Goal: Task Accomplishment & Management: Manage account settings

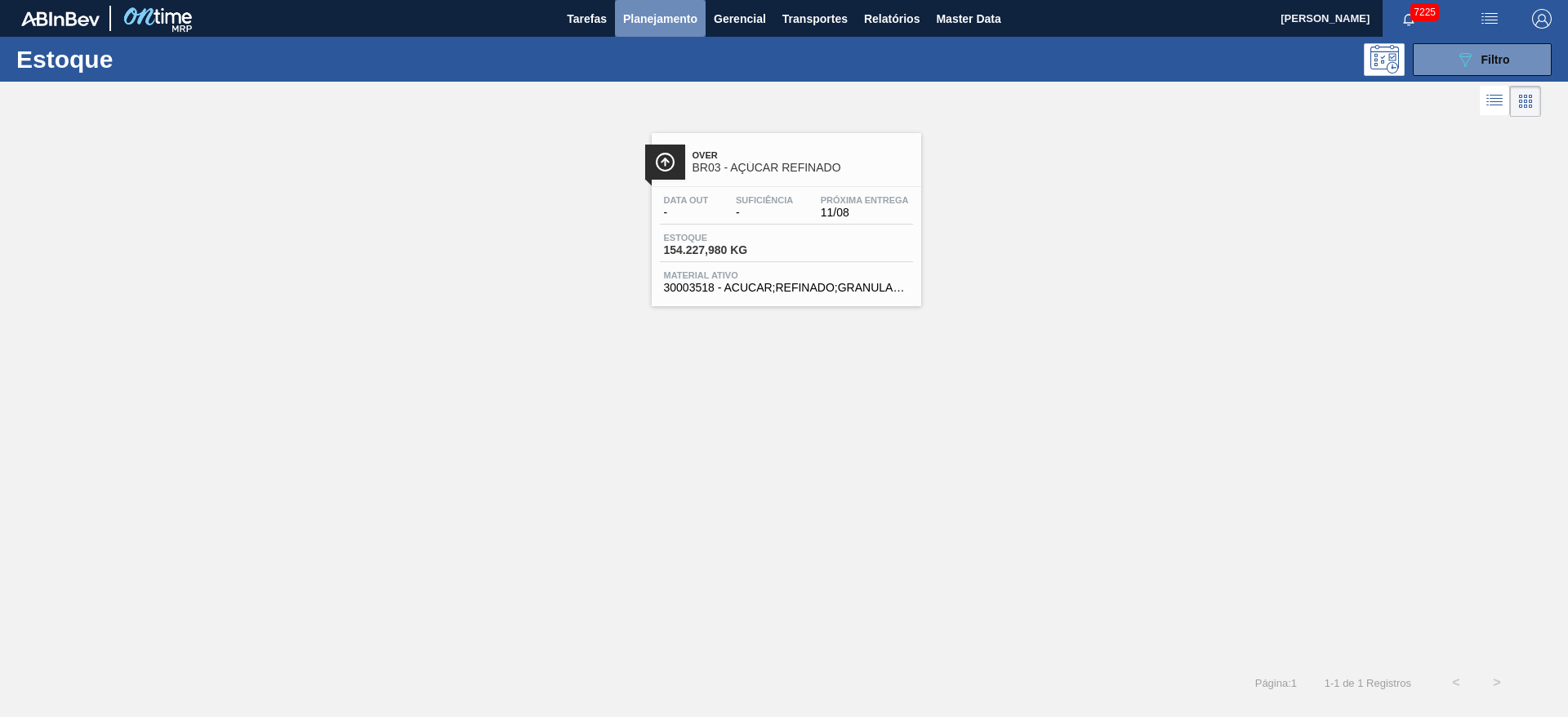
click at [688, 23] on span "Planejamento" at bounding box center [660, 18] width 74 height 19
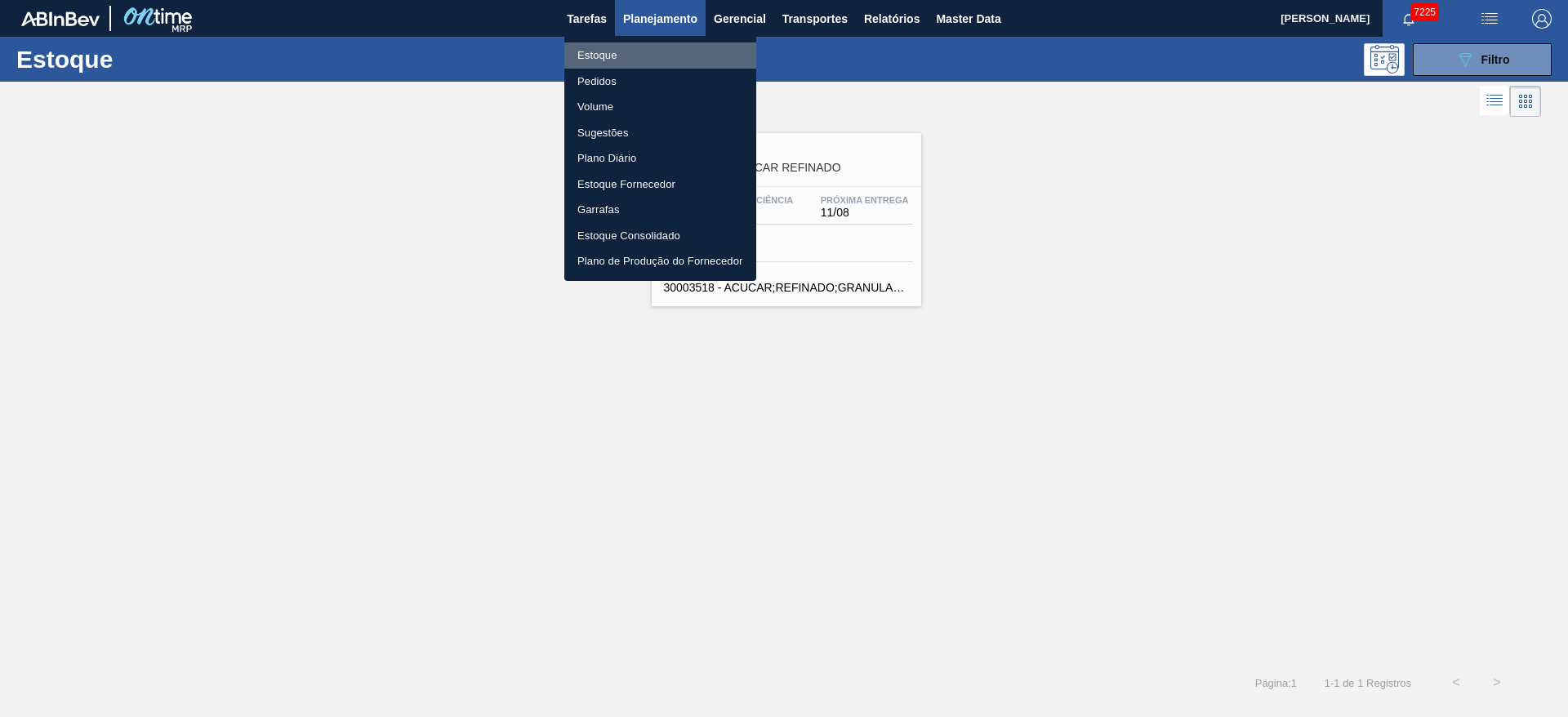
click at [687, 52] on li "Estoque" at bounding box center [661, 55] width 192 height 26
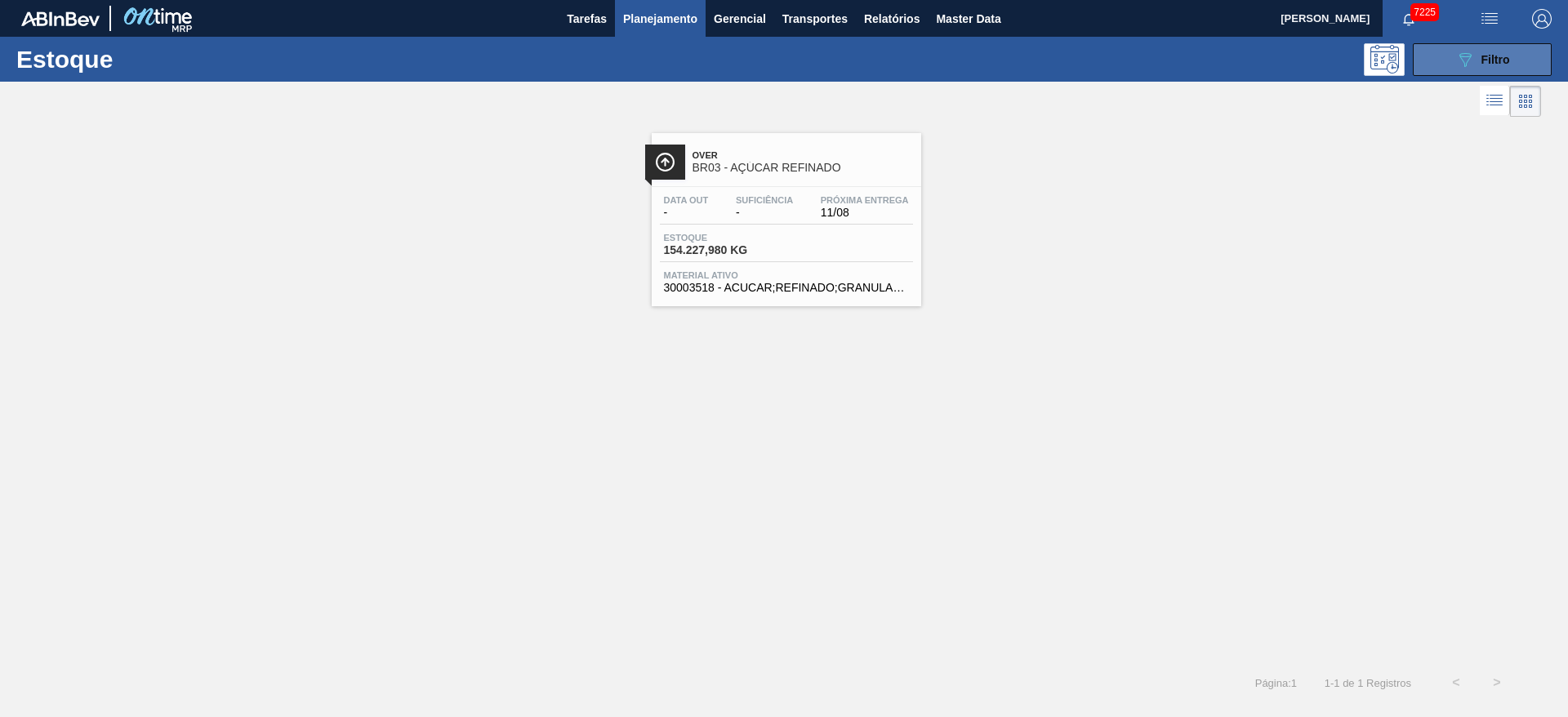
click at [1045, 46] on button "089F7B8B-B2A5-4AFE-B5C0-19BA573D28AC Filtro" at bounding box center [1483, 59] width 139 height 33
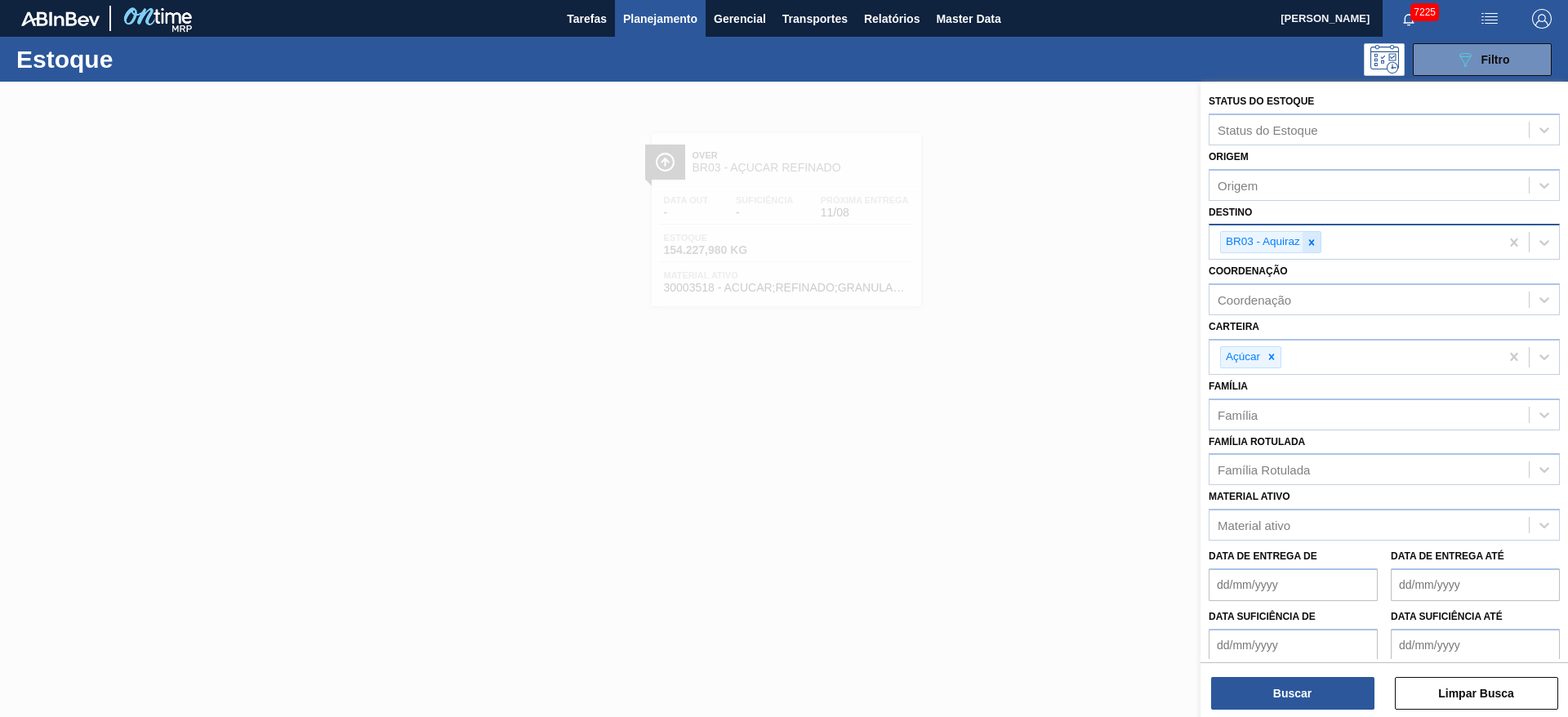
click at [1045, 236] on div at bounding box center [1312, 242] width 18 height 20
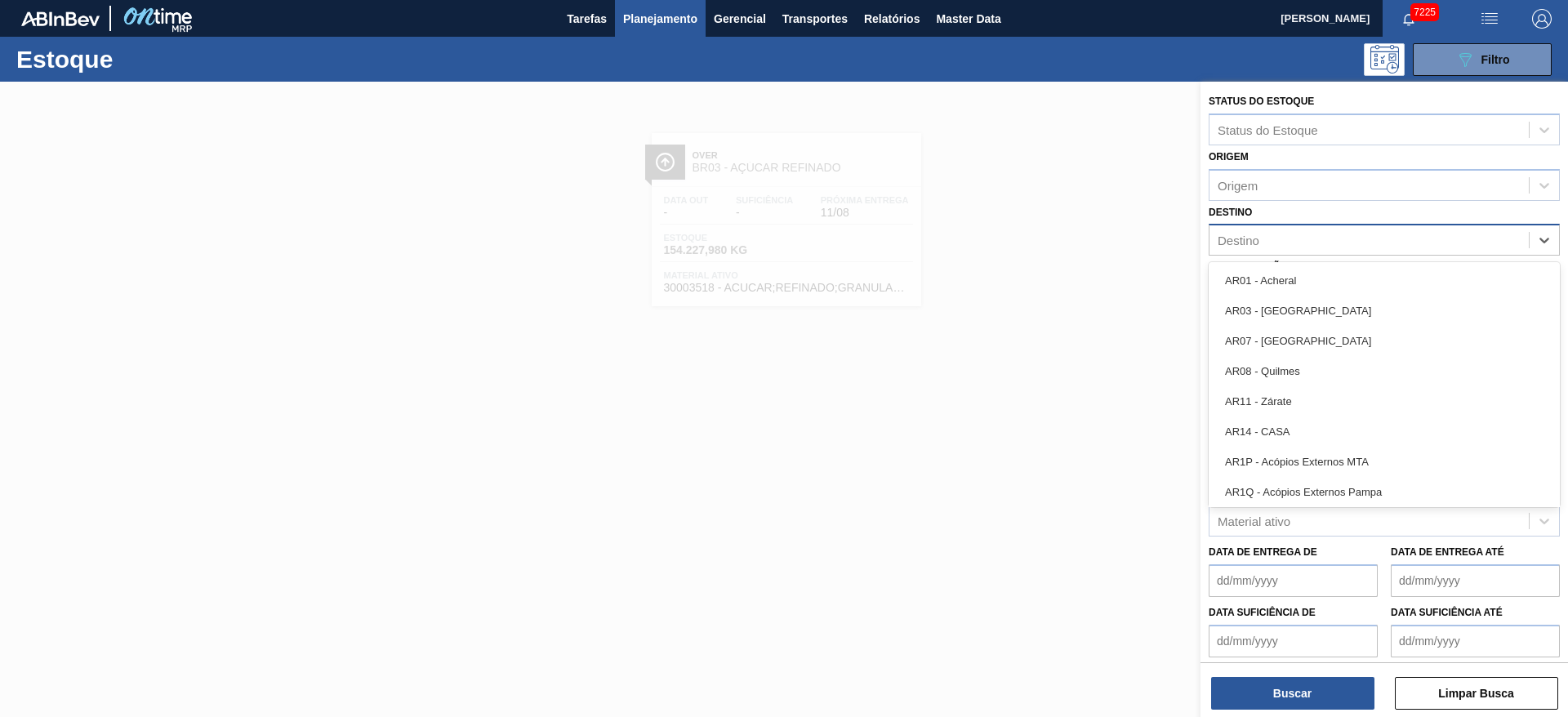
click at [1045, 236] on div "Destino" at bounding box center [1369, 241] width 319 height 23
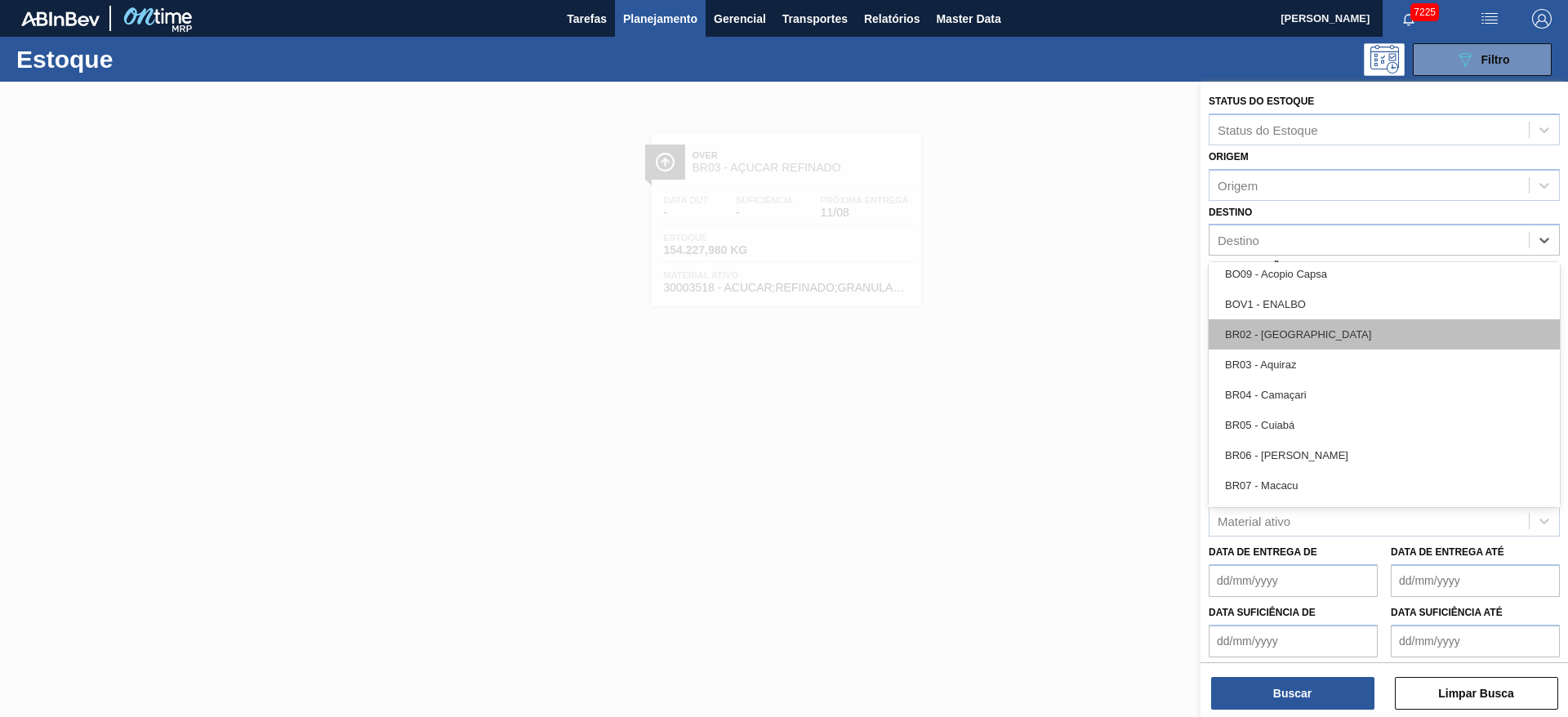
click at [1045, 345] on div "BR02 - Sergipe" at bounding box center [1384, 334] width 351 height 30
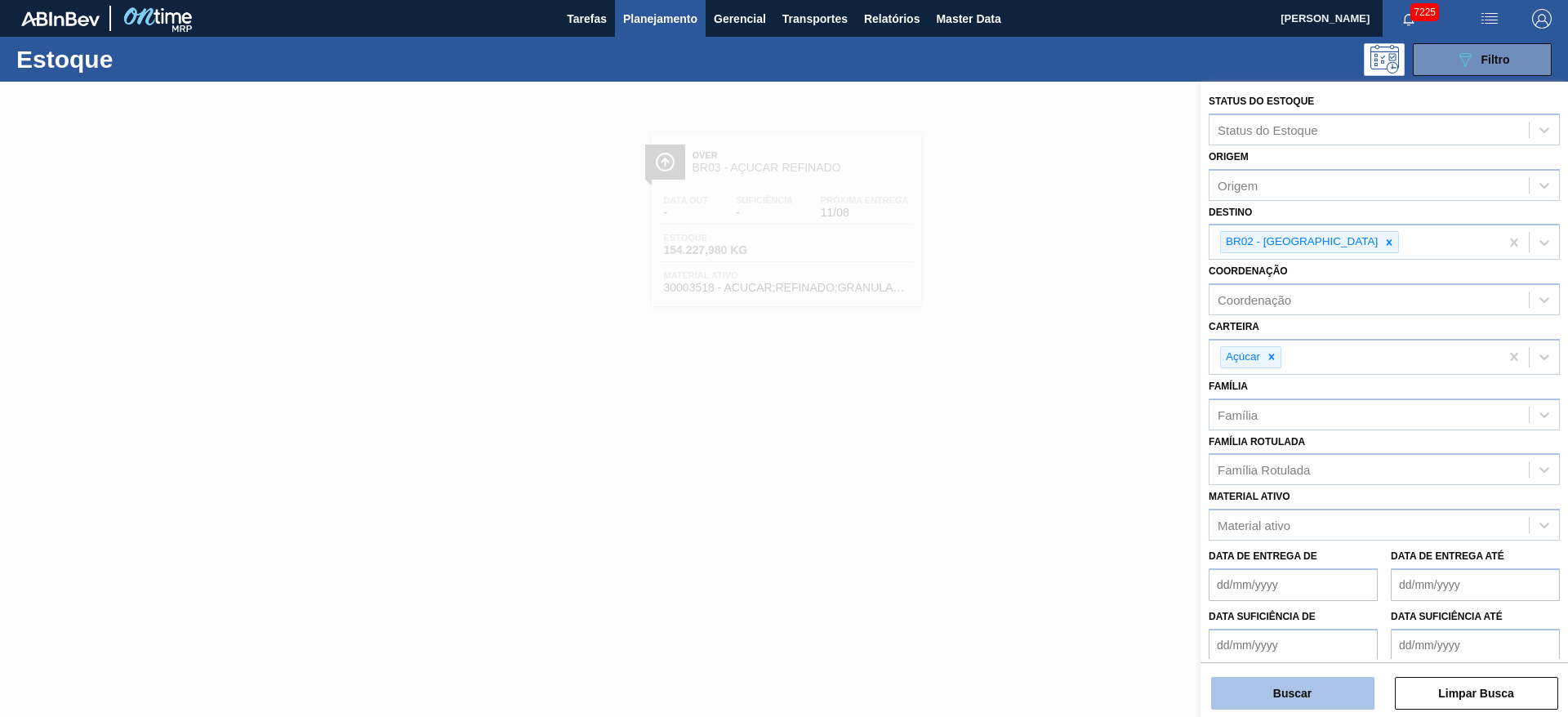
click at [1045, 477] on button "Buscar" at bounding box center [1293, 694] width 164 height 33
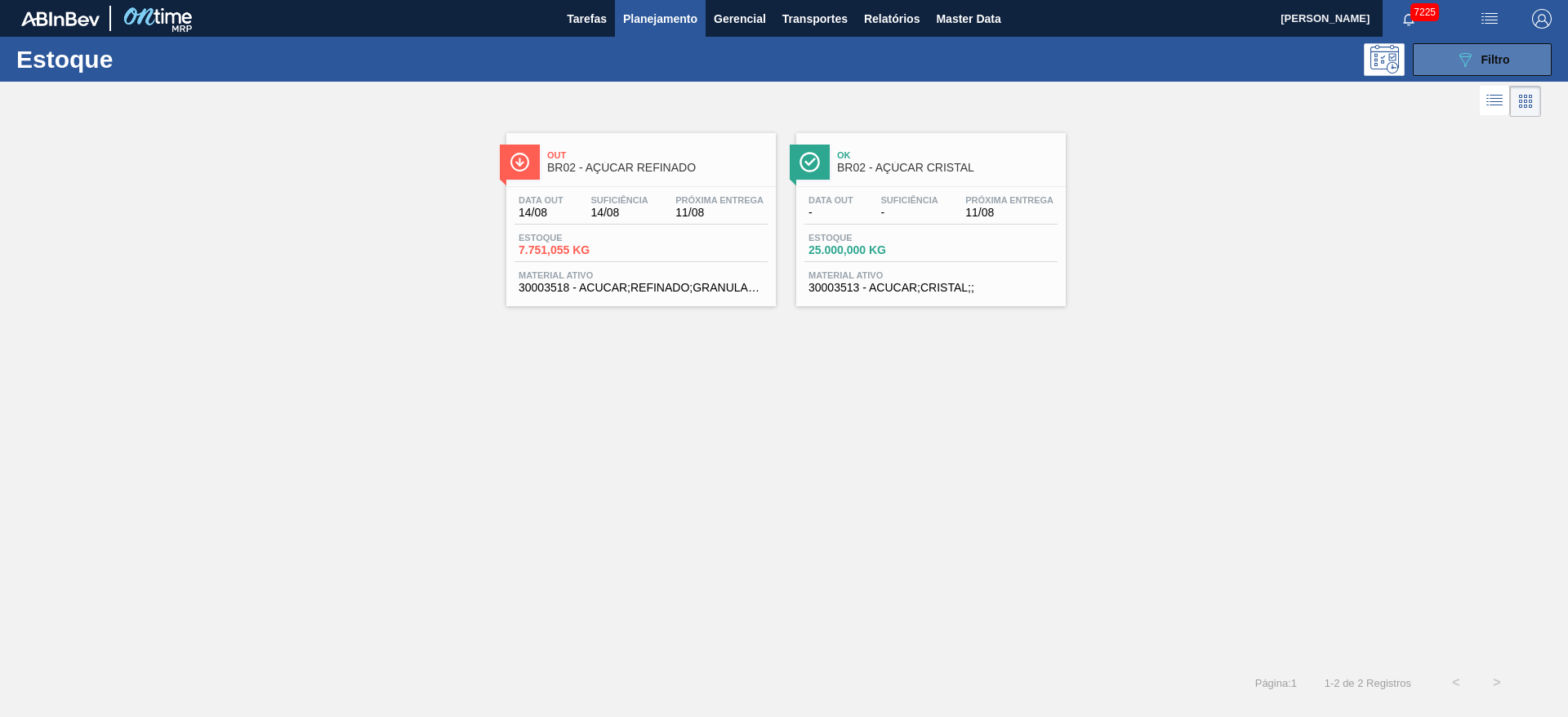
click at [1045, 72] on button "089F7B8B-B2A5-4AFE-B5C0-19BA573D28AC Filtro" at bounding box center [1483, 59] width 139 height 33
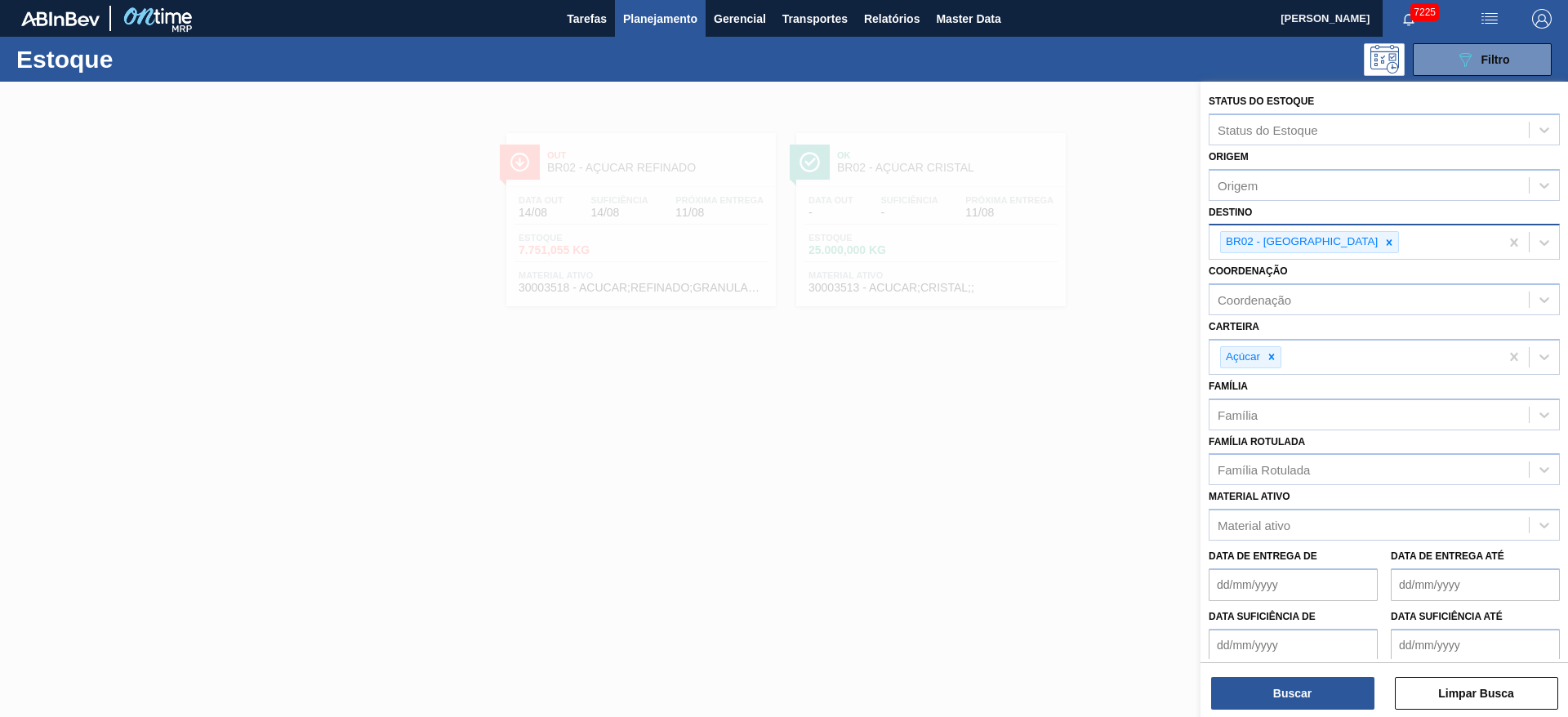
click at [1045, 250] on div at bounding box center [1389, 242] width 18 height 20
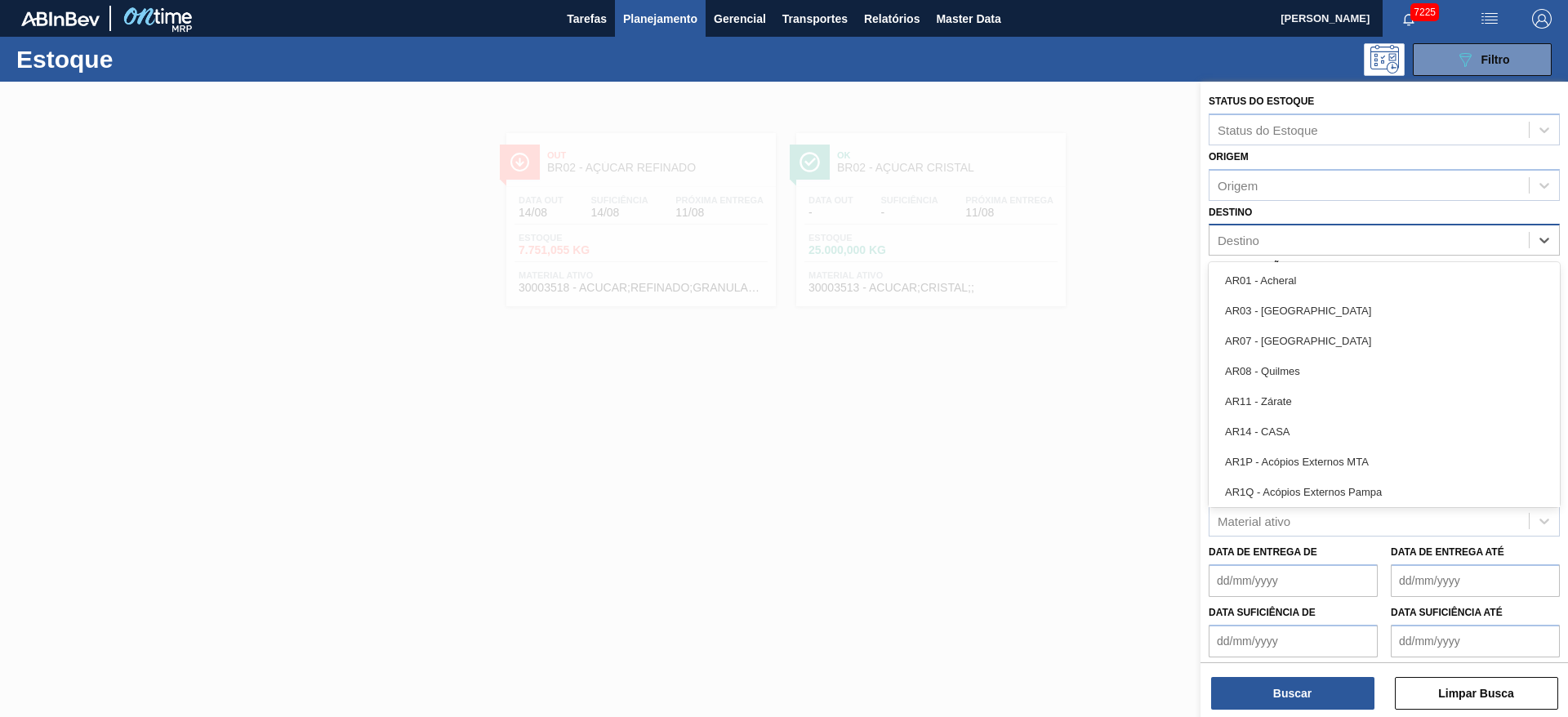
click at [1045, 250] on div "Destino" at bounding box center [1369, 241] width 319 height 23
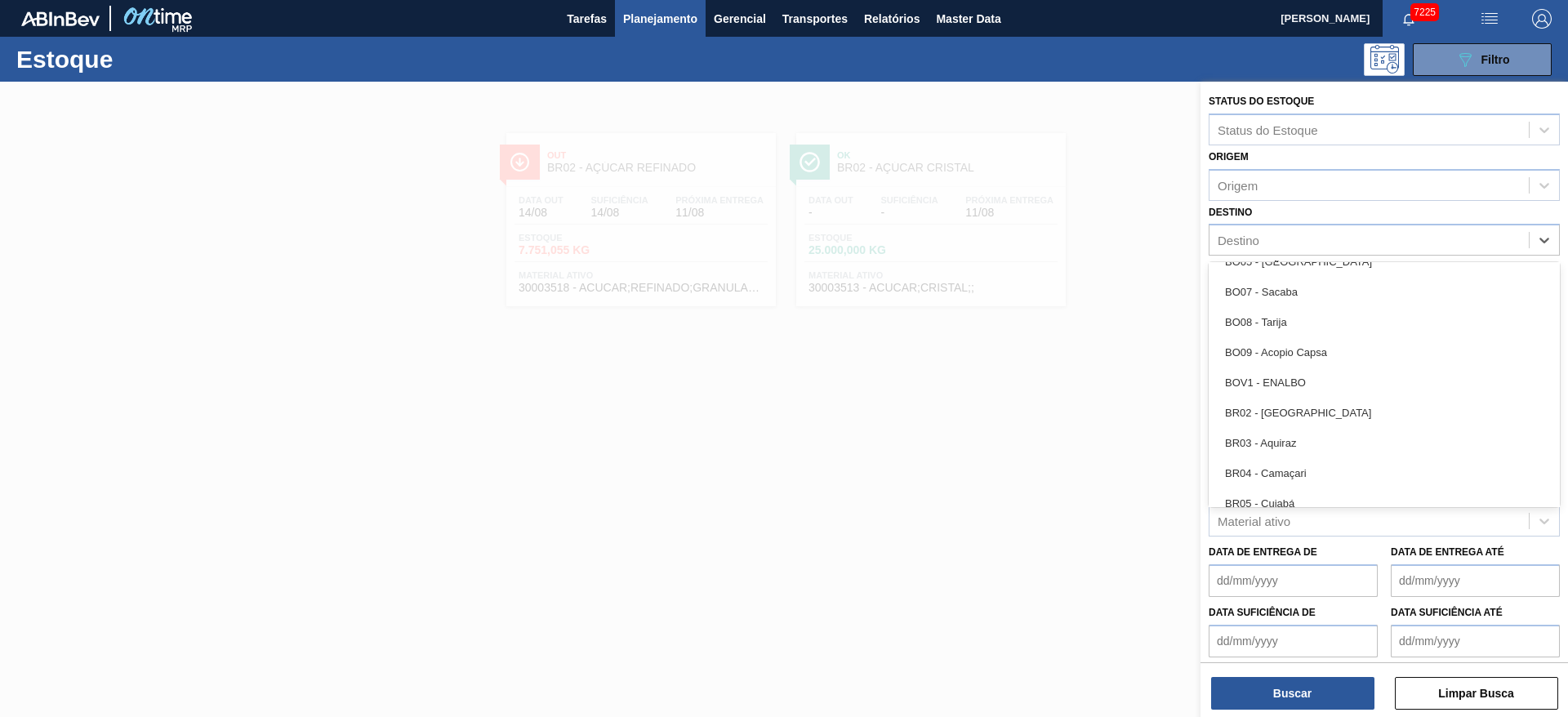
scroll to position [689, 0]
click at [1045, 438] on div "BR03 - Aquiraz" at bounding box center [1384, 438] width 351 height 30
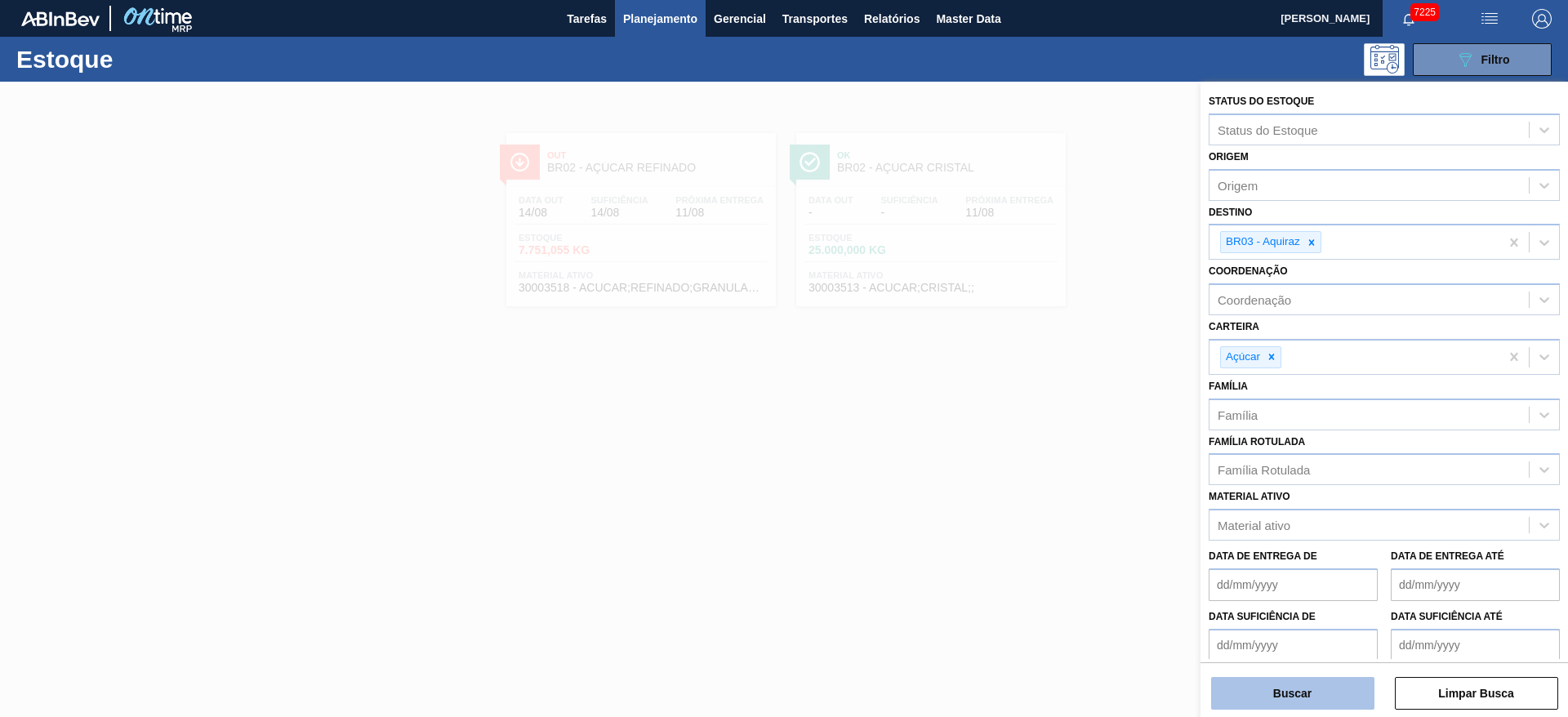
click at [1045, 477] on button "Buscar" at bounding box center [1293, 694] width 164 height 33
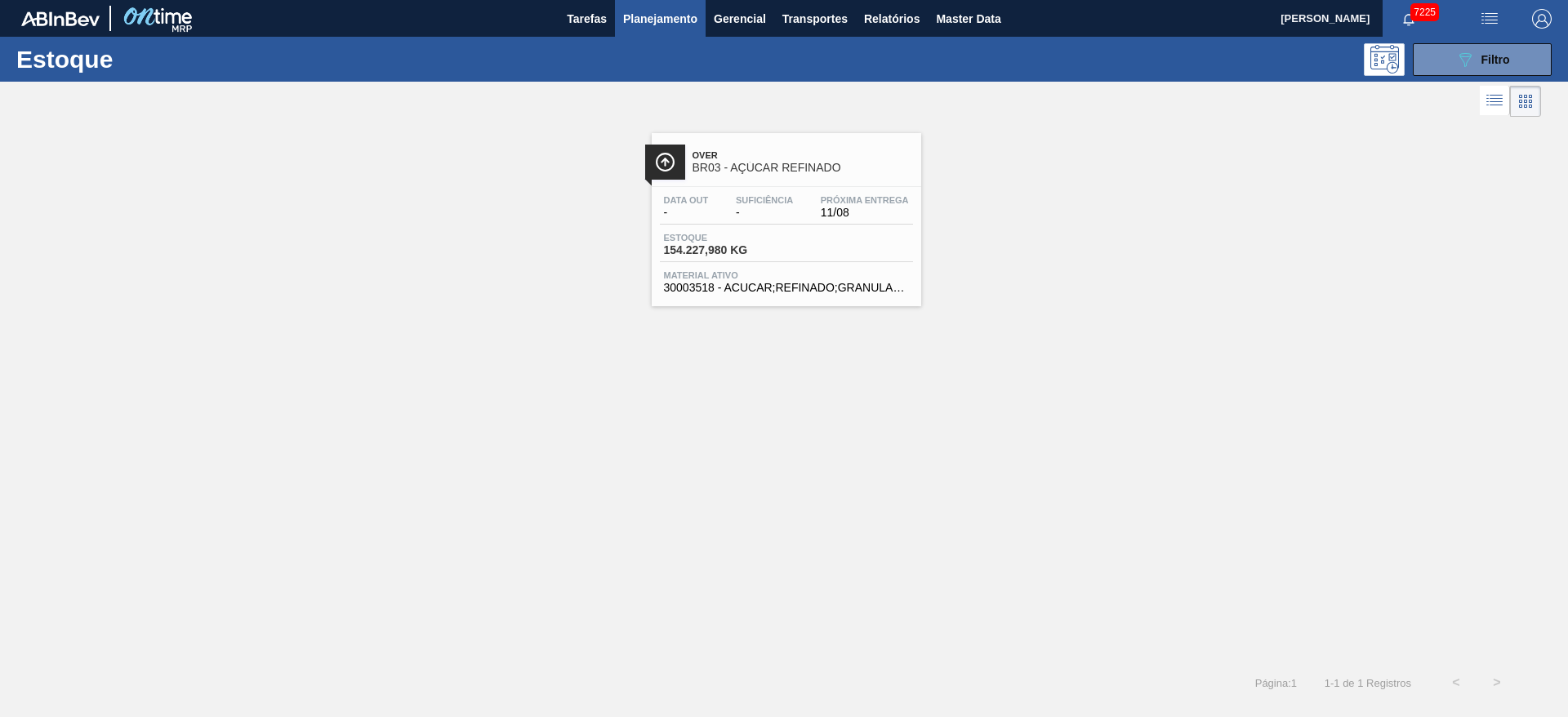
click at [741, 201] on span "Suficiência" at bounding box center [764, 201] width 57 height 10
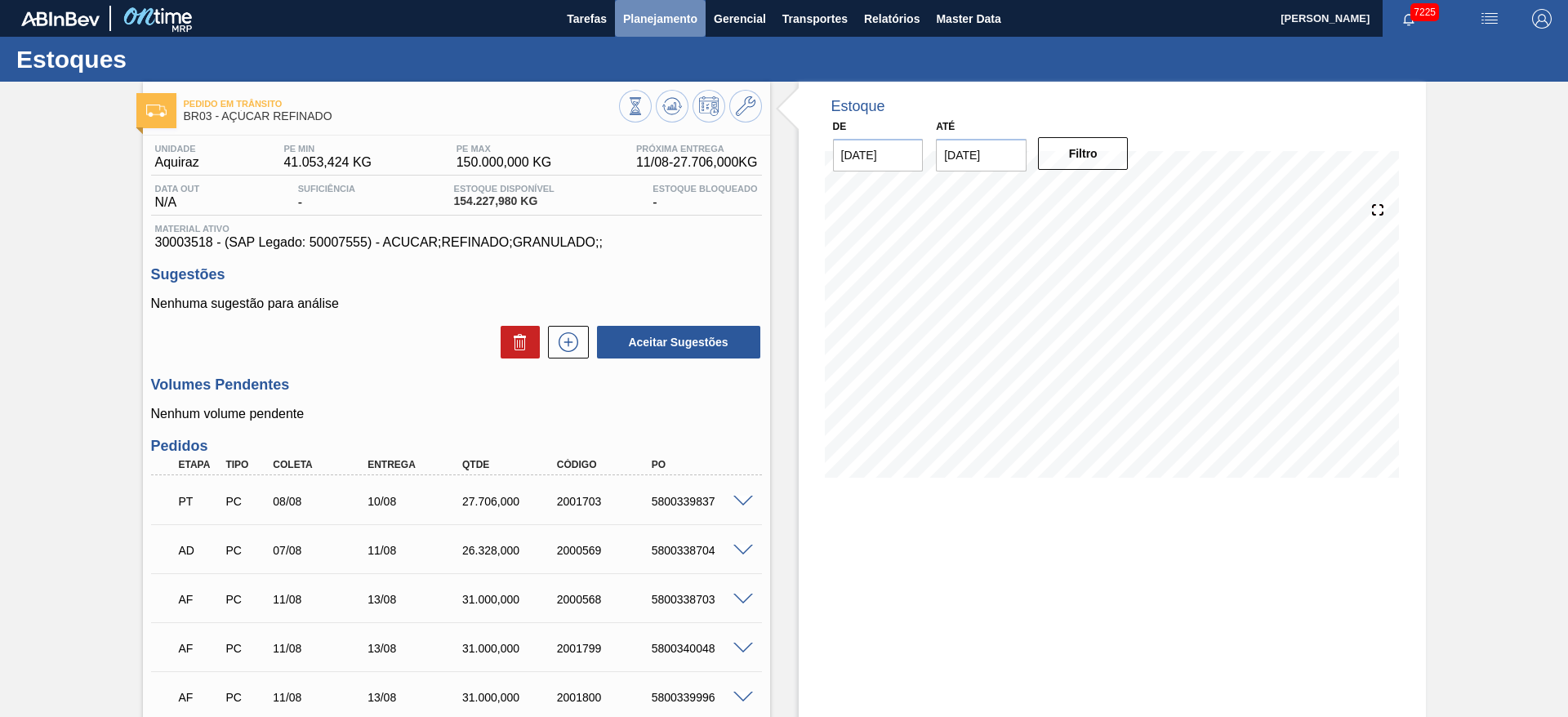
click at [657, 29] on button "Planejamento" at bounding box center [660, 18] width 91 height 37
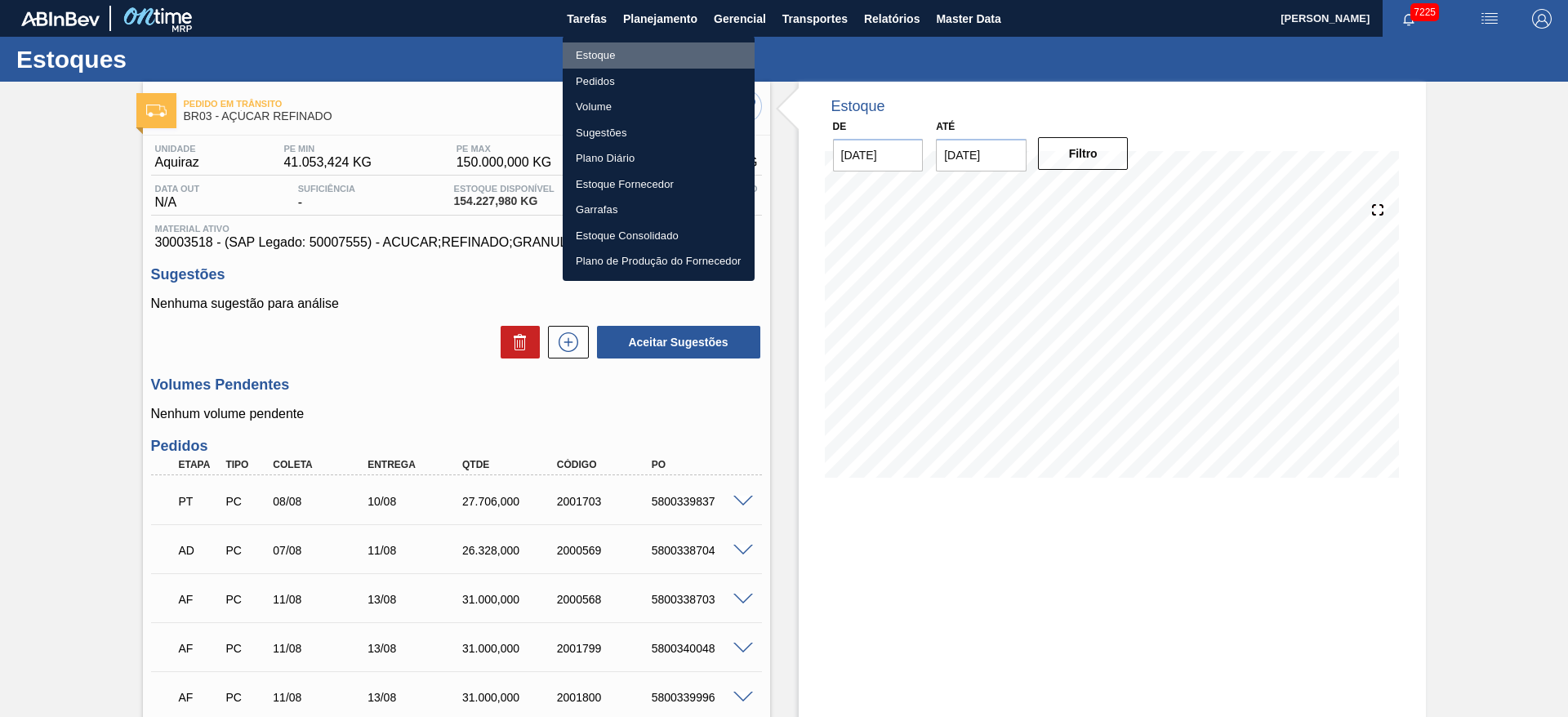
click at [660, 56] on li "Estoque" at bounding box center [659, 55] width 192 height 26
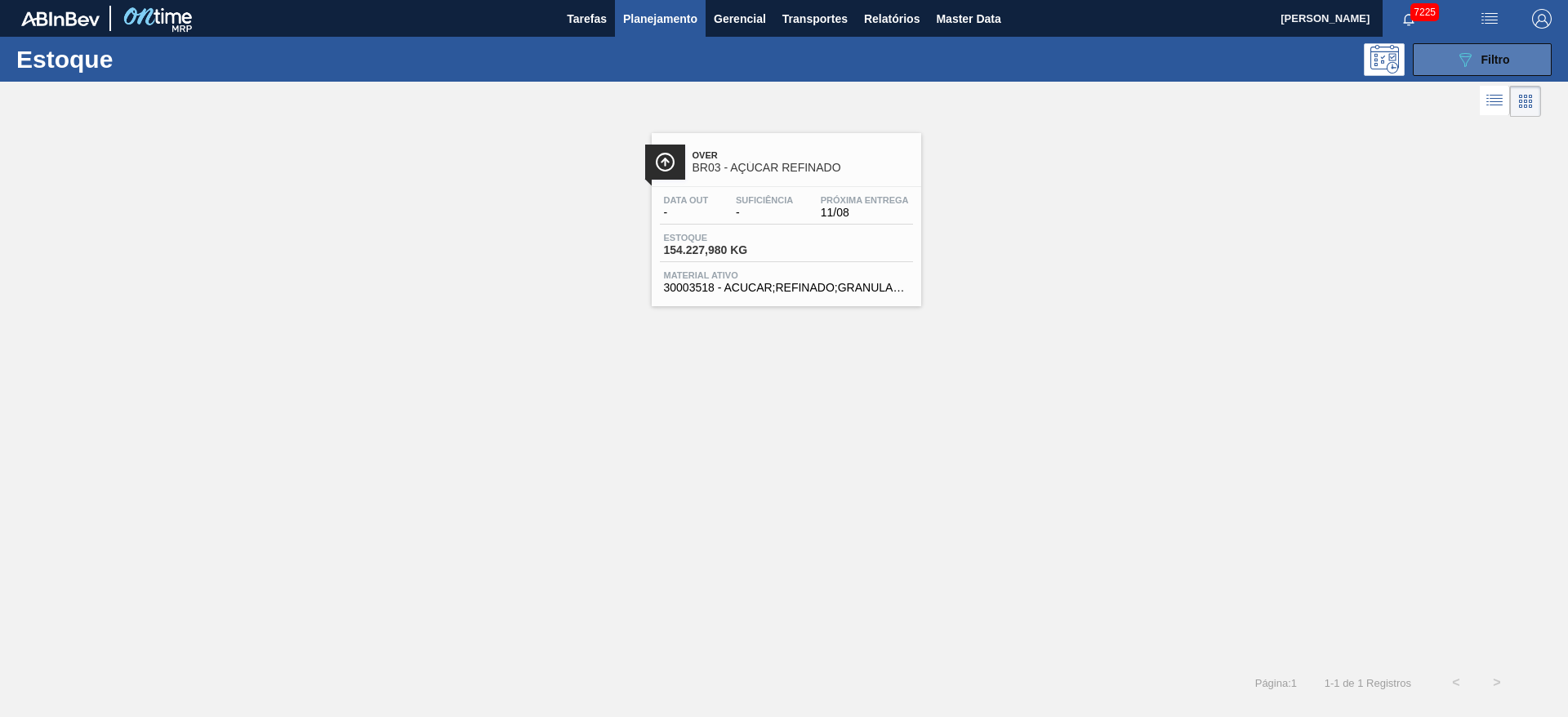
click at [1045, 47] on button "089F7B8B-B2A5-4AFE-B5C0-19BA573D28AC Filtro" at bounding box center [1483, 59] width 139 height 33
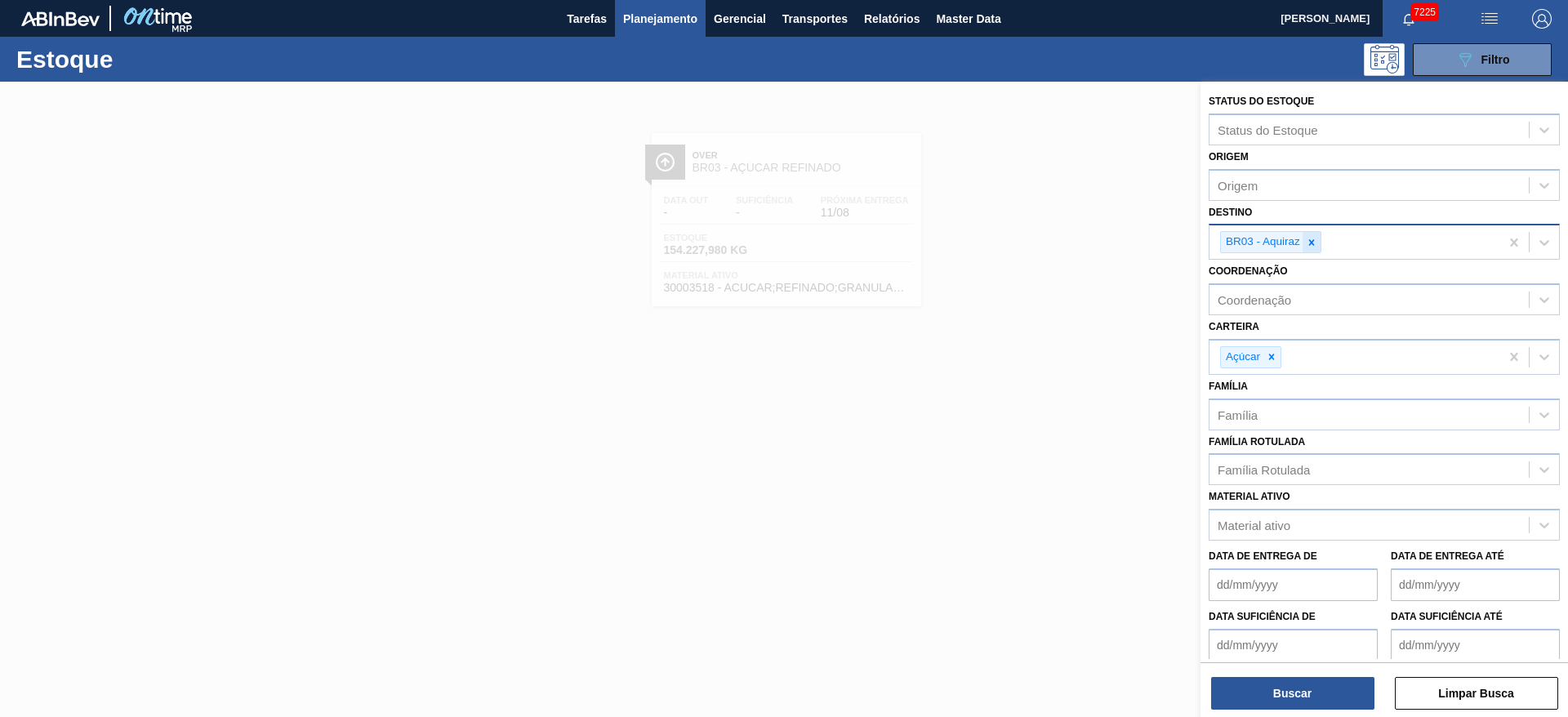
click at [1045, 244] on div at bounding box center [1312, 242] width 18 height 20
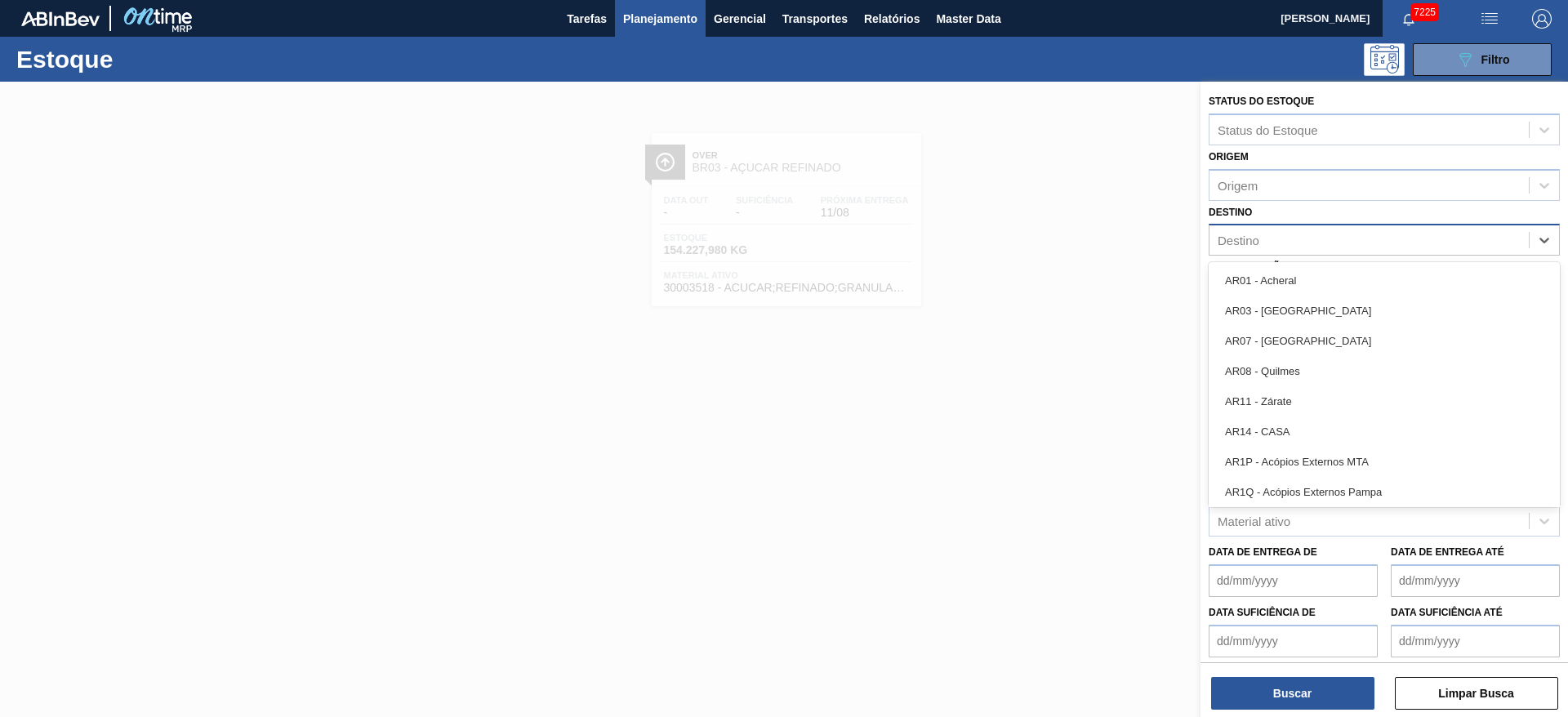
click at [1045, 244] on div "Destino" at bounding box center [1369, 241] width 319 height 23
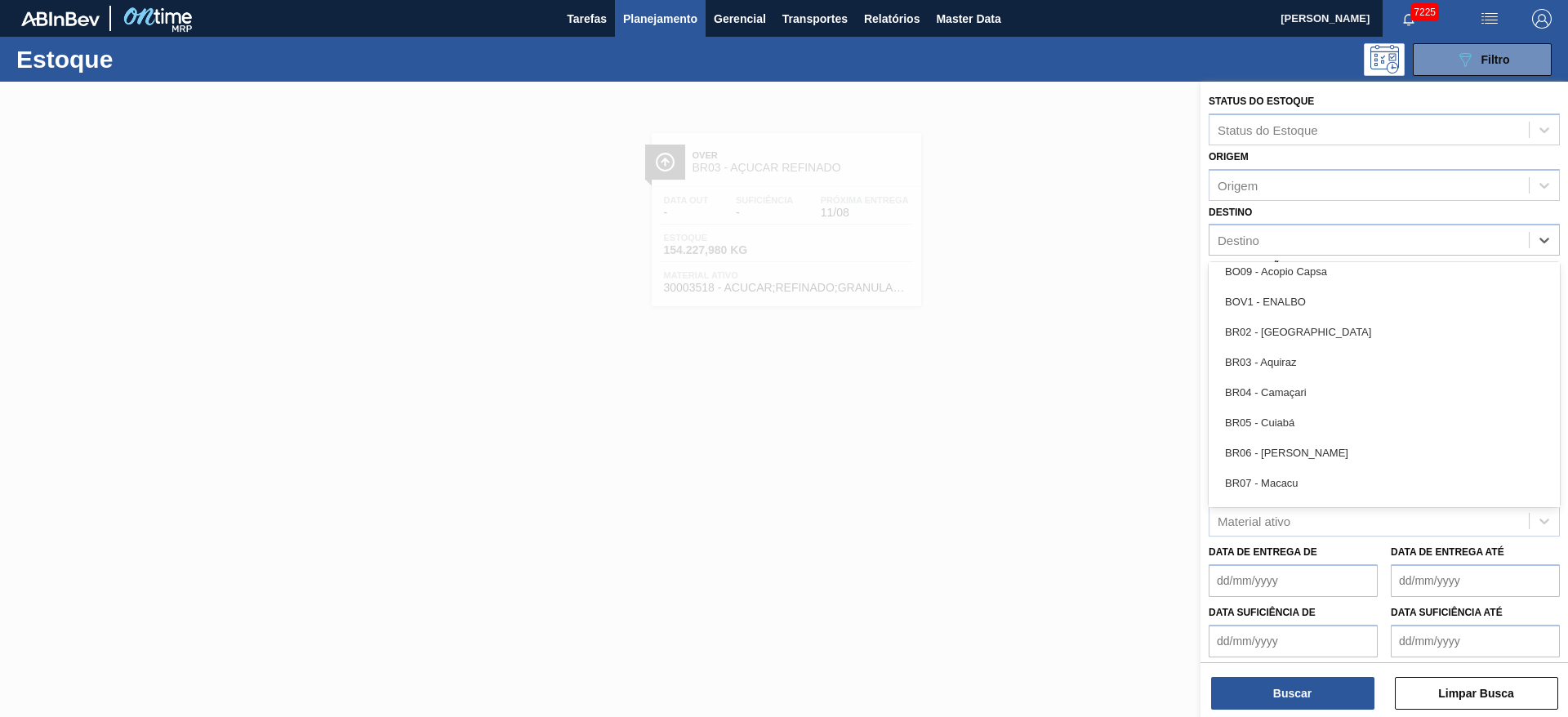
scroll to position [770, 0]
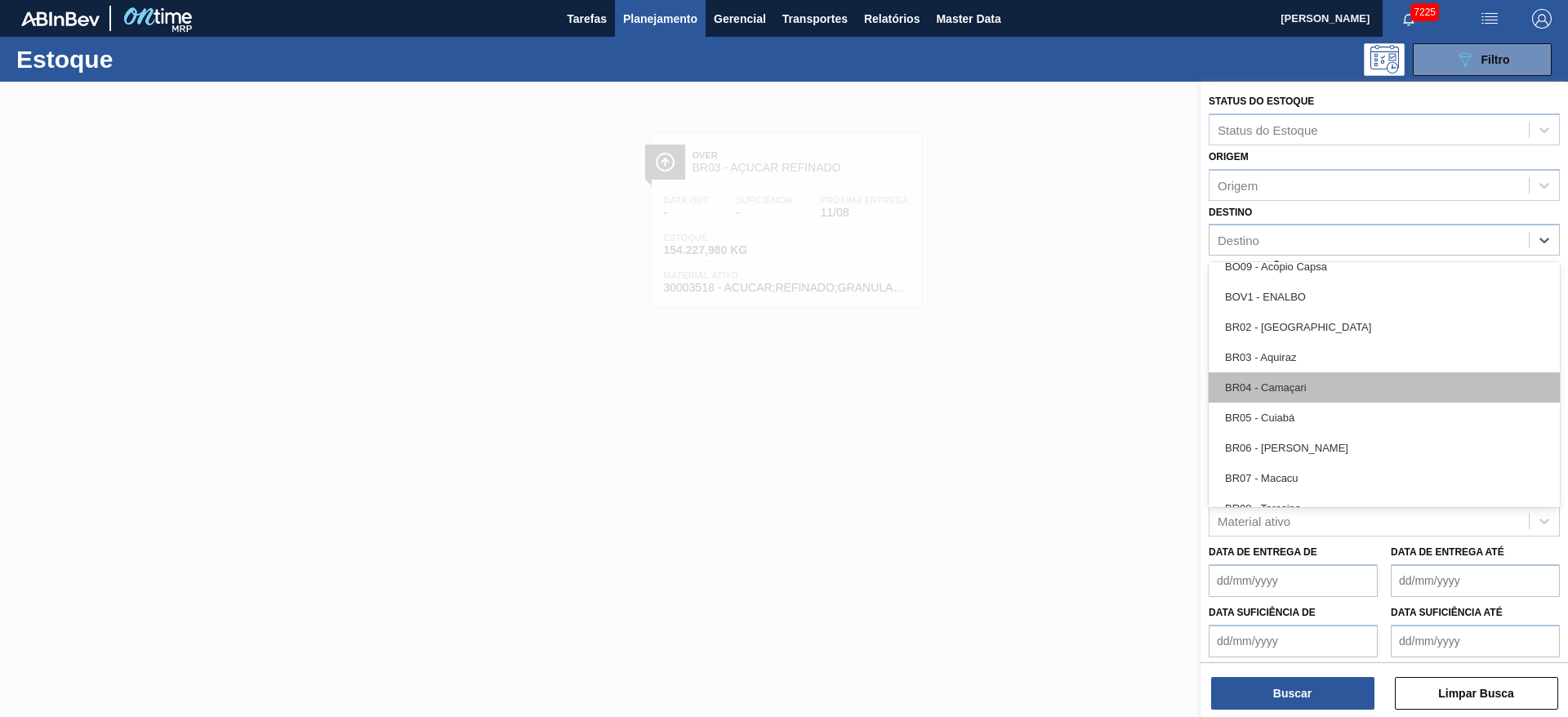
click at [1045, 384] on div "BR04 - Camaçari" at bounding box center [1384, 388] width 351 height 30
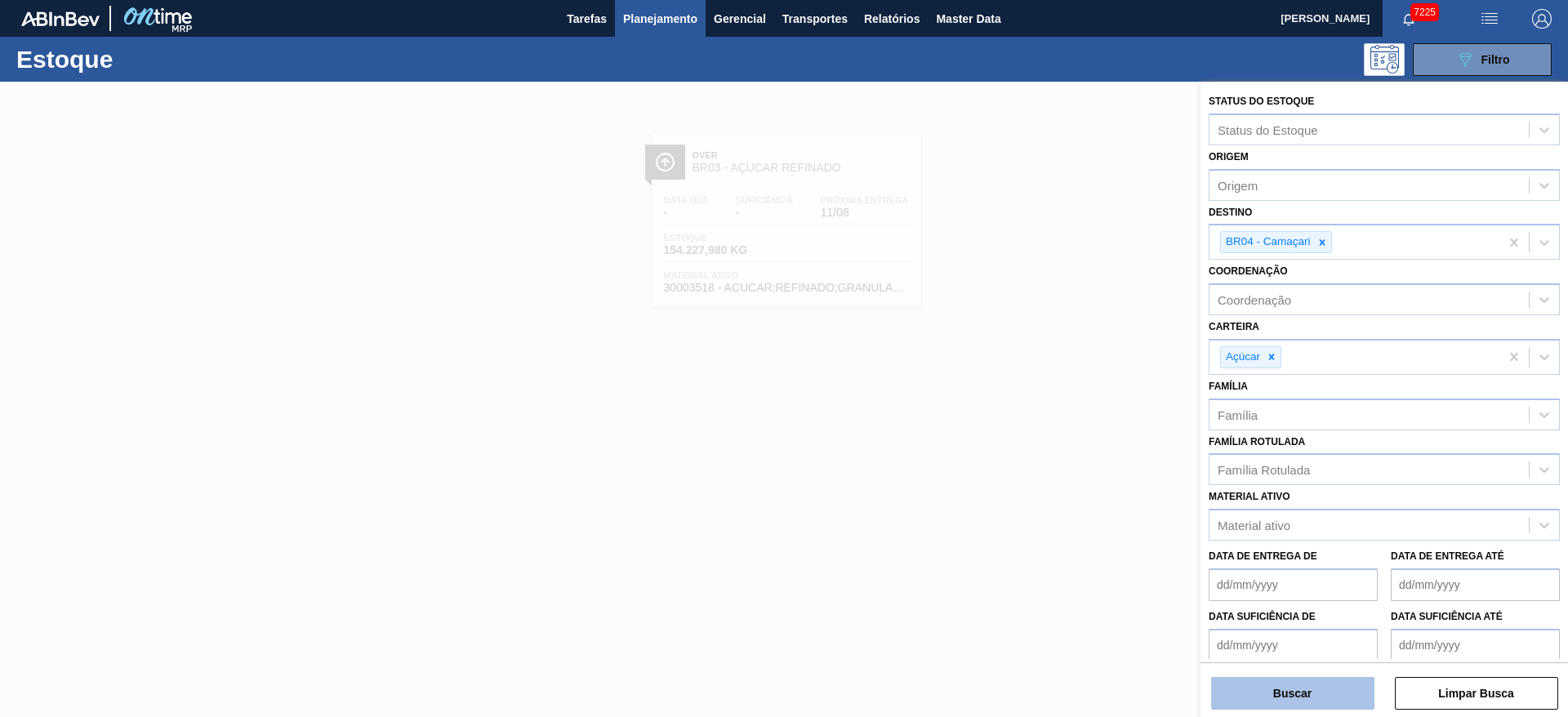
click at [1045, 477] on button "Buscar" at bounding box center [1293, 694] width 164 height 33
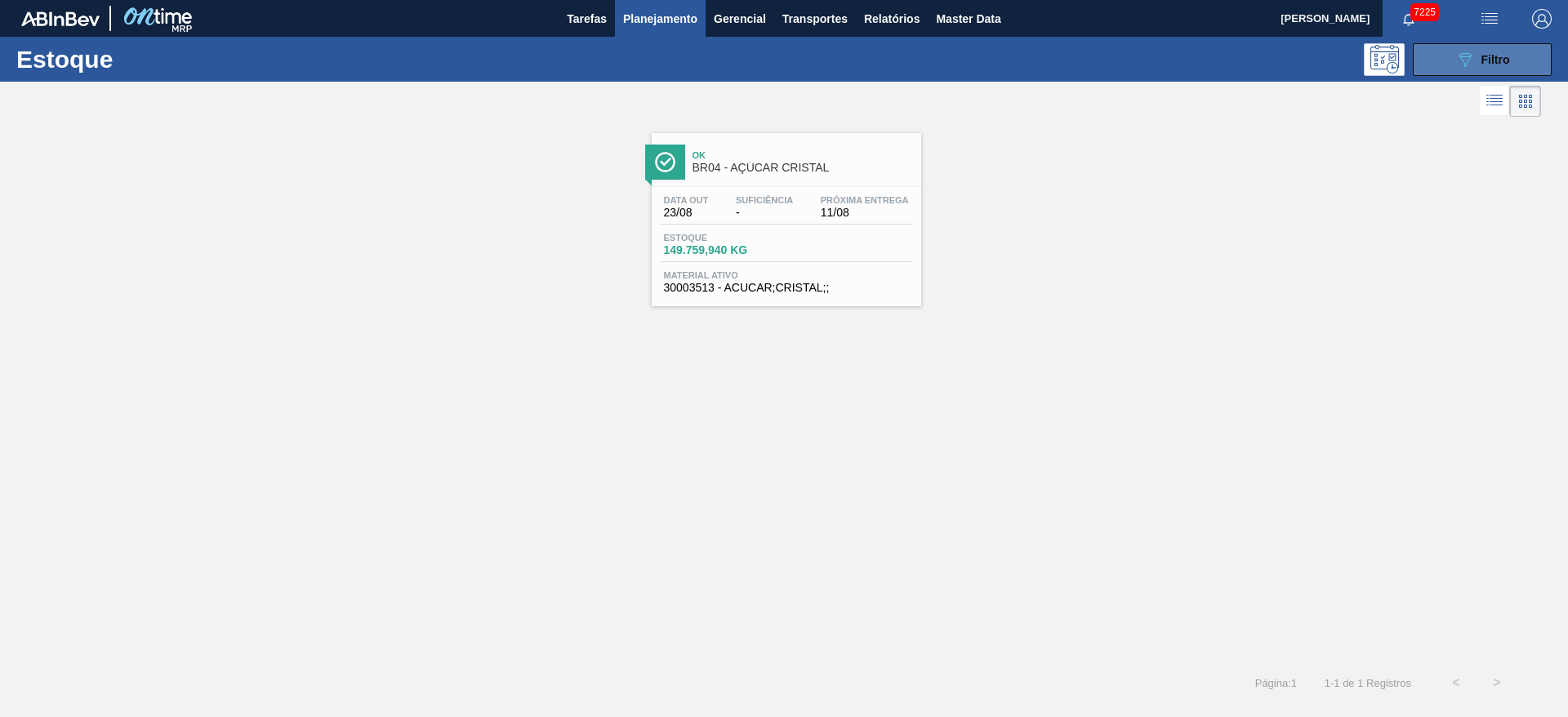
click at [1045, 58] on button "089F7B8B-B2A5-4AFE-B5C0-19BA573D28AC Filtro" at bounding box center [1483, 59] width 139 height 33
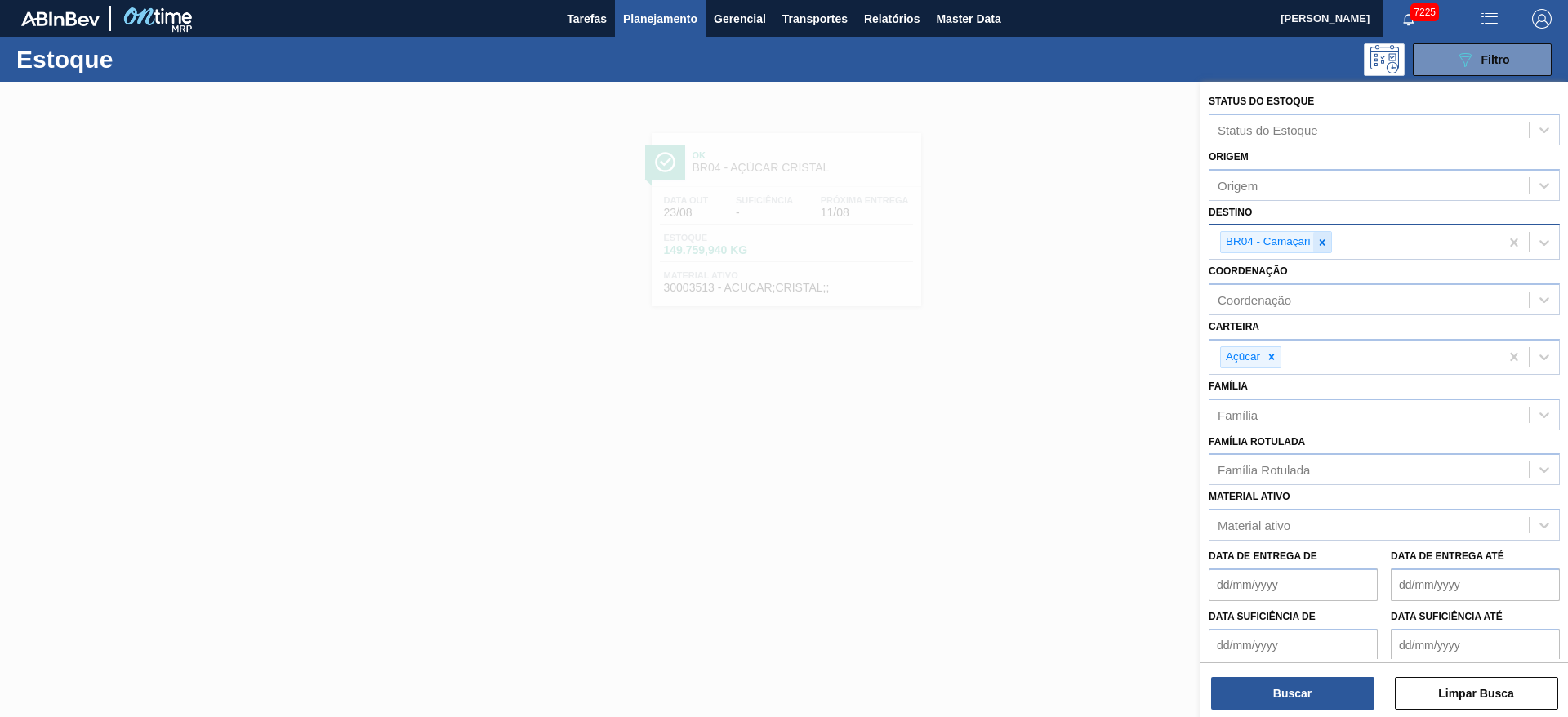
click at [1045, 246] on icon at bounding box center [1322, 243] width 12 height 12
click at [1045, 246] on div "BR04 - Camaçari" at bounding box center [1354, 242] width 290 height 33
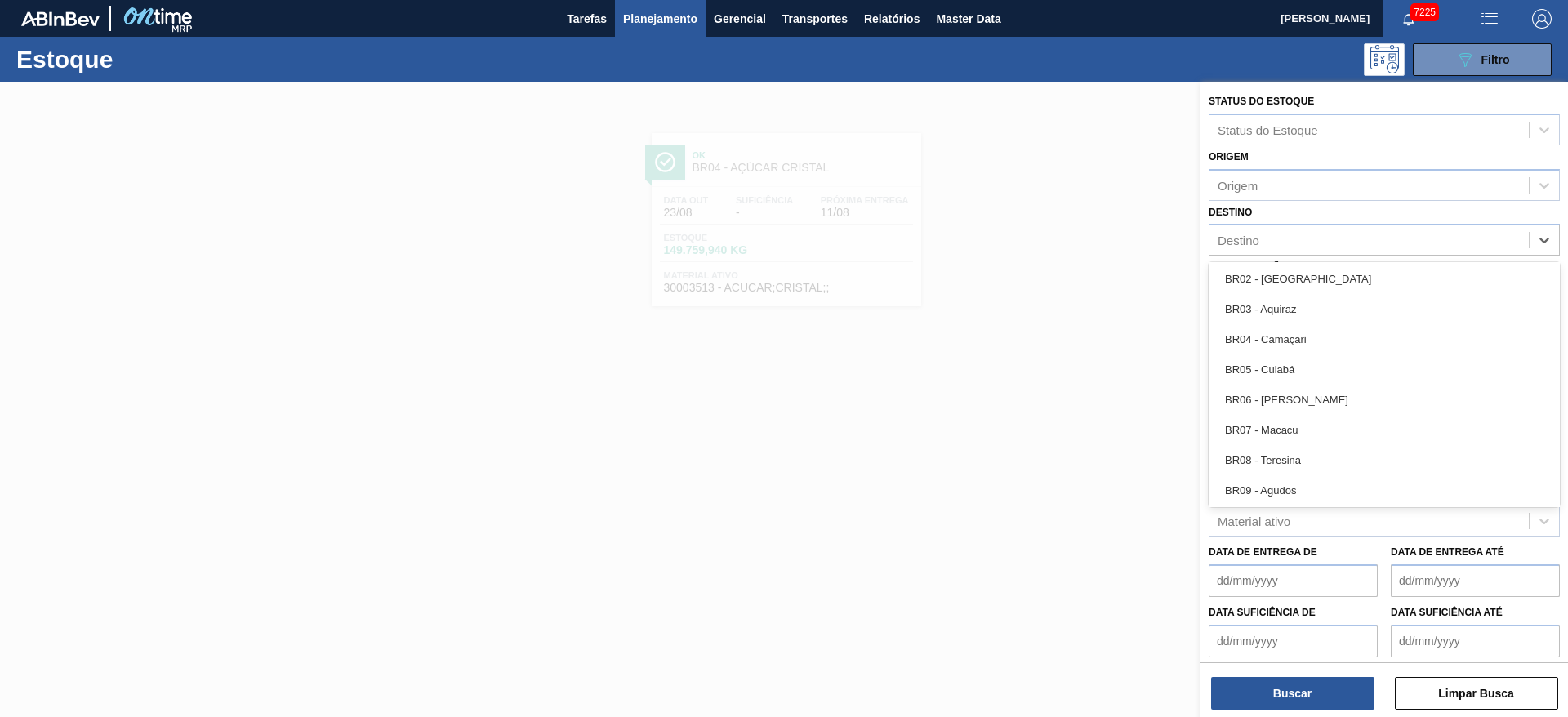
scroll to position [819, 0]
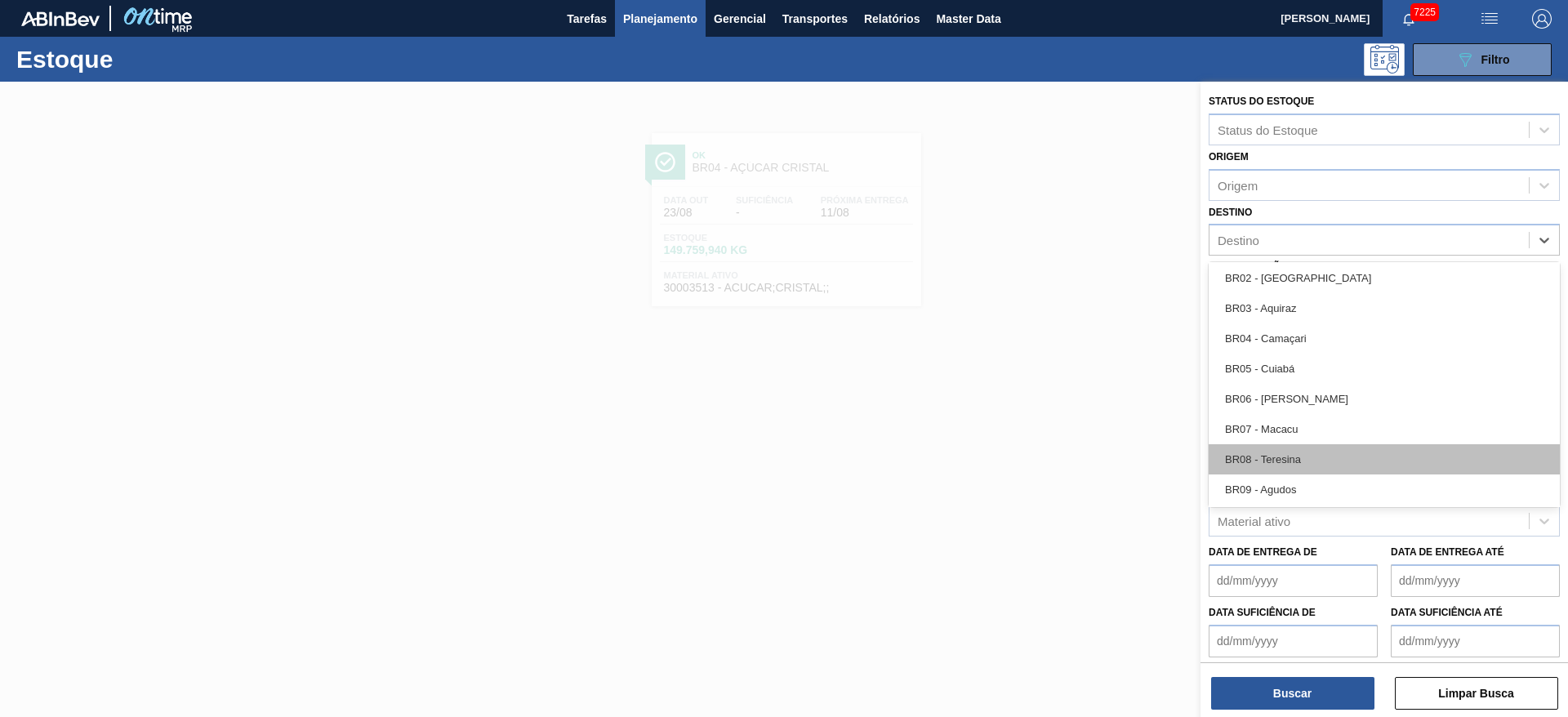
click at [1045, 455] on div "BR08 - Teresina" at bounding box center [1384, 460] width 351 height 30
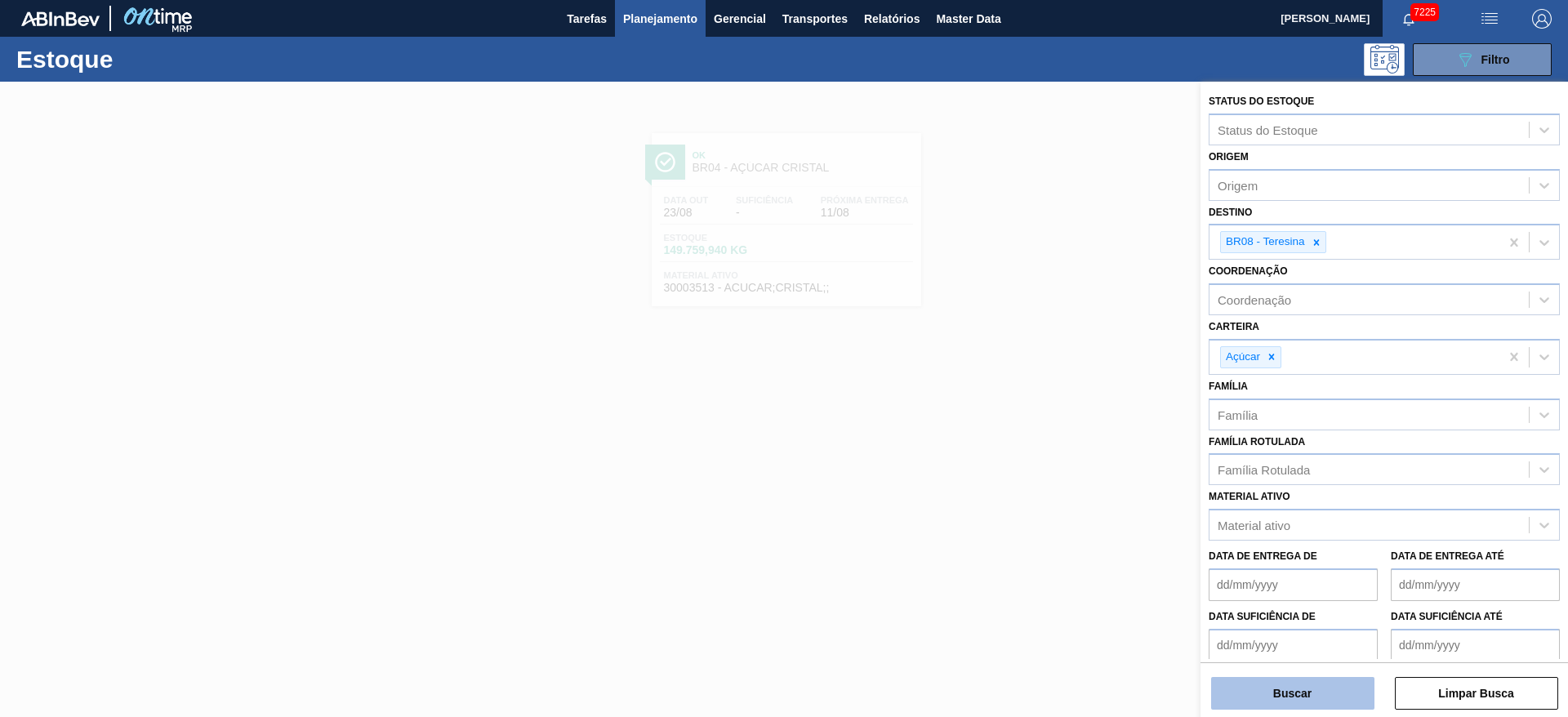
click at [1045, 477] on button "Buscar" at bounding box center [1293, 694] width 164 height 33
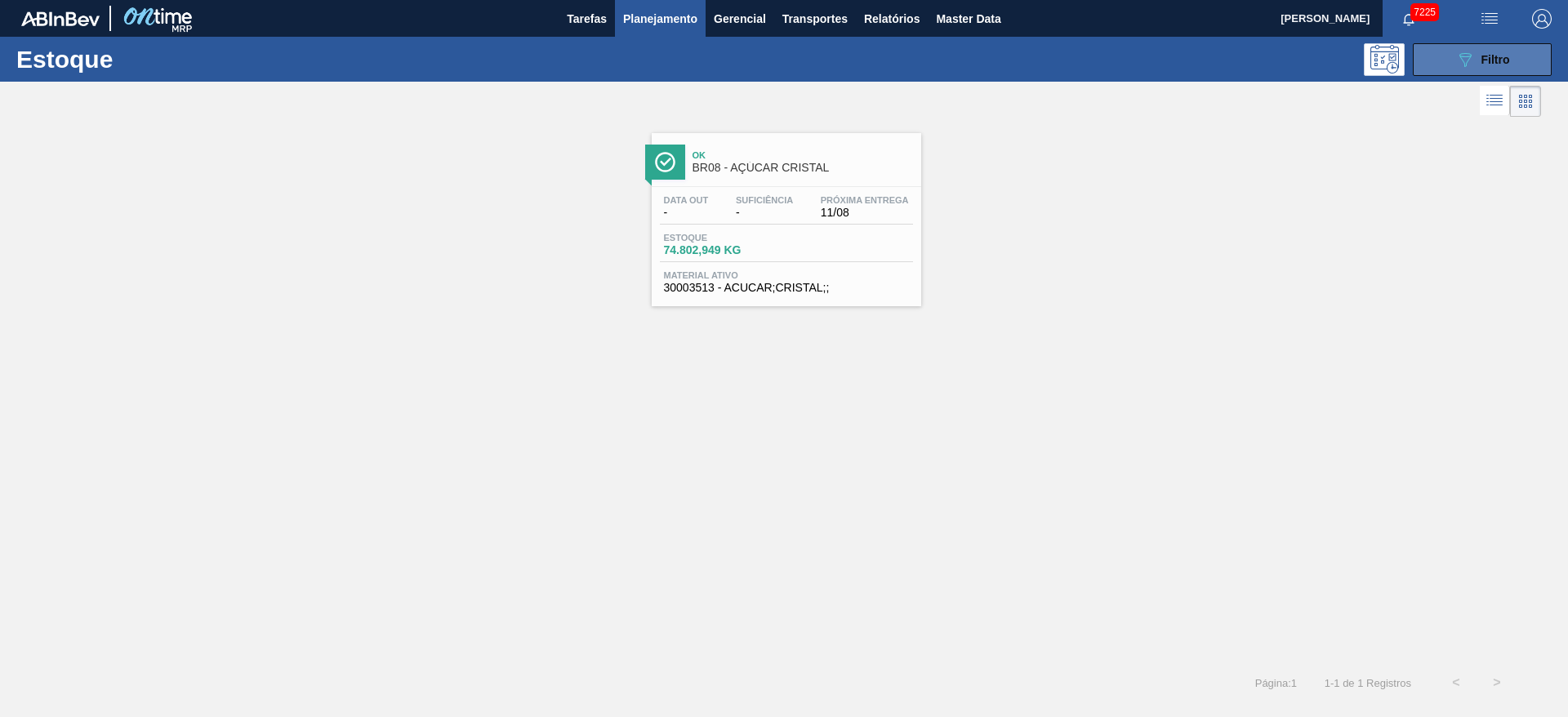
click at [1045, 47] on button "089F7B8B-B2A5-4AFE-B5C0-19BA573D28AC Filtro" at bounding box center [1483, 59] width 139 height 33
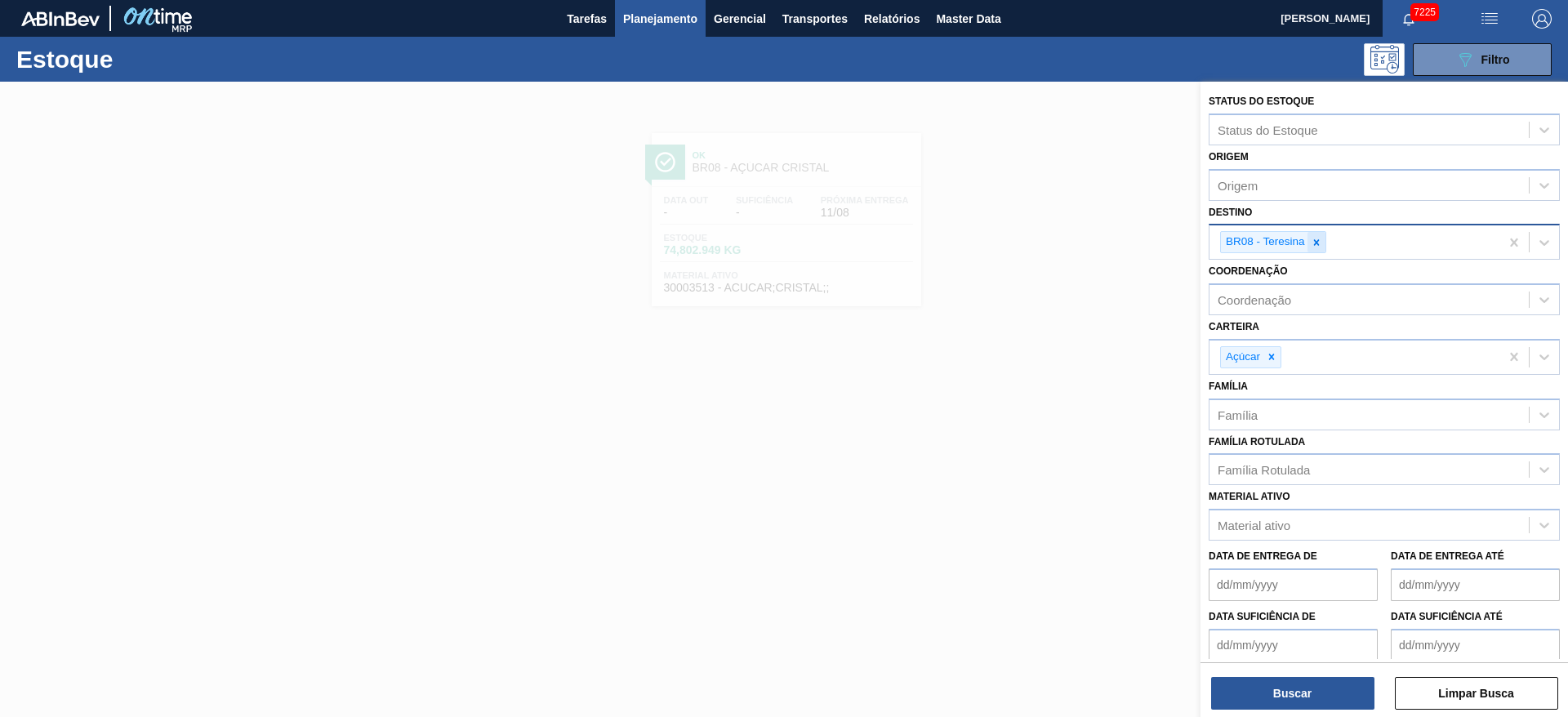
click at [1045, 237] on div at bounding box center [1317, 242] width 18 height 20
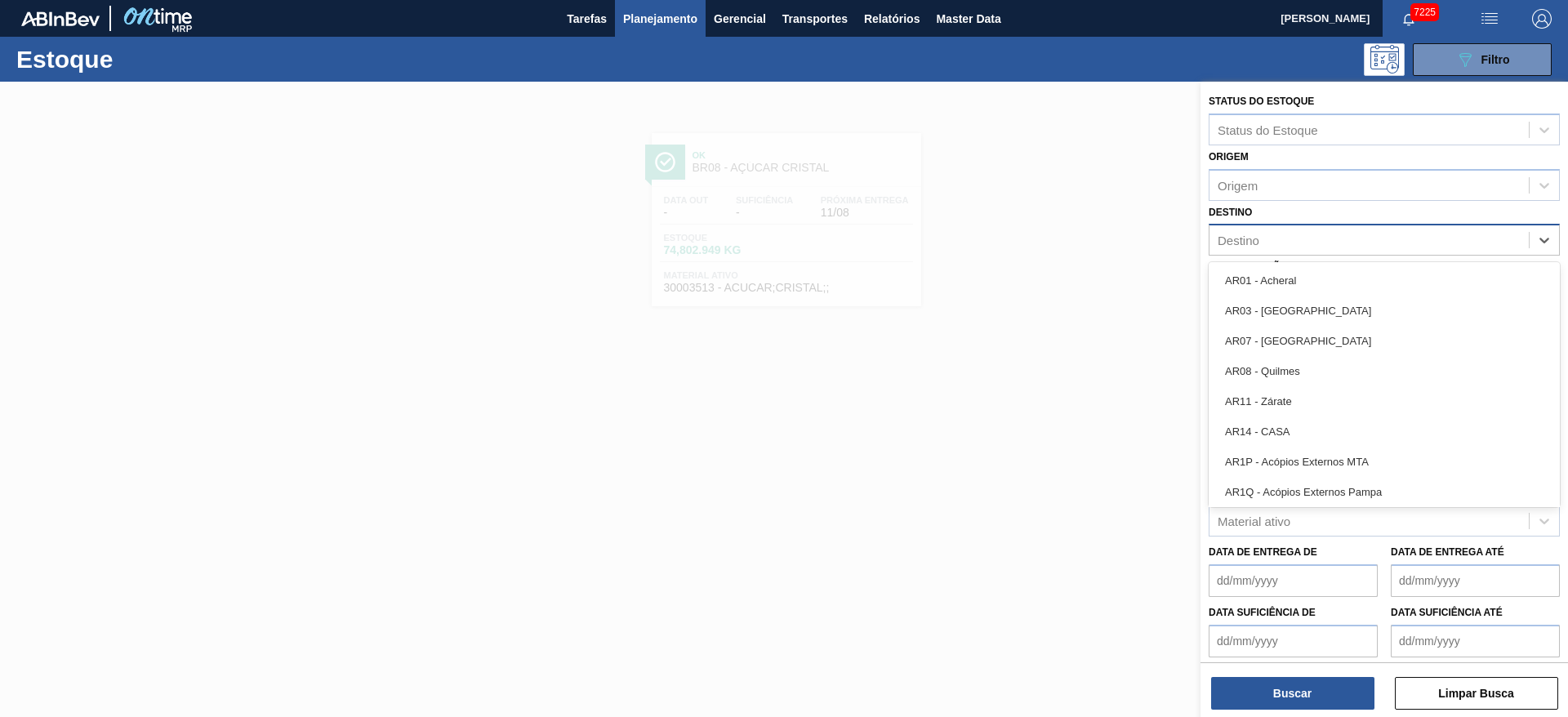
click at [1045, 237] on div "Destino" at bounding box center [1369, 241] width 319 height 23
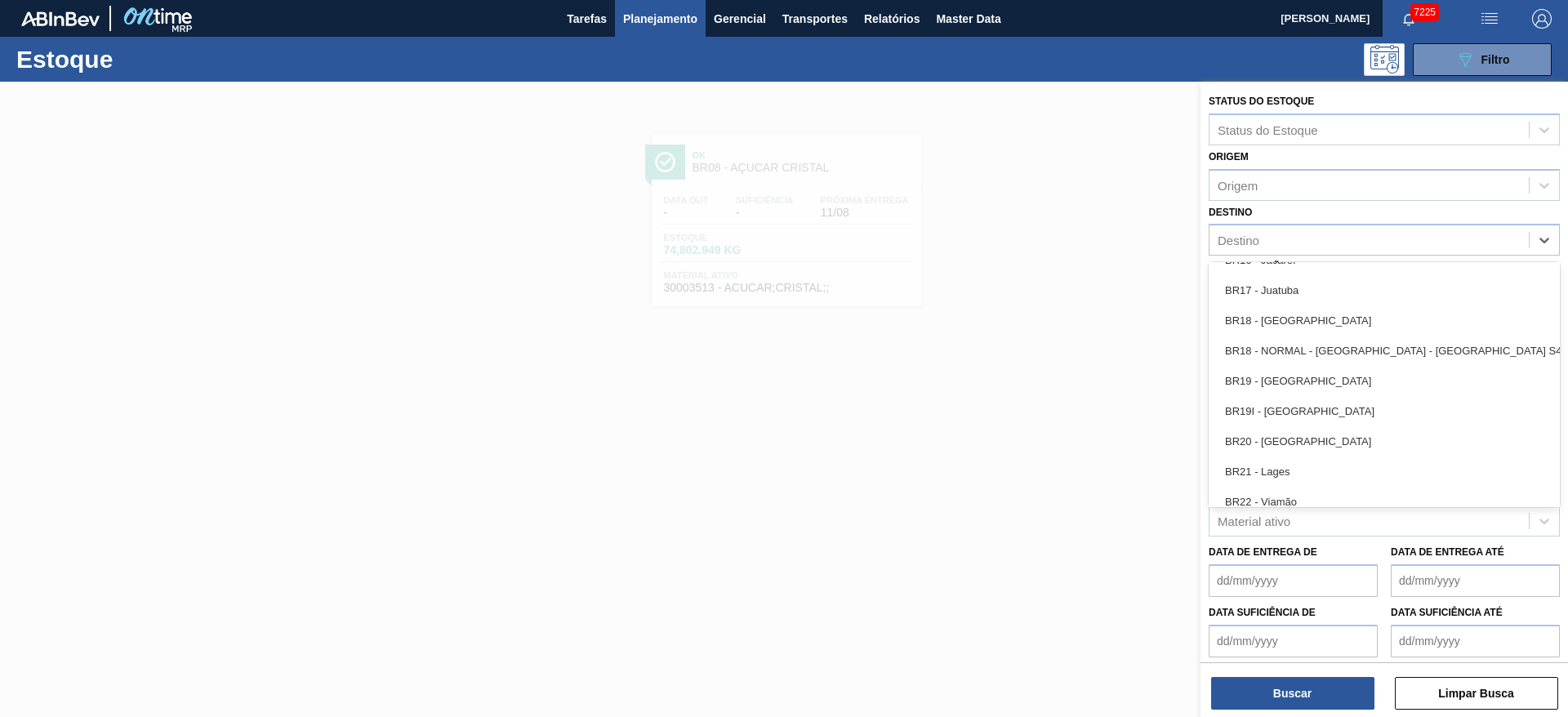
scroll to position [1269, 0]
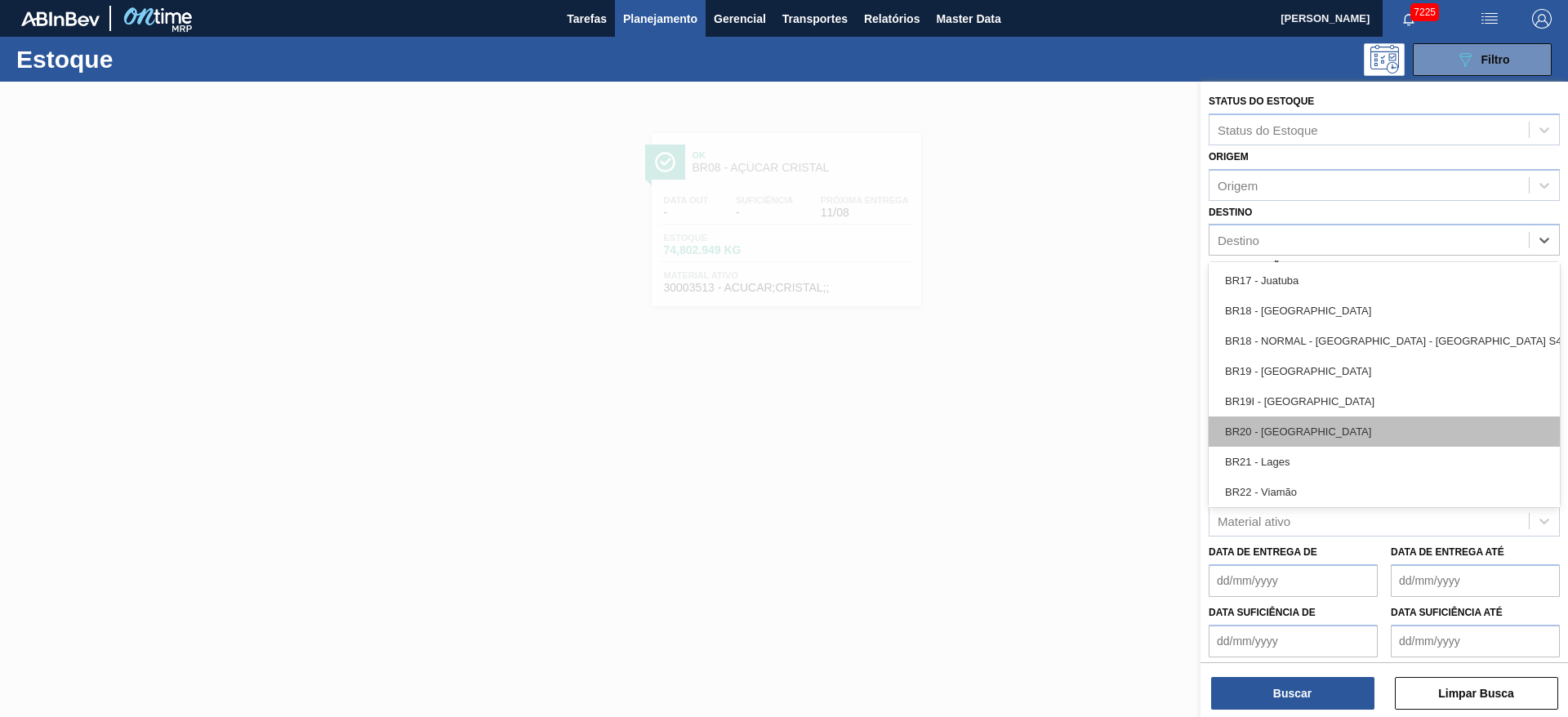
click at [1045, 418] on div "BR20 - [GEOGRAPHIC_DATA]" at bounding box center [1384, 432] width 351 height 30
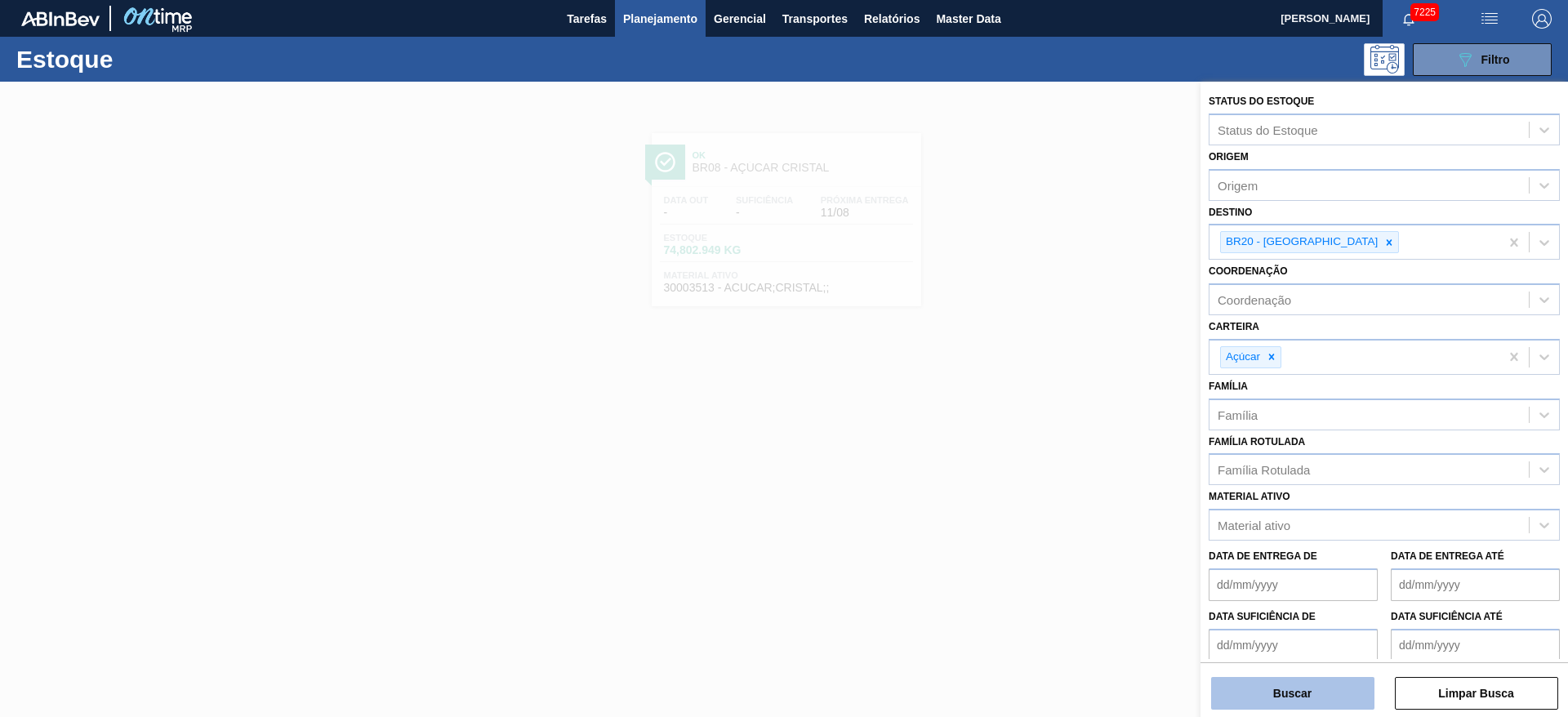
click at [1045, 477] on button "Buscar" at bounding box center [1293, 694] width 164 height 33
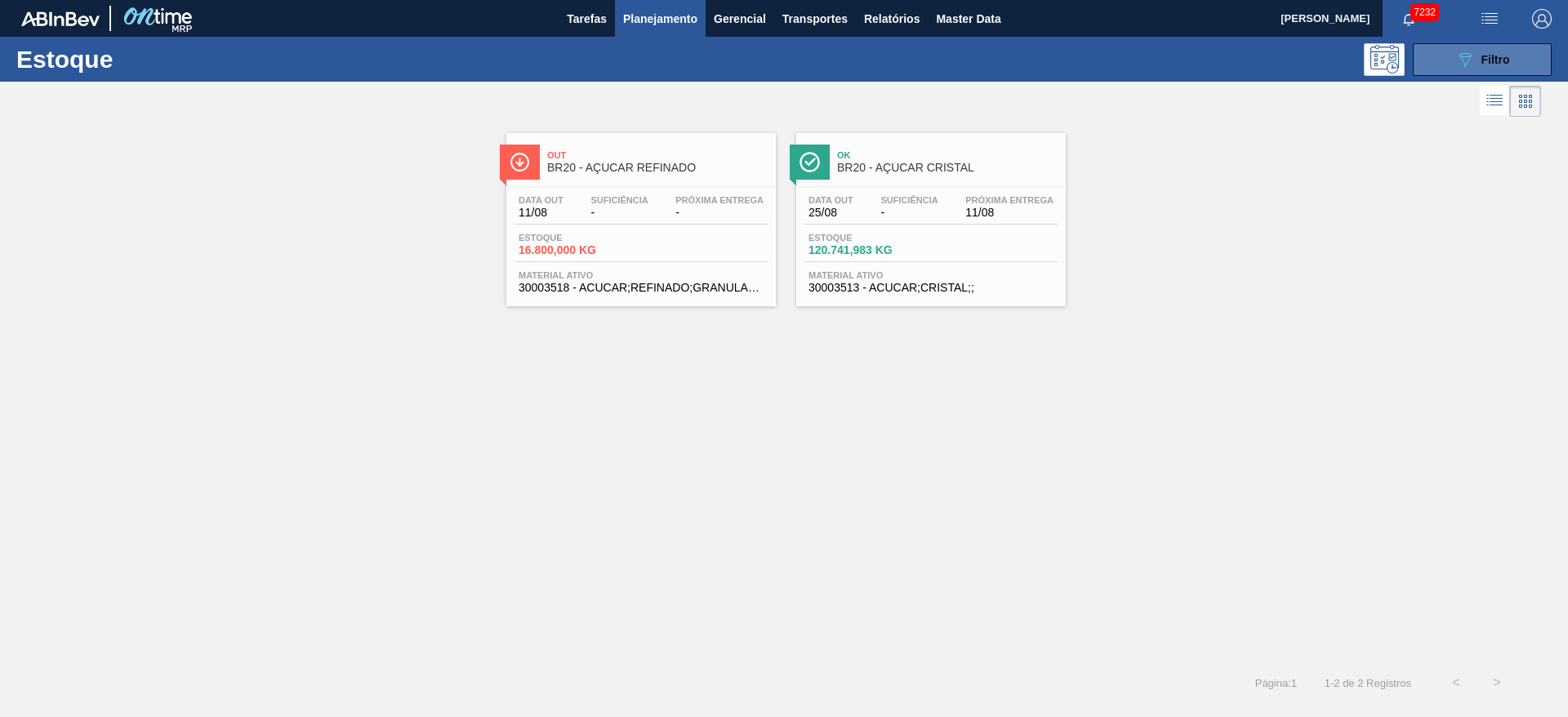
click at [1045, 69] on button "089F7B8B-B2A5-4AFE-B5C0-19BA573D28AC Filtro" at bounding box center [1483, 59] width 139 height 33
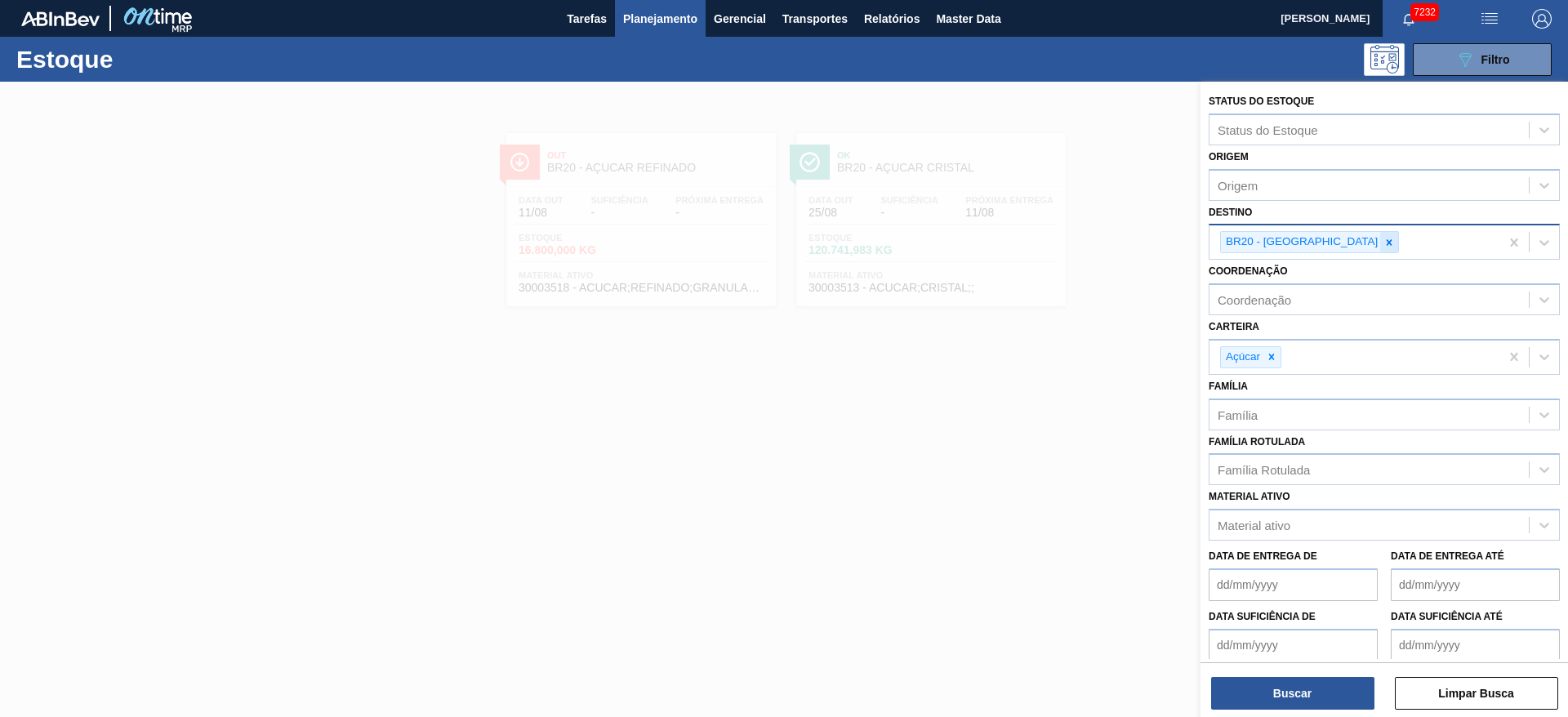
click at [1045, 239] on icon at bounding box center [1389, 243] width 12 height 12
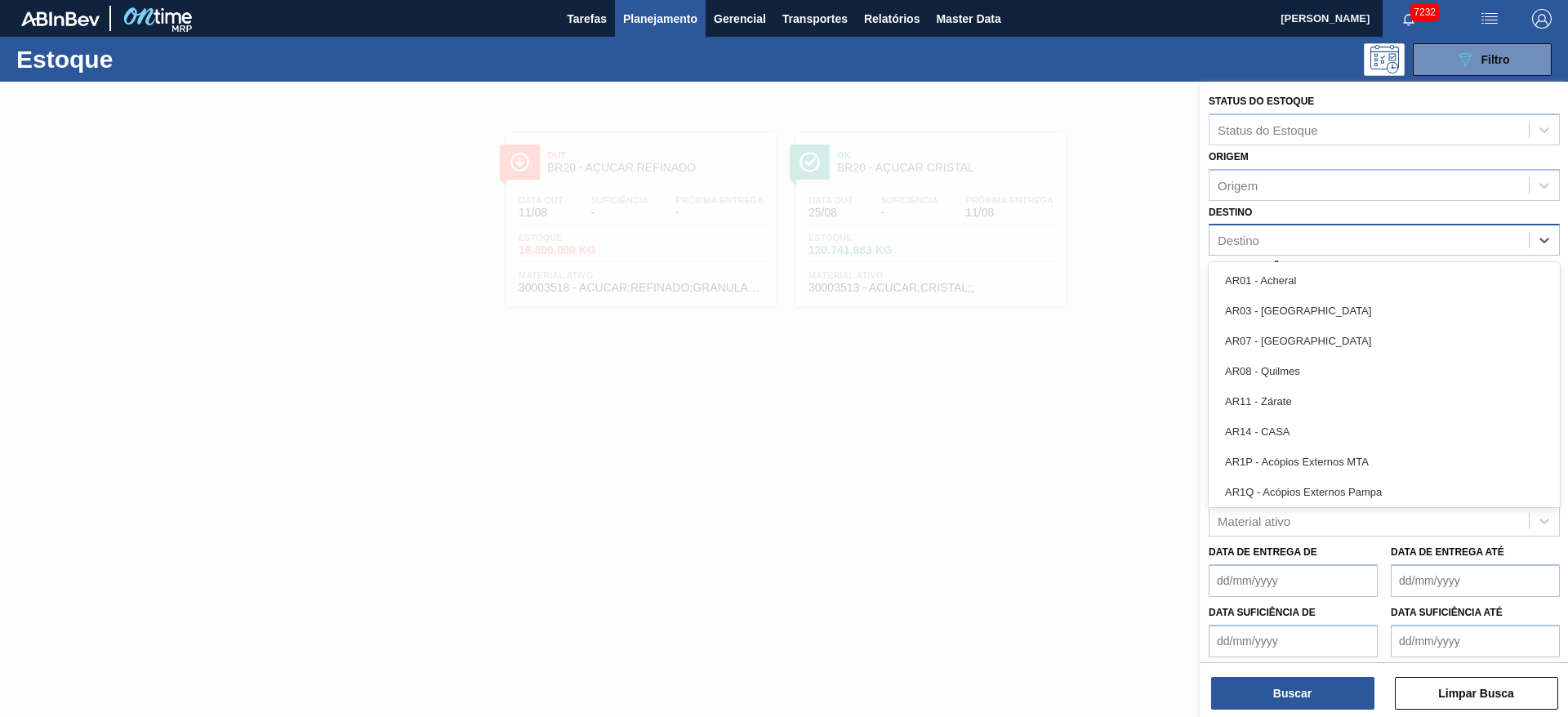
click at [1045, 239] on div "Destino" at bounding box center [1369, 241] width 319 height 23
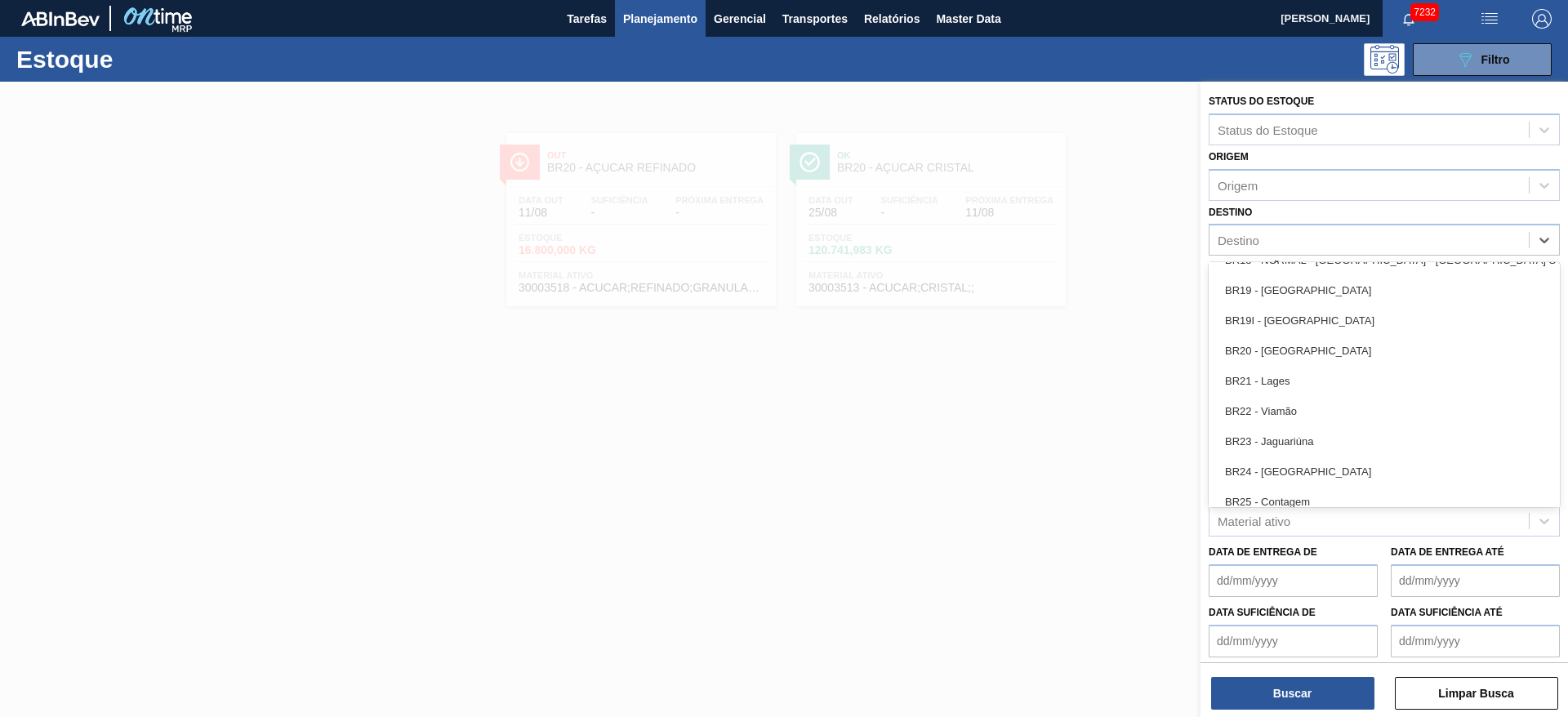
scroll to position [1352, 0]
click at [1045, 445] on div "BR23 - Jaguariúna" at bounding box center [1384, 440] width 351 height 30
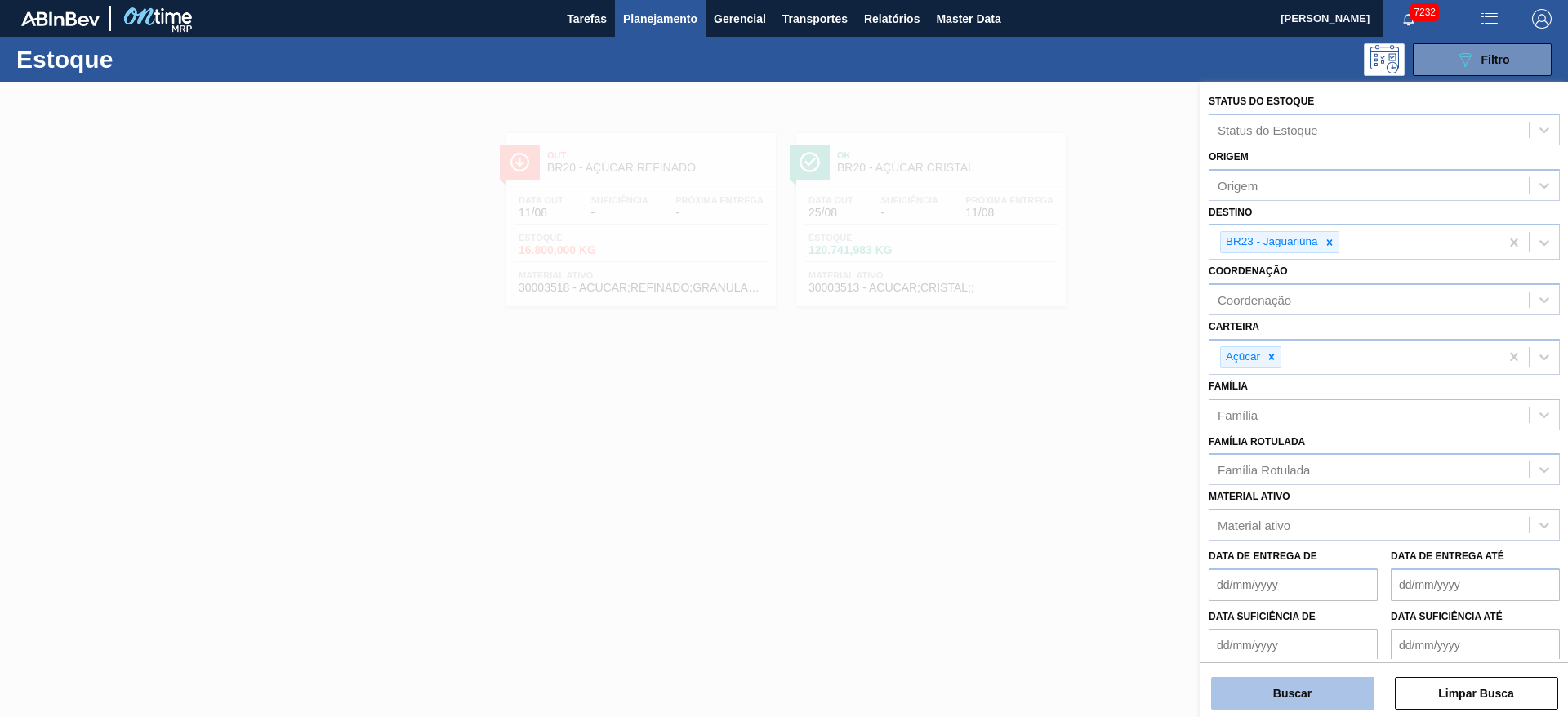
click at [1045, 477] on button "Buscar" at bounding box center [1293, 694] width 164 height 33
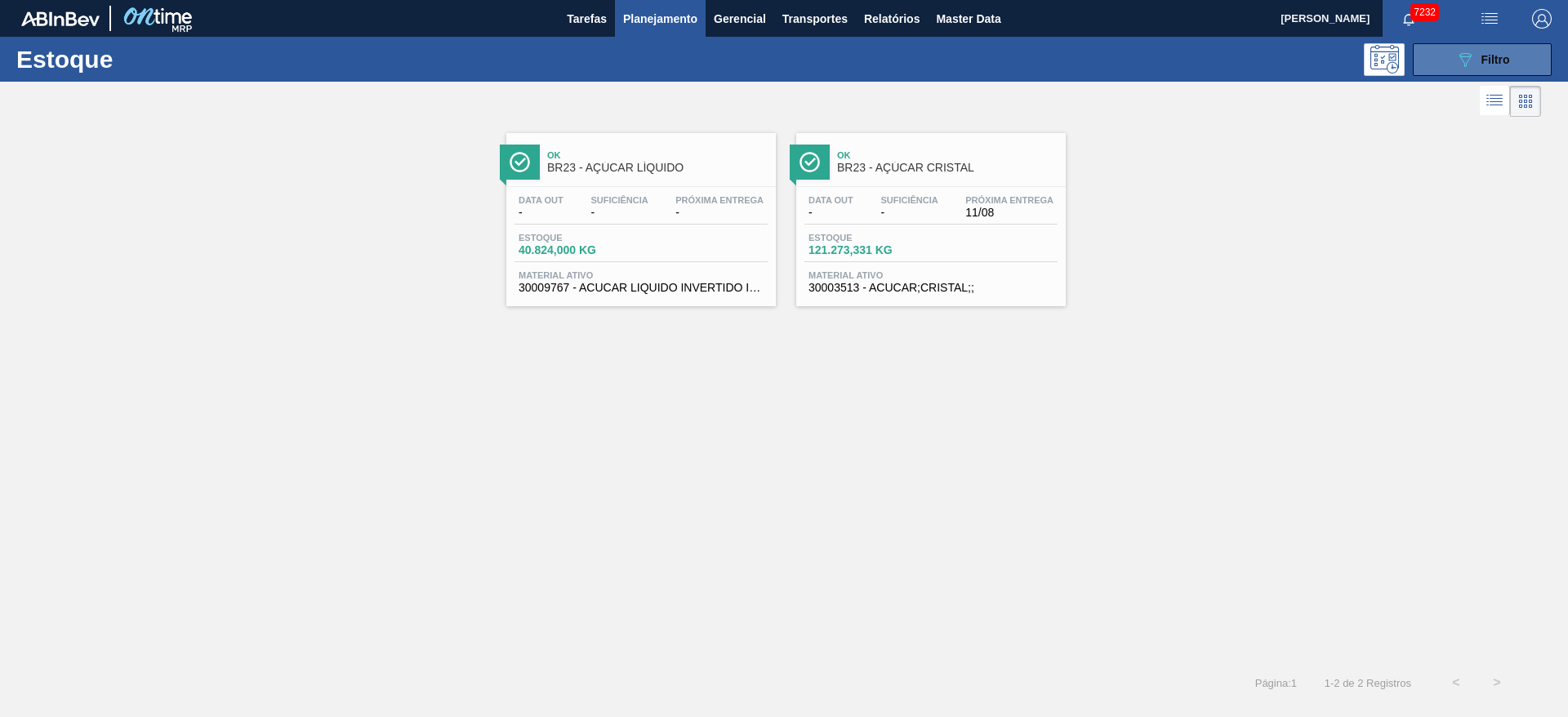
click at [1045, 61] on button "089F7B8B-B2A5-4AFE-B5C0-19BA573D28AC Filtro" at bounding box center [1483, 59] width 139 height 33
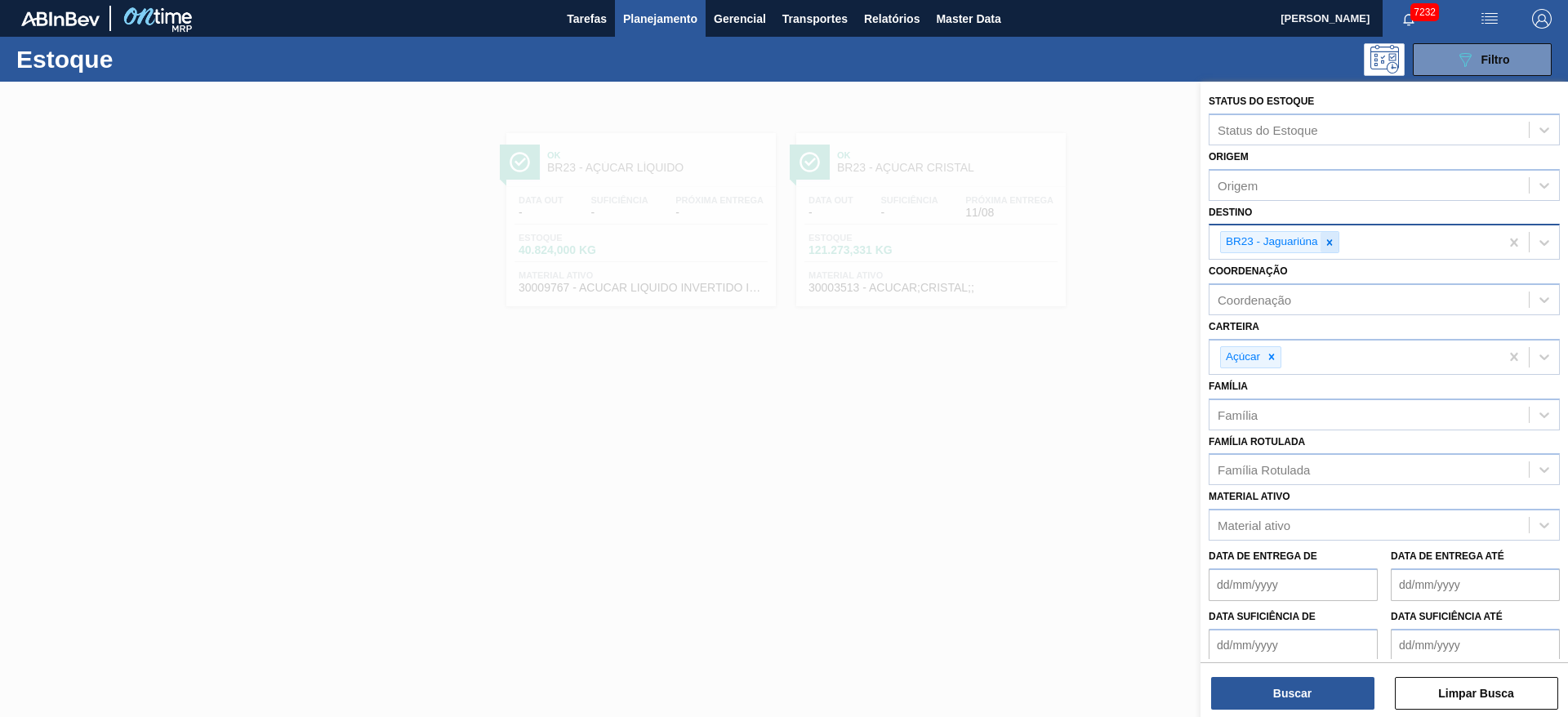
click at [1045, 236] on div at bounding box center [1330, 242] width 18 height 20
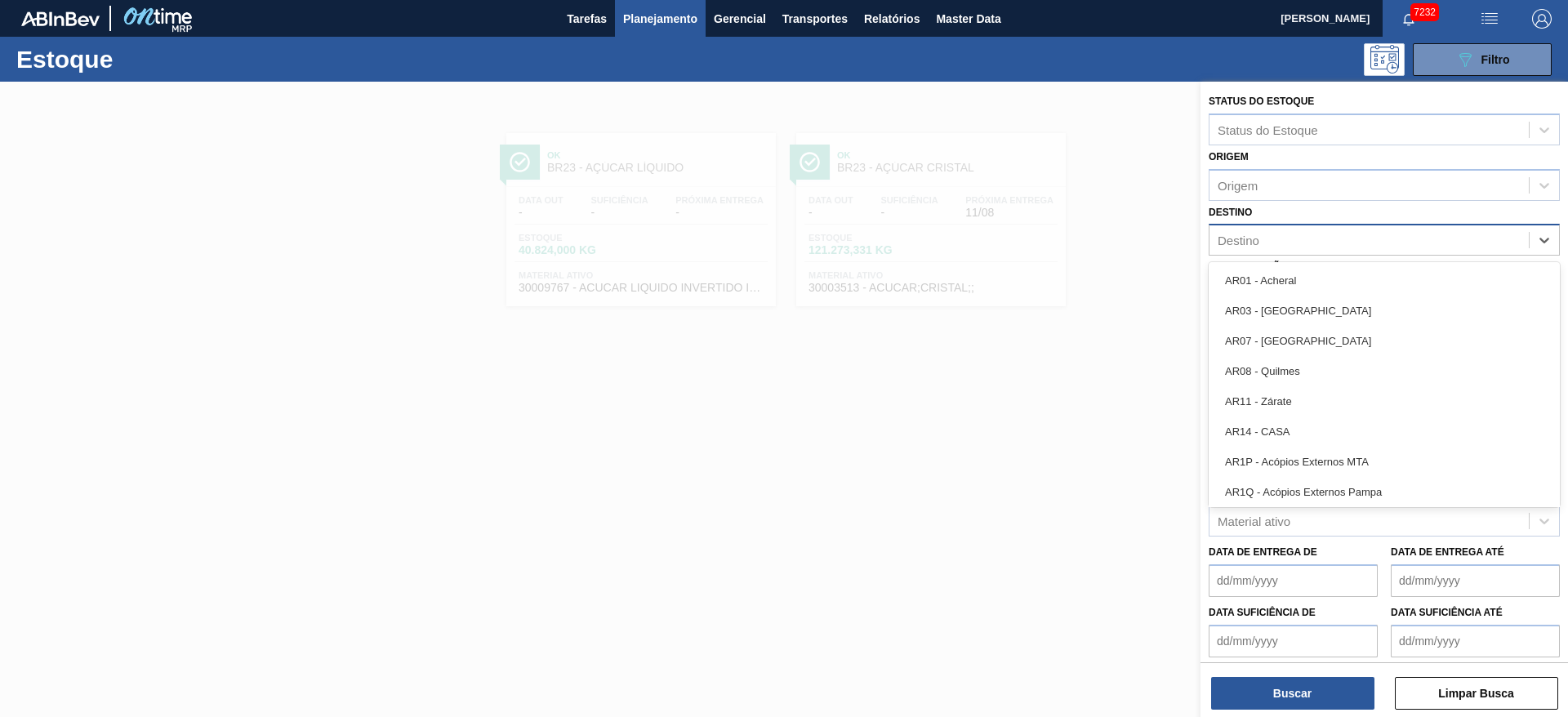
click at [1045, 242] on div "Destino" at bounding box center [1369, 241] width 319 height 23
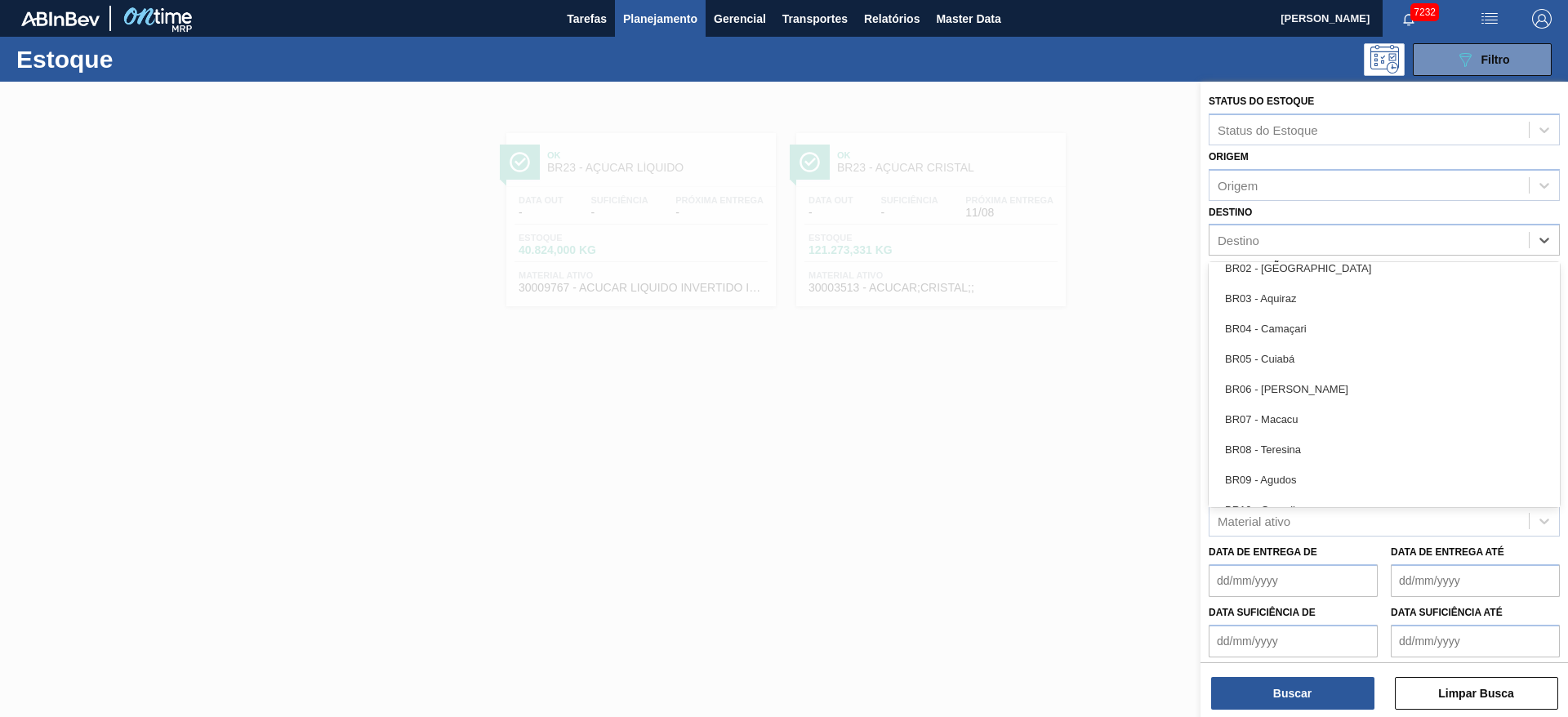
scroll to position [907, 0]
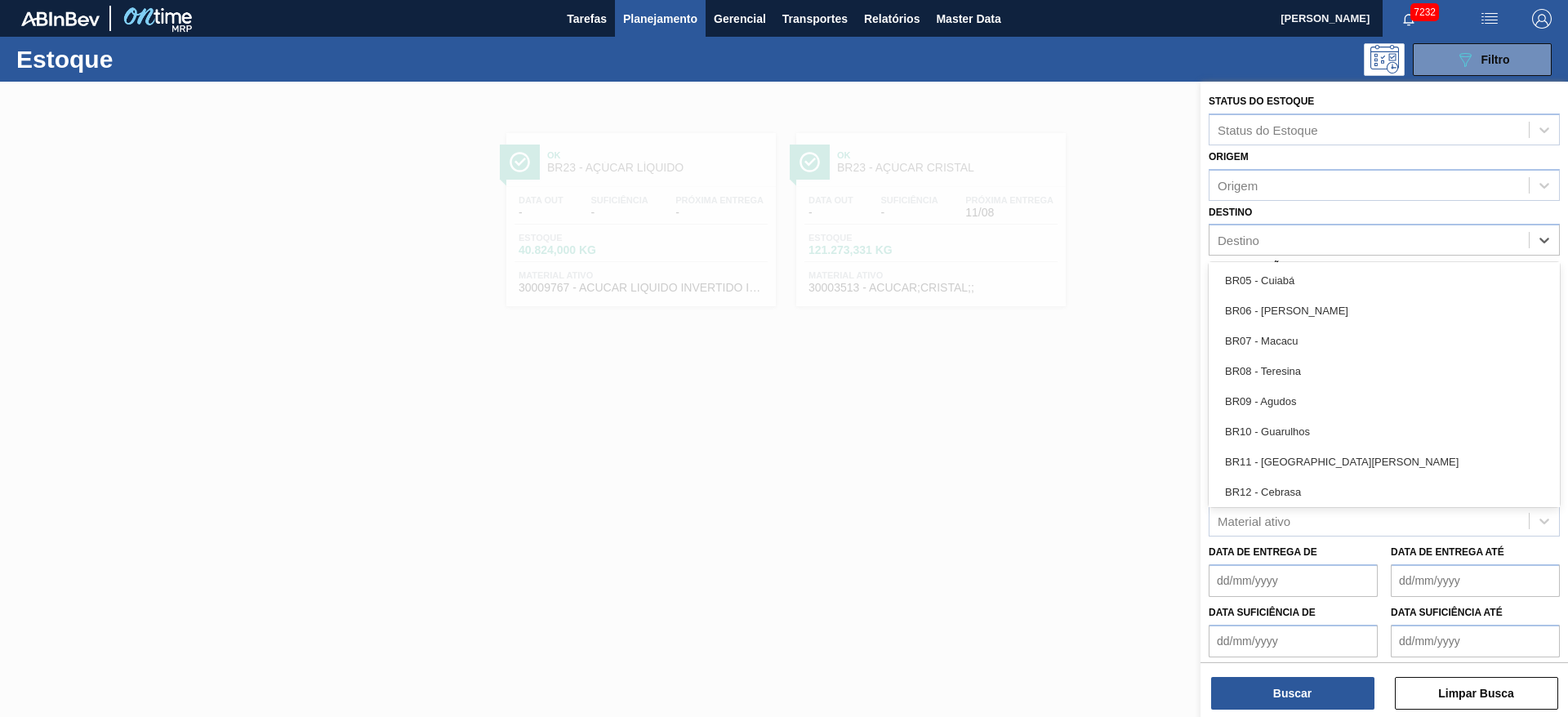
click at [1045, 421] on div "BR10 - Guarulhos" at bounding box center [1384, 432] width 351 height 30
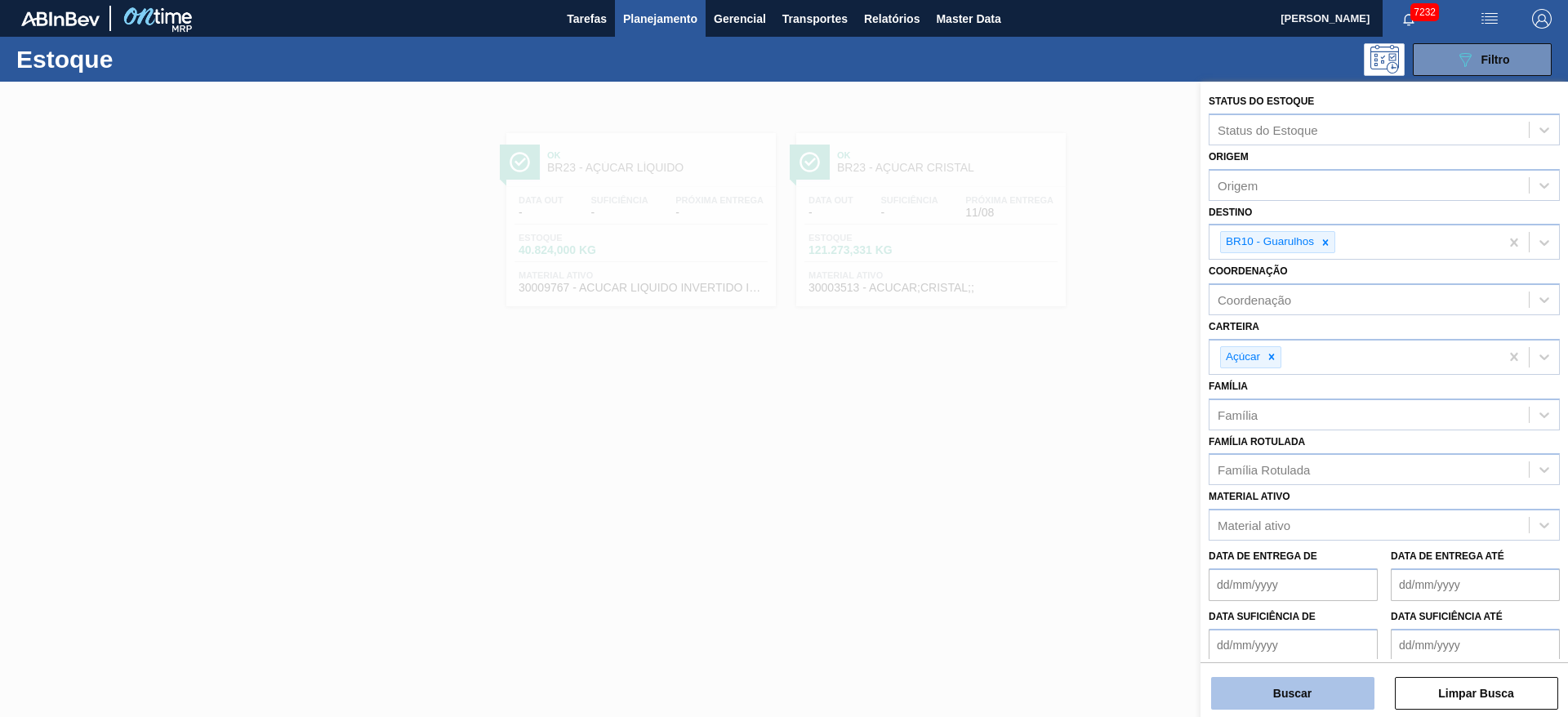
click at [1045, 477] on button "Buscar" at bounding box center [1293, 694] width 164 height 33
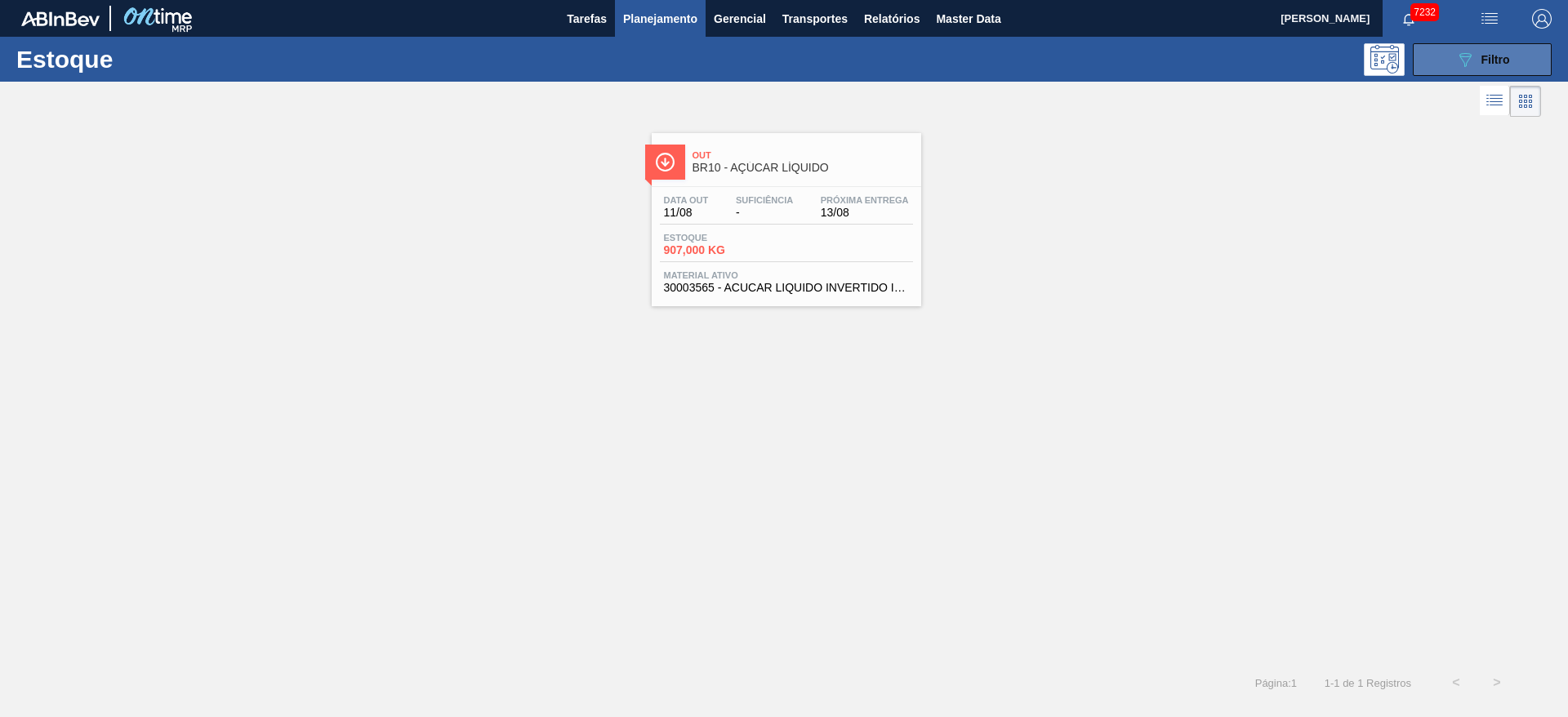
click at [1045, 58] on button "089F7B8B-B2A5-4AFE-B5C0-19BA573D28AC Filtro" at bounding box center [1483, 59] width 139 height 33
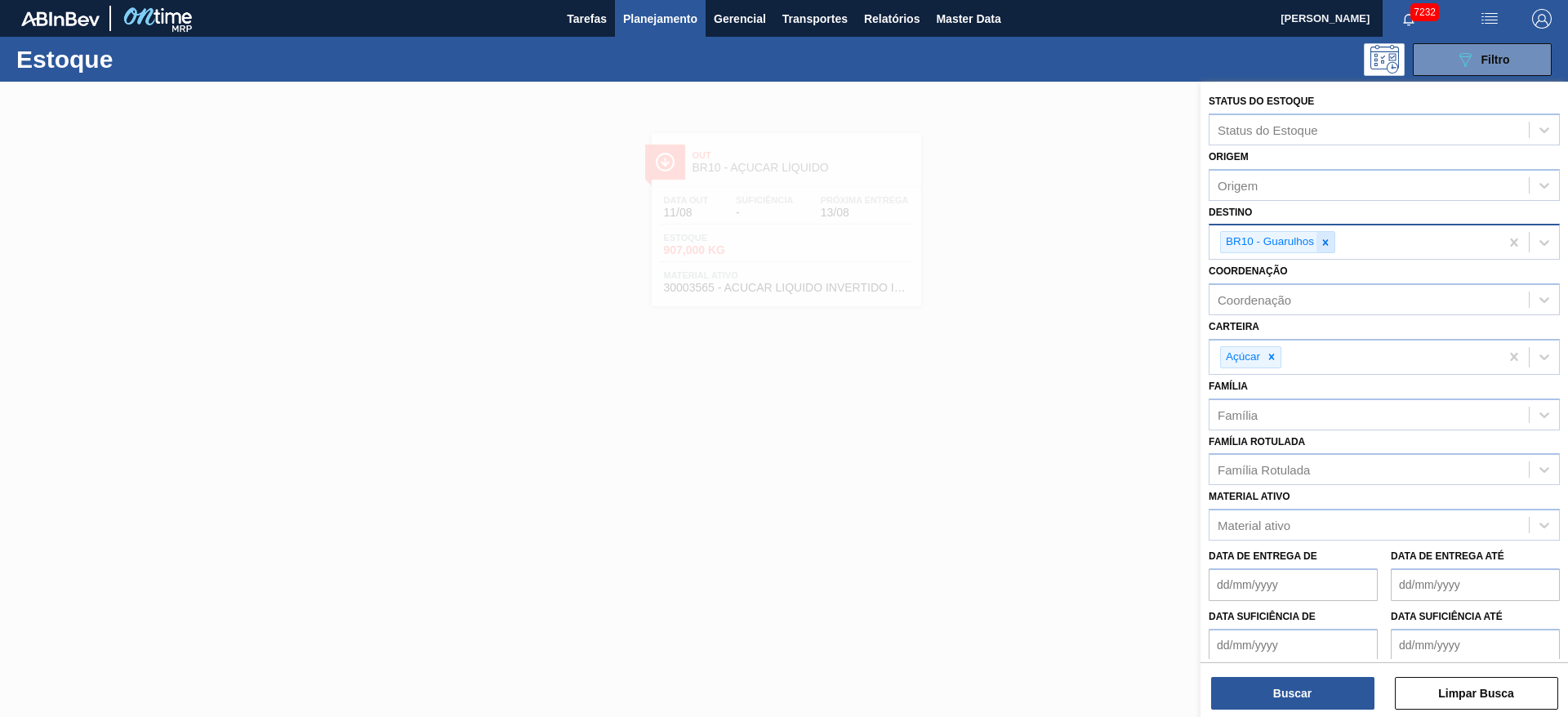
click at [1045, 242] on icon at bounding box center [1326, 243] width 12 height 12
type input "19"
click at [1045, 477] on button "Buscar" at bounding box center [1293, 694] width 164 height 33
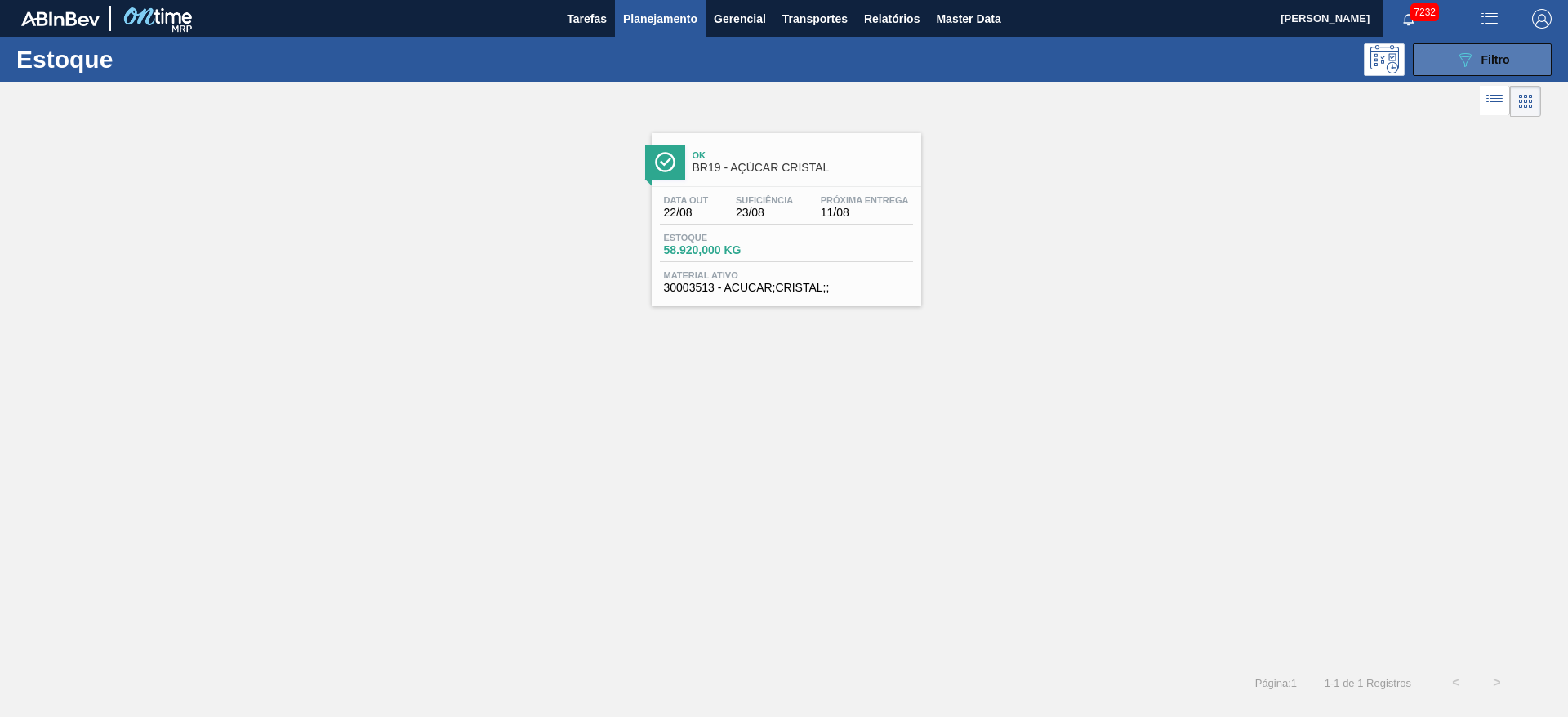
click at [1045, 65] on button "089F7B8B-B2A5-4AFE-B5C0-19BA573D28AC Filtro" at bounding box center [1483, 59] width 139 height 33
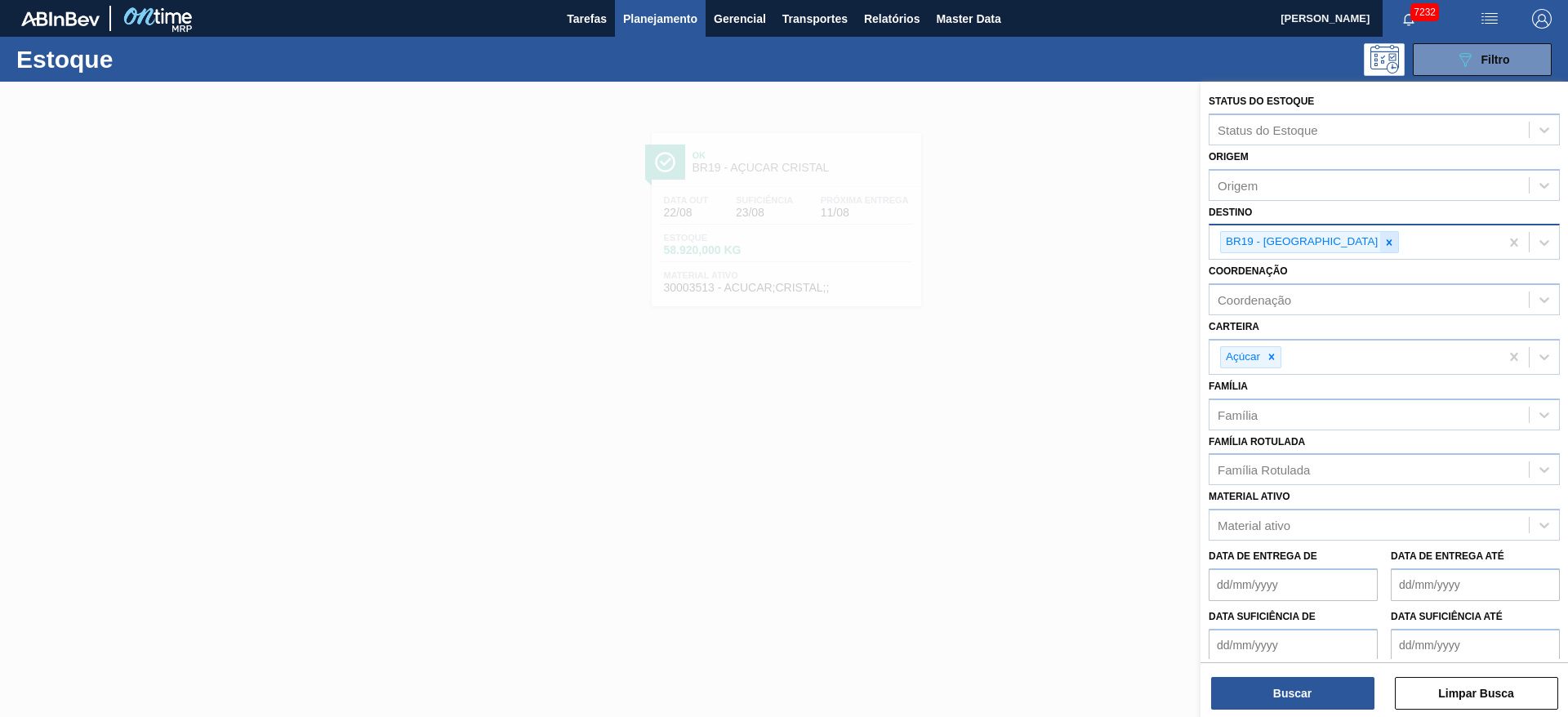
click at [1045, 246] on icon at bounding box center [1389, 243] width 12 height 12
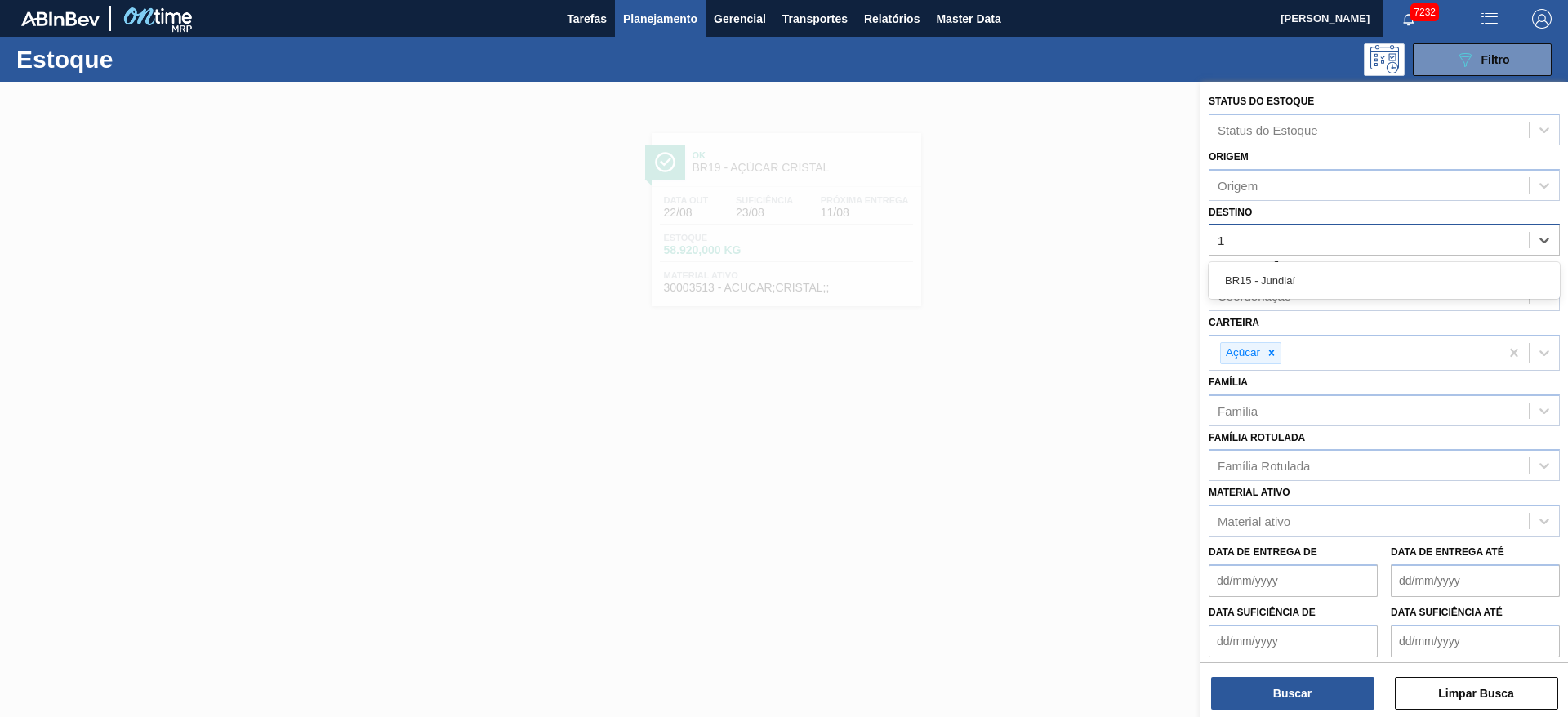
type input "15"
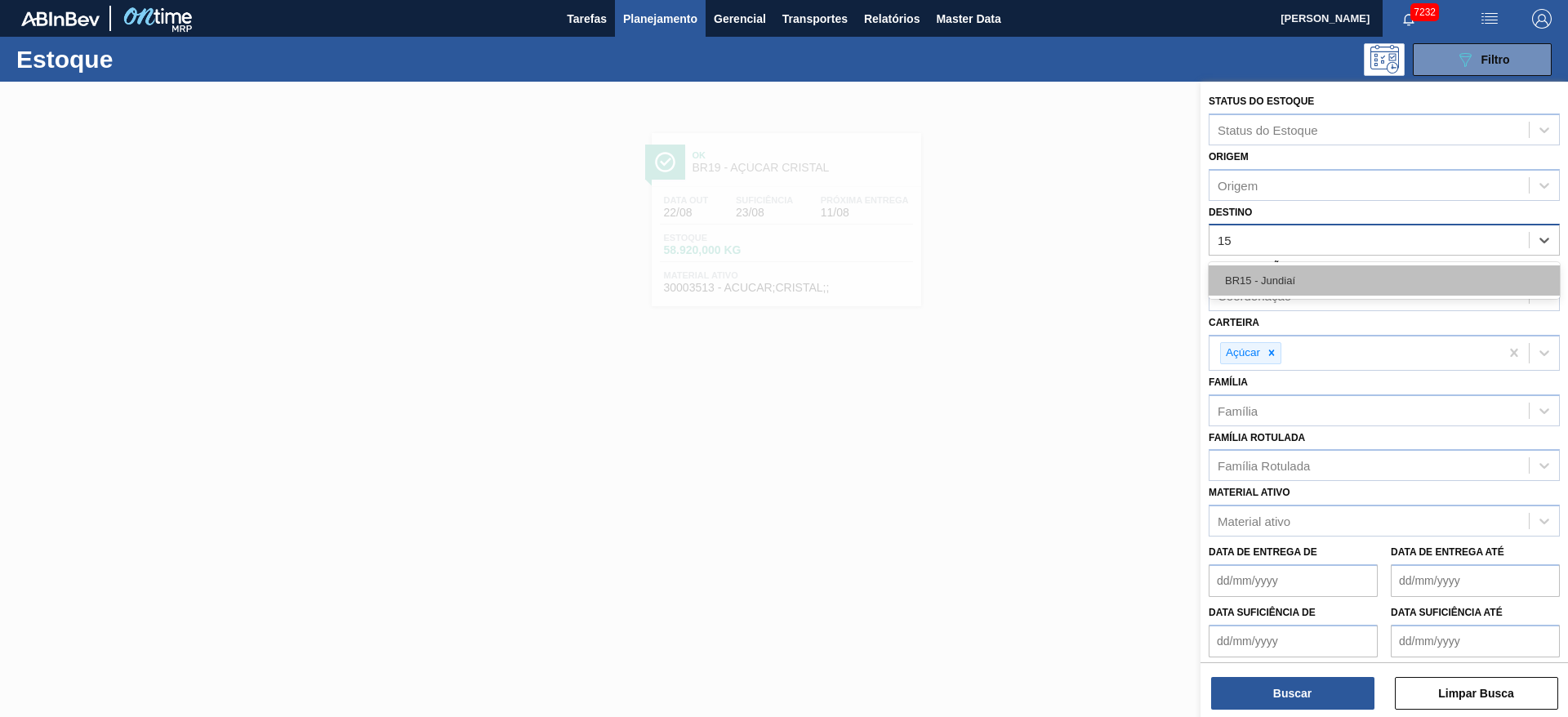
click at [1045, 282] on div "BR15 - Jundiaí" at bounding box center [1384, 281] width 351 height 30
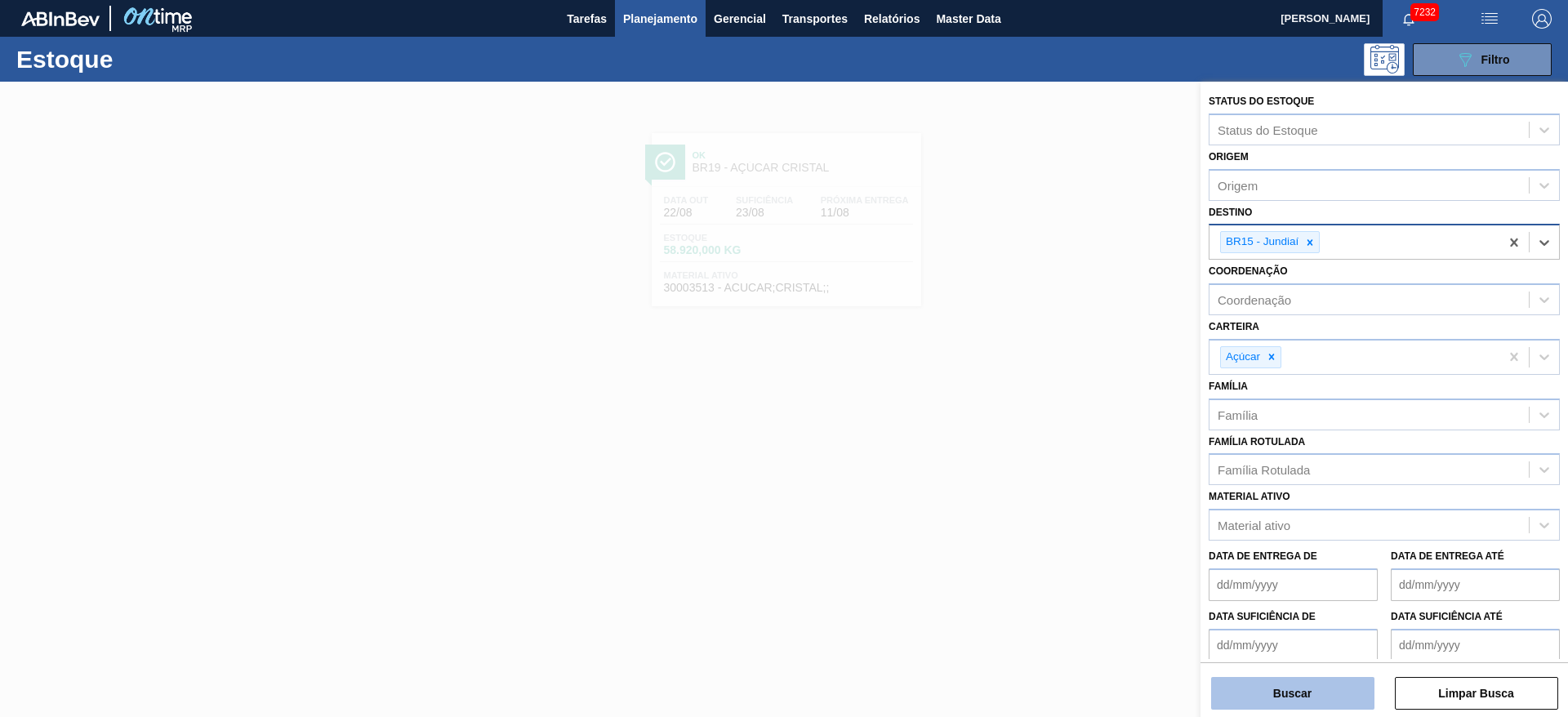
click at [1045, 477] on button "Buscar" at bounding box center [1293, 694] width 164 height 33
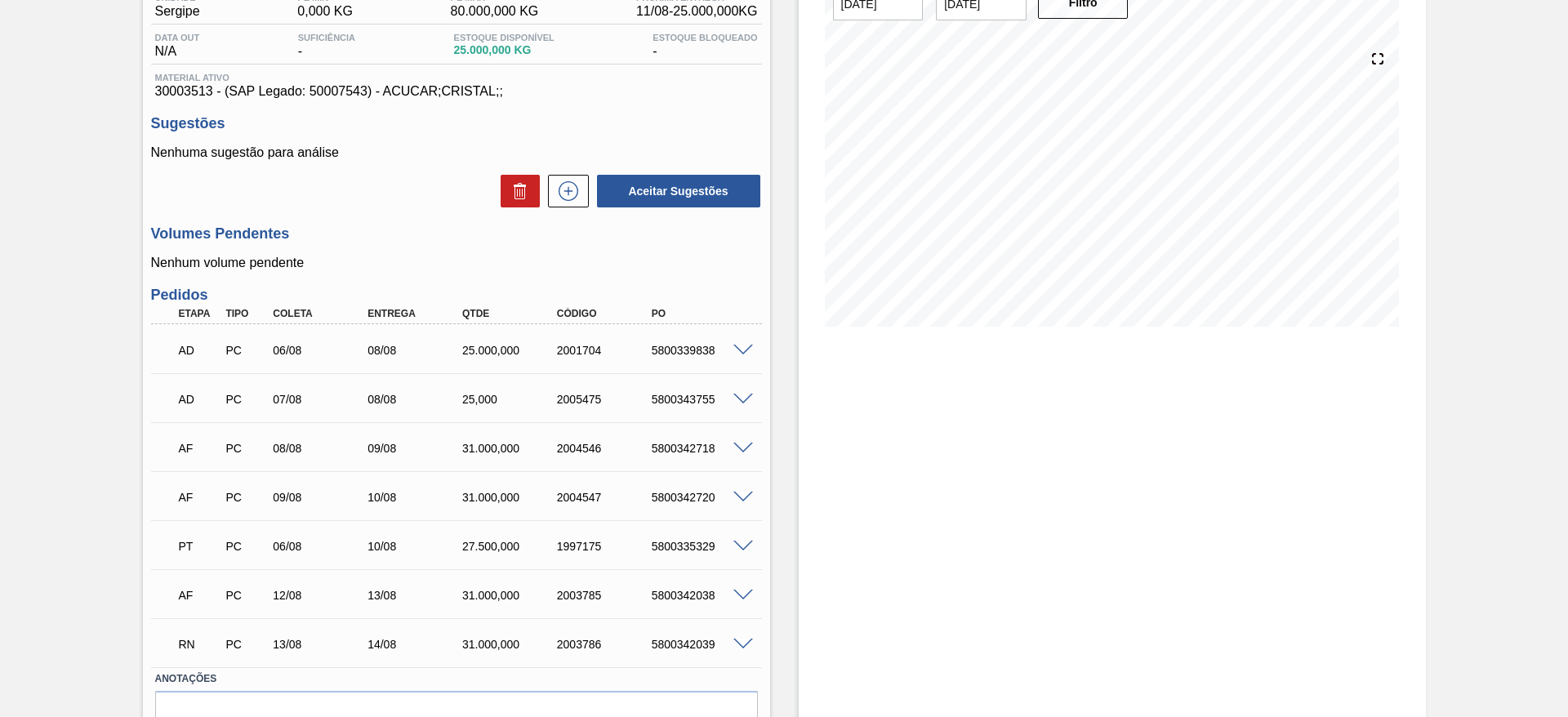
scroll to position [170, 0]
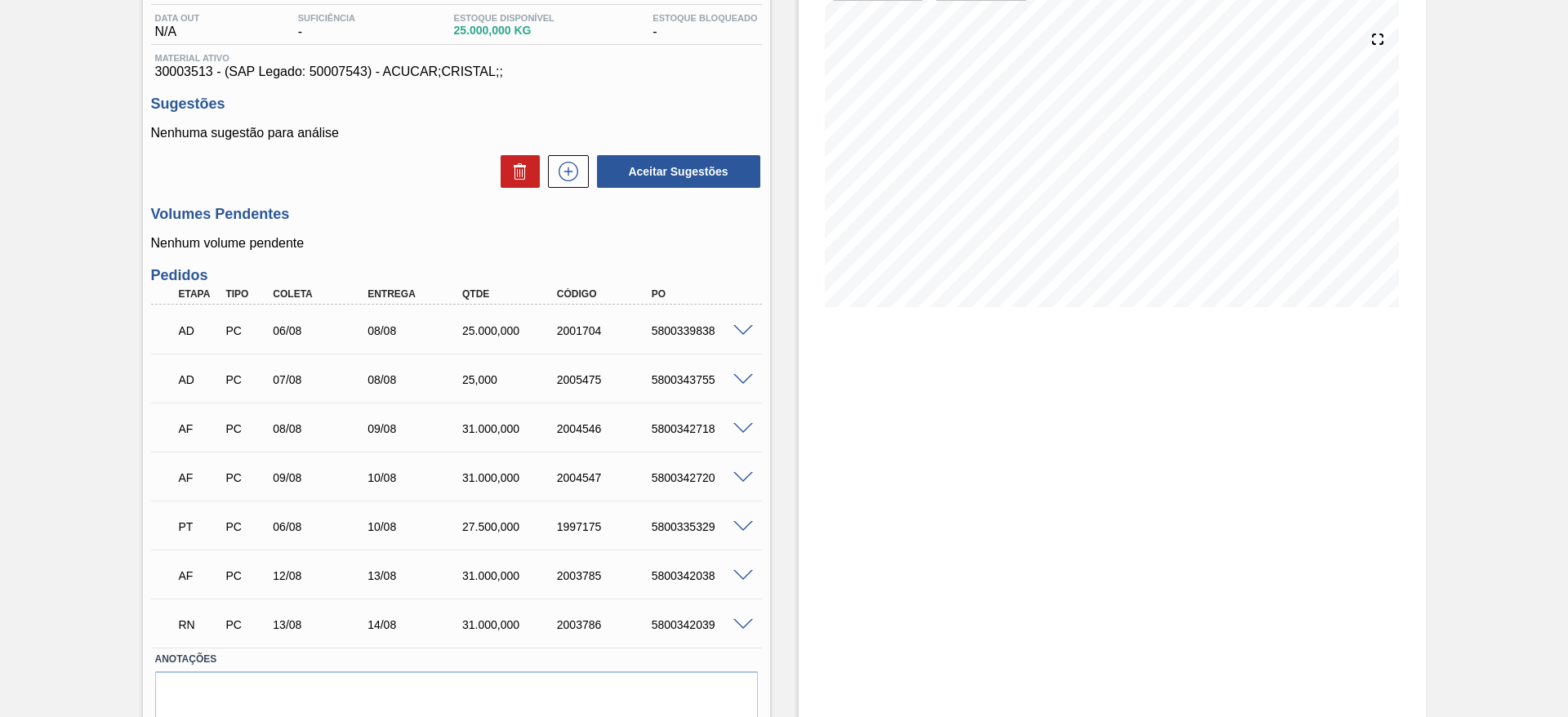
click at [748, 619] on span at bounding box center [743, 625] width 19 height 13
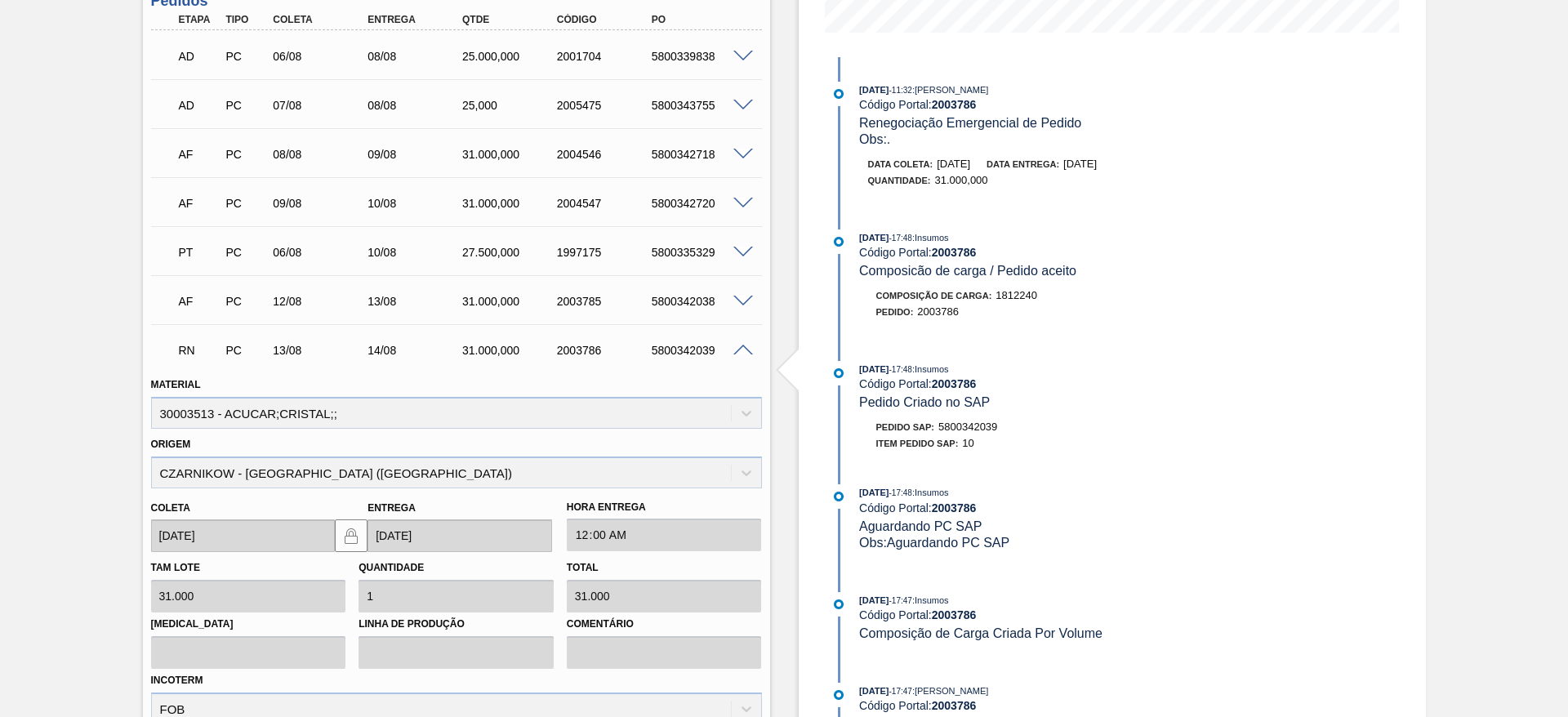
scroll to position [485, 0]
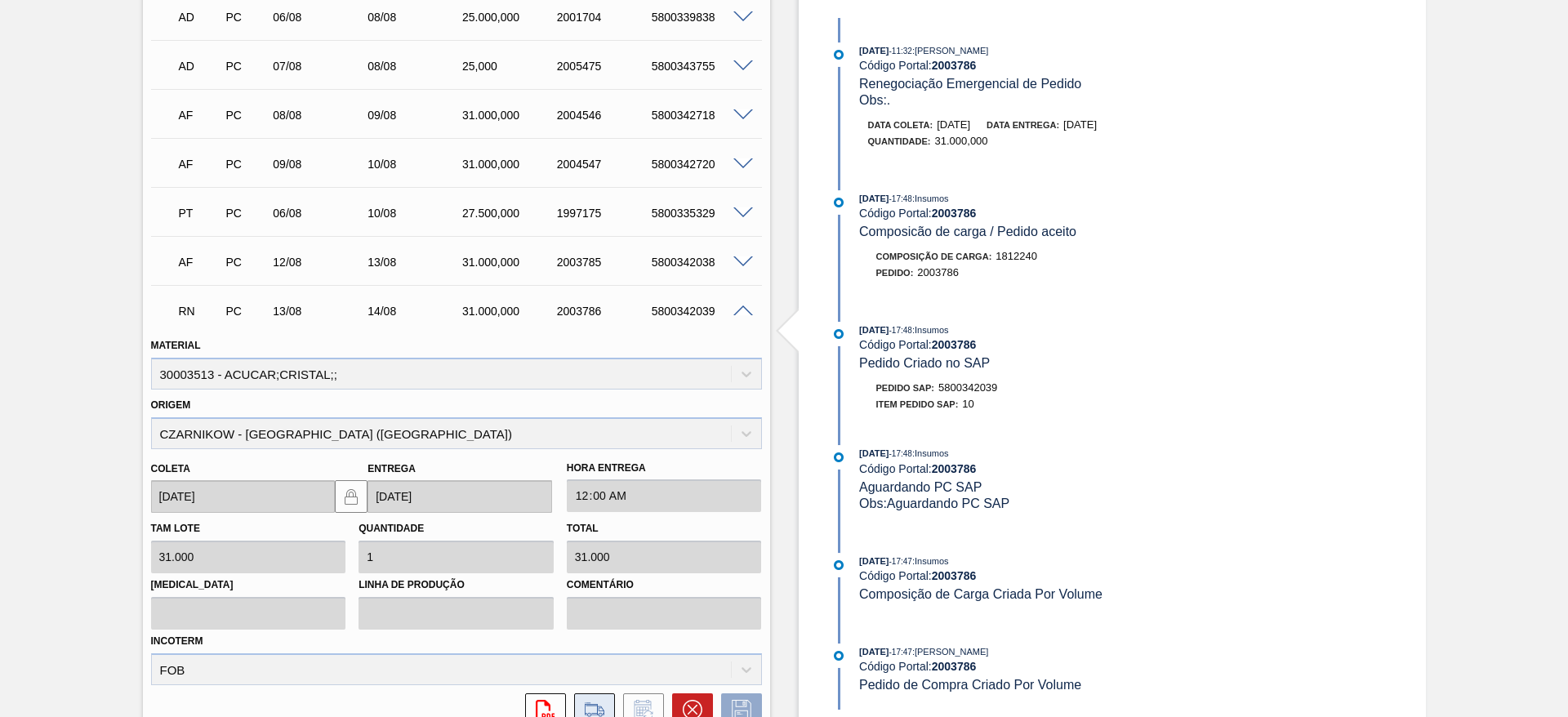
click at [589, 704] on icon at bounding box center [594, 710] width 18 height 12
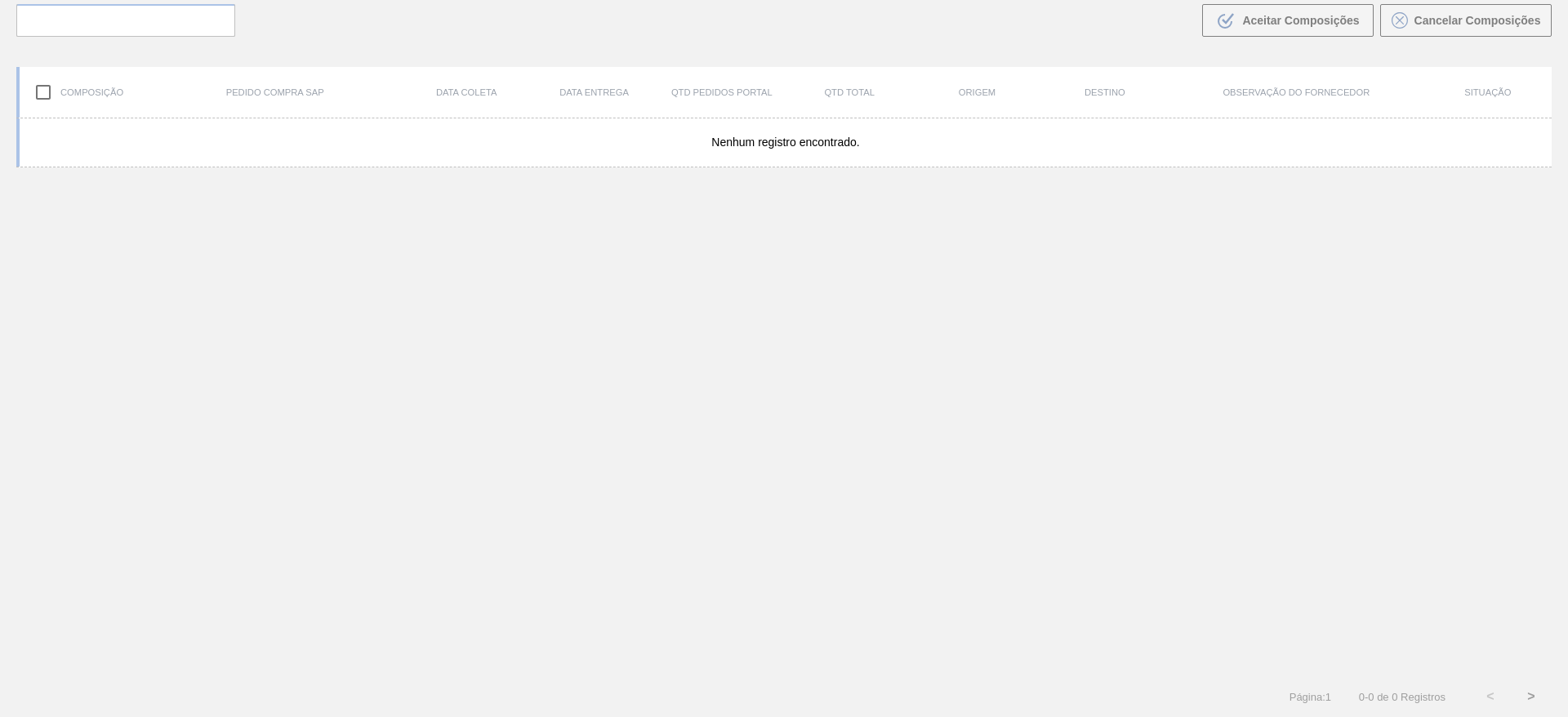
scroll to position [118, 0]
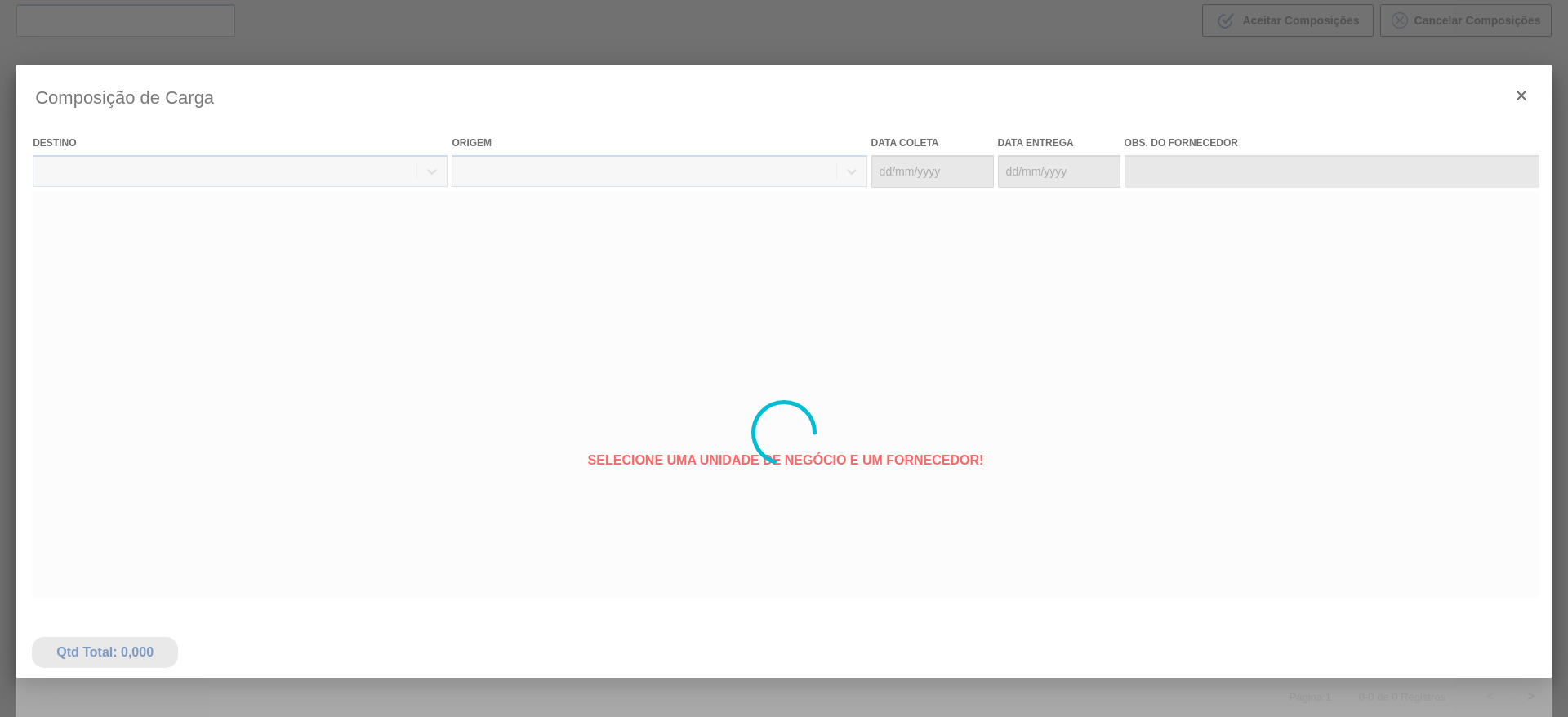
type coleta "[DATE]"
type entrega "[DATE]"
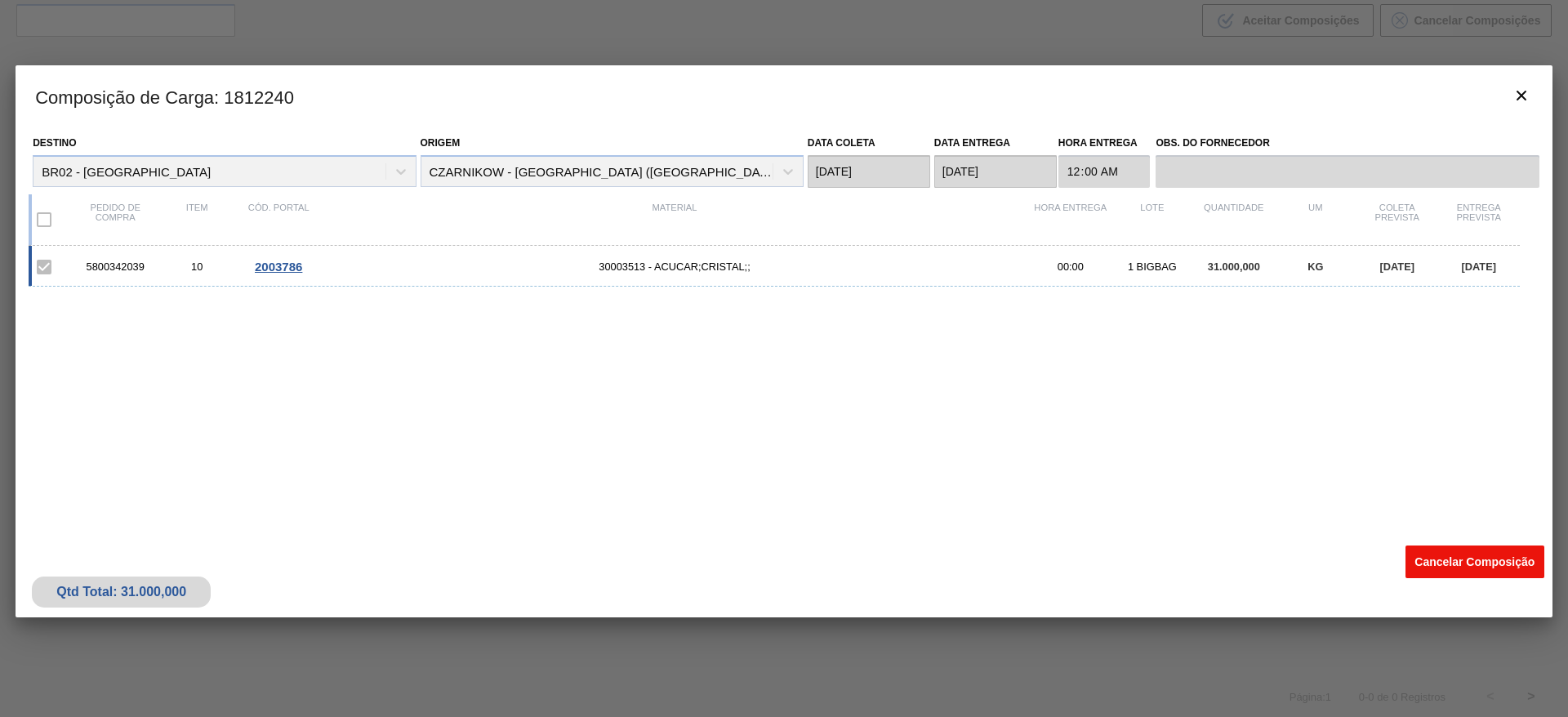
click at [1441, 558] on button "Cancelar Composição" at bounding box center [1475, 562] width 139 height 33
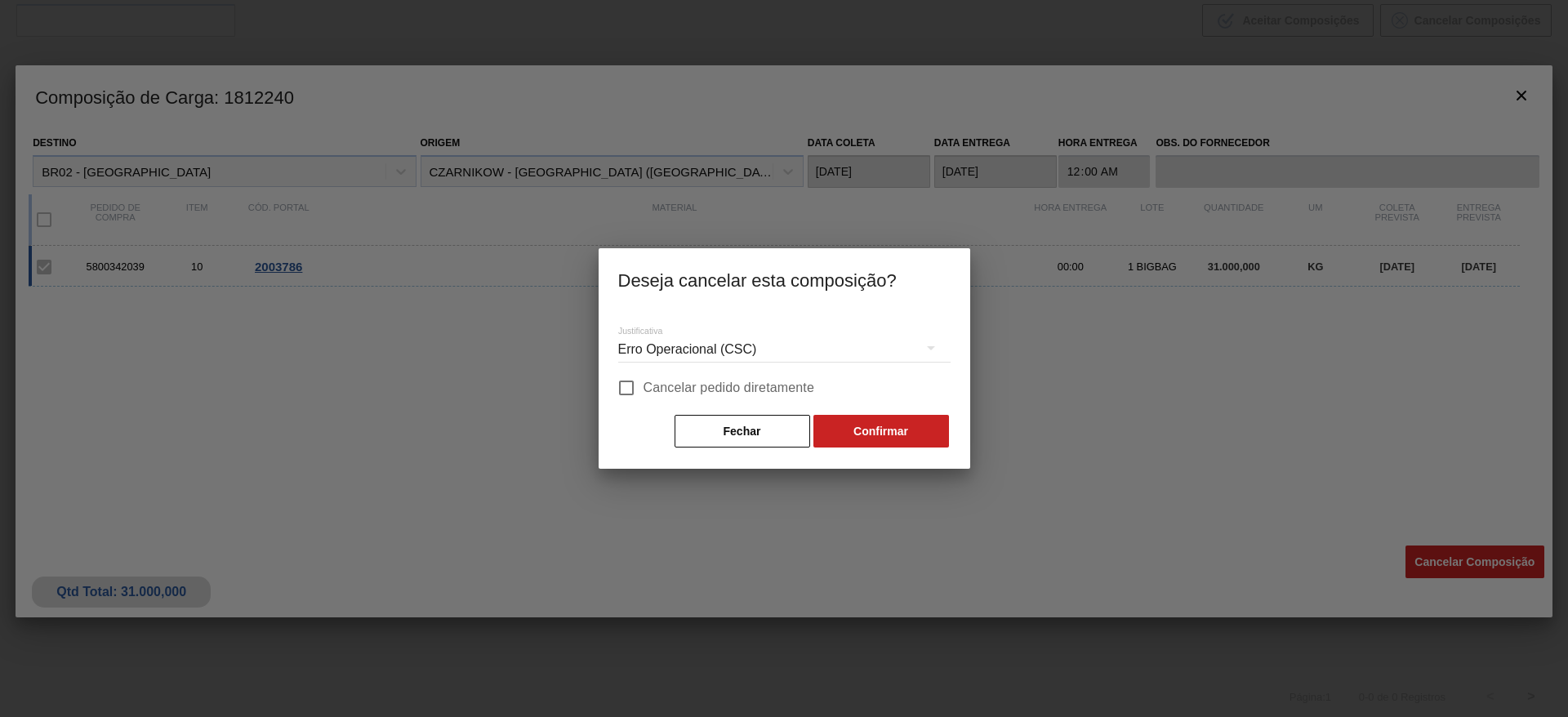
click at [734, 381] on span "Cancelar pedido diretamente" at bounding box center [728, 388] width 171 height 19
click at [643, 381] on input "Cancelar pedido diretamente" at bounding box center [626, 388] width 34 height 34
checkbox input "true"
drag, startPoint x: 851, startPoint y: 448, endPoint x: 871, endPoint y: 428, distance: 28.3
click at [871, 428] on div "Fechar Confirmar" at bounding box center [784, 431] width 332 height 36
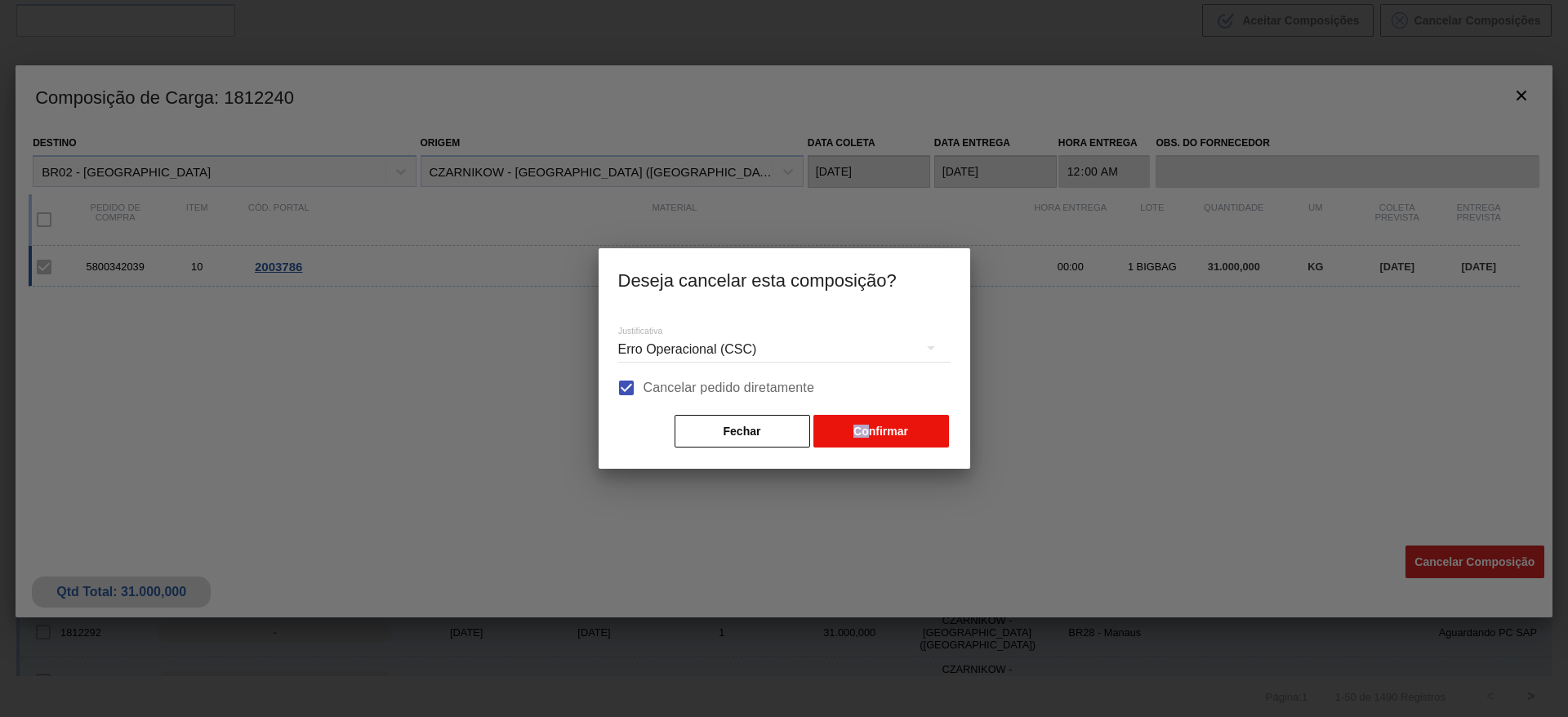
click at [871, 428] on button "Confirmar" at bounding box center [881, 431] width 135 height 33
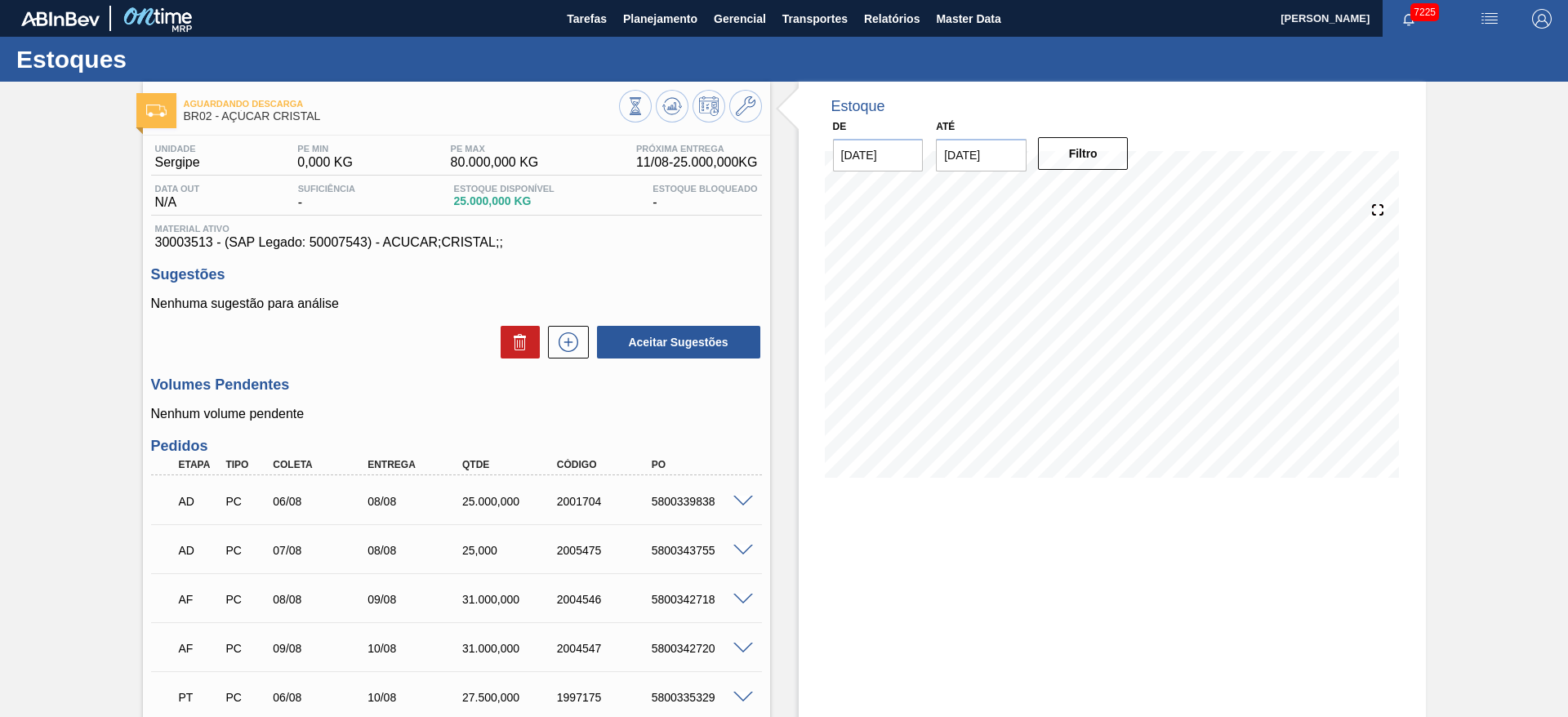
scroll to position [186, 0]
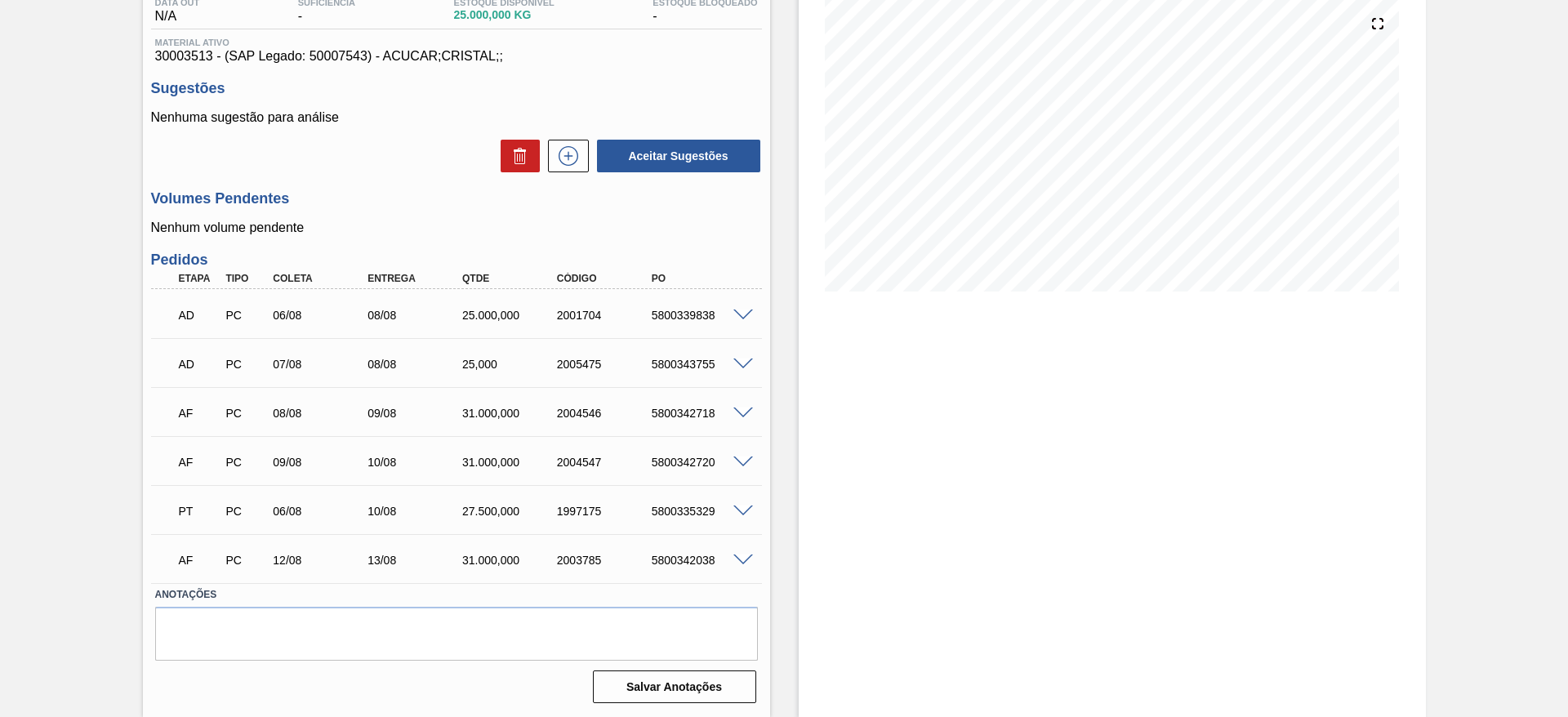
click at [748, 409] on span at bounding box center [743, 414] width 19 height 13
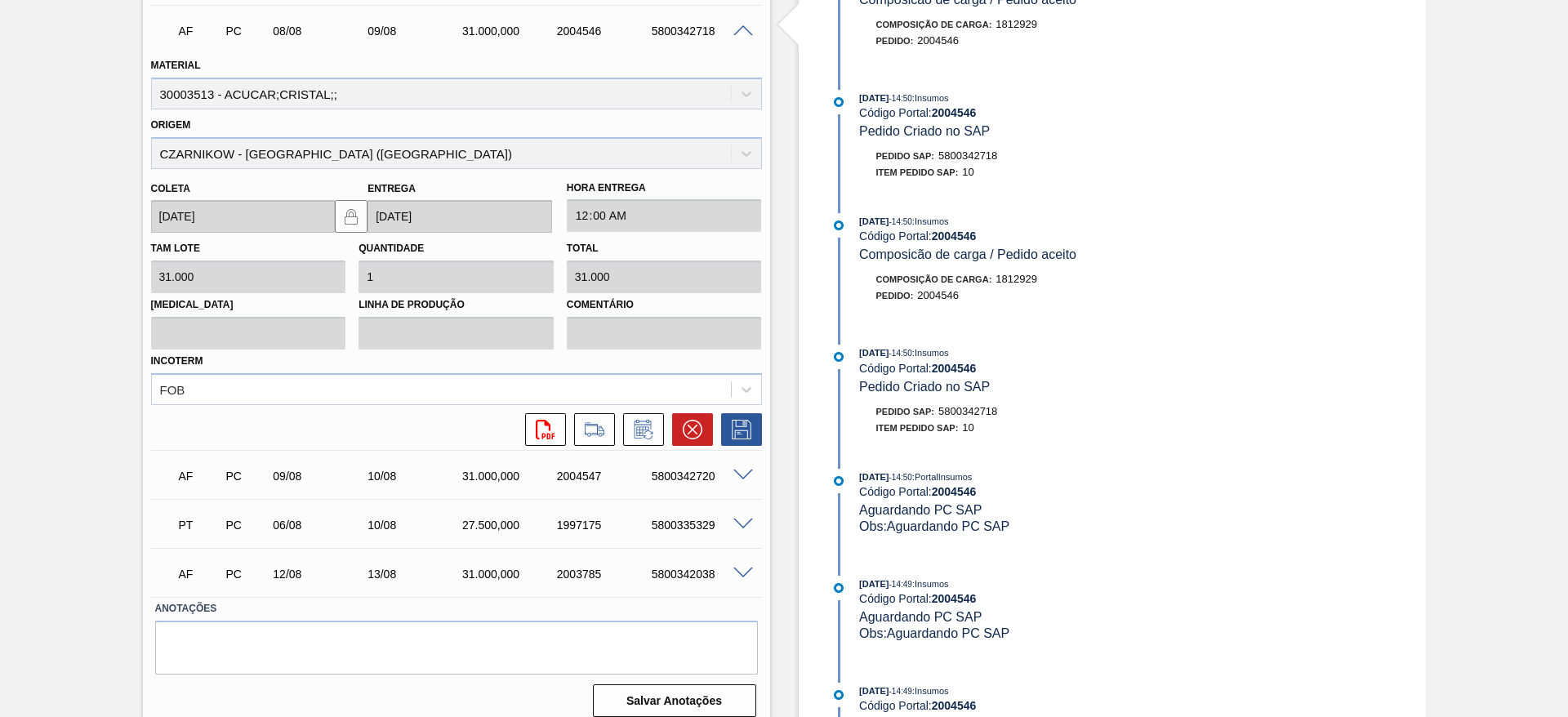
scroll to position [570, 0]
click at [637, 419] on icon at bounding box center [642, 428] width 18 height 18
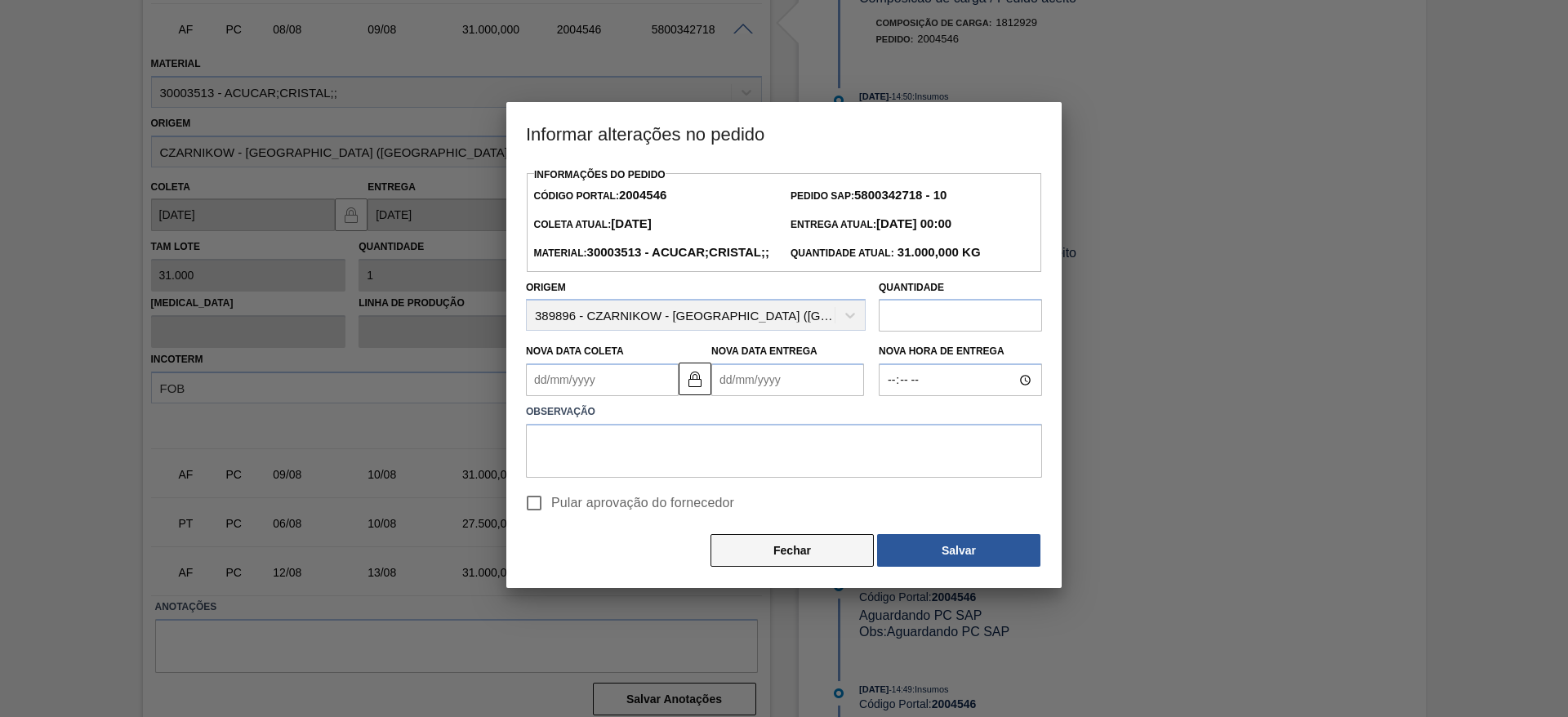
click at [769, 567] on button "Fechar" at bounding box center [793, 550] width 164 height 33
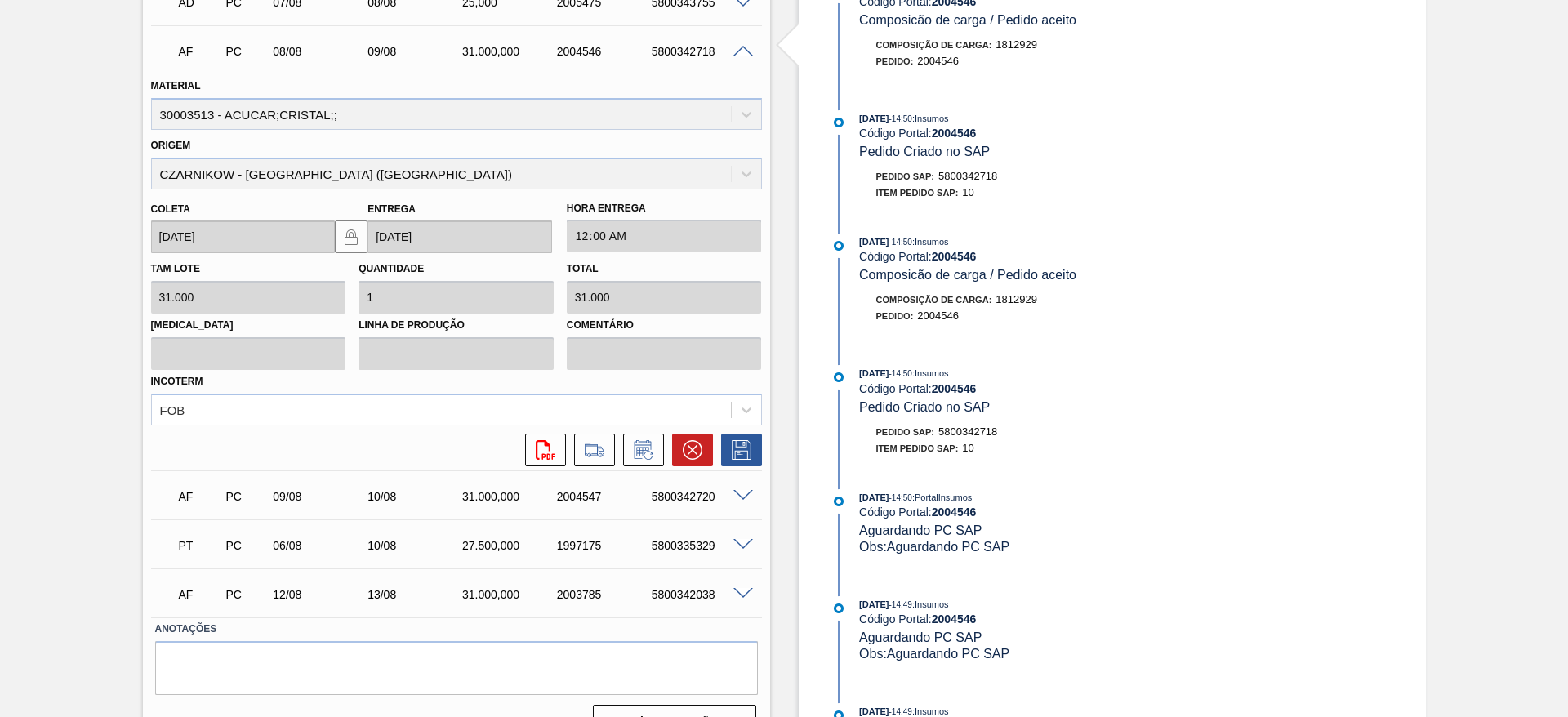
scroll to position [582, 0]
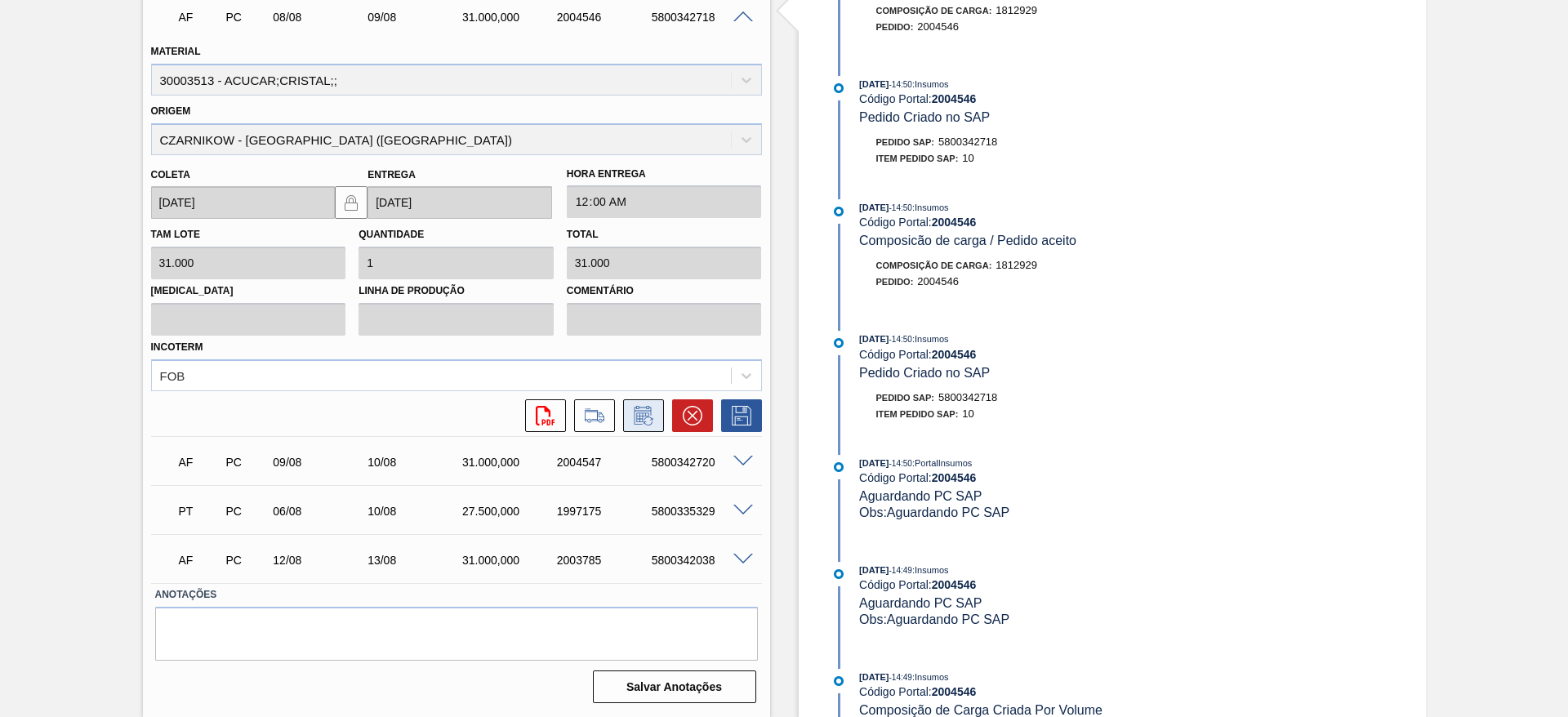
click at [637, 426] on button at bounding box center [643, 415] width 41 height 33
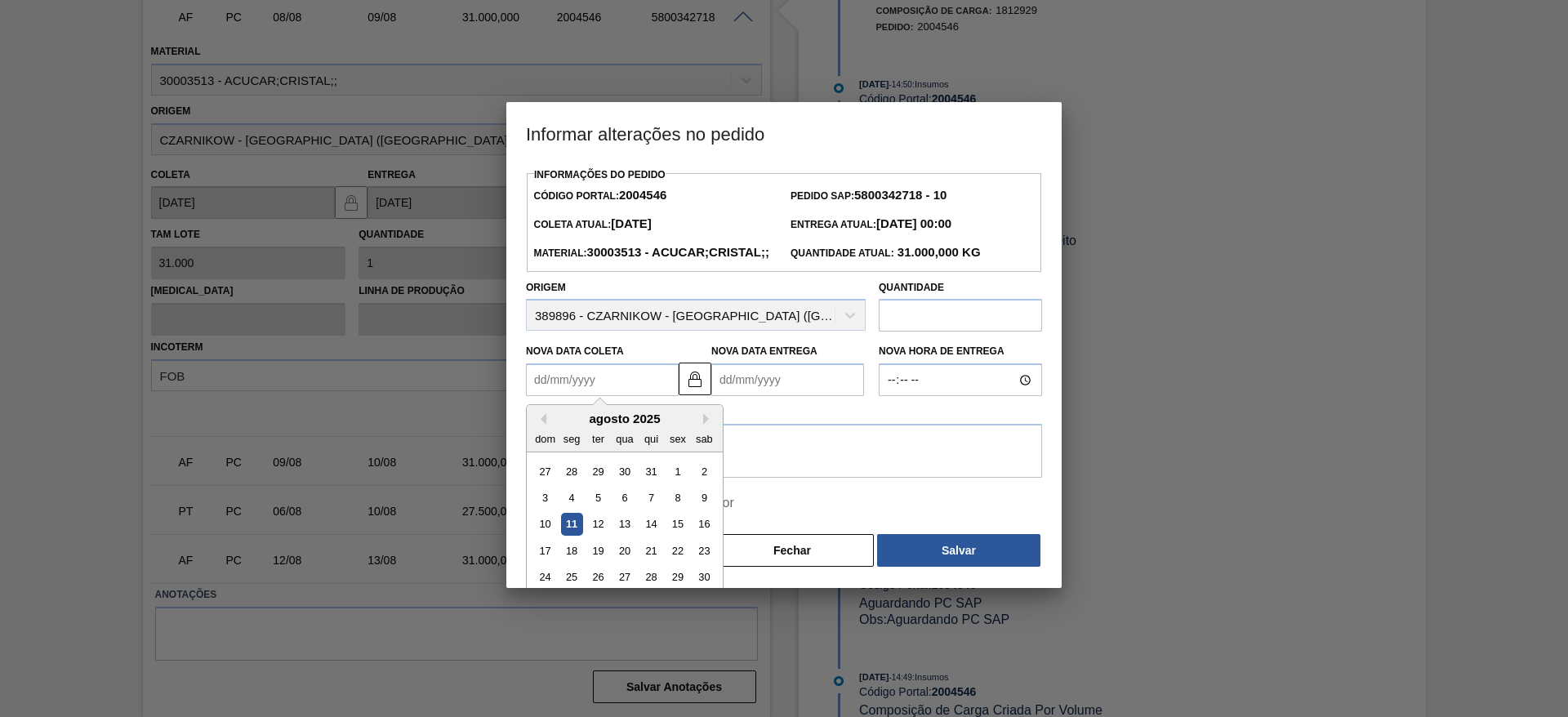
click at [551, 396] on Coleta "Nova Data Coleta" at bounding box center [602, 379] width 153 height 33
click at [565, 536] on div "11" at bounding box center [572, 525] width 22 height 22
type Coleta "[DATE]"
type Entrega "[DATE]"
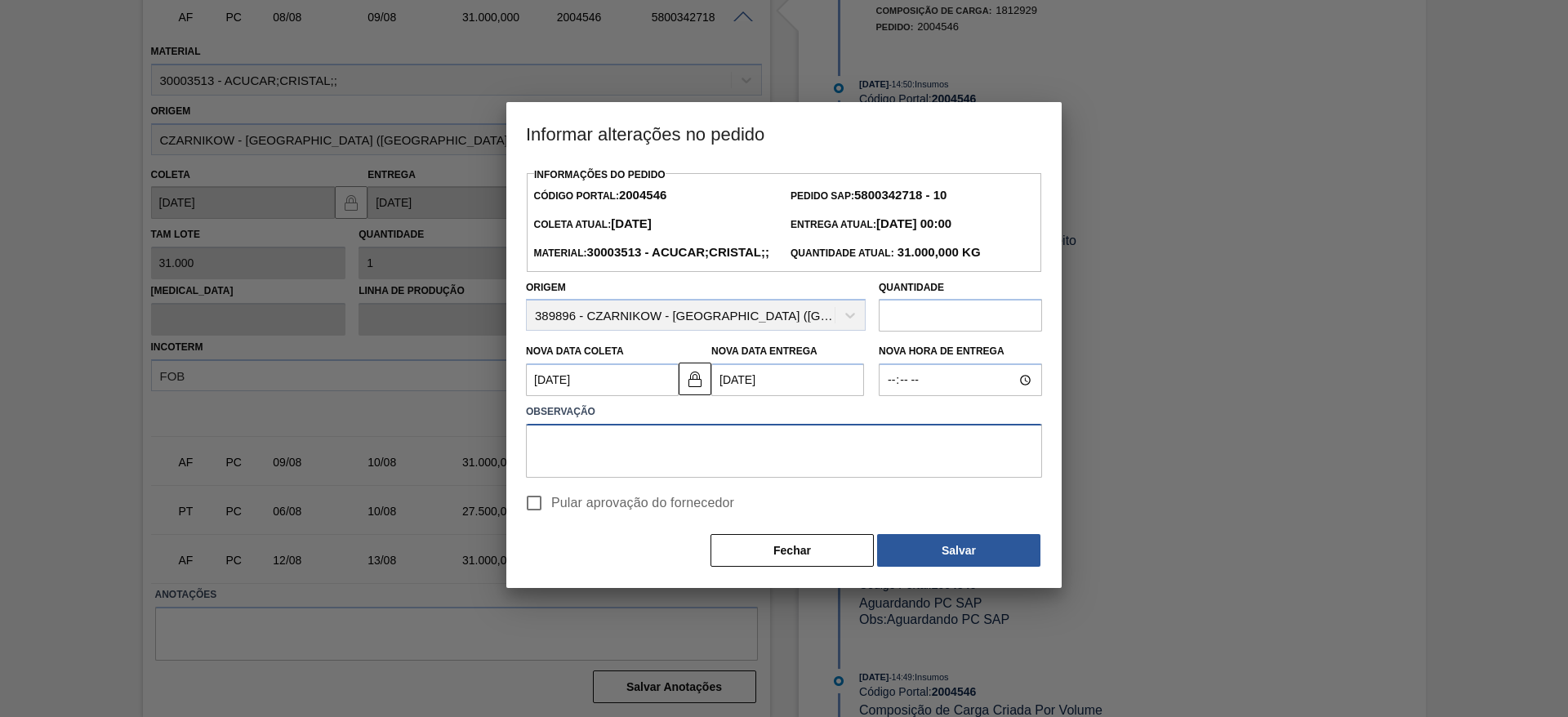
click at [616, 478] on textarea at bounding box center [784, 450] width 516 height 54
type textarea "."
click at [540, 521] on input "Pular aprovação do fornecedor" at bounding box center [534, 503] width 34 height 34
checkbox input "true"
click at [977, 567] on button "Salvar" at bounding box center [959, 550] width 164 height 33
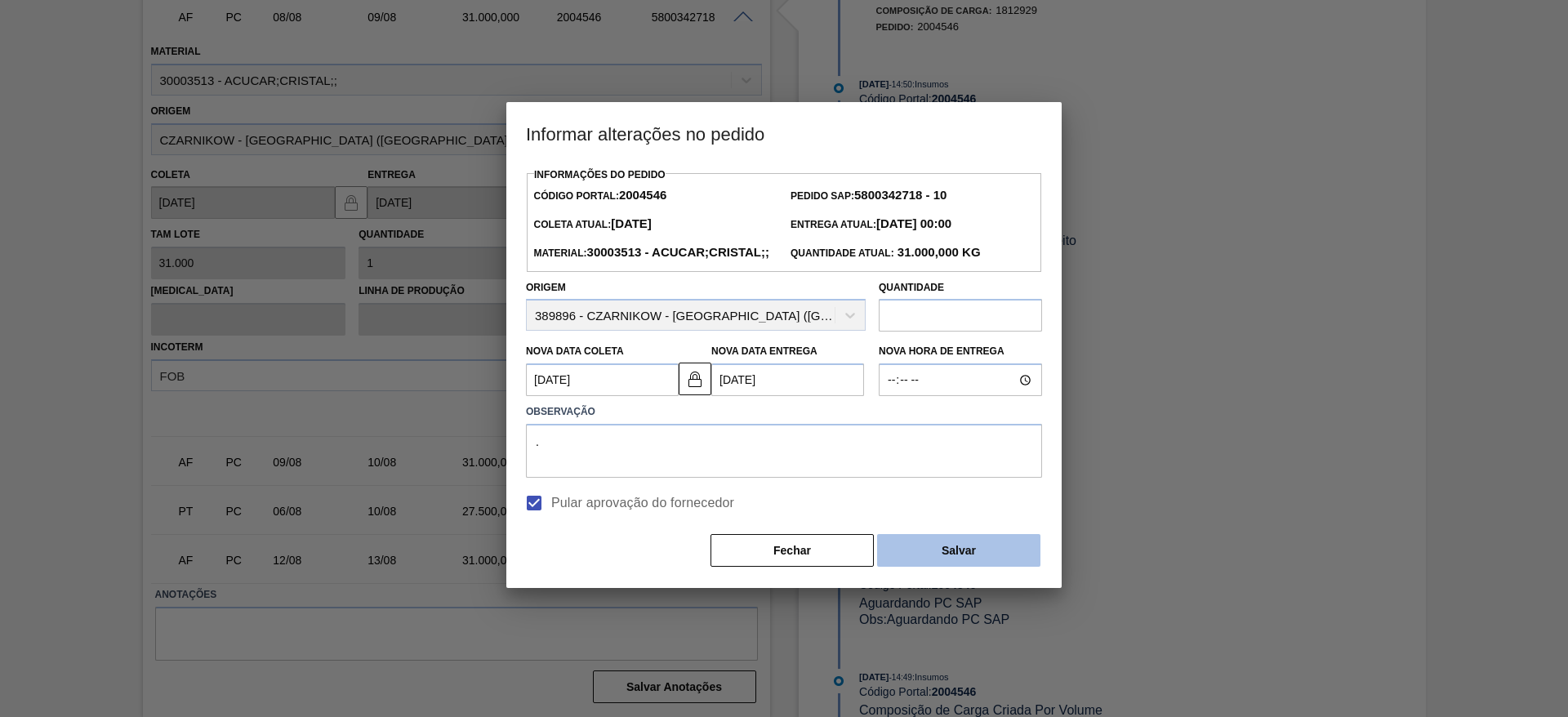
click at [936, 567] on button "Salvar" at bounding box center [959, 550] width 164 height 33
click at [939, 567] on button "Salvar" at bounding box center [959, 550] width 164 height 33
click at [951, 567] on button "Salvar" at bounding box center [959, 550] width 164 height 33
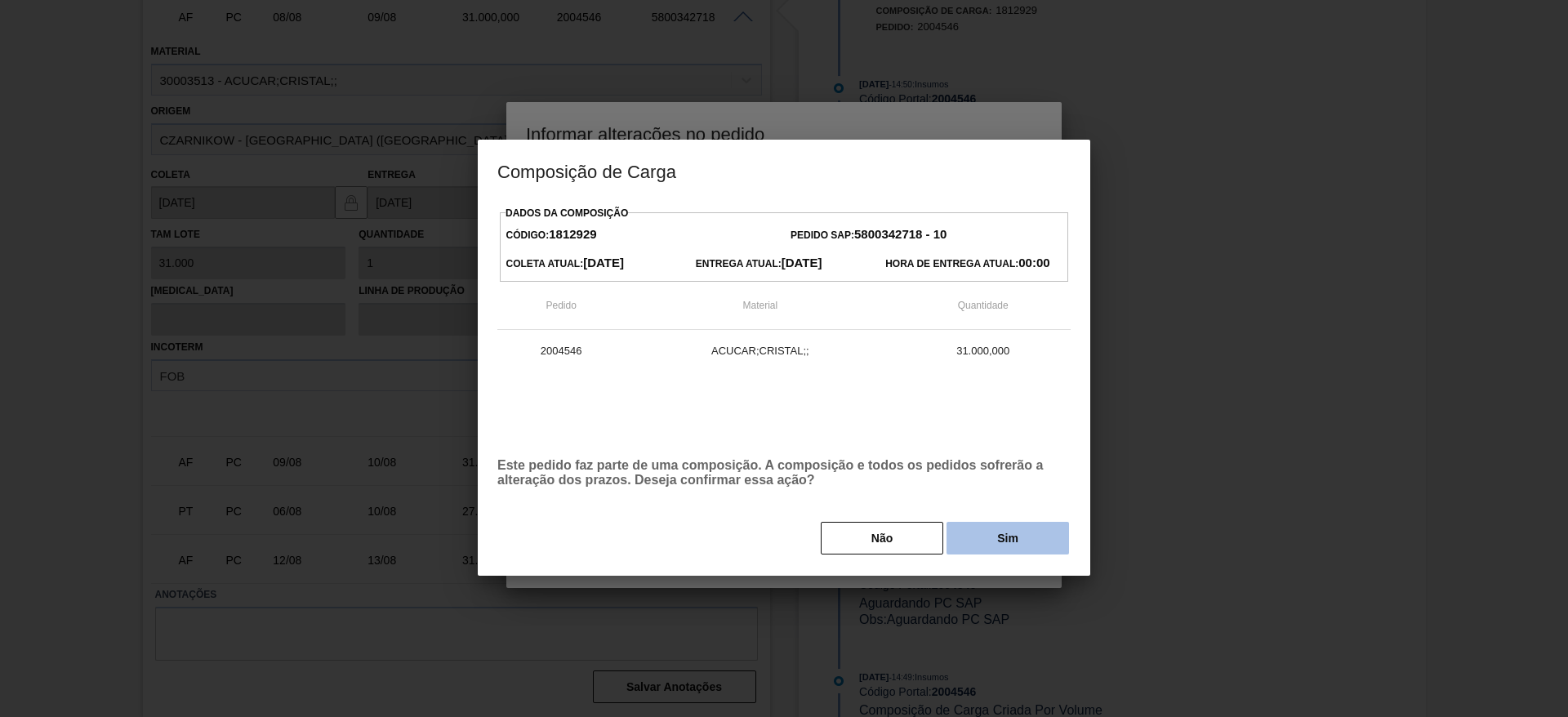
click at [992, 555] on button "Sim" at bounding box center [1007, 538] width 123 height 33
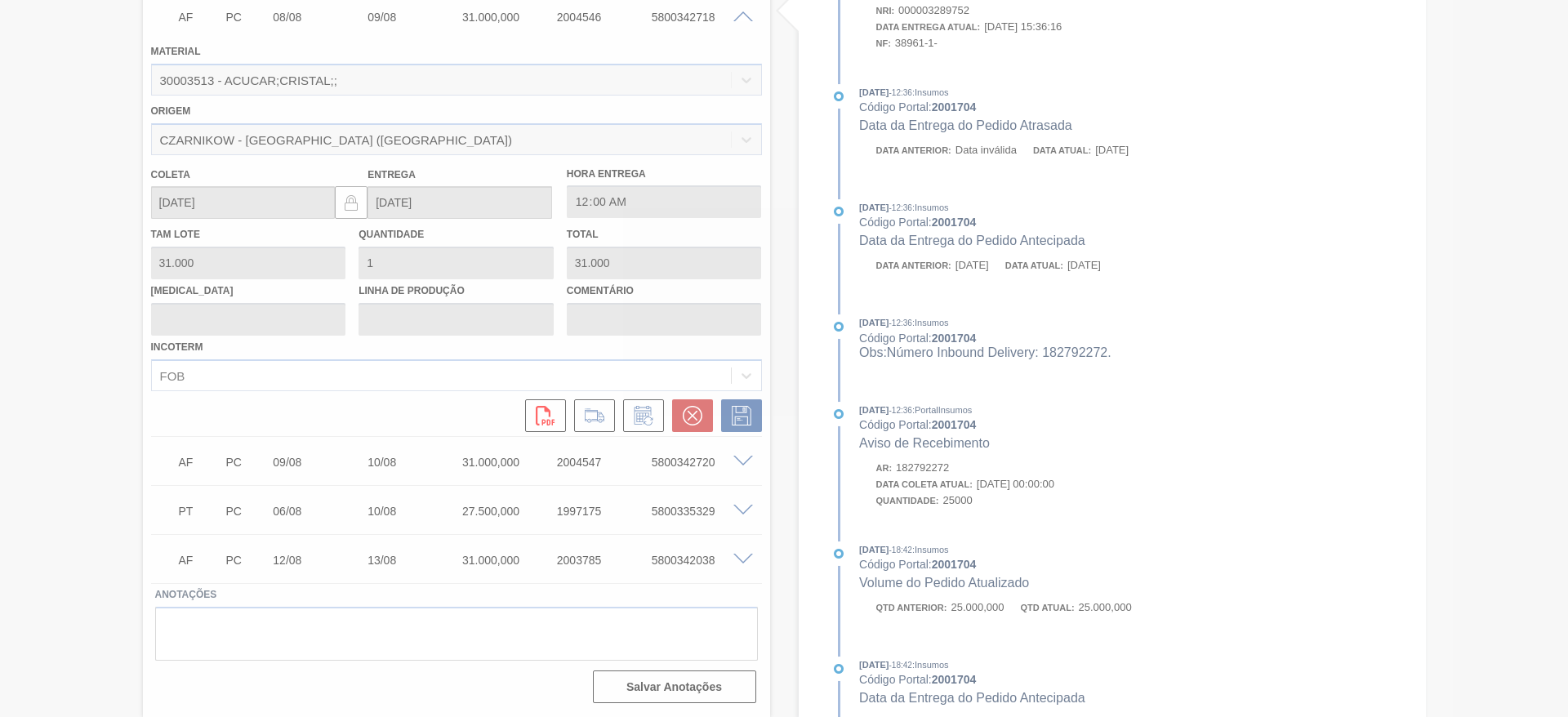
type input "."
type input "[DATE]"
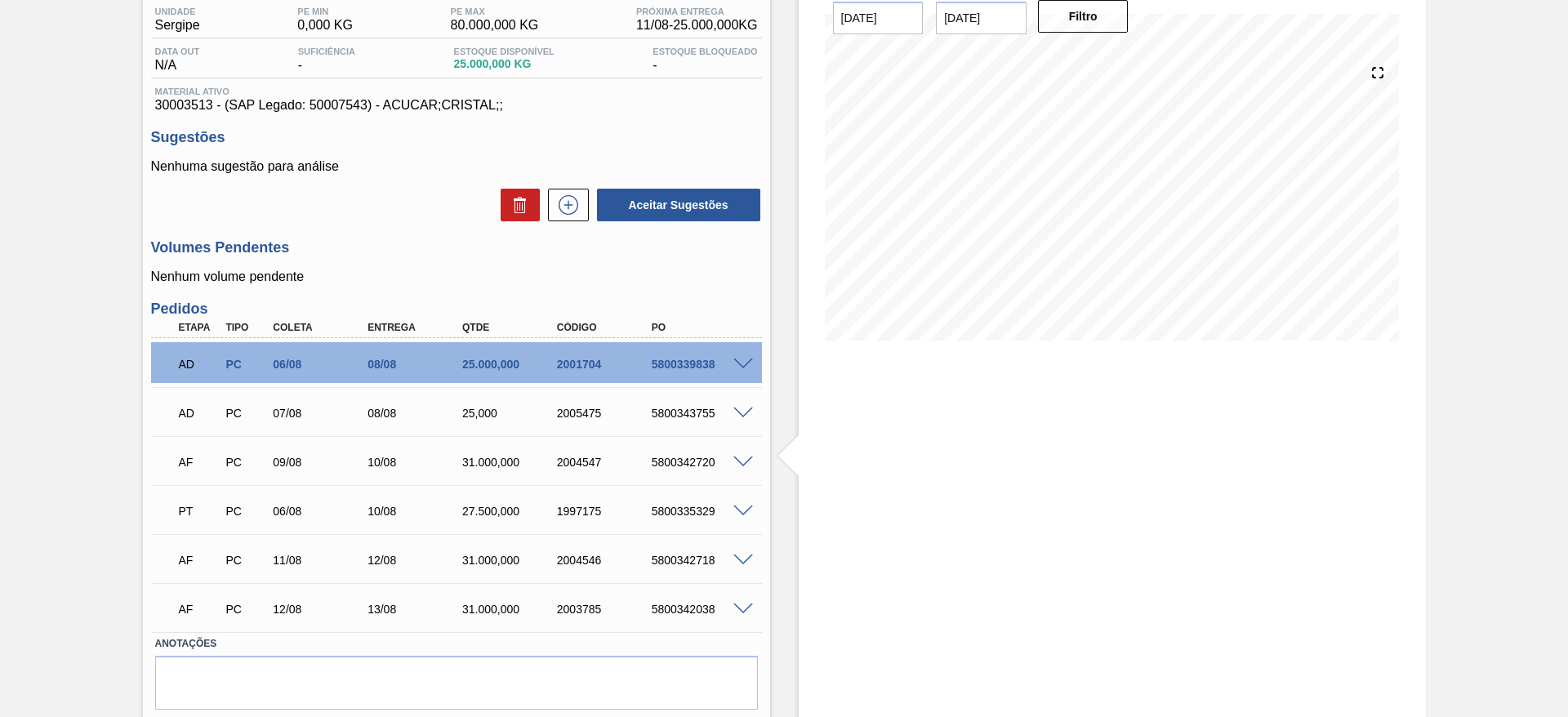
click at [742, 461] on span at bounding box center [743, 463] width 19 height 13
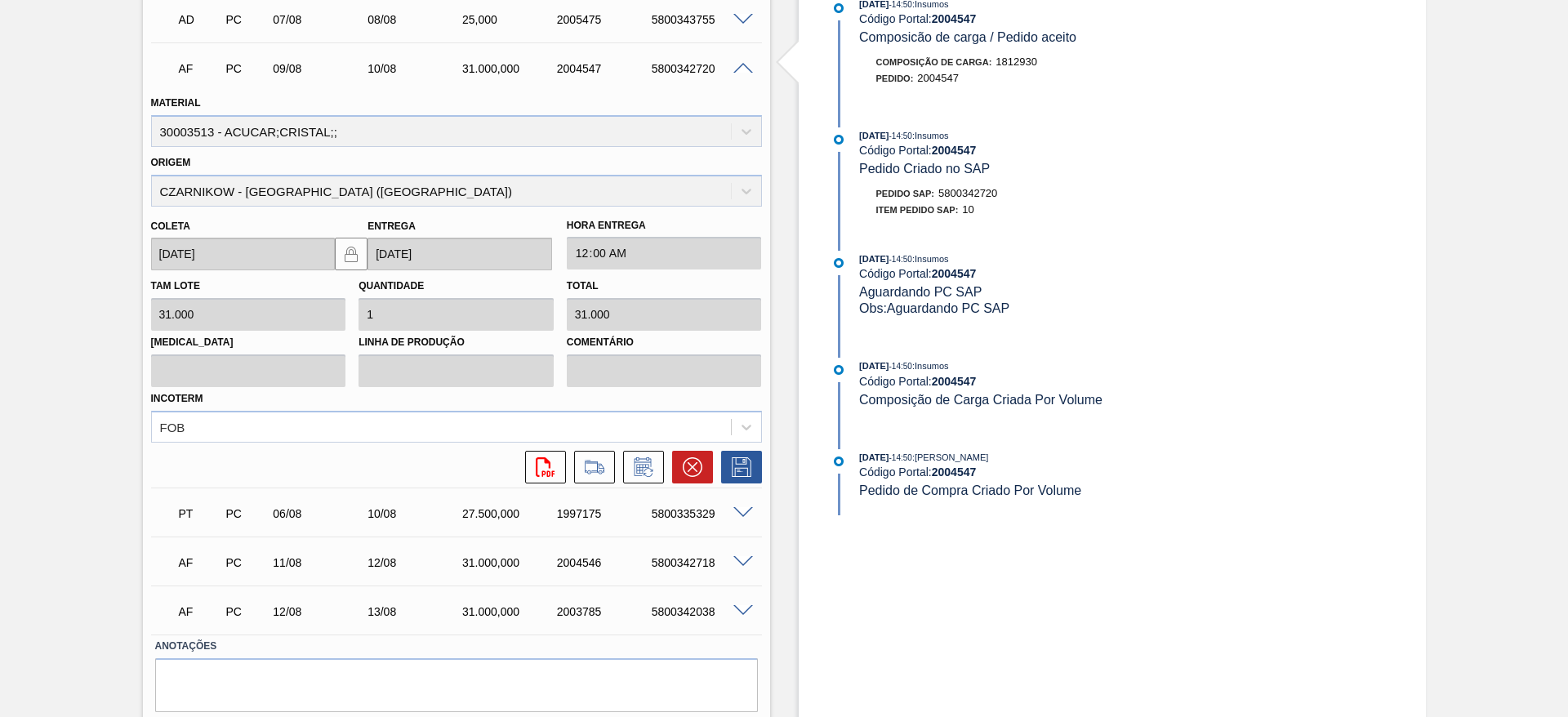
scroll to position [532, 0]
click at [641, 477] on button at bounding box center [643, 466] width 41 height 33
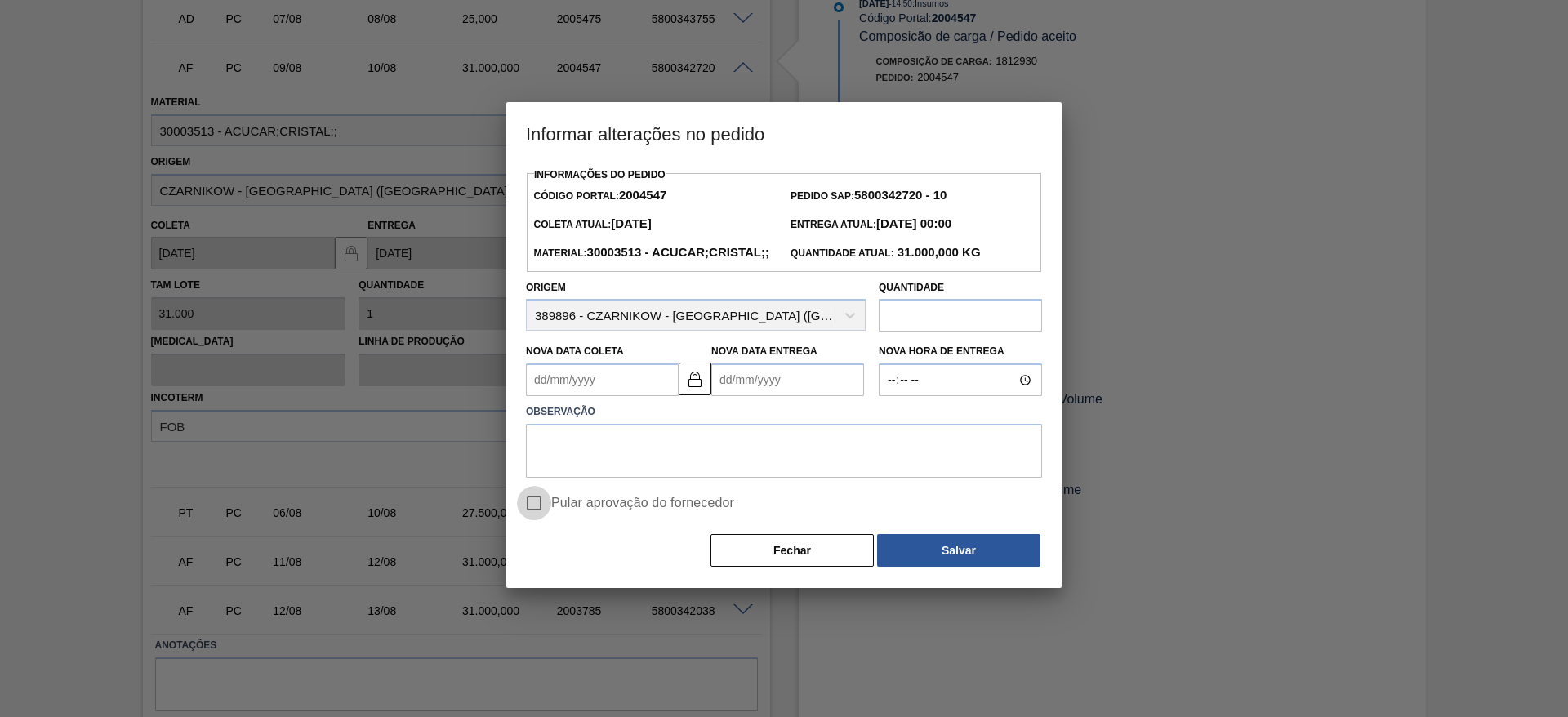
click at [537, 521] on input "Pular aprovação do fornecedor" at bounding box center [534, 503] width 34 height 34
checkbox input "true"
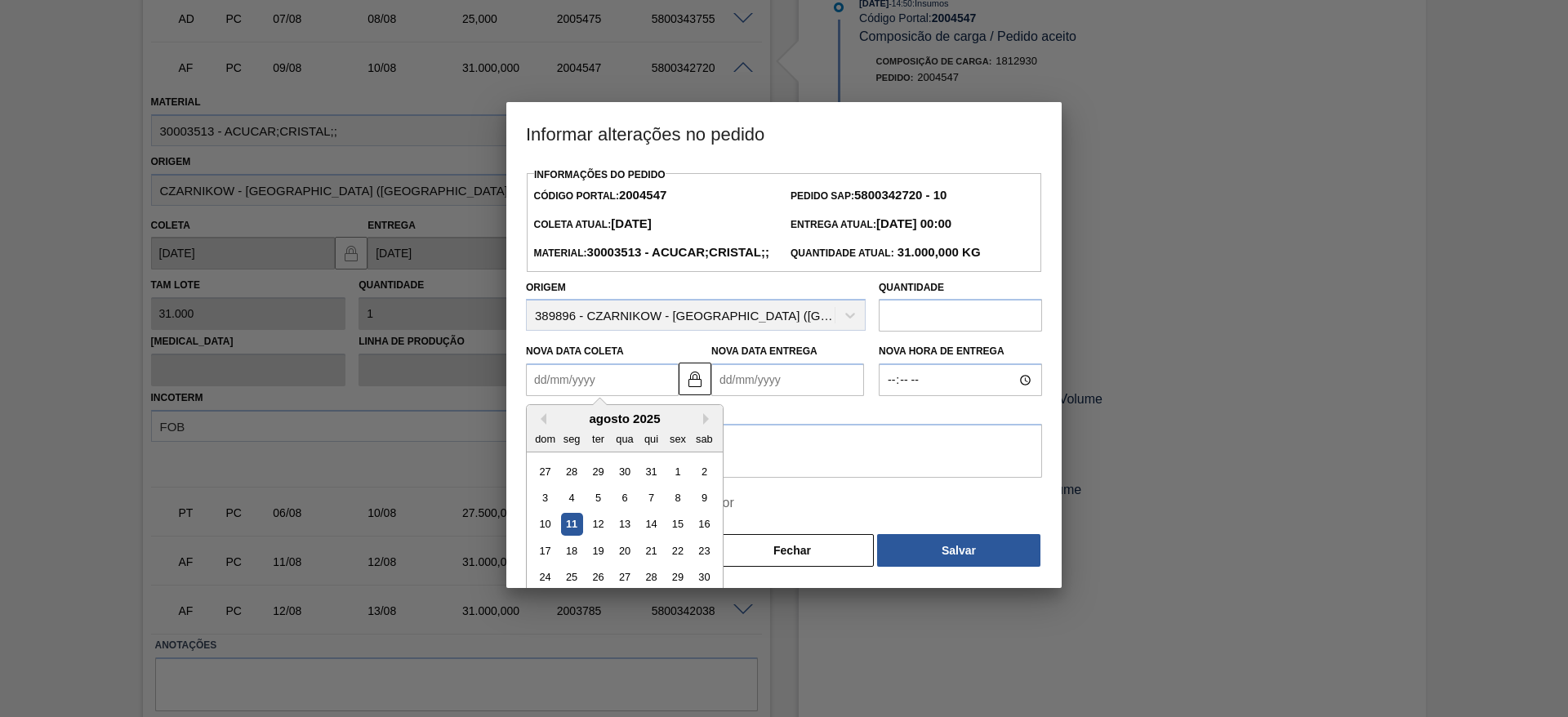
click at [569, 396] on Coleta "Nova Data Coleta" at bounding box center [602, 379] width 153 height 33
click at [562, 438] on div "agosto 2025 dom seg ter qua qui sex sab" at bounding box center [625, 429] width 196 height 48
click at [630, 536] on div "13" at bounding box center [624, 525] width 22 height 22
type Coleta "[DATE]"
type Entrega "[DATE]"
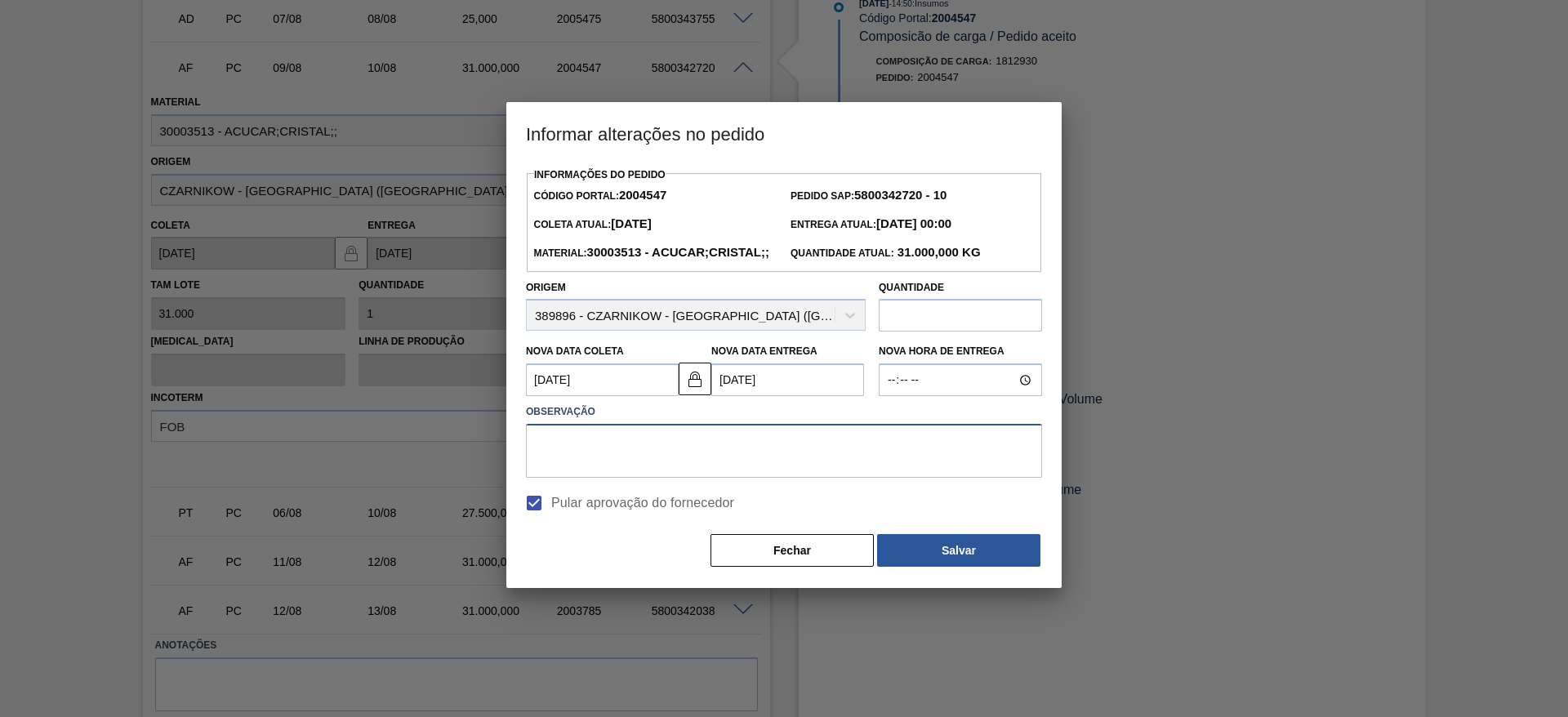
click at [677, 476] on textarea at bounding box center [784, 450] width 516 height 54
type textarea "."
click at [977, 567] on button "Salvar" at bounding box center [959, 550] width 164 height 33
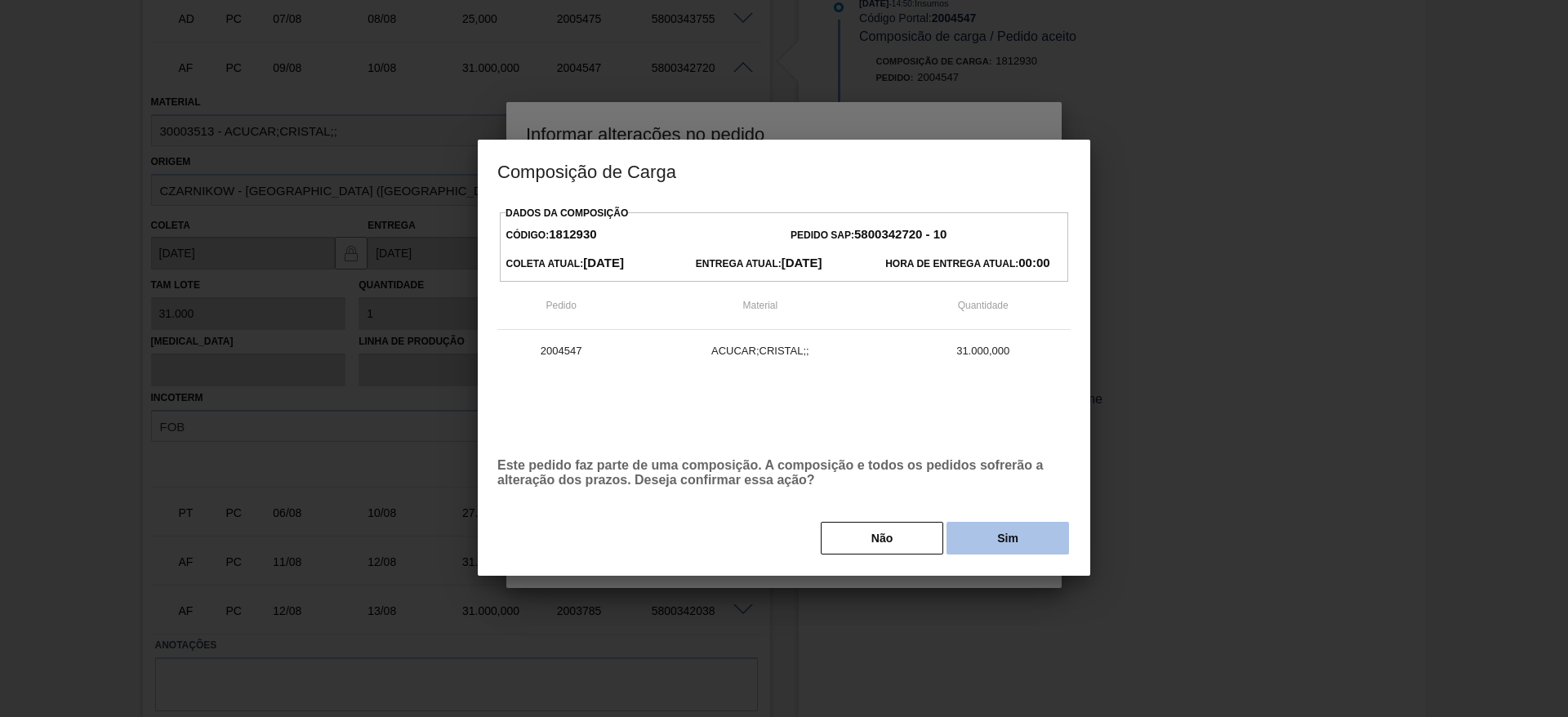
click at [992, 550] on button "Sim" at bounding box center [1007, 538] width 123 height 33
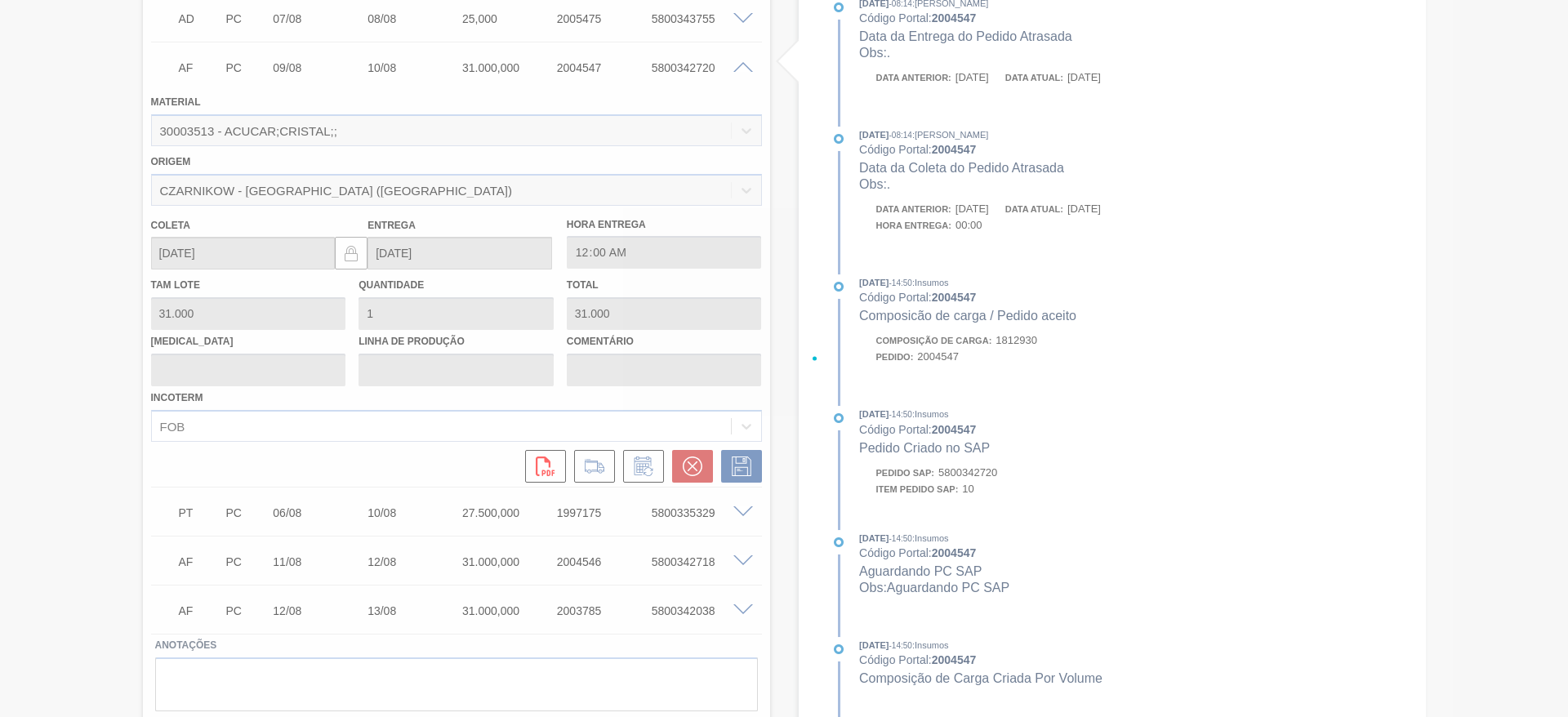
type input "."
type input "[DATE]"
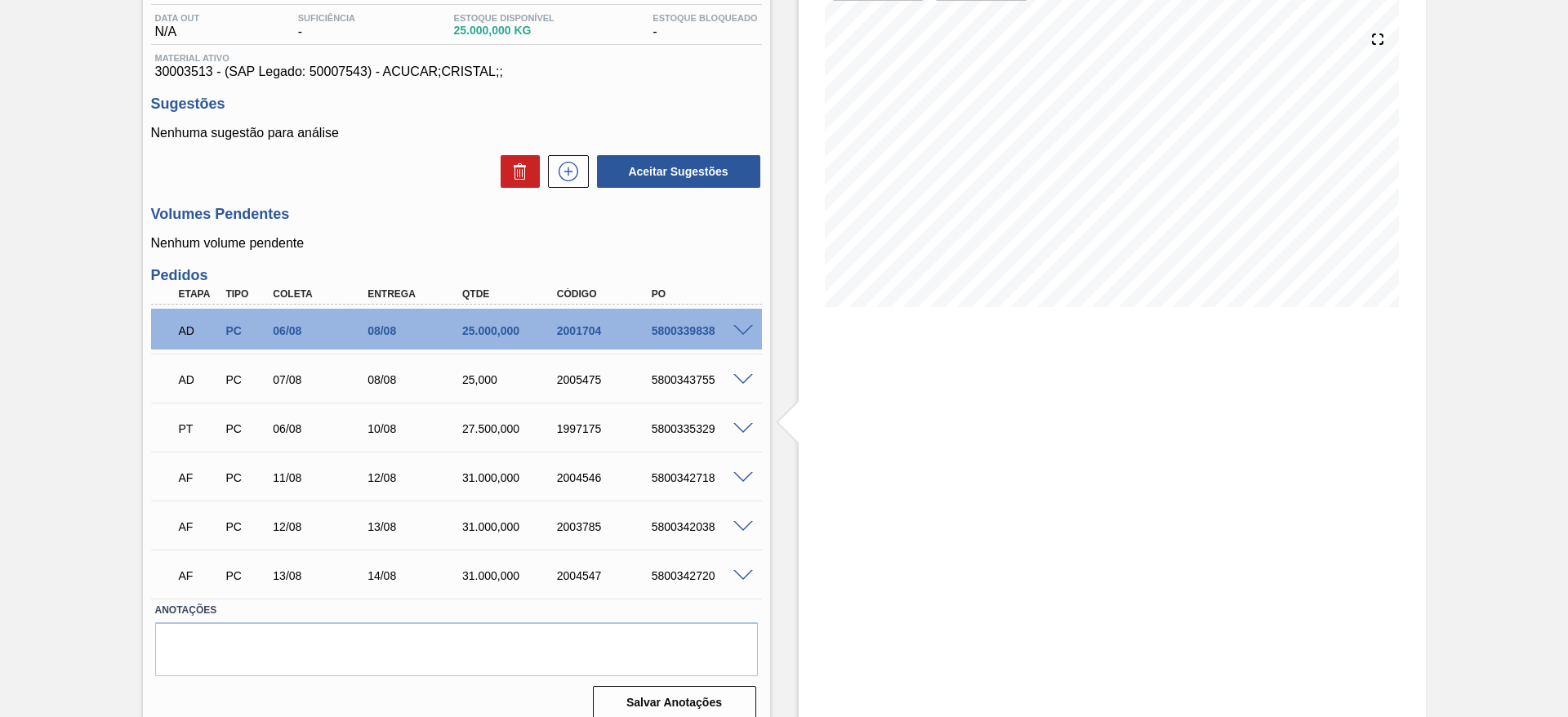
scroll to position [171, 0]
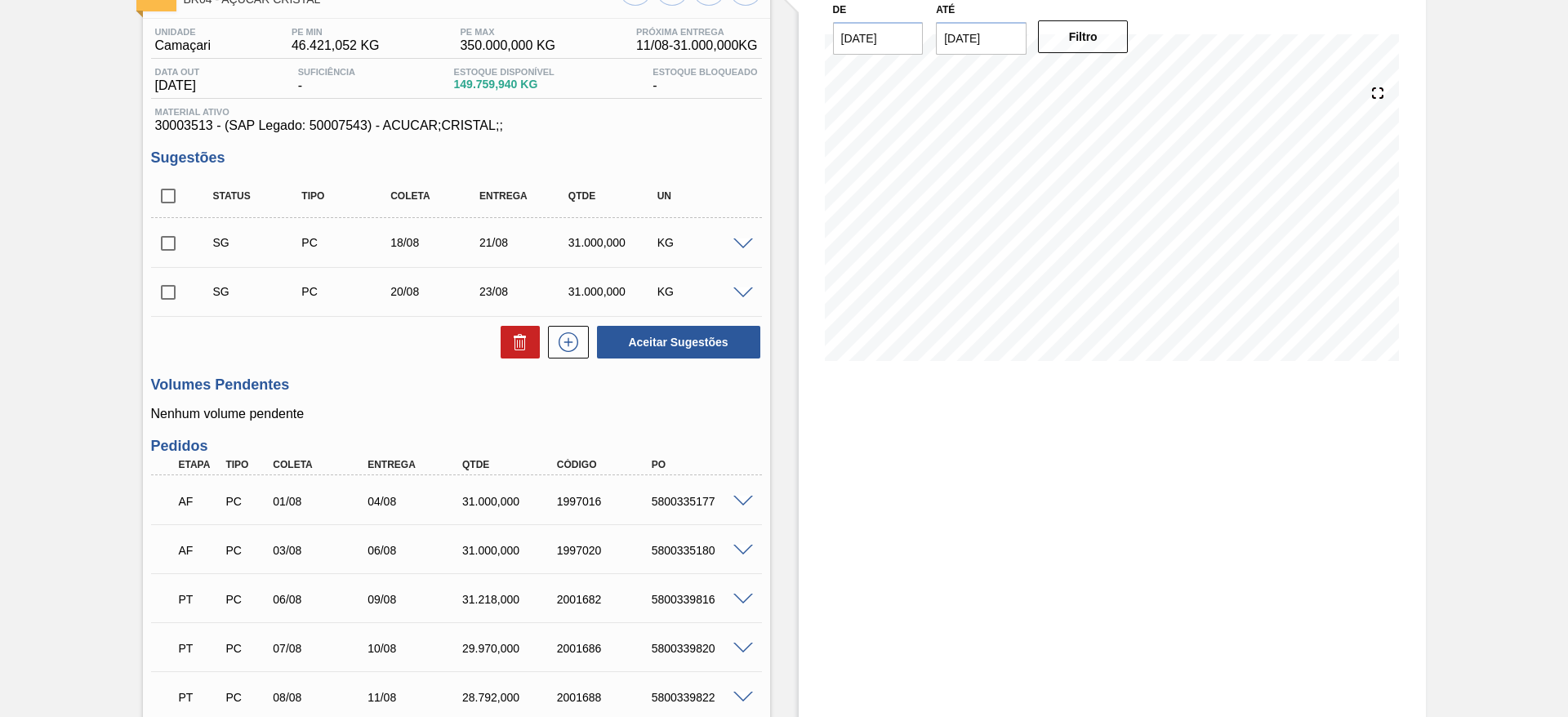
scroll to position [68, 0]
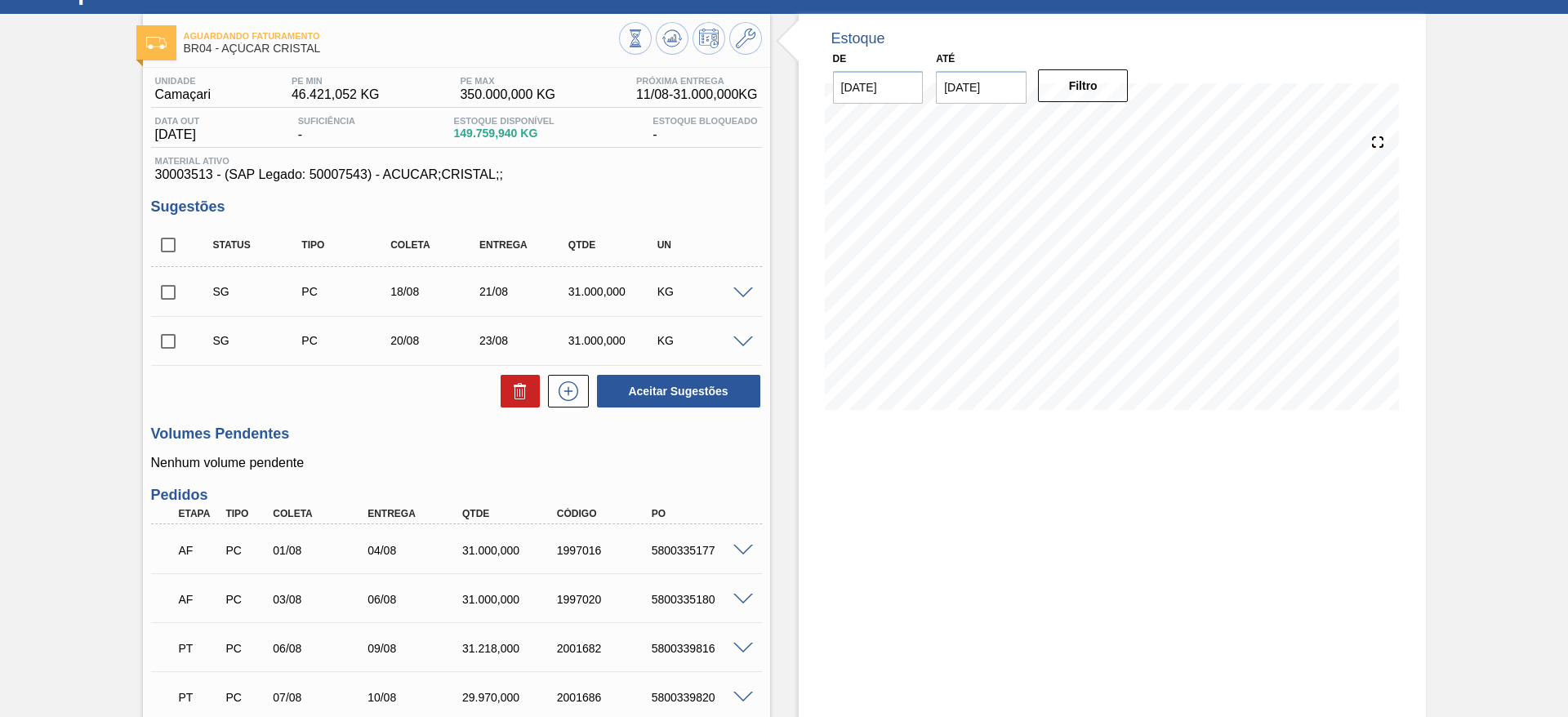
click at [1059, 475] on div "Estoque De 11/08/2025 Até 25/08/2025 Filtro 16/08 Projeção de Estoque 285,139.4…" at bounding box center [1112, 582] width 627 height 1135
click at [750, 293] on span at bounding box center [743, 293] width 19 height 13
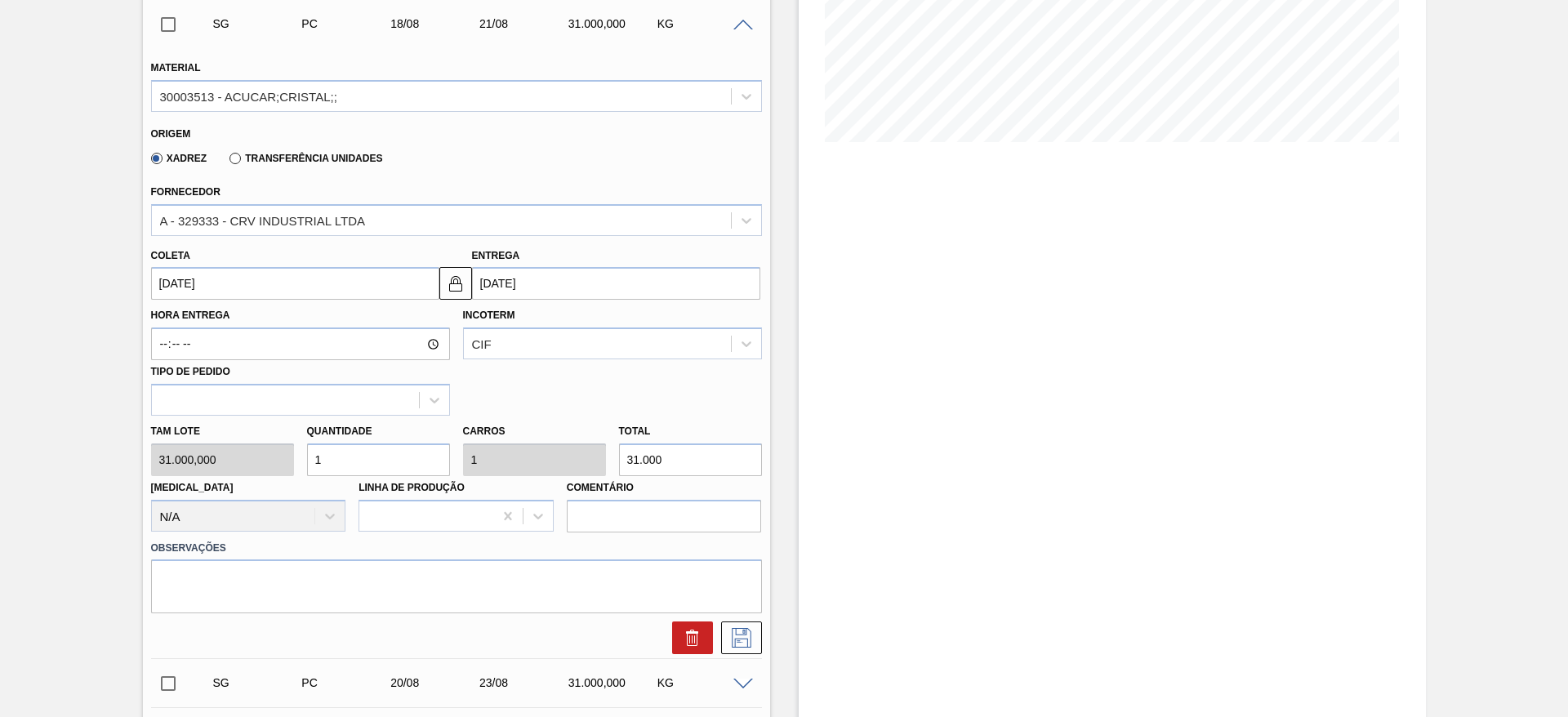
scroll to position [338, 0]
click at [350, 469] on input "1" at bounding box center [378, 458] width 143 height 33
type input "10"
type input "310.000"
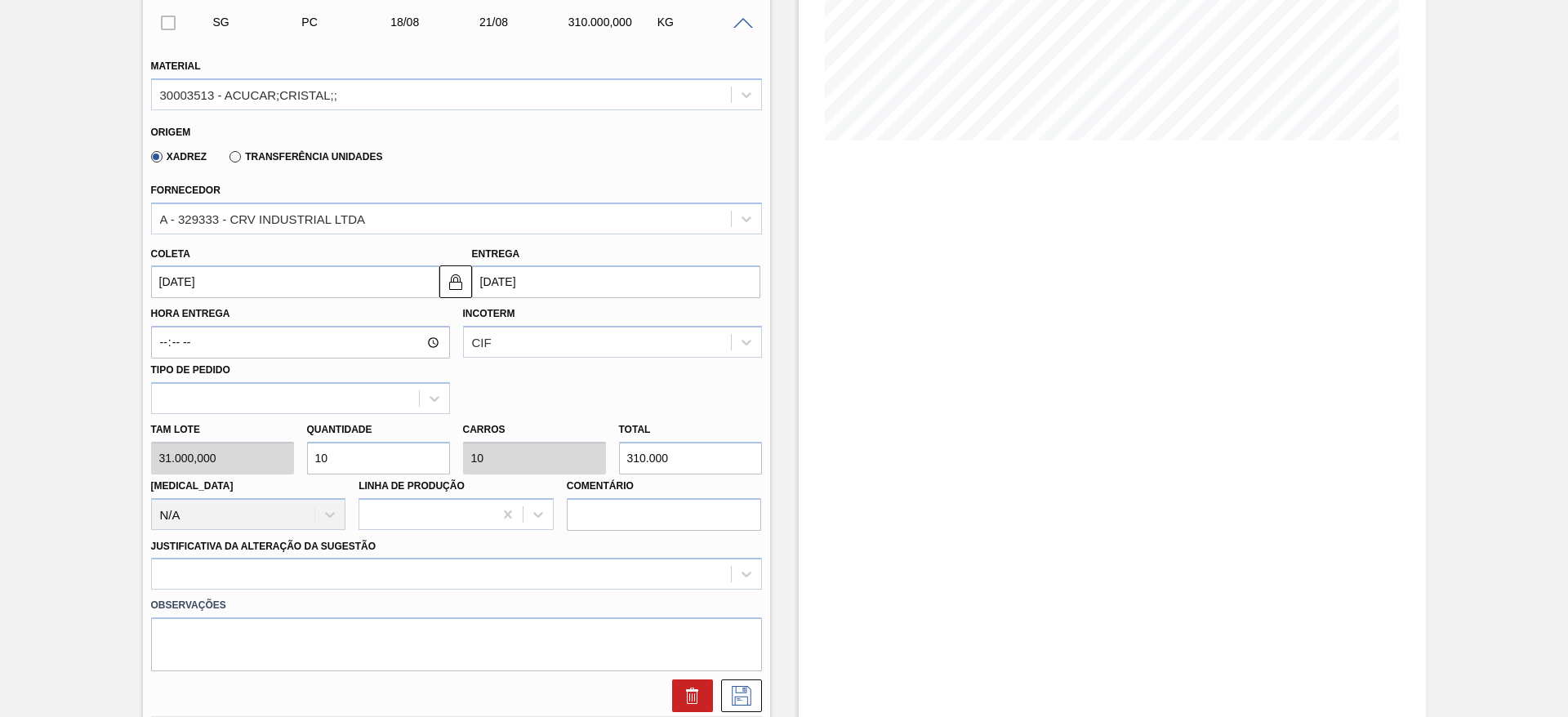
type input "10"
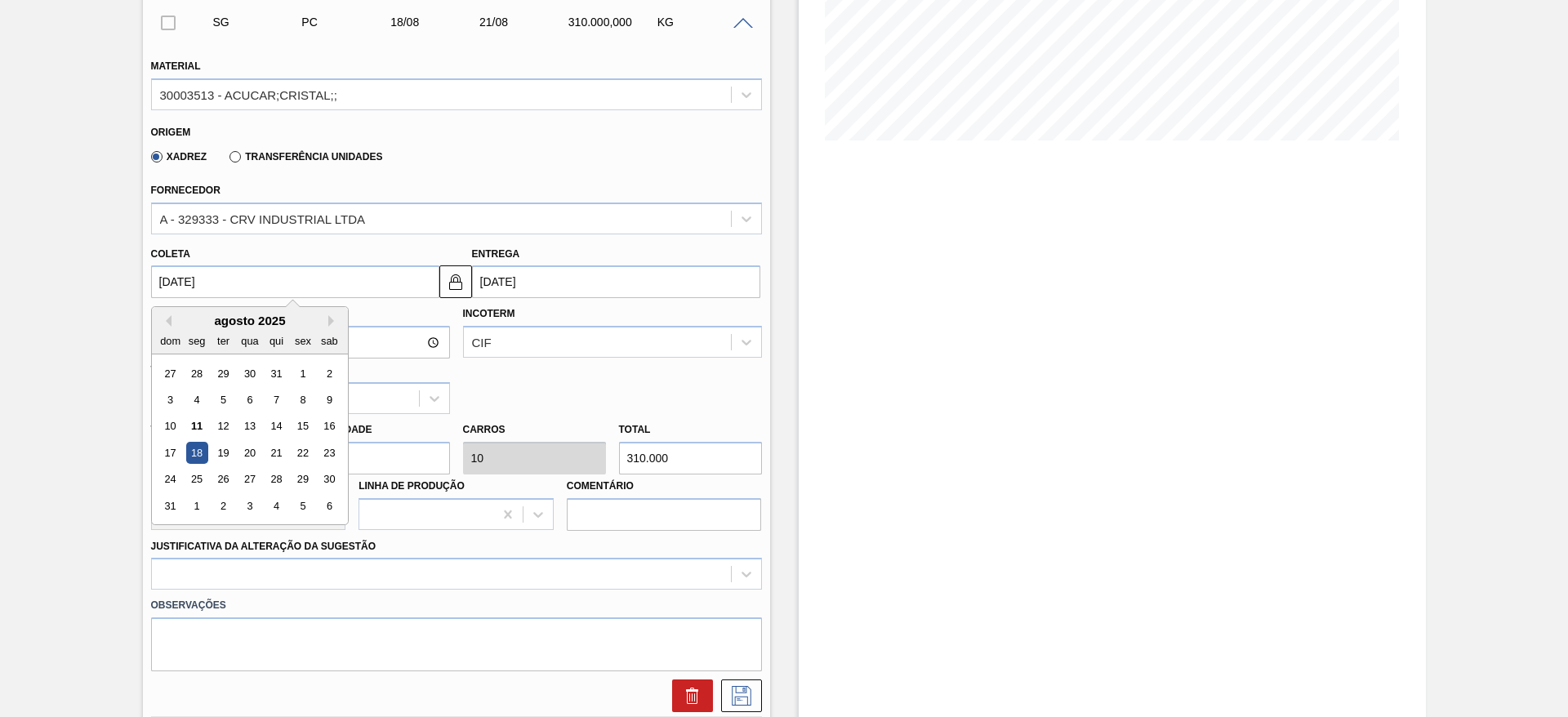
click at [199, 280] on input "[DATE]" at bounding box center [295, 282] width 288 height 33
click at [308, 428] on div "15" at bounding box center [302, 427] width 22 height 22
type input "[DATE]"
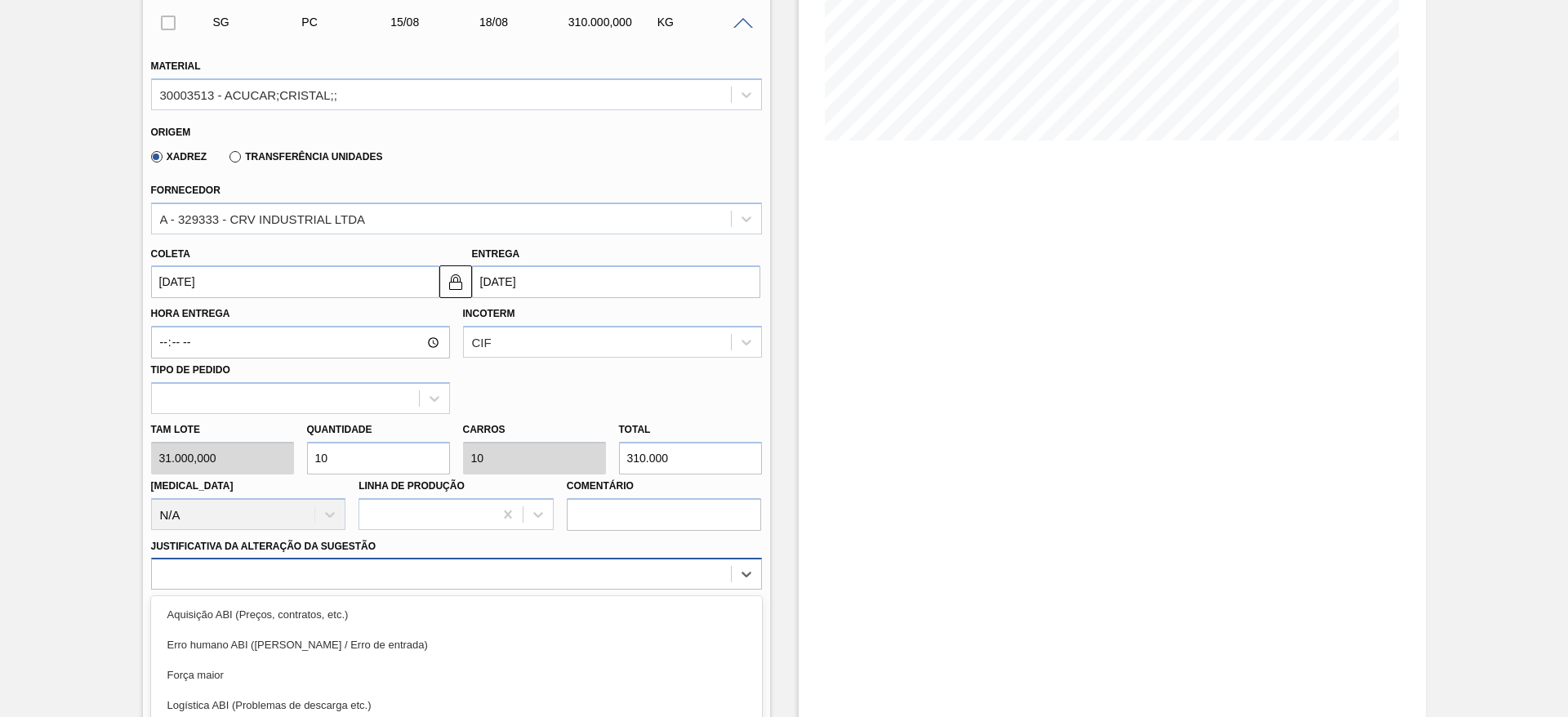
scroll to position [468, 0]
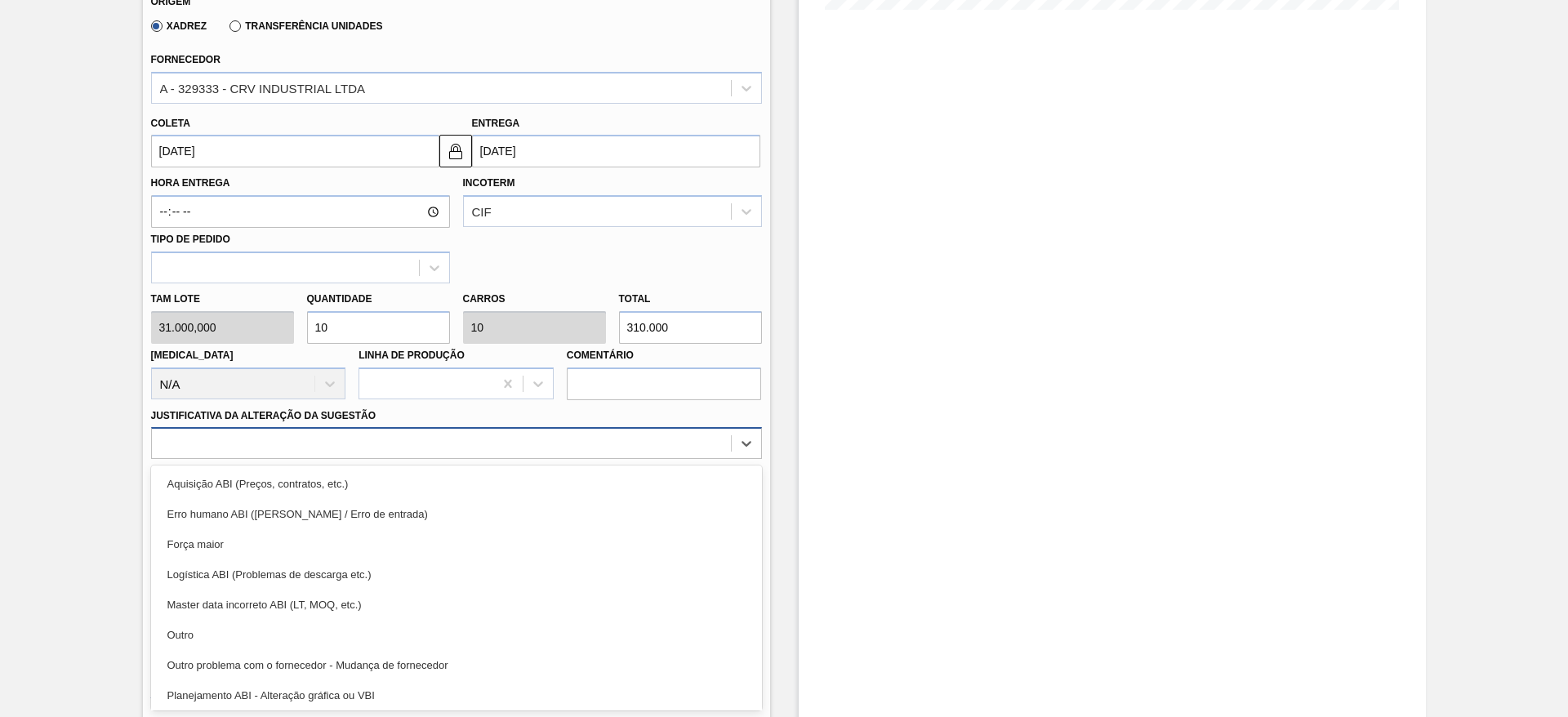
click at [574, 459] on div "option Logística ABI (Problemas de descarga etc.) focused, 4 of 18. 18 results …" at bounding box center [456, 443] width 611 height 32
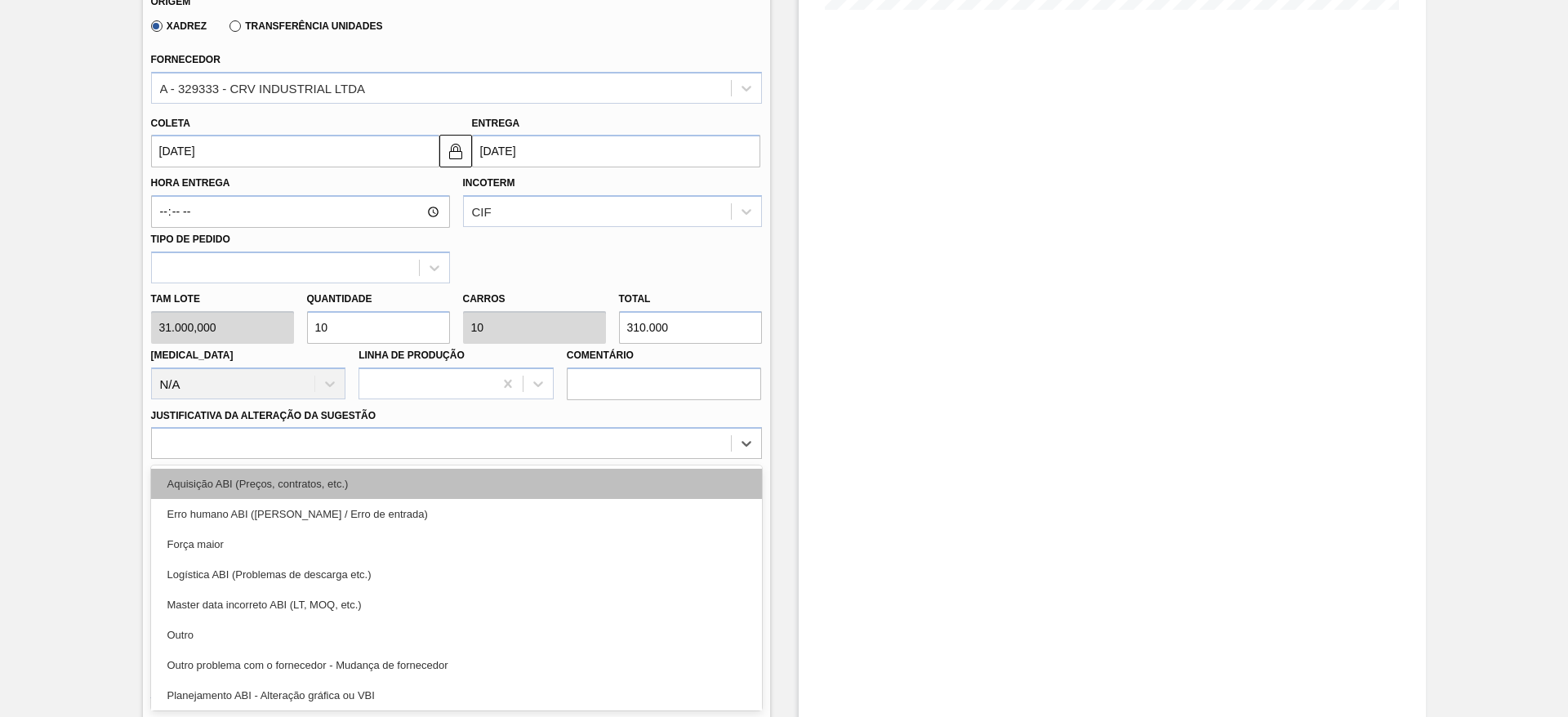
click at [618, 496] on div "Aquisição ABI (Preços, contratos, etc.)" at bounding box center [456, 484] width 611 height 30
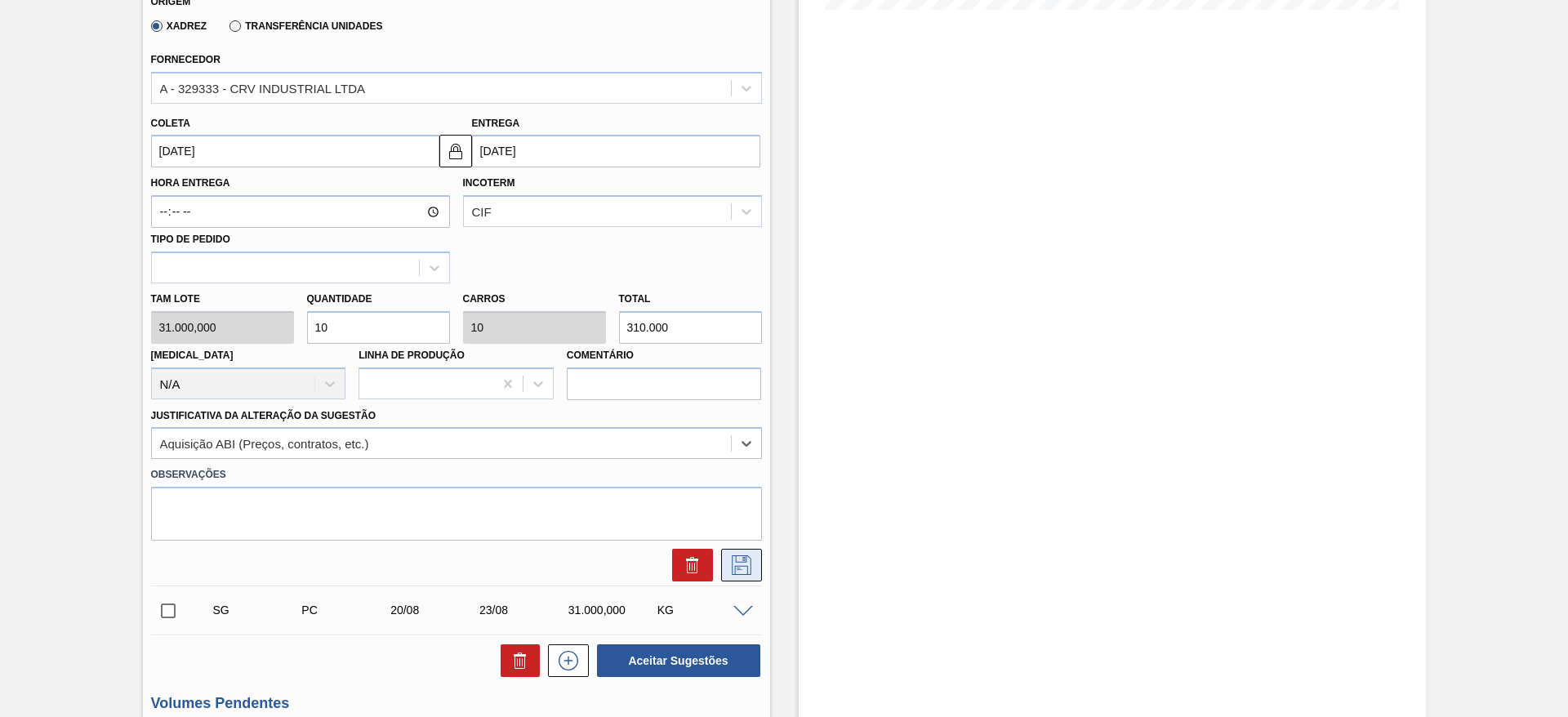
click at [754, 555] on button at bounding box center [741, 565] width 41 height 33
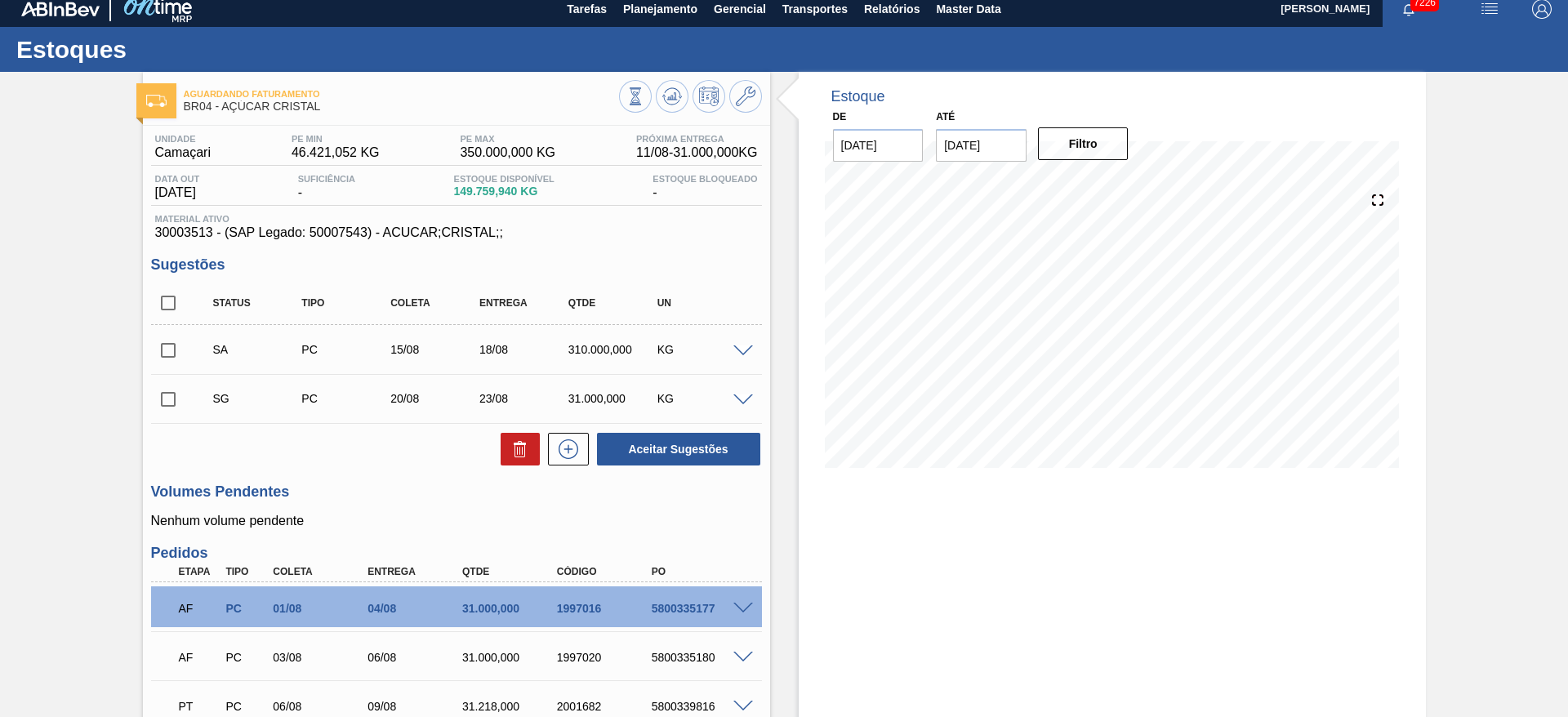
scroll to position [4, 0]
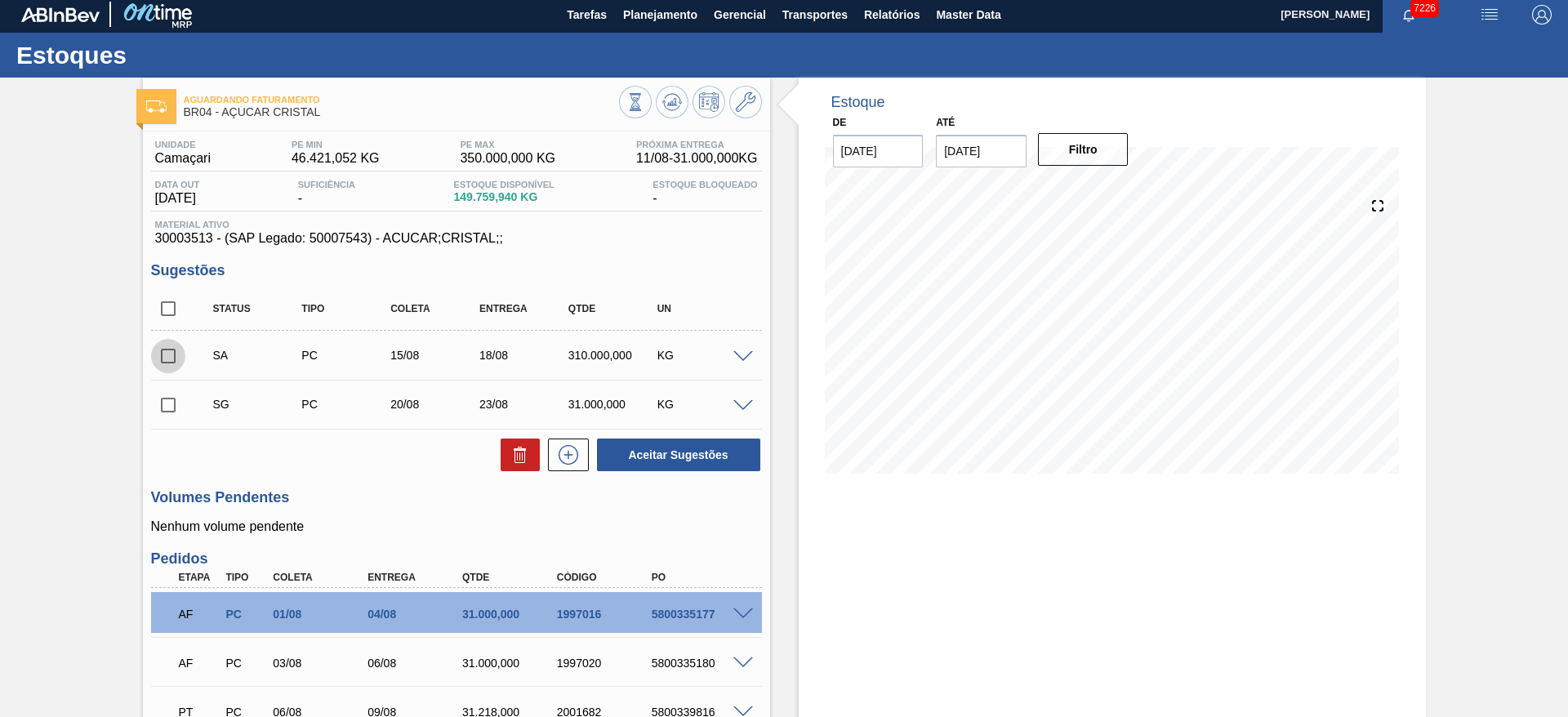
click at [165, 357] on input "checkbox" at bounding box center [168, 356] width 34 height 34
click at [667, 464] on button "Aceitar Sugestões" at bounding box center [679, 455] width 164 height 33
checkbox input "false"
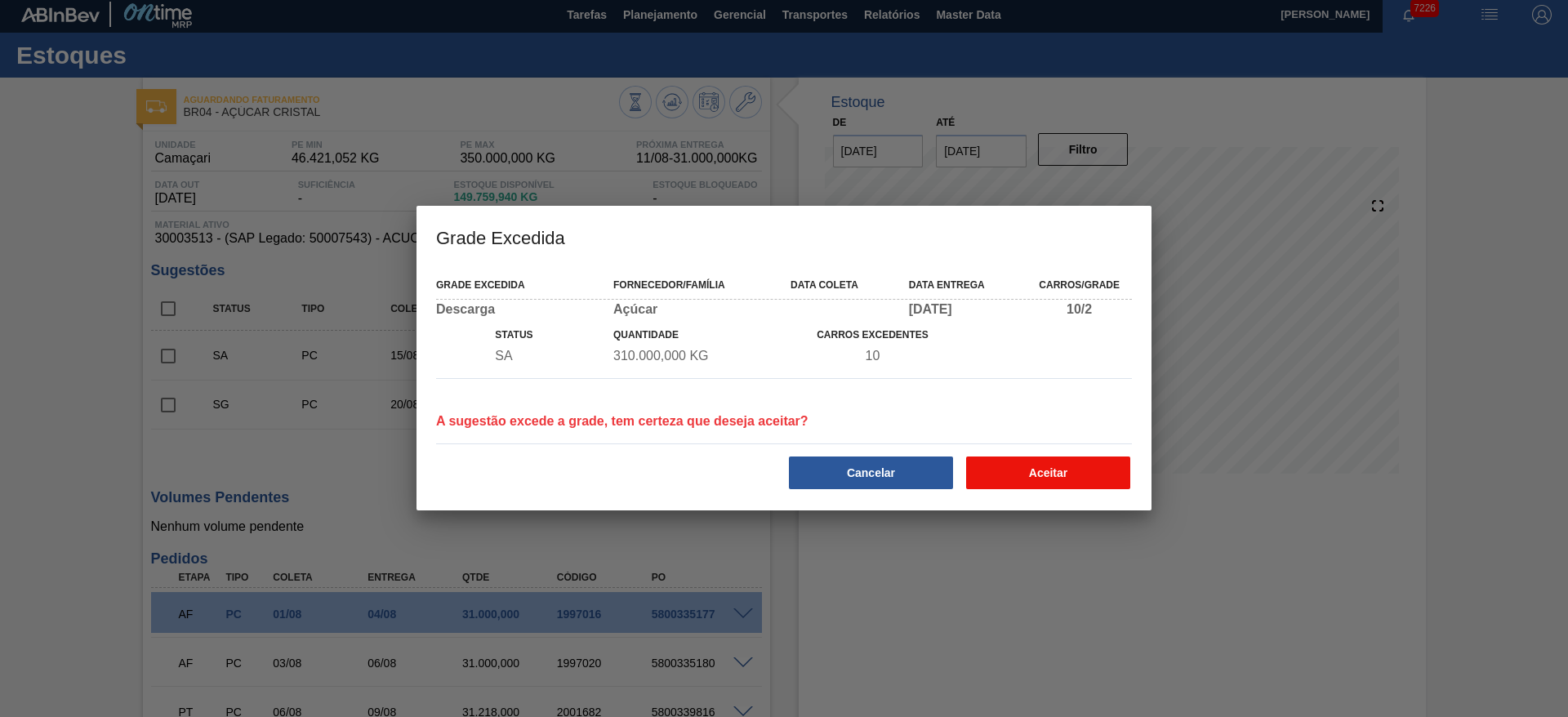
click at [1078, 470] on button "Aceitar" at bounding box center [1048, 473] width 165 height 33
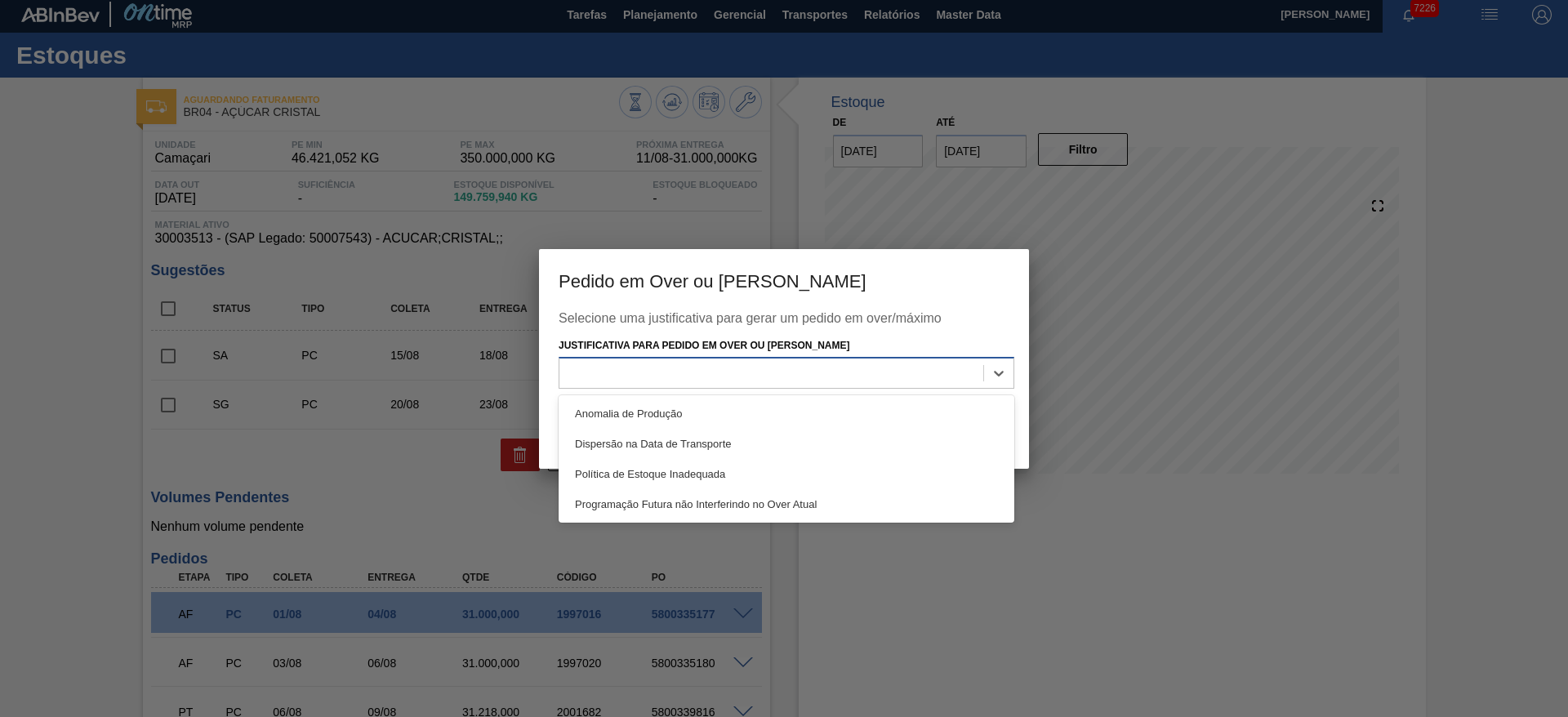
click at [831, 371] on div at bounding box center [771, 374] width 424 height 23
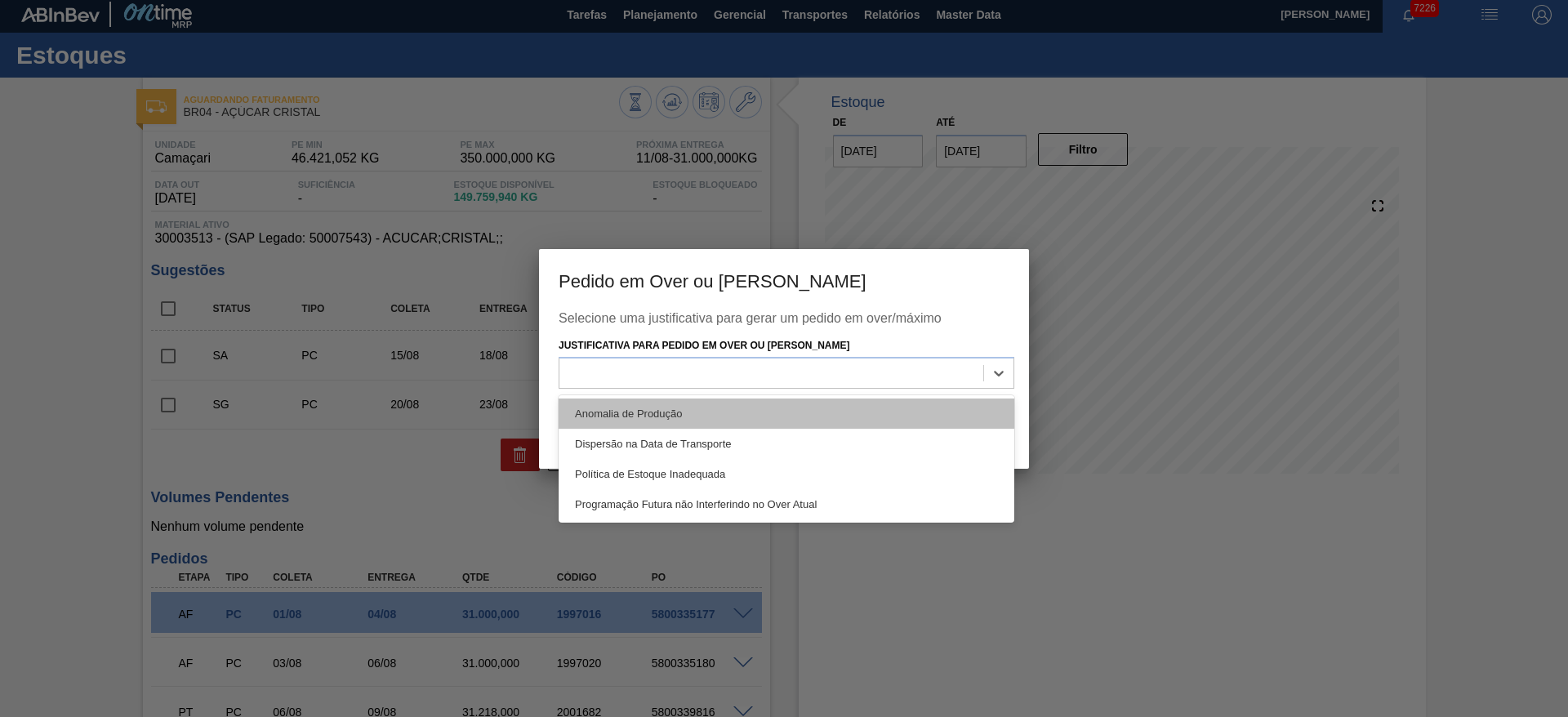
click at [831, 399] on div "Anomalia de Produção" at bounding box center [787, 414] width 456 height 30
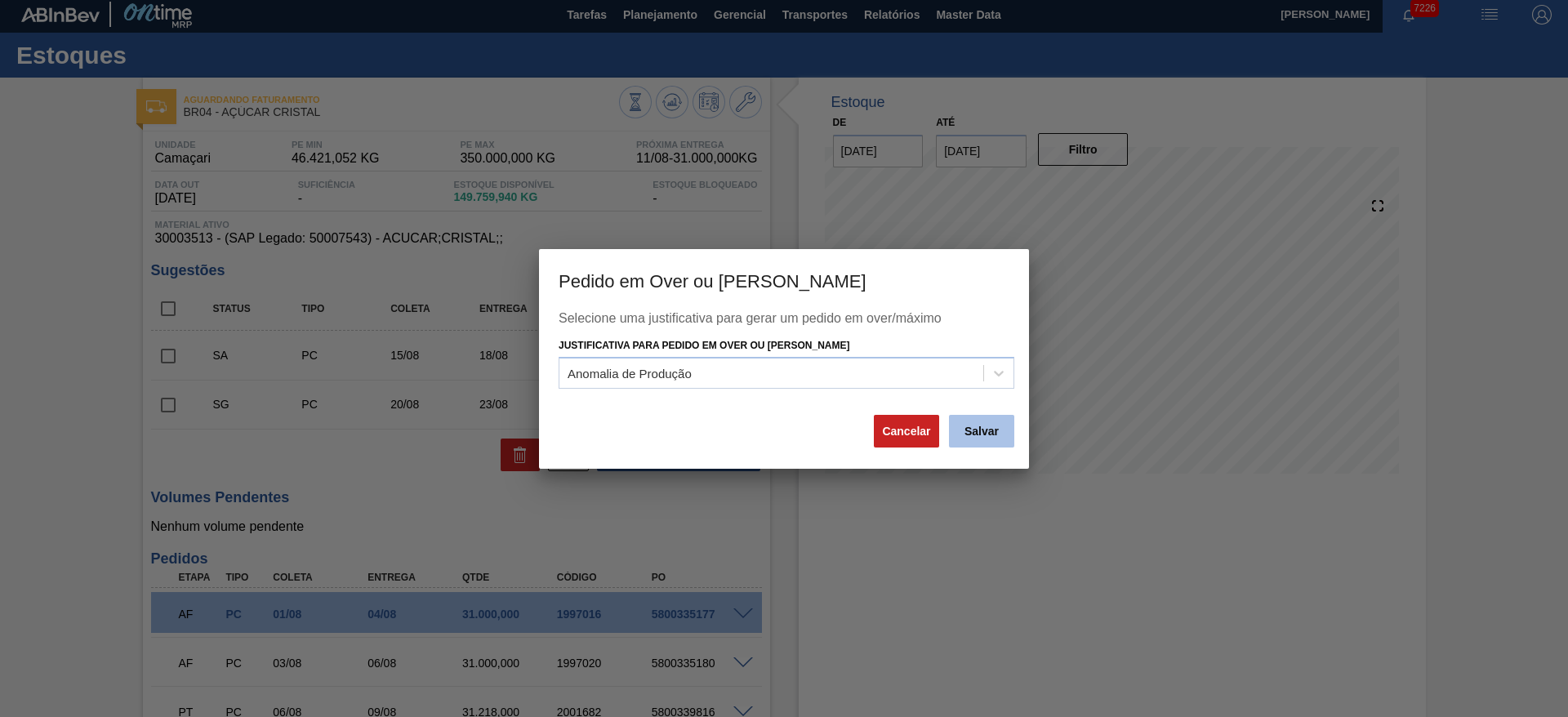
click at [993, 440] on button "Salvar" at bounding box center [982, 431] width 65 height 33
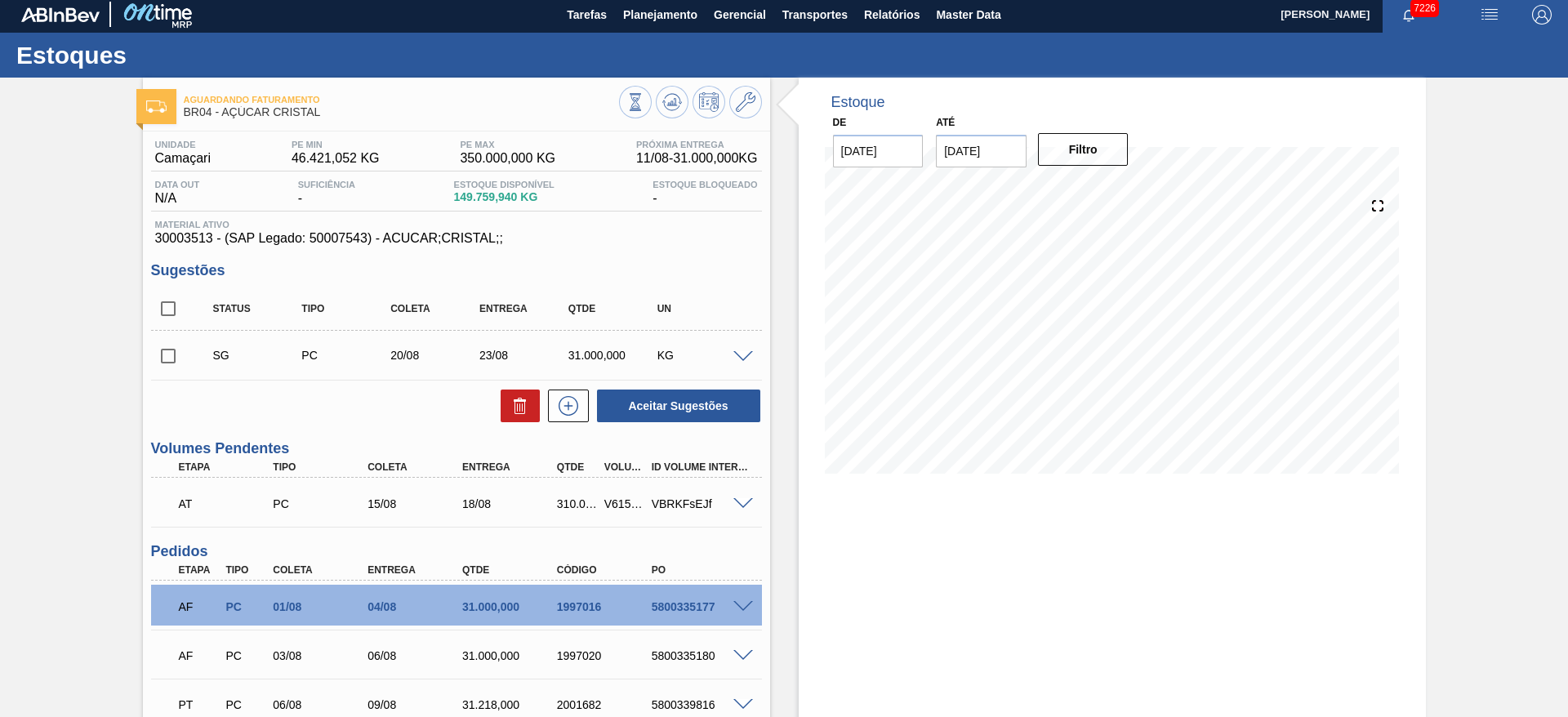
click at [739, 499] on span at bounding box center [743, 504] width 19 height 13
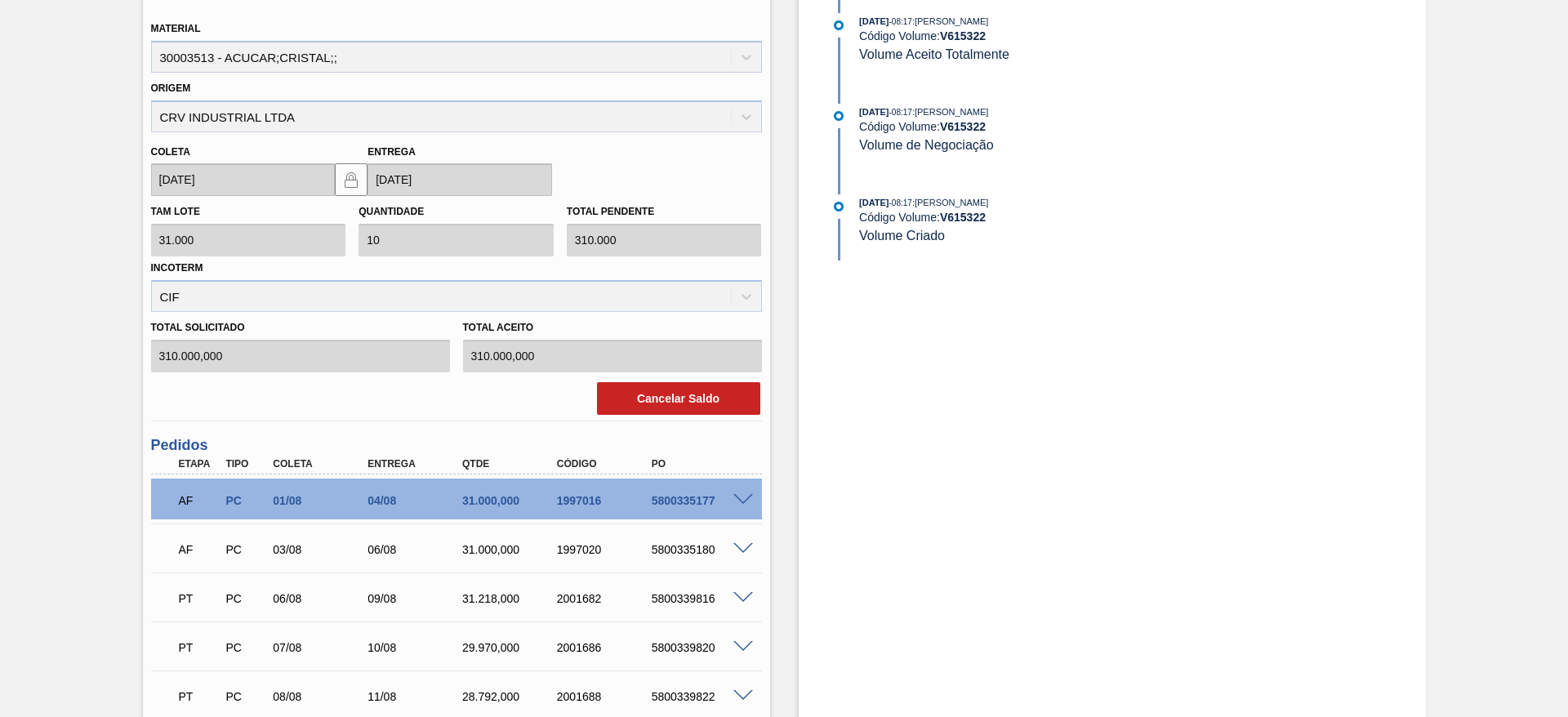
scroll to position [519, 0]
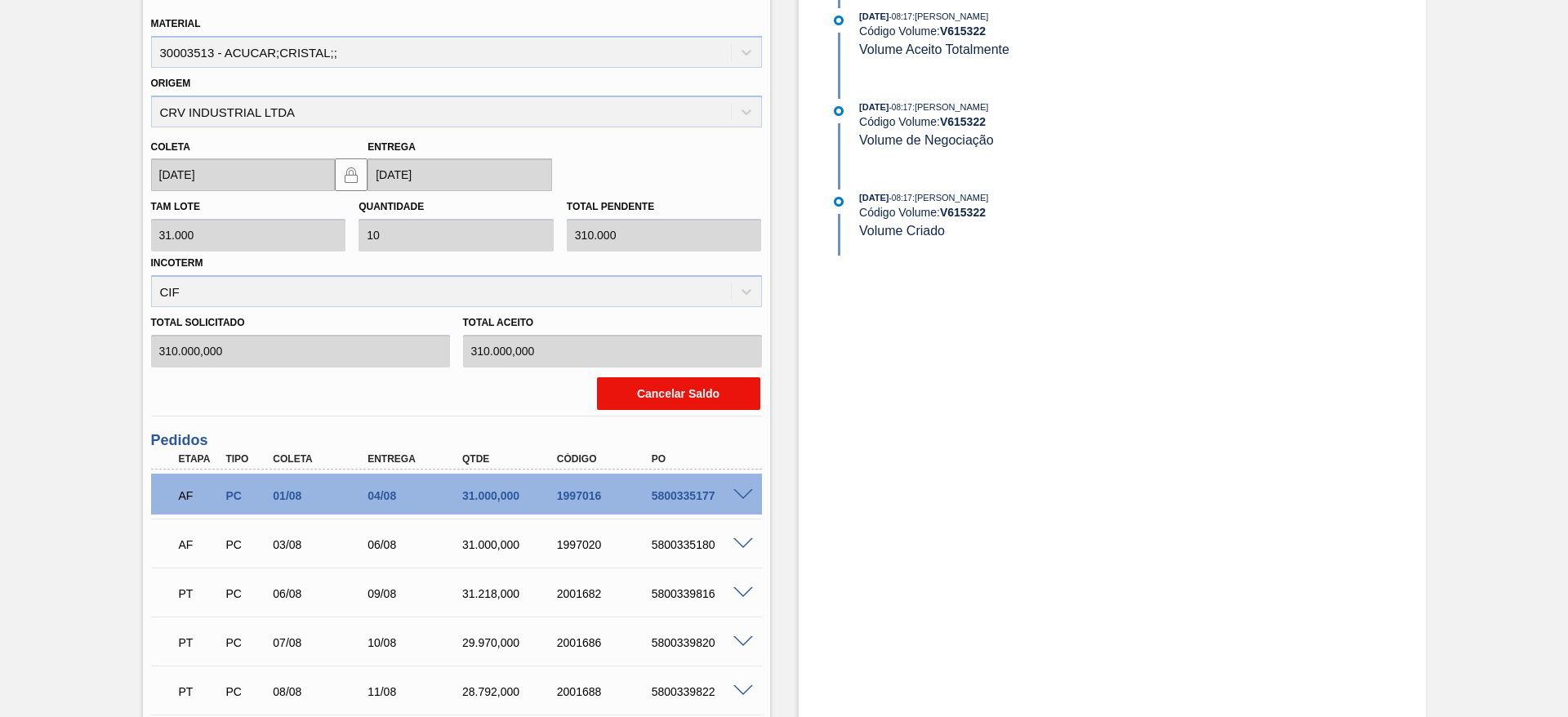
click at [673, 395] on button "Cancelar Saldo" at bounding box center [679, 394] width 164 height 33
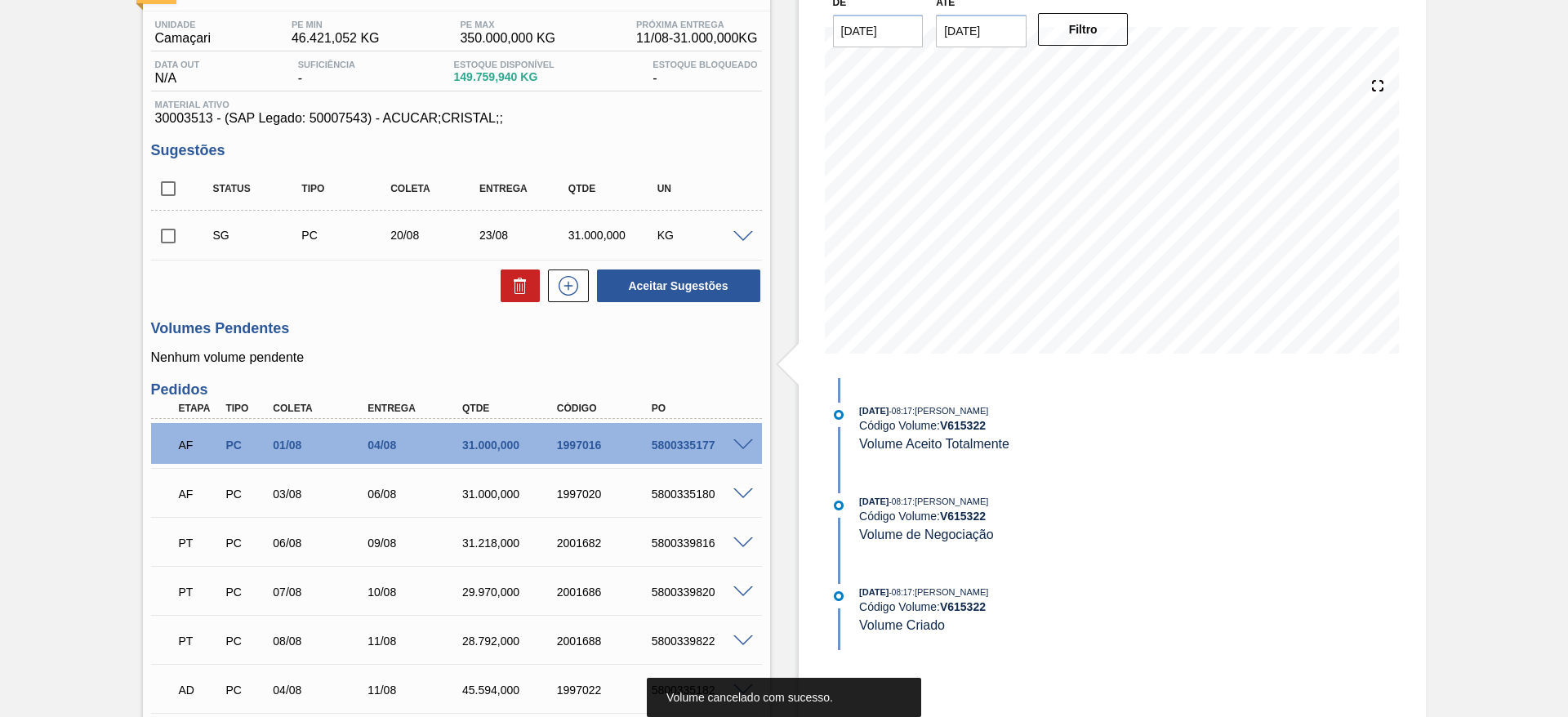
scroll to position [115, 0]
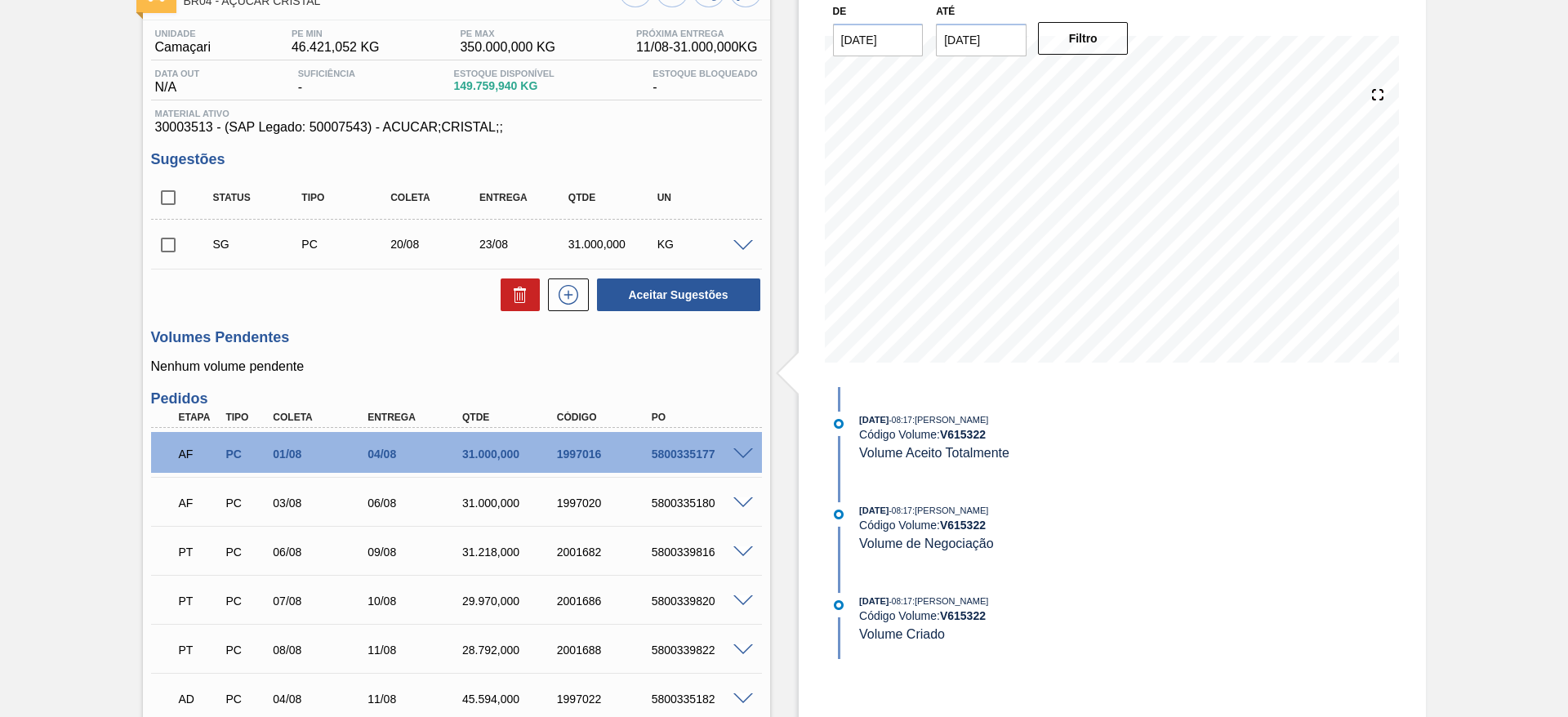
click at [737, 240] on span at bounding box center [743, 246] width 19 height 13
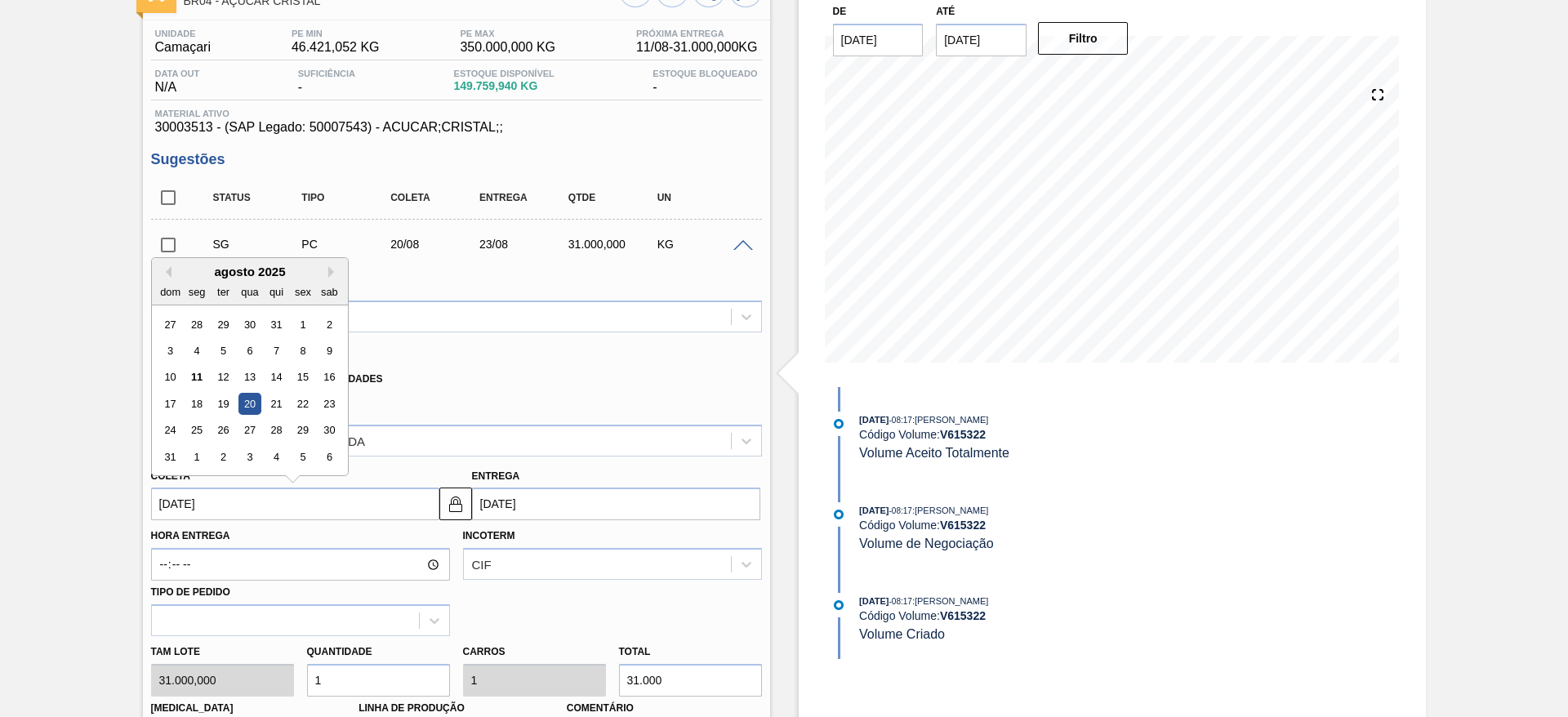
click at [191, 507] on input "[DATE]" at bounding box center [295, 504] width 288 height 33
click at [307, 370] on div "15" at bounding box center [302, 378] width 22 height 22
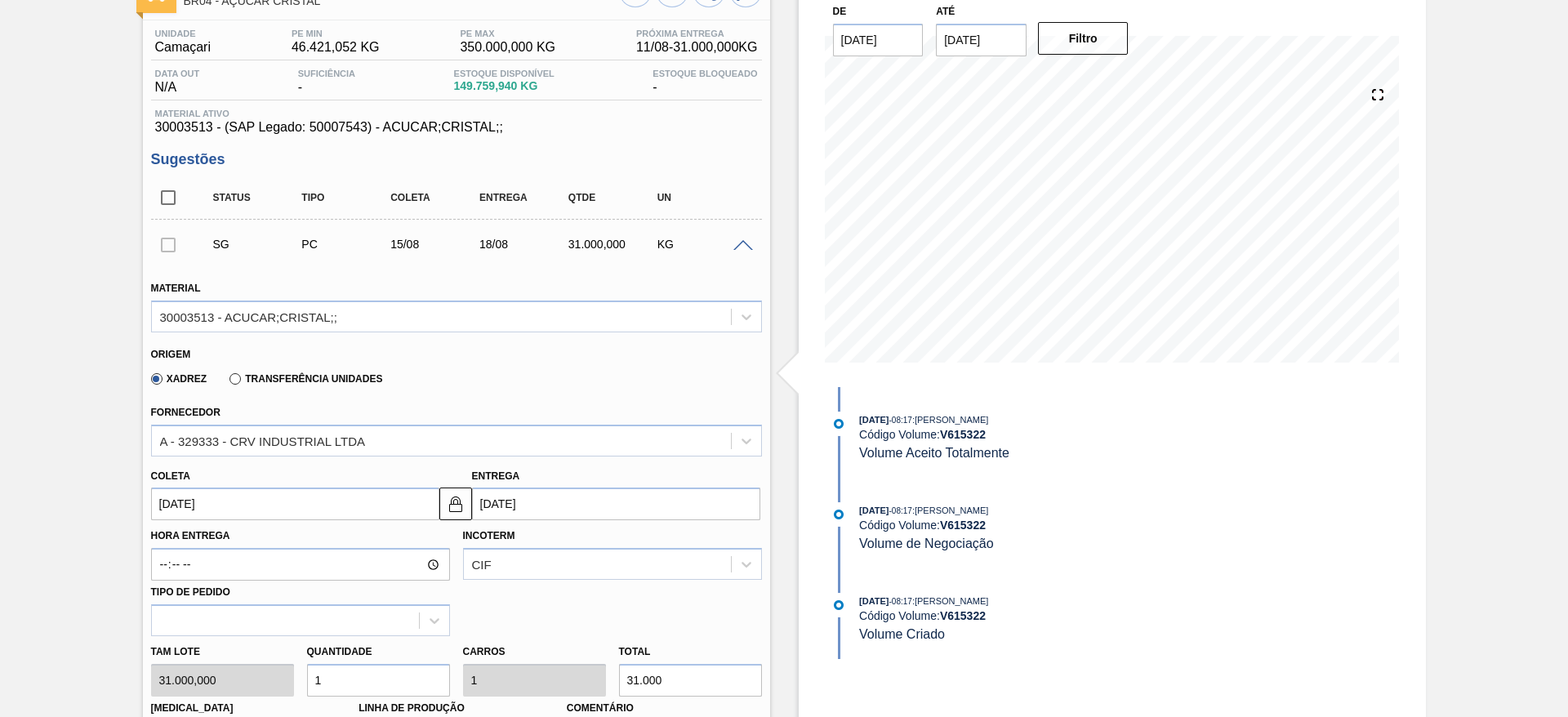
type input "[DATE]"
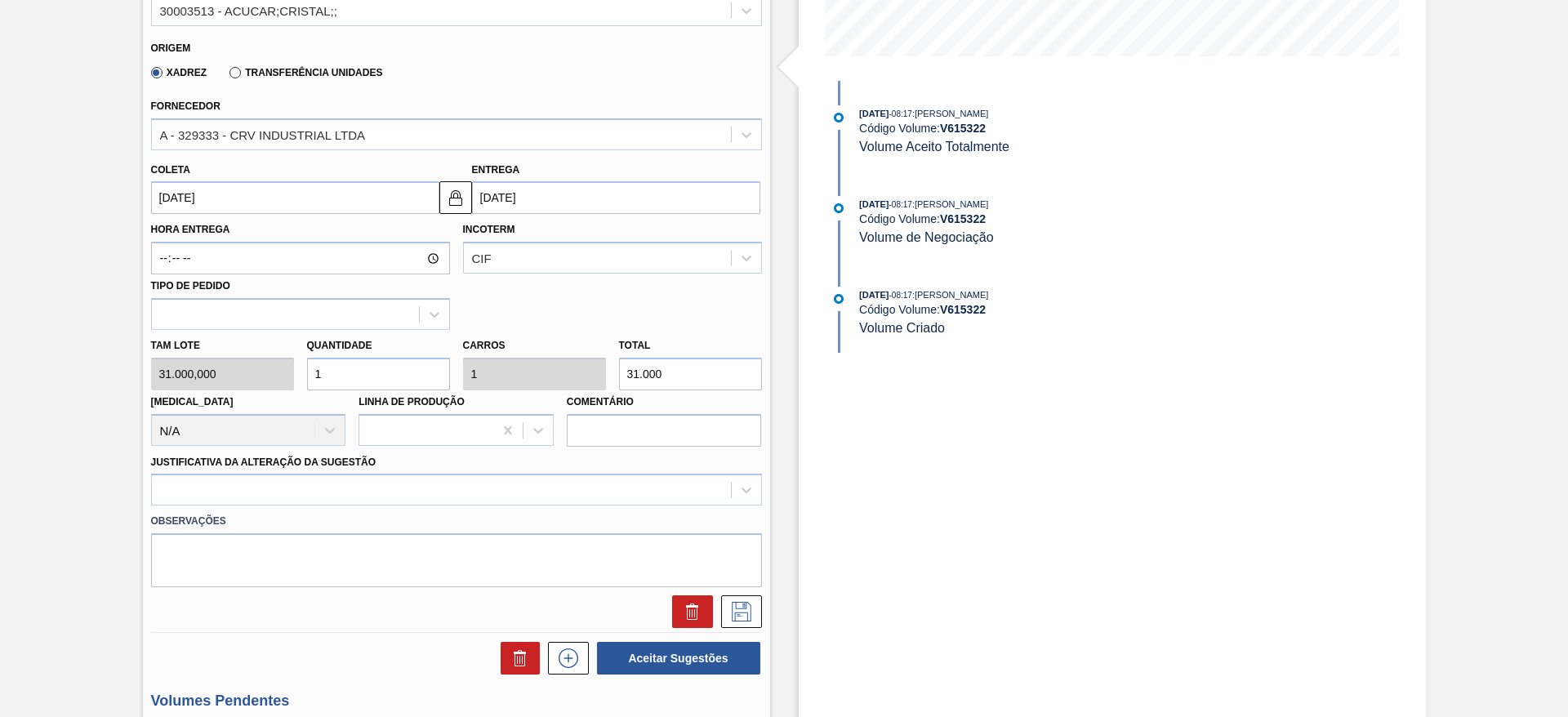
scroll to position [424, 0]
click at [345, 360] on input "1" at bounding box center [378, 371] width 143 height 33
type input "2"
type input "62.000"
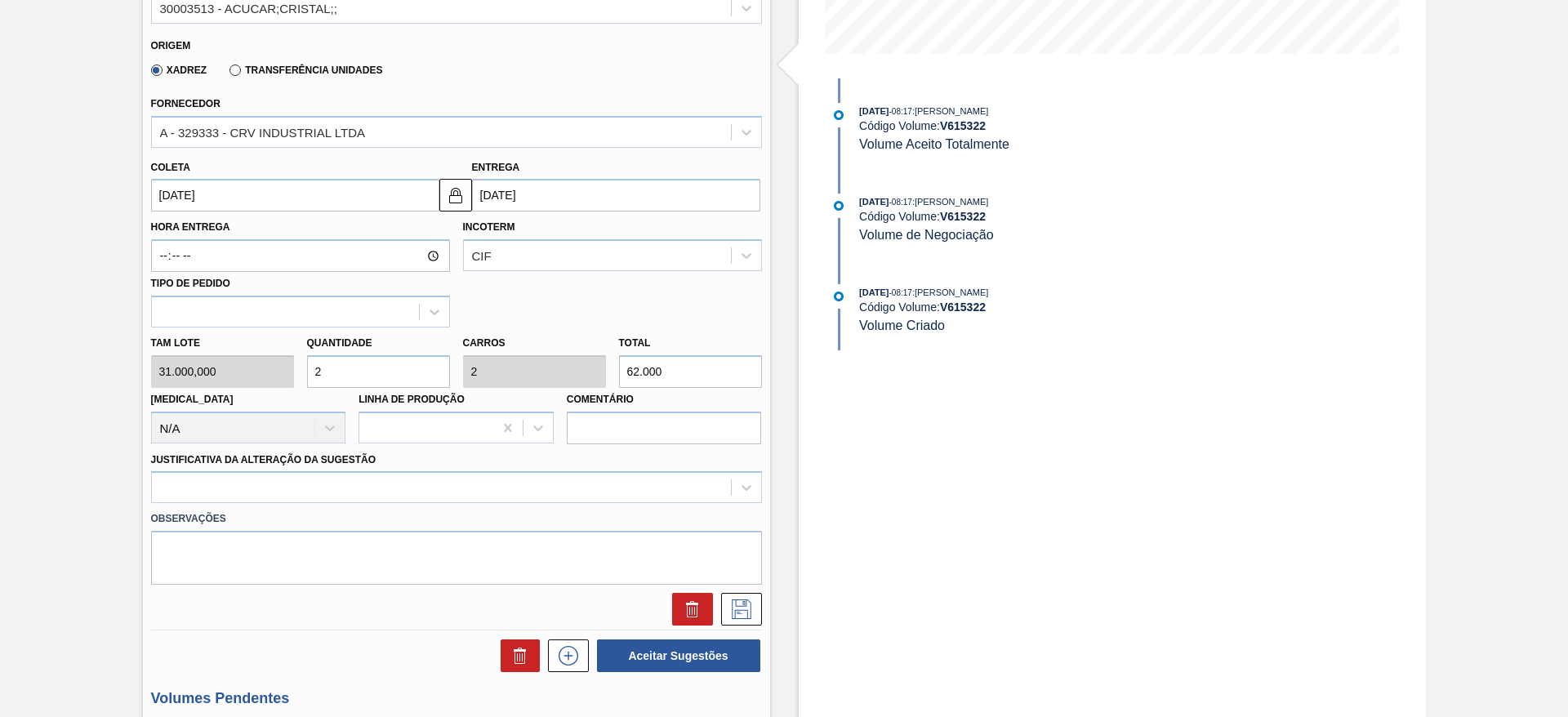
click at [345, 360] on input "2" at bounding box center [378, 371] width 143 height 33
type input "2"
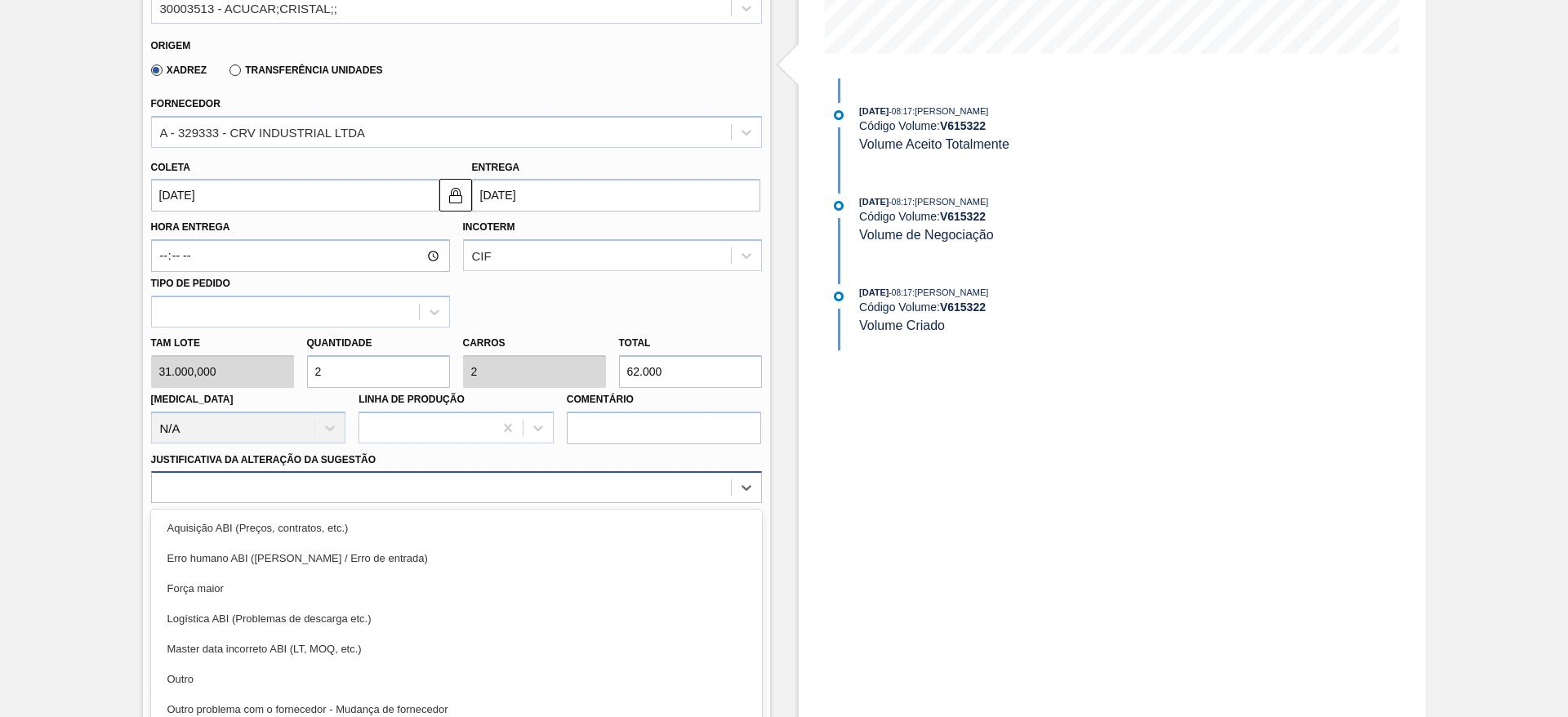
scroll to position [468, 0]
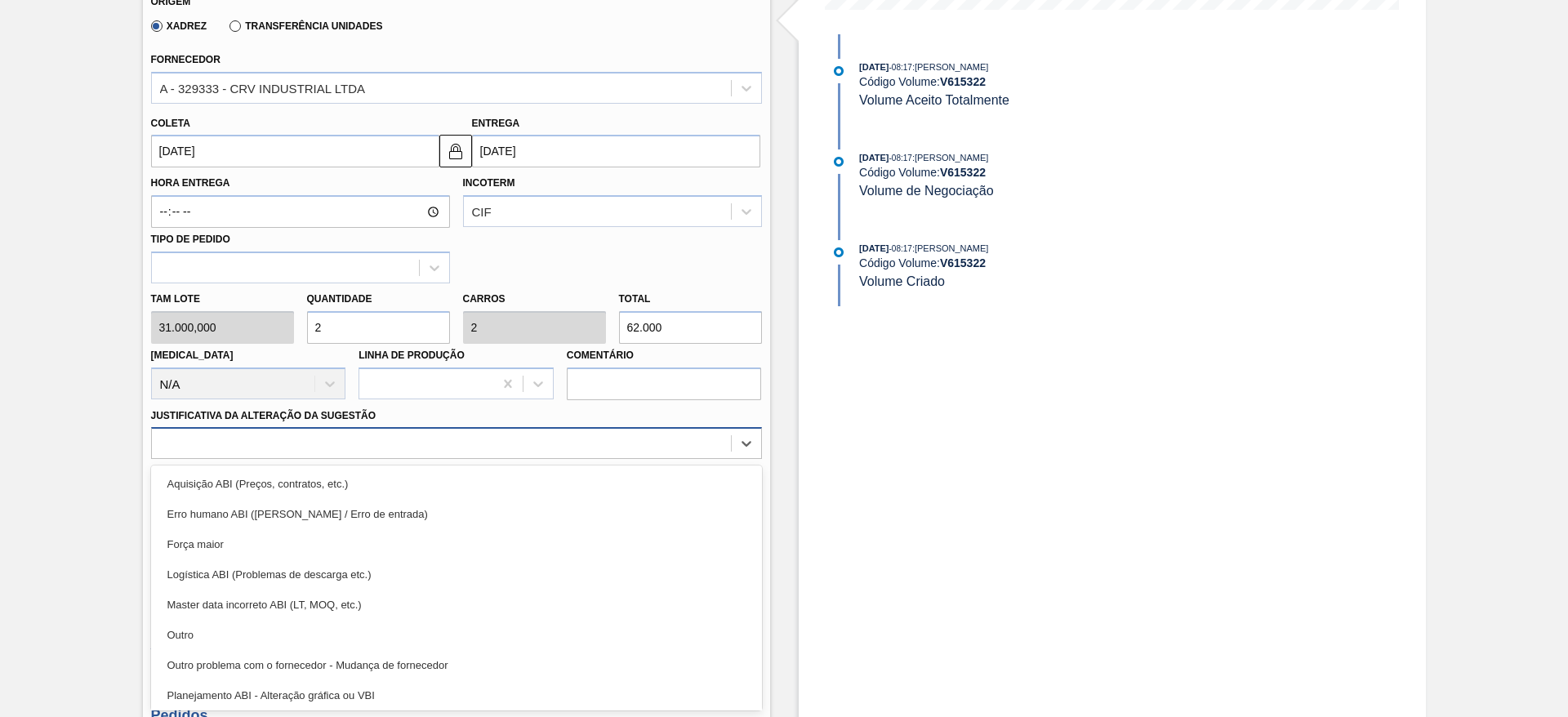
click at [518, 459] on div "option Aquisição ABI (Preços, contratos, etc.) focused, 1 of 18. 18 results ava…" at bounding box center [456, 443] width 611 height 32
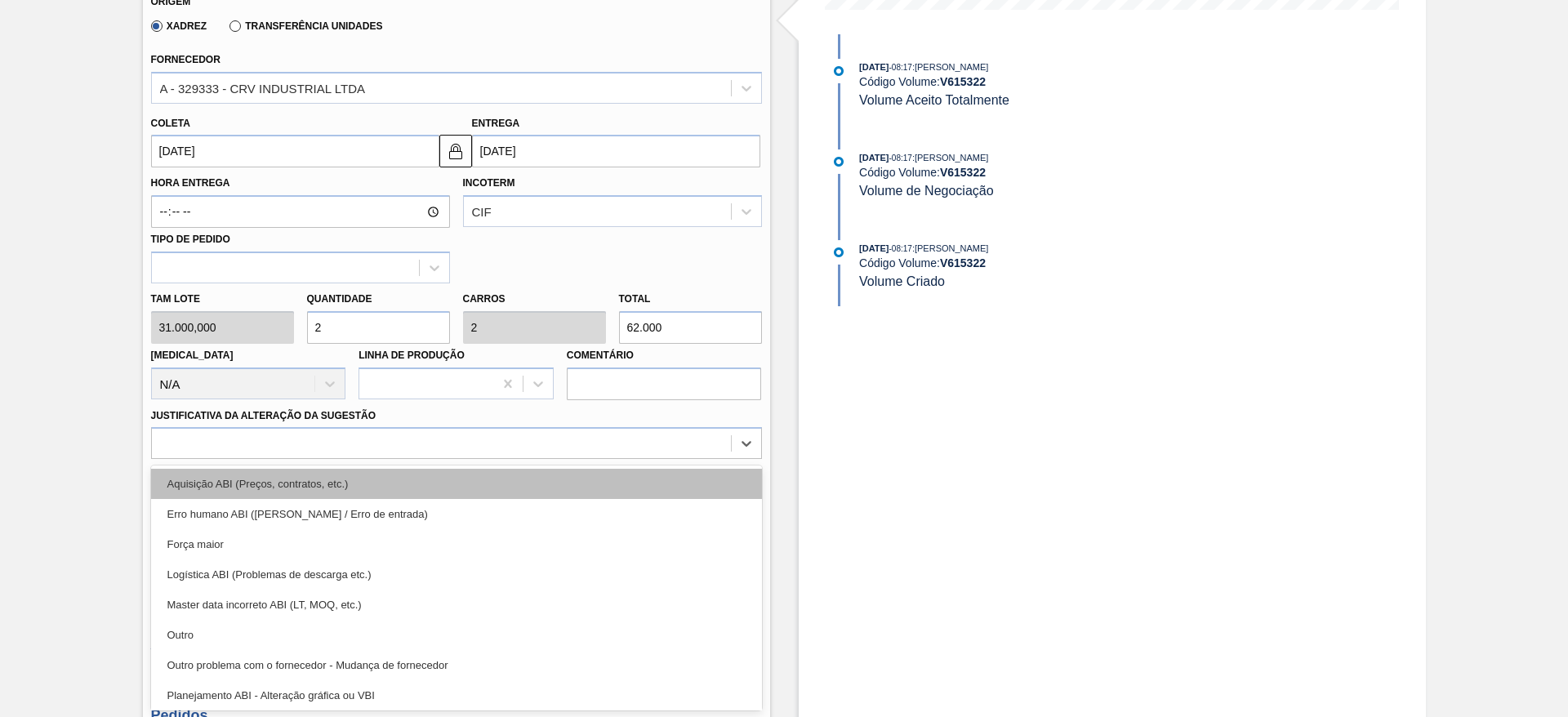
click at [562, 476] on div "Aquisição ABI (Preços, contratos, etc.)" at bounding box center [456, 484] width 611 height 30
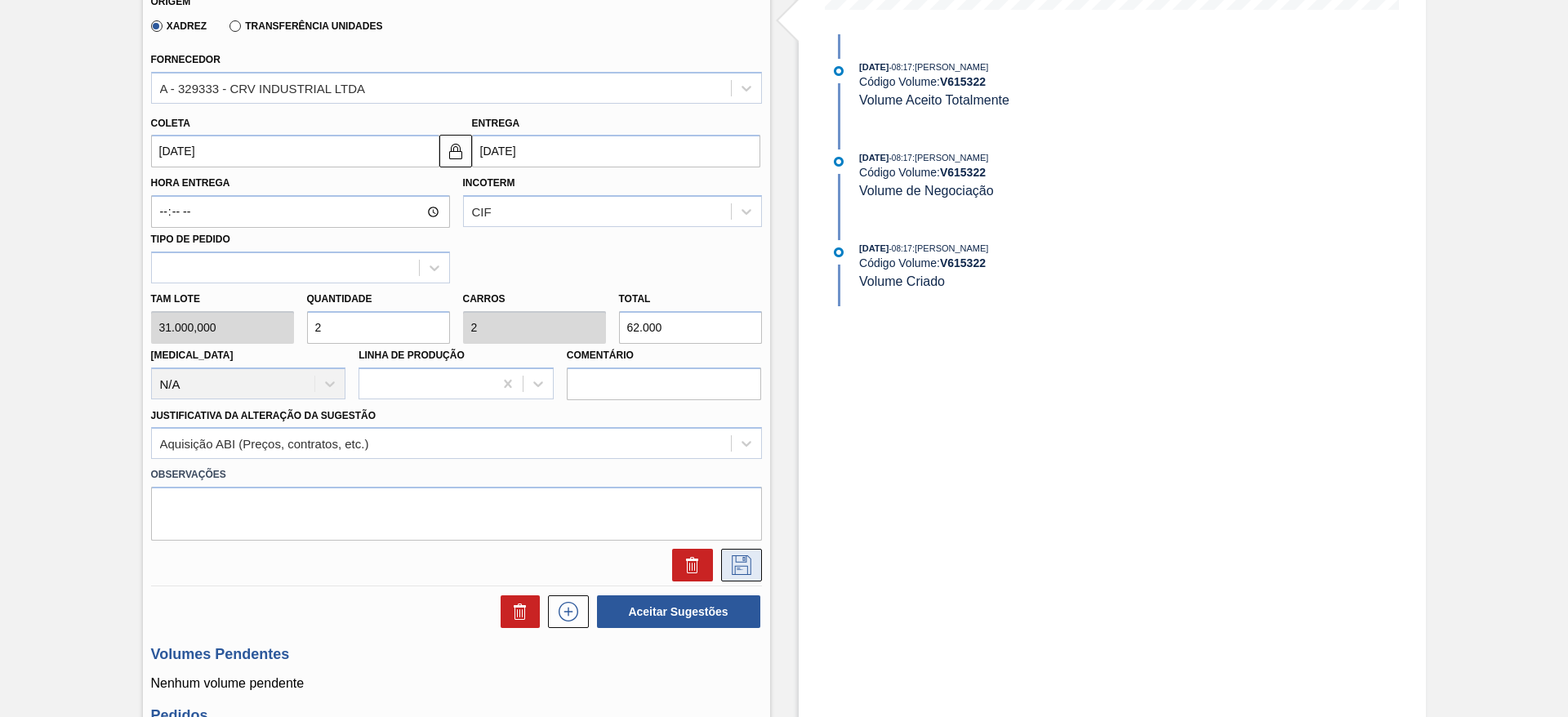
click at [728, 563] on icon at bounding box center [741, 565] width 26 height 19
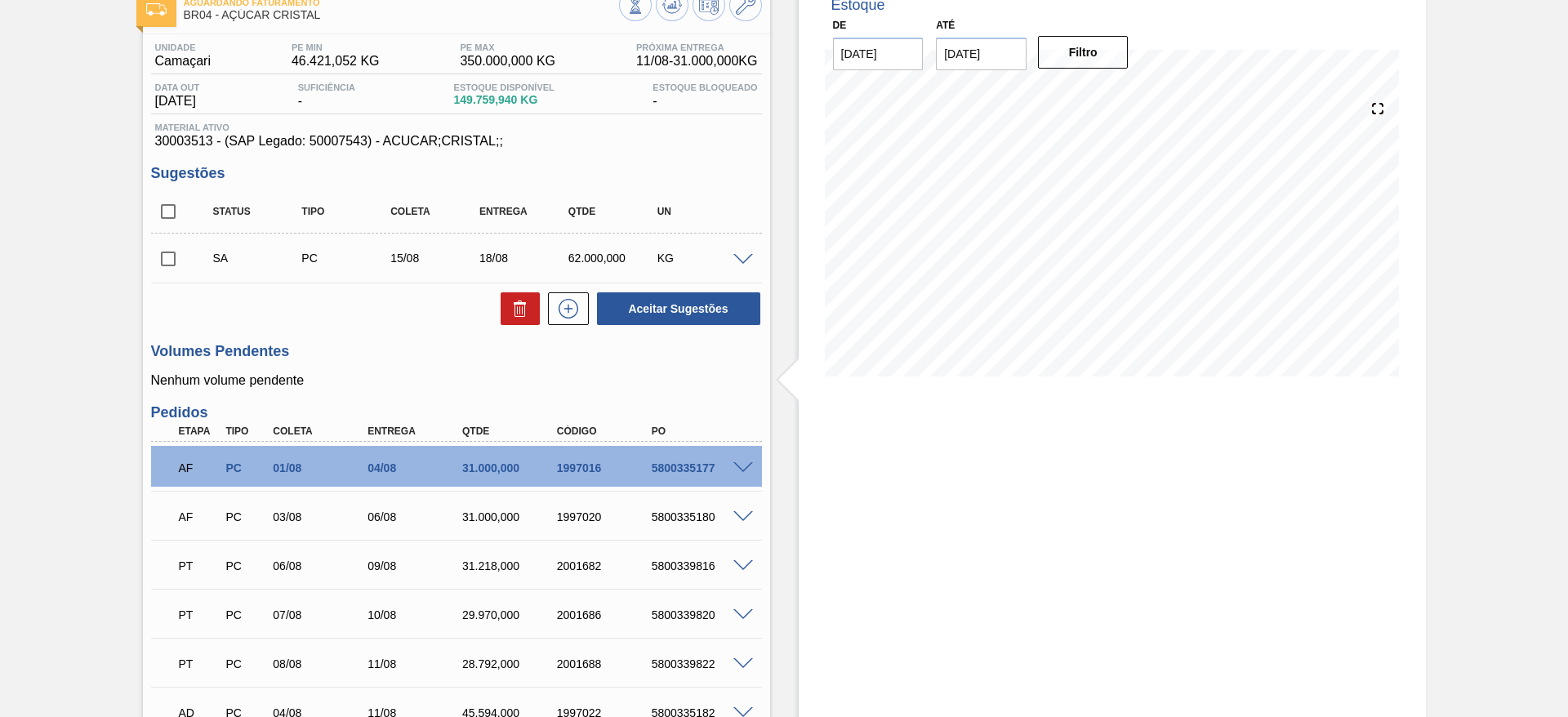
scroll to position [94, 0]
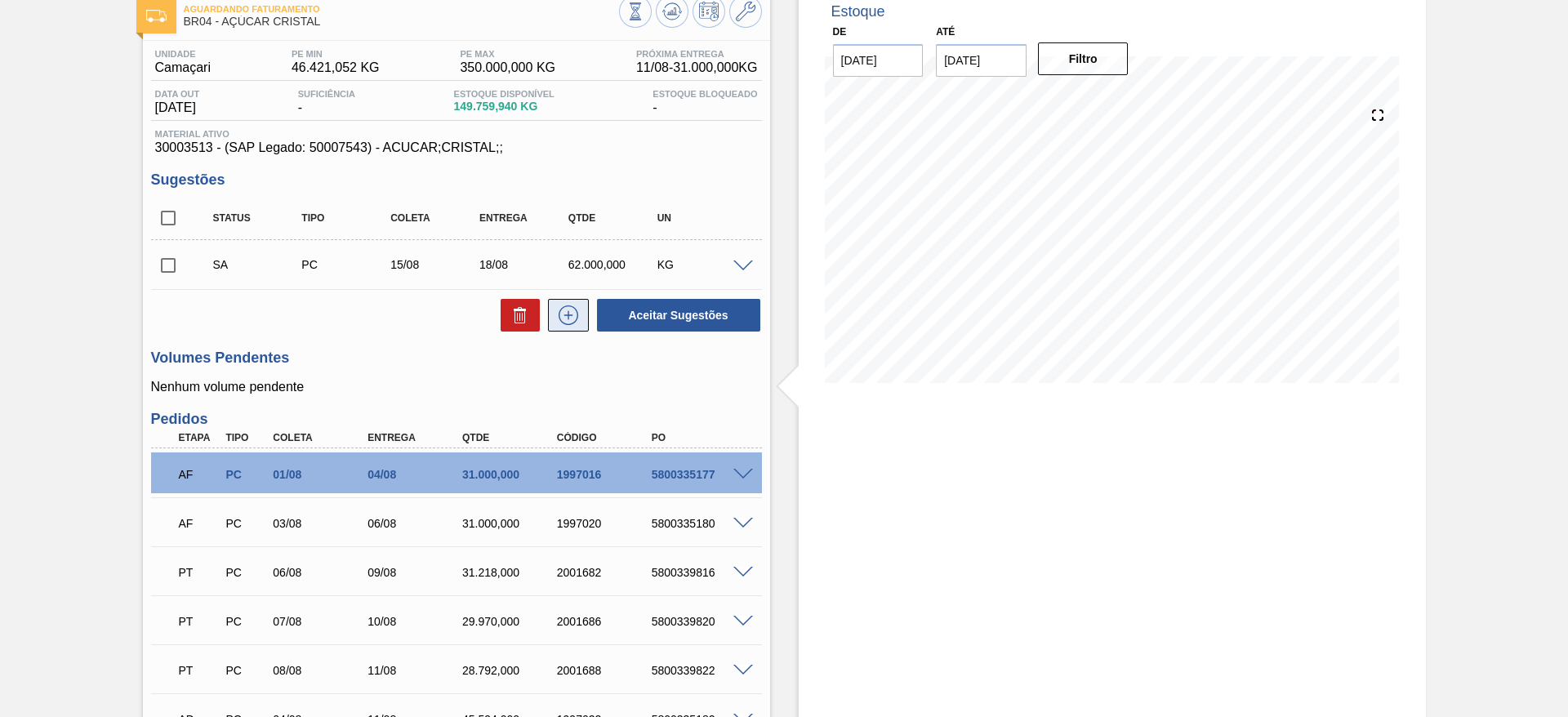
click at [572, 325] on button at bounding box center [568, 315] width 41 height 33
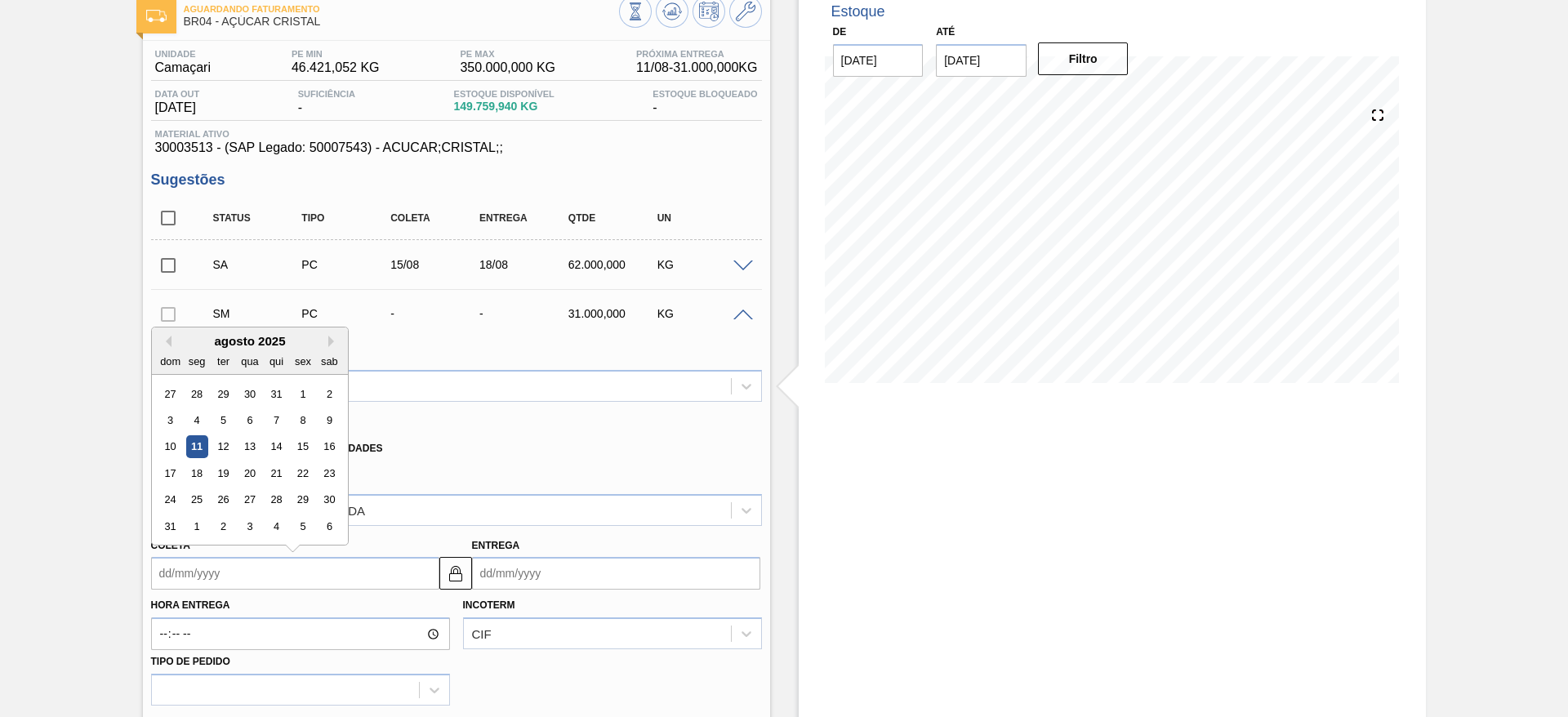
click at [171, 589] on input "Coleta" at bounding box center [295, 573] width 288 height 33
click at [218, 343] on div "agosto 2025" at bounding box center [250, 341] width 196 height 14
click at [335, 451] on div "16" at bounding box center [328, 447] width 22 height 22
type input "[DATE]"
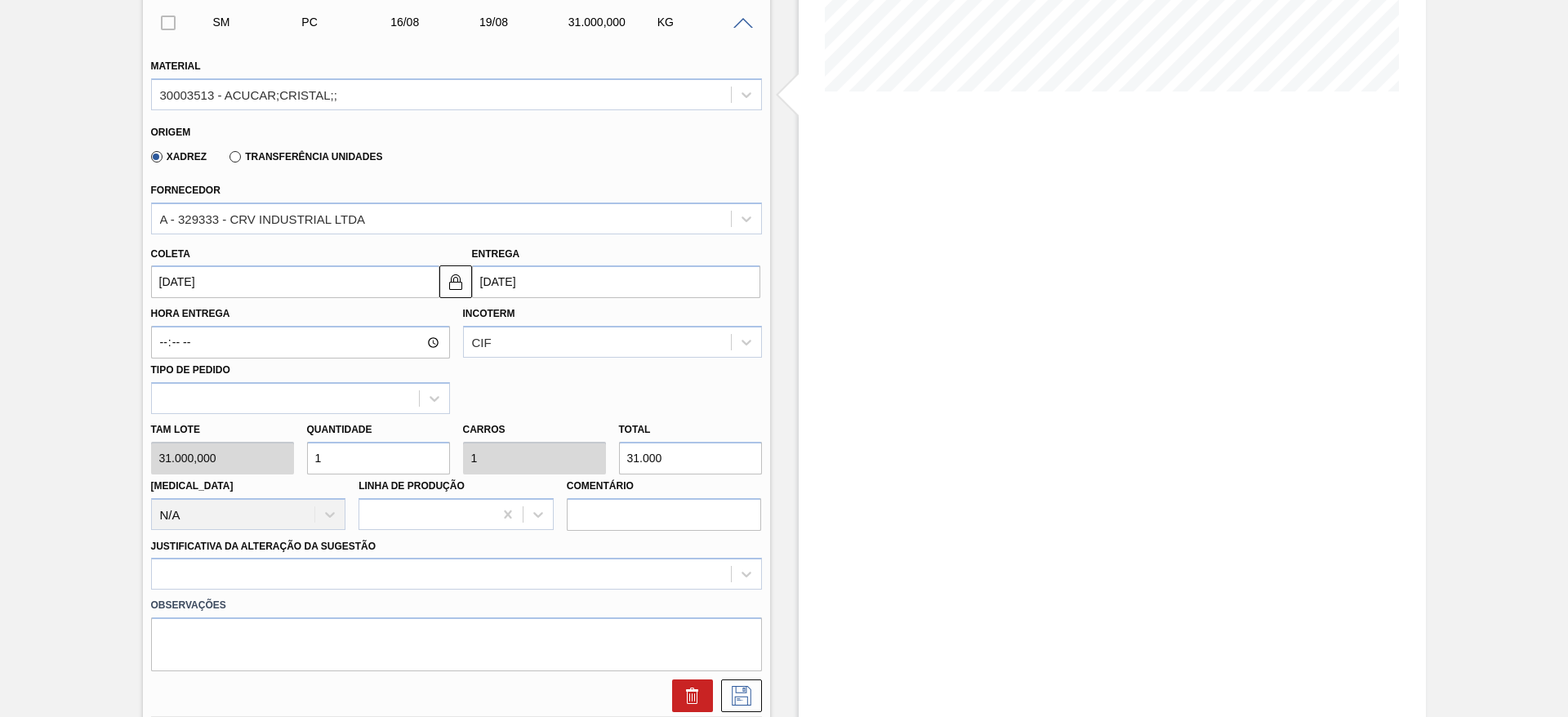
scroll to position [388, 0]
click at [327, 445] on input "1" at bounding box center [378, 456] width 143 height 33
type input "2"
type input "62.000"
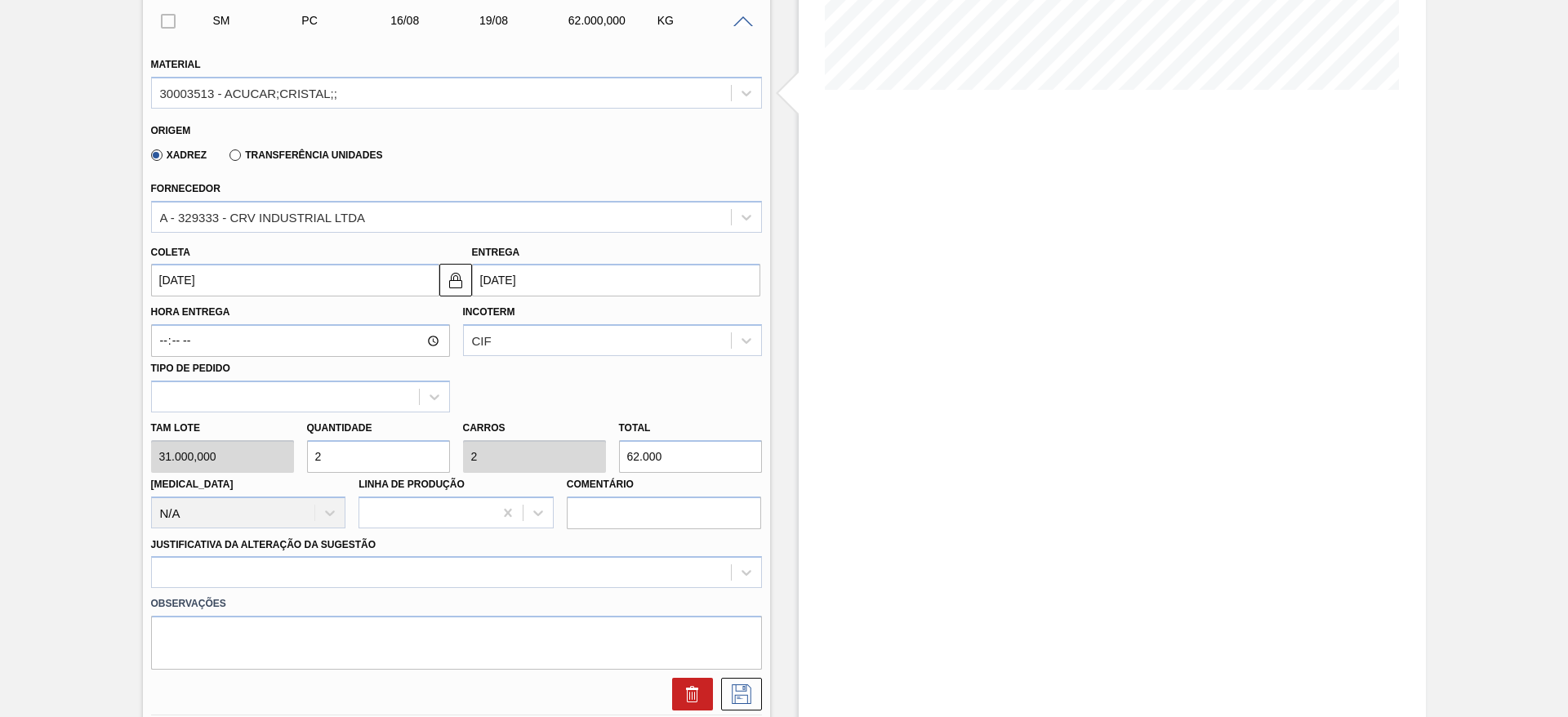
click at [327, 445] on input "2" at bounding box center [378, 456] width 143 height 33
type input "2"
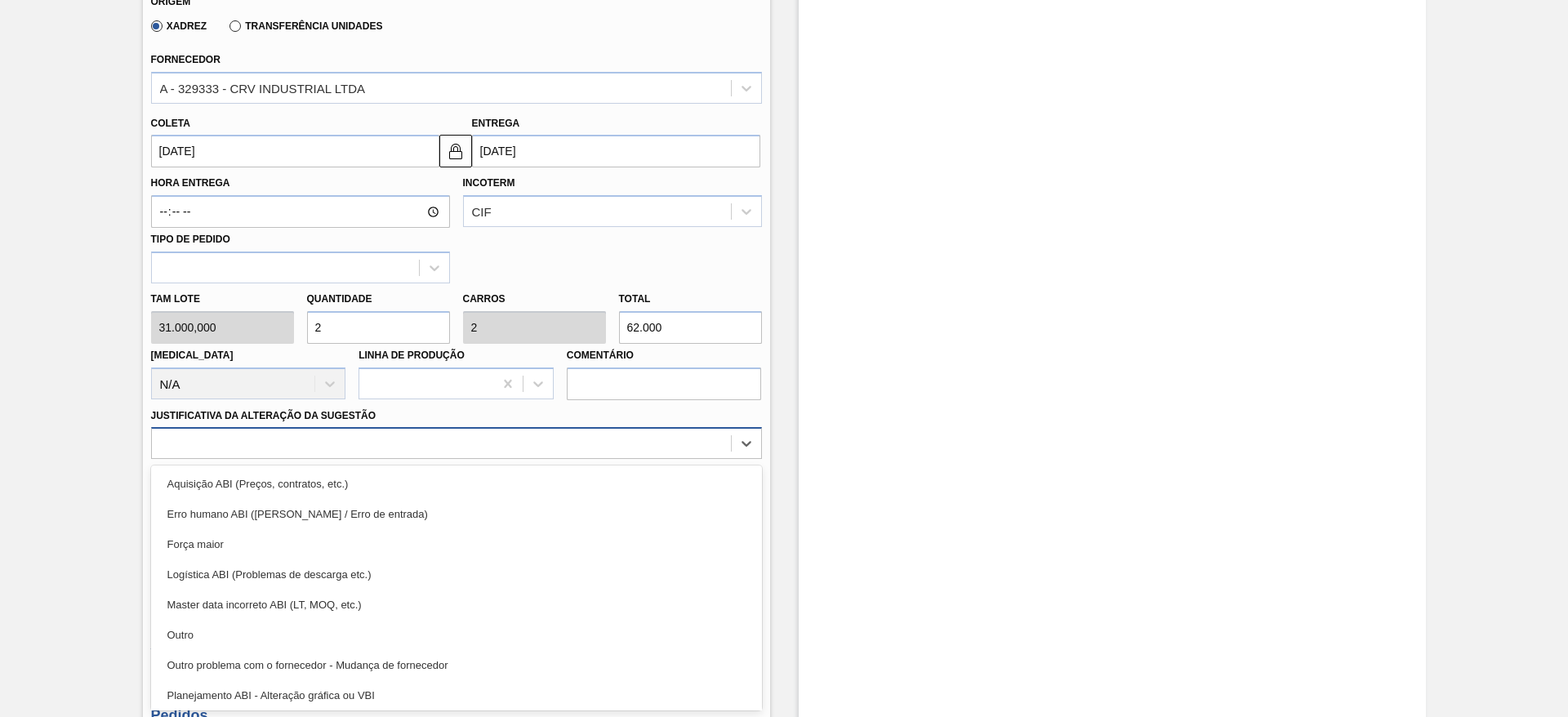
click at [540, 459] on div "option Logística ABI (Problemas de descarga etc.) focused, 4 of 18. 18 results …" at bounding box center [456, 443] width 611 height 32
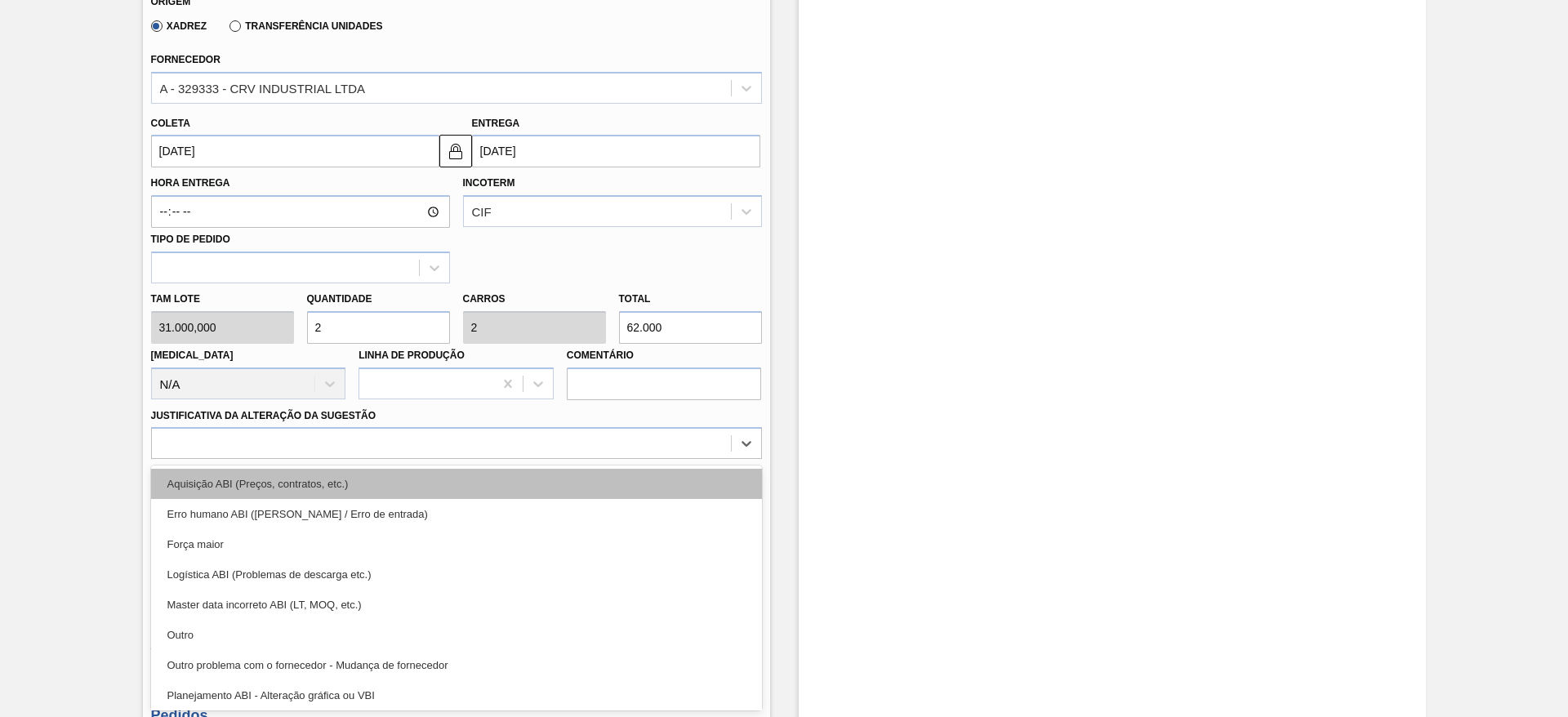
click at [609, 481] on div "Aquisição ABI (Preços, contratos, etc.)" at bounding box center [456, 484] width 611 height 30
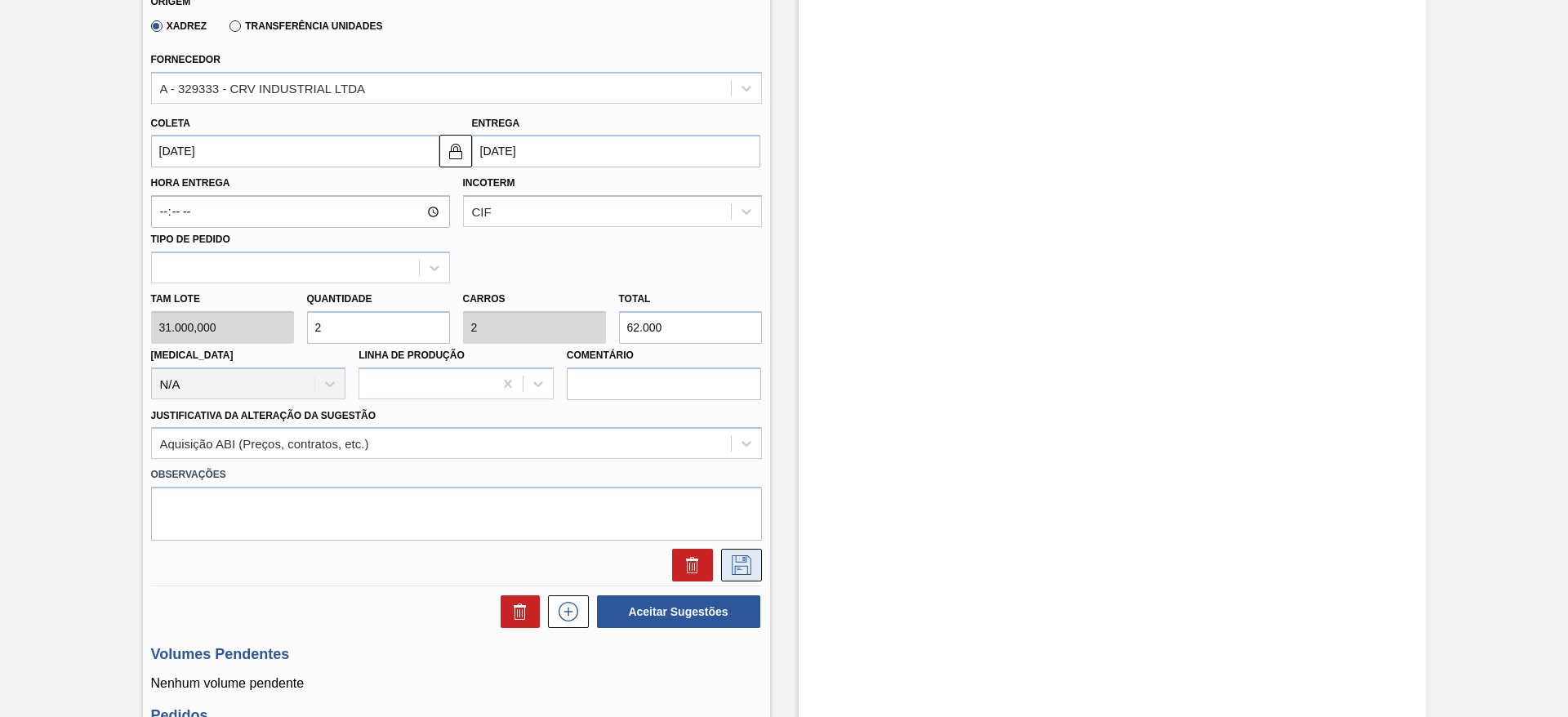
click at [740, 554] on button at bounding box center [741, 565] width 41 height 33
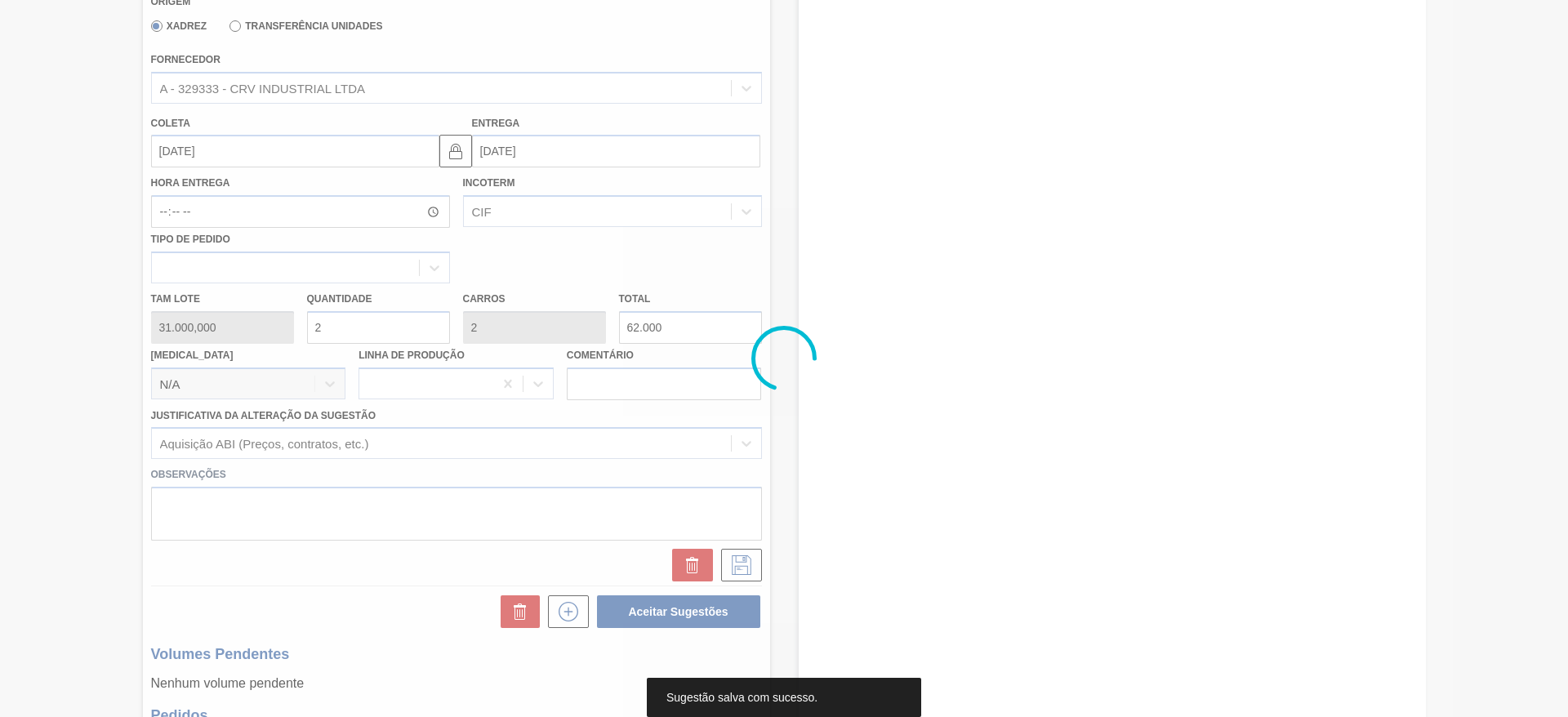
scroll to position [0, 0]
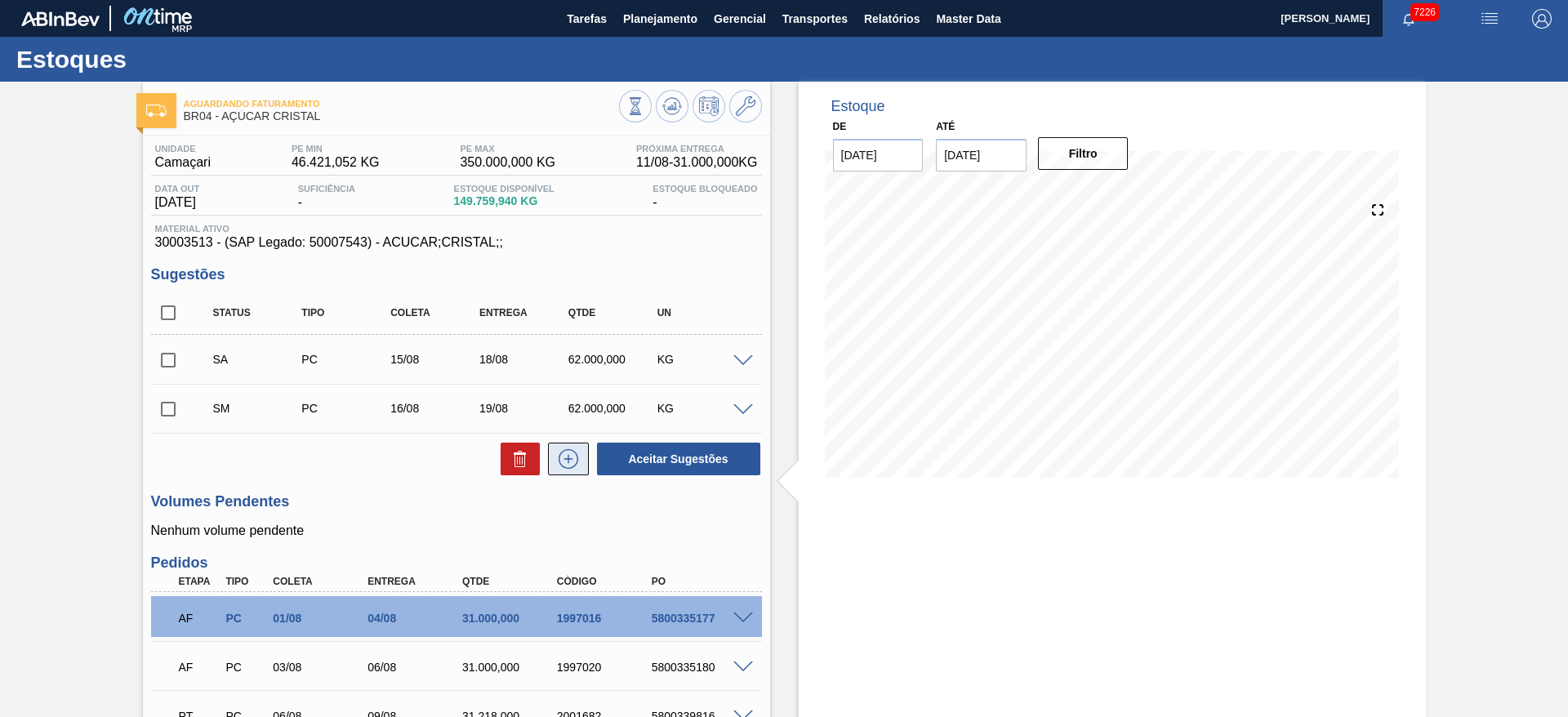
click at [556, 465] on icon at bounding box center [568, 459] width 26 height 19
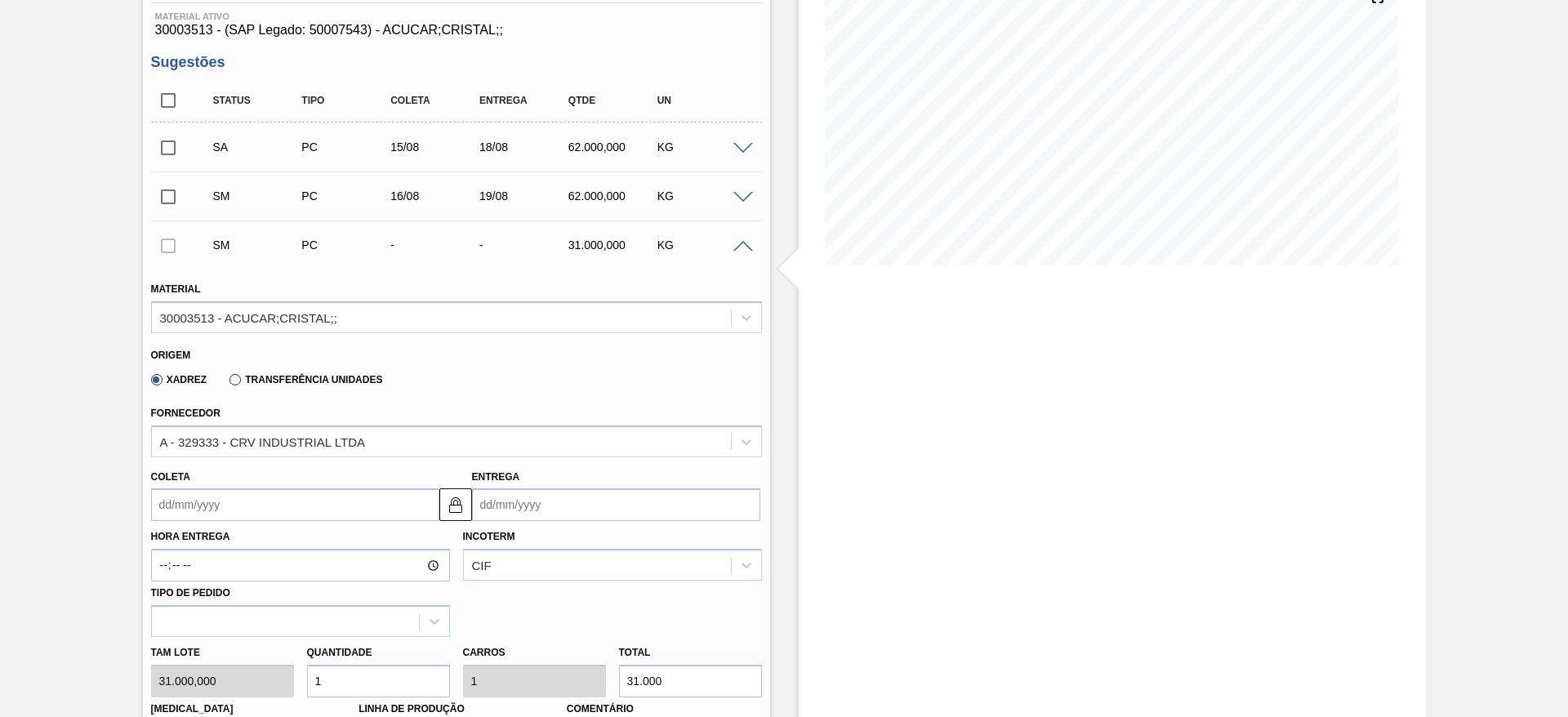
scroll to position [218, 0]
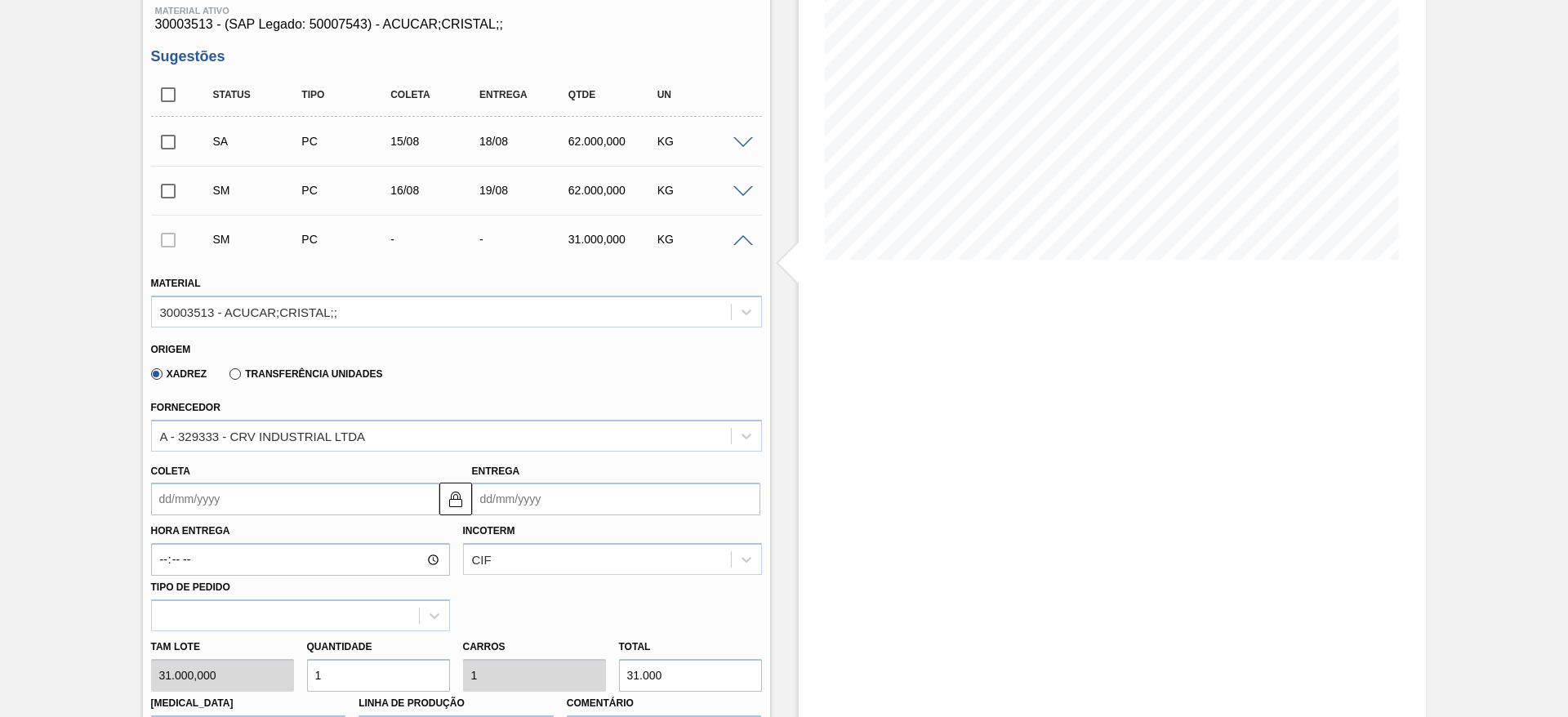
click at [190, 493] on input "Coleta" at bounding box center [295, 499] width 288 height 33
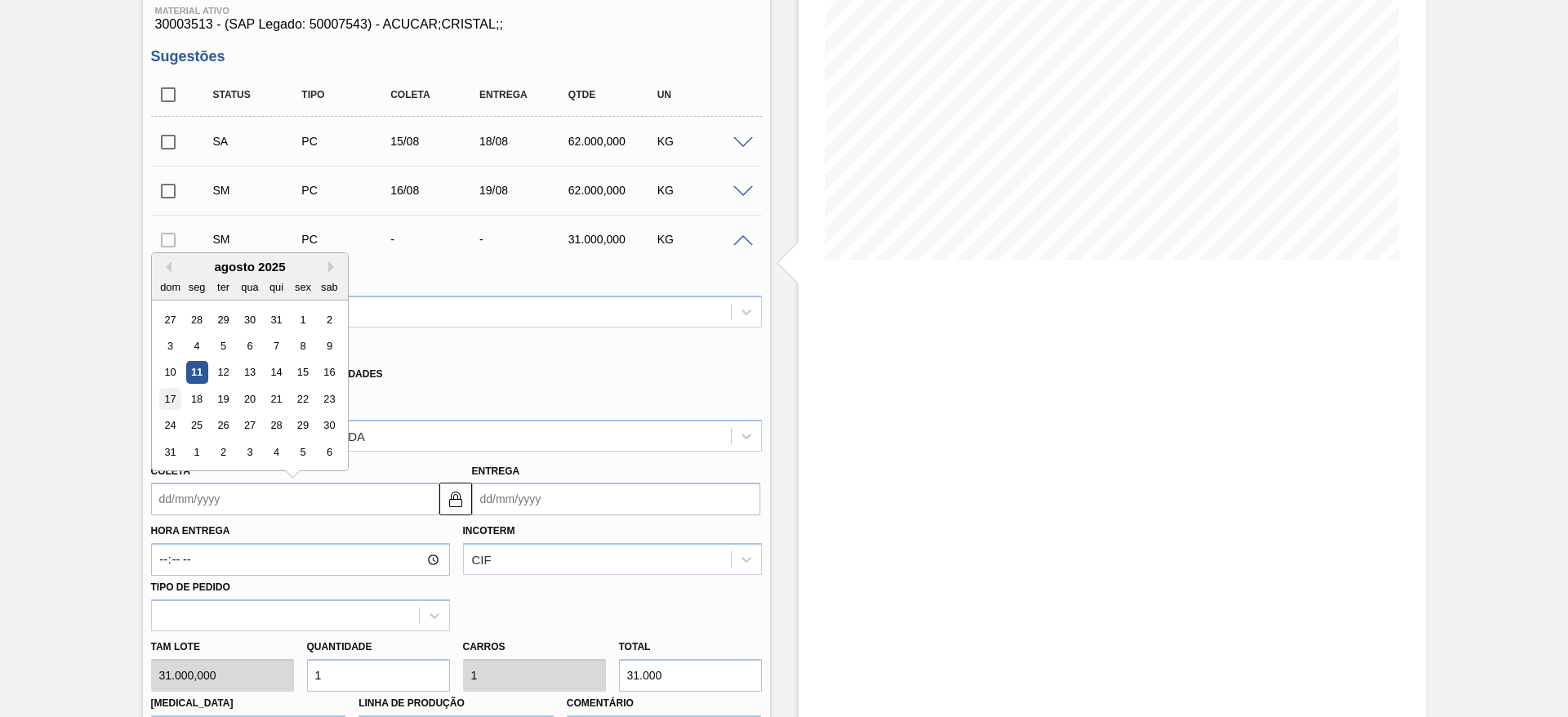
click at [169, 399] on div "17" at bounding box center [170, 399] width 22 height 22
type input "[DATE]"
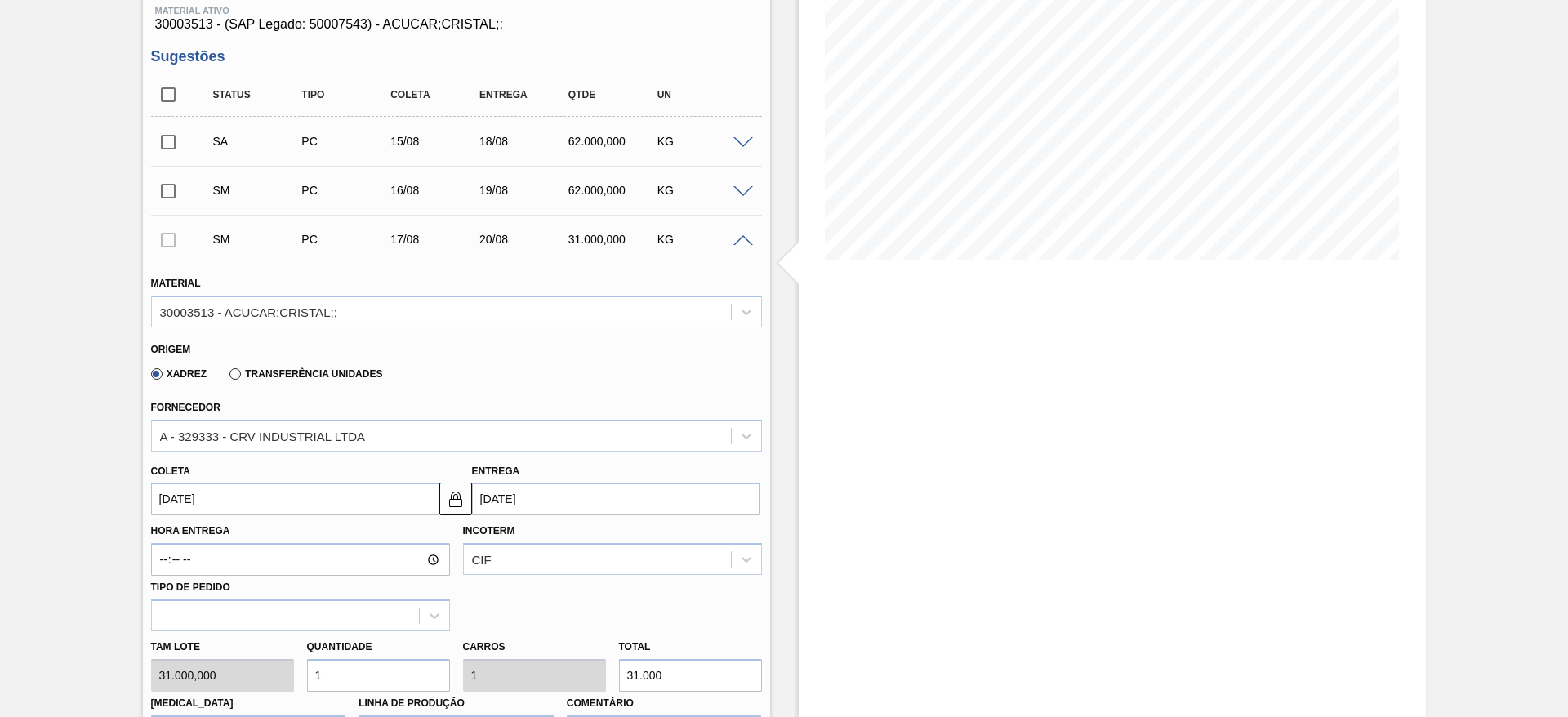
scroll to position [460, 0]
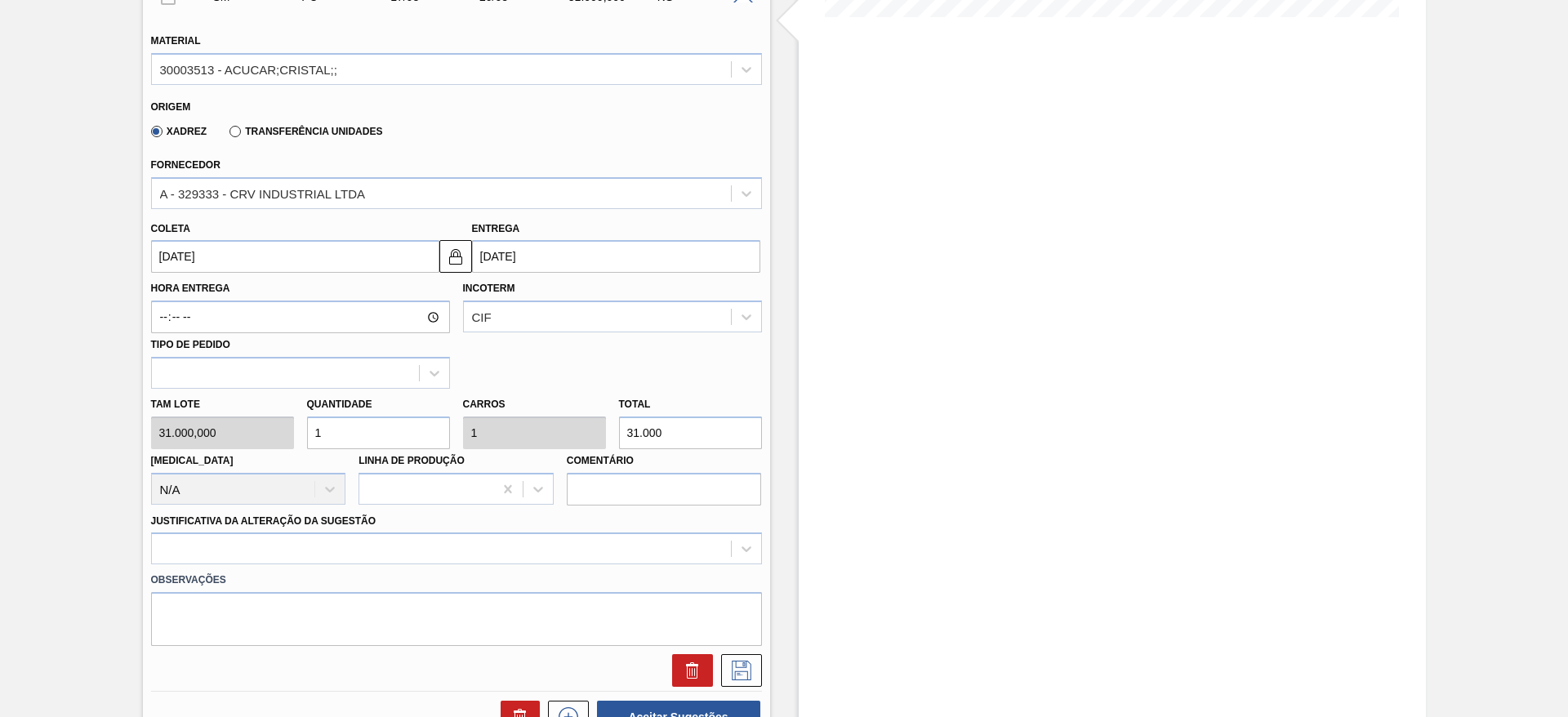
click at [336, 439] on input "1" at bounding box center [378, 433] width 143 height 33
type input "2"
type input "62.000"
click at [336, 439] on input "2" at bounding box center [378, 433] width 143 height 33
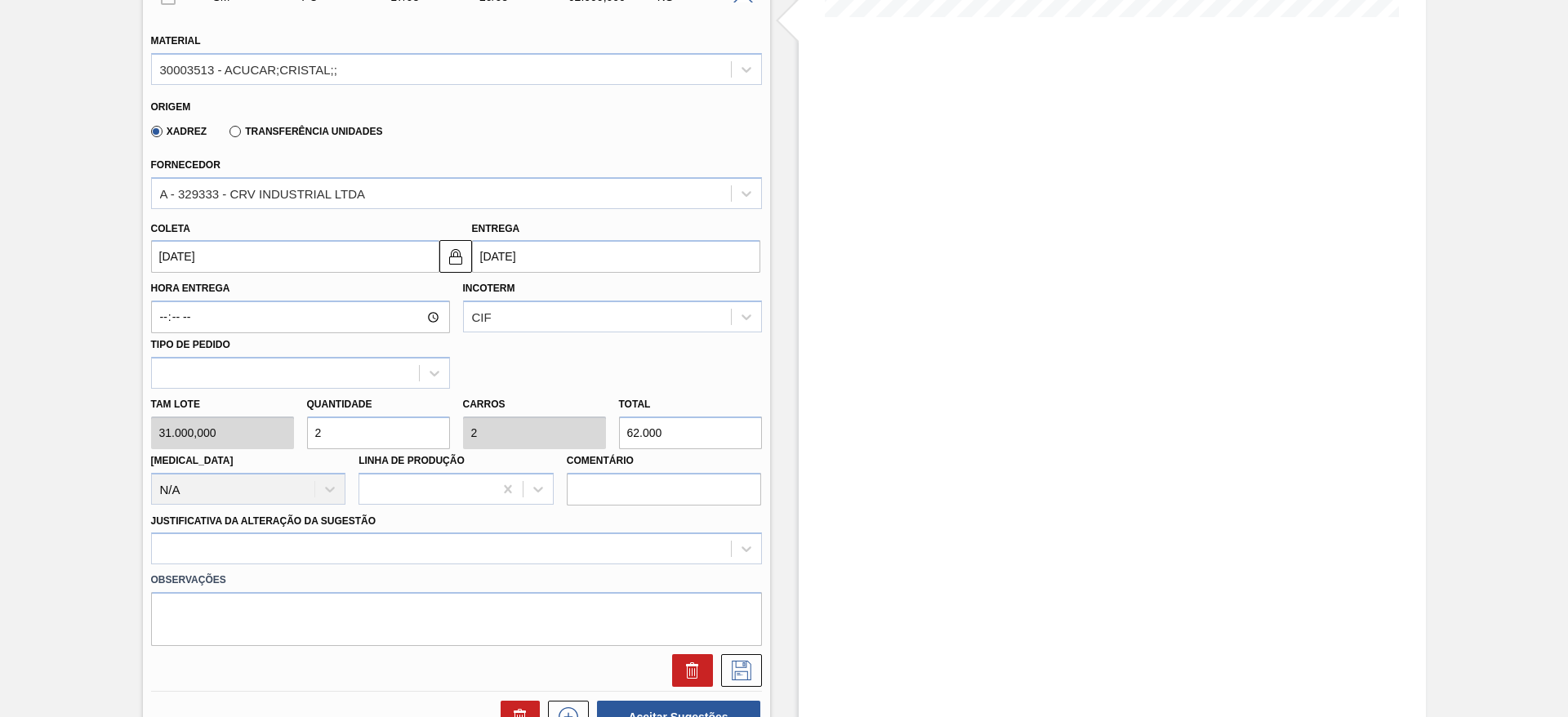
type input "2"
drag, startPoint x: 506, startPoint y: 522, endPoint x: 520, endPoint y: 541, distance: 23.6
click at [520, 541] on div "Justificativa da Alteração da Sugestão" at bounding box center [456, 537] width 611 height 55
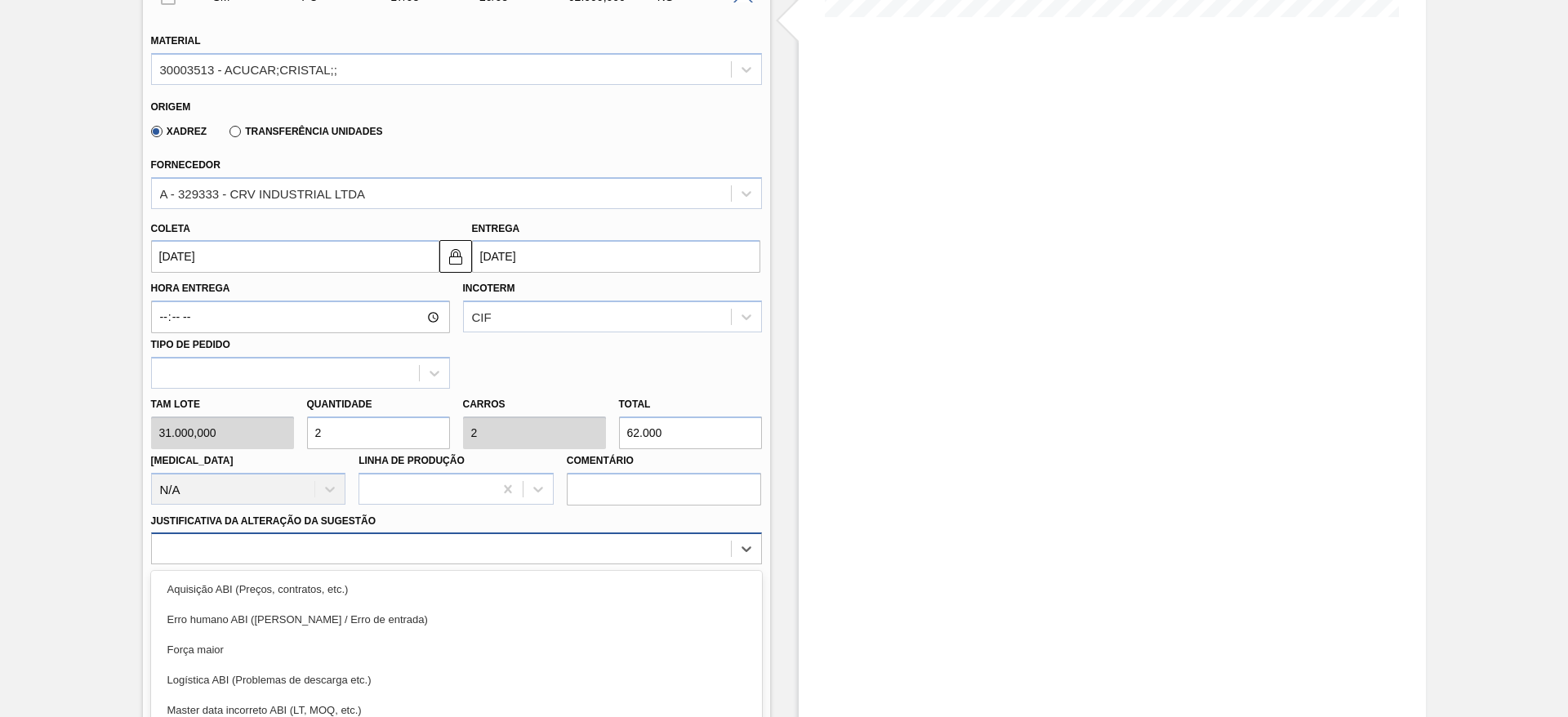
scroll to position [567, 0]
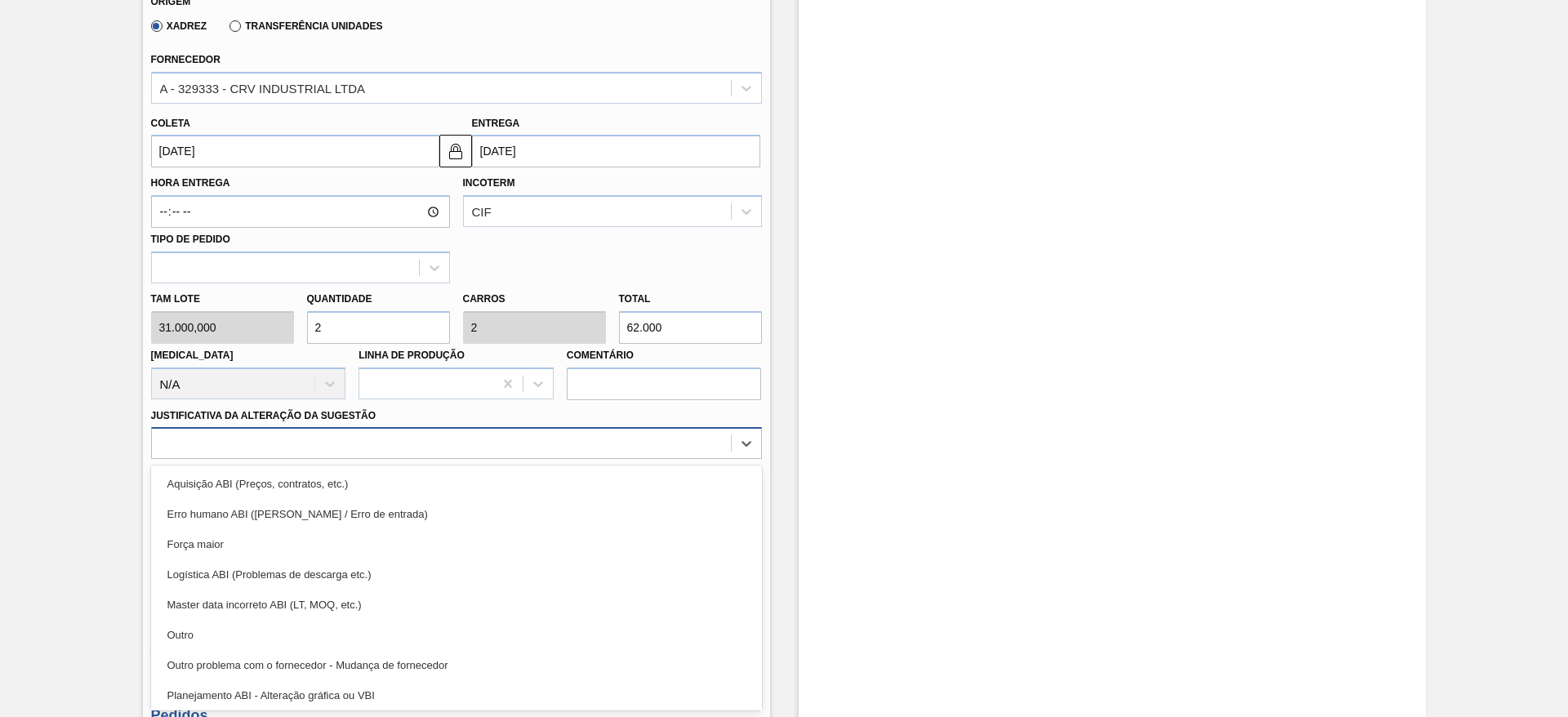
click at [520, 459] on div "option Força maior focused, 3 of 18. 18 results available. Use Up and Down to c…" at bounding box center [456, 443] width 611 height 32
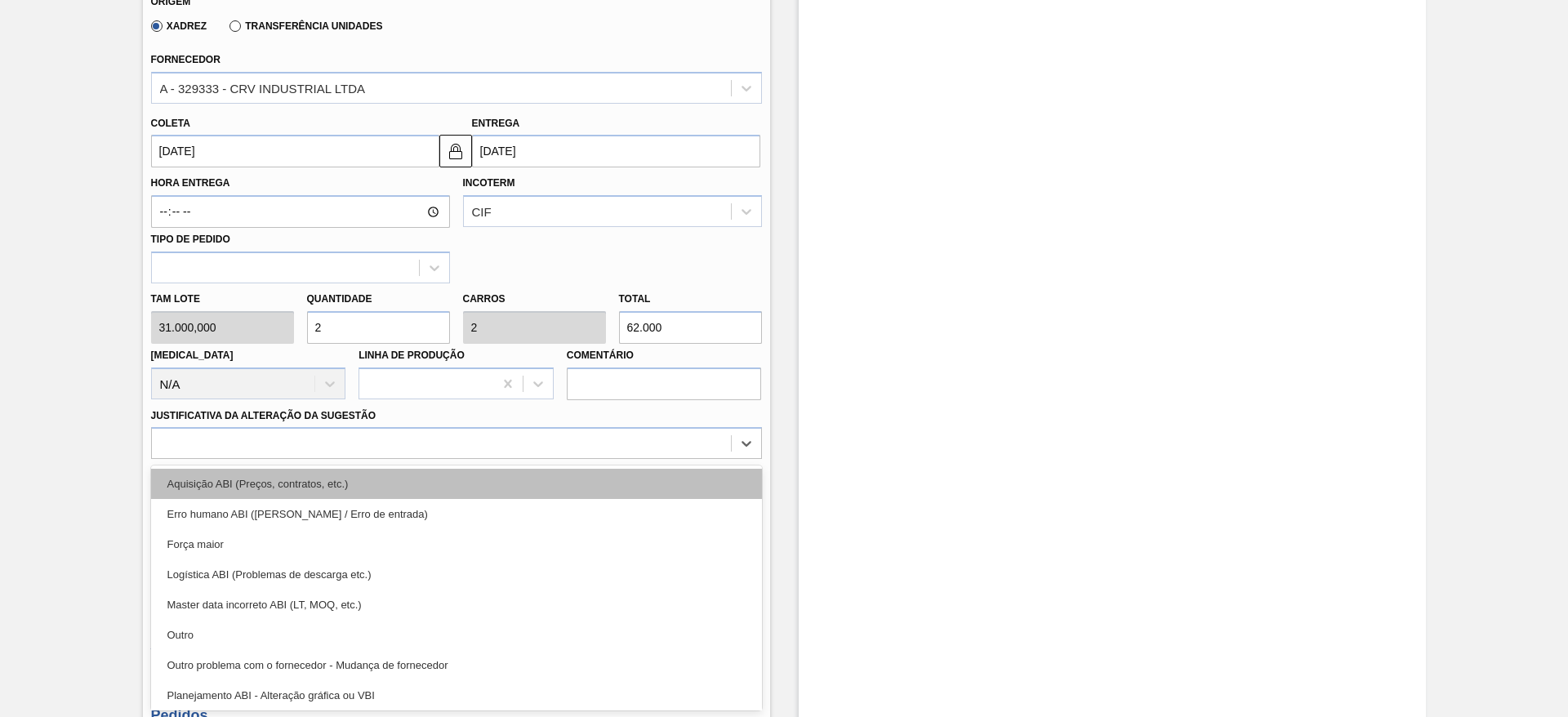
click at [552, 475] on div "Aquisição ABI (Preços, contratos, etc.)" at bounding box center [456, 484] width 611 height 30
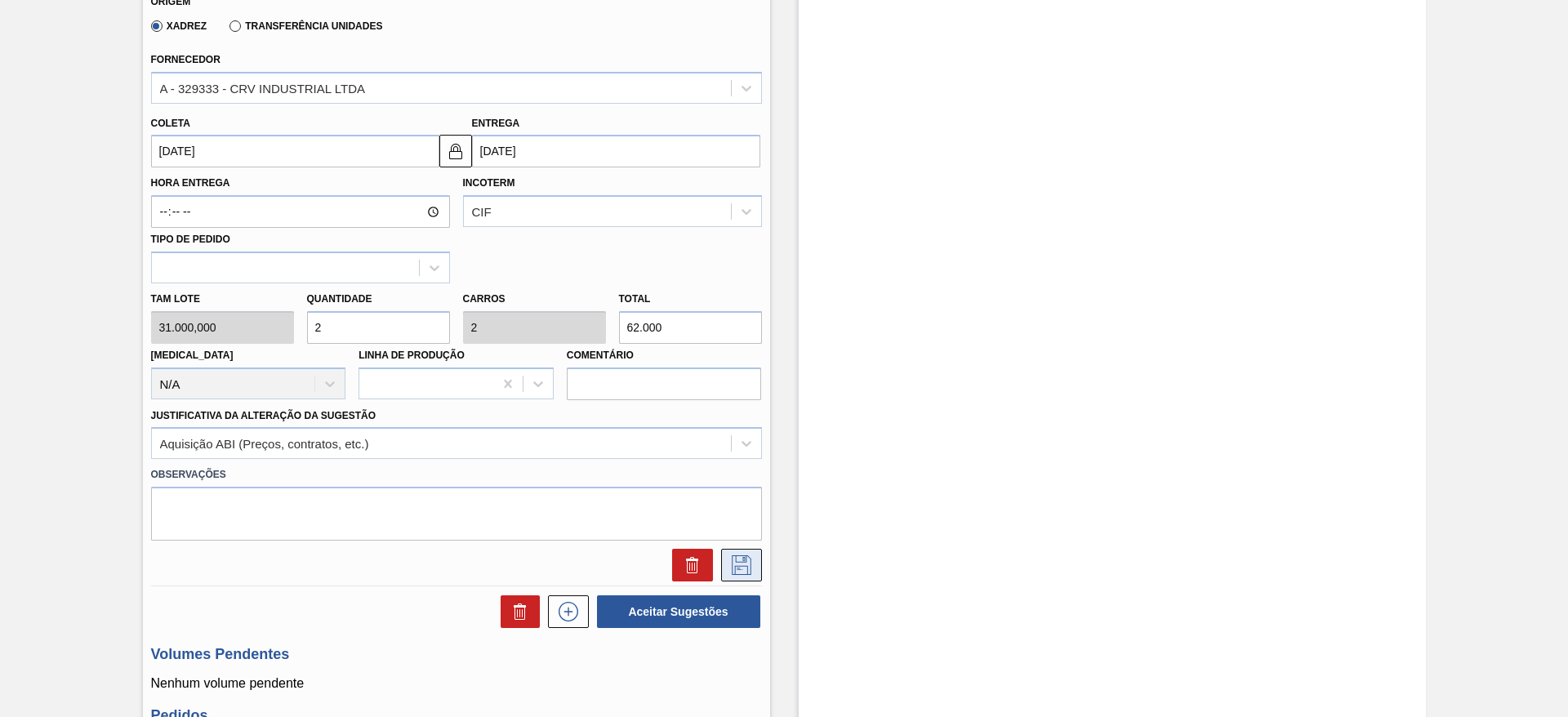
click at [733, 578] on button at bounding box center [741, 565] width 41 height 33
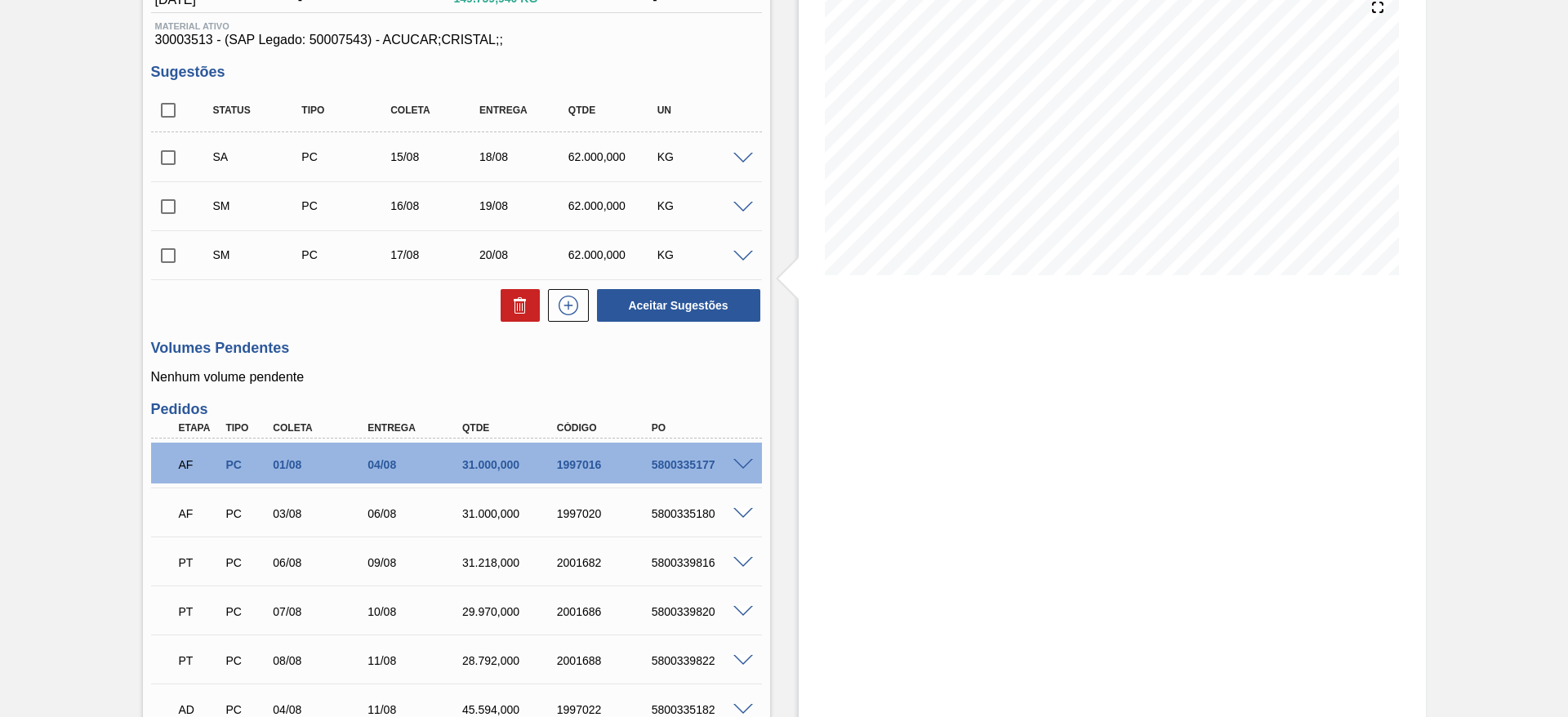
scroll to position [201, 0]
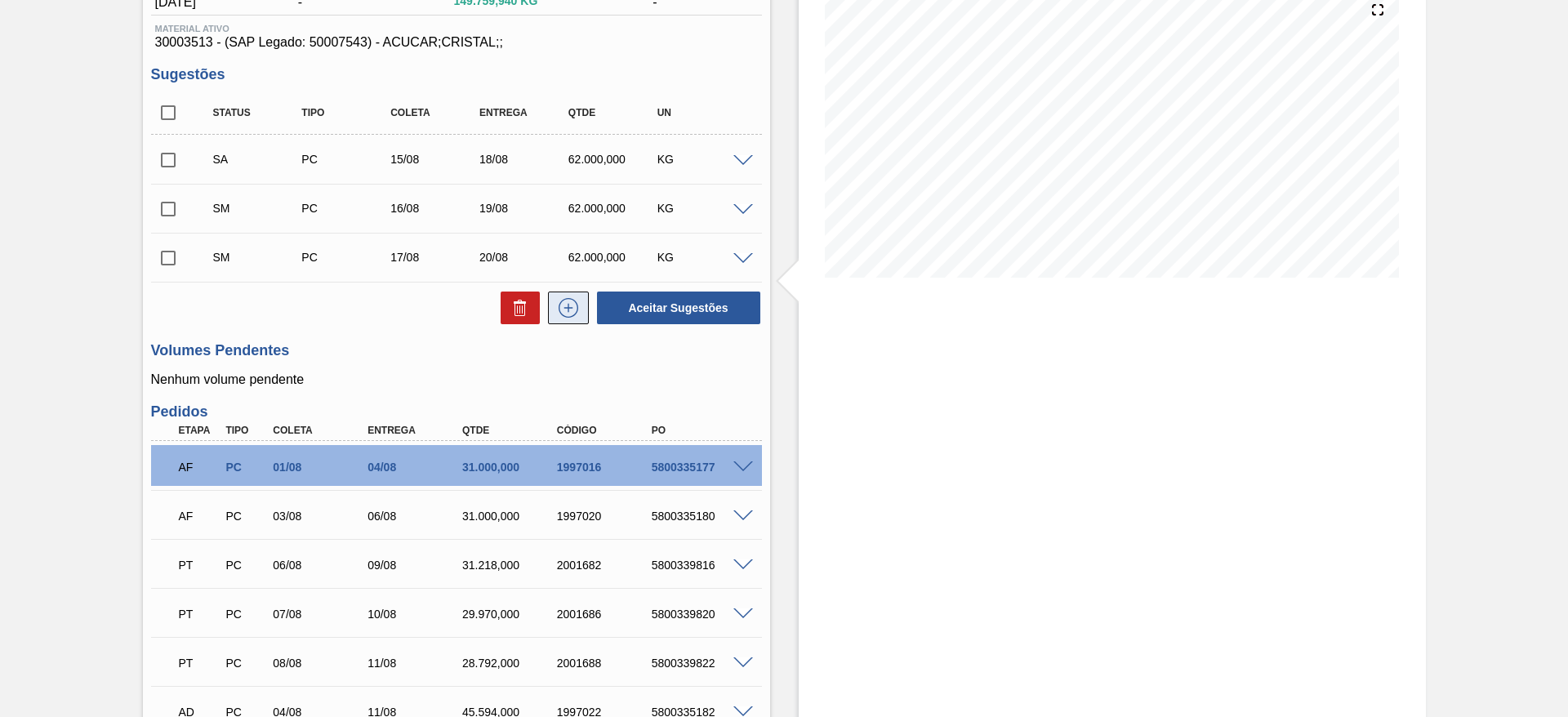
click at [575, 322] on button at bounding box center [568, 308] width 41 height 33
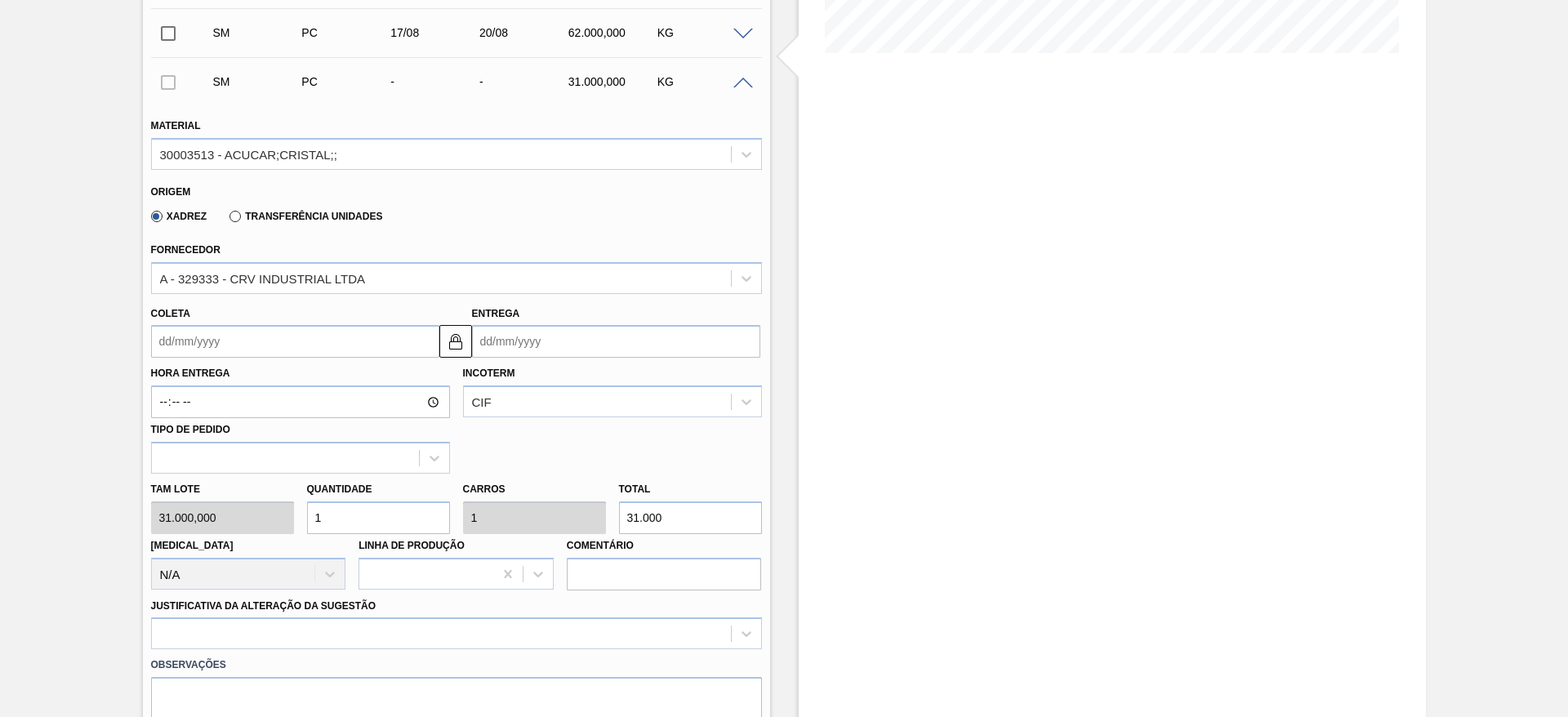
scroll to position [445, 0]
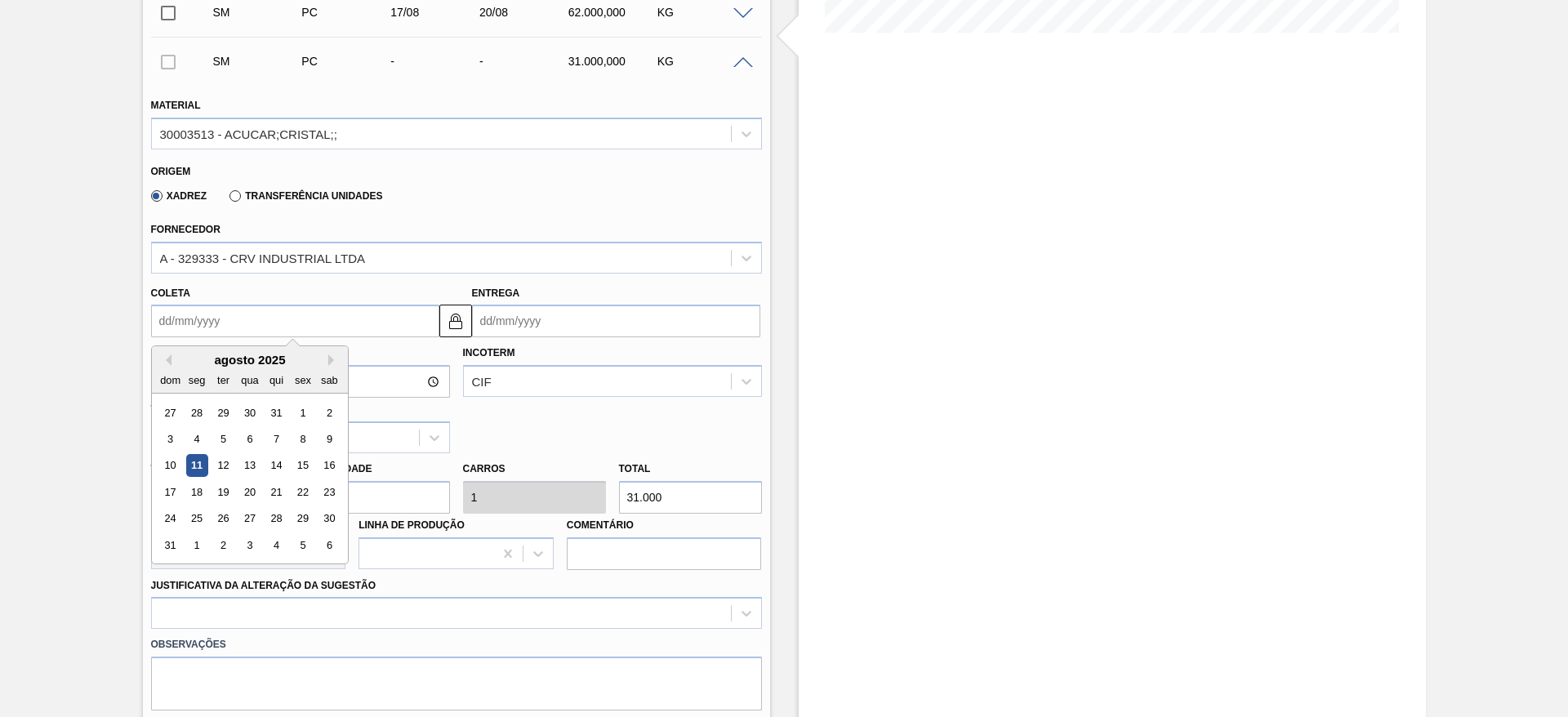
click at [179, 305] on input "Coleta" at bounding box center [295, 321] width 288 height 33
click at [200, 491] on div "18" at bounding box center [196, 492] width 22 height 22
type input "[DATE]"
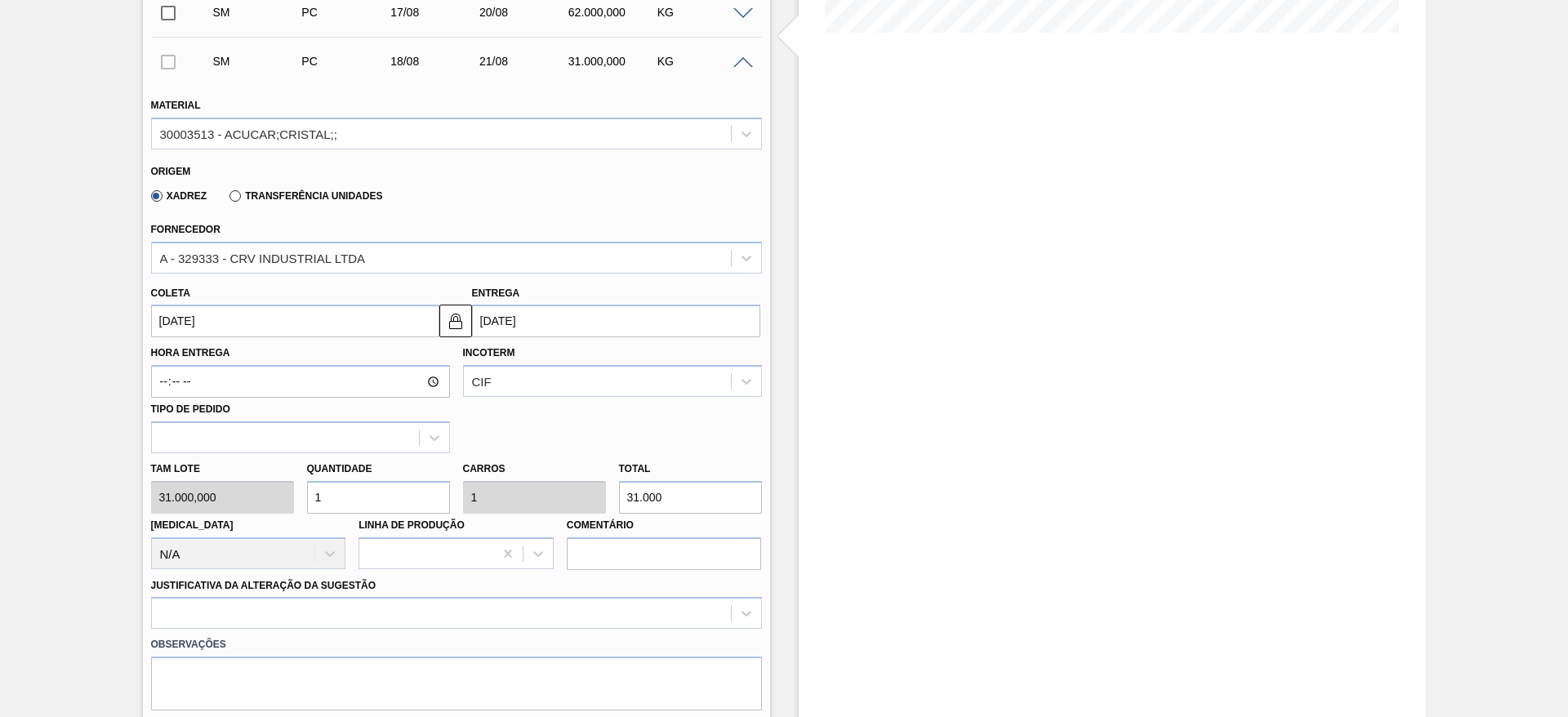
click at [345, 495] on input "1" at bounding box center [378, 497] width 143 height 33
type input "2"
type input "62.000"
click at [345, 495] on input "2" at bounding box center [378, 497] width 143 height 33
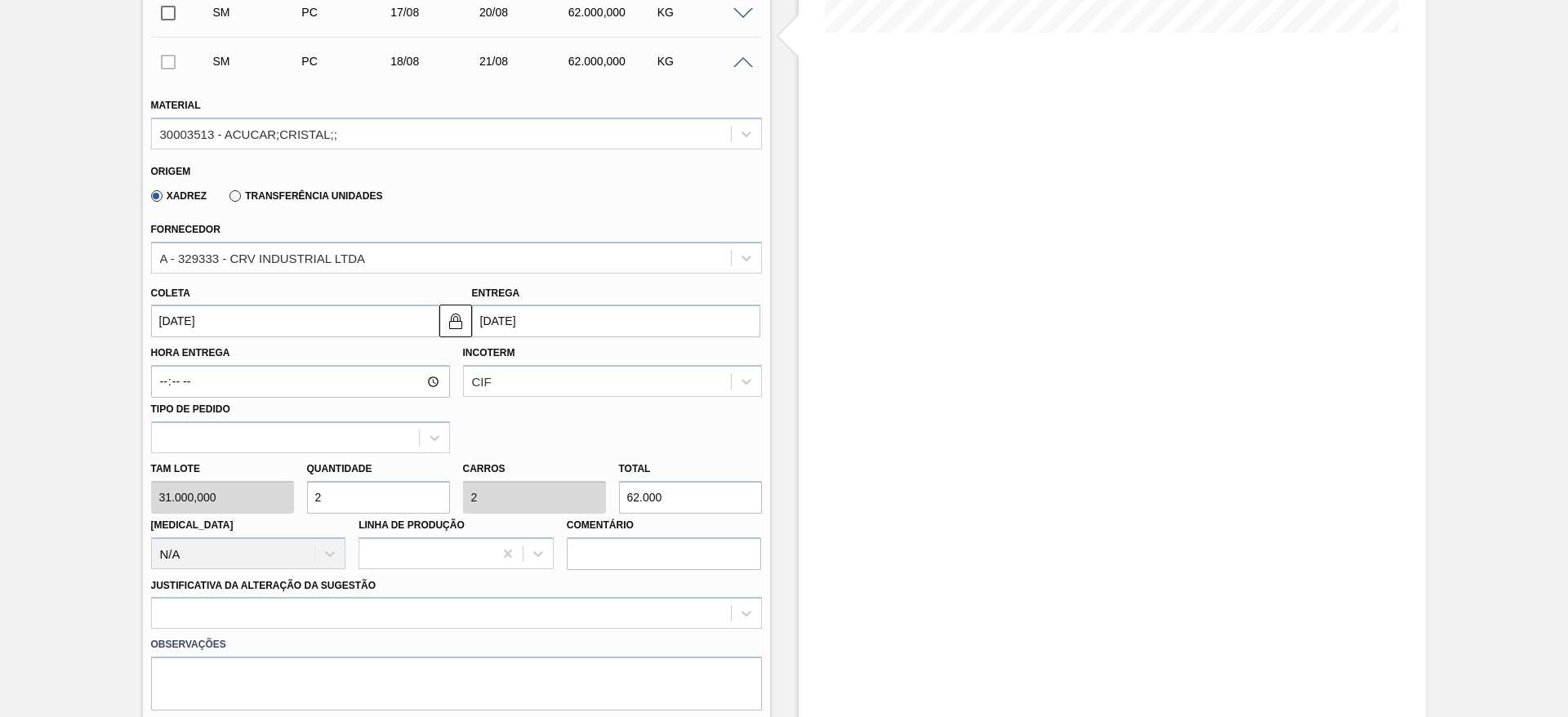
type input "2"
click at [522, 633] on label "Observações" at bounding box center [456, 645] width 611 height 23
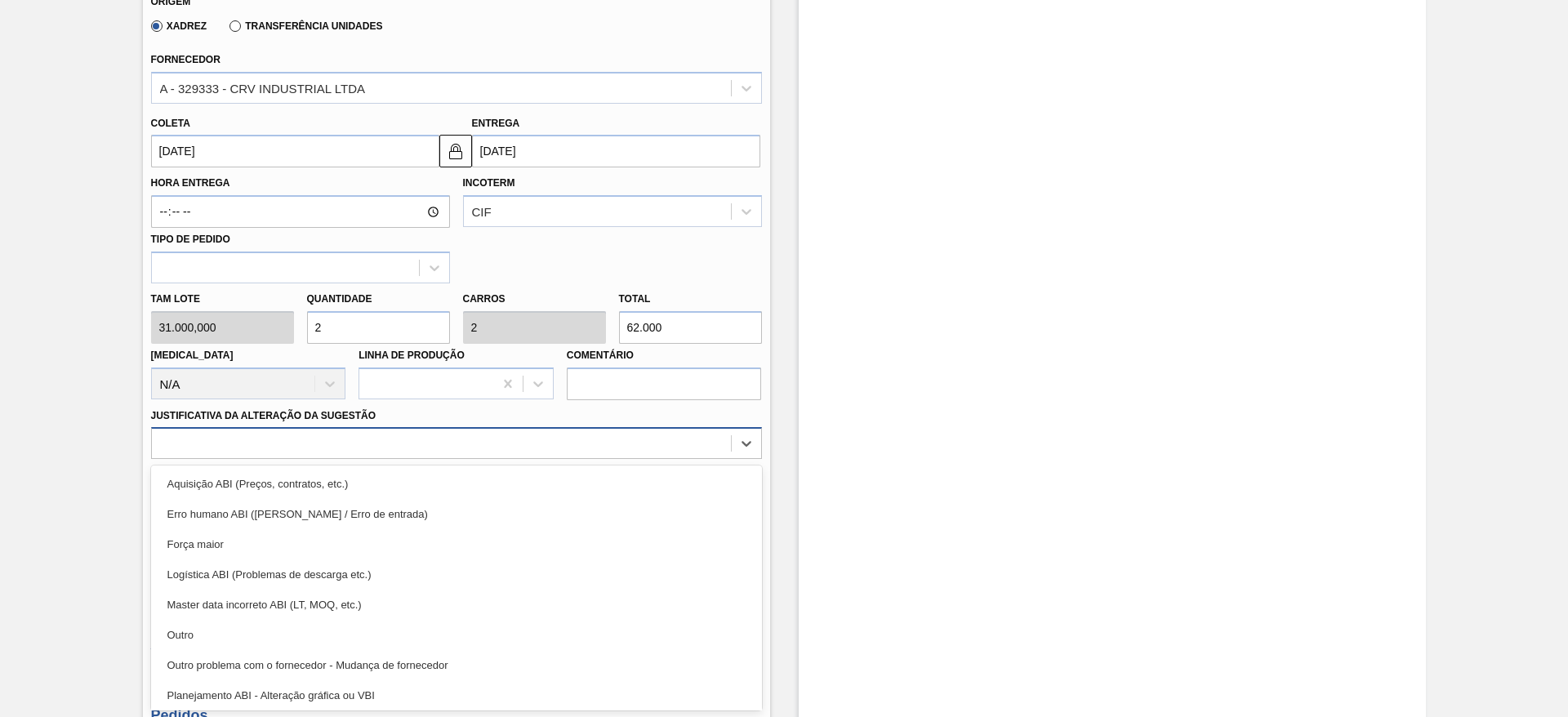
click at [532, 459] on div "option Outro focused, 6 of 18. 18 results available. Use Up and Down to choose …" at bounding box center [456, 443] width 611 height 32
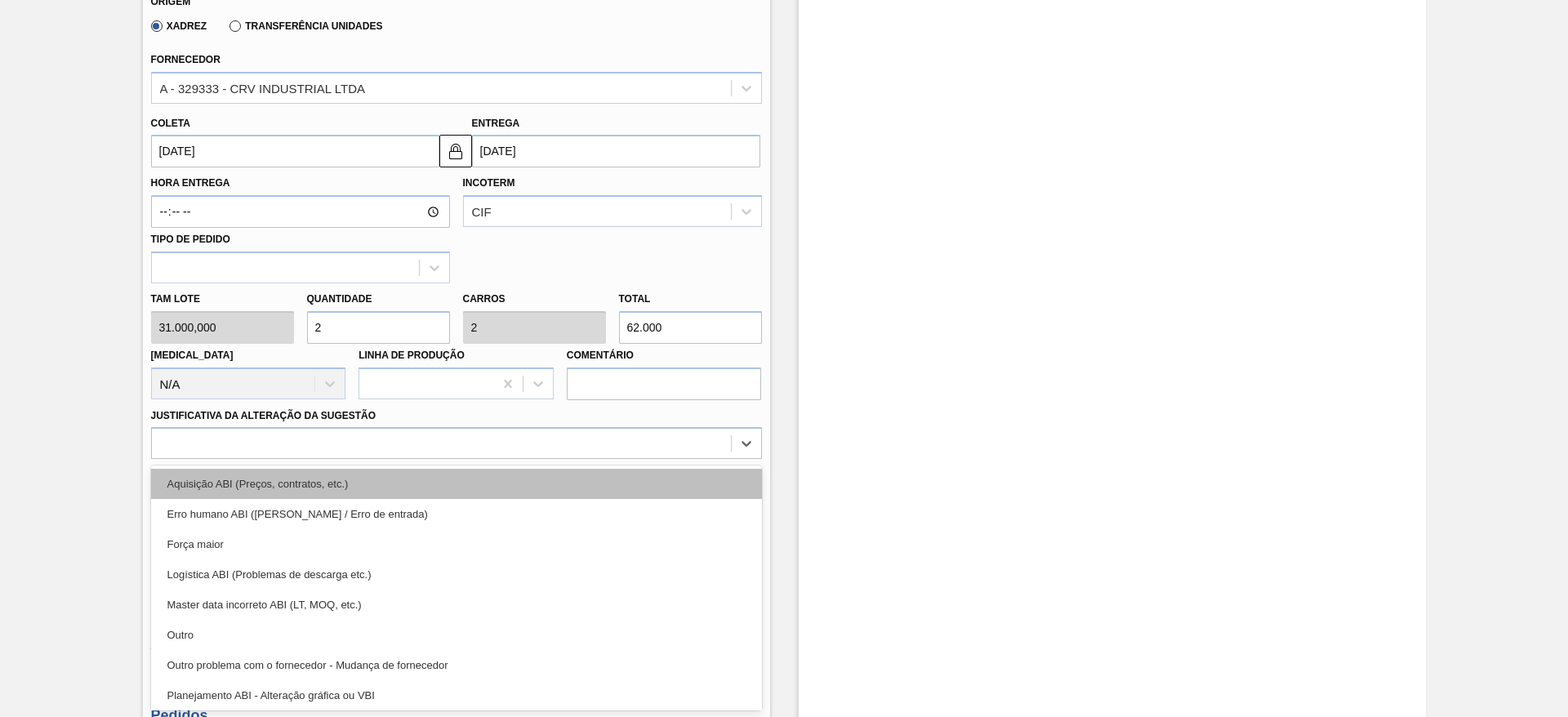
click at [601, 478] on div "Aquisição ABI (Preços, contratos, etc.)" at bounding box center [456, 484] width 611 height 30
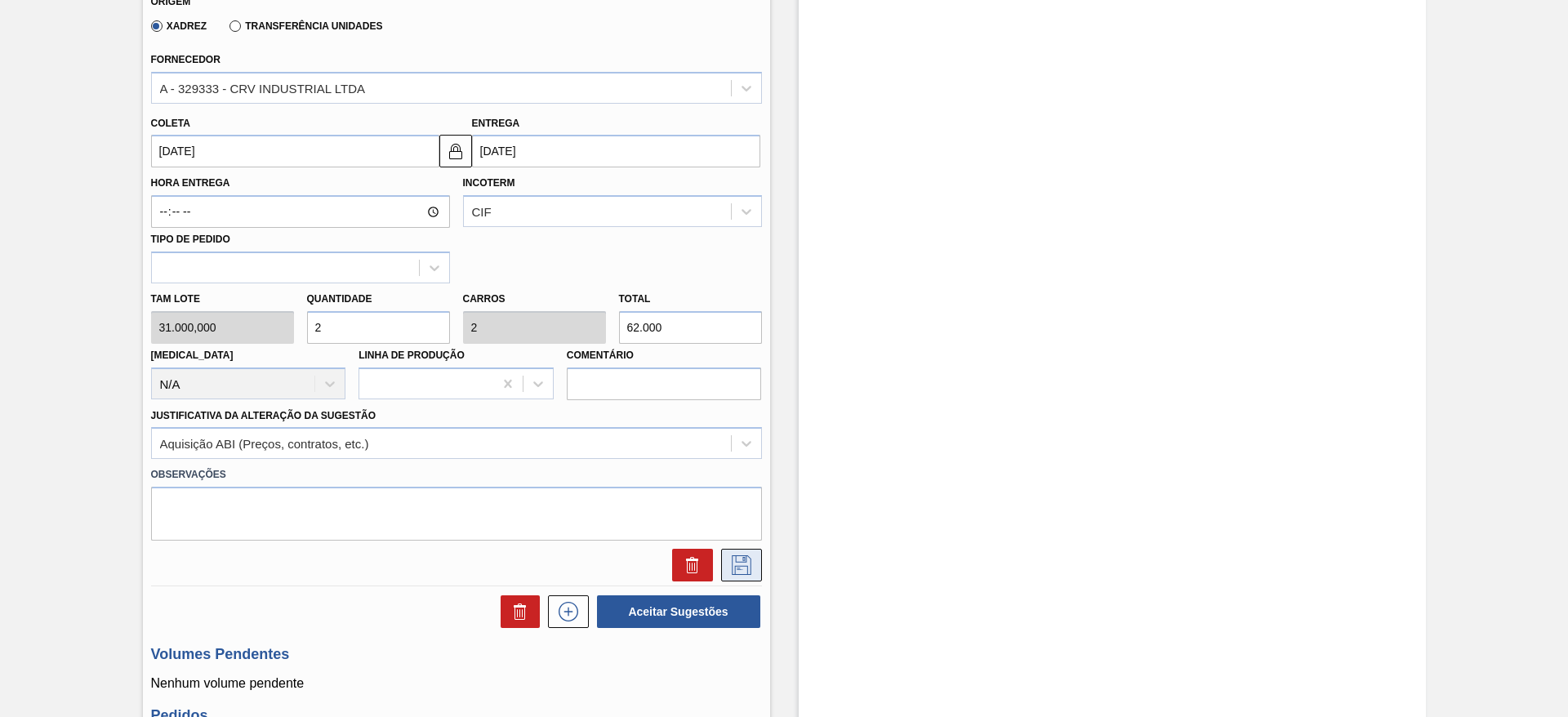
click at [732, 560] on icon at bounding box center [741, 565] width 19 height 19
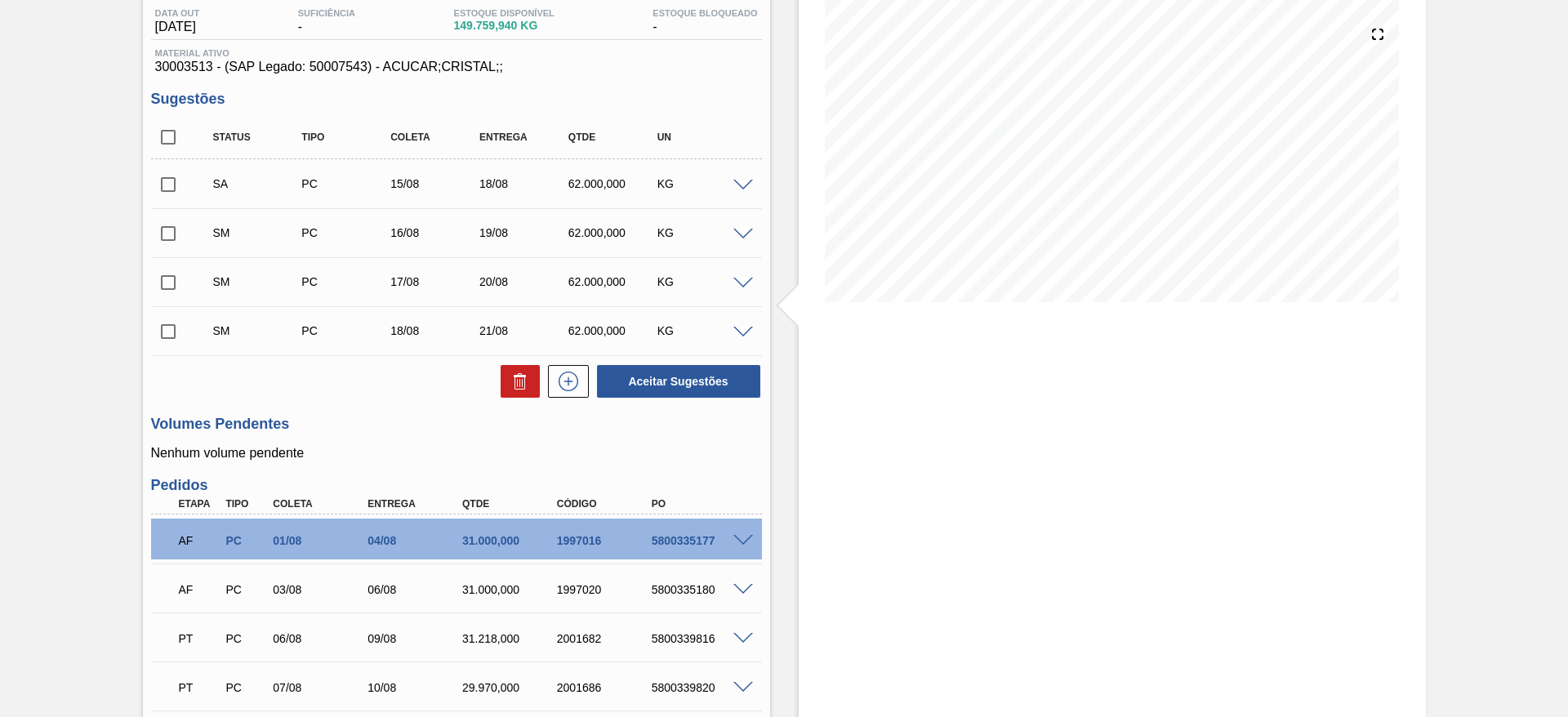
scroll to position [175, 0]
click at [556, 386] on icon at bounding box center [568, 382] width 26 height 19
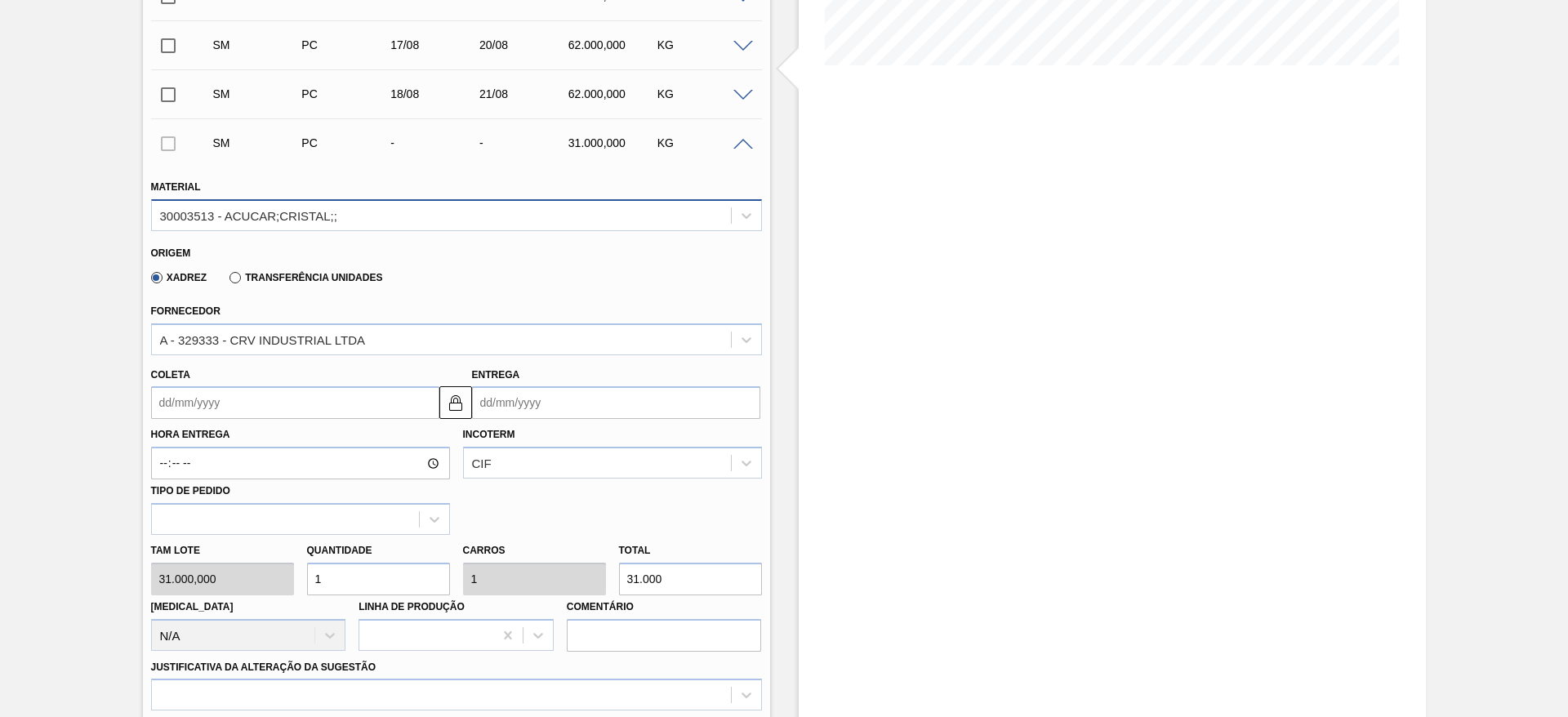
scroll to position [440, 0]
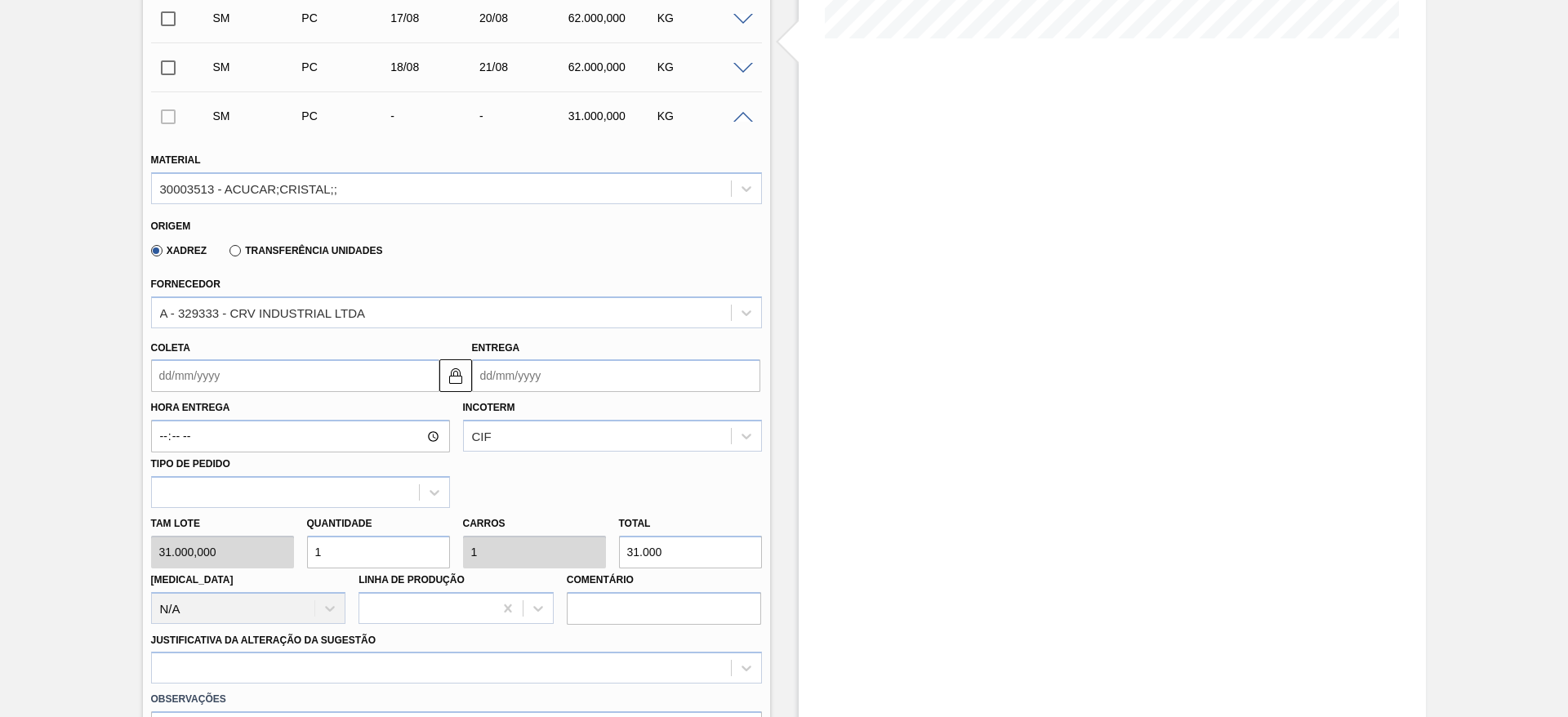
click at [325, 557] on input "1" at bounding box center [378, 552] width 143 height 33
type input "2"
type input "62.000"
click at [325, 557] on input "2" at bounding box center [378, 552] width 143 height 33
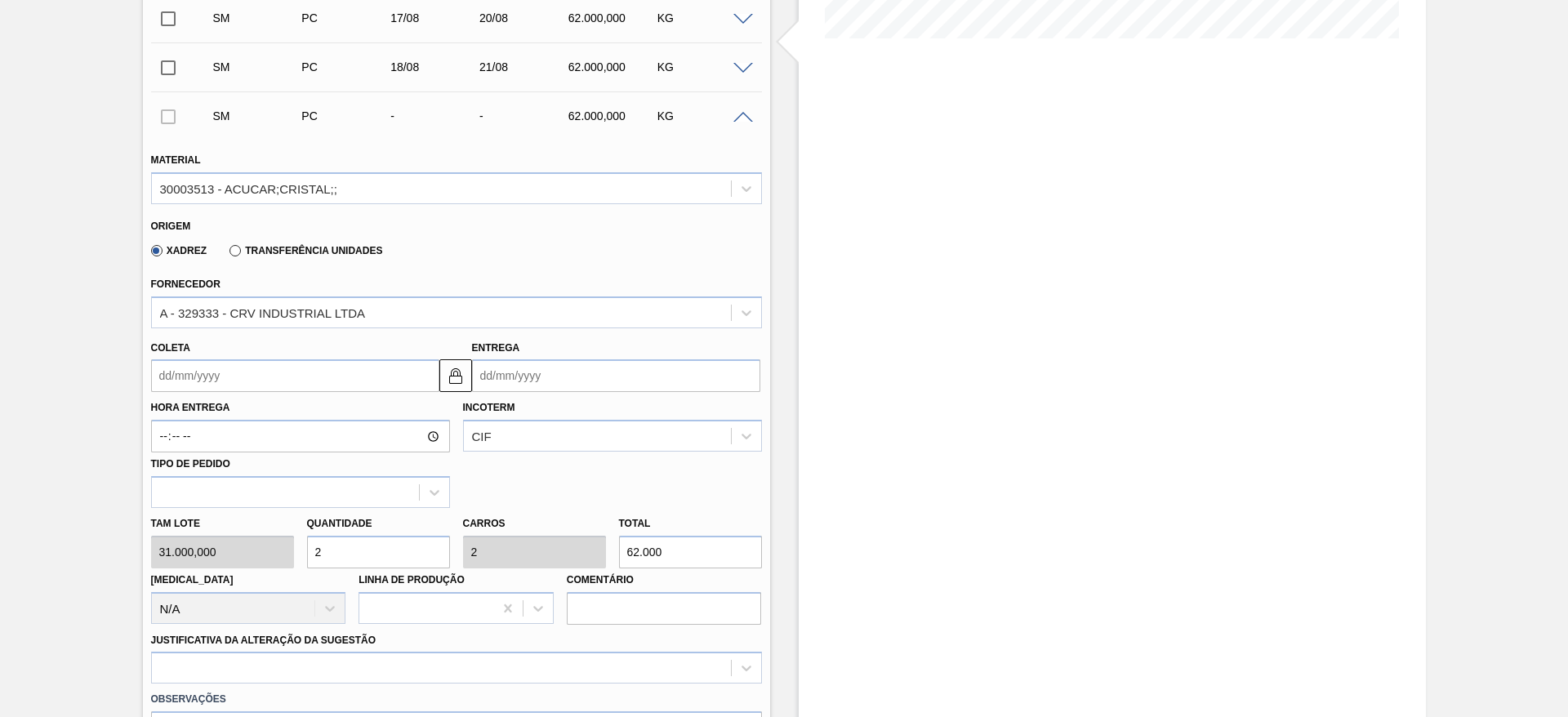
type input "2"
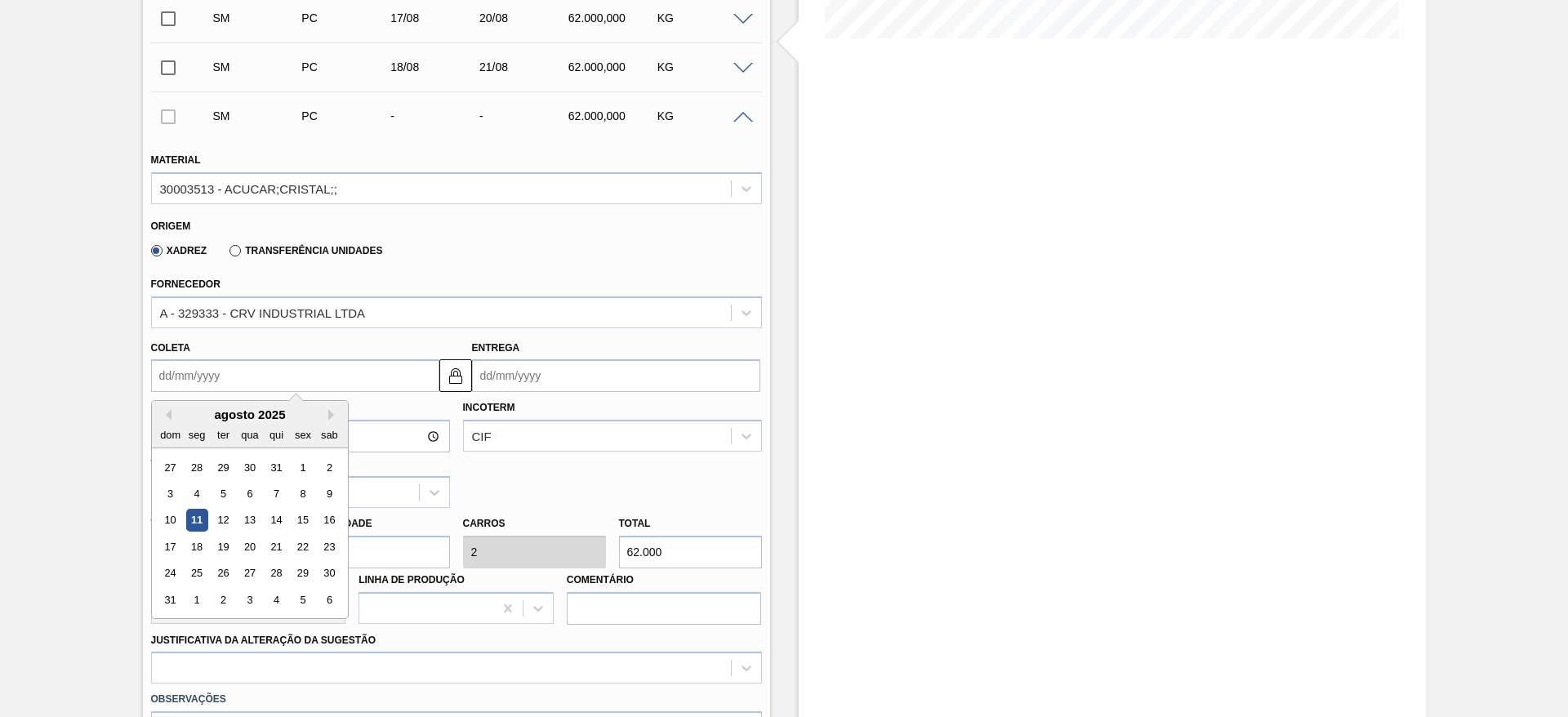
click at [202, 373] on input "Coleta" at bounding box center [295, 375] width 288 height 33
click at [226, 539] on div "19" at bounding box center [222, 547] width 22 height 22
type input "[DATE]"
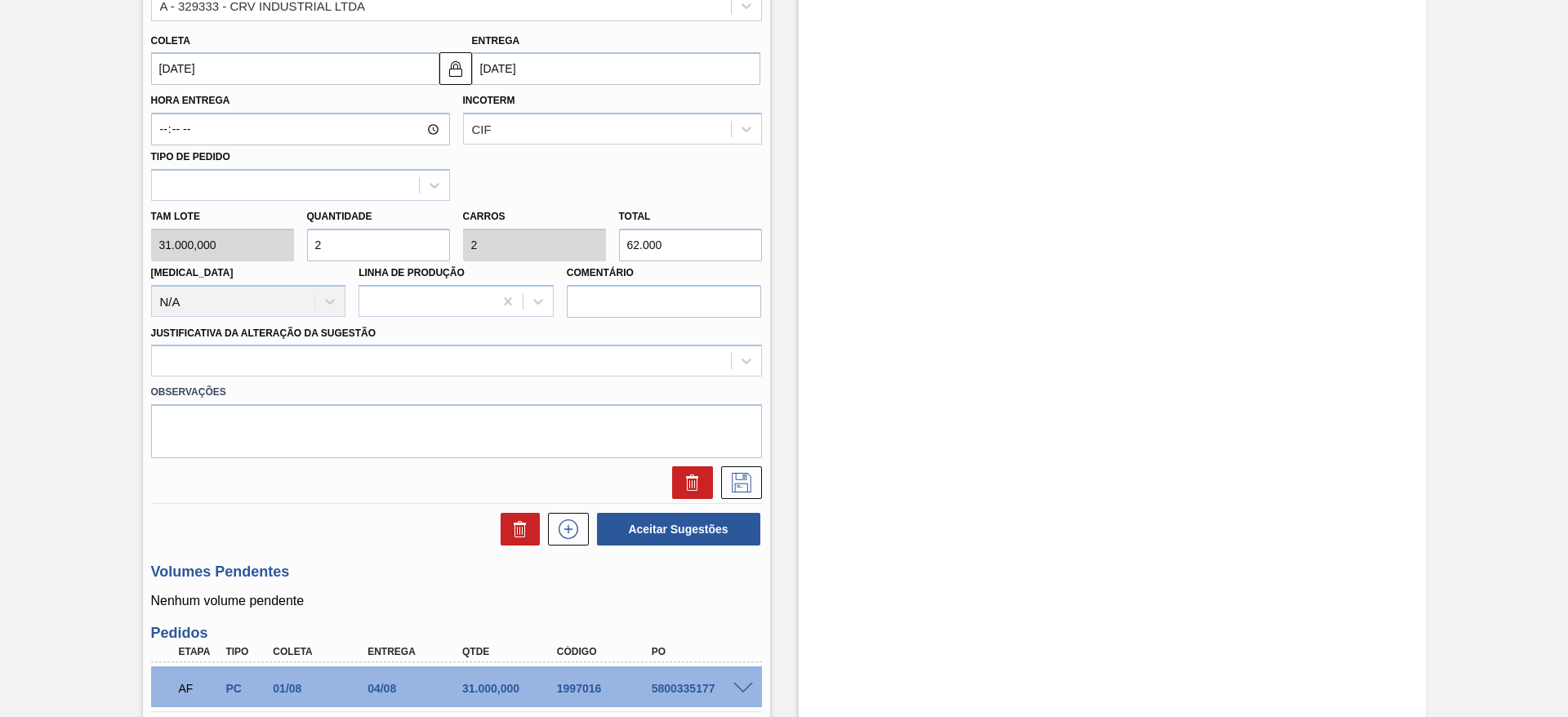
scroll to position [749, 0]
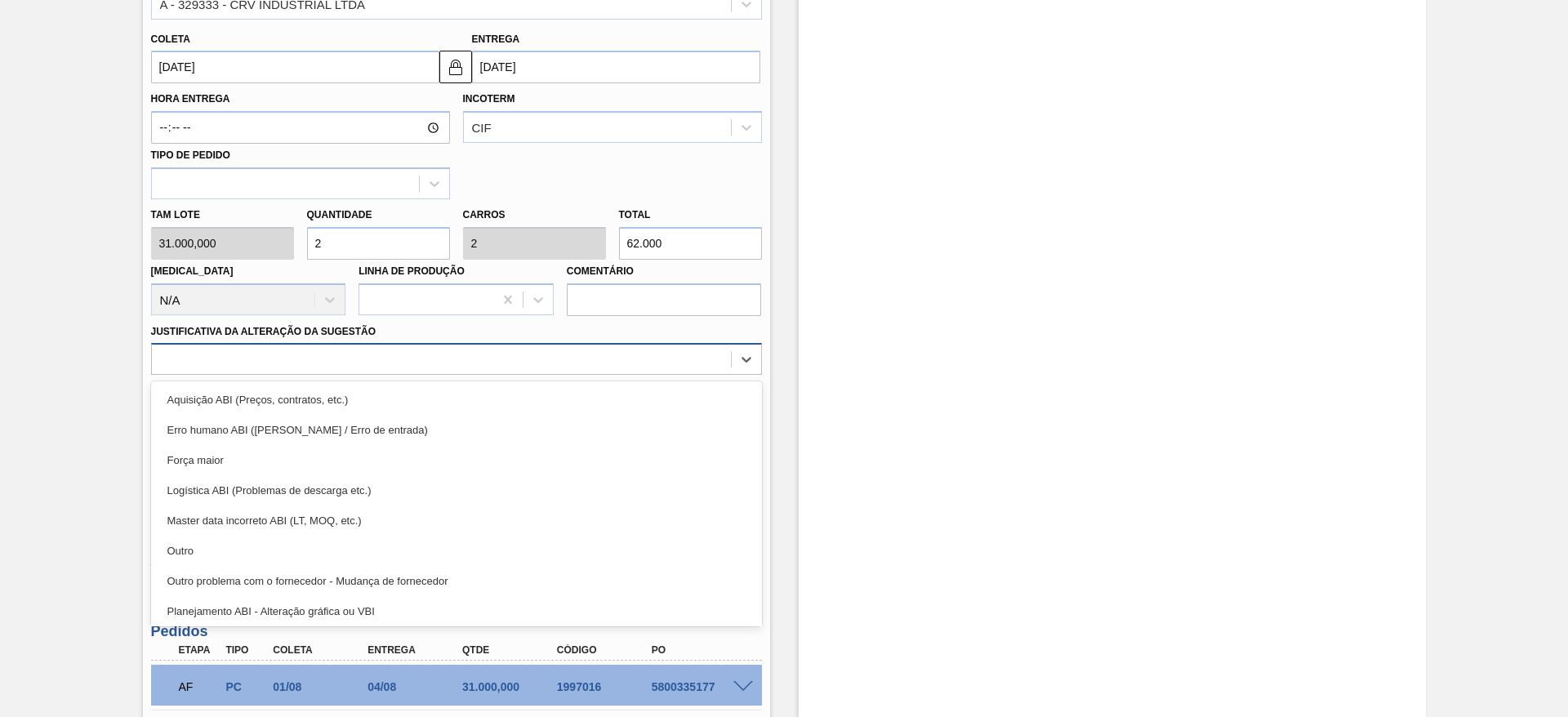
click at [593, 348] on div at bounding box center [441, 360] width 579 height 23
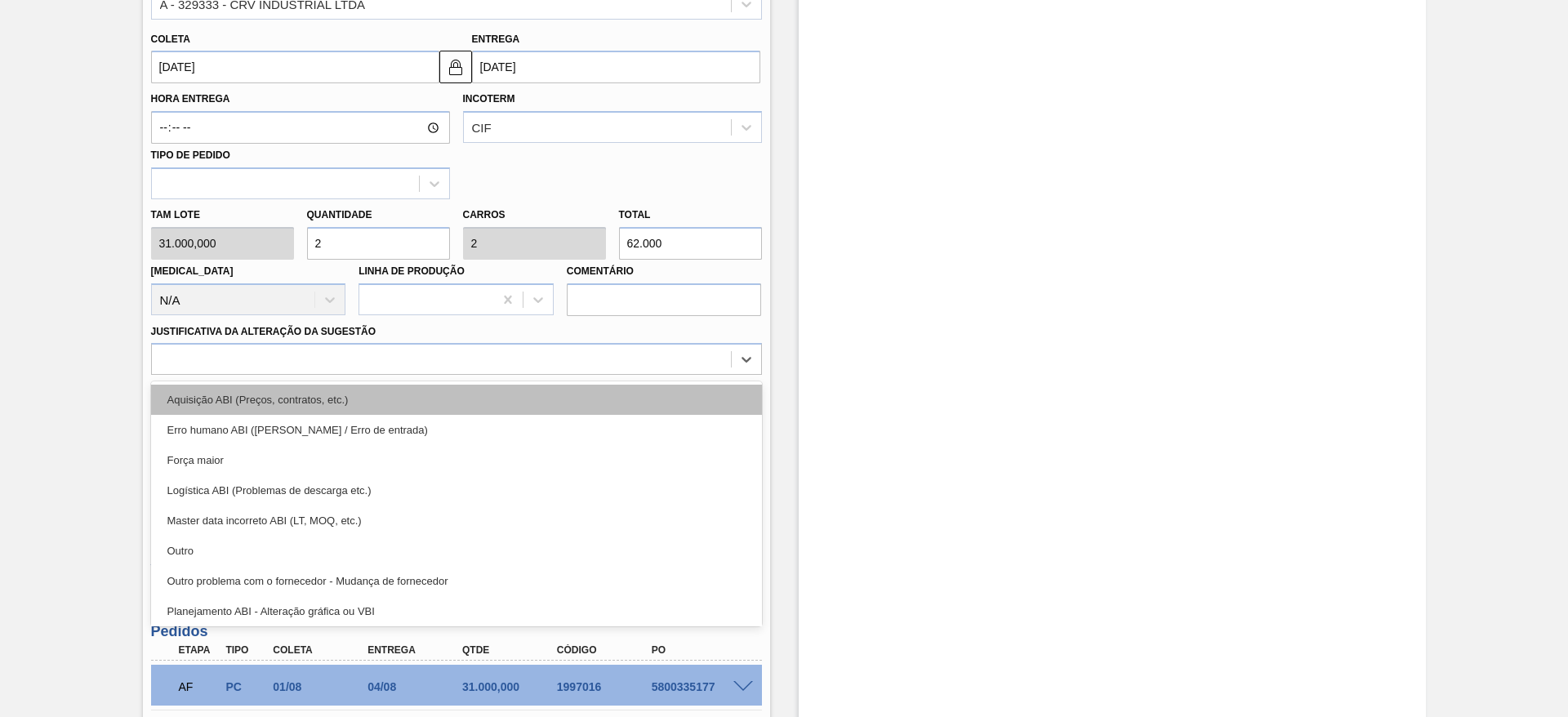
click at [587, 388] on div "Aquisição ABI (Preços, contratos, etc.)" at bounding box center [456, 400] width 611 height 30
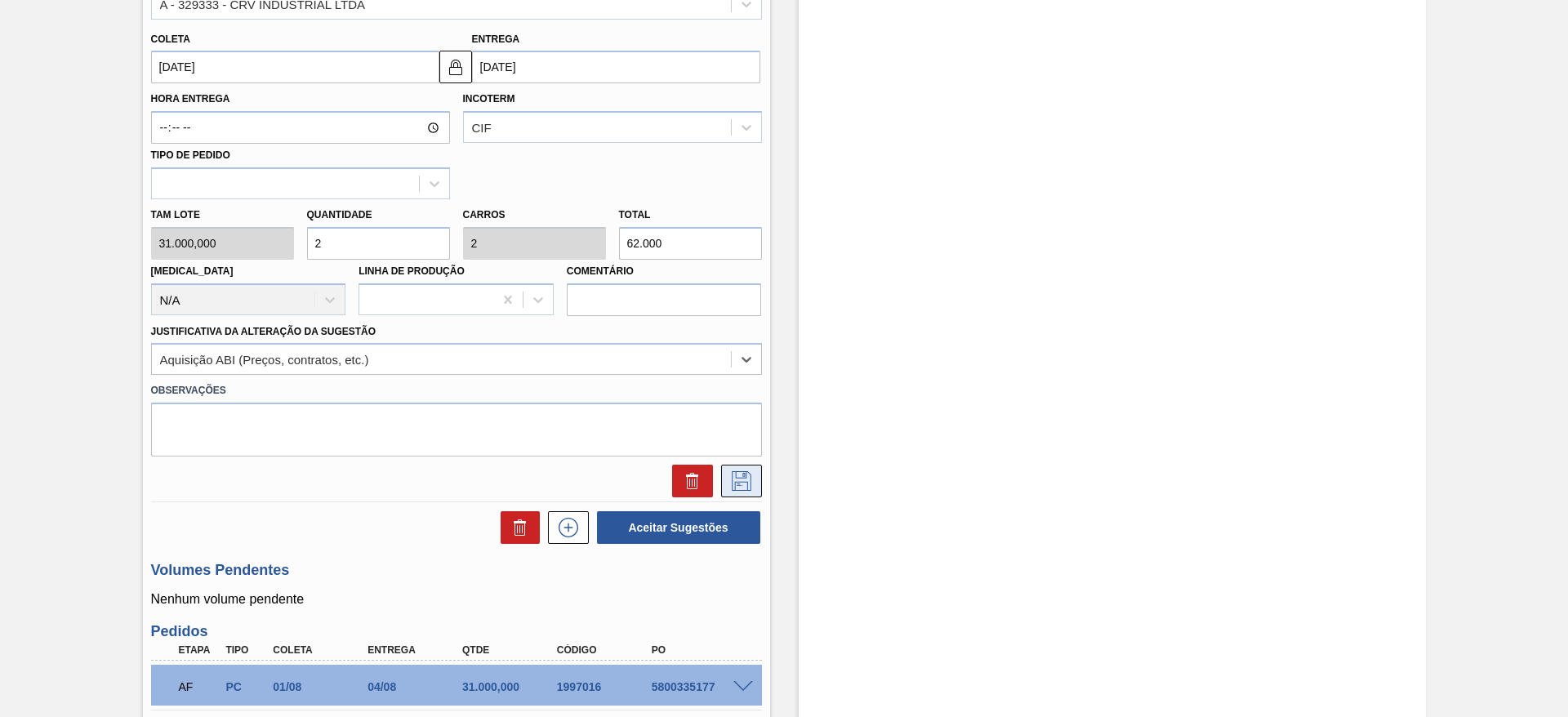
click at [748, 482] on icon at bounding box center [741, 481] width 26 height 19
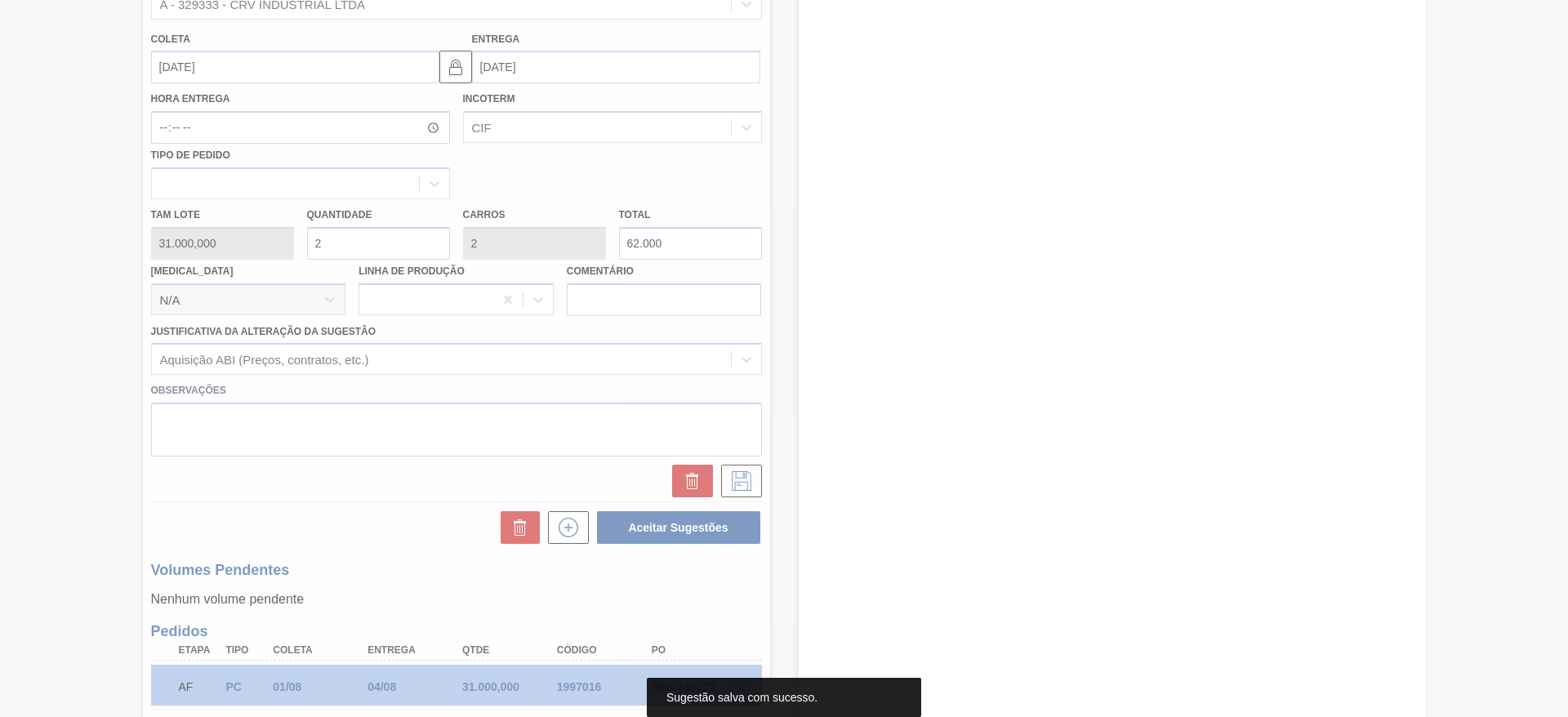
scroll to position [120, 0]
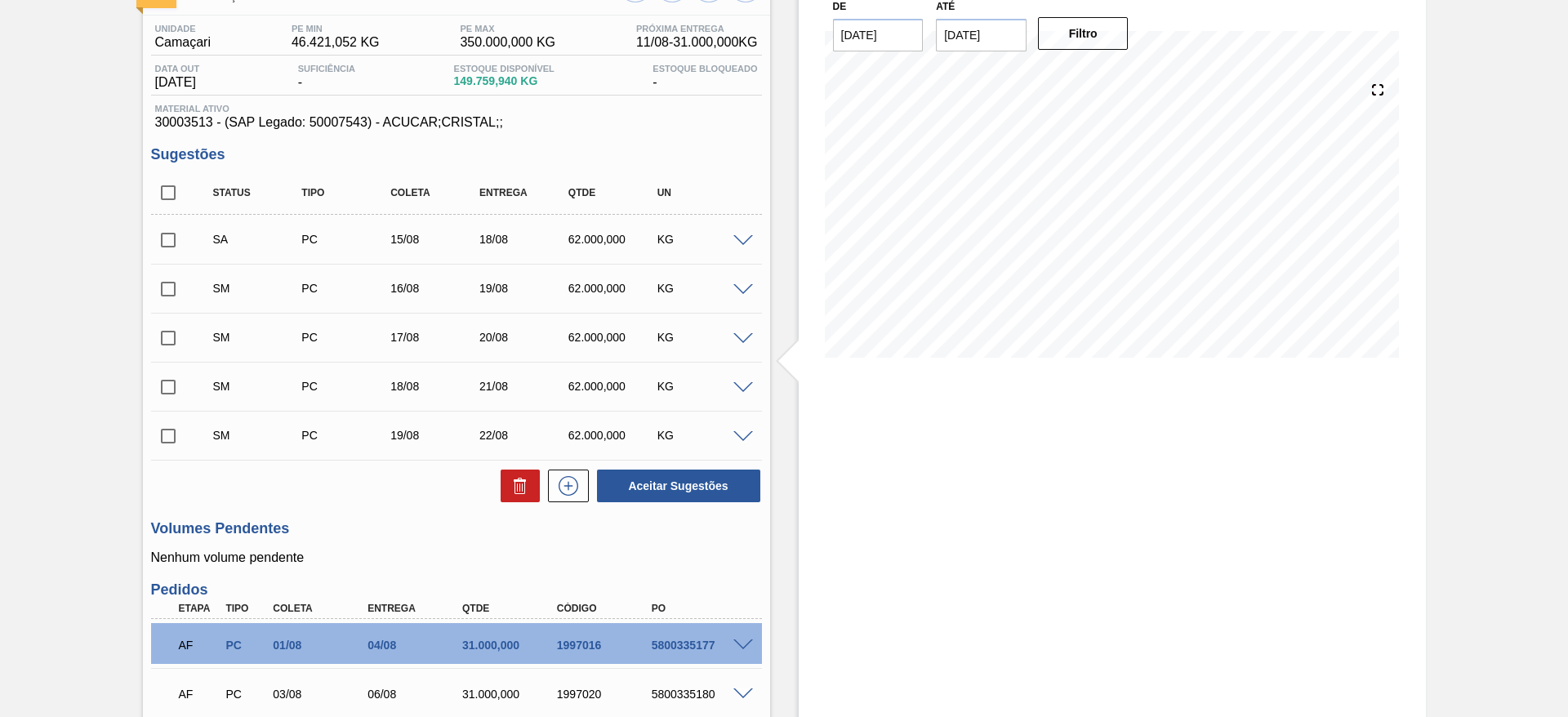
click at [170, 199] on input "checkbox" at bounding box center [168, 192] width 34 height 34
checkbox input "true"
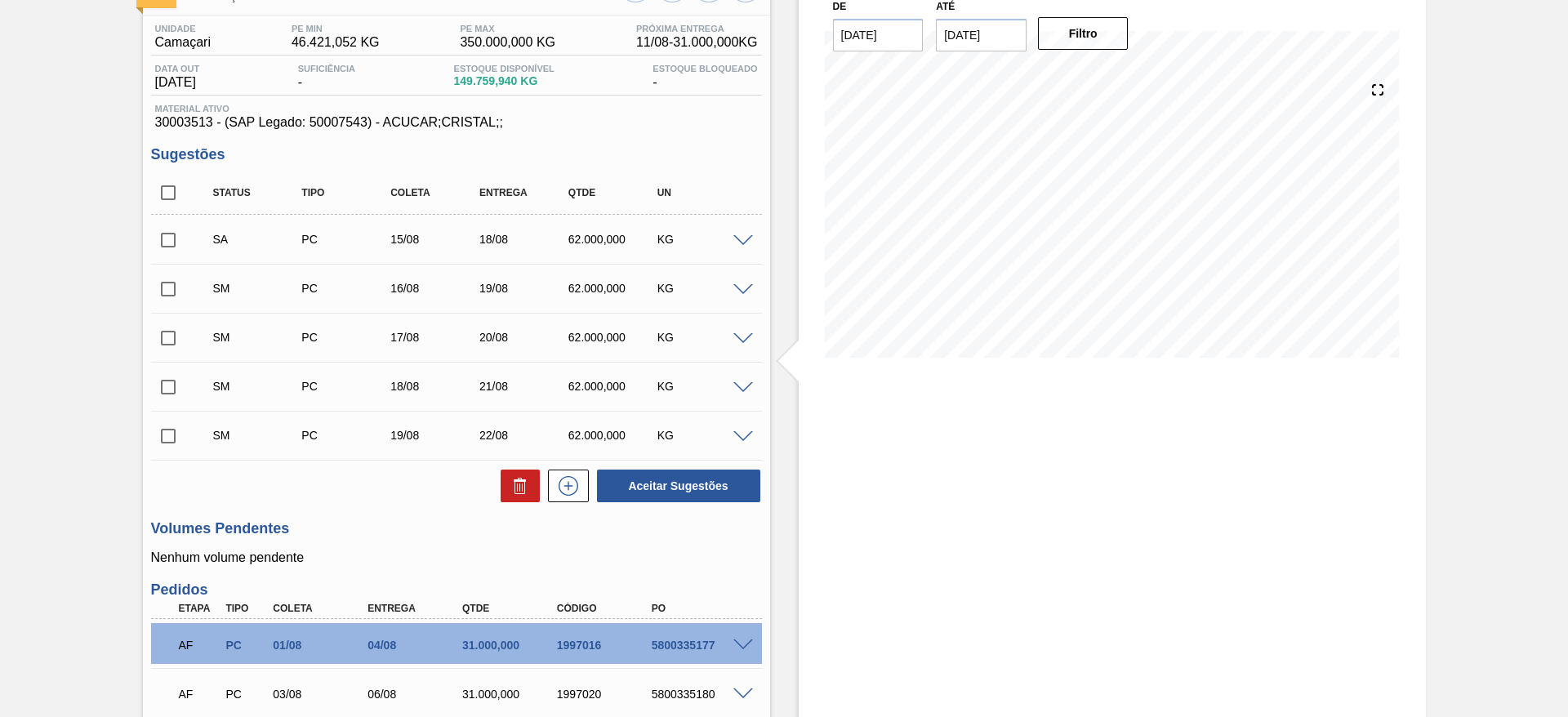
checkbox input "true"
click at [647, 484] on button "Aceitar Sugestões" at bounding box center [679, 486] width 164 height 33
checkbox input "false"
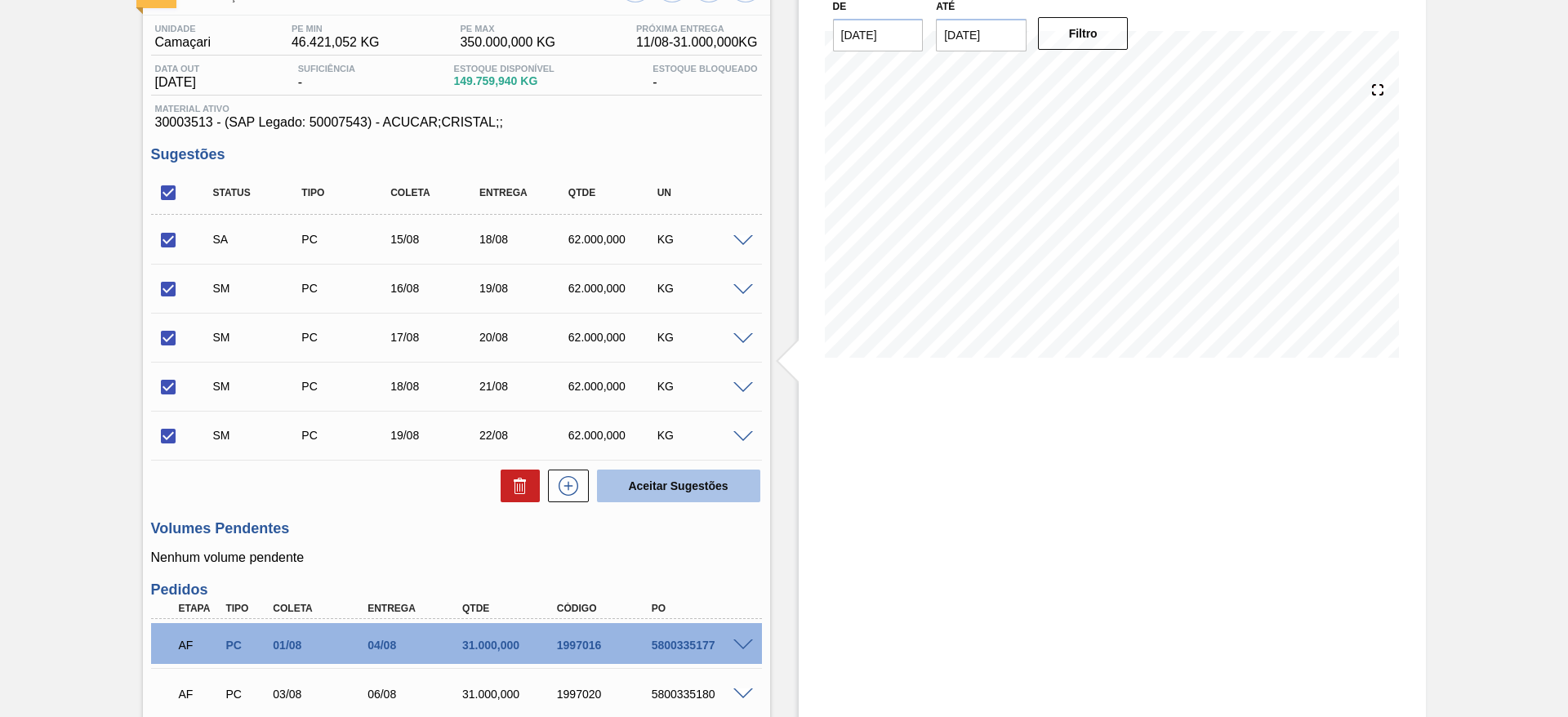
checkbox input "false"
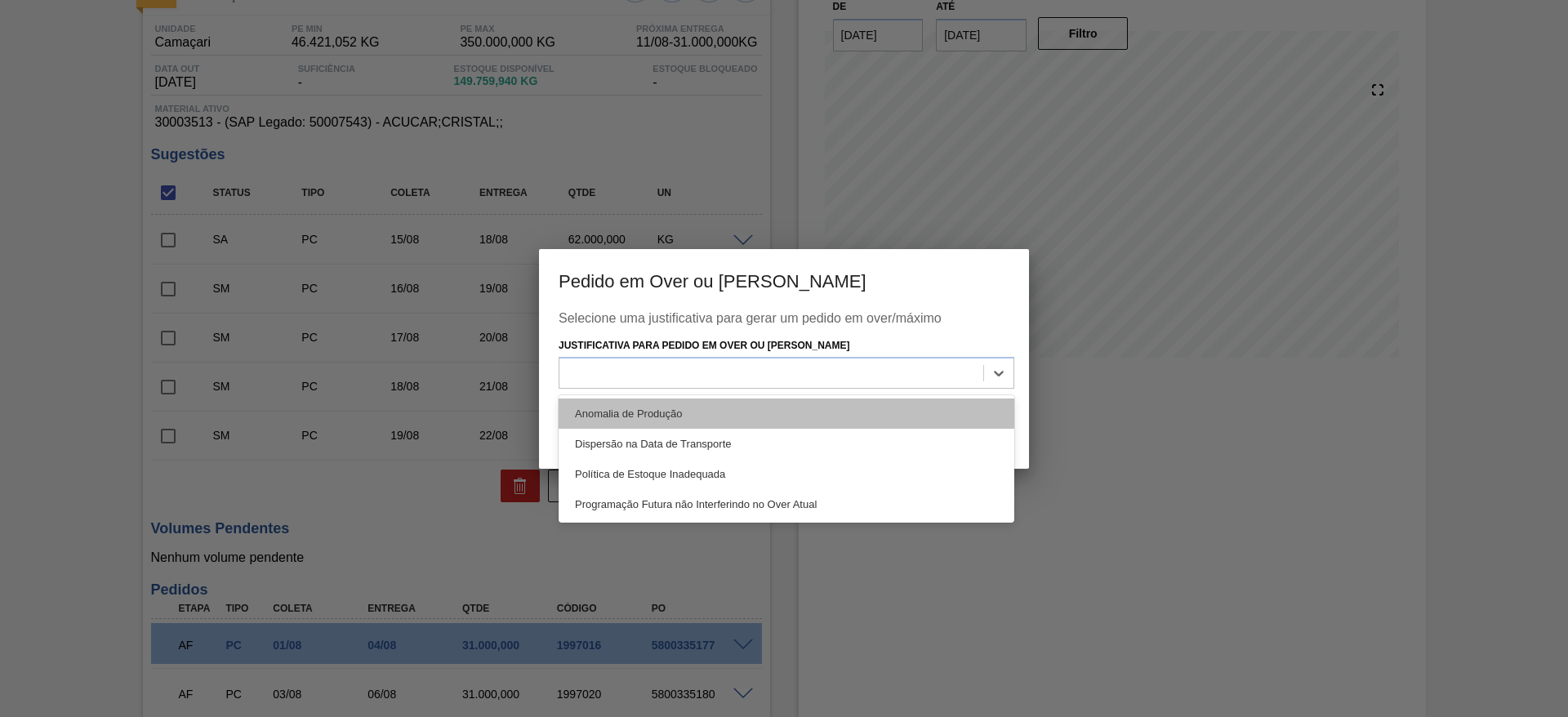
drag, startPoint x: 782, startPoint y: 386, endPoint x: 803, endPoint y: 418, distance: 38.3
click at [803, 389] on div "option Anomalia de Produção focused, 1 of 4. 4 results available. Use Up and Do…" at bounding box center [787, 373] width 456 height 32
click at [803, 418] on div "Anomalia de Produção" at bounding box center [787, 414] width 456 height 30
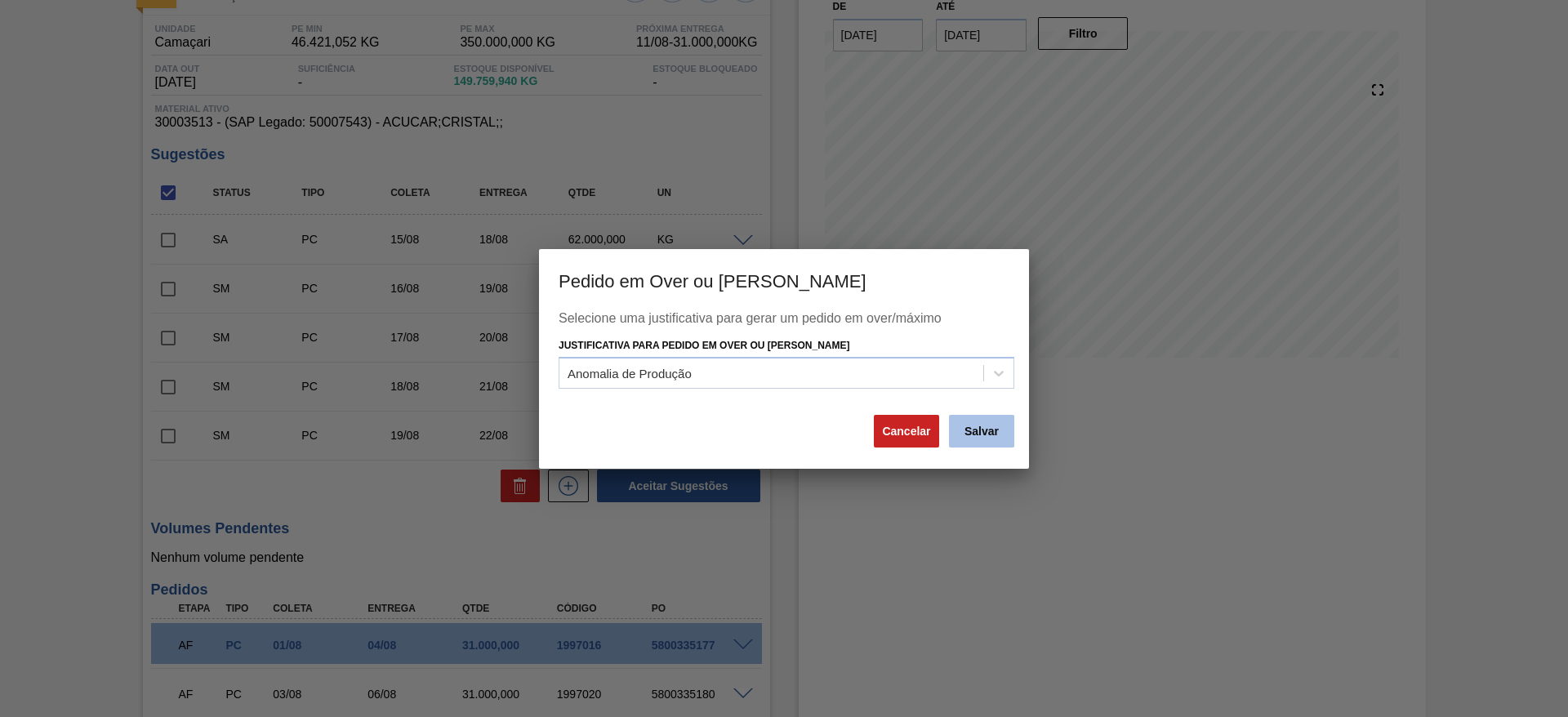
click at [995, 421] on button "Salvar" at bounding box center [982, 431] width 65 height 33
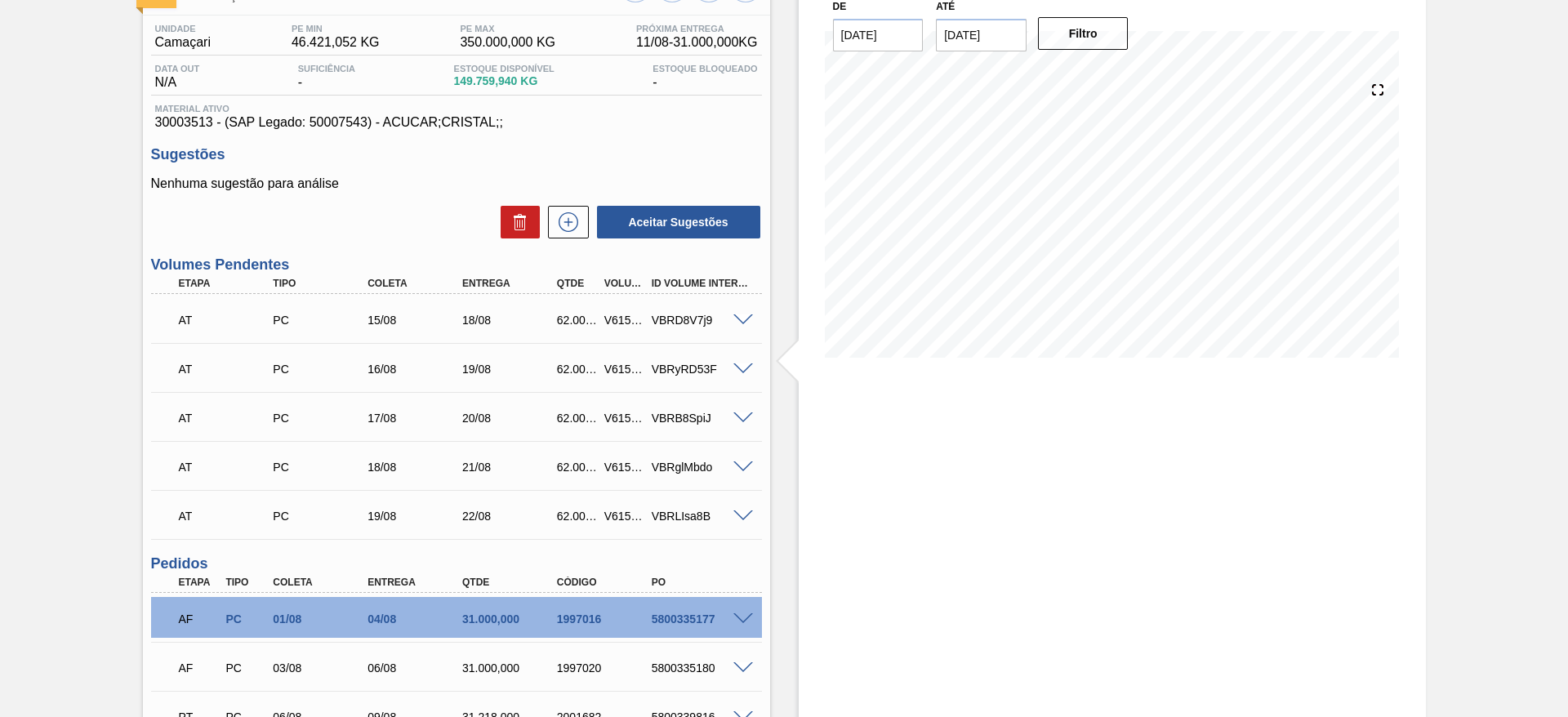
scroll to position [0, 0]
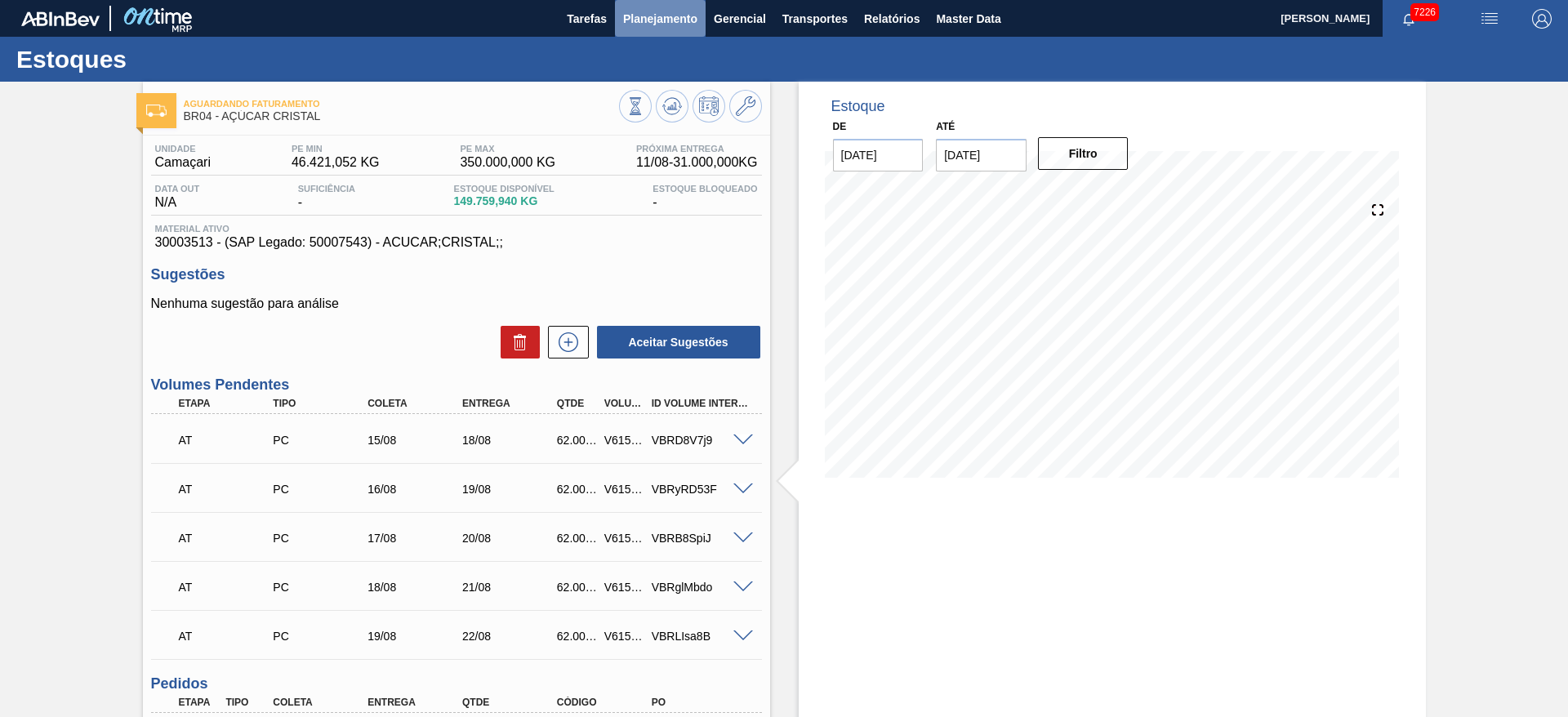
click at [679, 23] on span "Planejamento" at bounding box center [660, 18] width 74 height 19
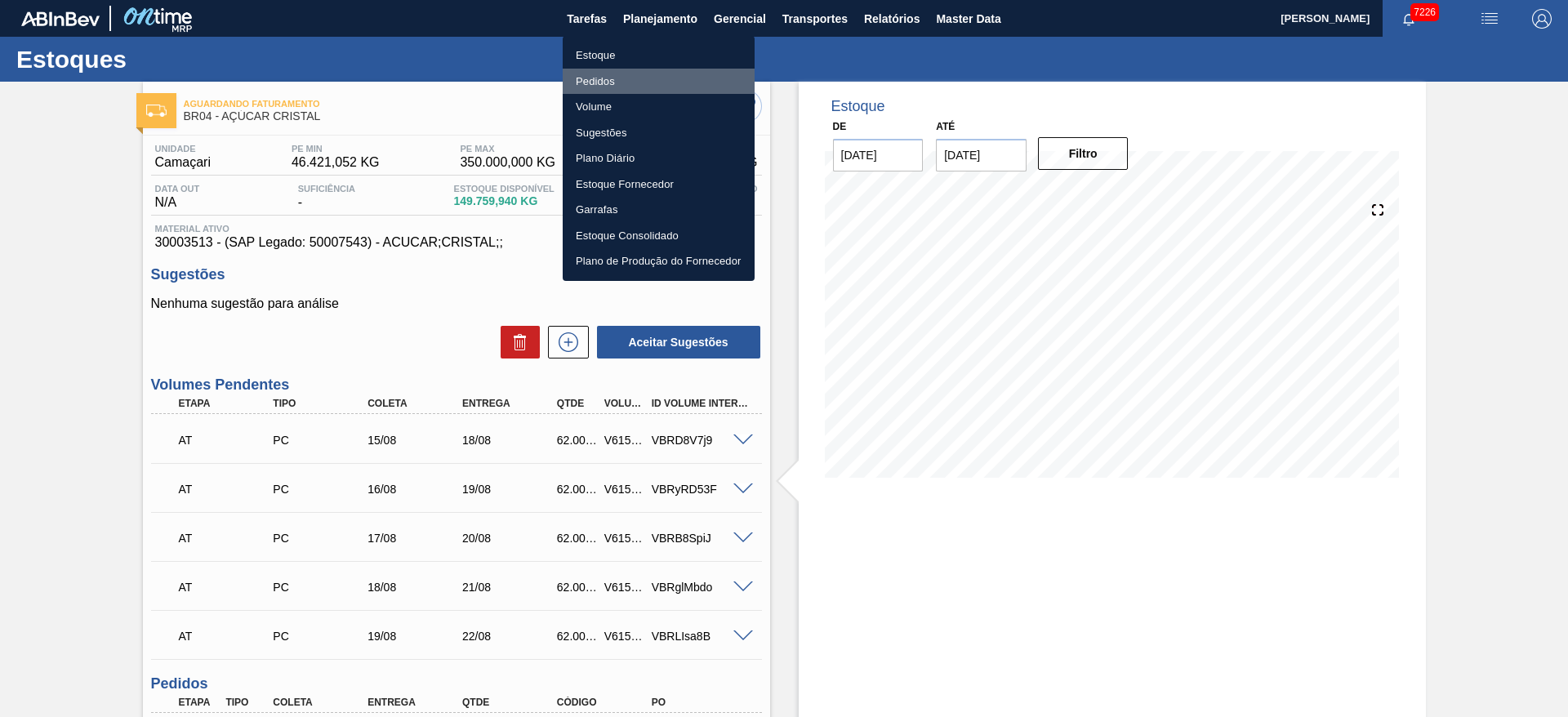
click at [649, 84] on li "Pedidos" at bounding box center [659, 81] width 192 height 26
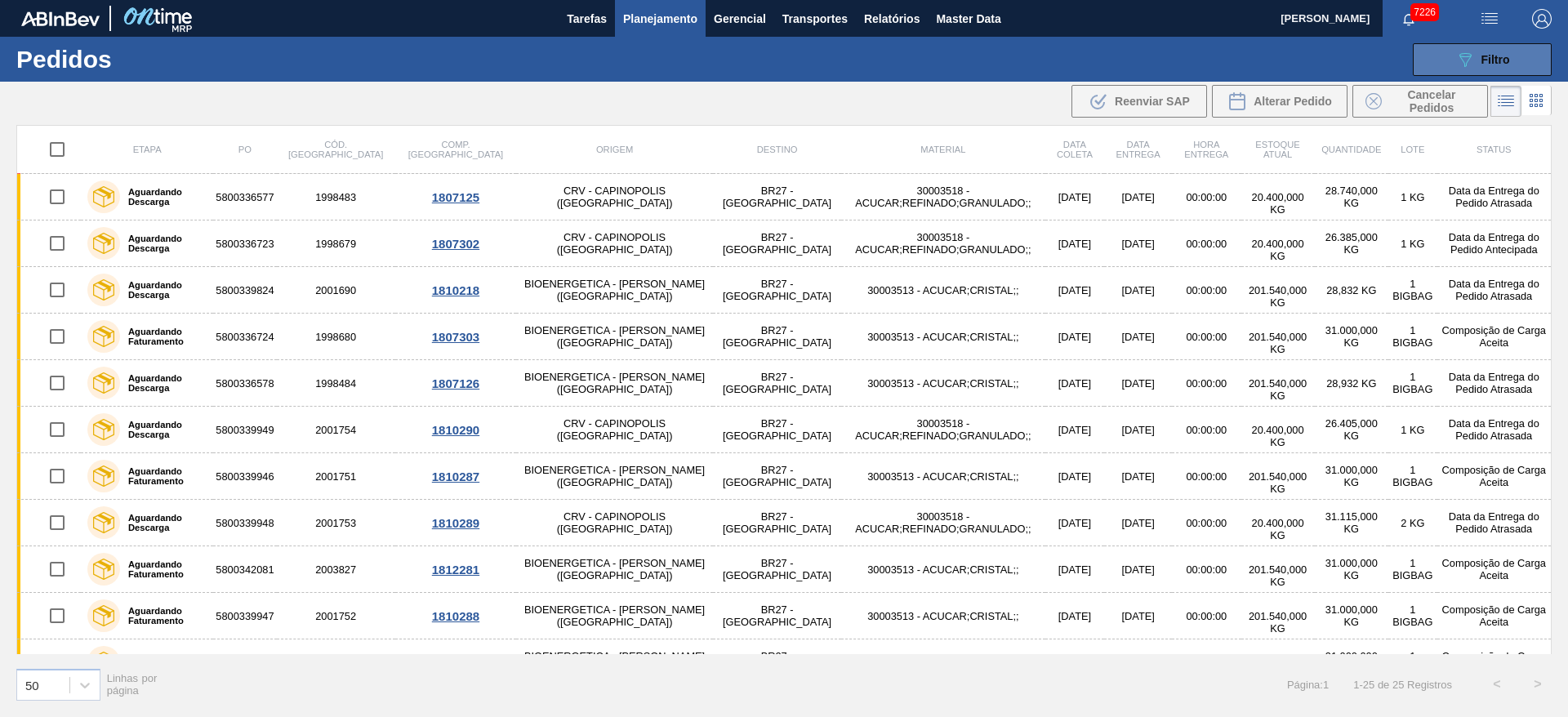
click at [1469, 63] on icon "089F7B8B-B2A5-4AFE-B5C0-19BA573D28AC" at bounding box center [1464, 59] width 19 height 19
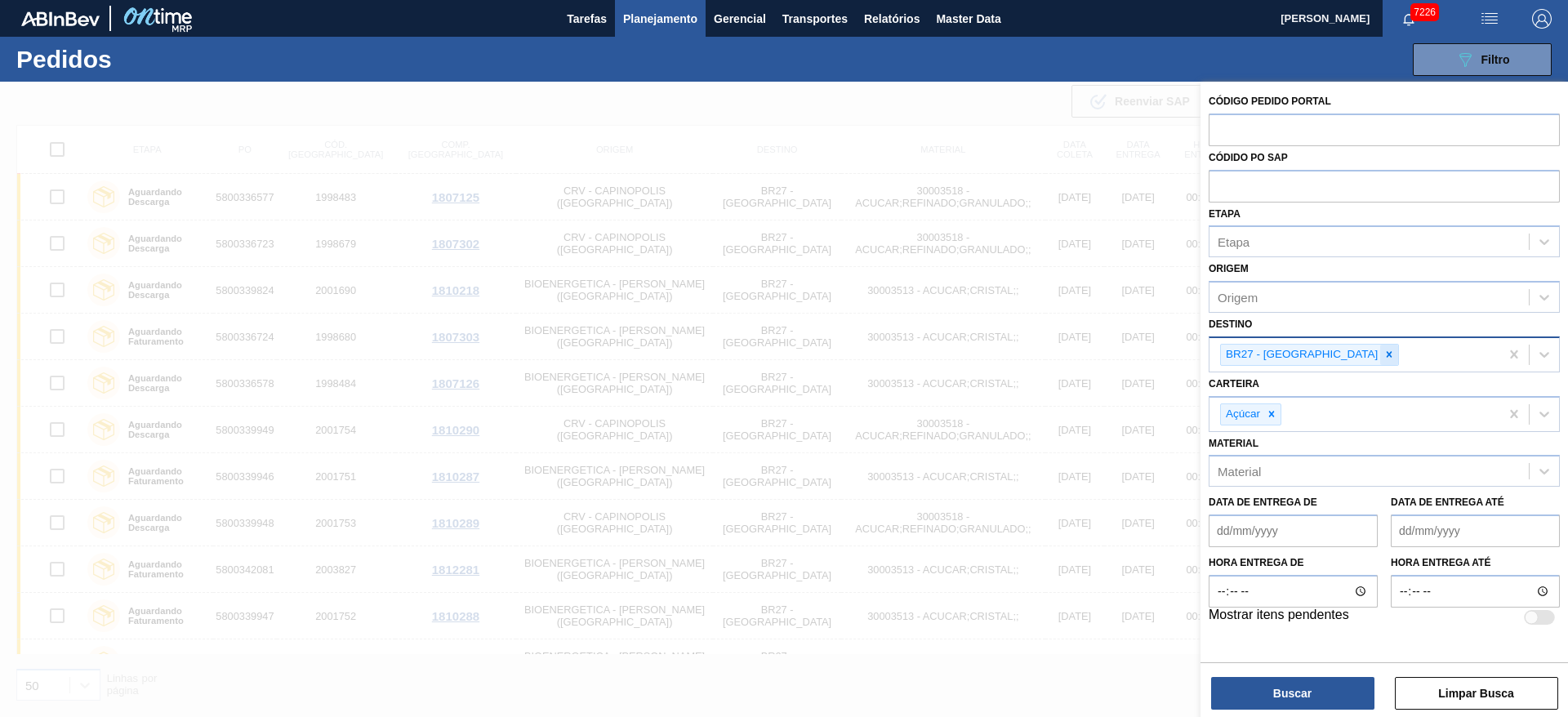
click at [1383, 359] on icon at bounding box center [1389, 354] width 12 height 12
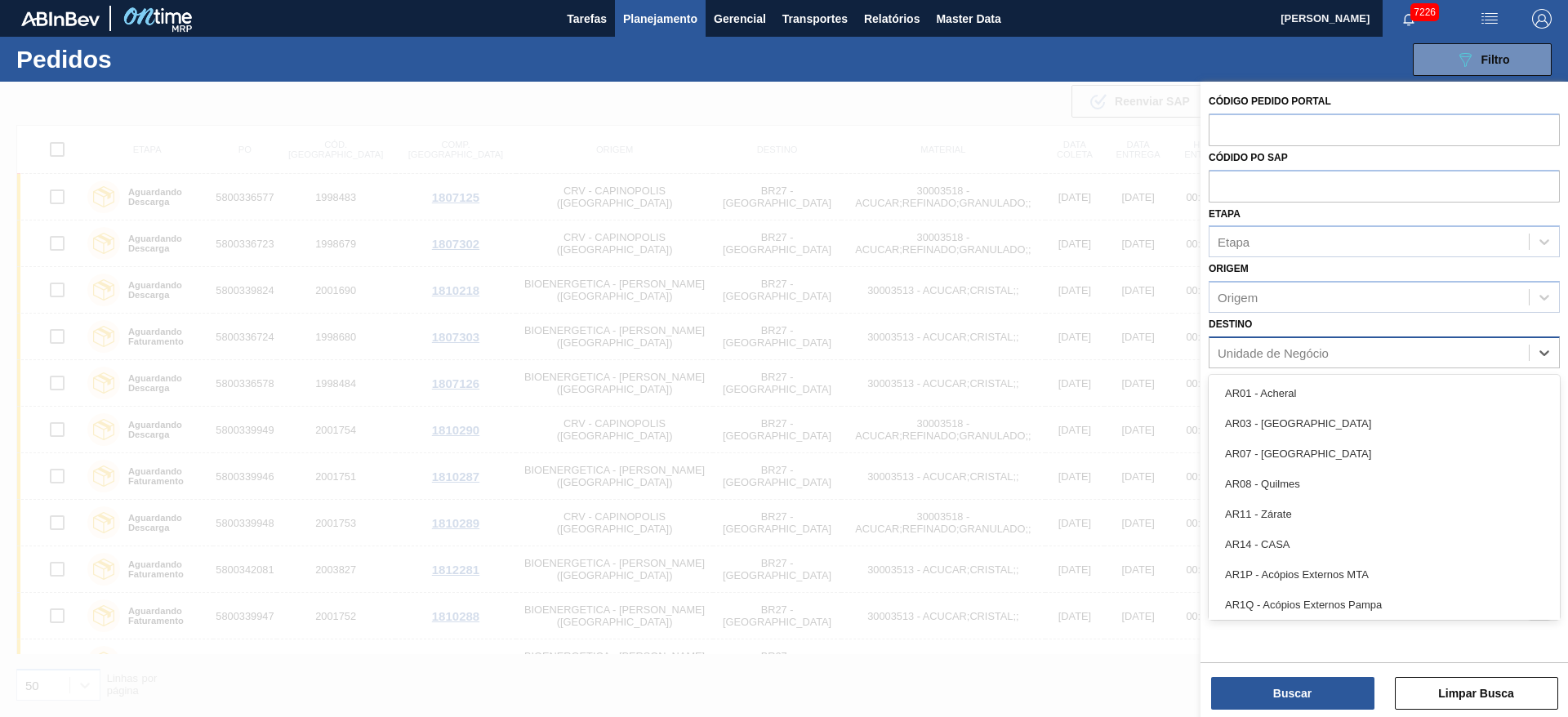
click at [1334, 359] on div "Unidade de Negócio" at bounding box center [1369, 353] width 319 height 23
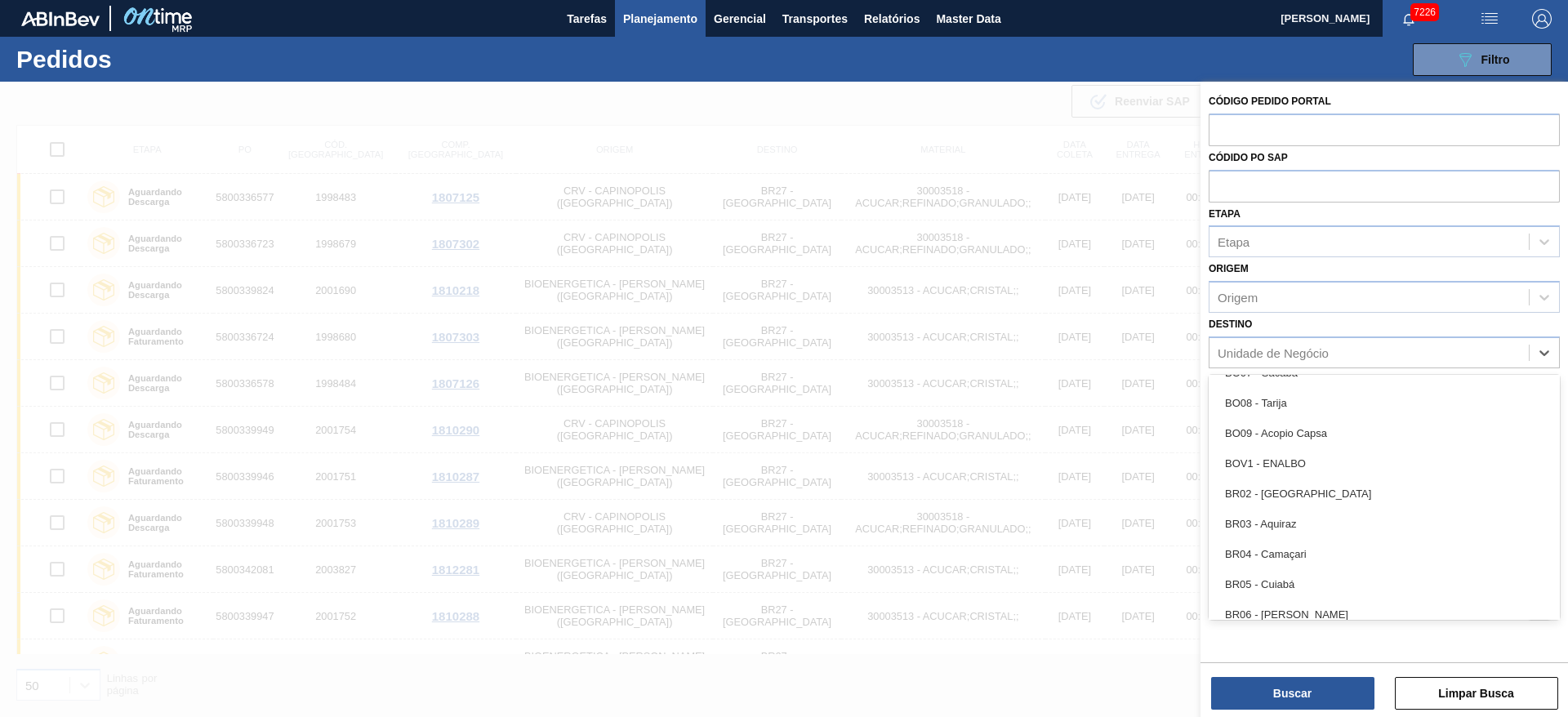
scroll to position [725, 0]
click at [1293, 539] on div "BR04 - Camaçari" at bounding box center [1384, 546] width 351 height 30
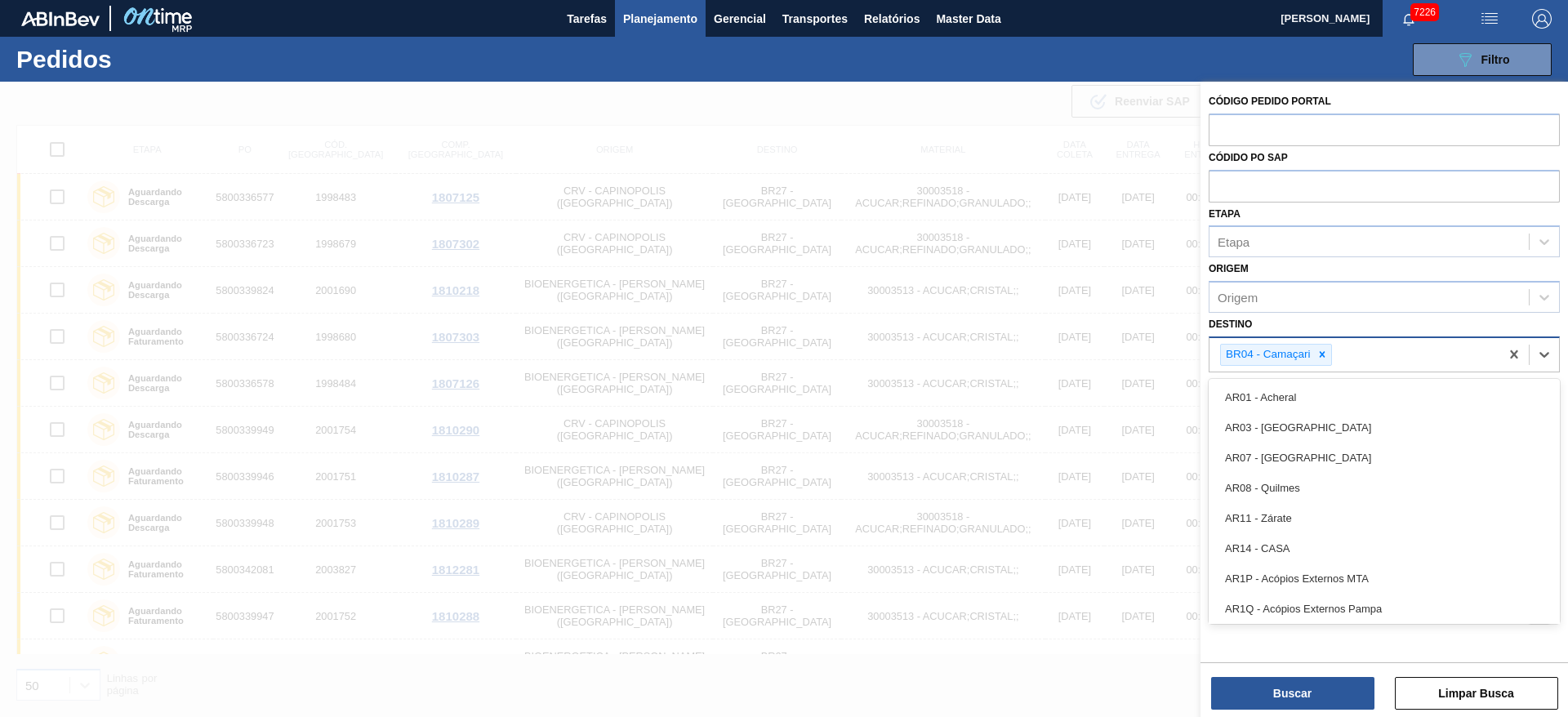
click at [1360, 348] on div "BR04 - Camaçari" at bounding box center [1354, 355] width 290 height 33
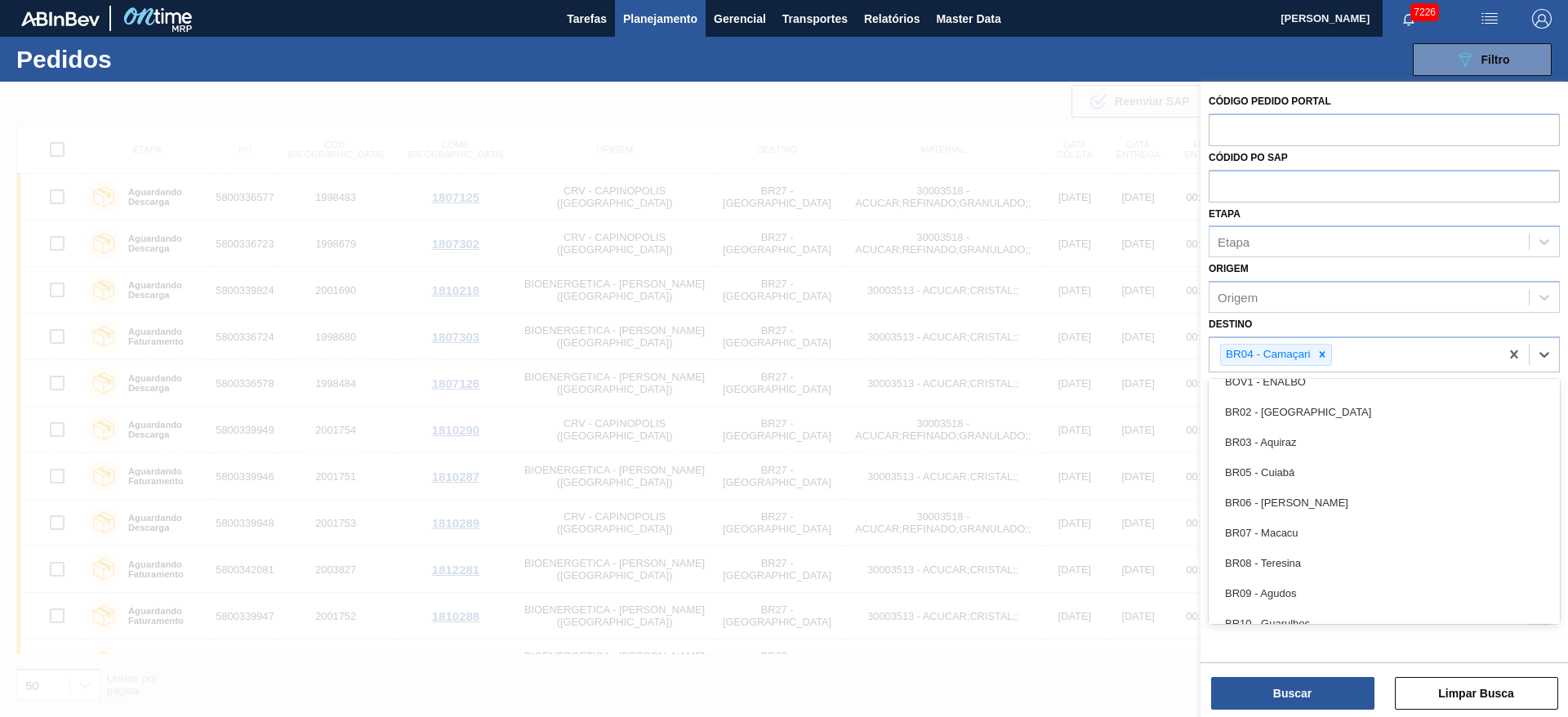
scroll to position [803, 0]
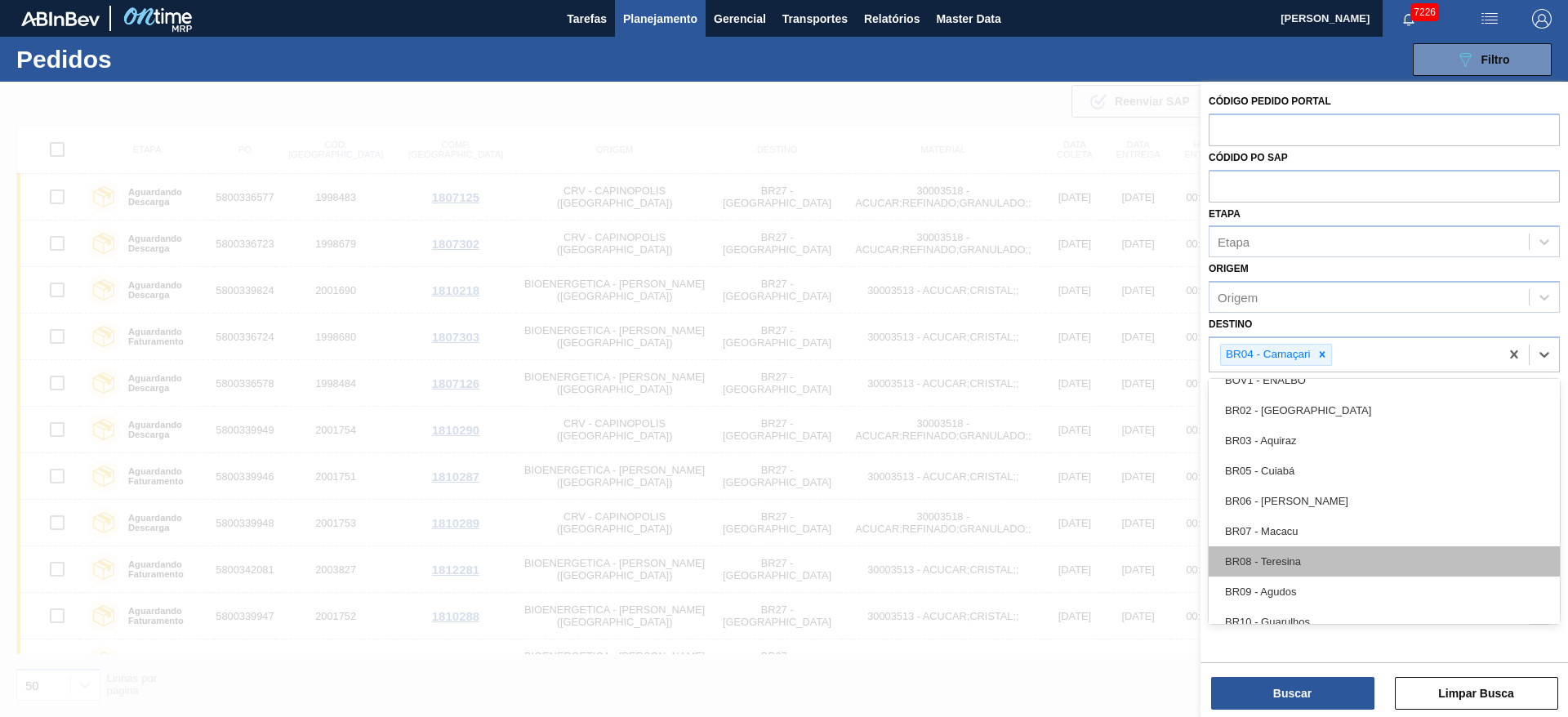
click at [1303, 562] on div "BR08 - Teresina" at bounding box center [1384, 562] width 351 height 30
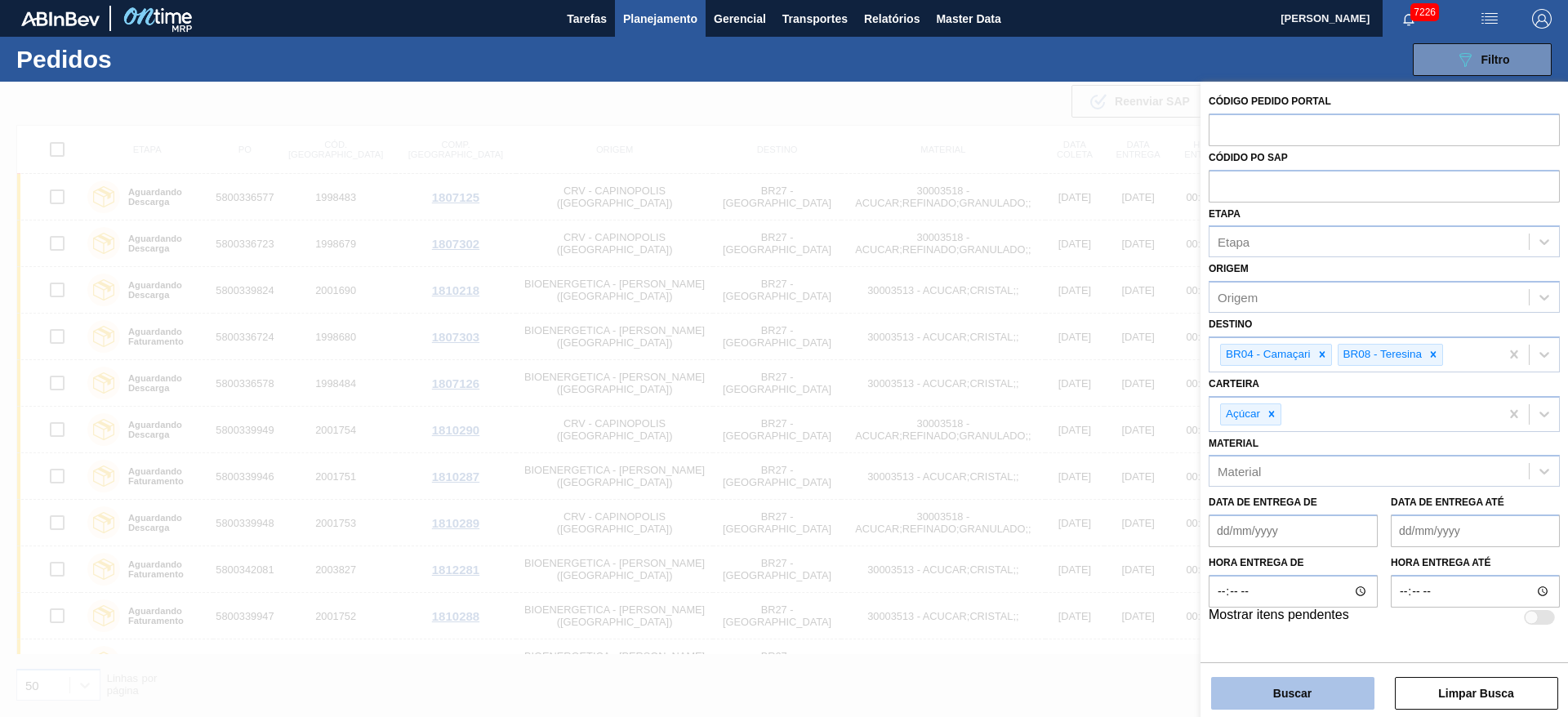
click at [1287, 699] on button "Buscar" at bounding box center [1293, 694] width 164 height 33
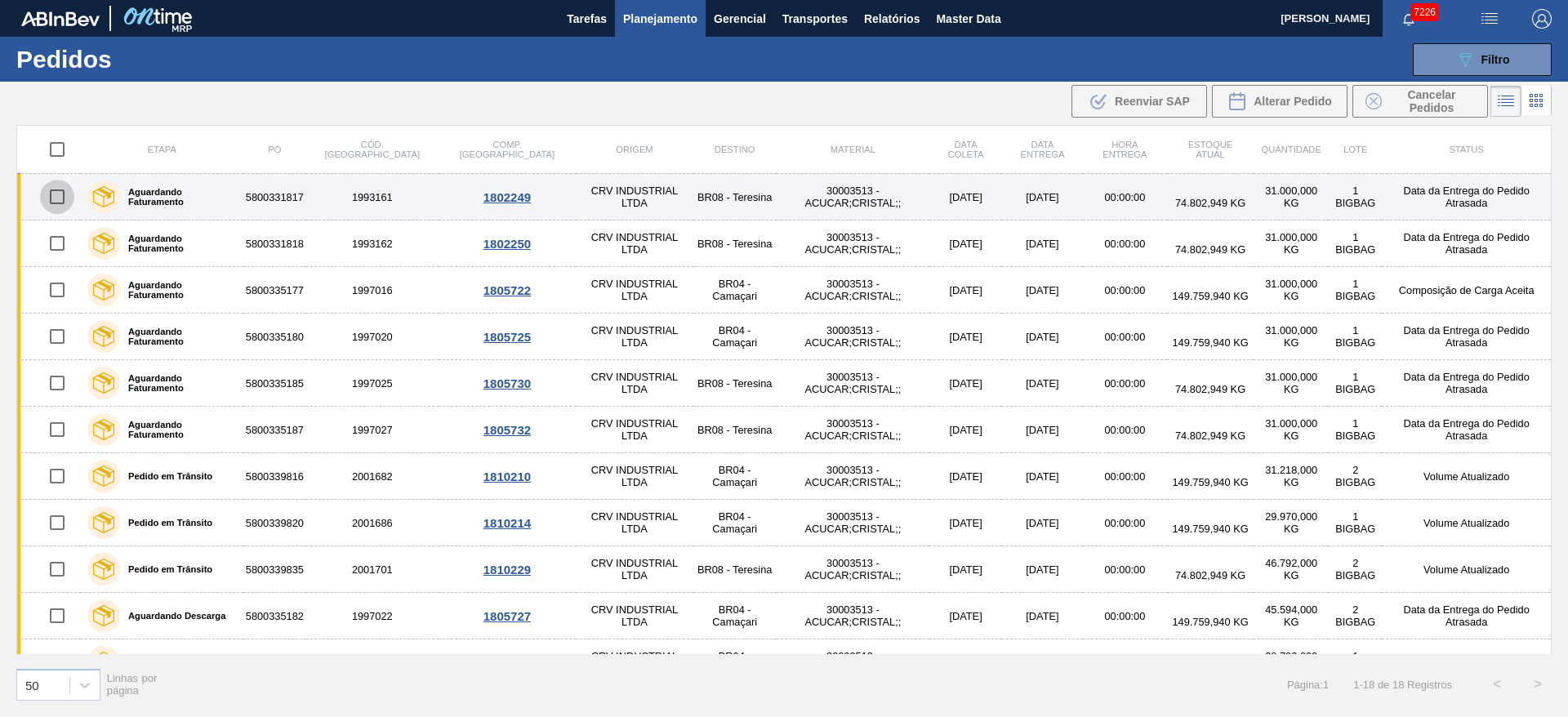
click at [60, 196] on input "checkbox" at bounding box center [57, 196] width 34 height 34
checkbox input "true"
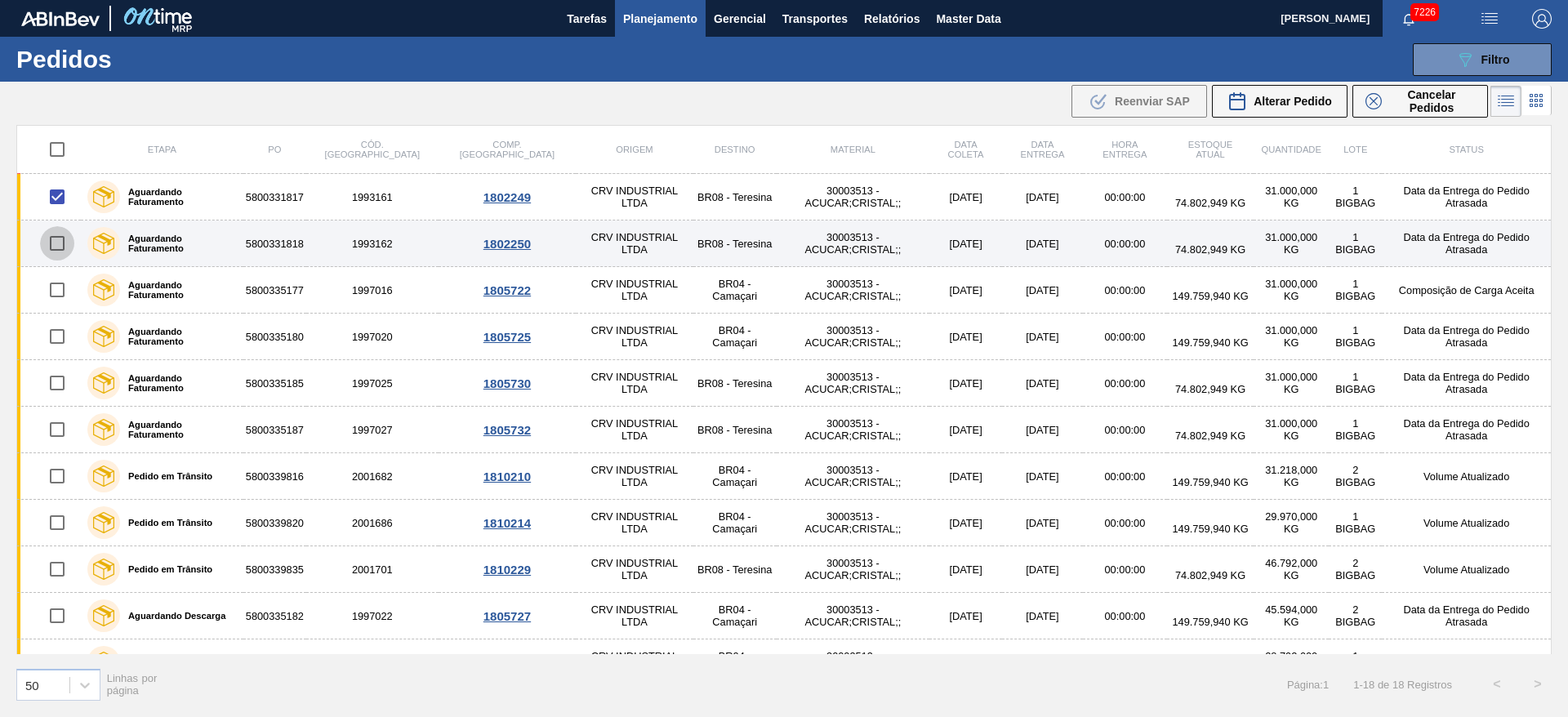
click at [58, 242] on input "checkbox" at bounding box center [57, 243] width 34 height 34
checkbox input "true"
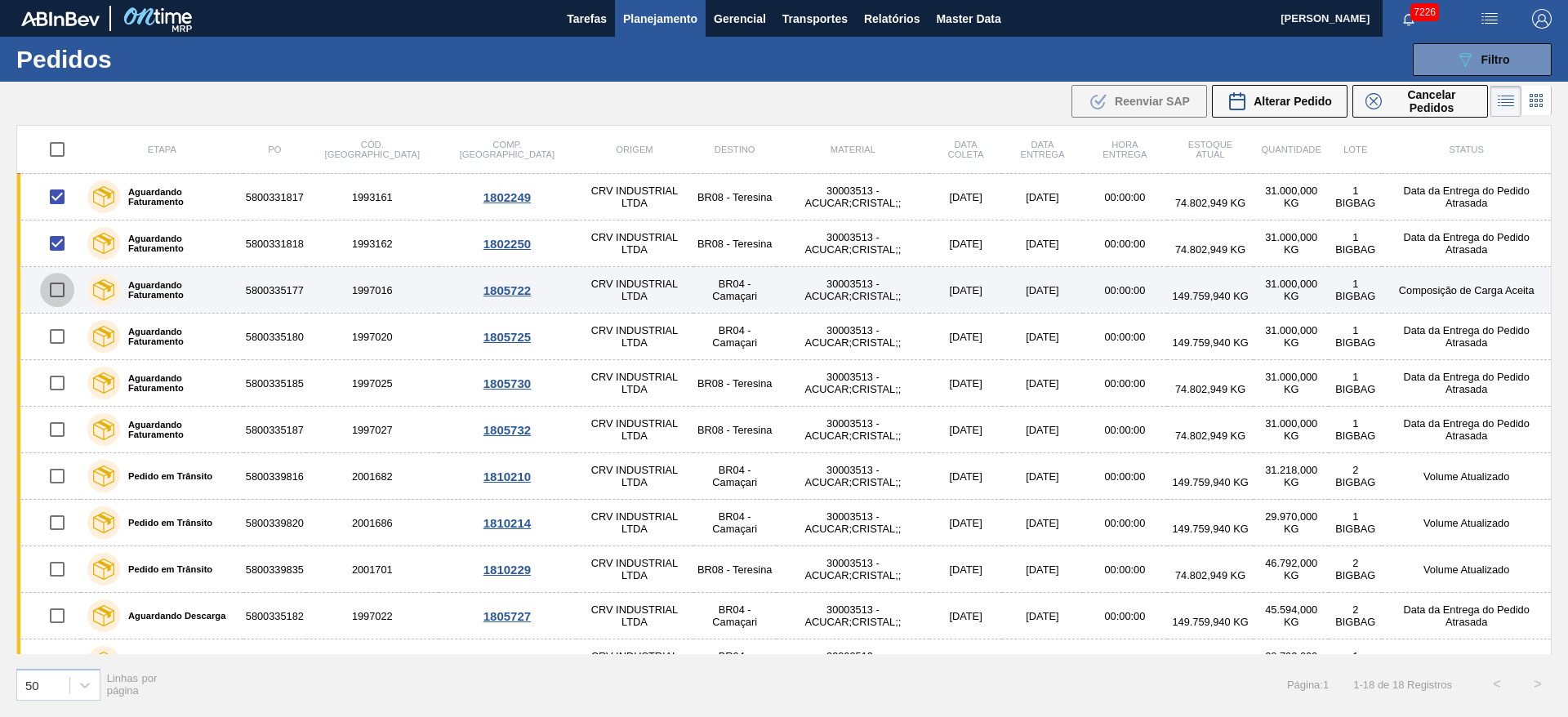
click at [58, 283] on input "checkbox" at bounding box center [57, 290] width 34 height 34
checkbox input "true"
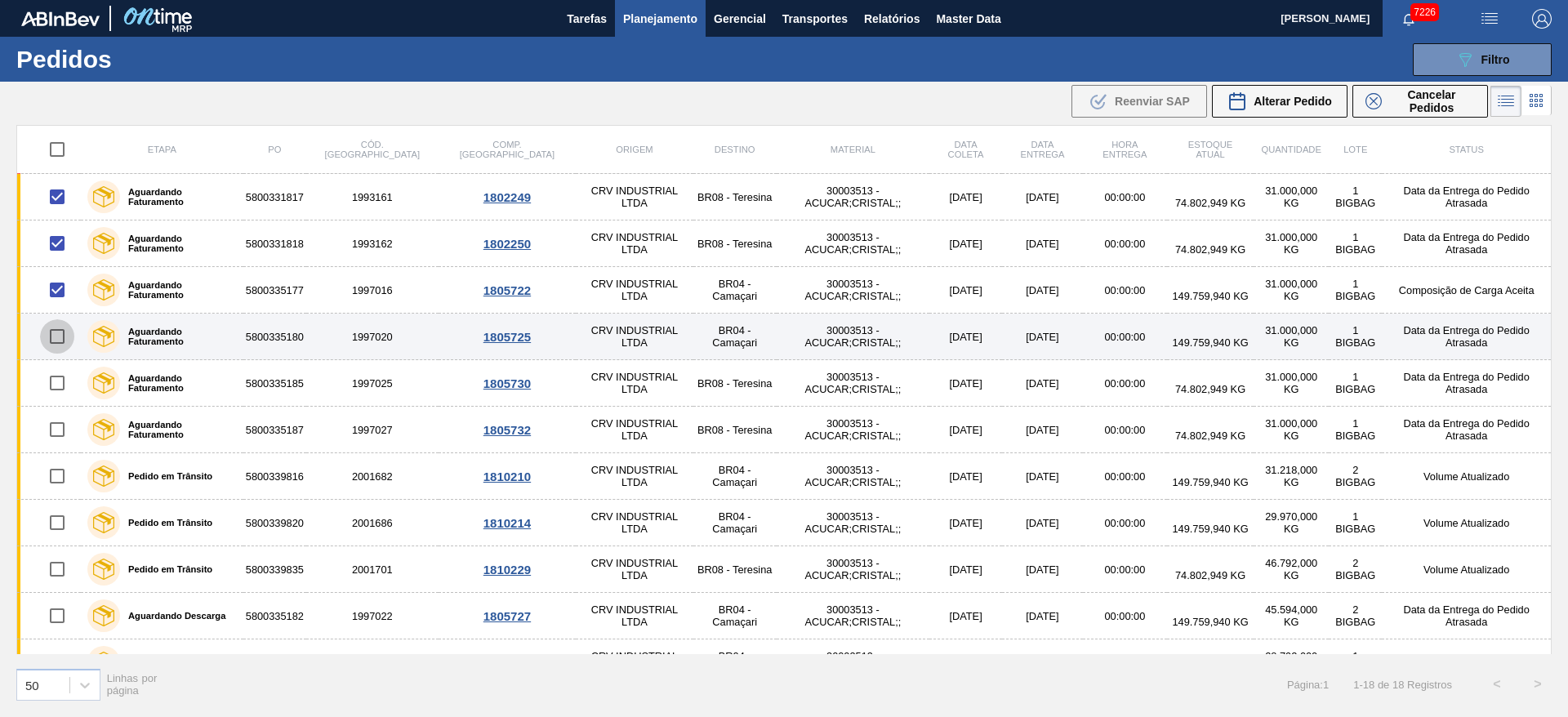
click at [58, 344] on input "checkbox" at bounding box center [57, 336] width 34 height 34
checkbox input "true"
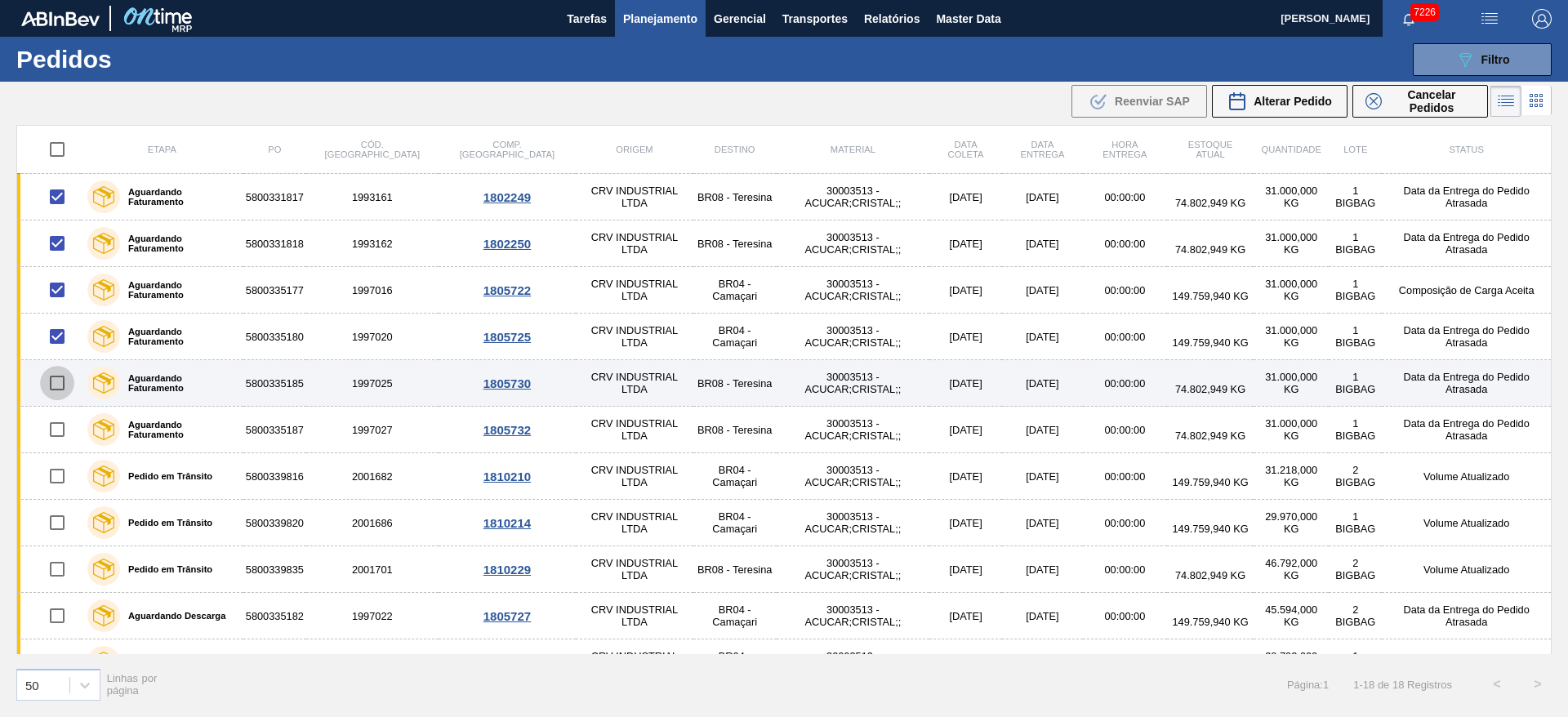
click at [58, 384] on input "checkbox" at bounding box center [57, 383] width 34 height 34
checkbox input "true"
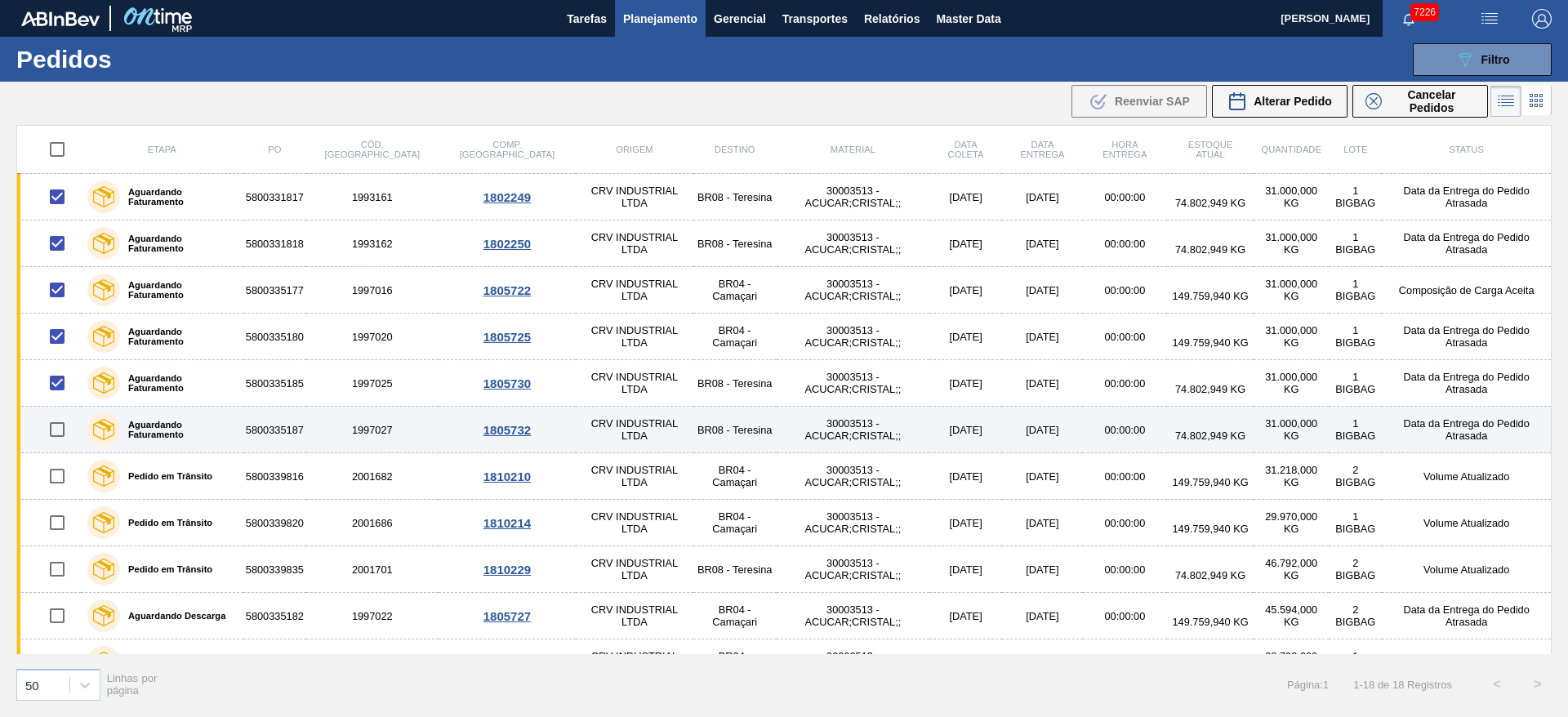
click at [59, 435] on input "checkbox" at bounding box center [57, 430] width 34 height 34
checkbox input "true"
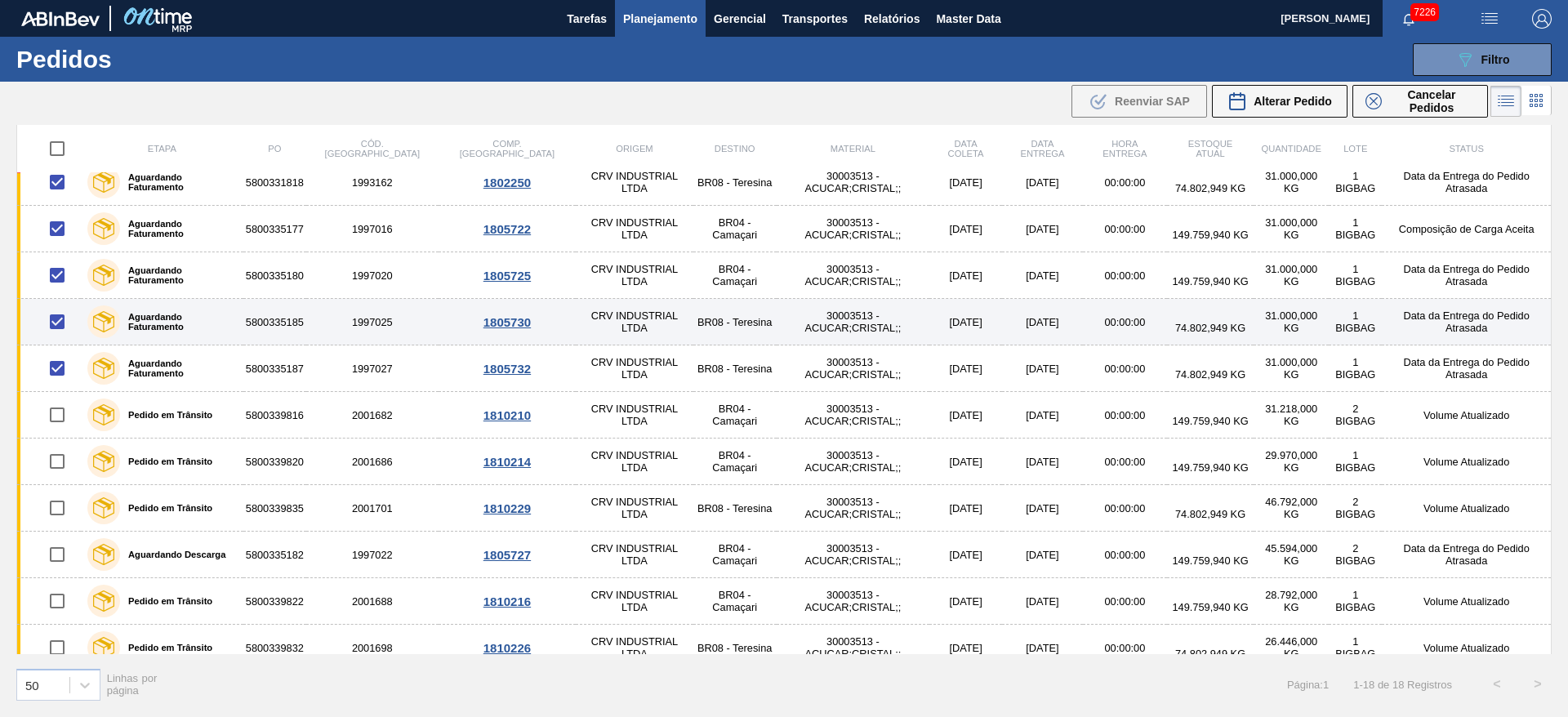
scroll to position [0, 0]
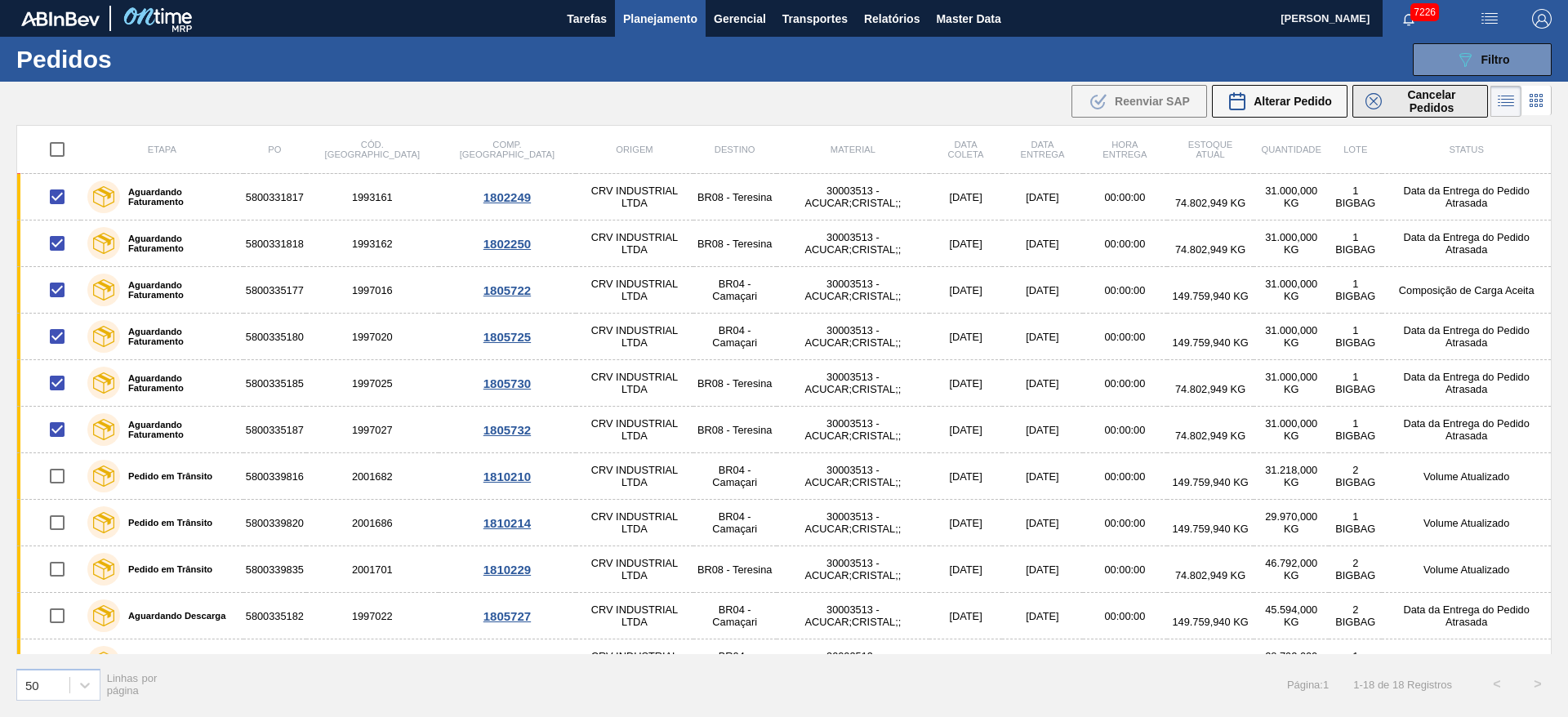
click at [1410, 108] on span "Cancelar Pedidos" at bounding box center [1432, 101] width 87 height 26
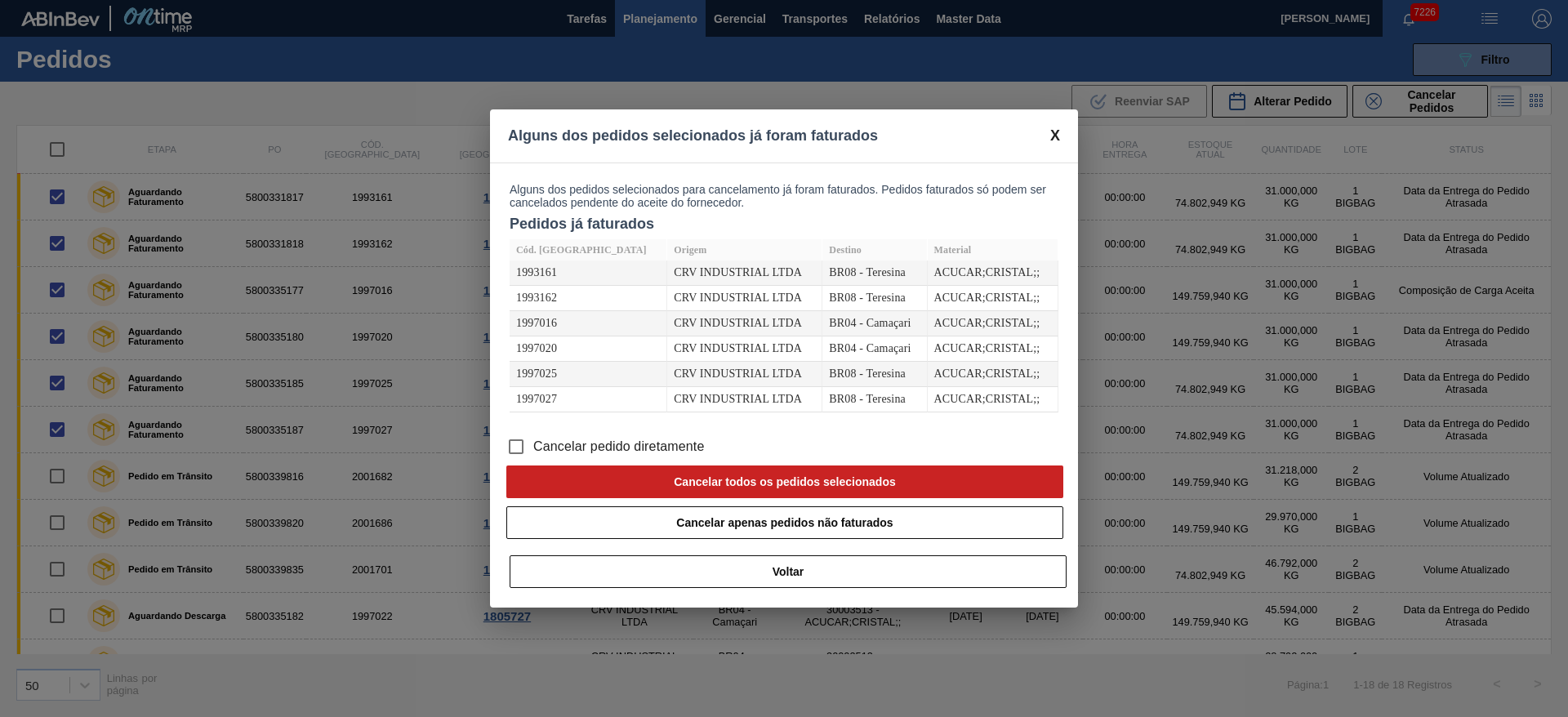
click at [584, 444] on span "Cancelar pedido diretamente" at bounding box center [618, 446] width 171 height 19
click at [533, 444] on input "Cancelar pedido diretamente" at bounding box center [515, 446] width 34 height 34
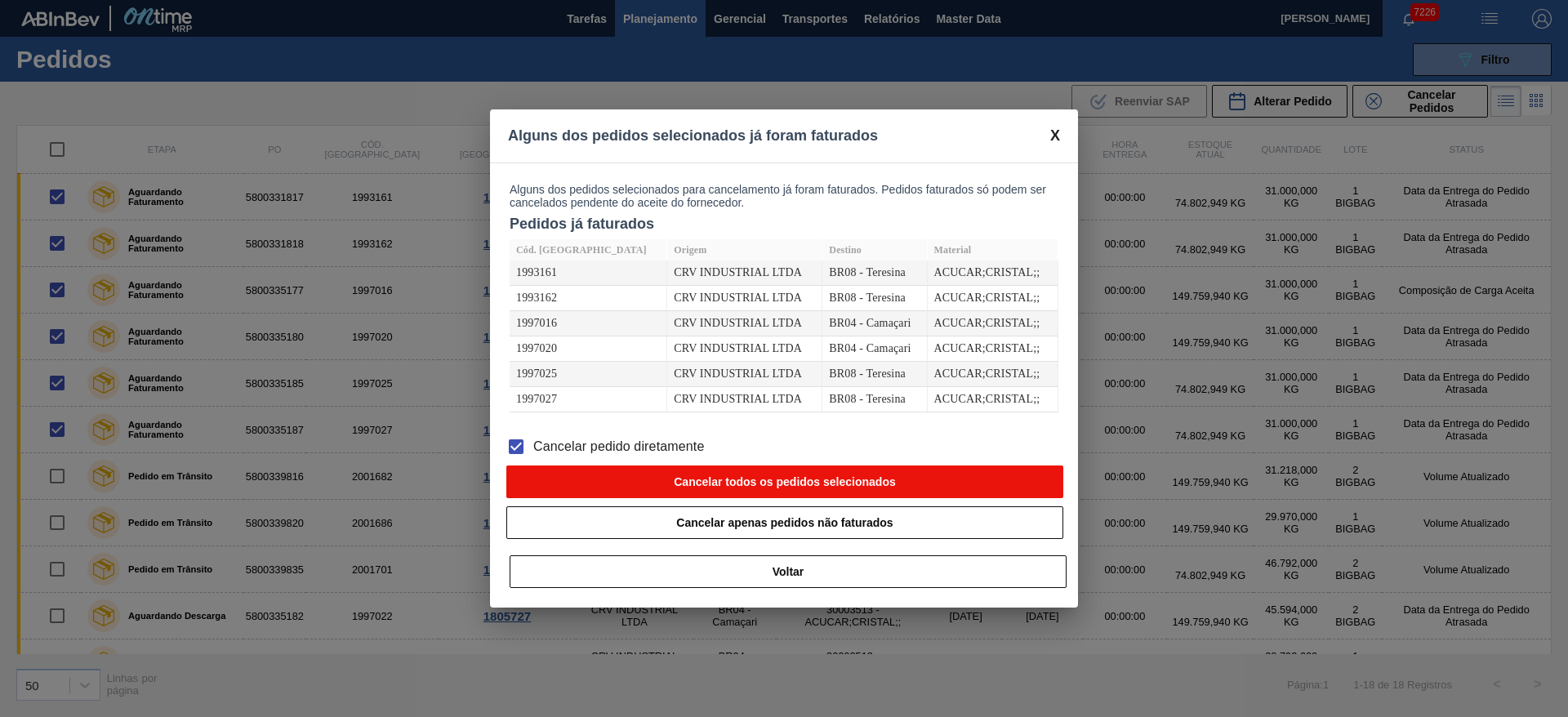
click at [626, 478] on button "Cancelar todos os pedidos selecionados" at bounding box center [784, 481] width 557 height 33
checkbox input "false"
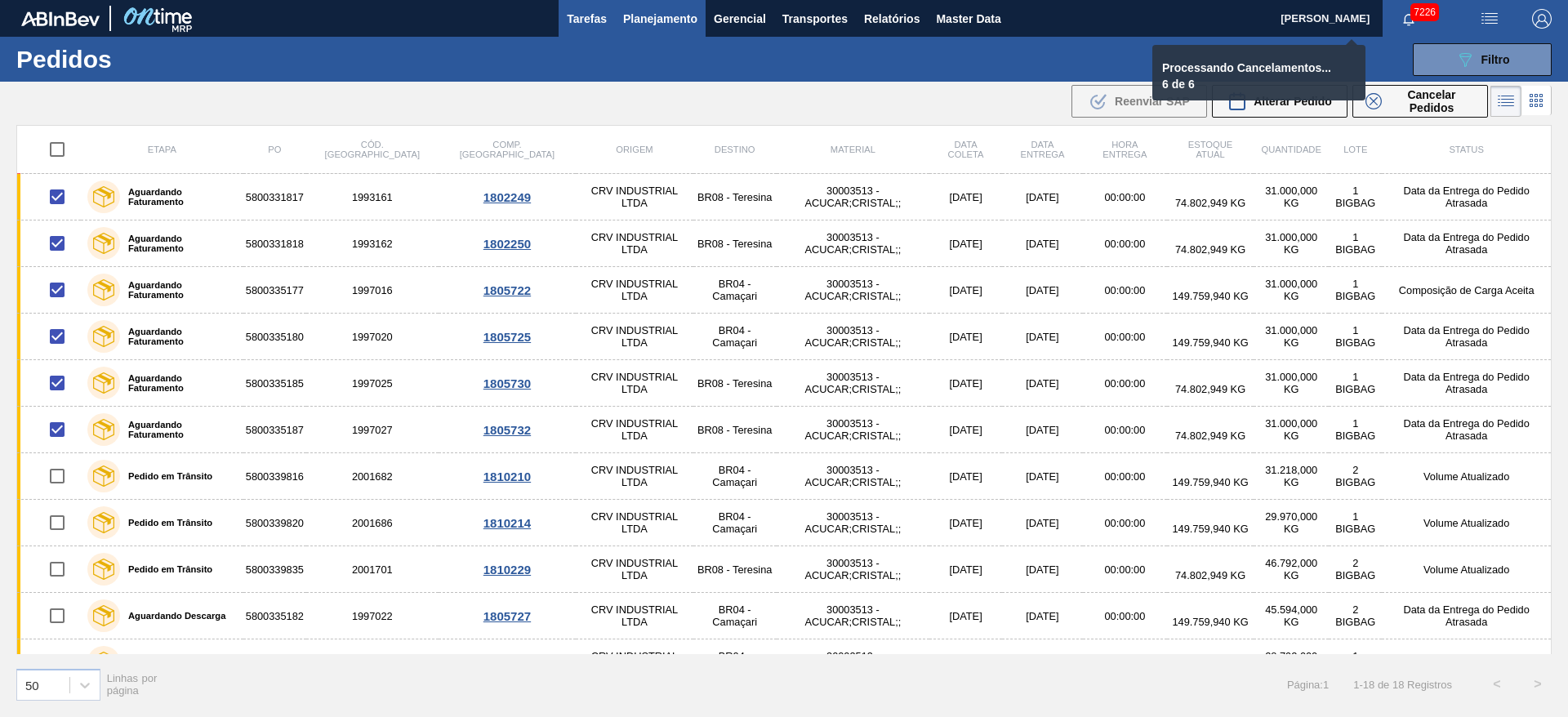
checkbox input "false"
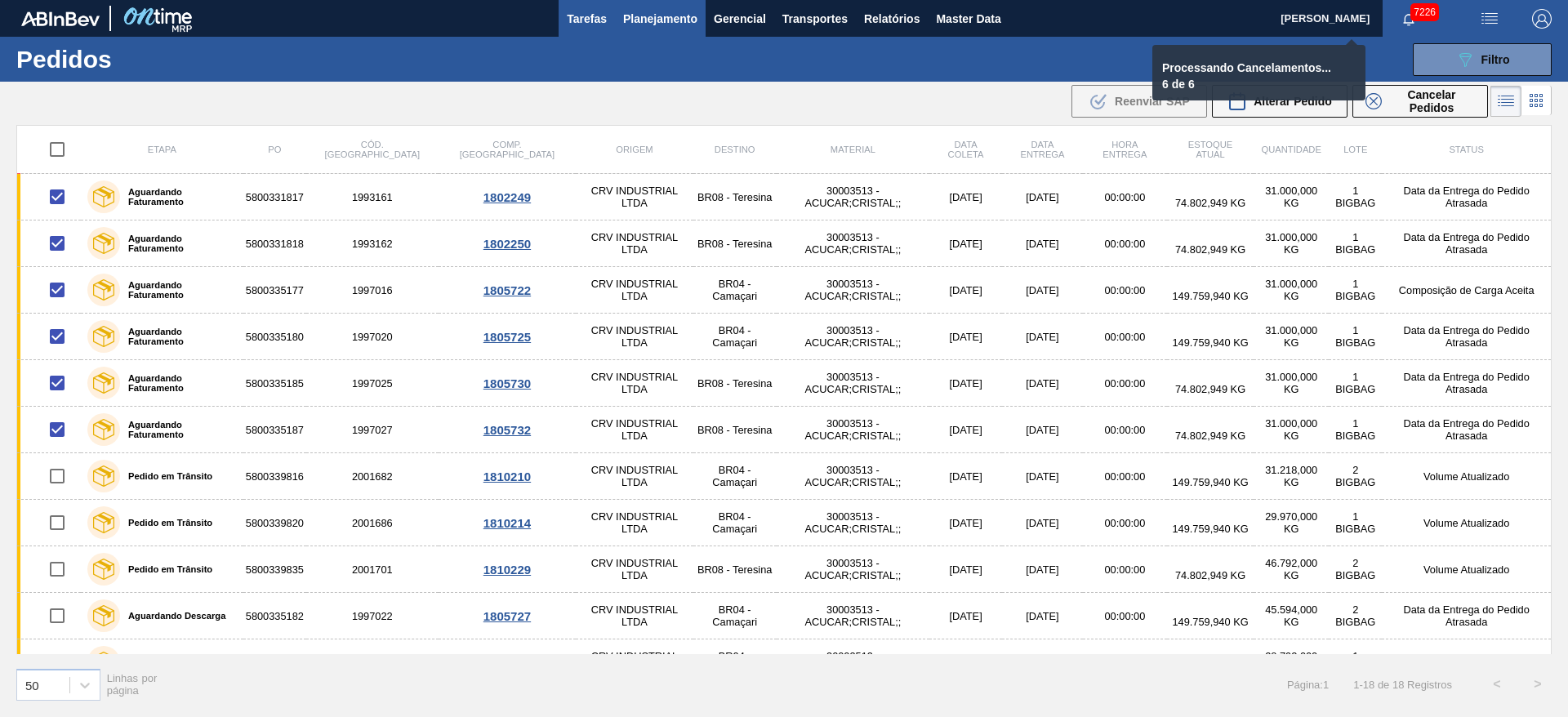
checkbox input "false"
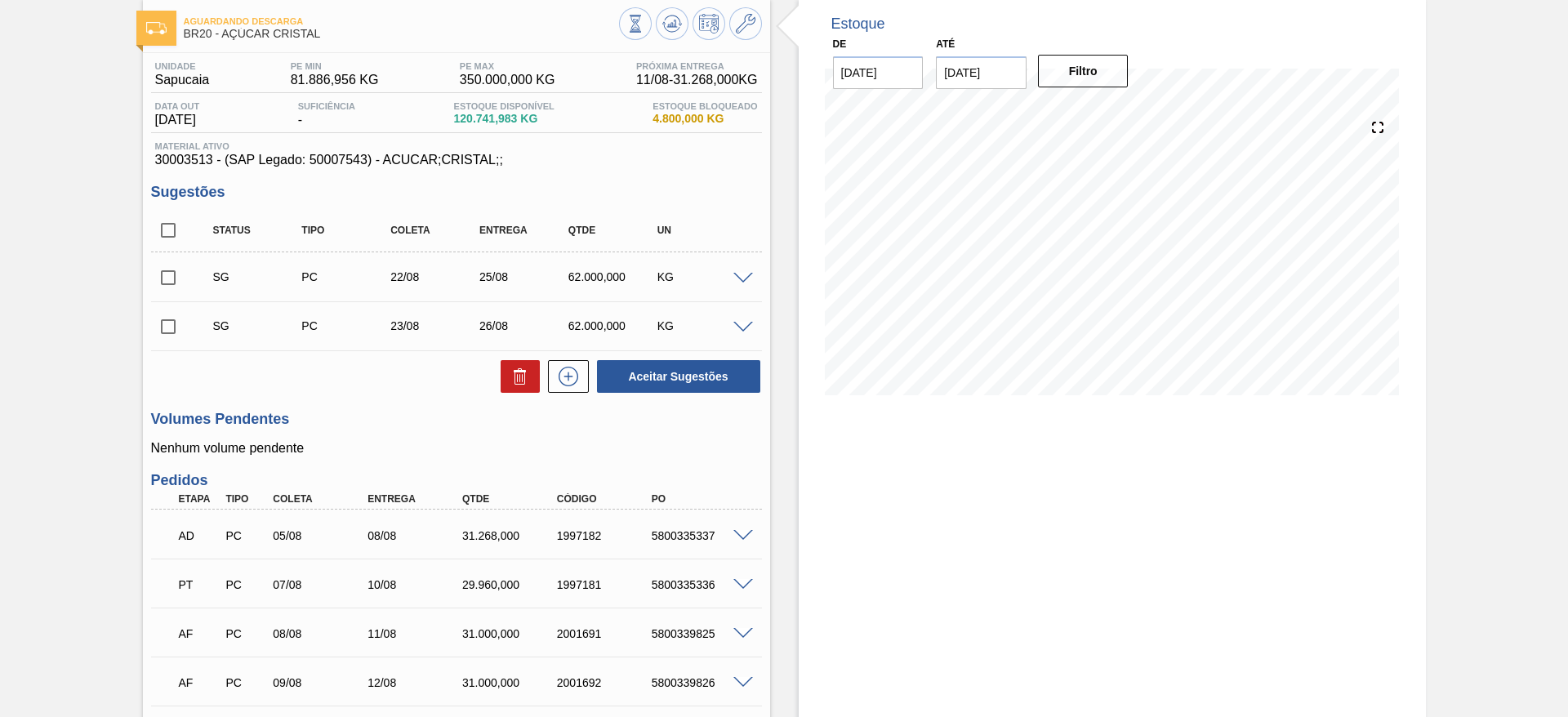
scroll to position [80, 0]
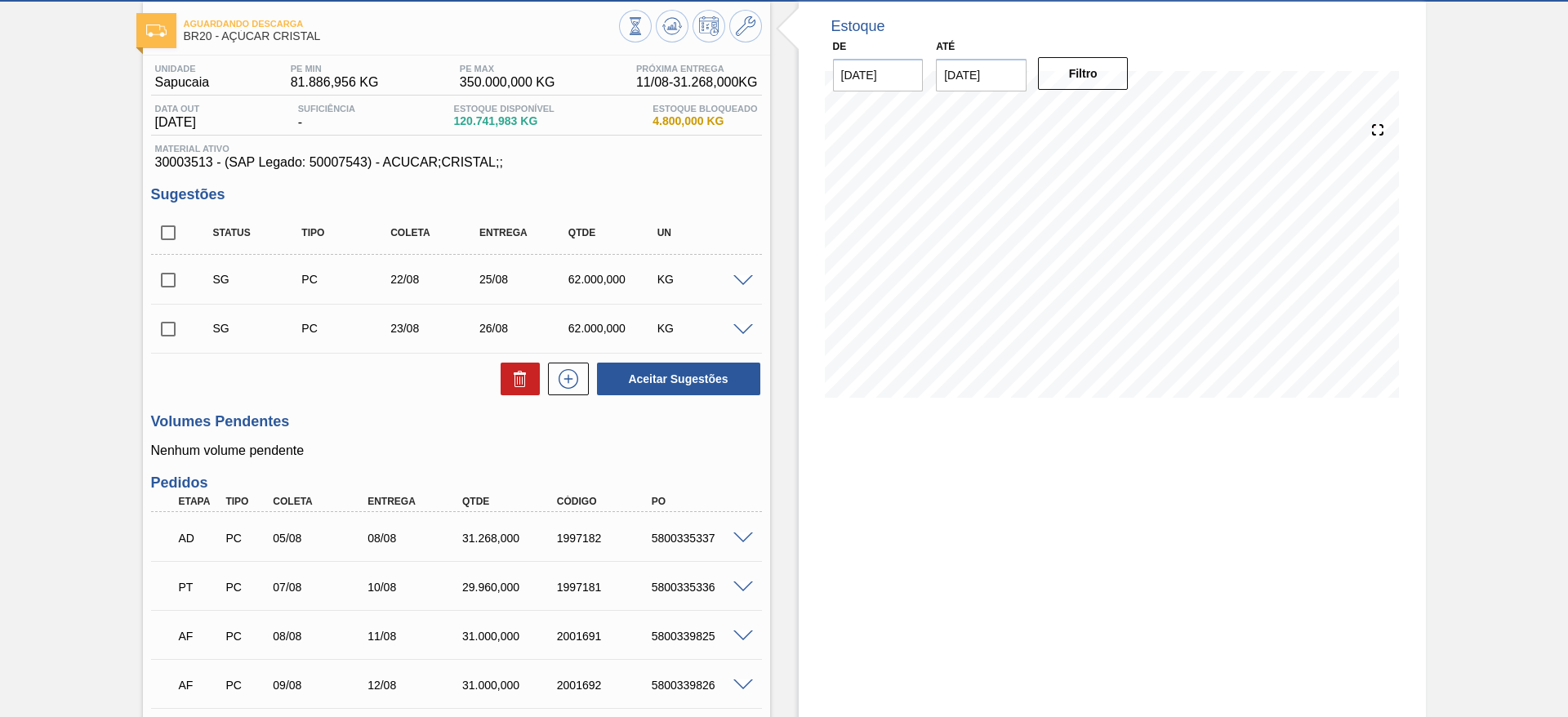
click at [748, 272] on div "SG PC 22/08 25/08 62.000,000 KG" at bounding box center [456, 279] width 611 height 41
click at [743, 282] on span at bounding box center [743, 282] width 19 height 13
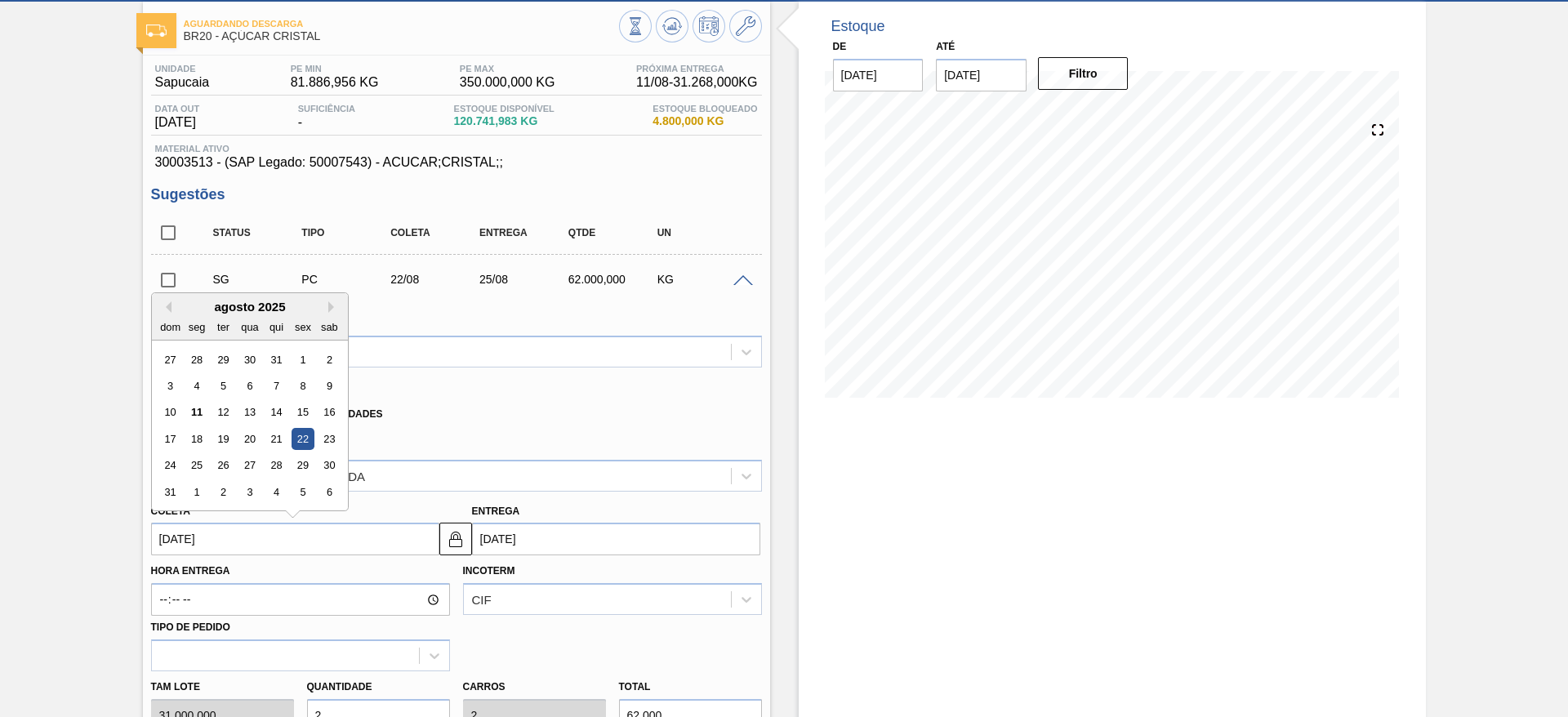
click at [185, 537] on input "[DATE]" at bounding box center [295, 539] width 288 height 33
click at [299, 414] on div "15" at bounding box center [302, 413] width 22 height 22
type input "[DATE]"
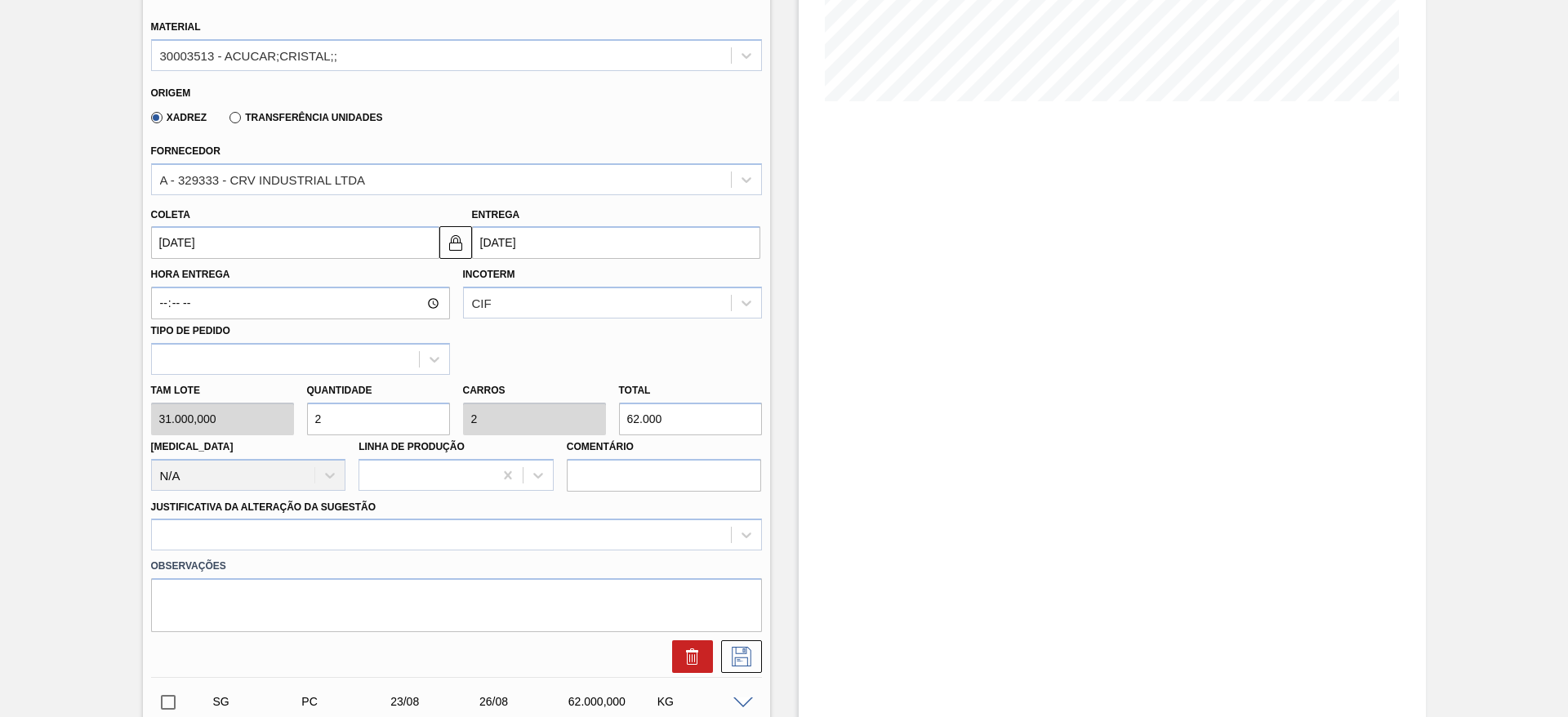
scroll to position [379, 0]
click at [594, 547] on div at bounding box center [456, 532] width 611 height 32
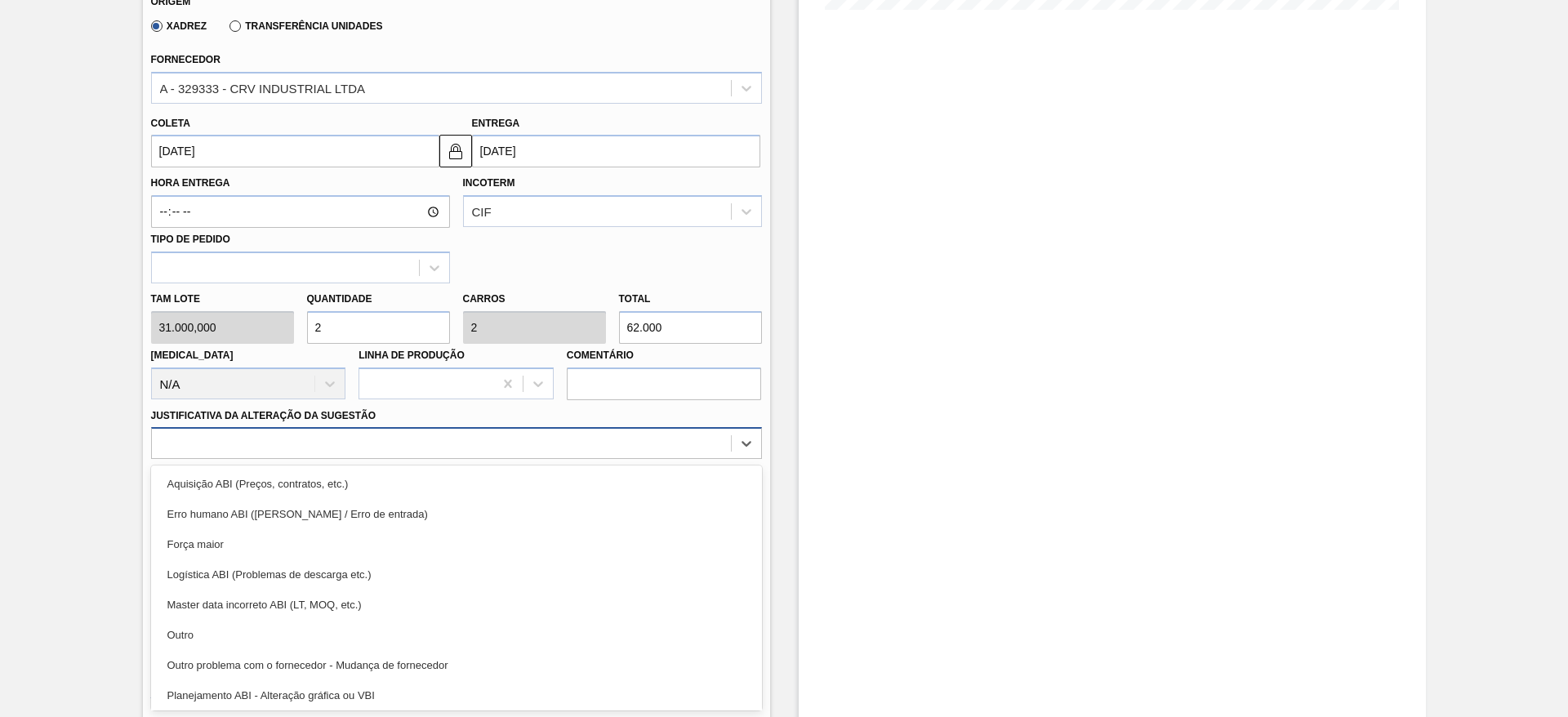
click at [594, 547] on div "Força maior" at bounding box center [456, 545] width 611 height 30
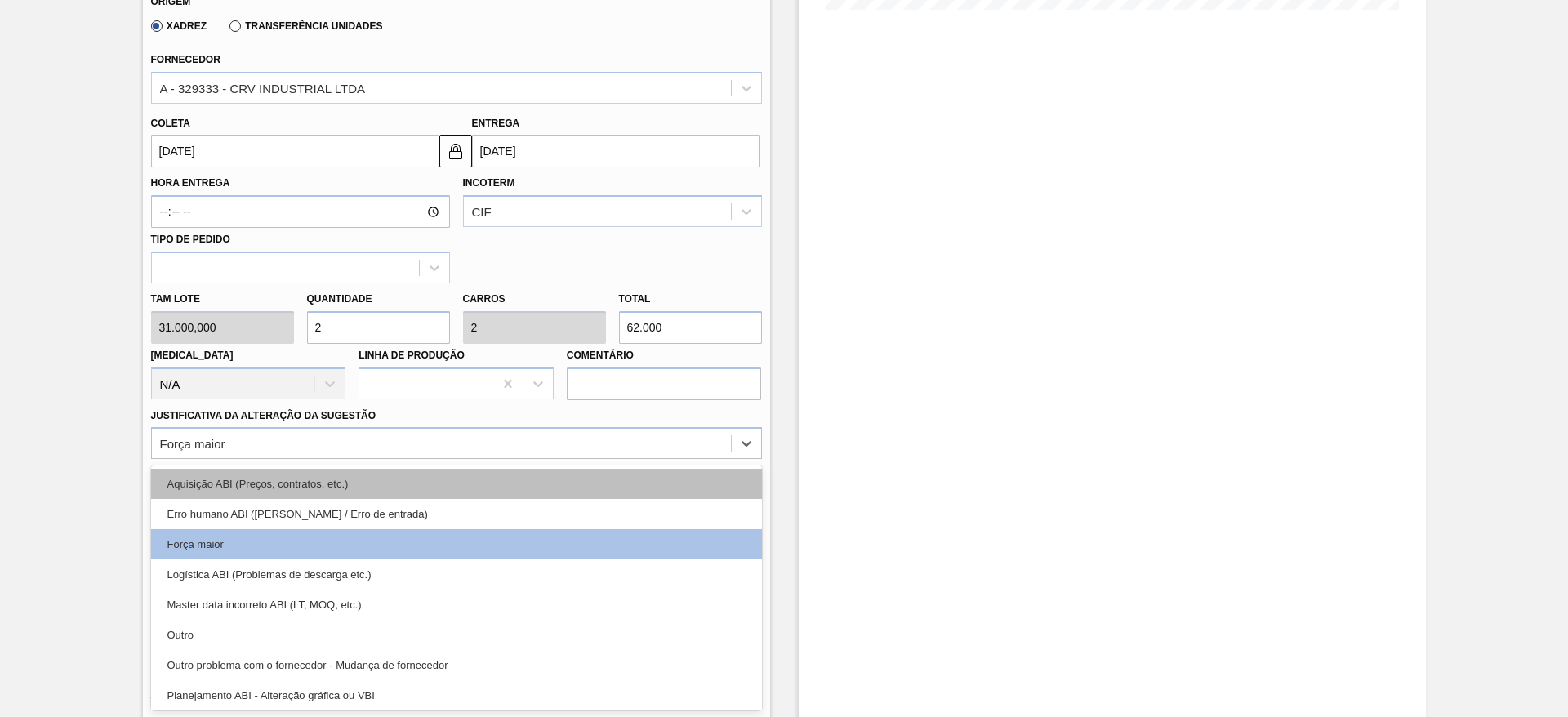
drag, startPoint x: 645, startPoint y: 446, endPoint x: 647, endPoint y: 477, distance: 31.1
click at [647, 459] on div "option Força maior, selected. option Aquisição ABI (Preços, contratos, etc.) fo…" at bounding box center [456, 443] width 611 height 32
click at [647, 477] on div "Aquisição ABI (Preços, contratos, etc.)" at bounding box center [456, 484] width 611 height 30
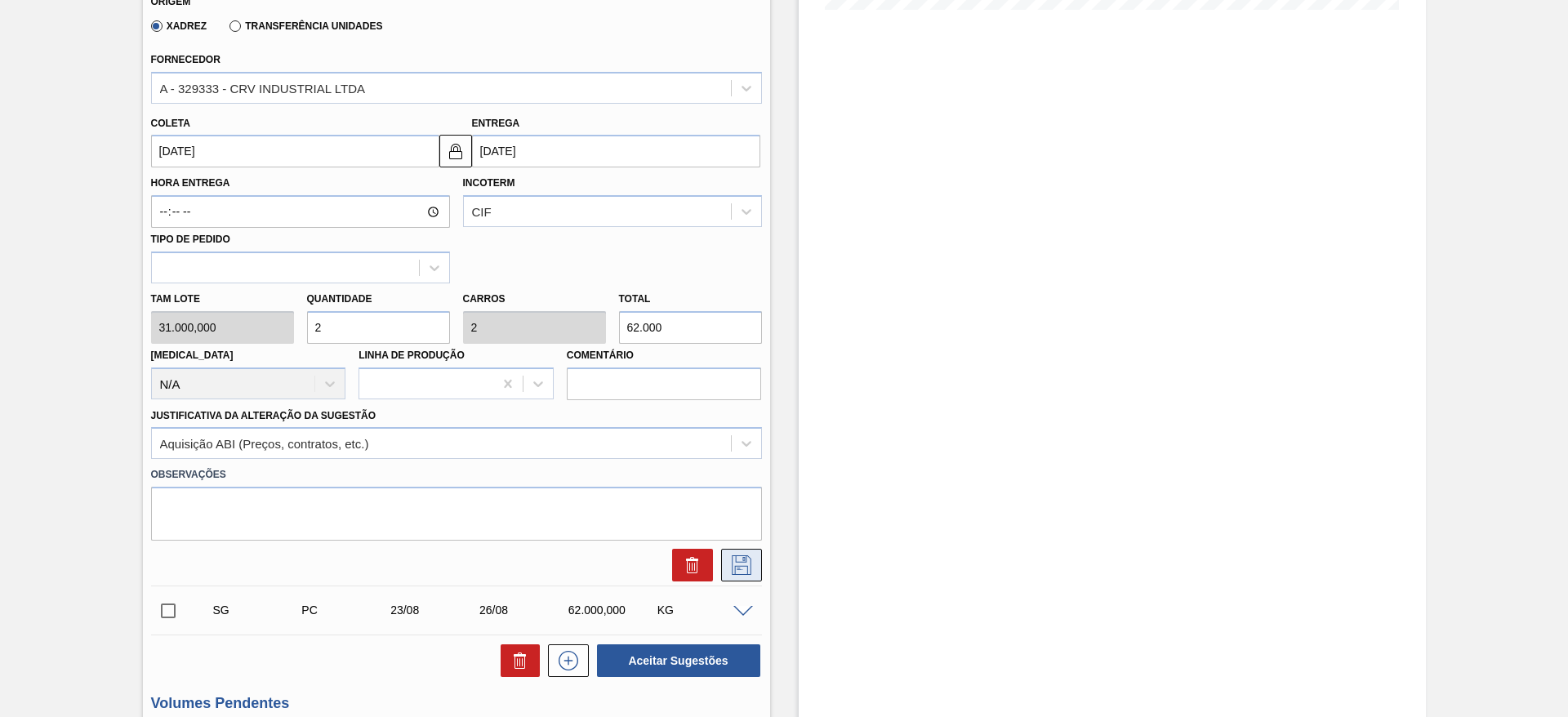
click at [740, 557] on icon at bounding box center [741, 565] width 26 height 19
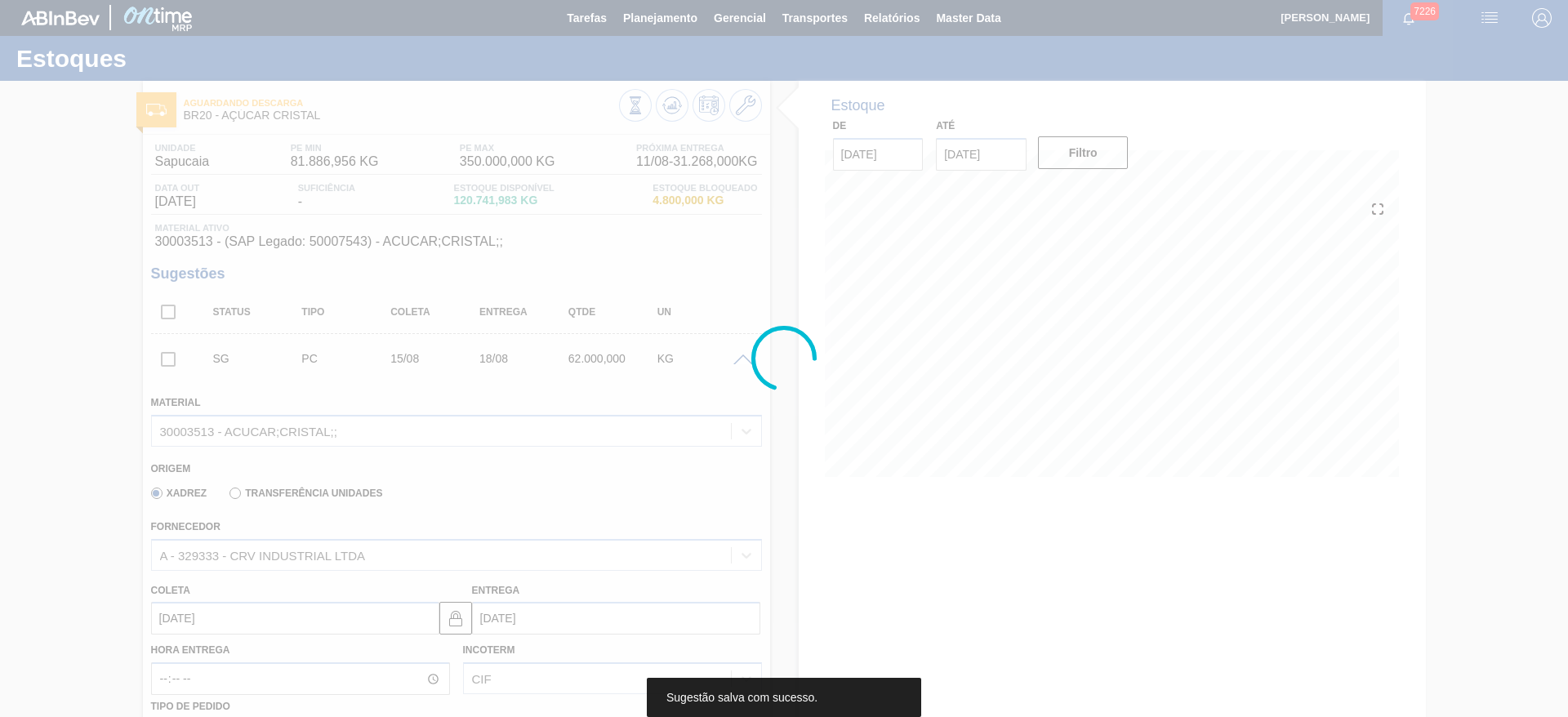
scroll to position [0, 0]
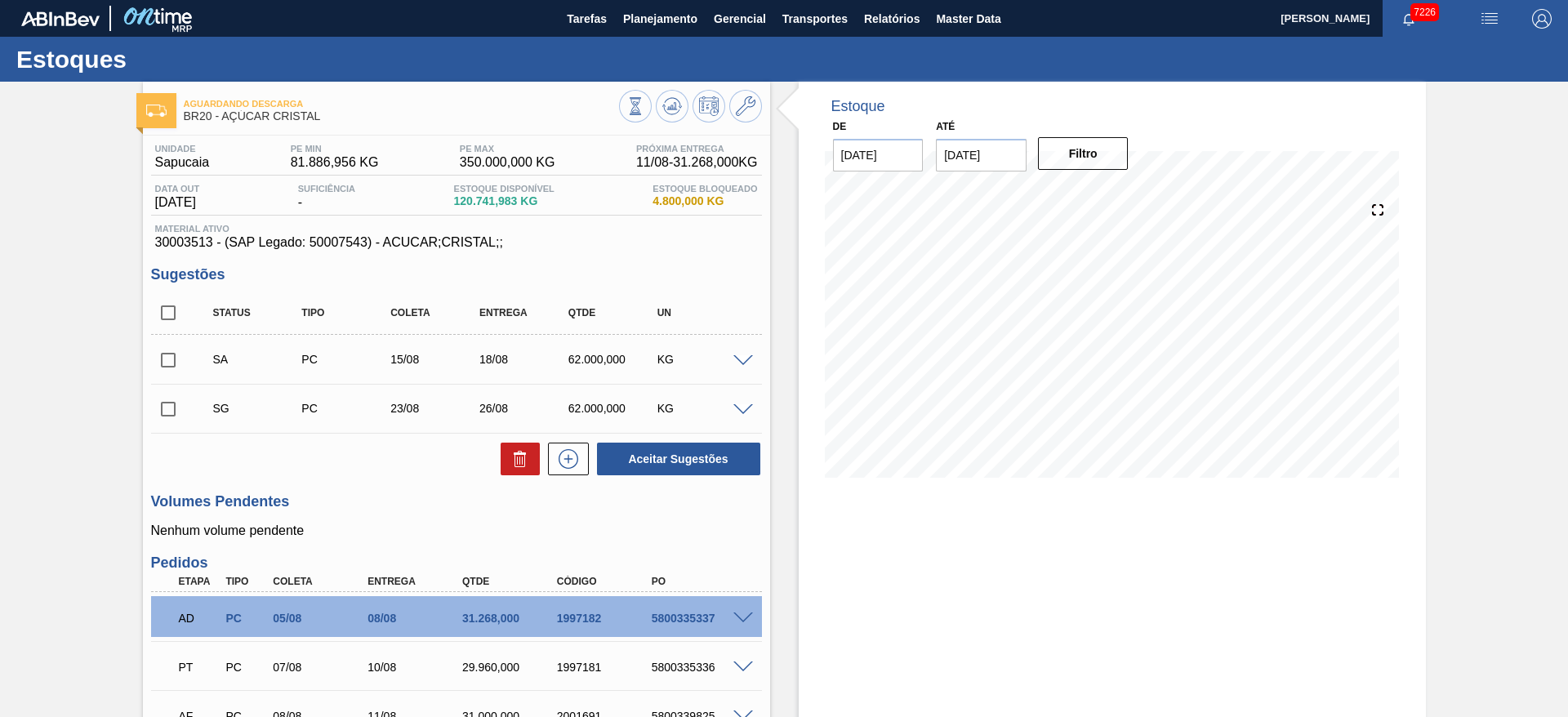
click at [739, 411] on span at bounding box center [743, 410] width 19 height 13
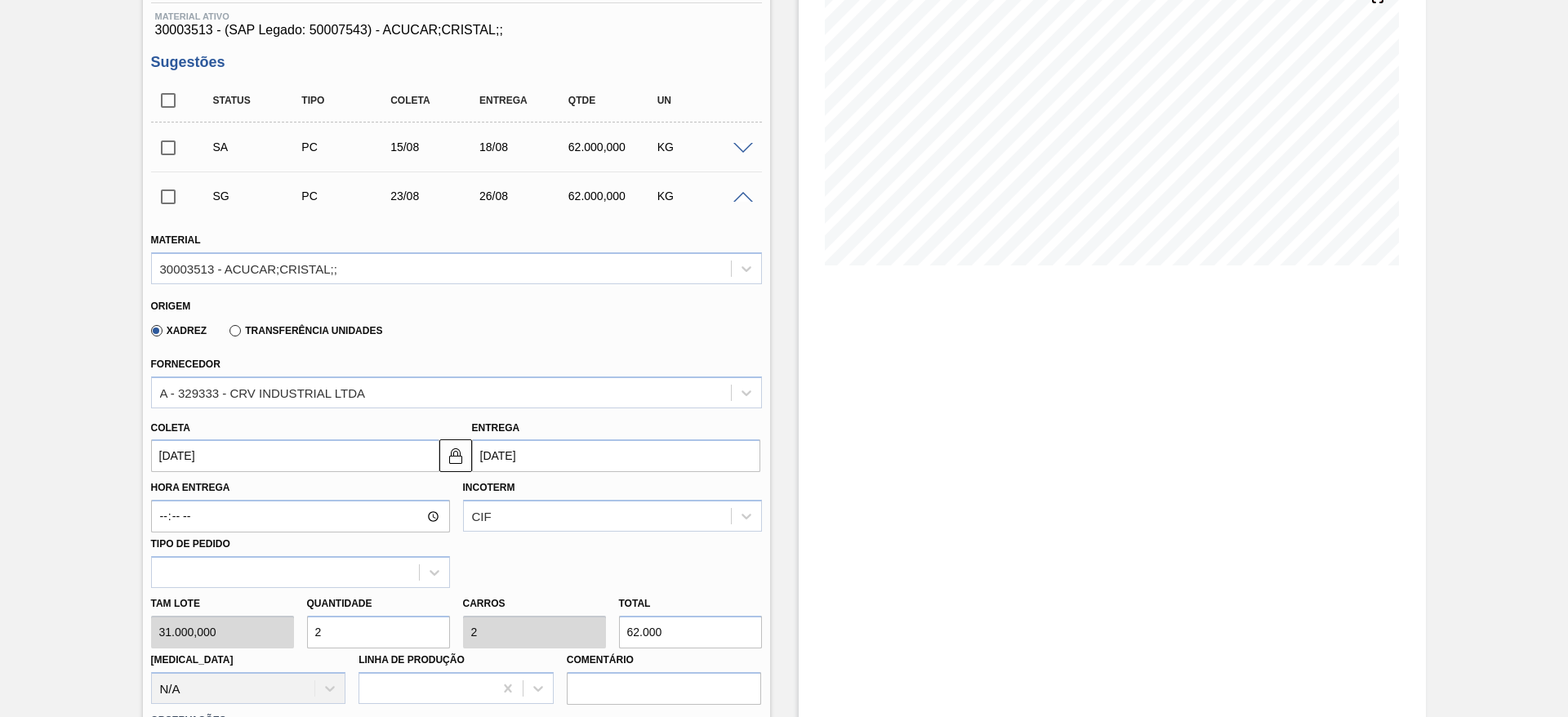
scroll to position [213, 0]
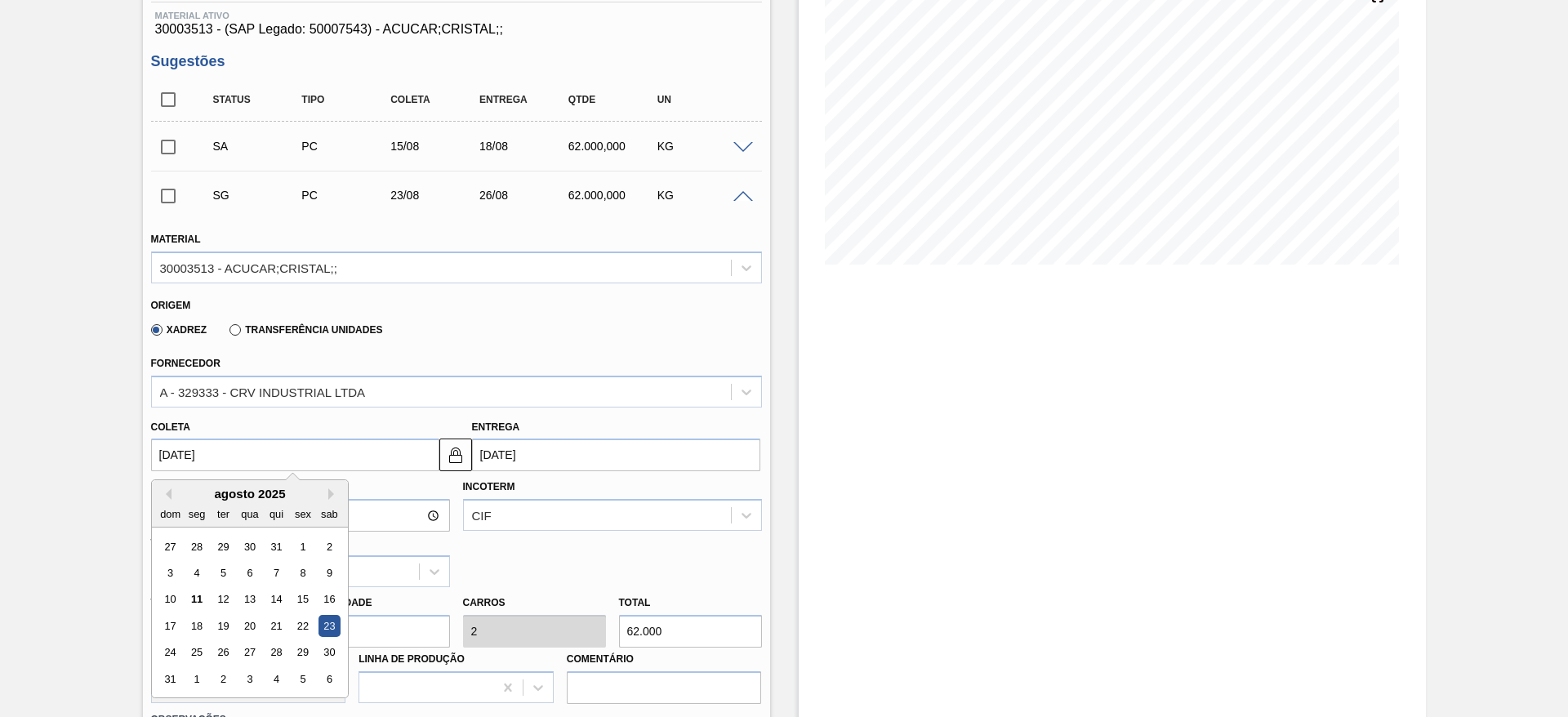
click at [201, 457] on input "[DATE]" at bounding box center [295, 455] width 288 height 33
click at [324, 595] on div "16" at bounding box center [328, 600] width 22 height 22
type input "16/08/2025"
type input "19/08/2025"
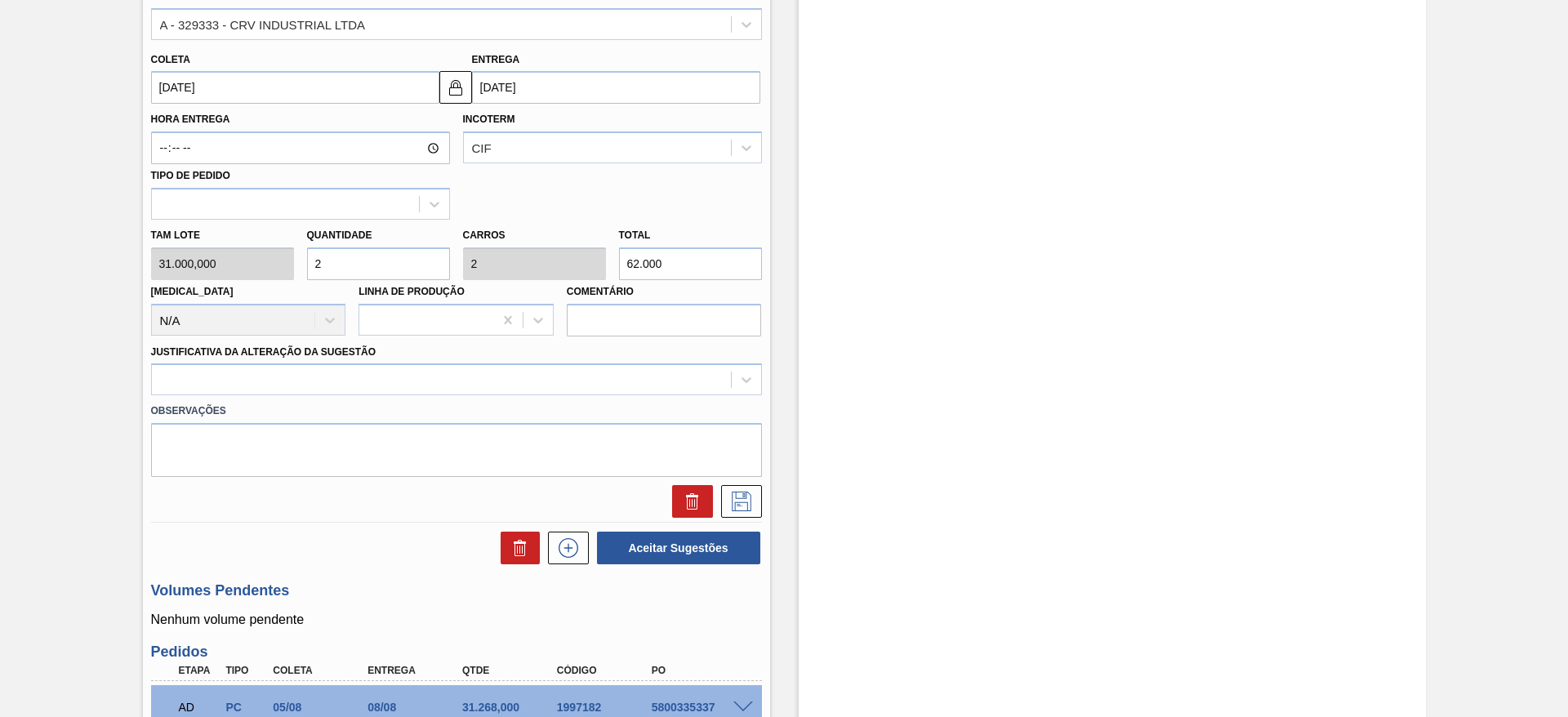
scroll to position [582, 0]
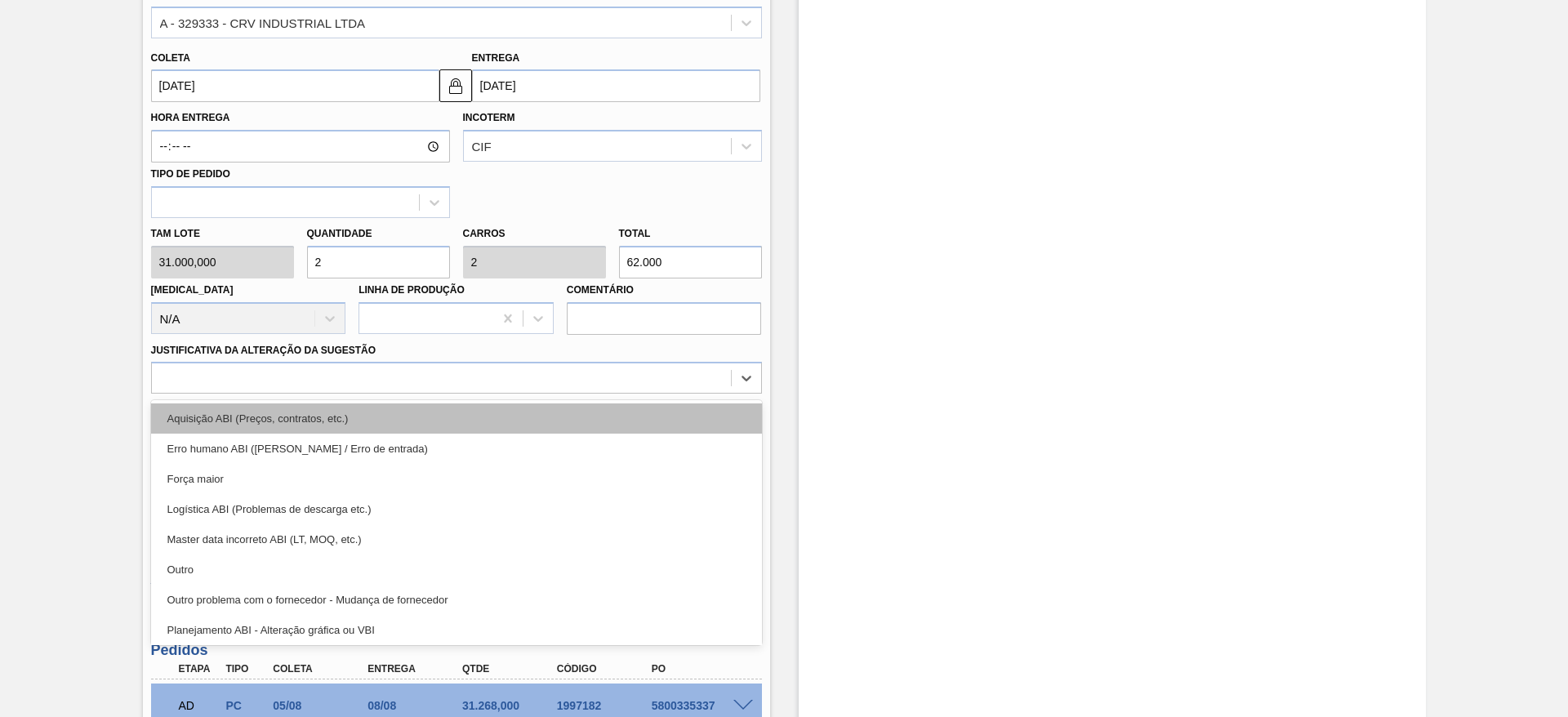
drag, startPoint x: 614, startPoint y: 382, endPoint x: 623, endPoint y: 407, distance: 26.6
click at [623, 394] on div "option Aquisição ABI (Preços, contratos, etc.) focused, 1 of 18. 18 results ava…" at bounding box center [456, 378] width 611 height 32
click at [623, 407] on div "Aquisição ABI (Preços, contratos, etc.)" at bounding box center [456, 419] width 611 height 30
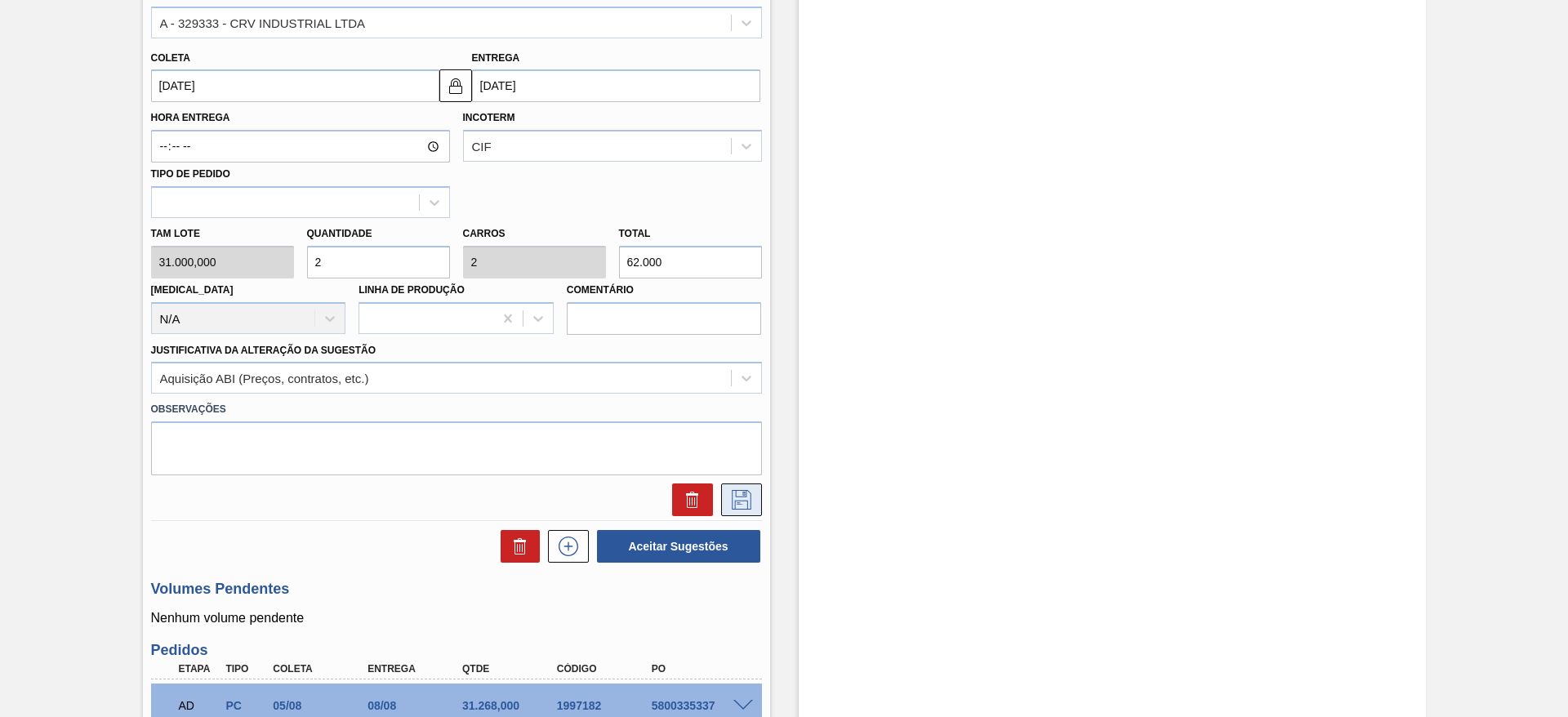
click at [745, 496] on icon at bounding box center [741, 500] width 19 height 19
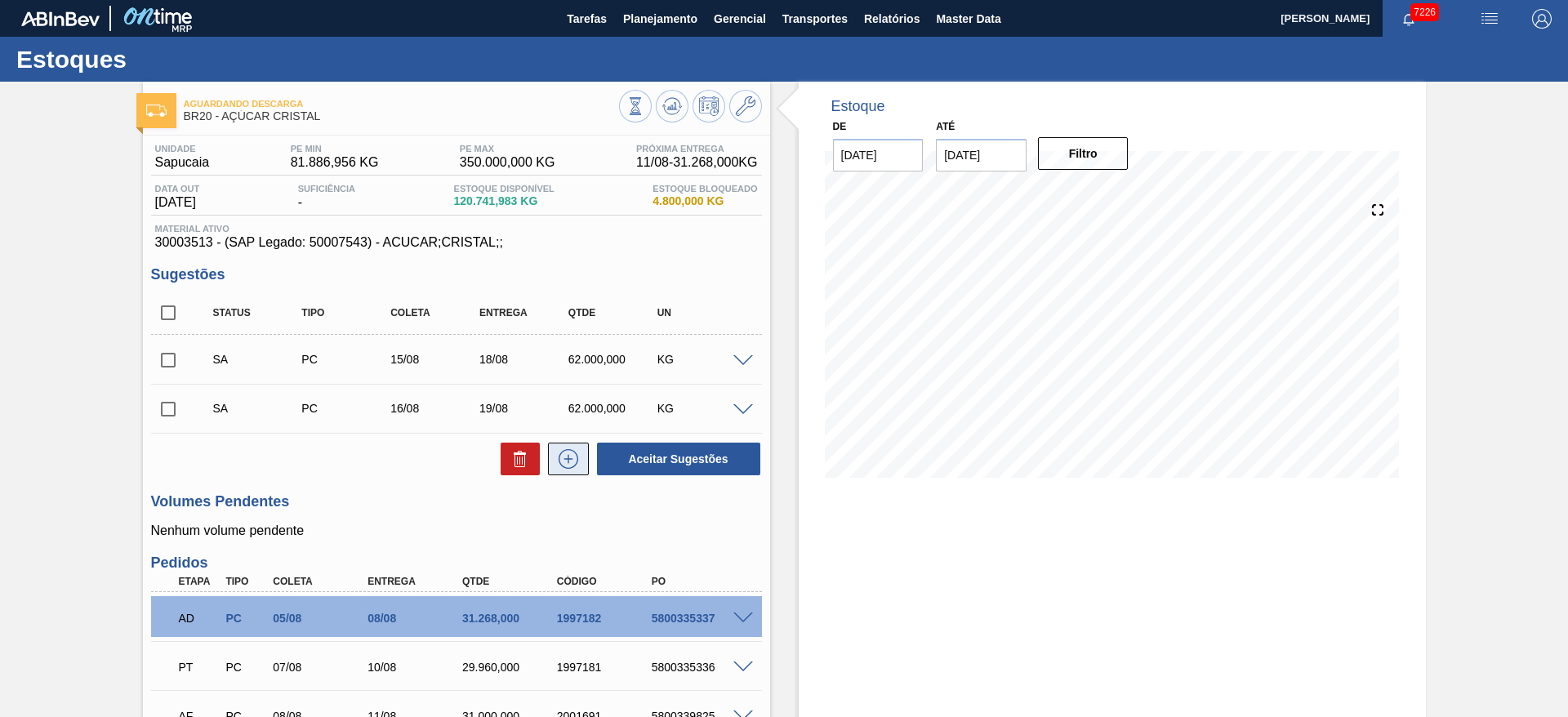
click at [565, 458] on icon at bounding box center [568, 459] width 26 height 19
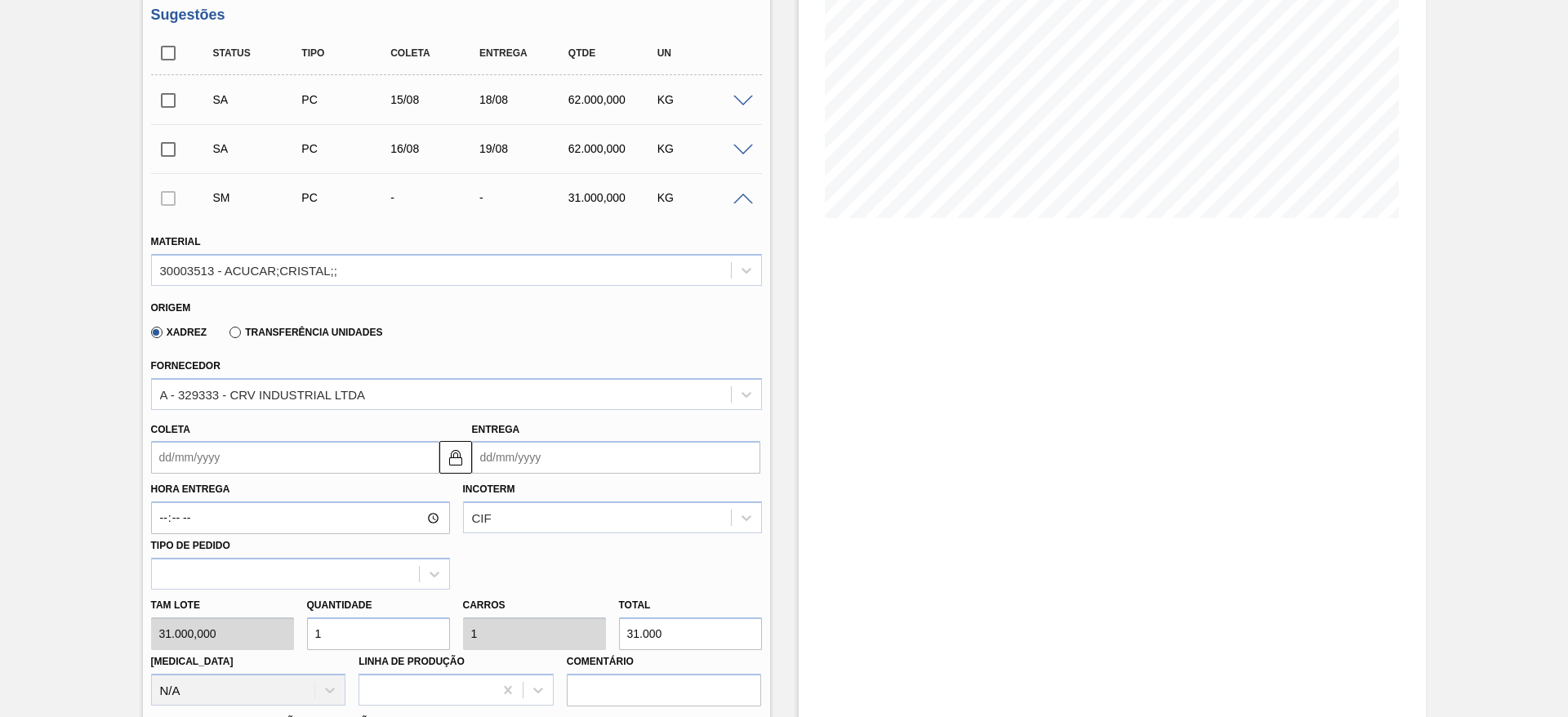
scroll to position [321, 0]
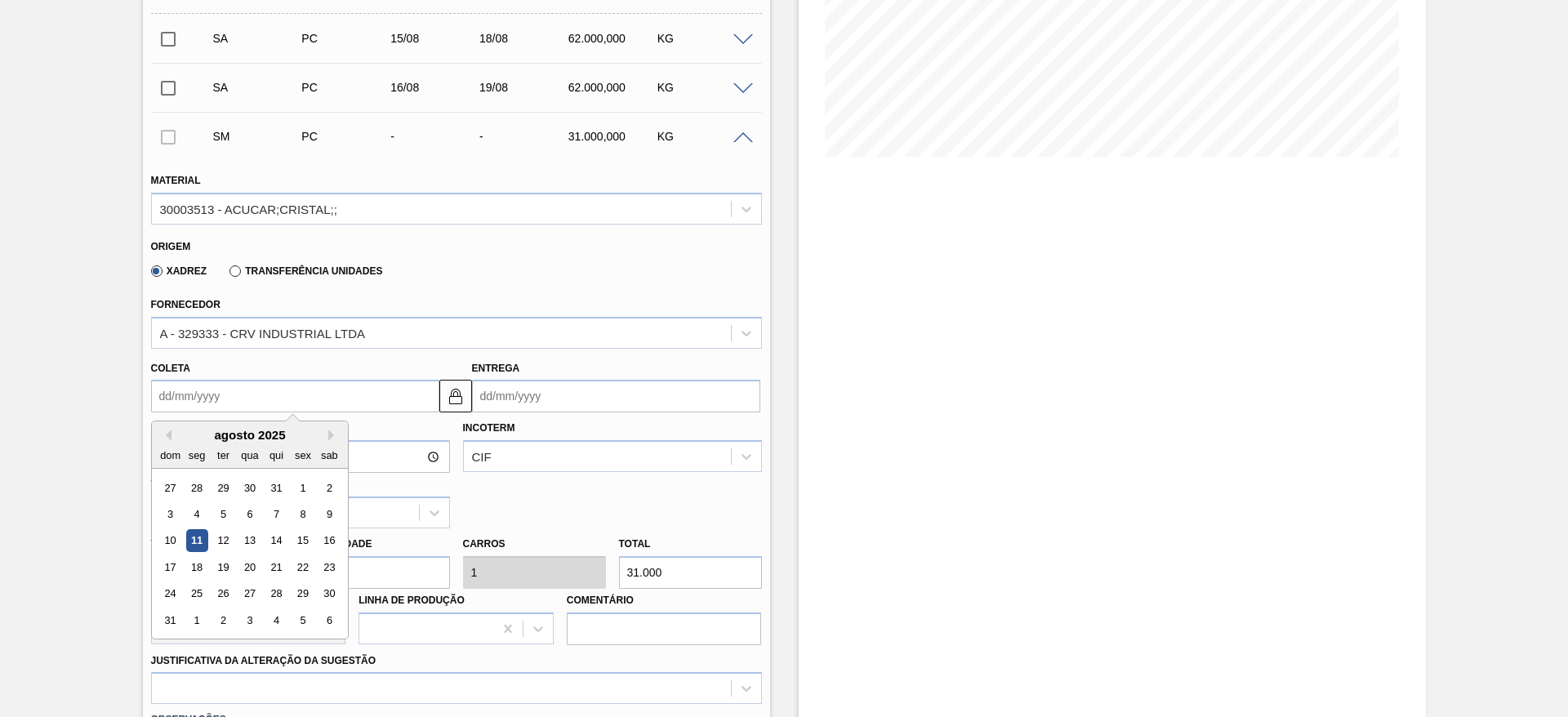
click at [166, 404] on input "Coleta" at bounding box center [295, 396] width 288 height 33
click at [176, 563] on div "17" at bounding box center [170, 567] width 22 height 22
type input "[DATE]"
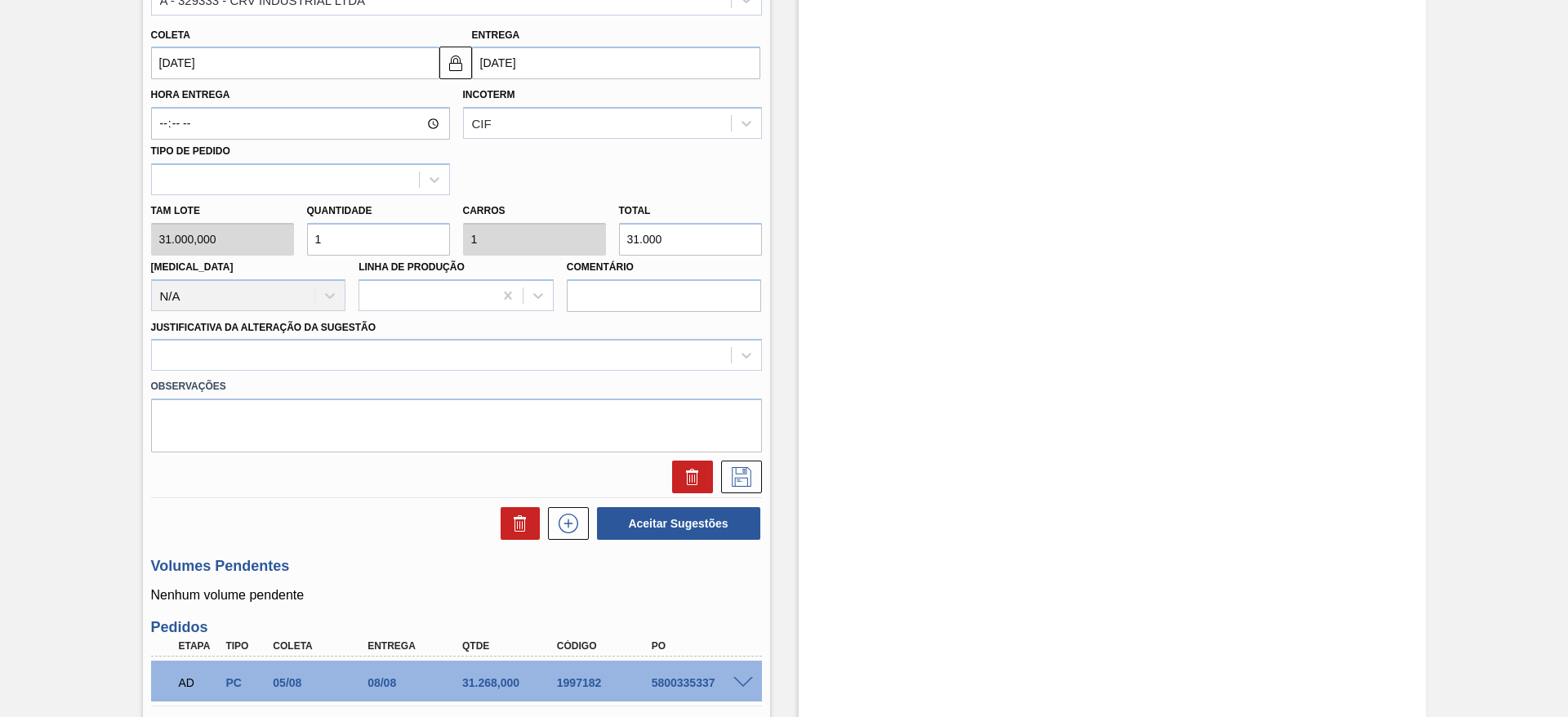
scroll to position [657, 0]
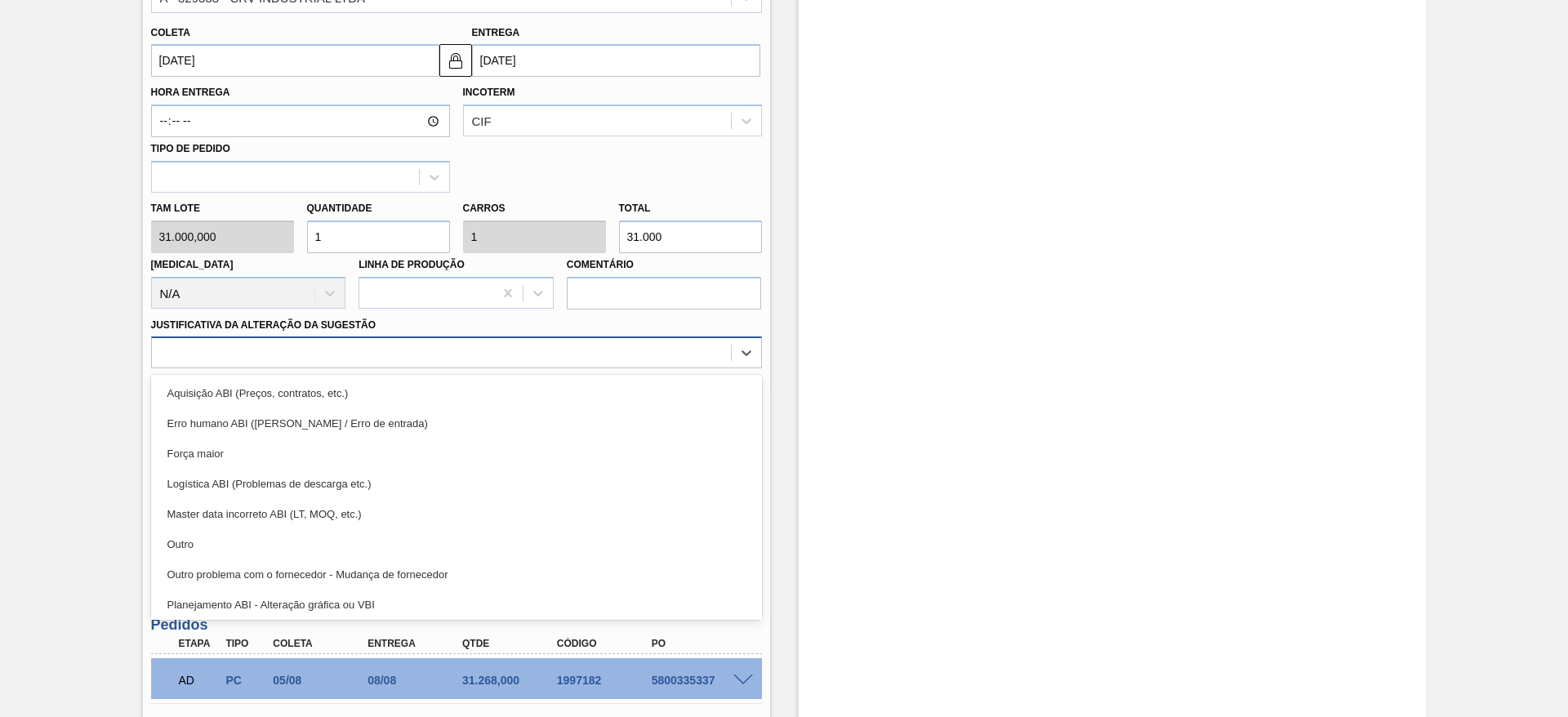
click at [593, 356] on div at bounding box center [441, 353] width 579 height 23
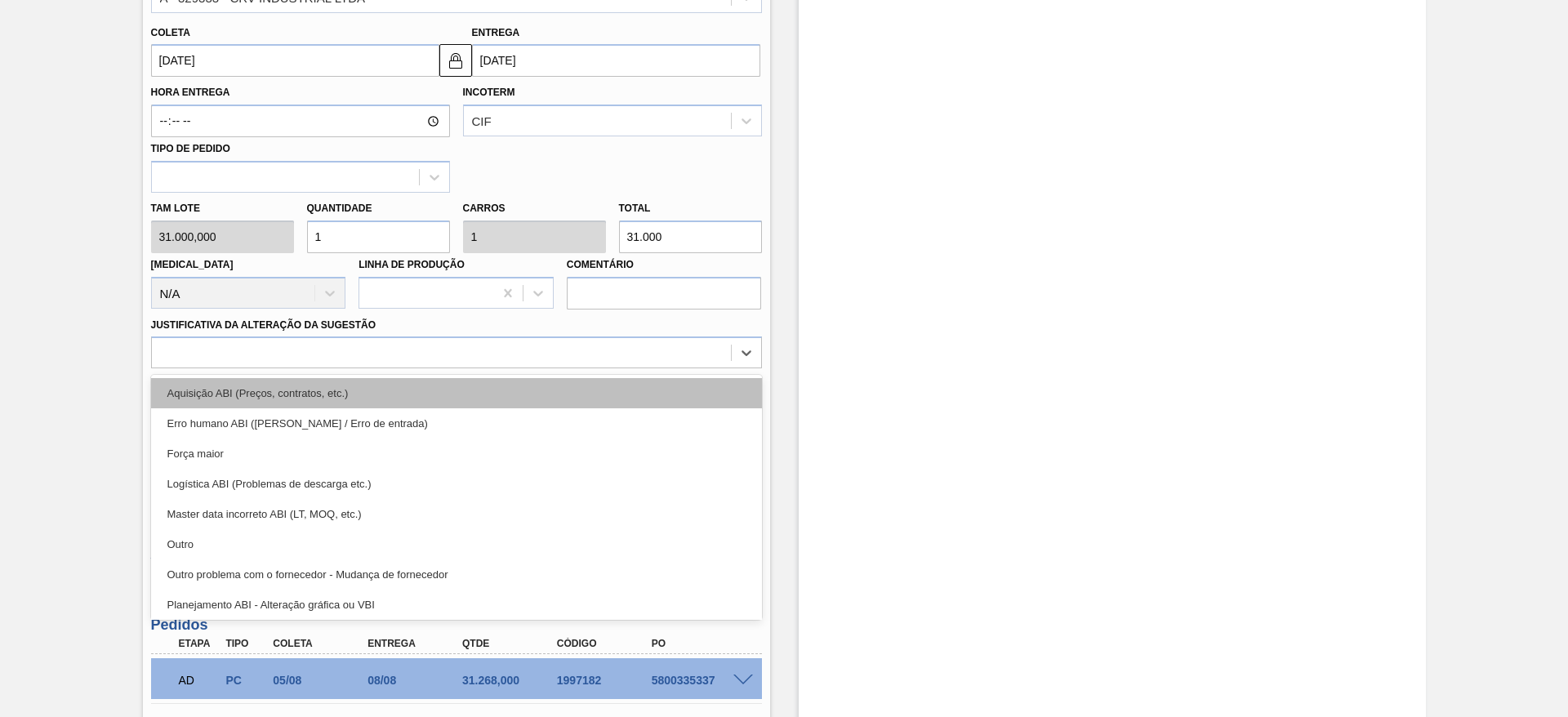
click at [601, 385] on div "Aquisição ABI (Preços, contratos, etc.)" at bounding box center [456, 394] width 611 height 30
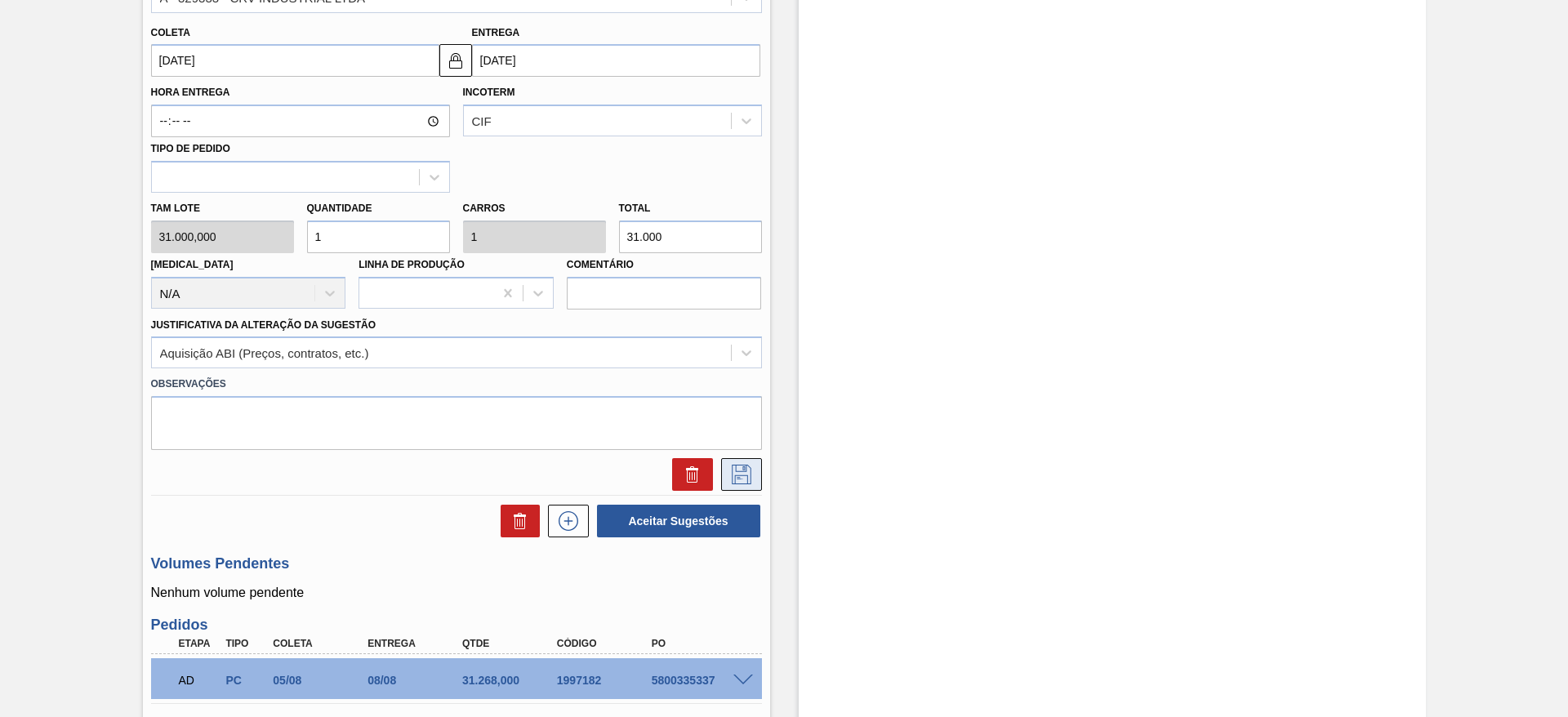
click at [751, 482] on icon at bounding box center [741, 474] width 26 height 19
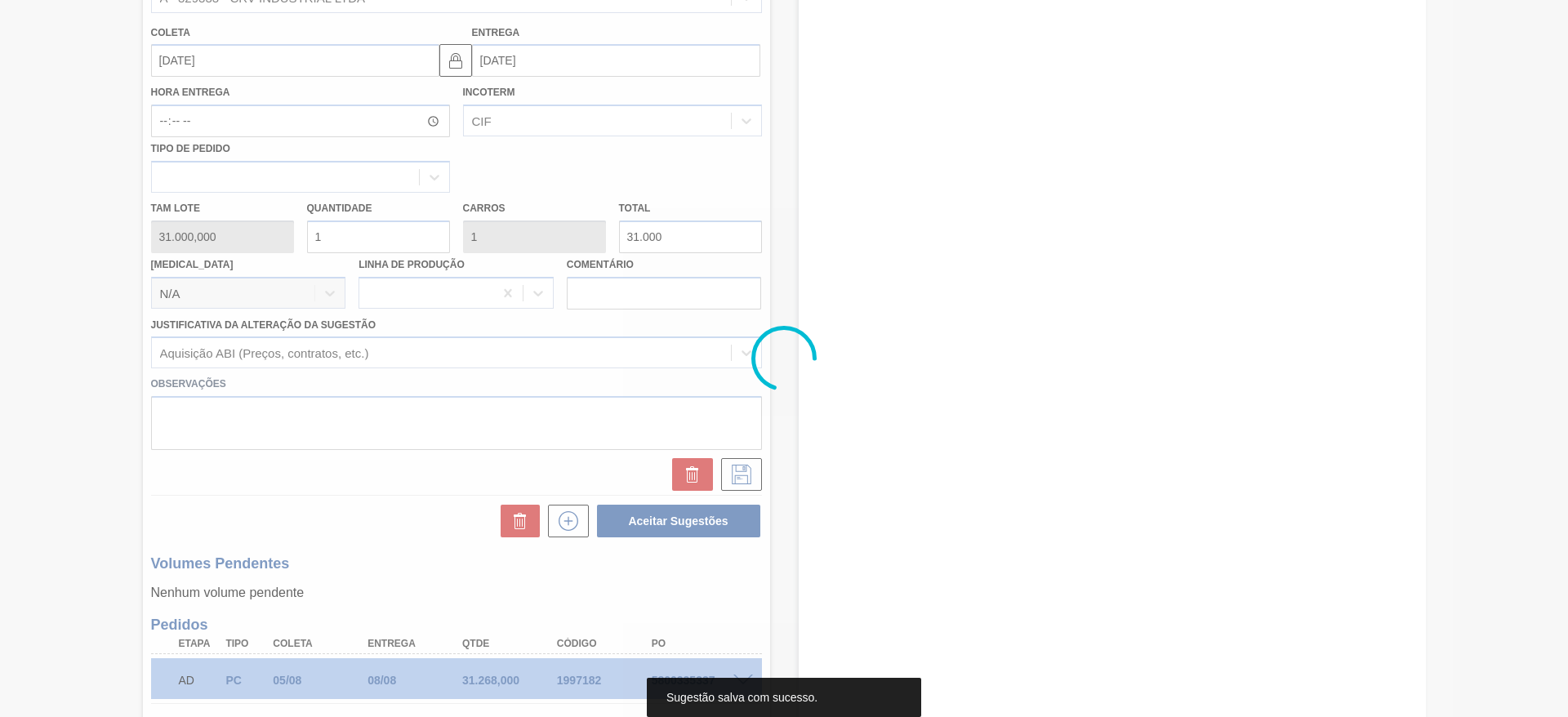
scroll to position [29, 0]
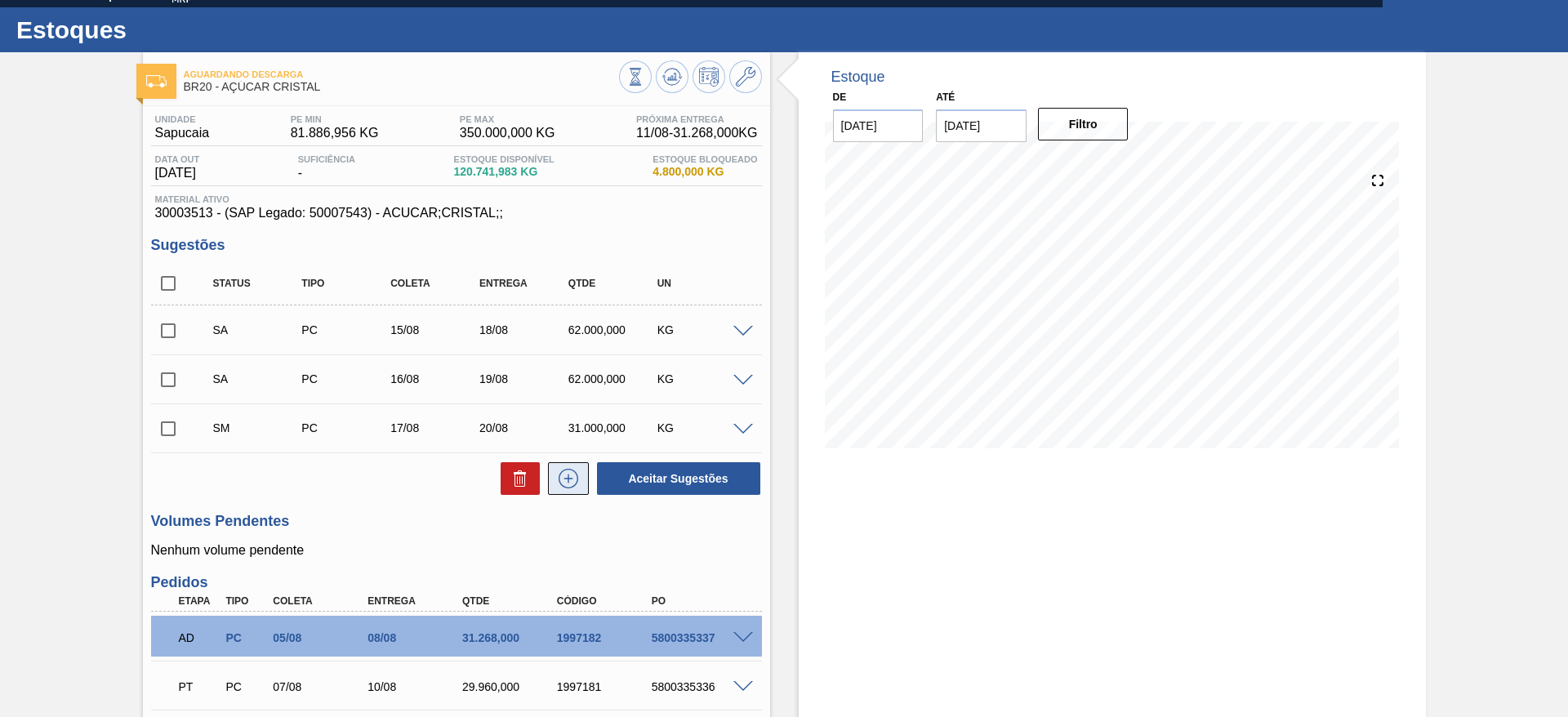
click at [572, 474] on icon at bounding box center [568, 478] width 26 height 19
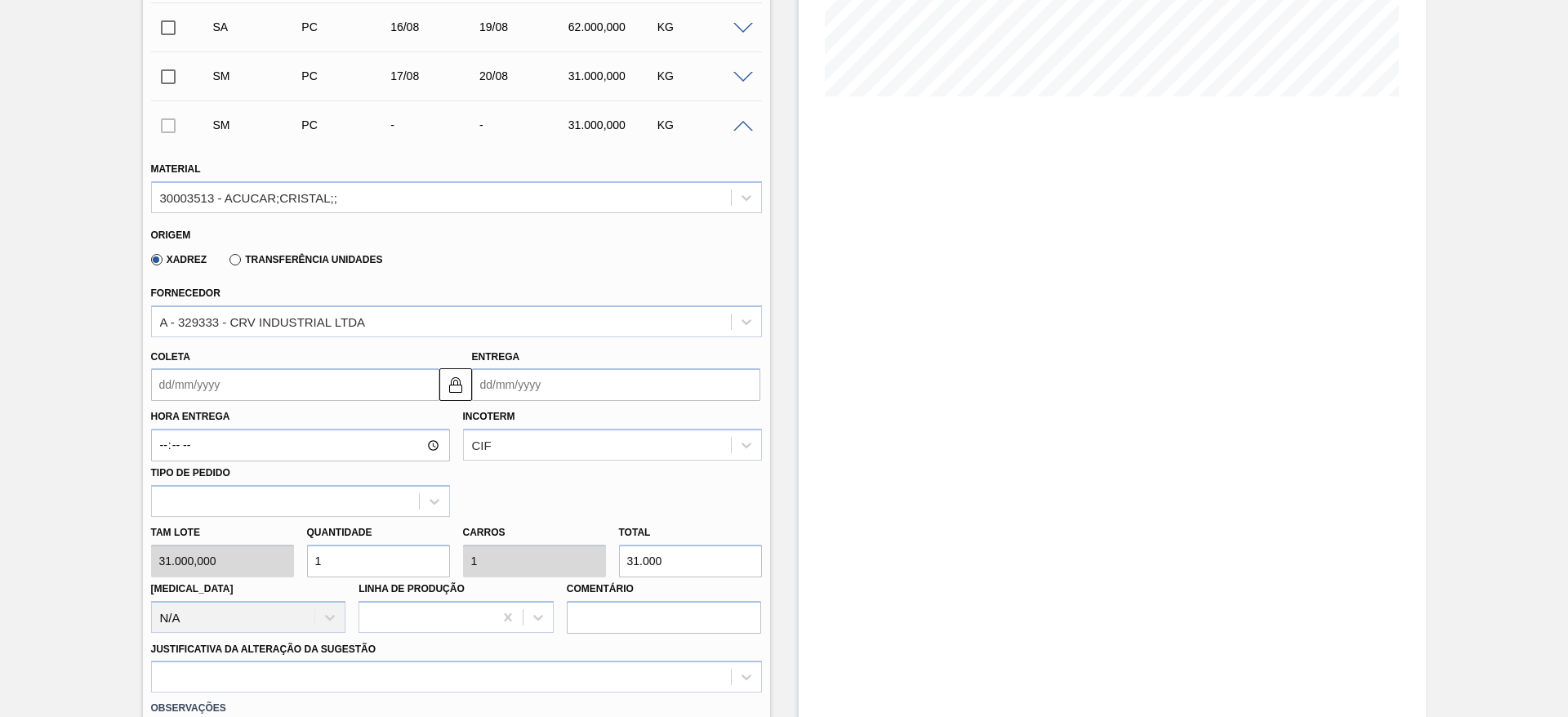
scroll to position [383, 0]
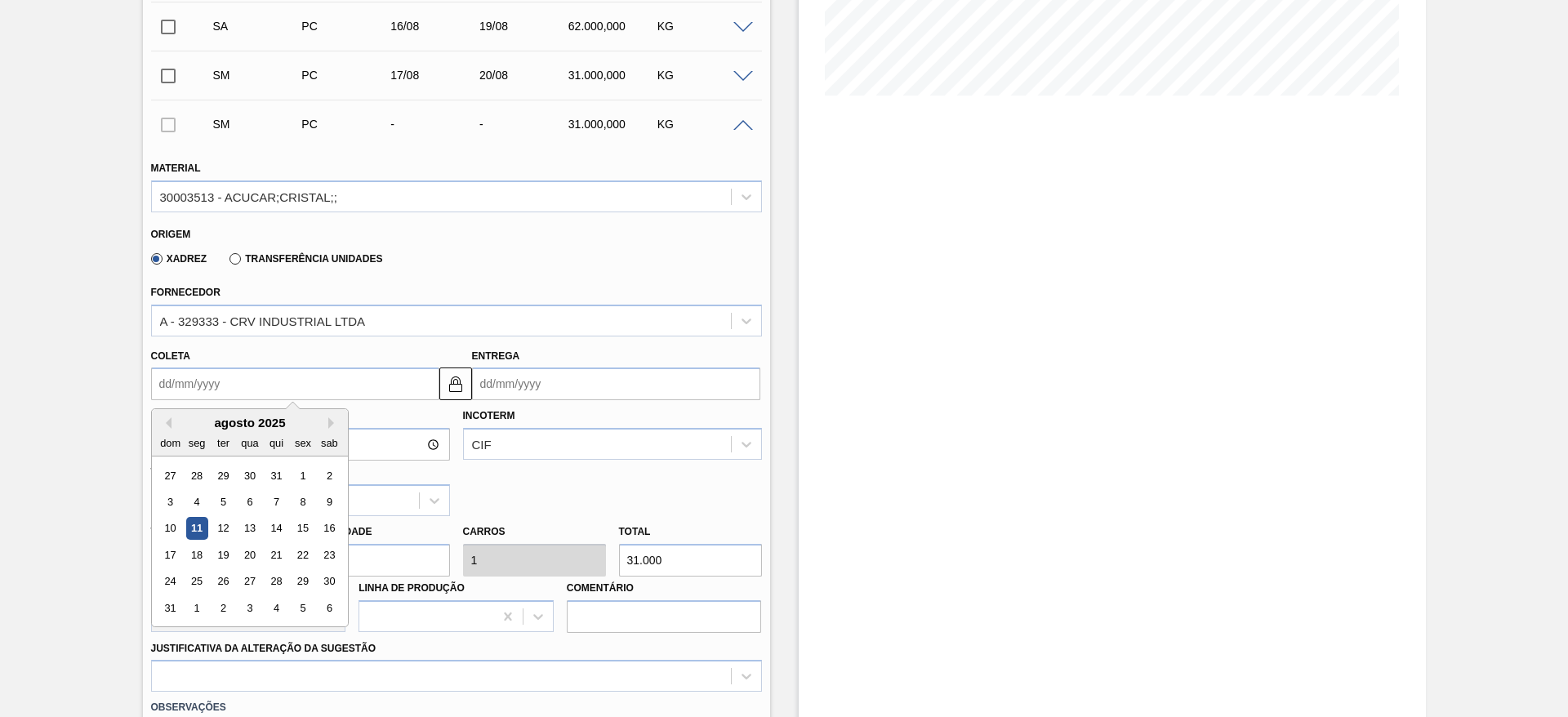
click at [186, 373] on input "Coleta" at bounding box center [295, 384] width 288 height 33
click at [219, 552] on div "19" at bounding box center [222, 555] width 22 height 22
type input "19/08/2025"
type input "22/08/2025"
click at [192, 373] on input "19/08/2025" at bounding box center [295, 384] width 288 height 33
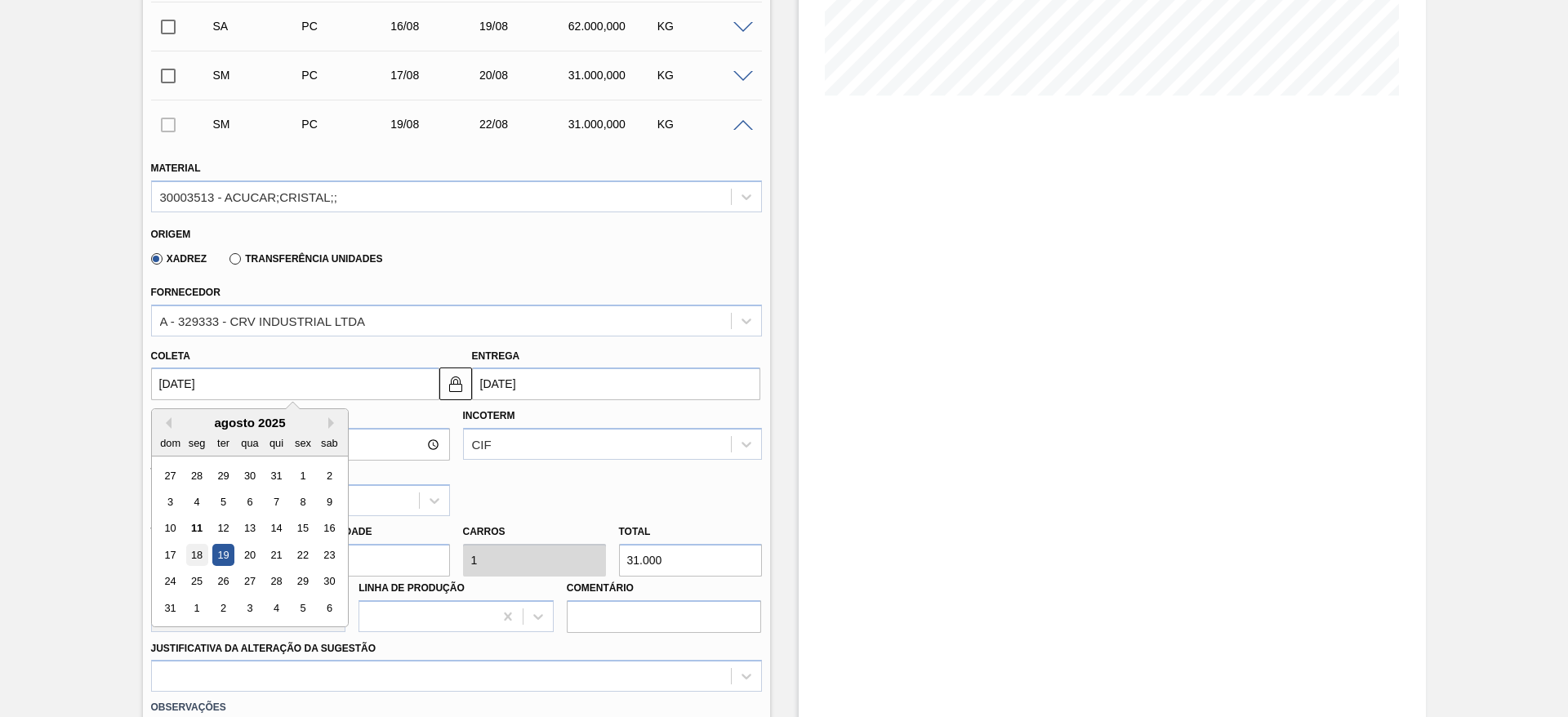
click at [191, 565] on div "18" at bounding box center [196, 555] width 22 height 22
type input "18/08/2025"
type input "21/08/2025"
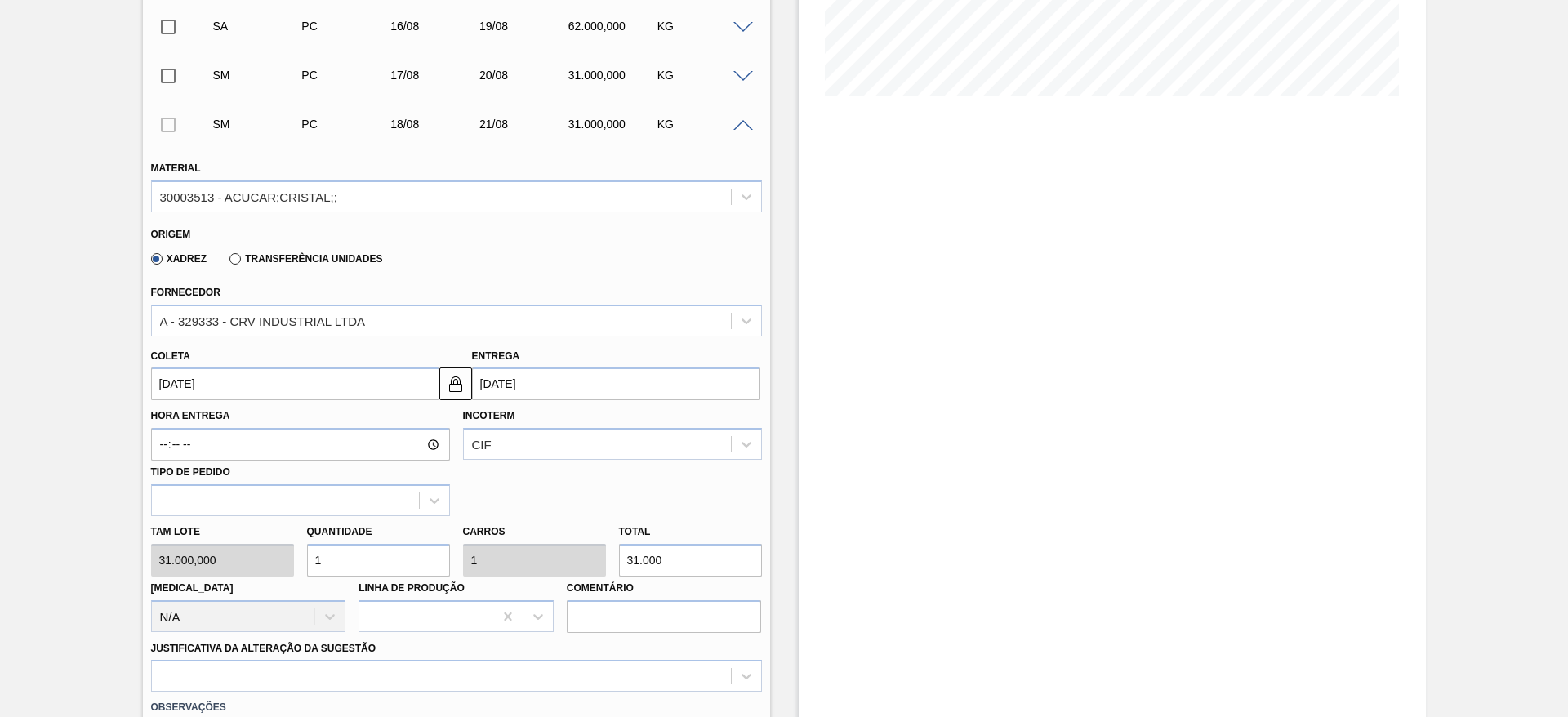
scroll to position [614, 0]
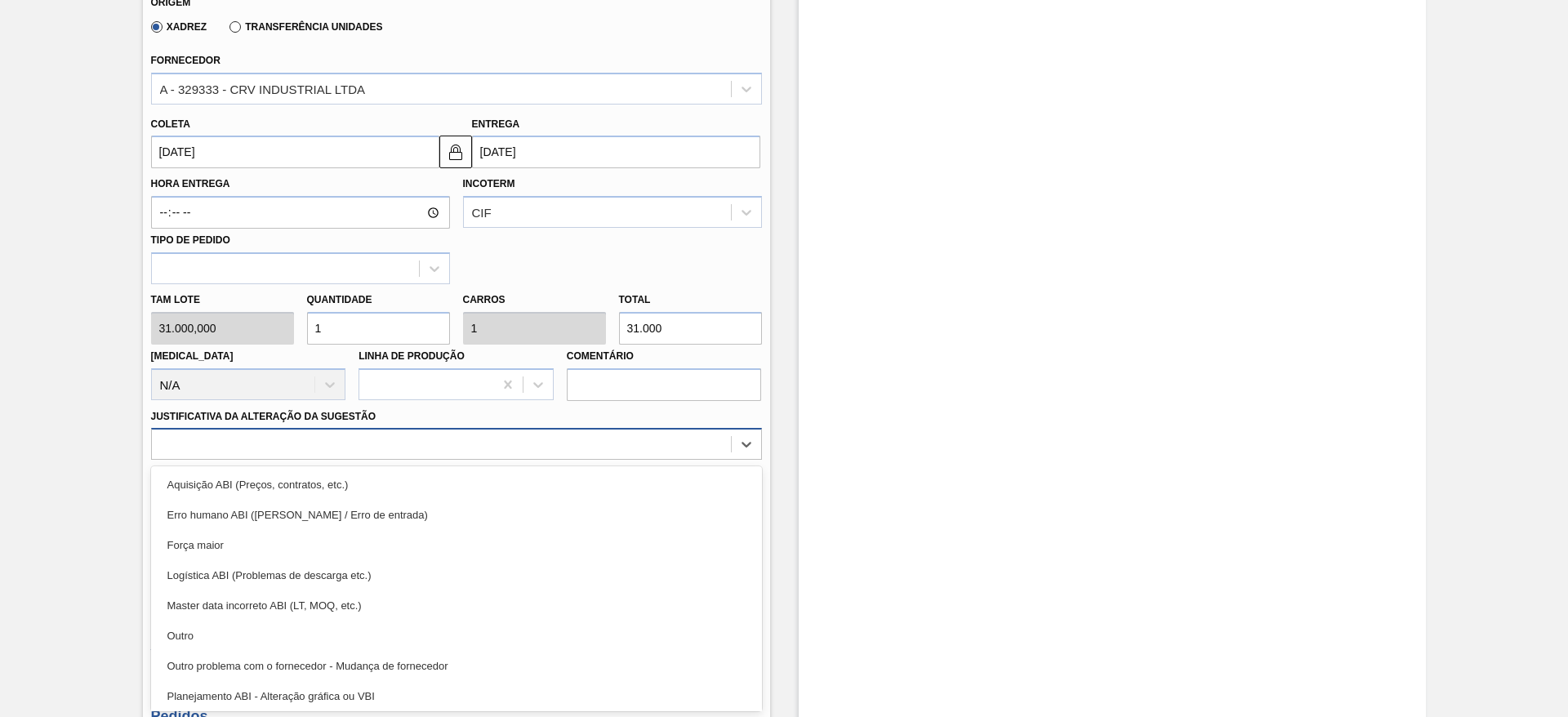
click at [567, 455] on div at bounding box center [441, 445] width 579 height 23
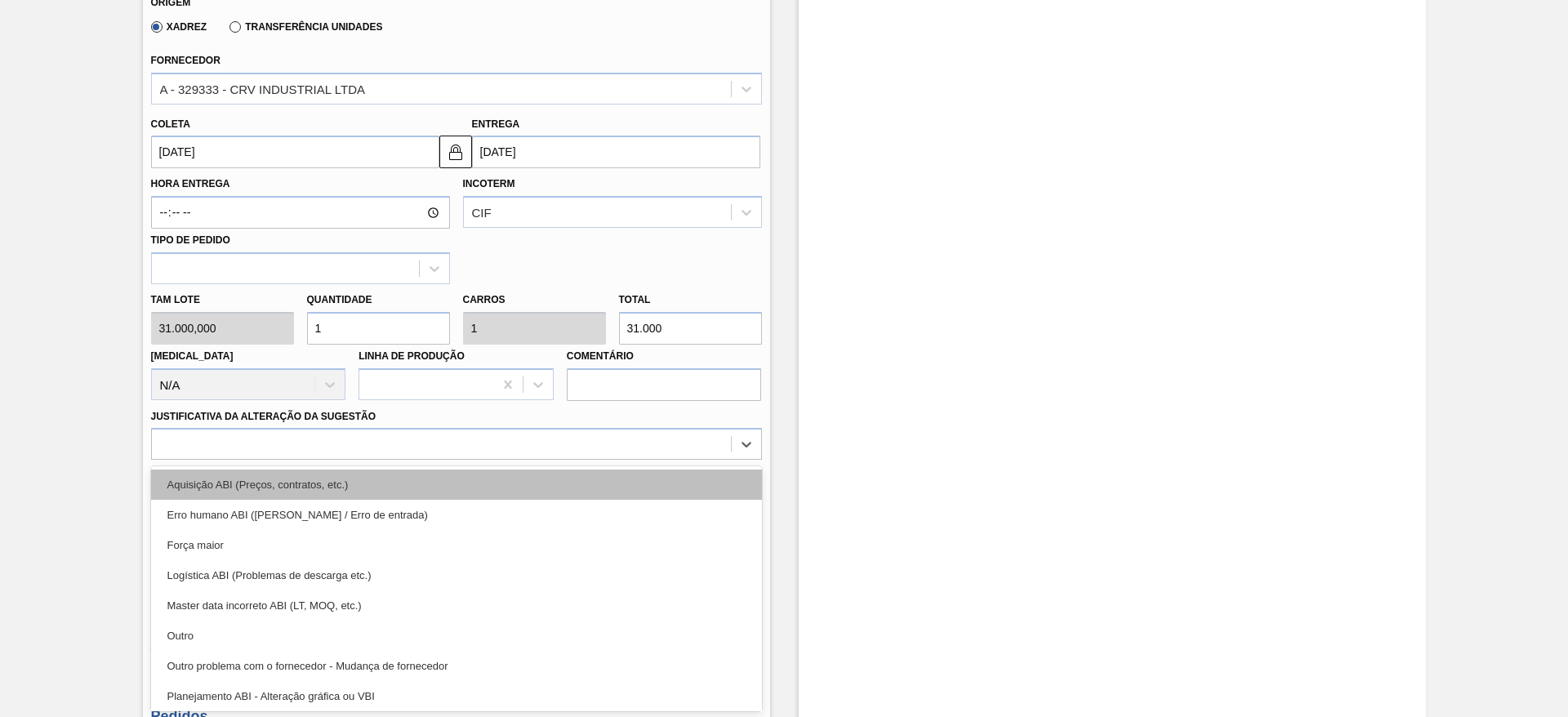
click at [579, 474] on div "Aquisição ABI (Preços, contratos, etc.)" at bounding box center [456, 485] width 611 height 30
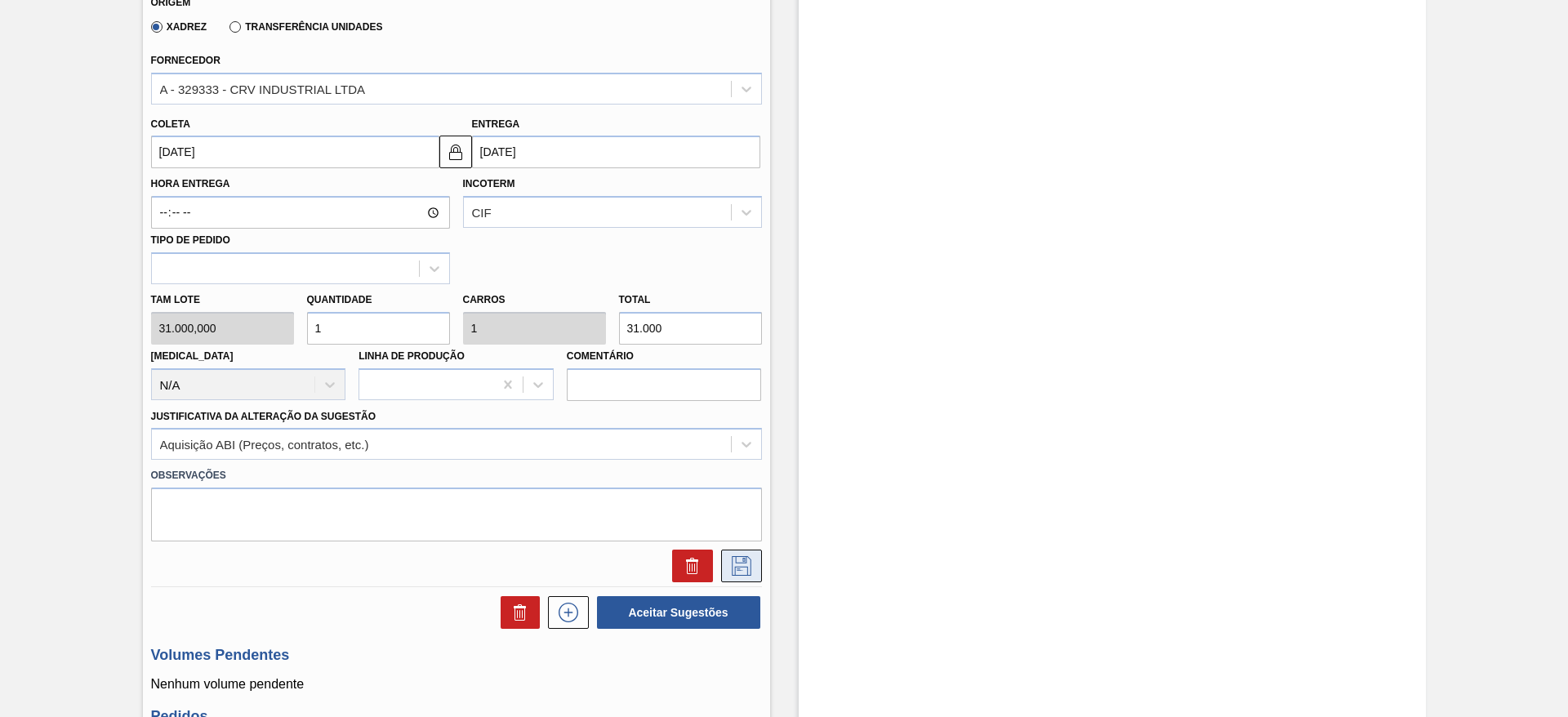
click at [723, 551] on button at bounding box center [741, 566] width 41 height 33
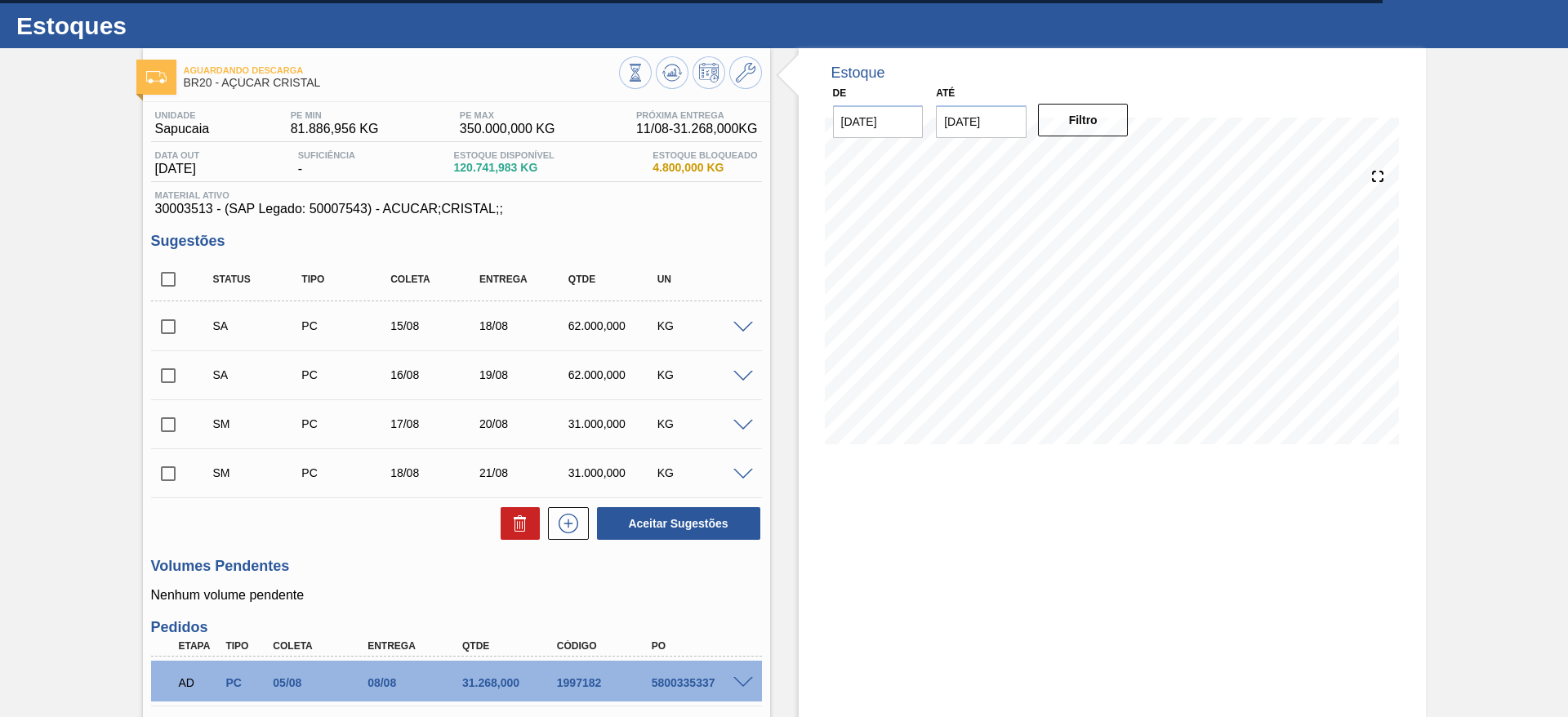
scroll to position [14, 0]
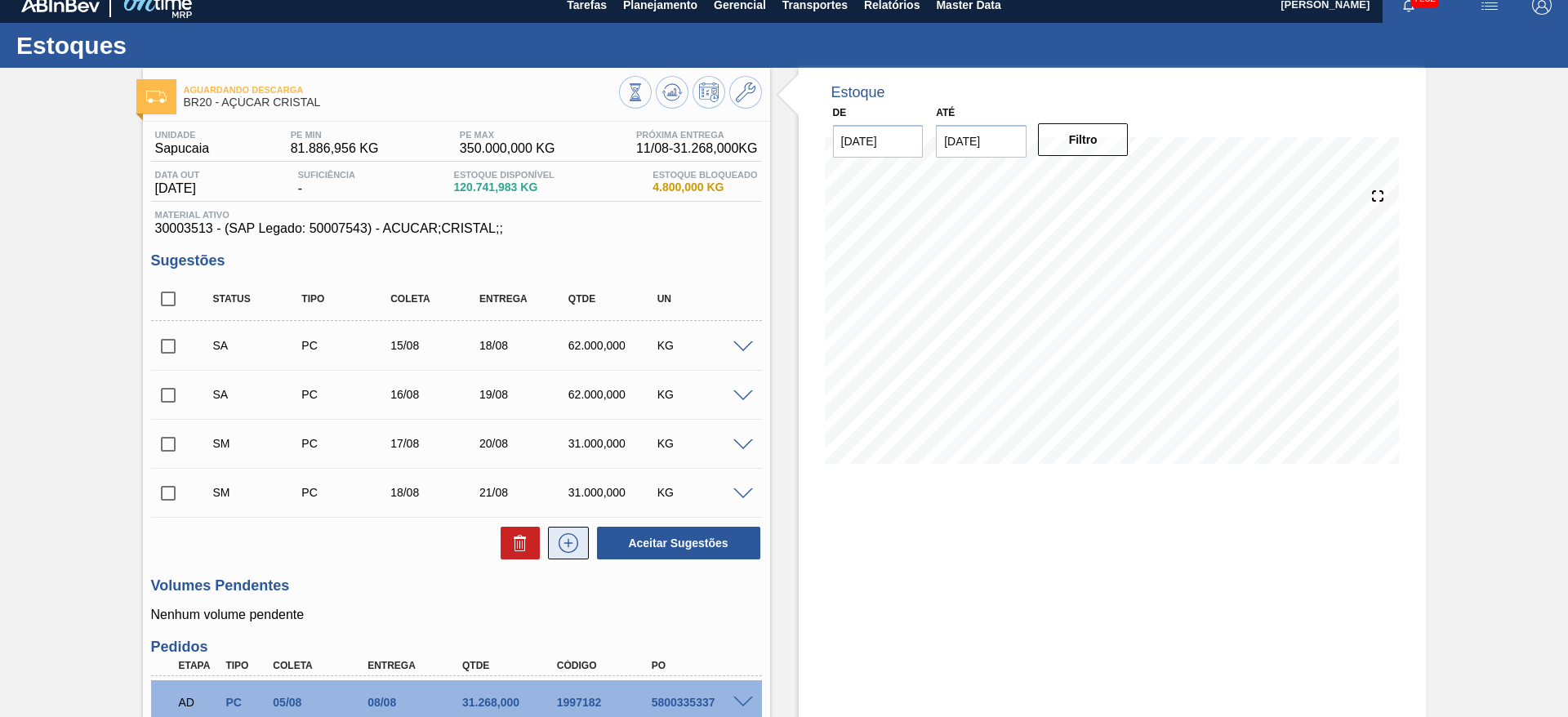
click at [578, 543] on icon at bounding box center [568, 542] width 26 height 19
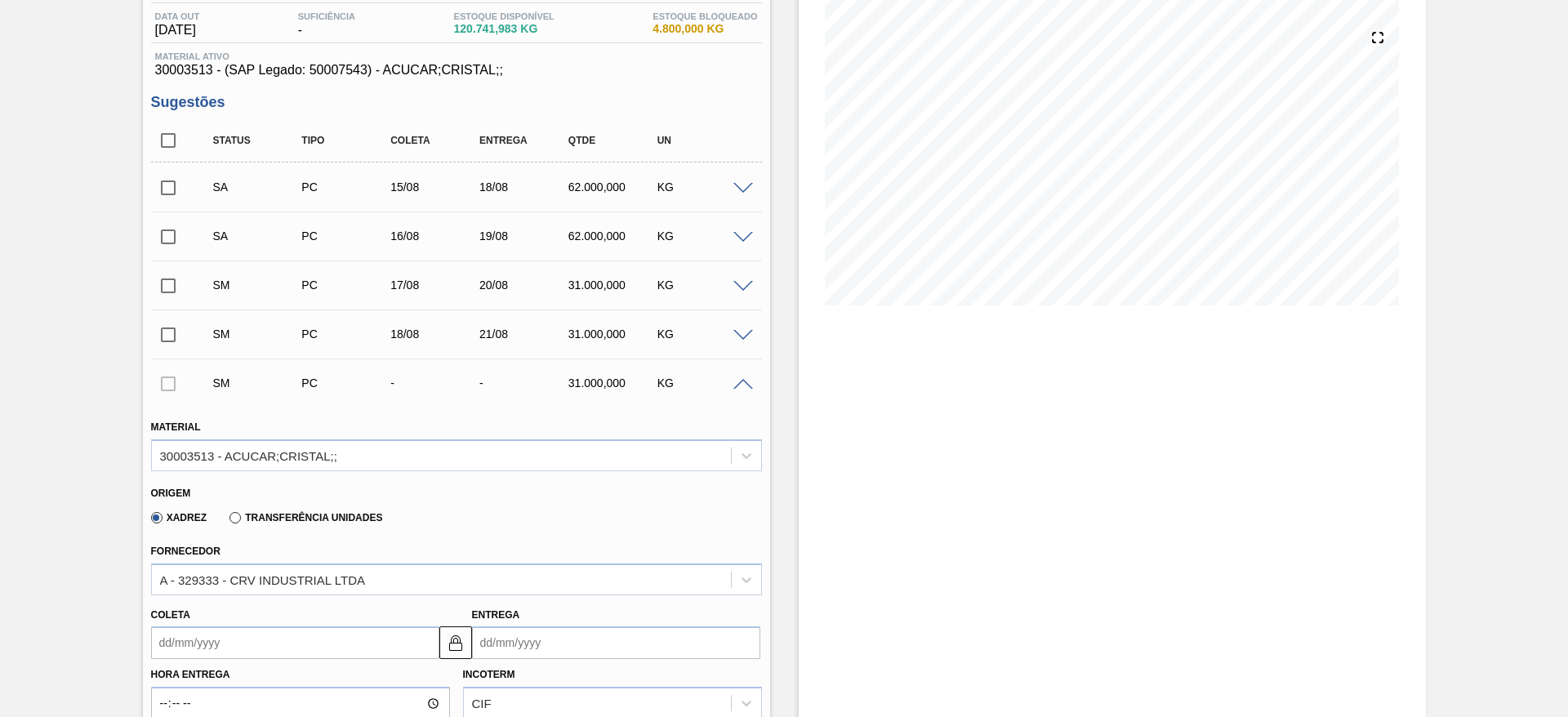
scroll to position [205, 0]
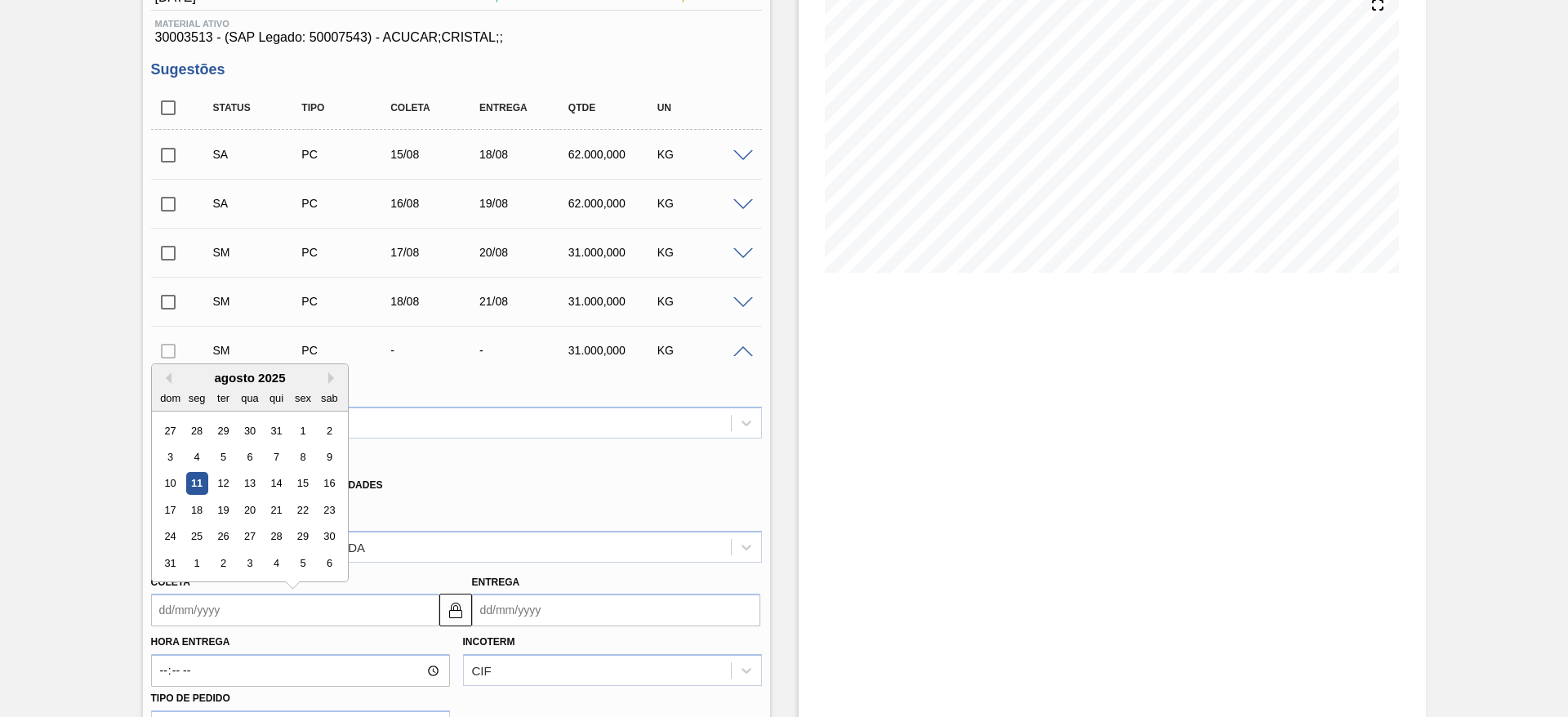
click at [200, 601] on input "Coleta" at bounding box center [295, 610] width 288 height 33
click at [216, 503] on div "19" at bounding box center [222, 510] width 22 height 22
type input "19/08/2025"
type input "22/08/2025"
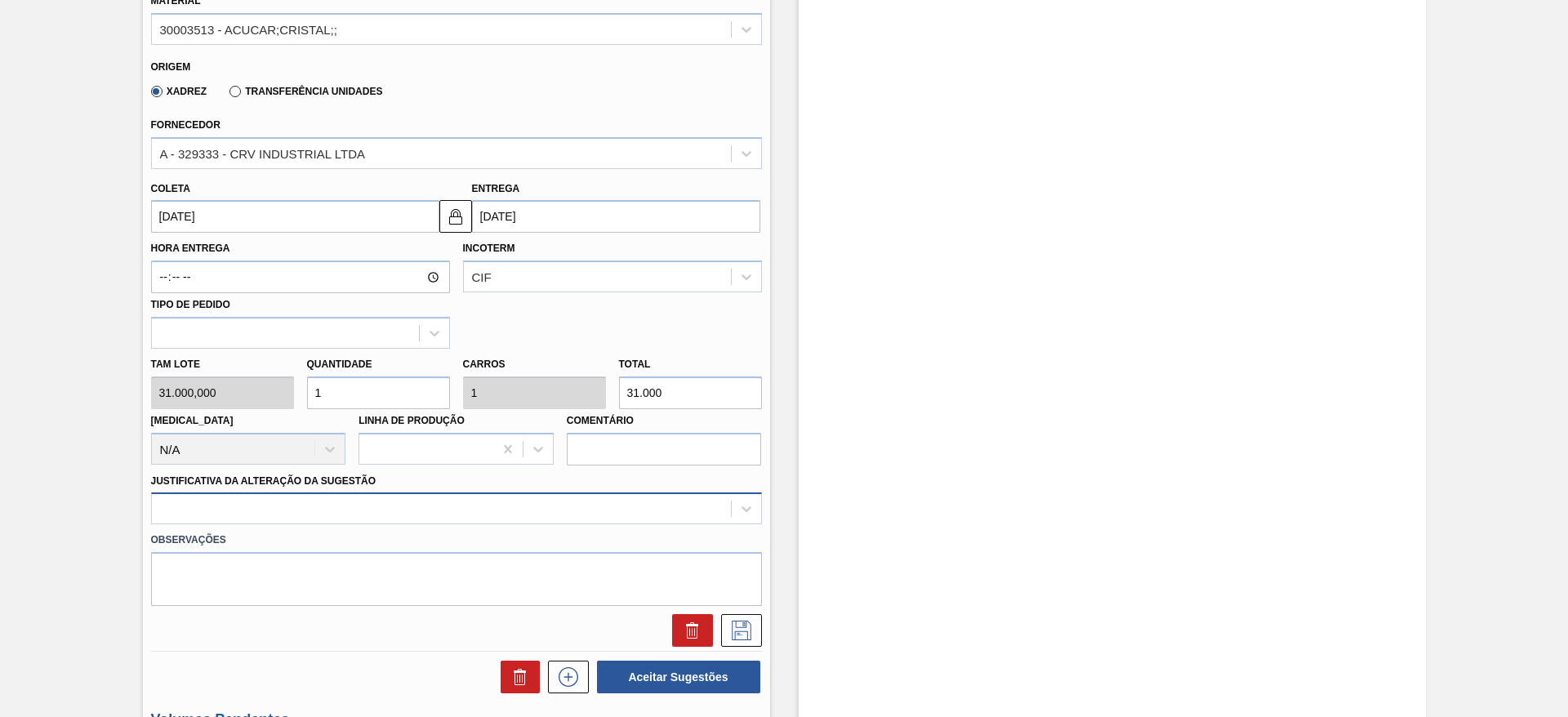
scroll to position [664, 0]
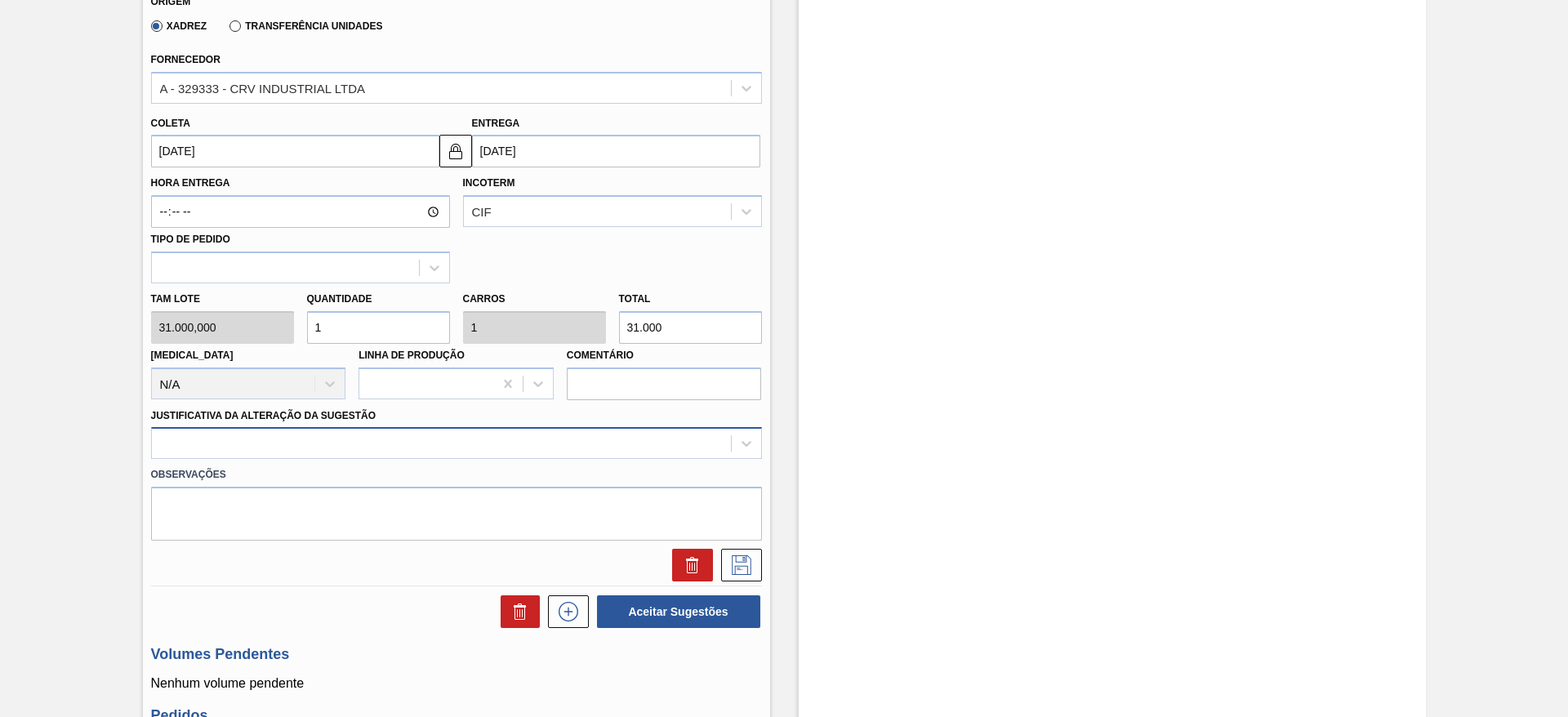
click at [650, 459] on div at bounding box center [456, 443] width 611 height 32
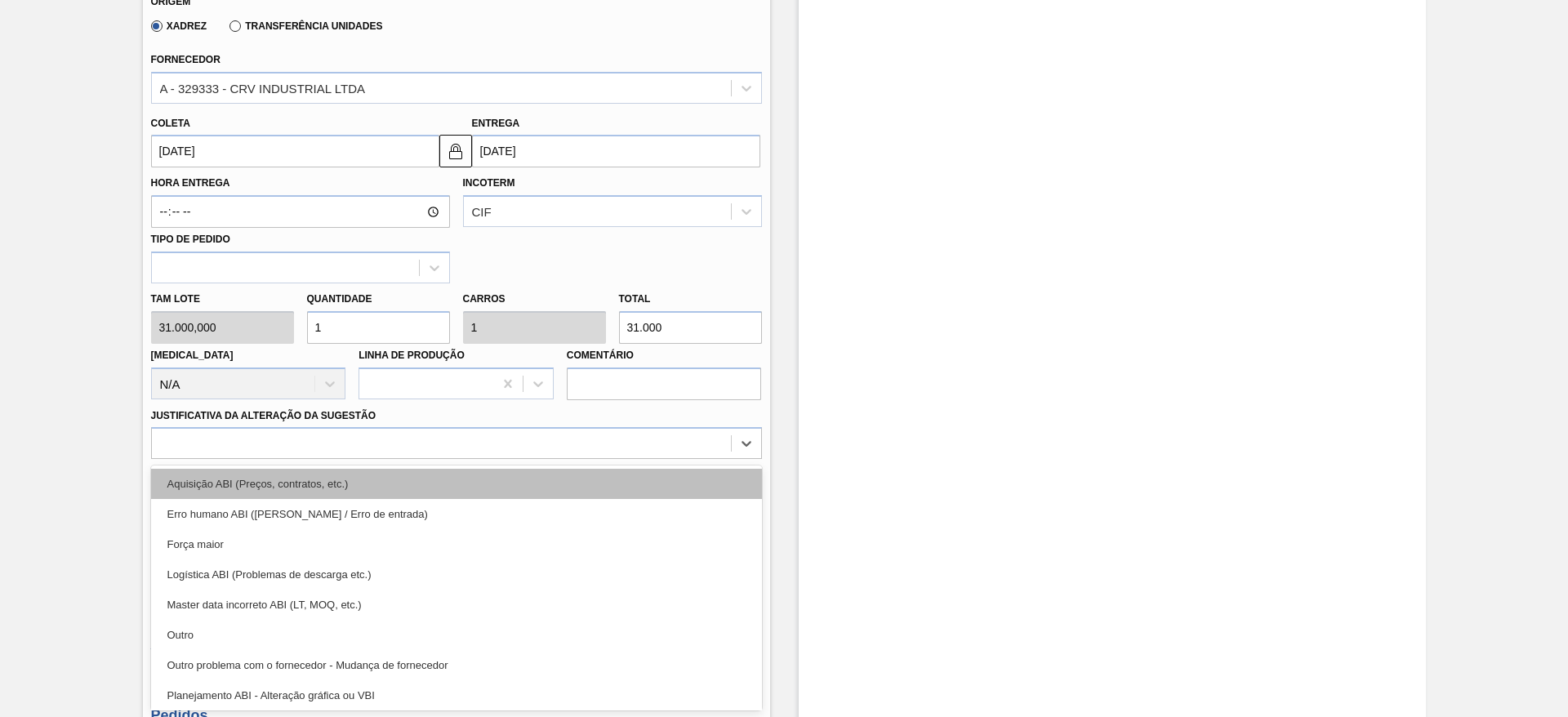
click at [664, 481] on div "Aquisição ABI (Preços, contratos, etc.)" at bounding box center [456, 484] width 611 height 30
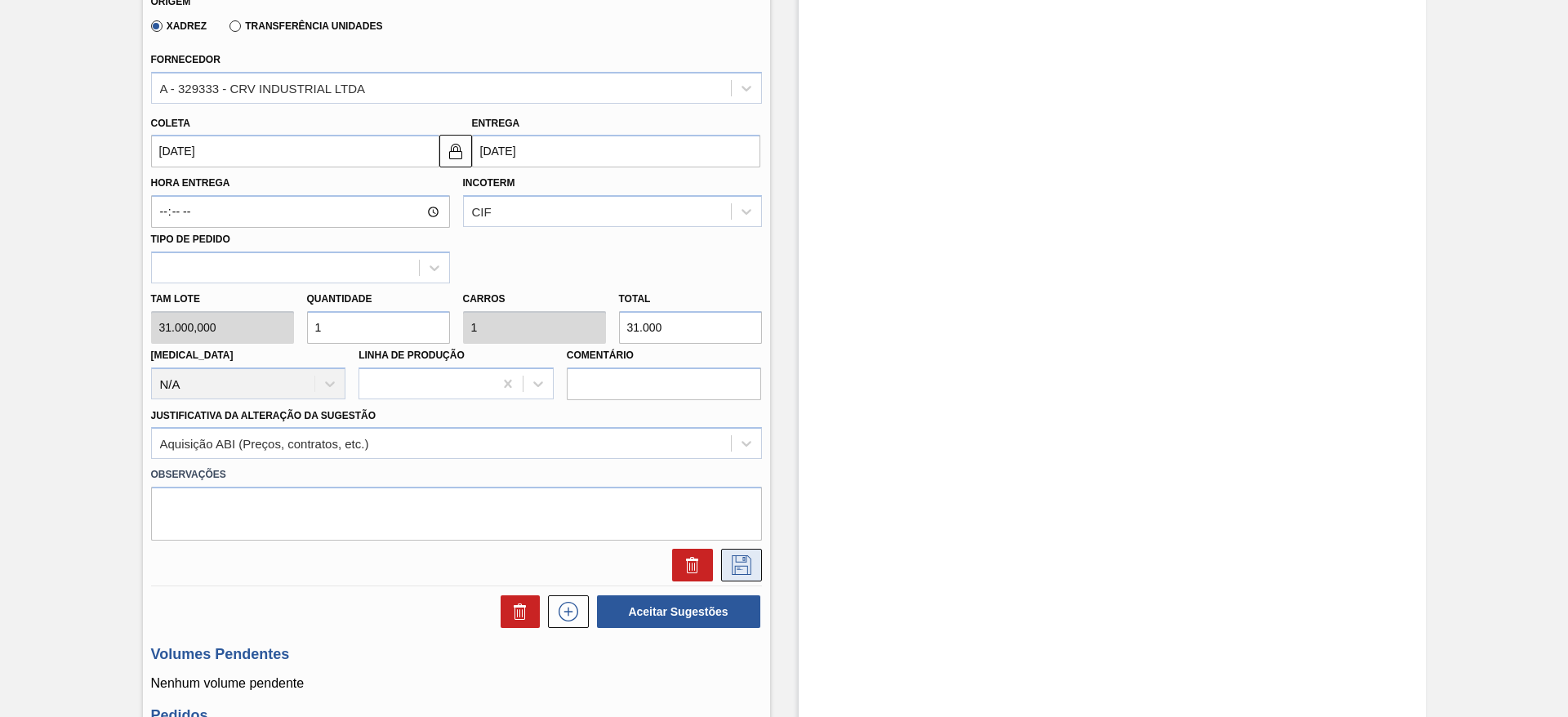
click at [750, 561] on icon at bounding box center [741, 565] width 26 height 19
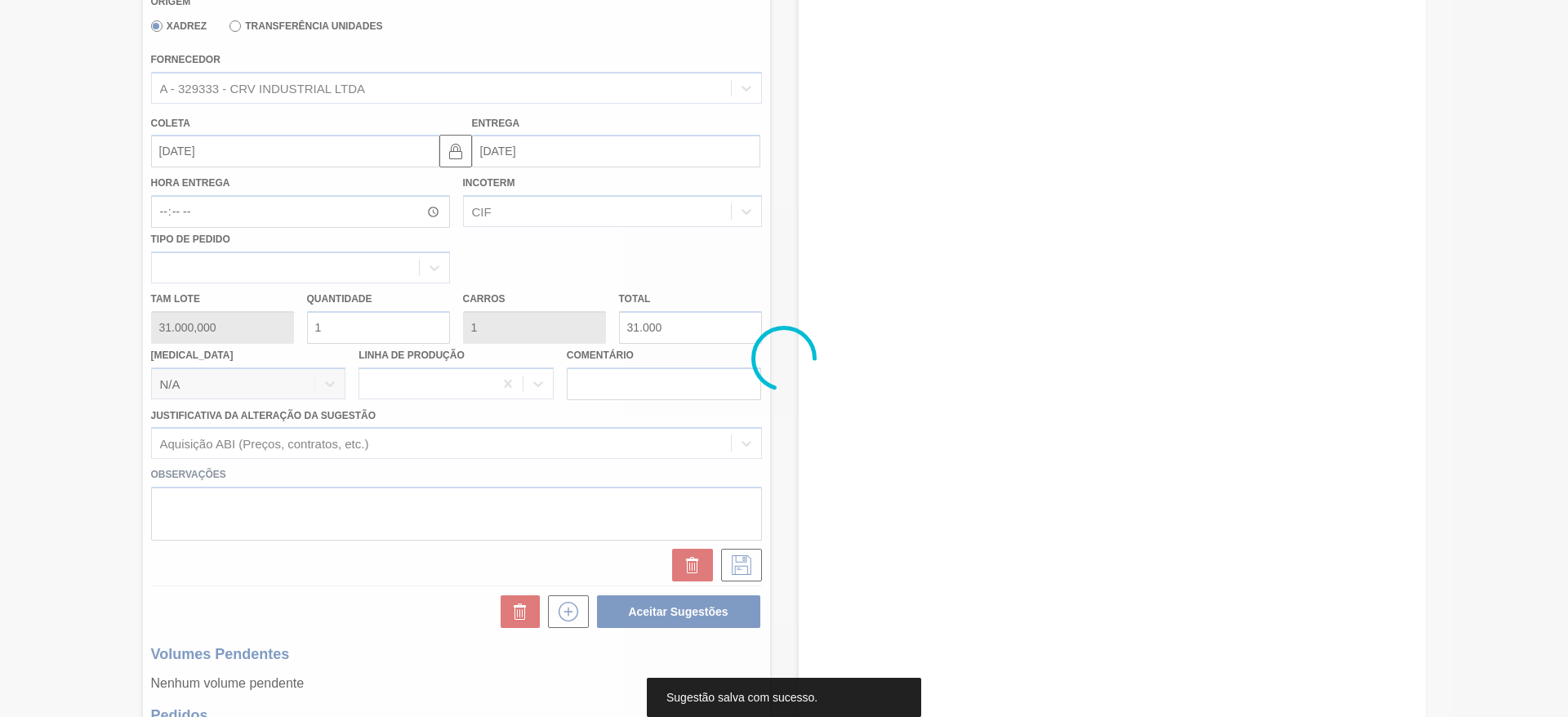
scroll to position [36, 0]
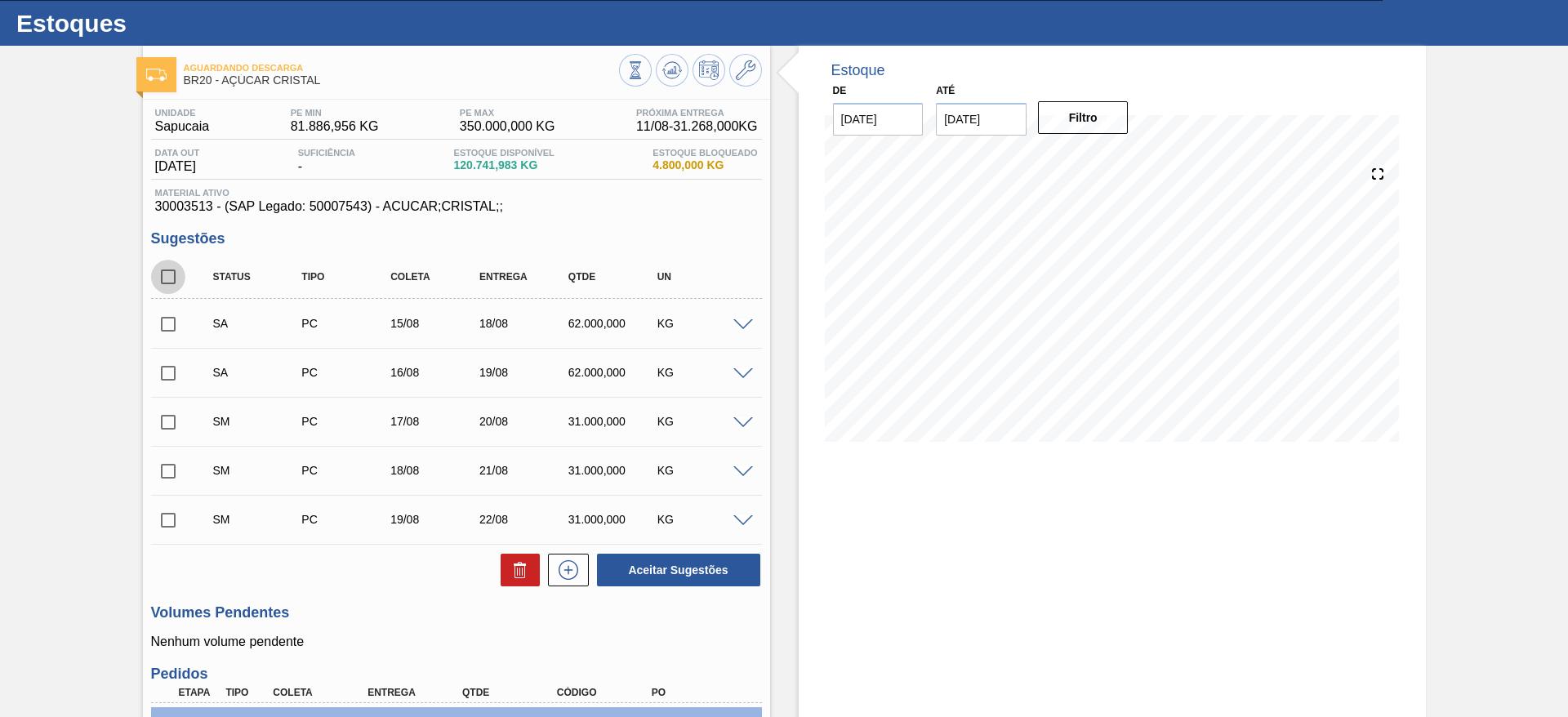
click at [156, 279] on input "checkbox" at bounding box center [168, 277] width 34 height 34
checkbox input "true"
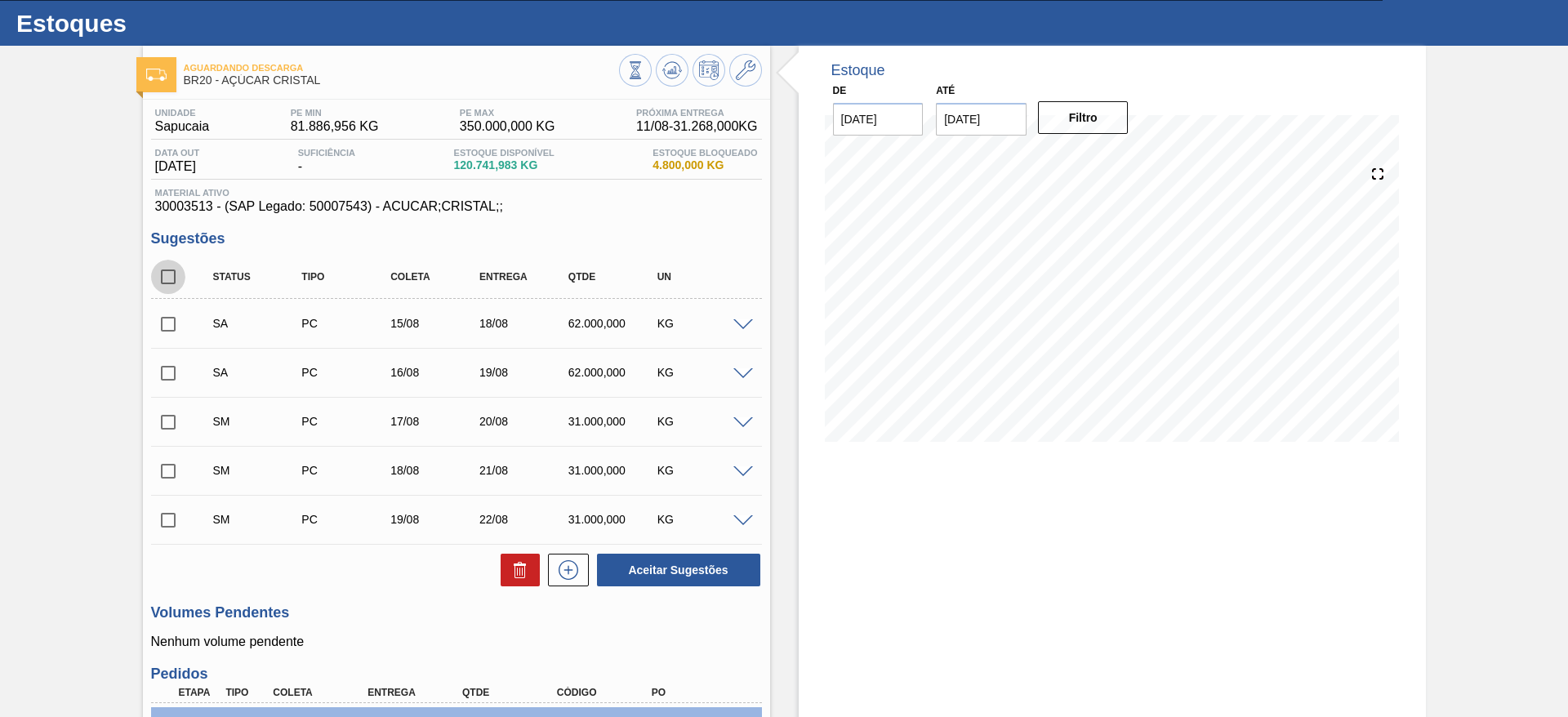
checkbox input "true"
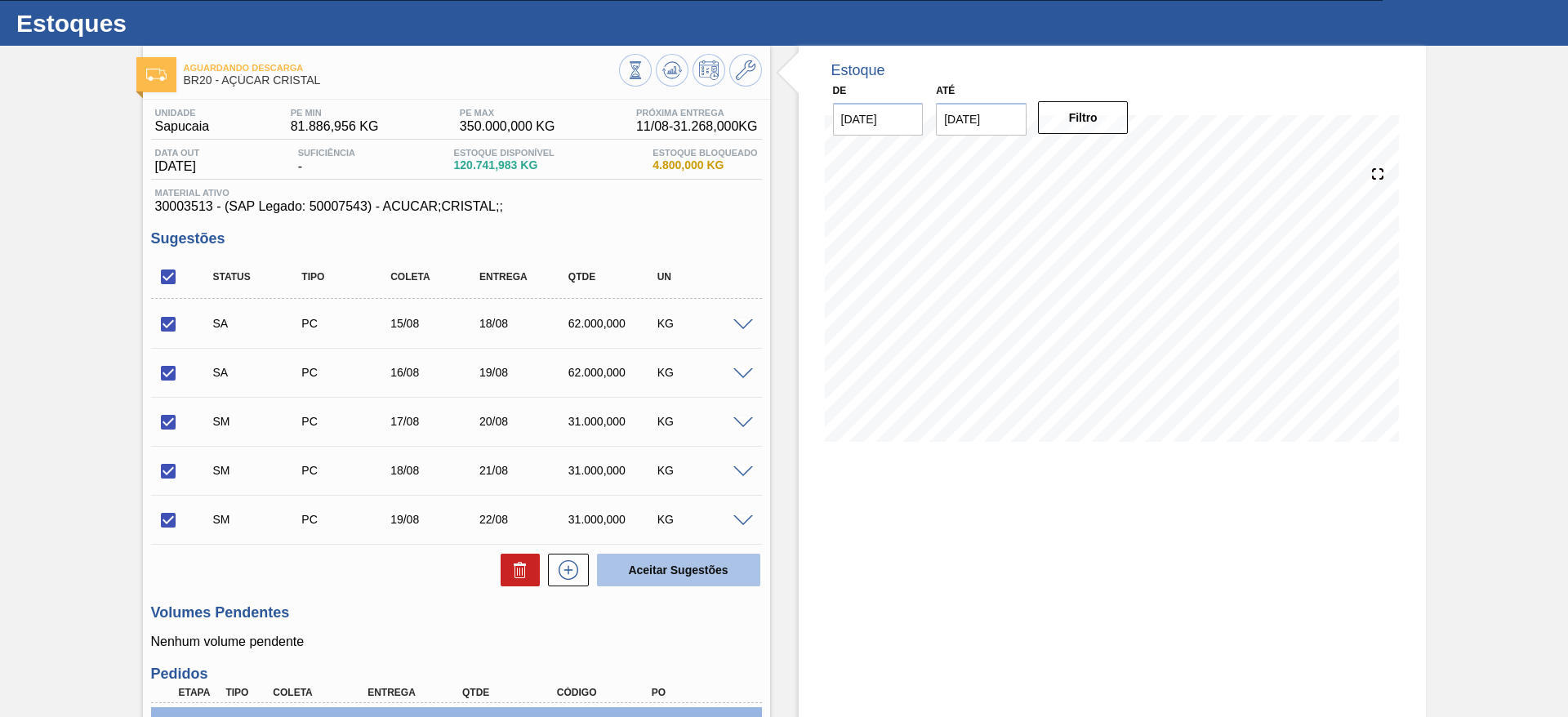
click at [710, 564] on button "Aceitar Sugestões" at bounding box center [679, 570] width 164 height 33
checkbox input "false"
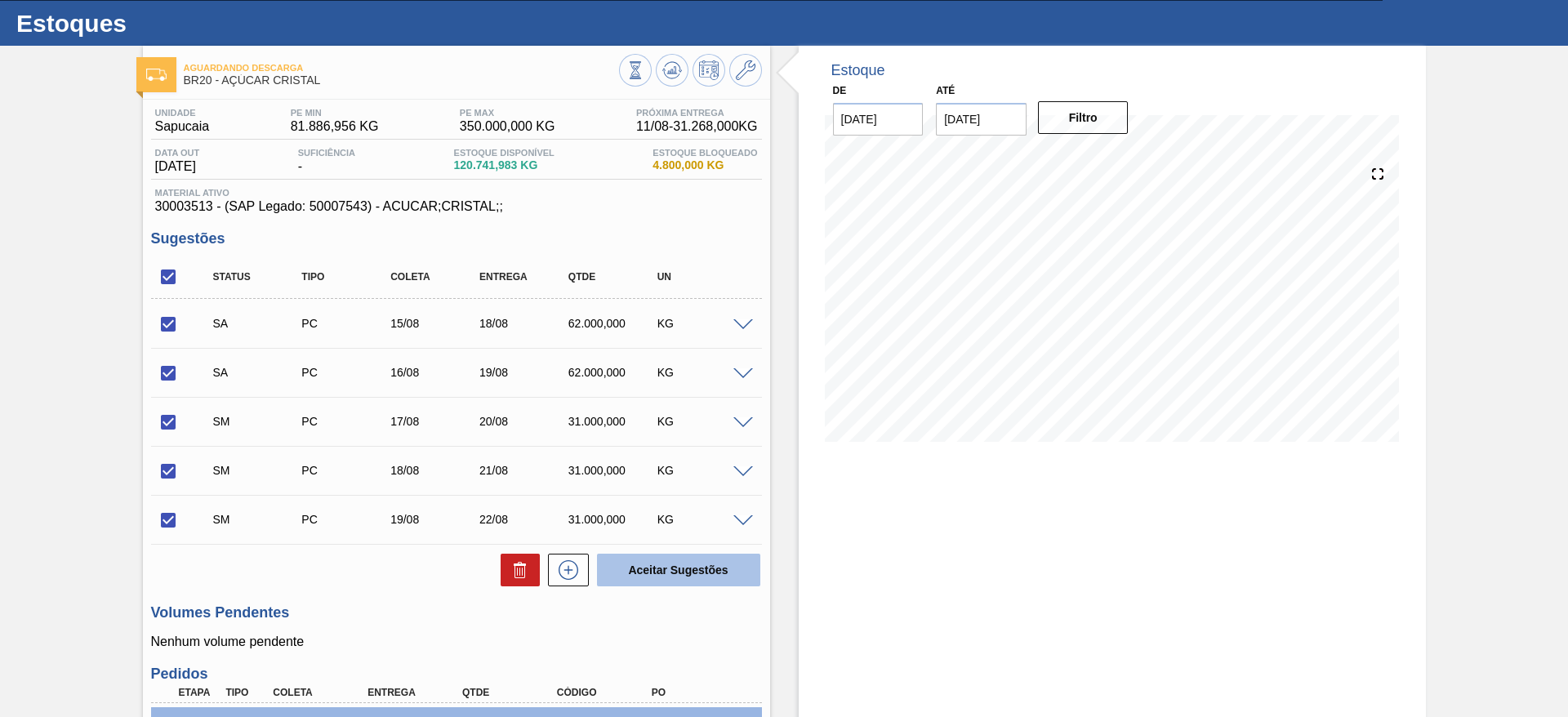
checkbox input "false"
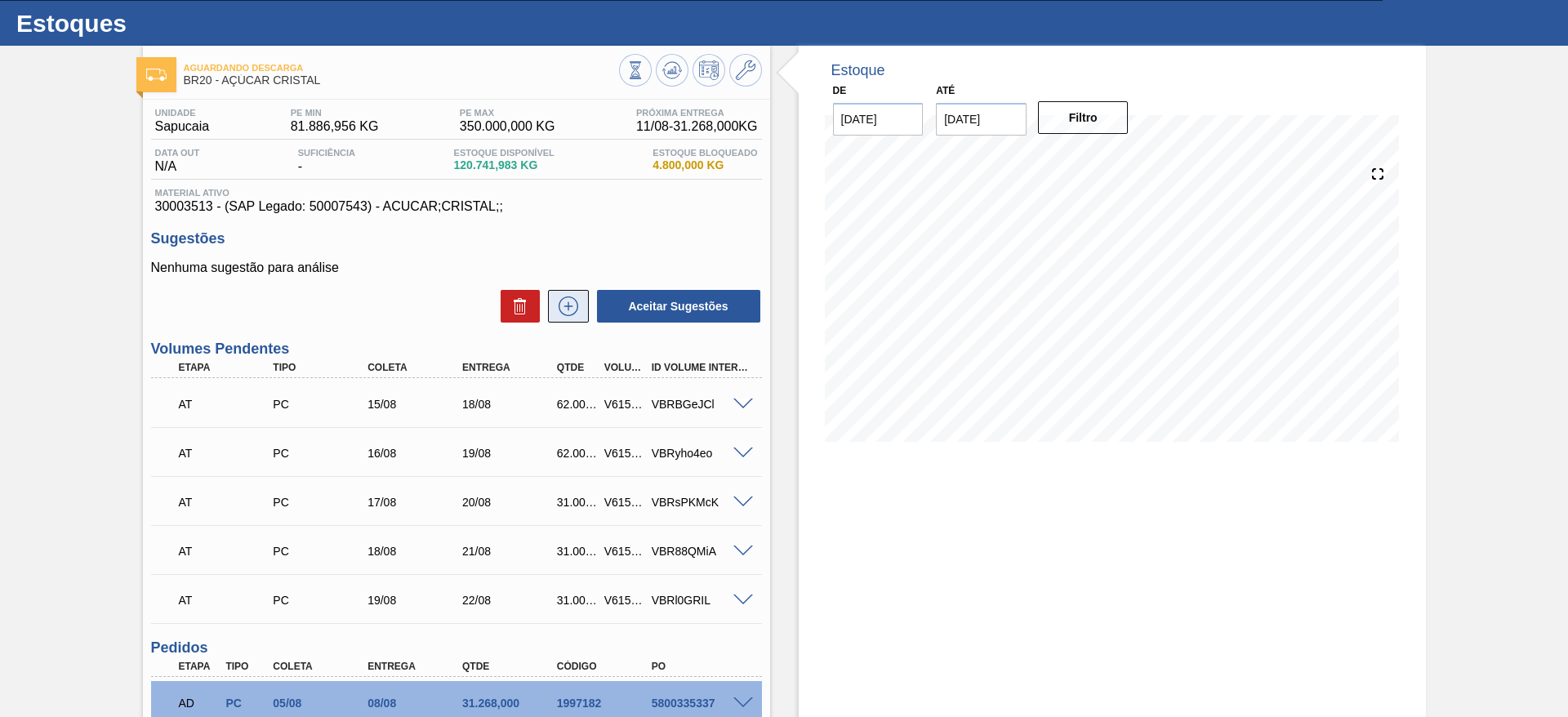
click at [572, 303] on icon at bounding box center [568, 306] width 26 height 19
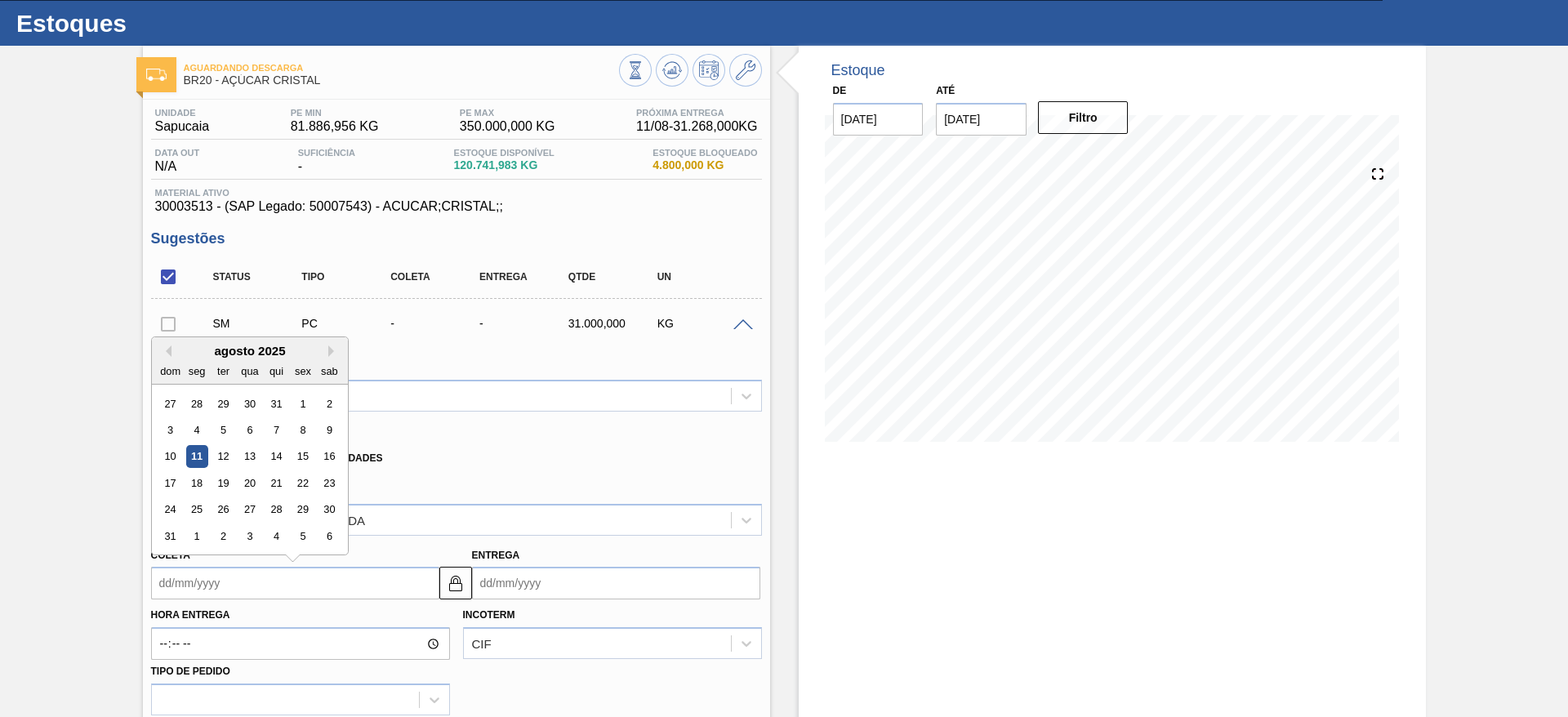
click at [196, 599] on input "Coleta" at bounding box center [295, 583] width 288 height 33
click at [212, 488] on div "19" at bounding box center [222, 483] width 22 height 22
type input "19/08/2025"
type input "22/08/2025"
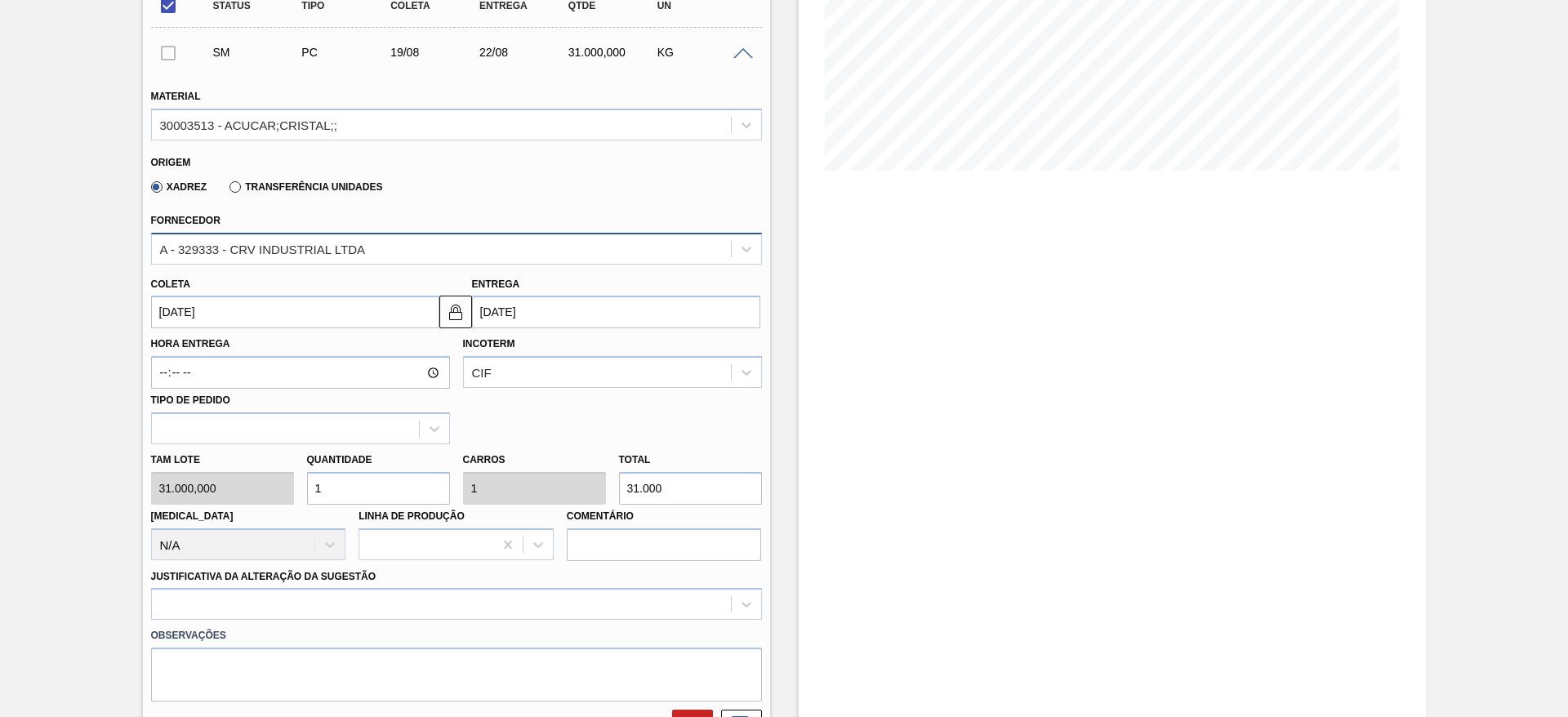
scroll to position [308, 0]
drag, startPoint x: 502, startPoint y: 581, endPoint x: 527, endPoint y: 598, distance: 30.2
click at [527, 598] on div "Justificativa da Alteração da Sugestão" at bounding box center [456, 592] width 611 height 55
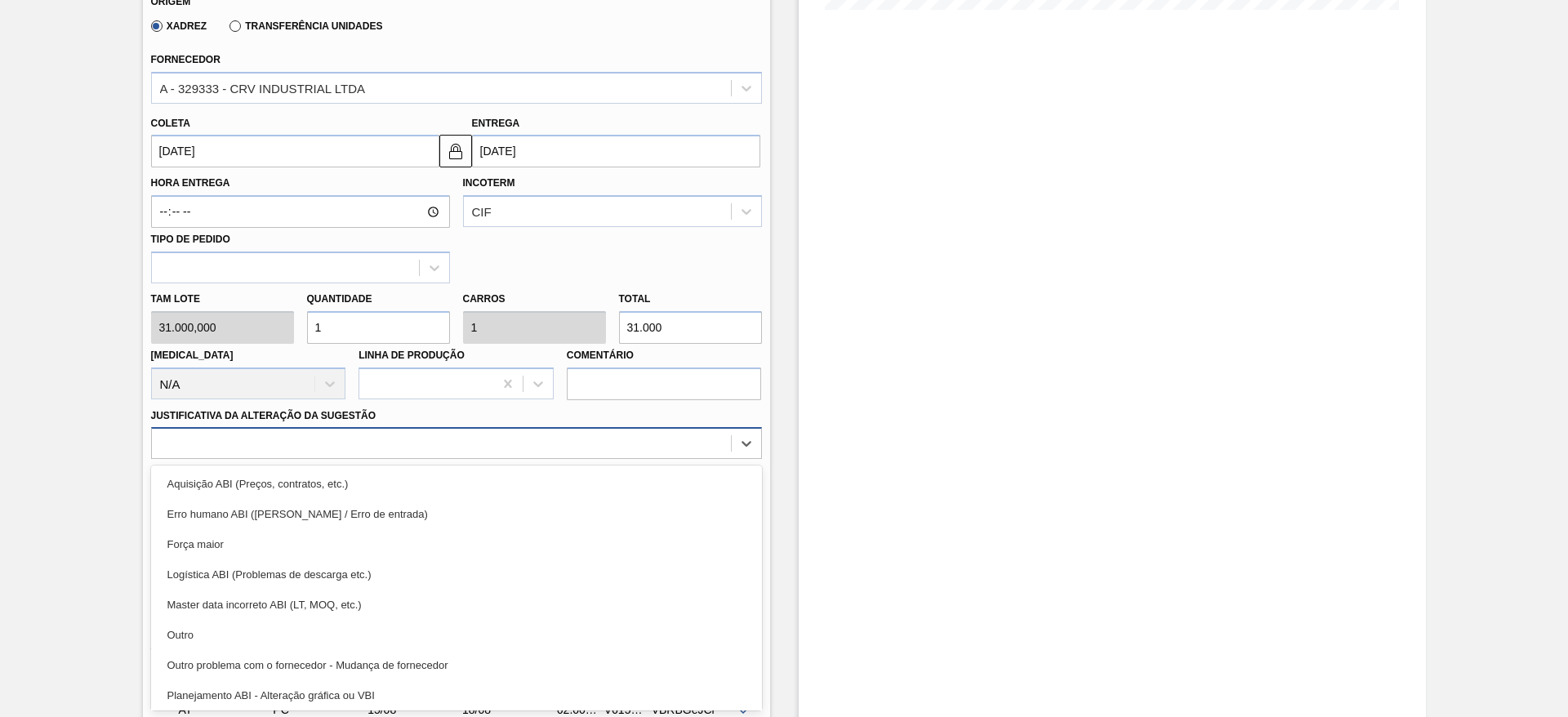
click at [527, 459] on div "option Master data incorreto ABI (LT, MOQ, etc.) focused, 5 of 18. 18 results a…" at bounding box center [456, 443] width 611 height 32
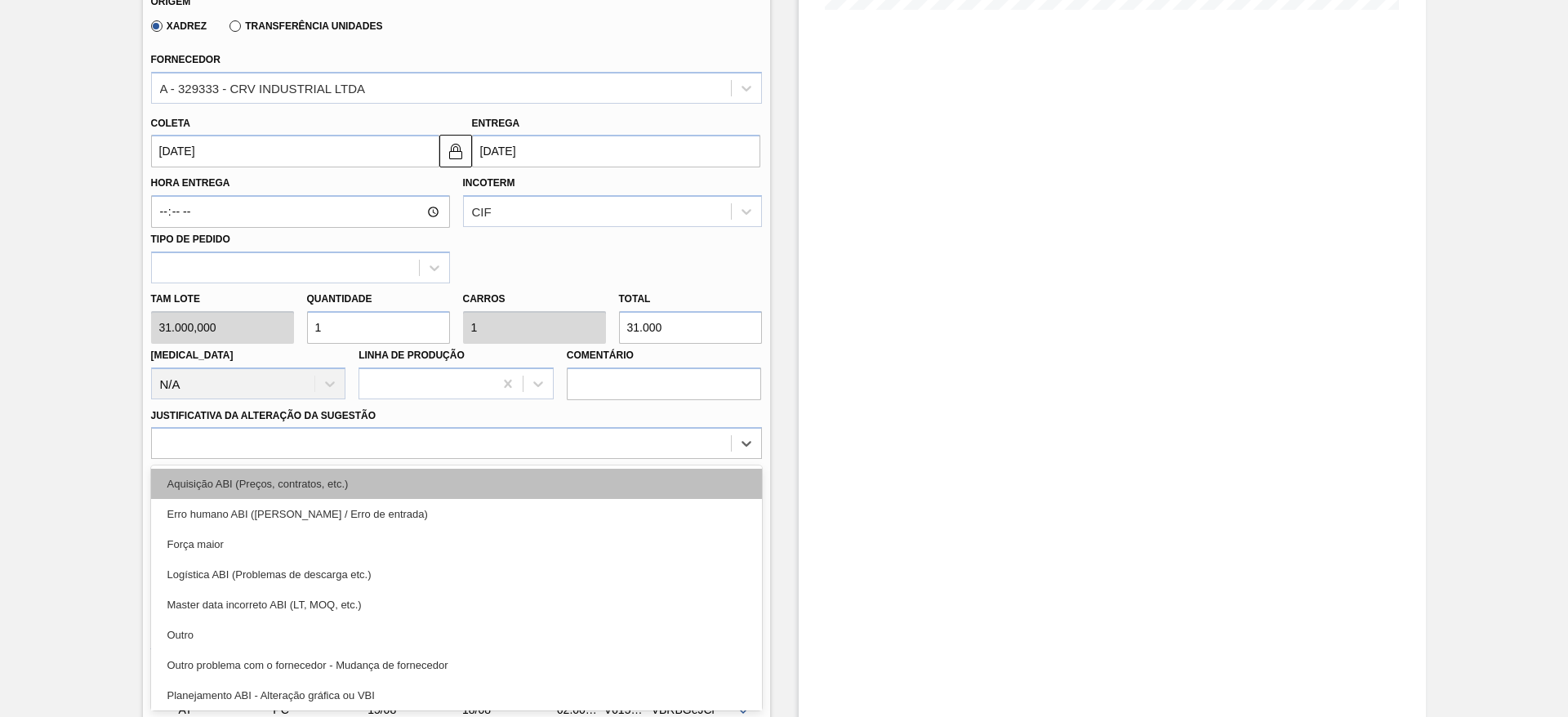
click at [565, 491] on div "Aquisição ABI (Preços, contratos, etc.)" at bounding box center [456, 484] width 611 height 30
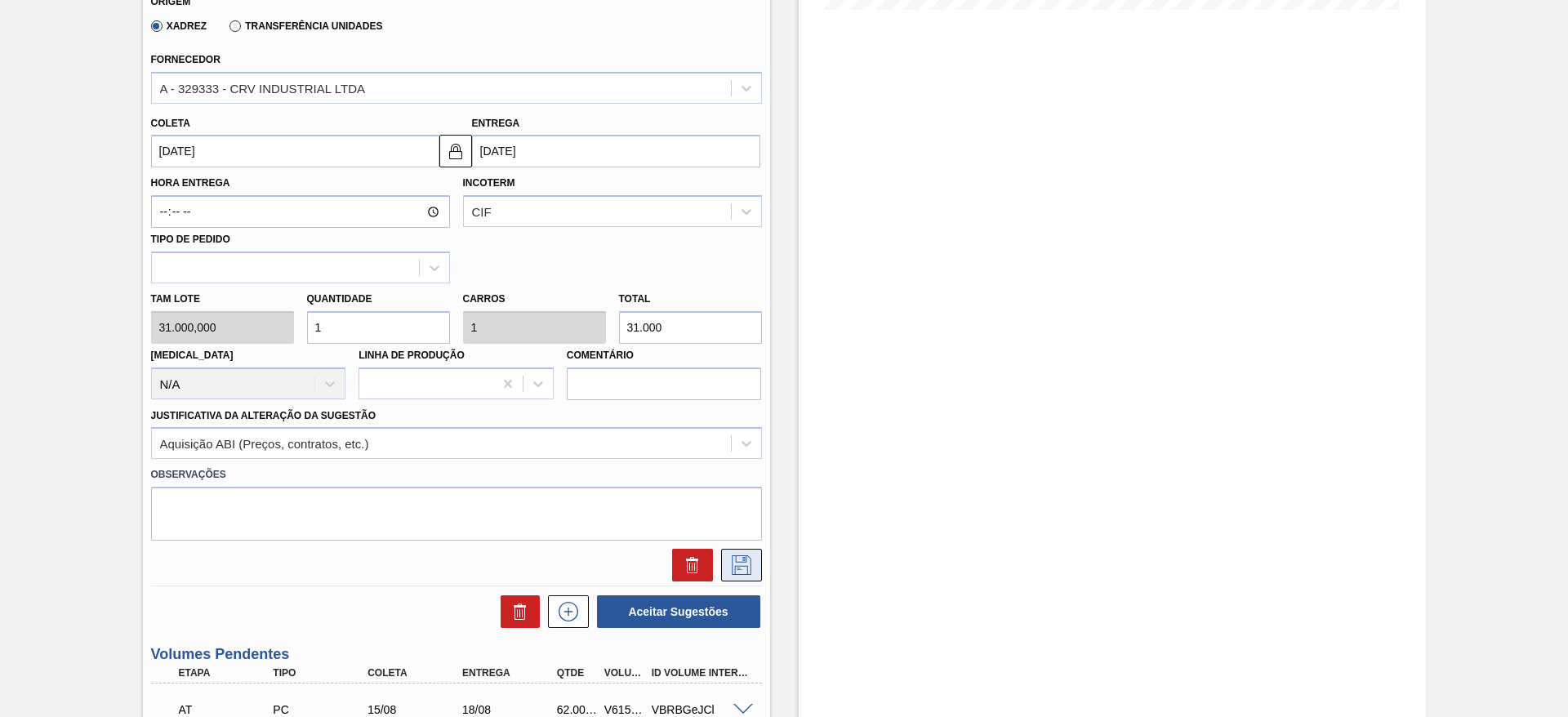
click at [742, 564] on icon at bounding box center [741, 565] width 26 height 19
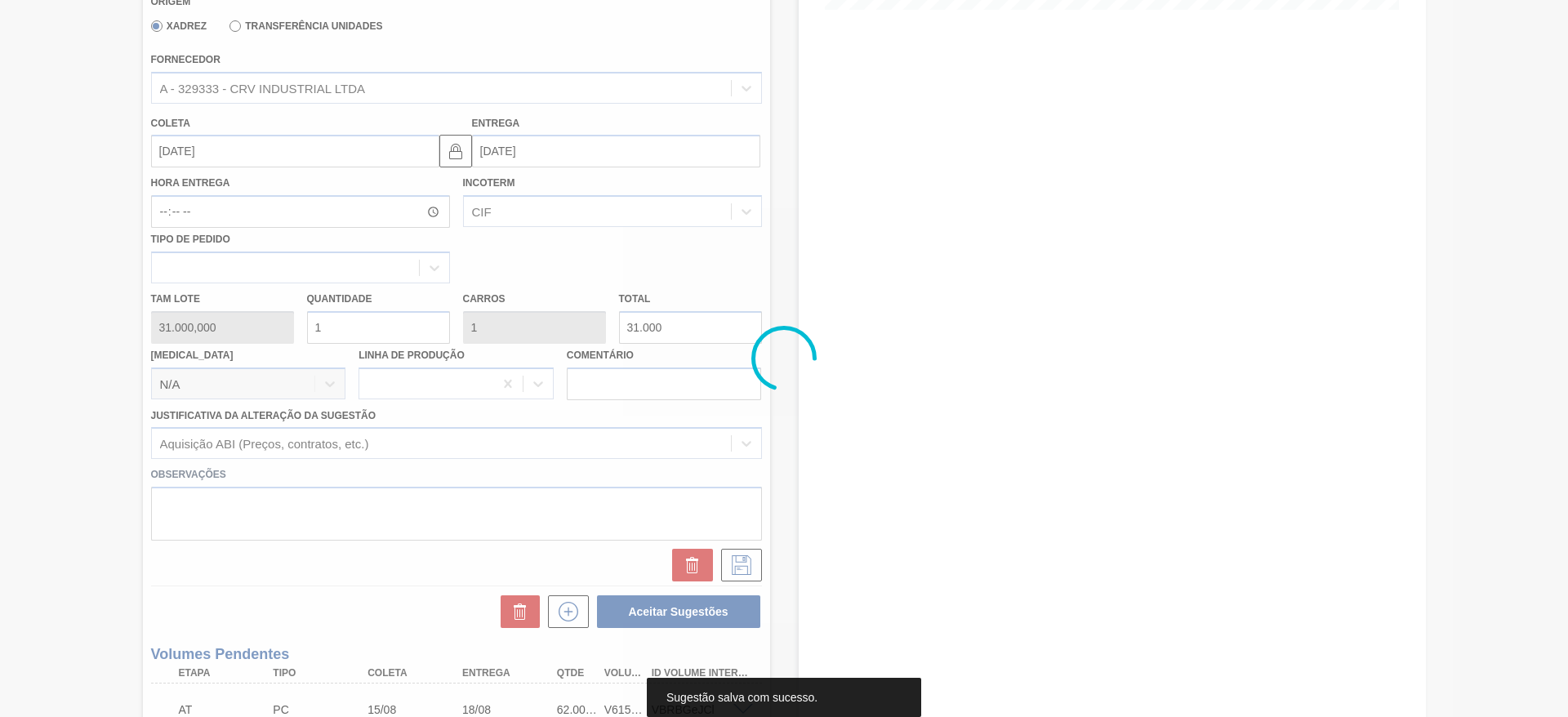
scroll to position [0, 0]
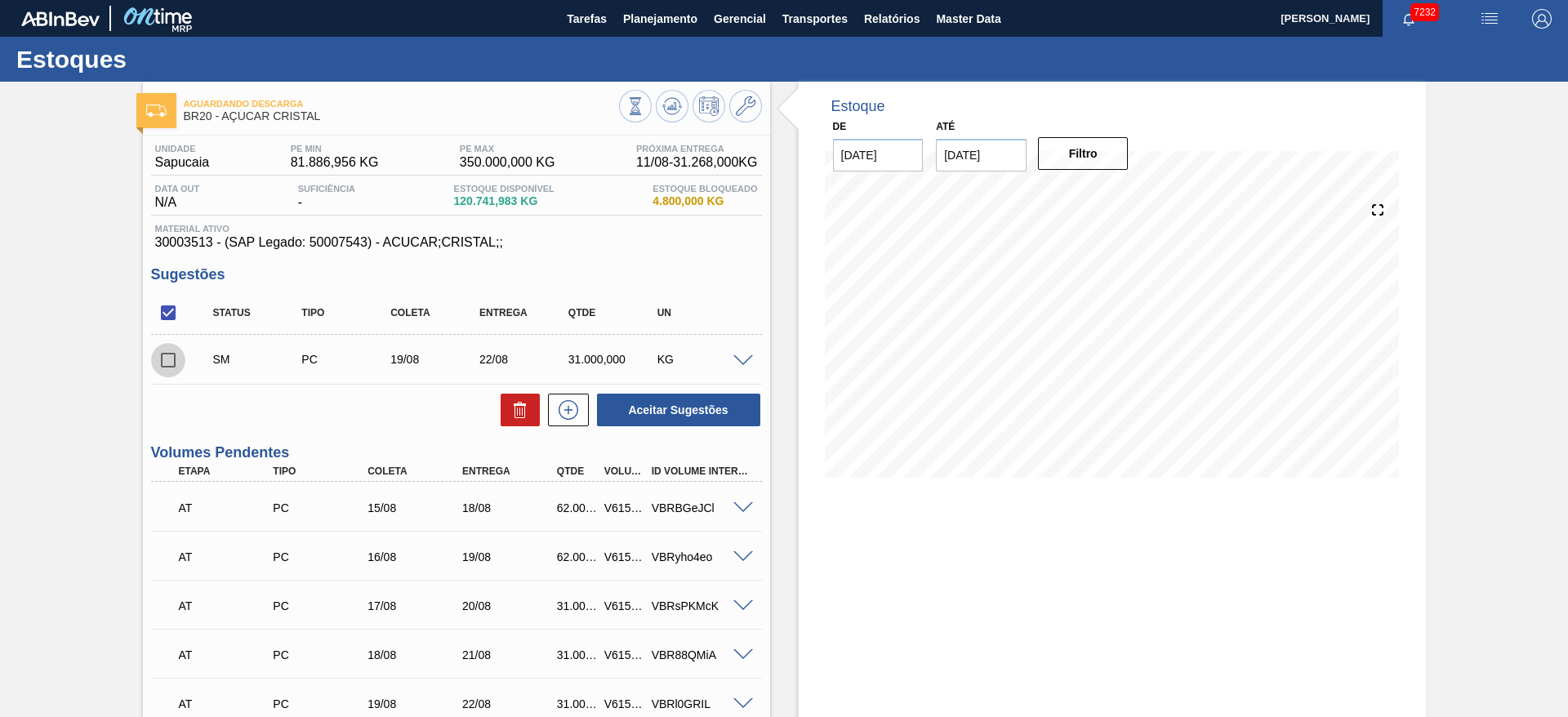
click at [169, 371] on input "checkbox" at bounding box center [168, 360] width 34 height 34
click at [628, 395] on button "Aceitar Sugestões" at bounding box center [679, 409] width 164 height 33
checkbox input "false"
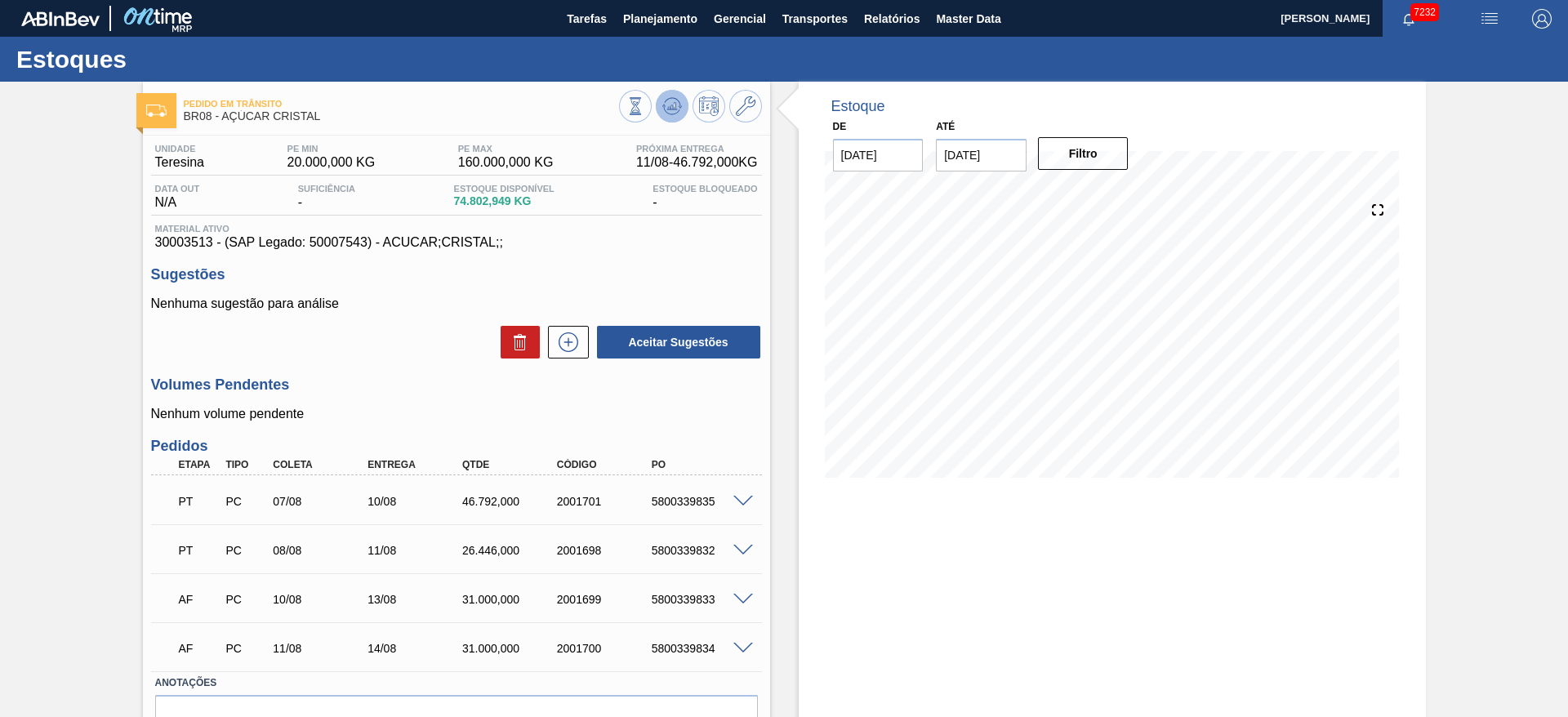
click at [644, 97] on icon at bounding box center [636, 106] width 18 height 18
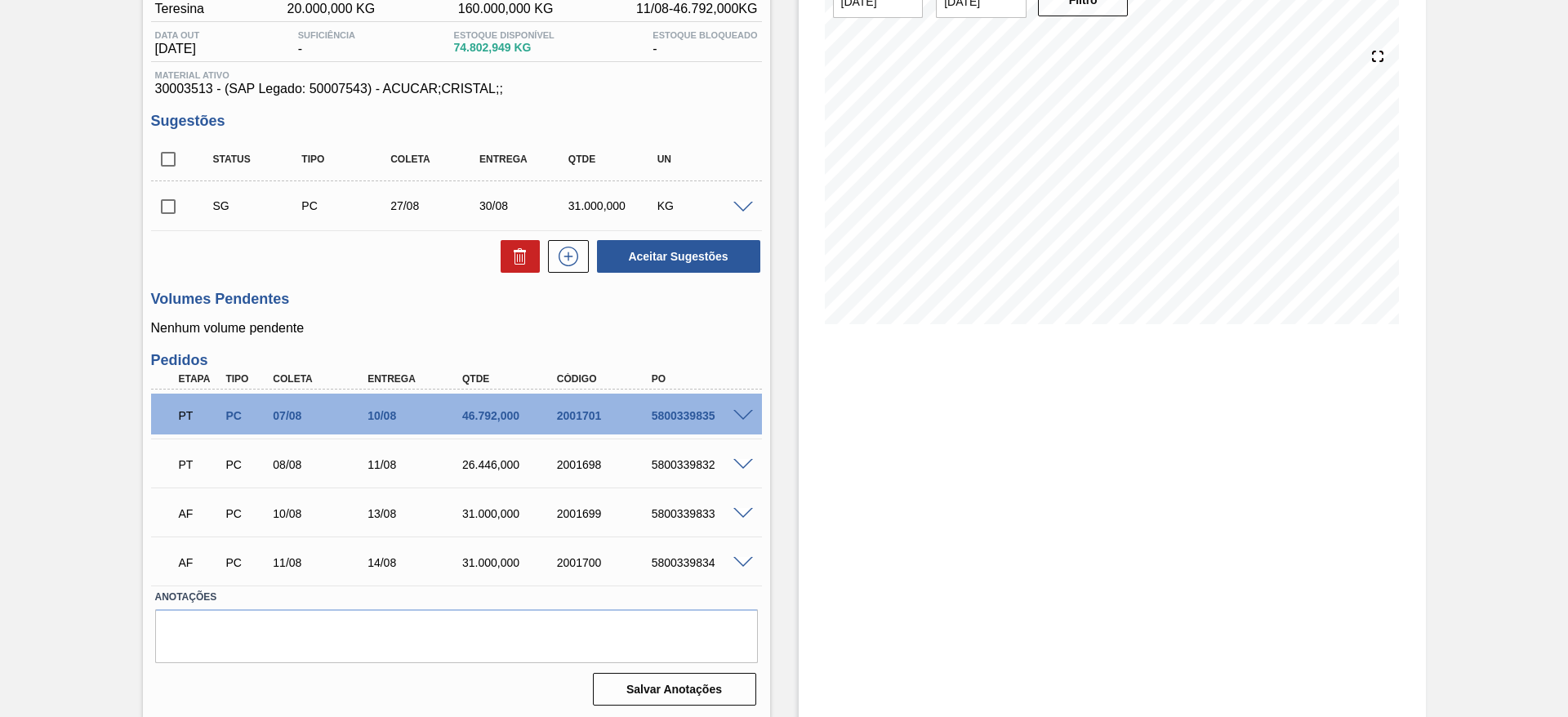
scroll to position [156, 0]
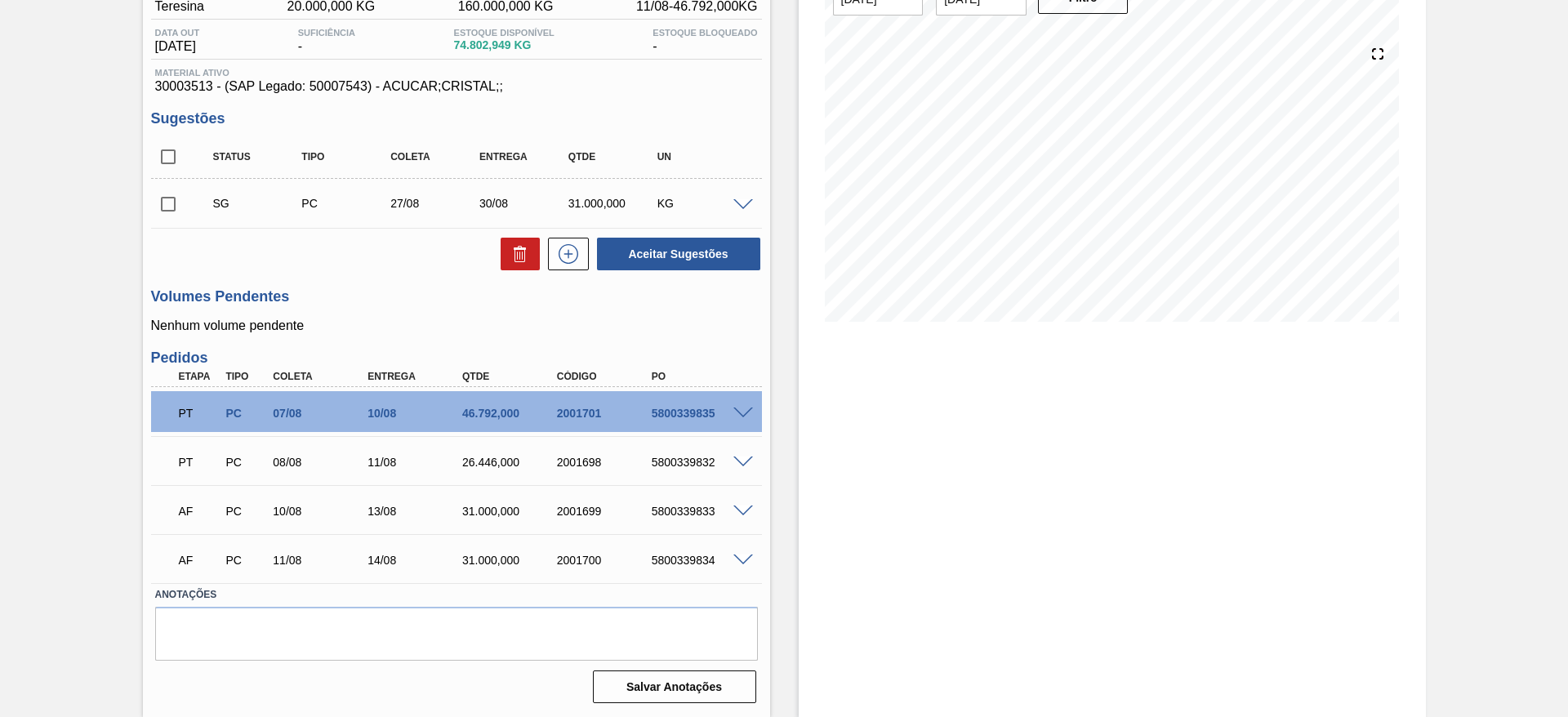
click at [736, 202] on span at bounding box center [743, 206] width 19 height 13
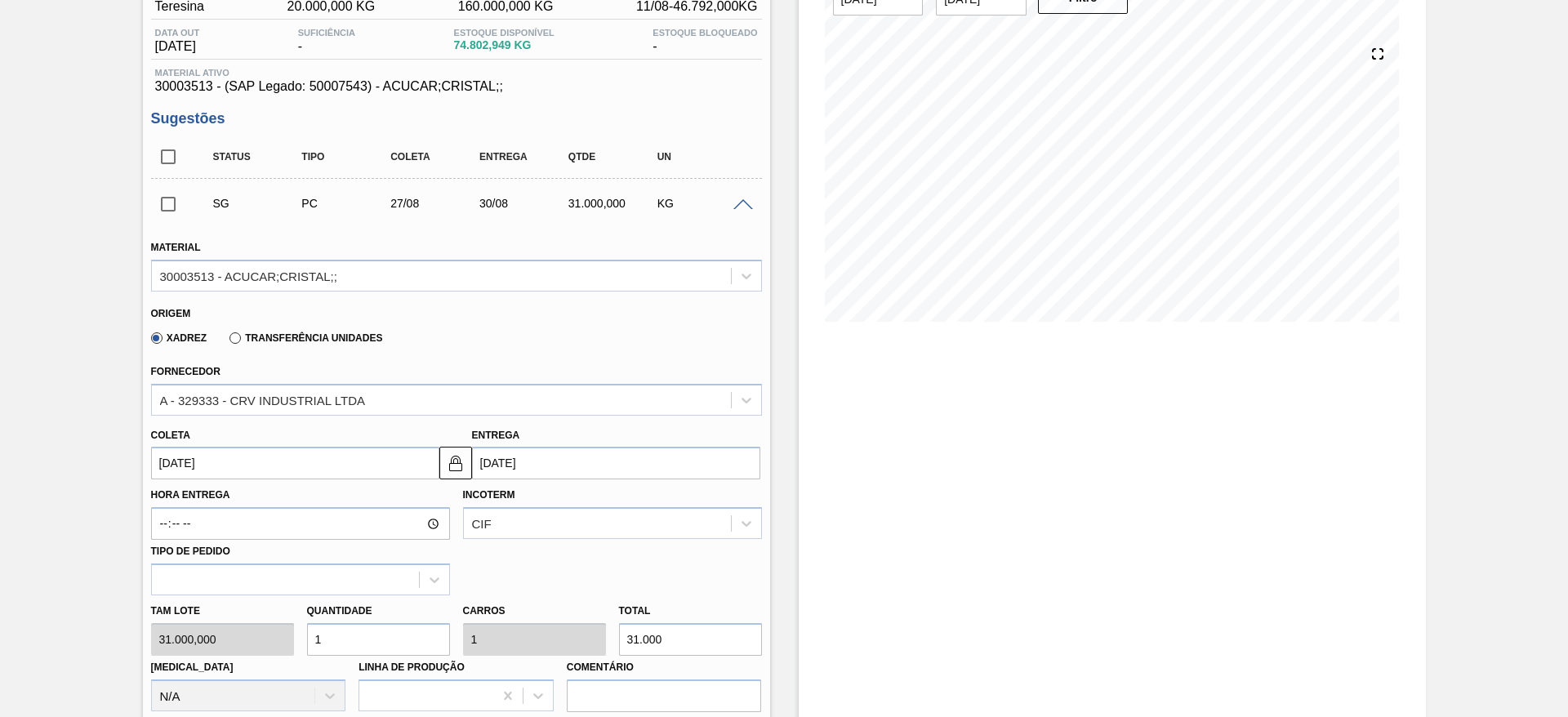
click at [374, 650] on input "1" at bounding box center [378, 639] width 143 height 33
type input "5"
type input "155.000"
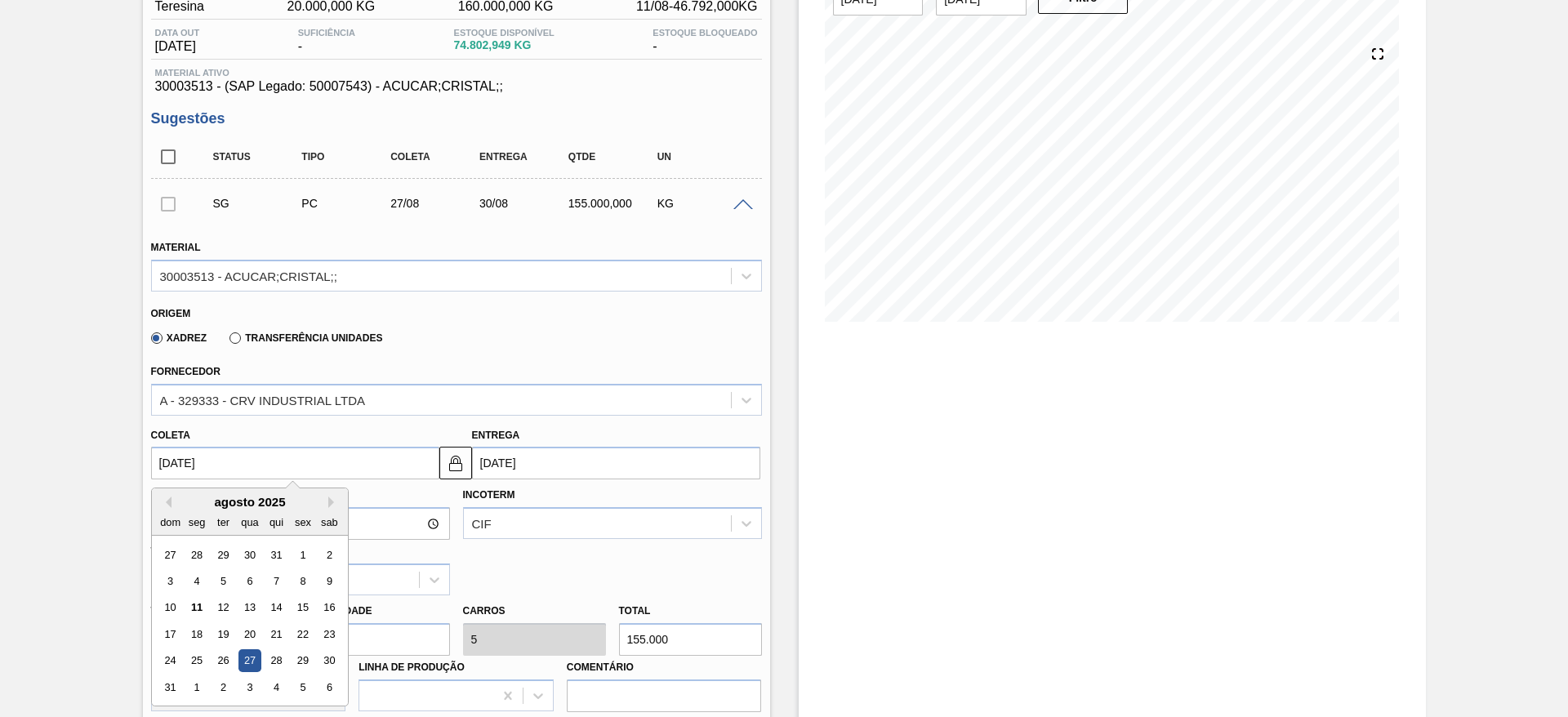
click at [197, 475] on input "[DATE]" at bounding box center [295, 463] width 288 height 33
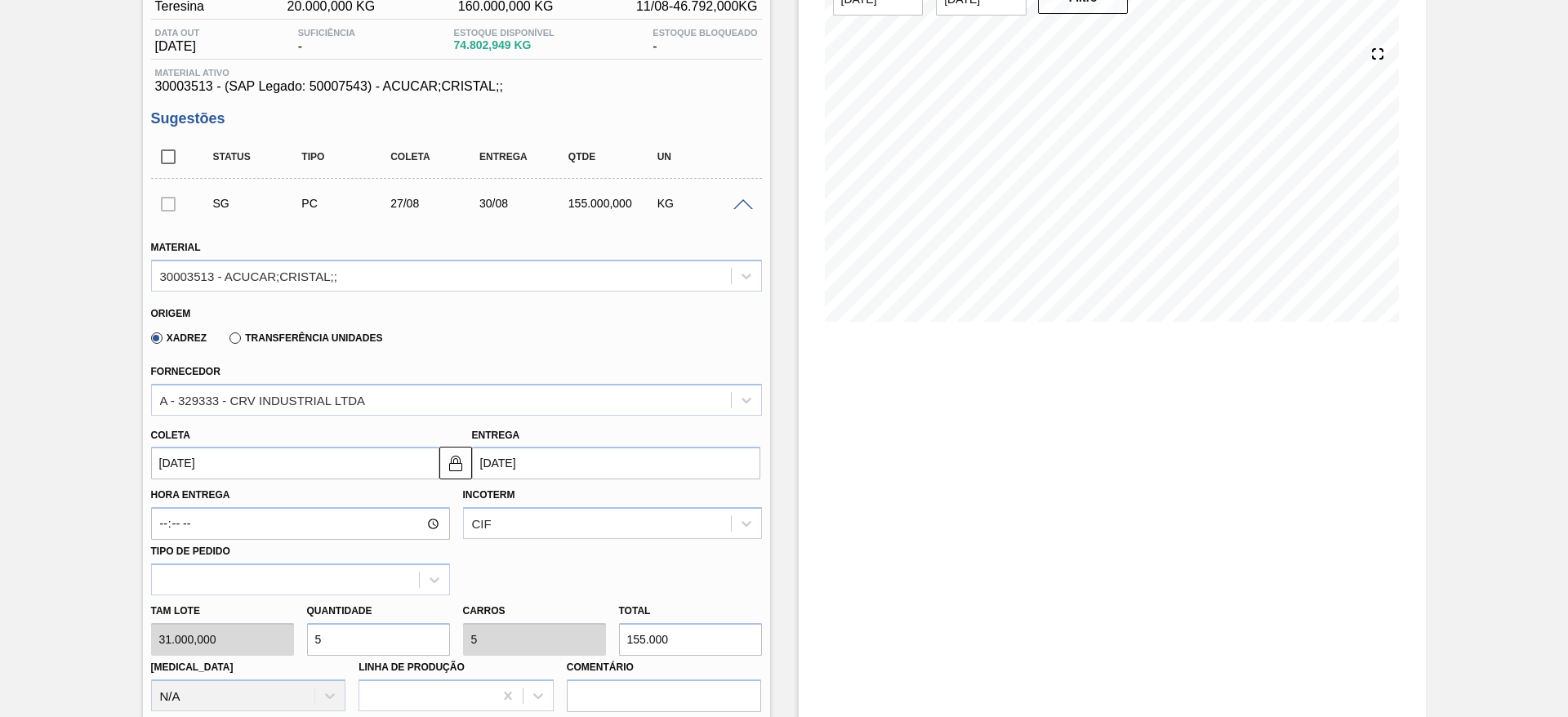
click at [396, 639] on input "5" at bounding box center [378, 639] width 143 height 33
type input "1"
type input "31.000"
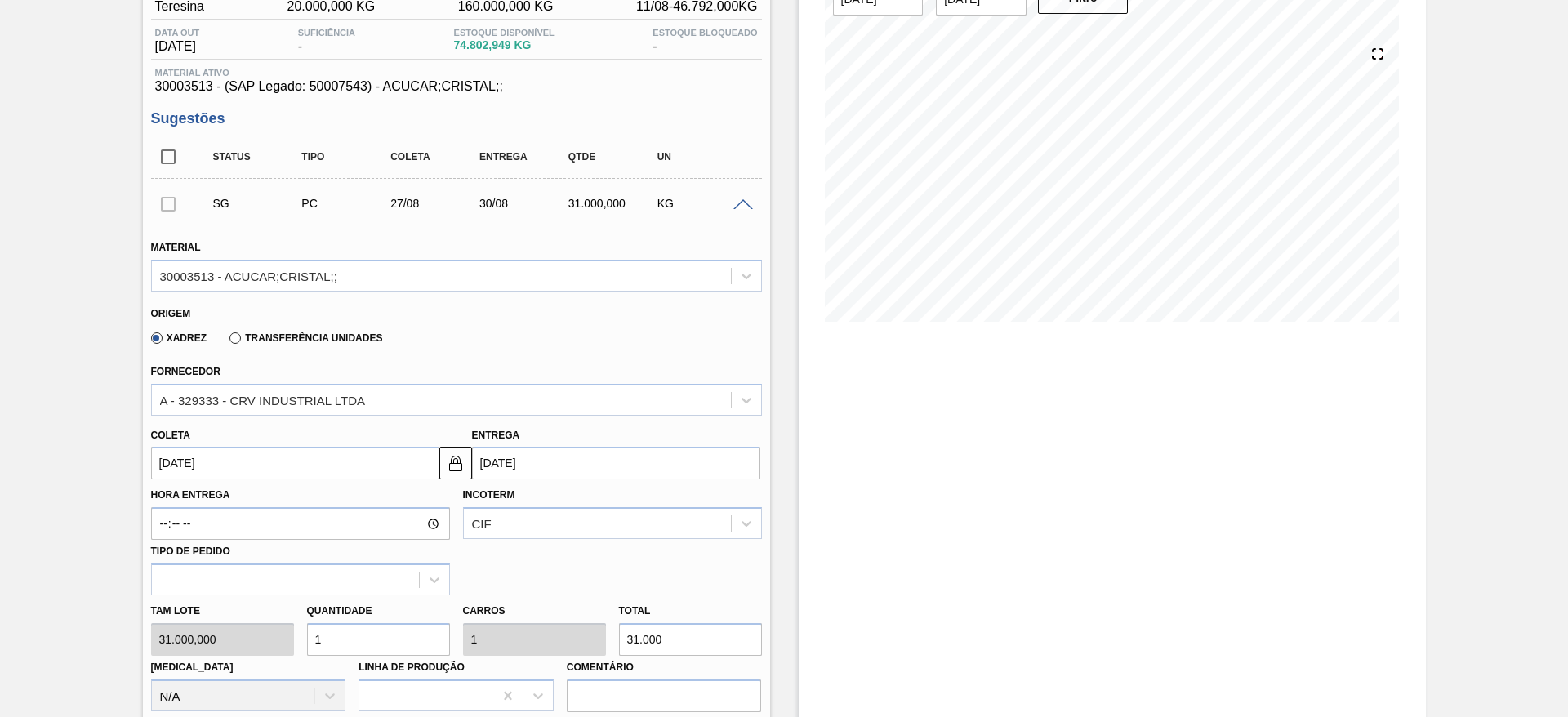
type input "1"
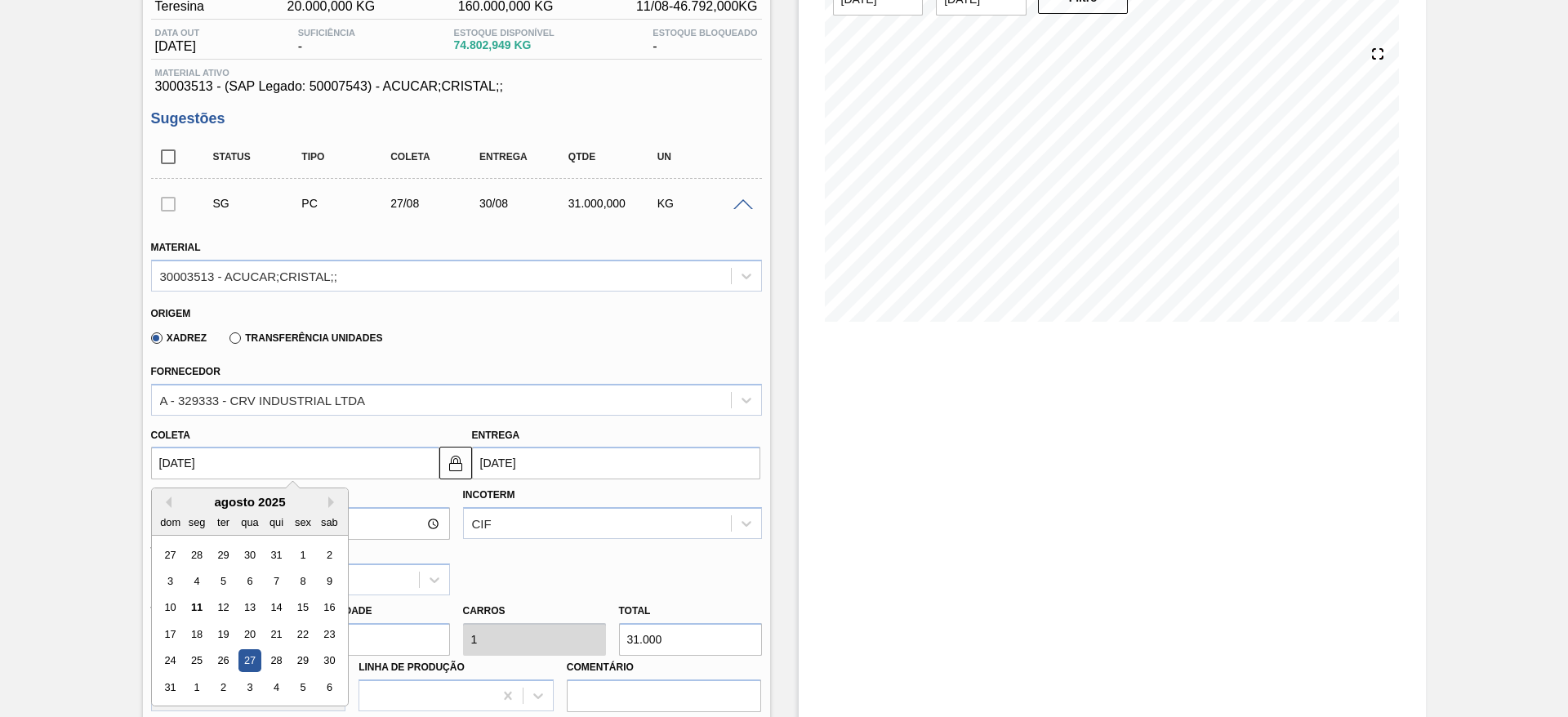
click at [183, 461] on input "[DATE]" at bounding box center [295, 463] width 288 height 33
click at [299, 609] on div "15" at bounding box center [302, 608] width 22 height 22
type input "[DATE]"
click at [301, 609] on div "Quantidade 1" at bounding box center [378, 628] width 156 height 56
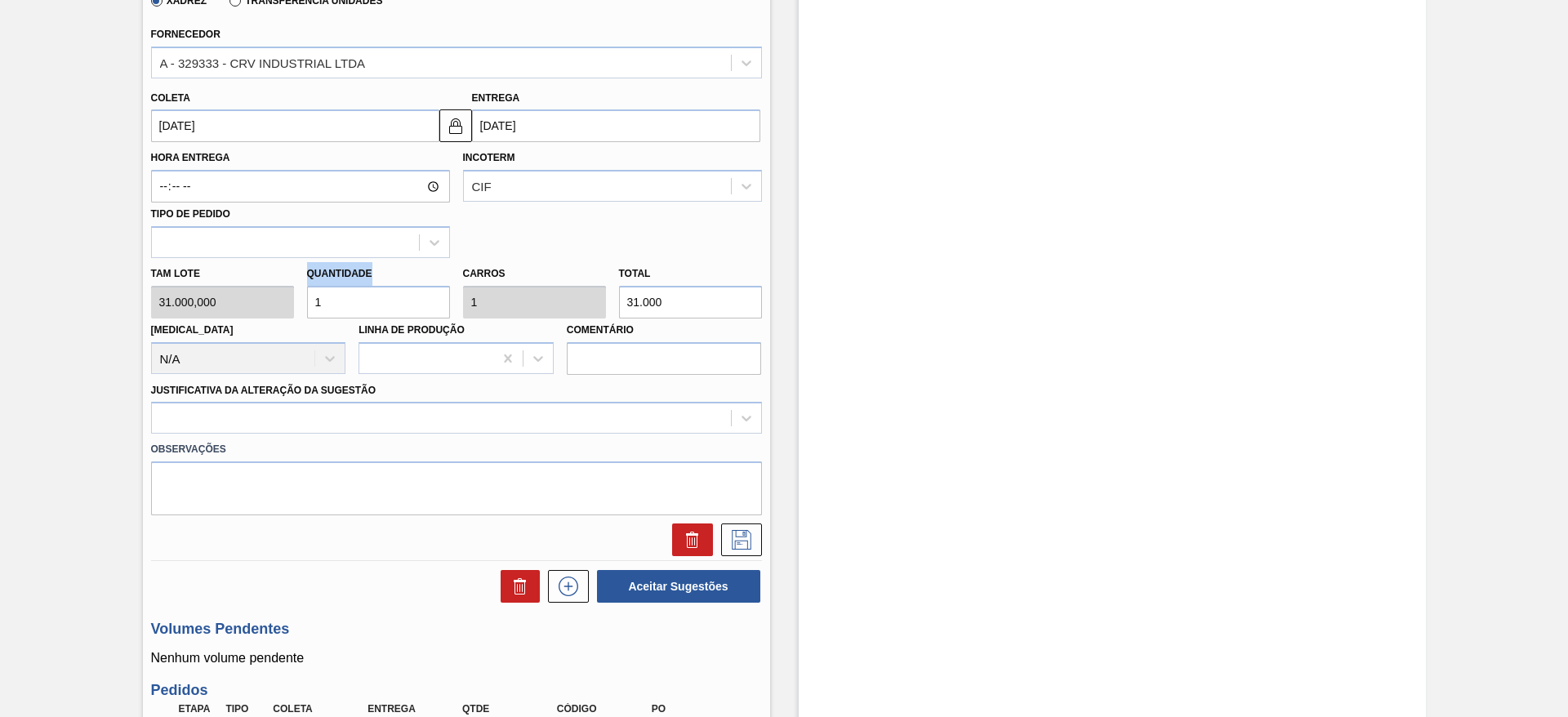
scroll to position [495, 0]
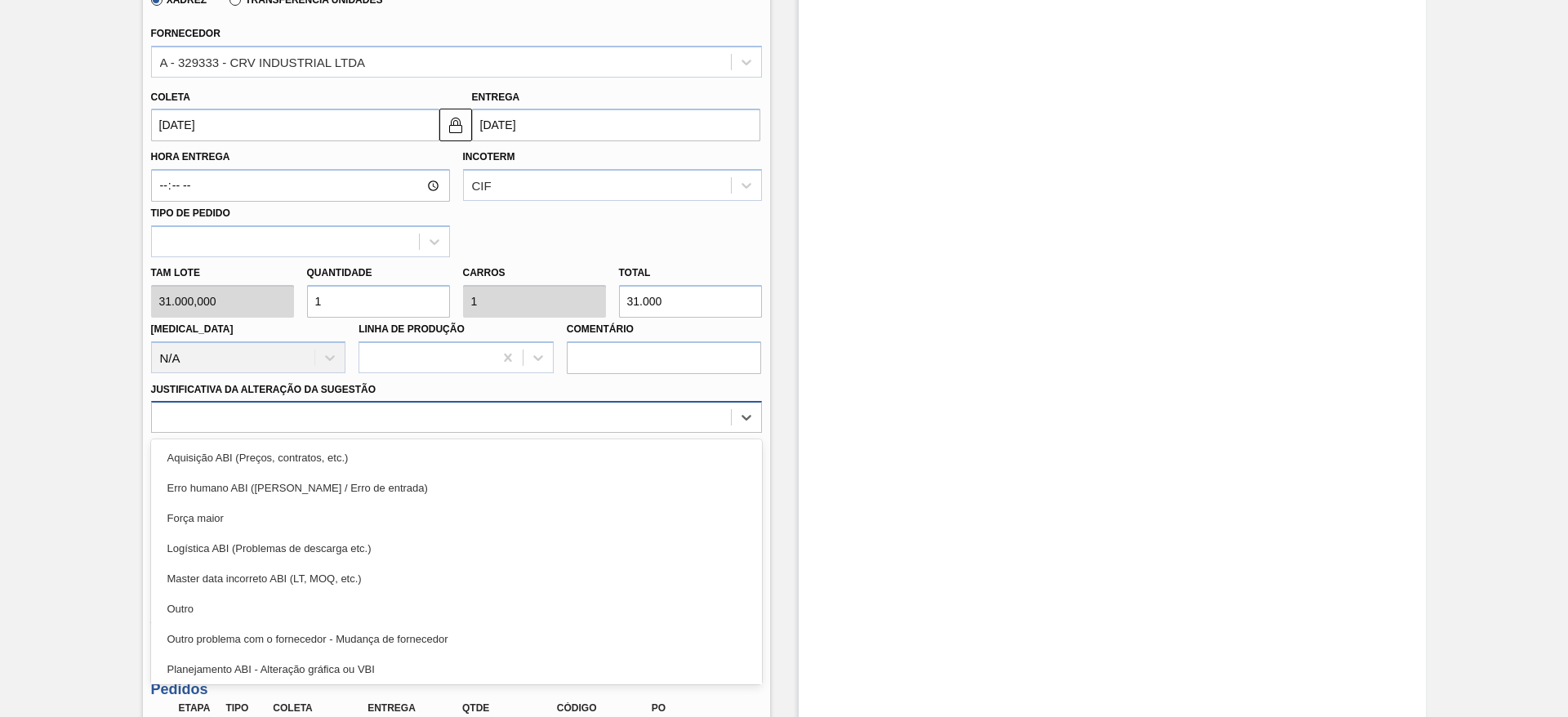
click at [520, 422] on div at bounding box center [441, 418] width 579 height 23
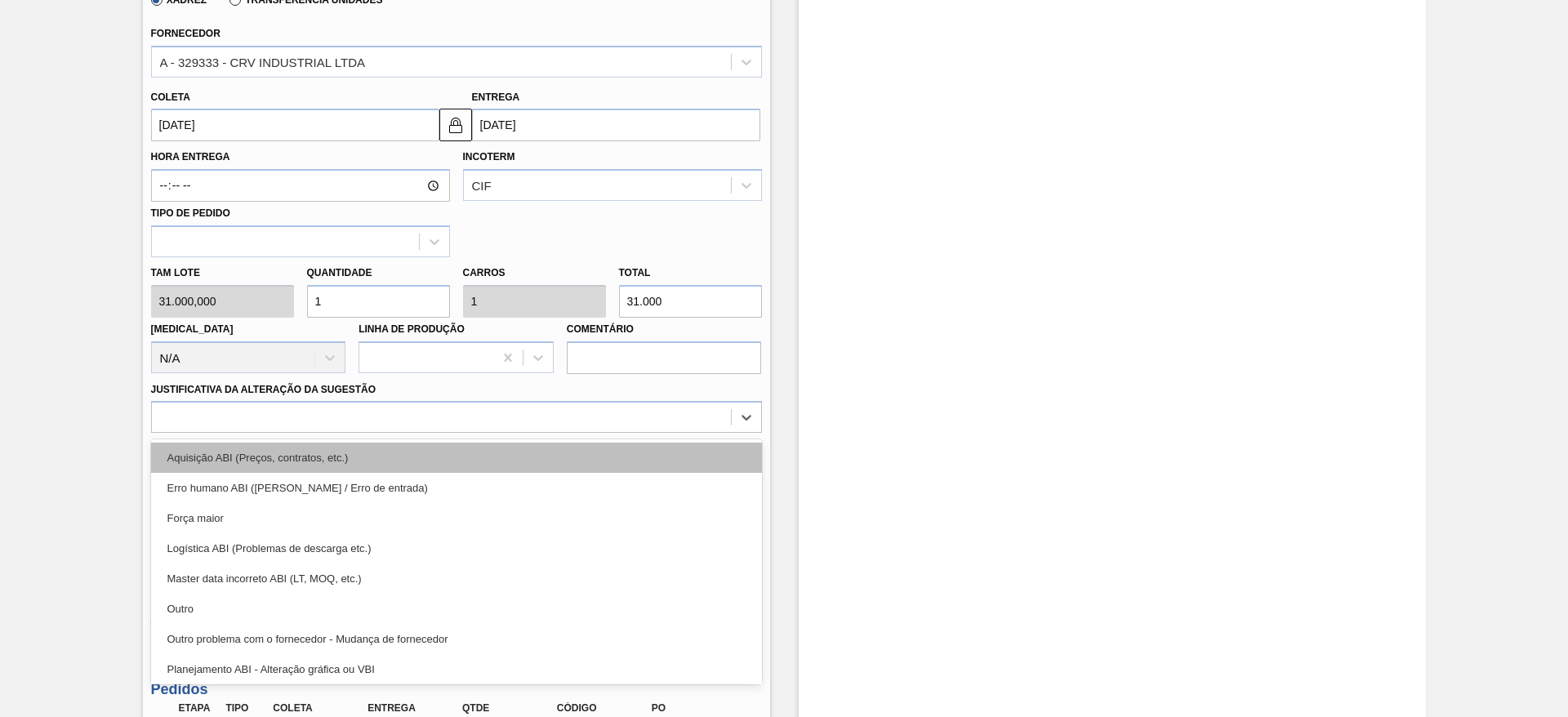
drag, startPoint x: 536, startPoint y: 475, endPoint x: 540, endPoint y: 464, distance: 11.7
click at [540, 464] on div "Aquisição ABI (Preços, contratos, etc.) Erro humano ABI (Cálculo / Erro de entr…" at bounding box center [456, 562] width 611 height 245
click at [540, 464] on div "Aquisição ABI (Preços, contratos, etc.)" at bounding box center [456, 458] width 611 height 30
click at [540, 464] on textarea at bounding box center [456, 487] width 611 height 54
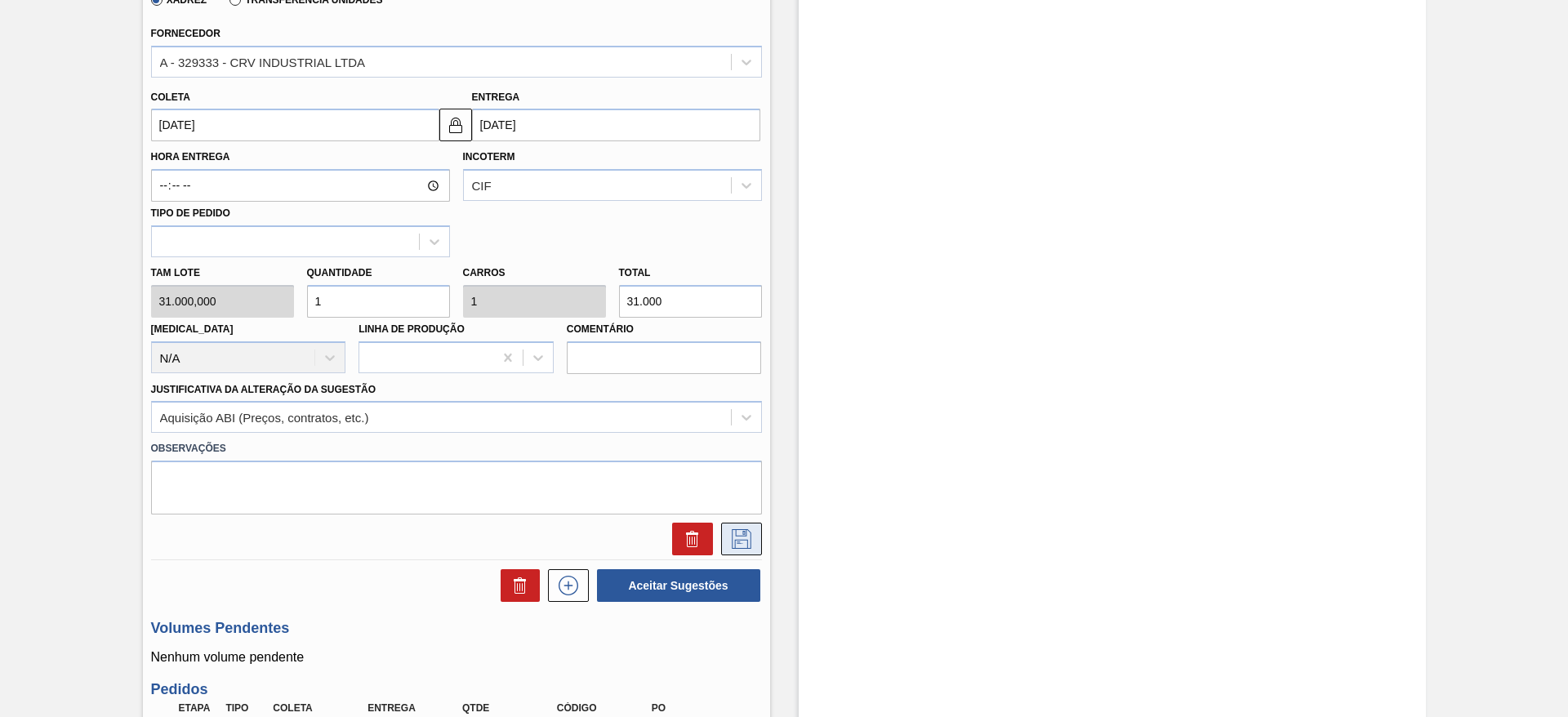
click at [732, 538] on icon at bounding box center [741, 539] width 26 height 19
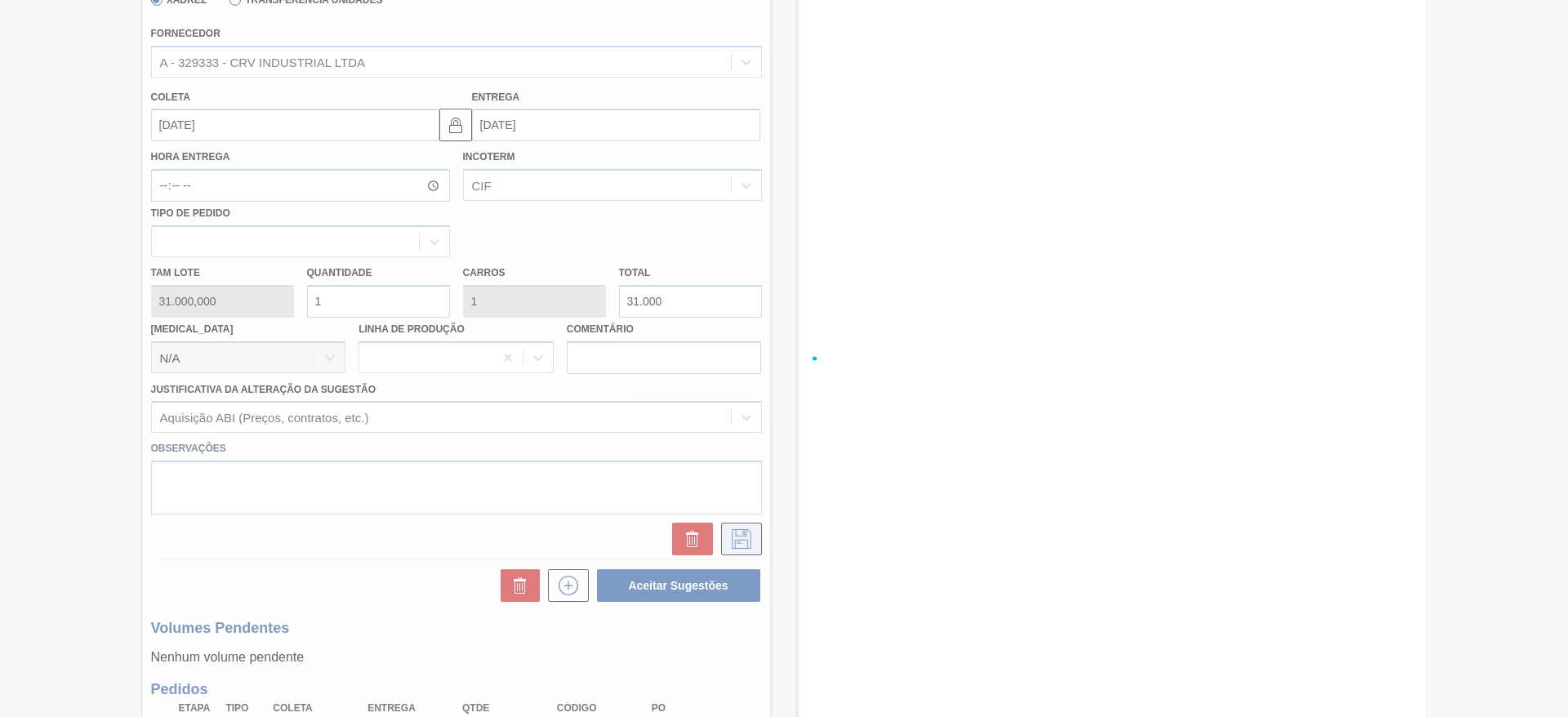
scroll to position [156, 0]
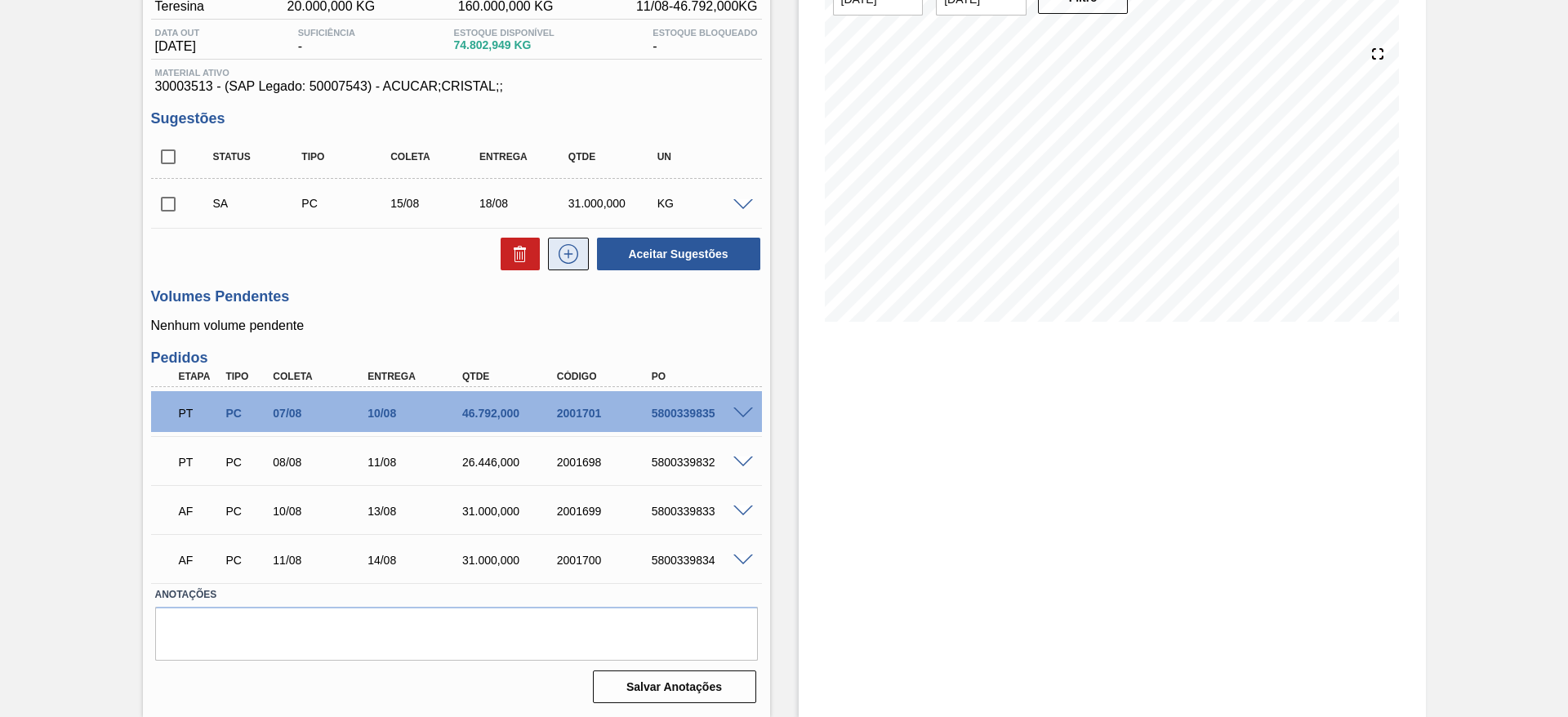
click at [573, 264] on button at bounding box center [568, 254] width 41 height 33
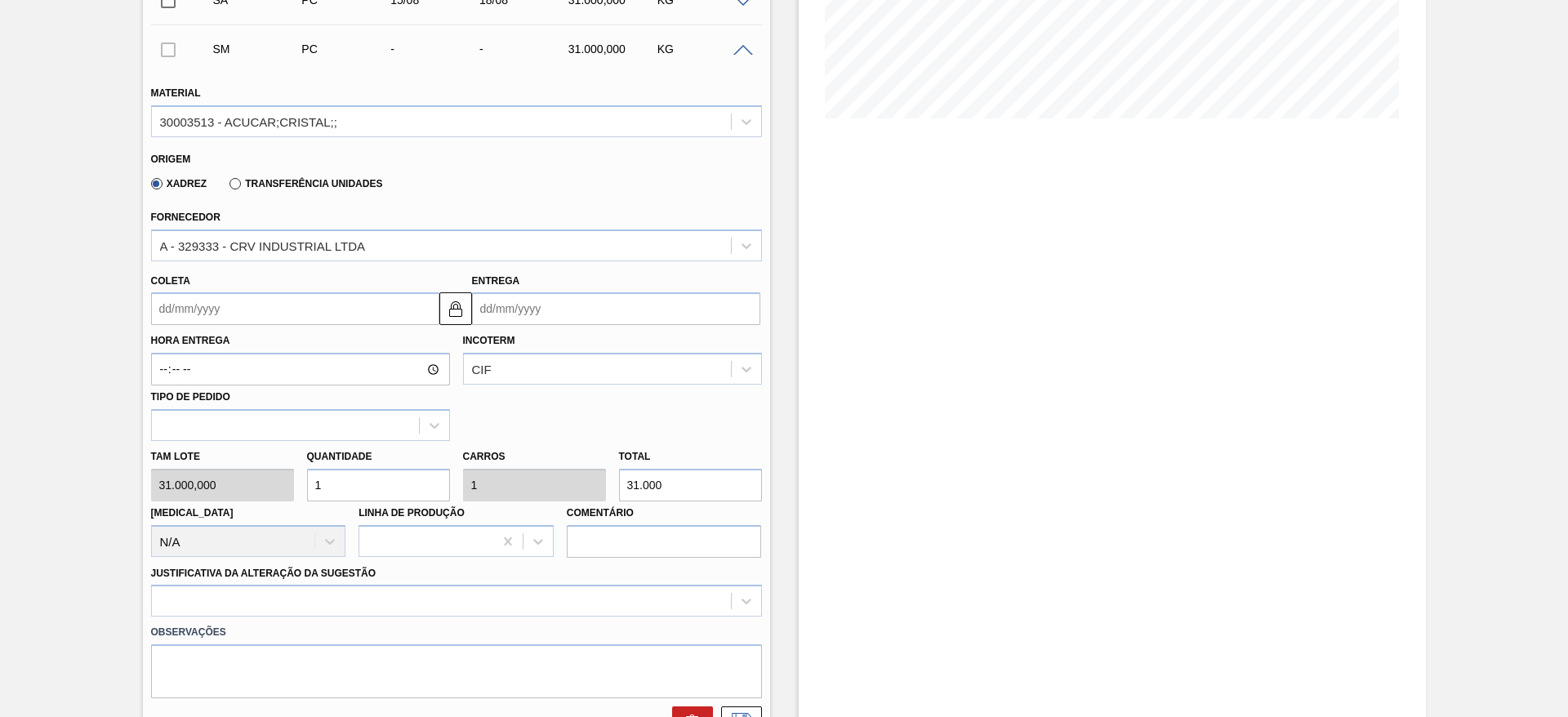
scroll to position [396, 0]
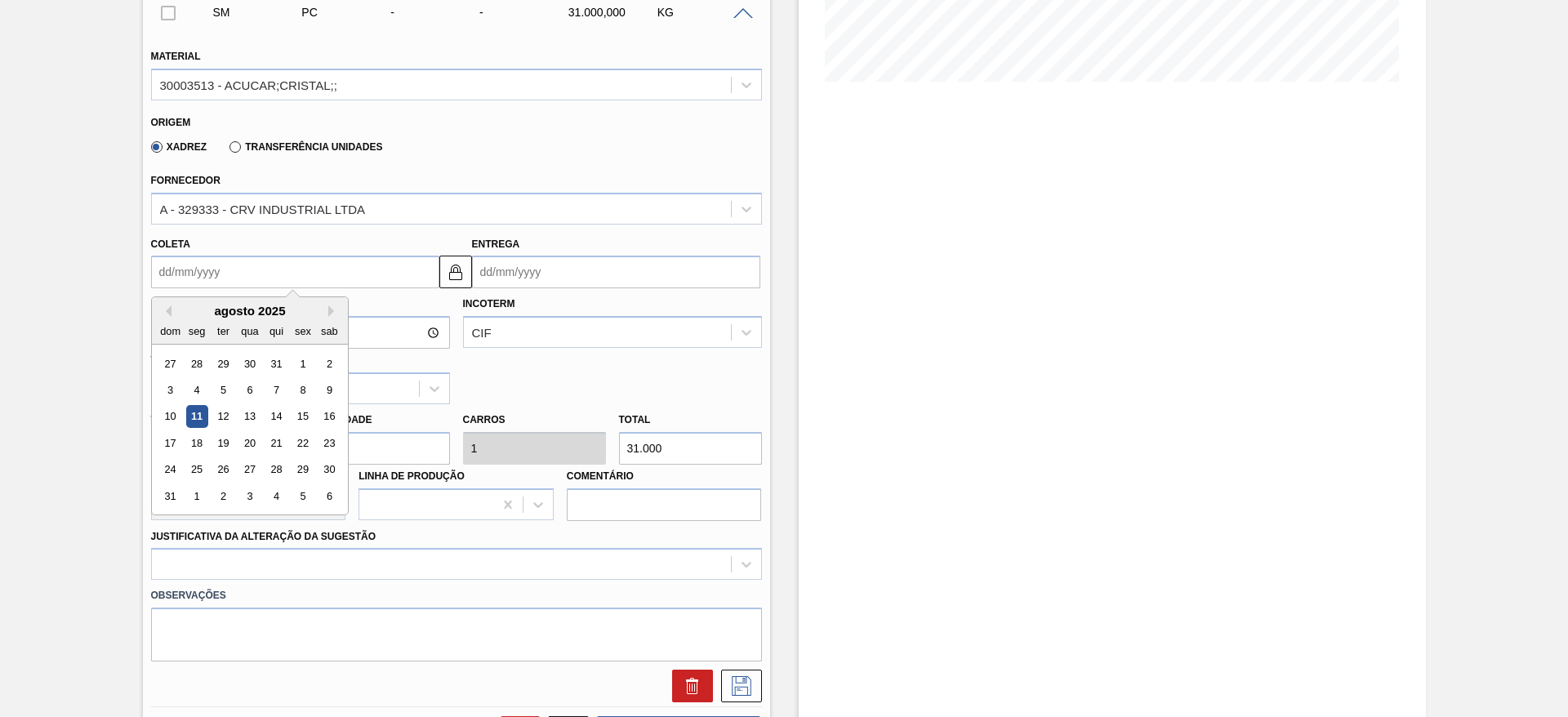
click at [189, 271] on input "Coleta" at bounding box center [295, 272] width 288 height 33
click at [199, 323] on div "seg" at bounding box center [196, 331] width 22 height 22
click at [329, 412] on div "16" at bounding box center [328, 417] width 22 height 22
type input "[DATE]"
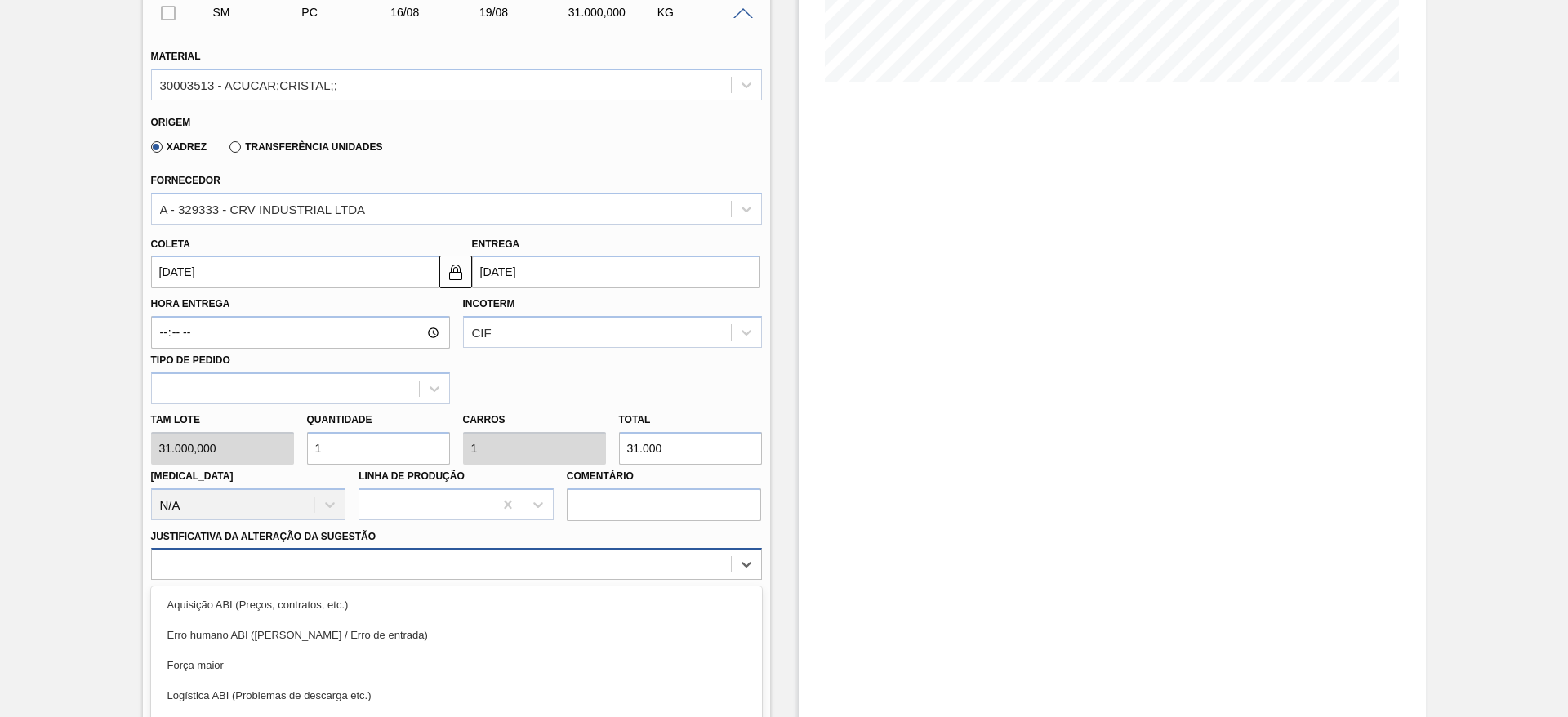
scroll to position [517, 0]
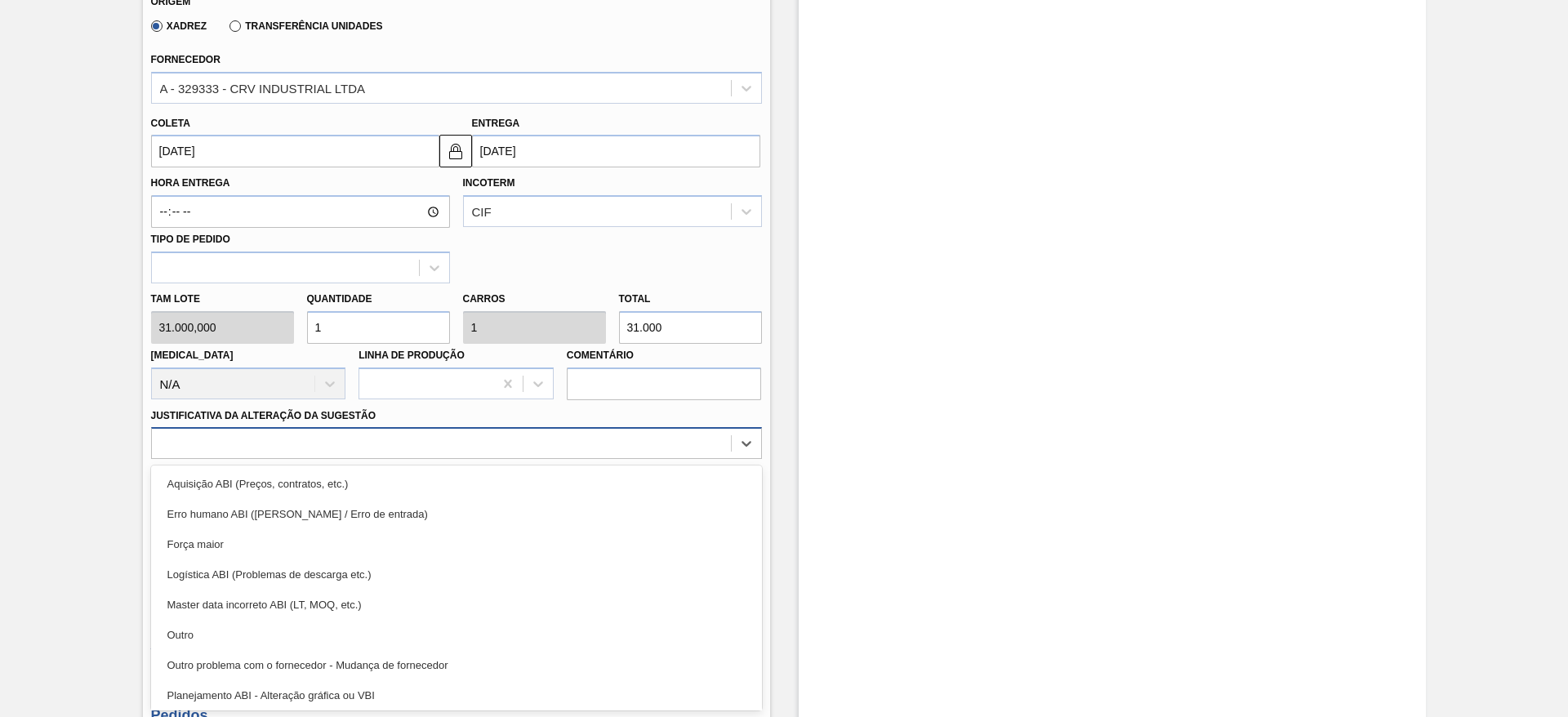
click at [522, 459] on div "option Aquisição ABI (Preços, contratos, etc.) focused, 1 of 18. 18 results ava…" at bounding box center [456, 443] width 611 height 32
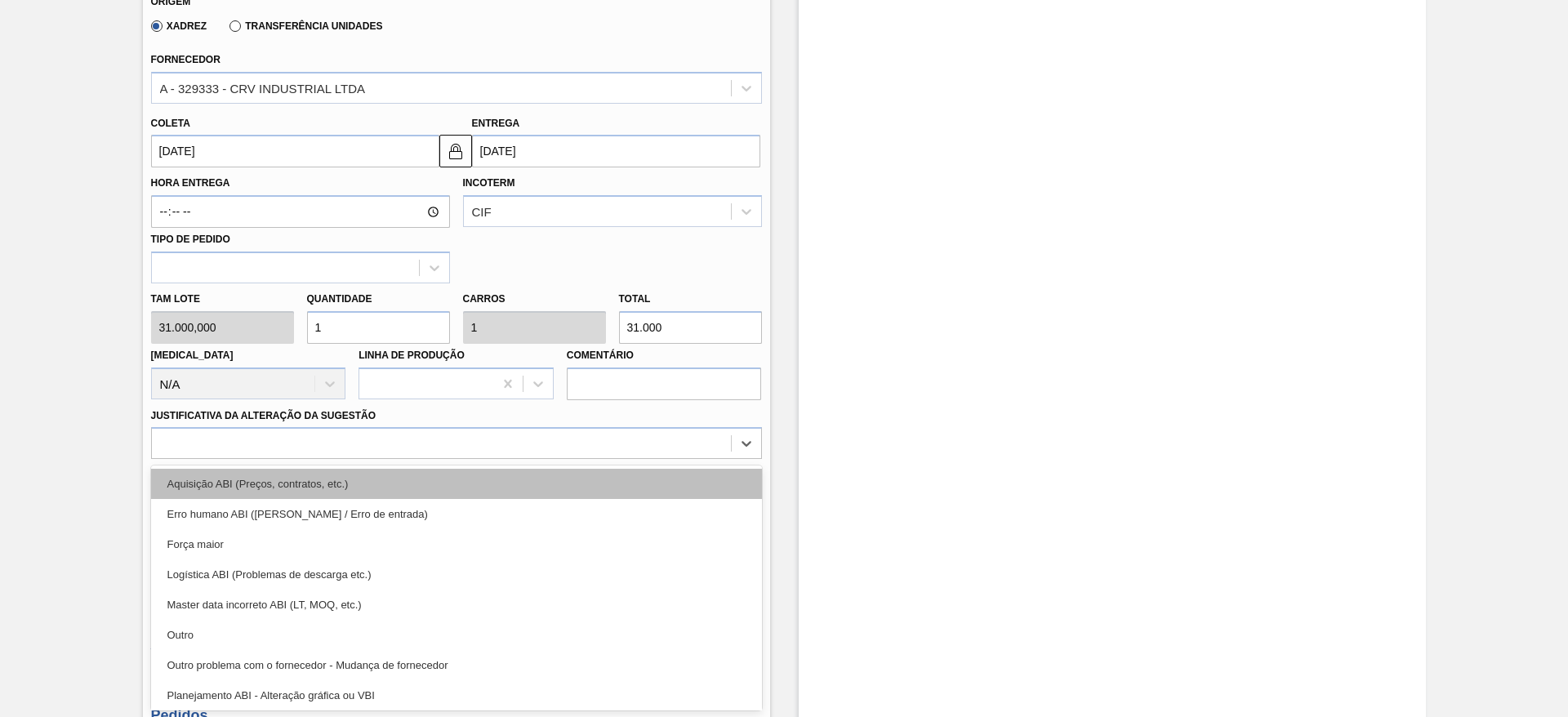
click at [607, 470] on div "Aquisição ABI (Preços, contratos, etc.)" at bounding box center [456, 484] width 611 height 30
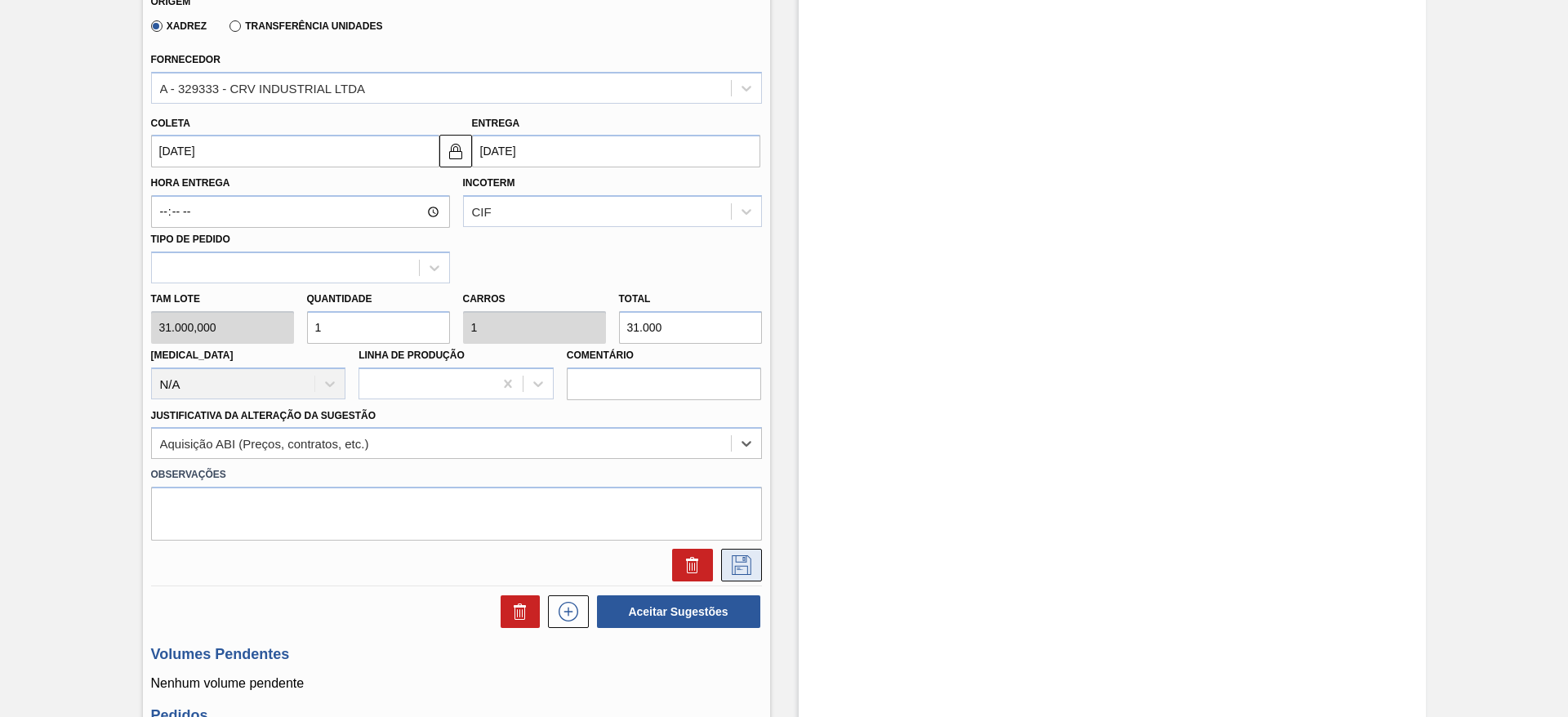
click at [747, 552] on button at bounding box center [741, 565] width 41 height 33
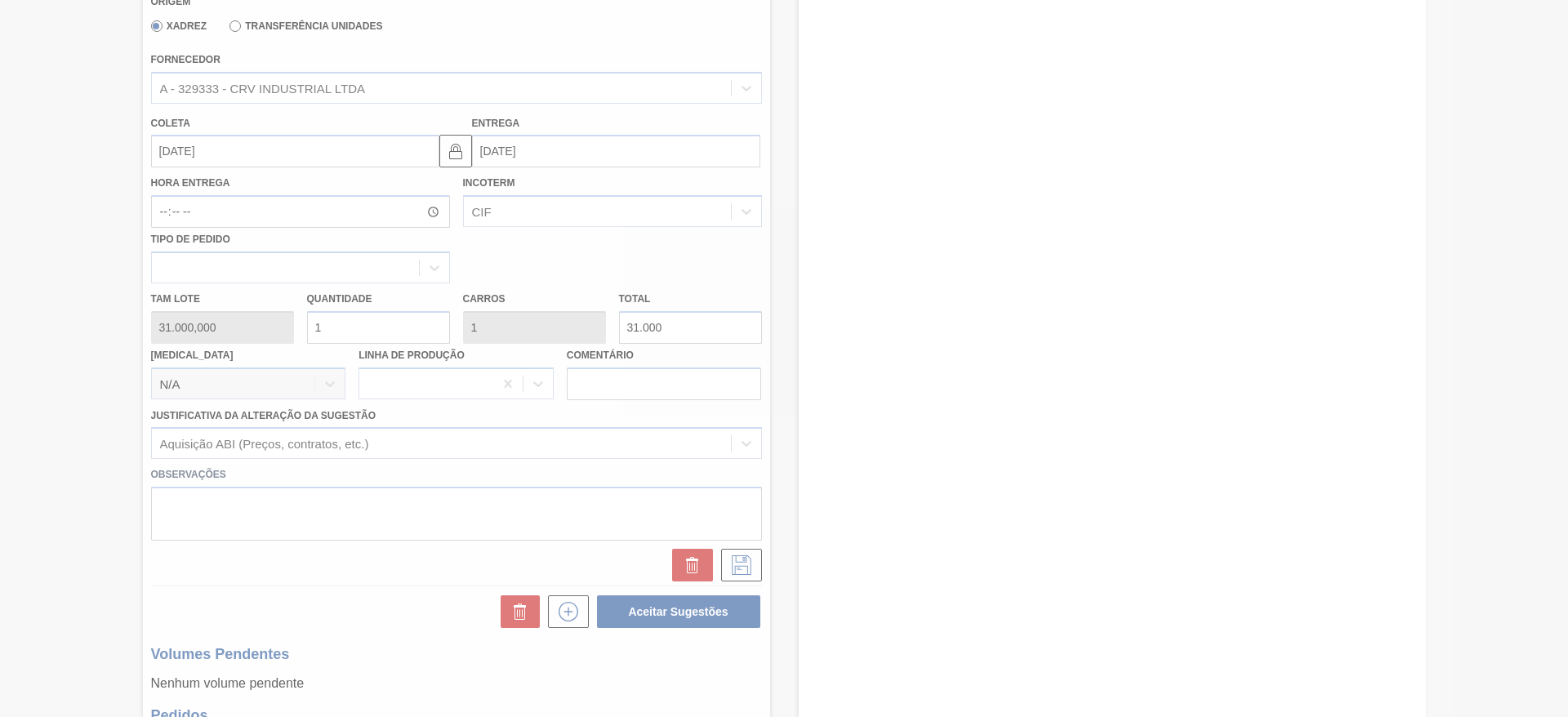
scroll to position [205, 0]
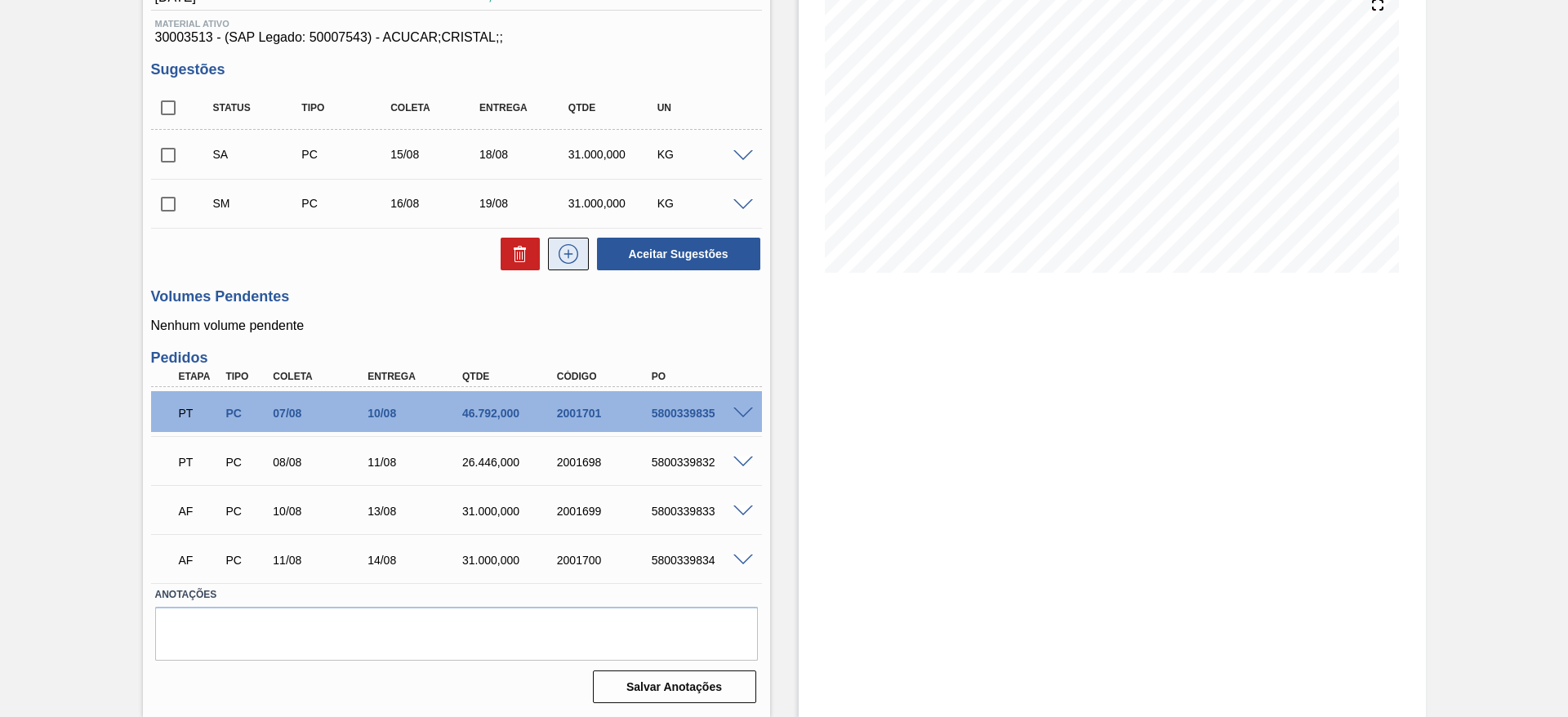
click at [571, 264] on button at bounding box center [568, 254] width 41 height 33
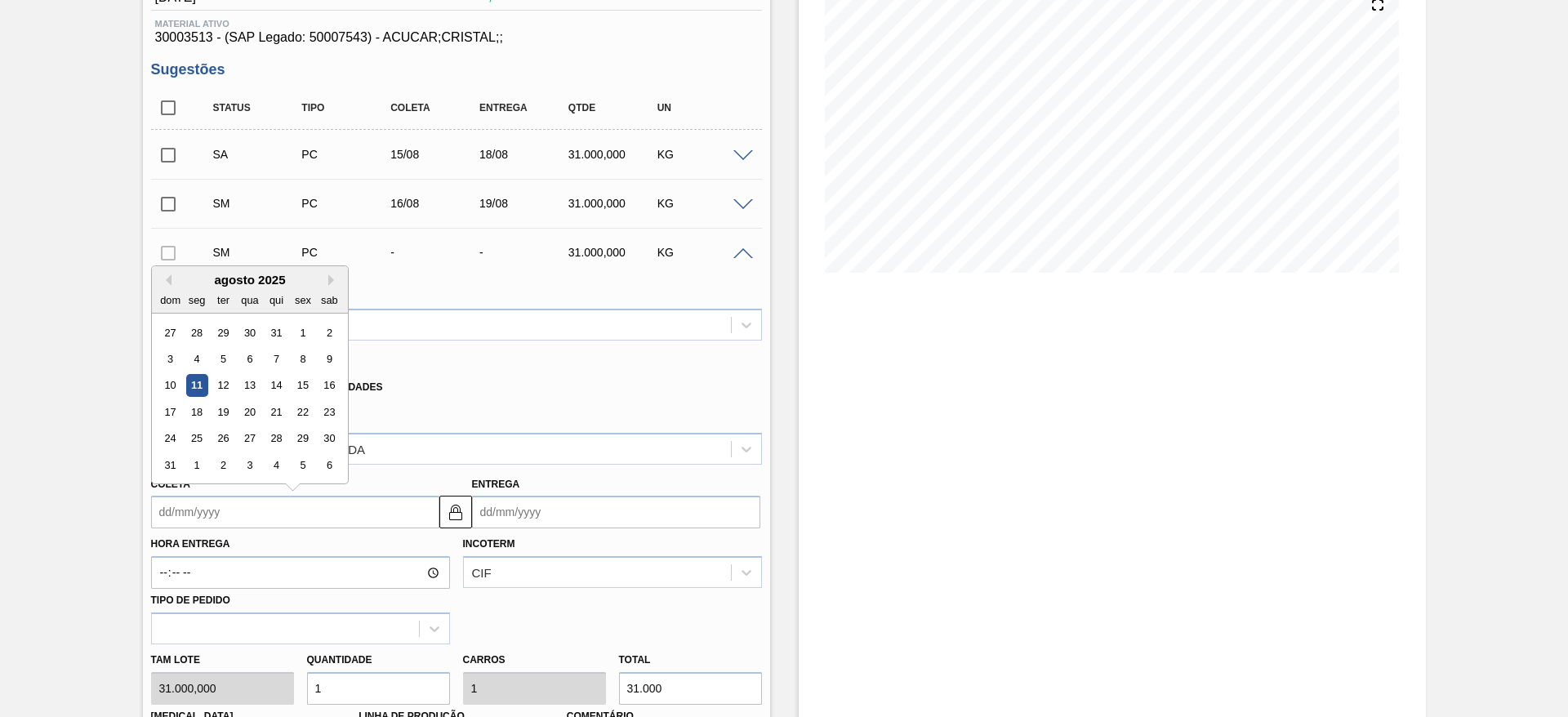
click at [218, 496] on input "Coleta" at bounding box center [295, 511] width 288 height 33
click at [171, 414] on div "17" at bounding box center [170, 412] width 22 height 22
type input "[DATE]"
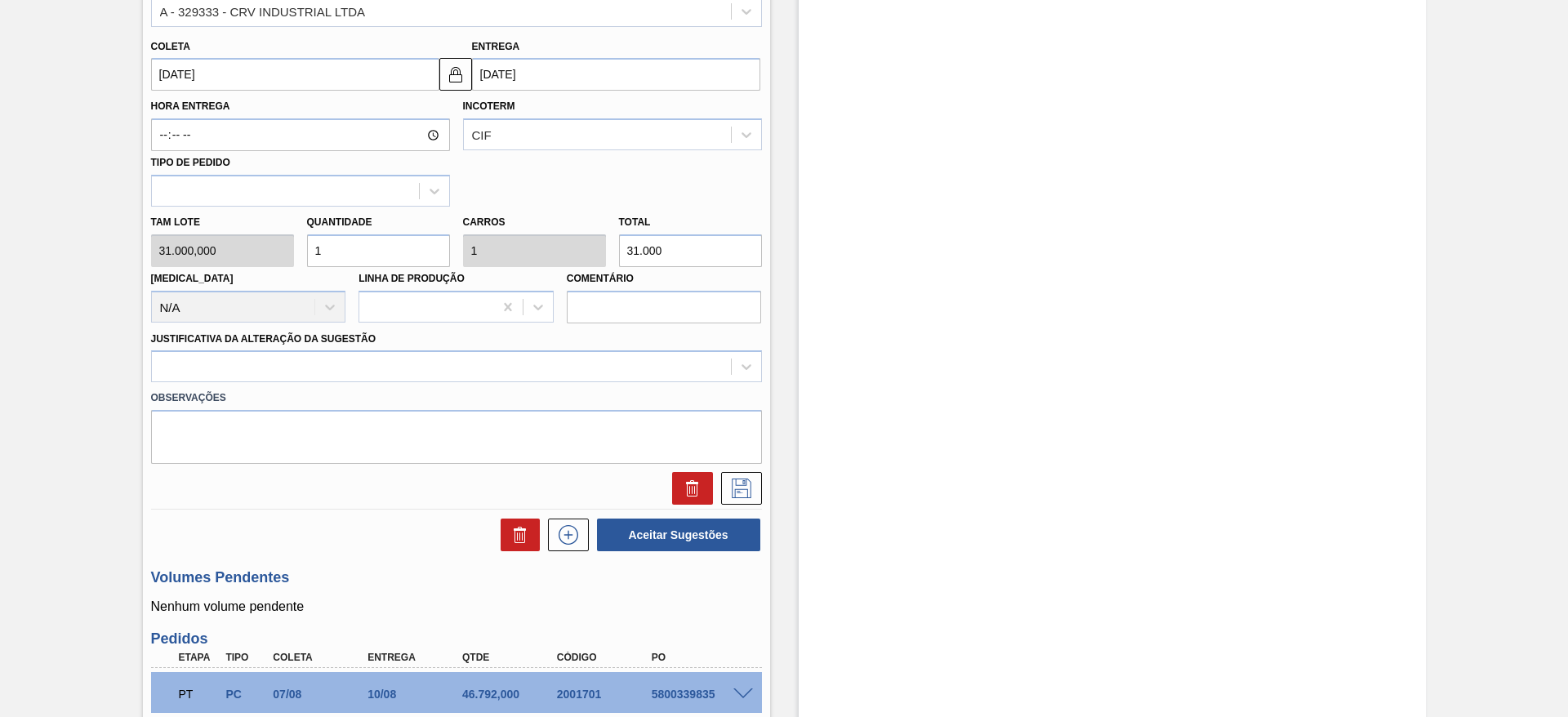
scroll to position [645, 0]
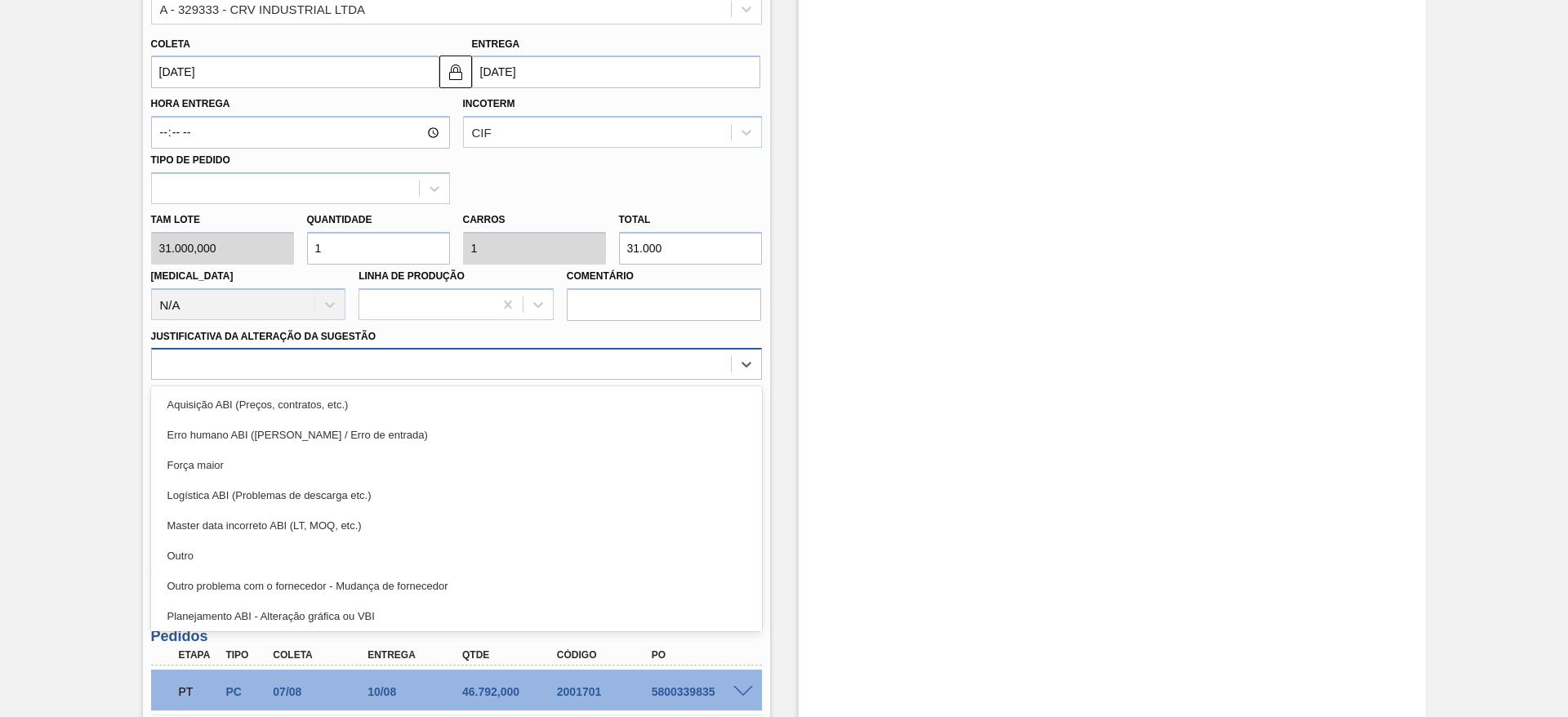
click at [508, 372] on div at bounding box center [441, 364] width 579 height 23
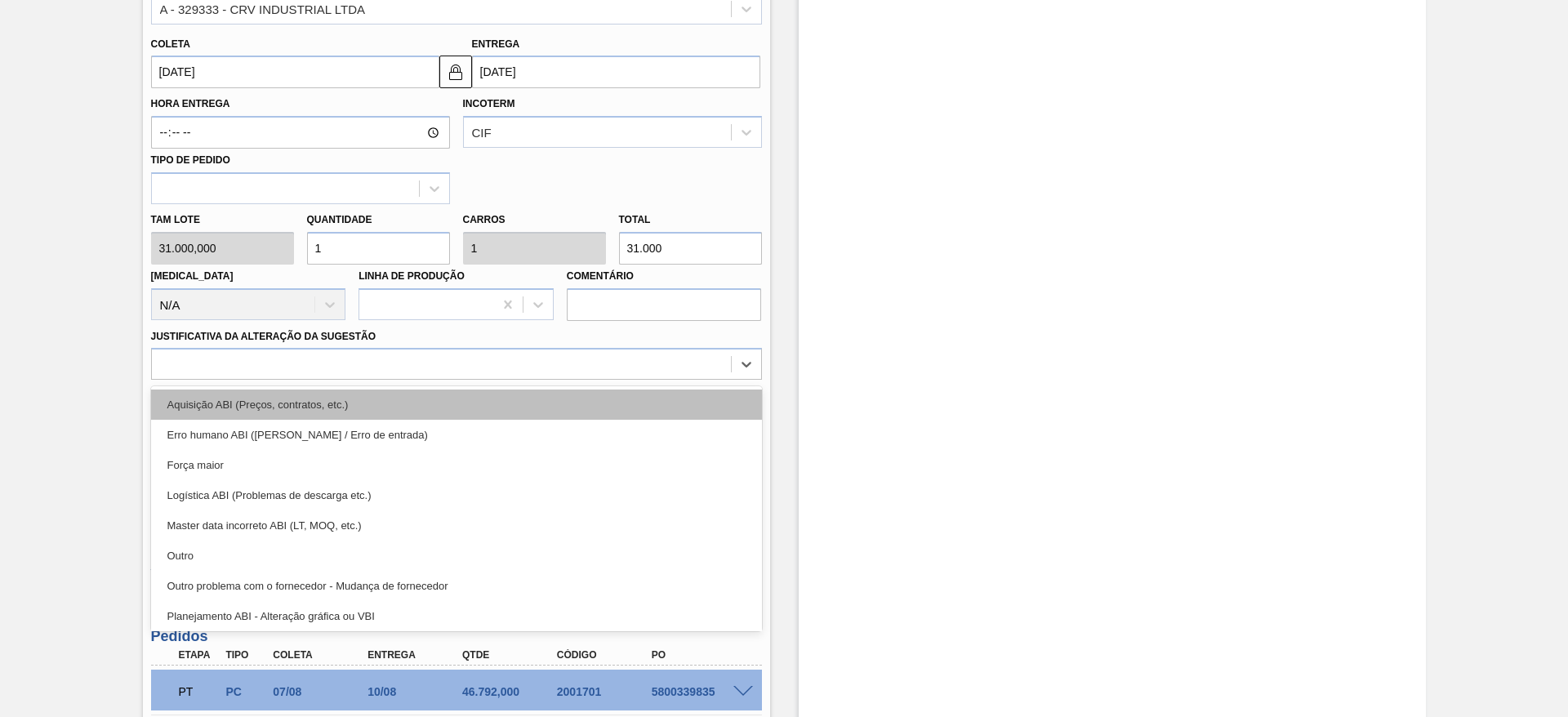
click at [528, 399] on div "Aquisição ABI (Preços, contratos, etc.)" at bounding box center [456, 404] width 611 height 30
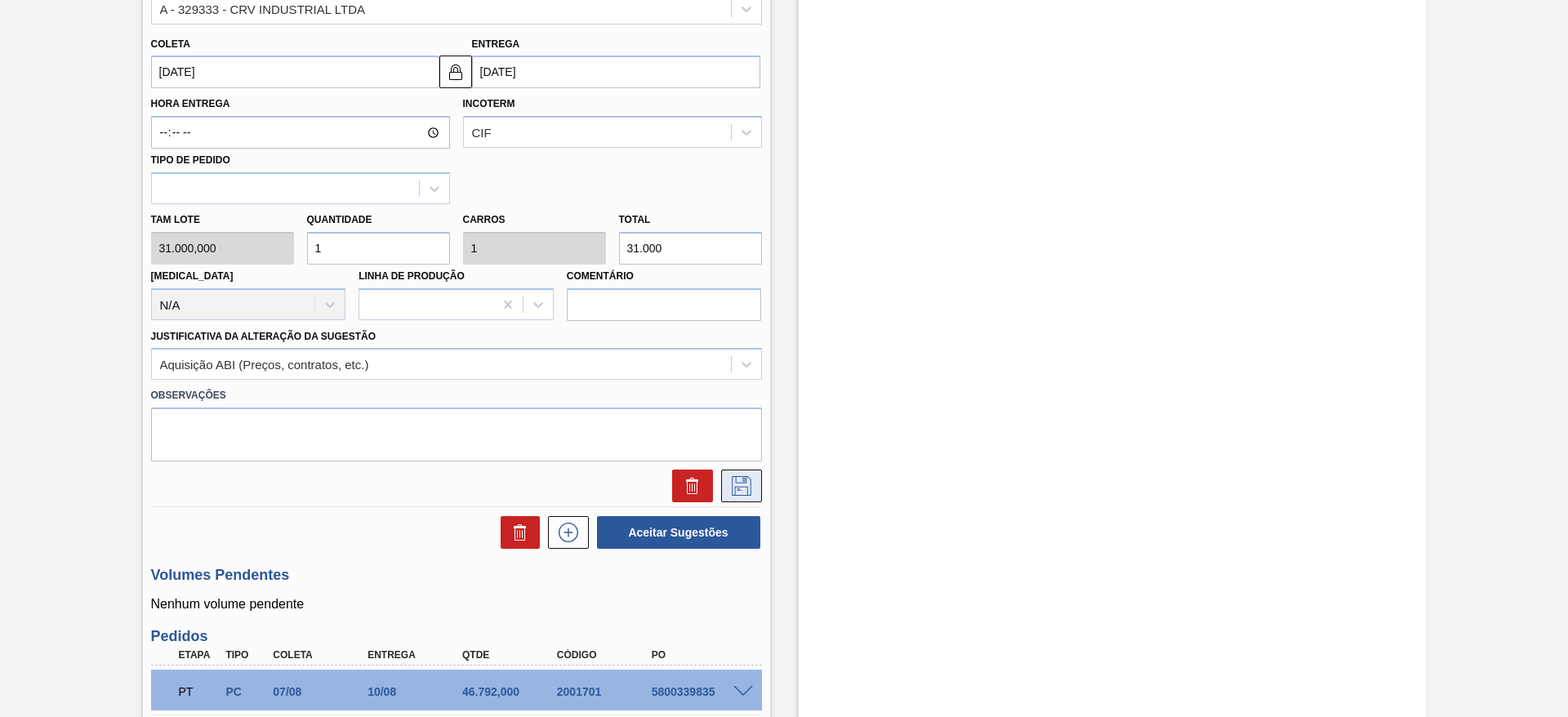
click at [744, 482] on icon at bounding box center [741, 486] width 26 height 19
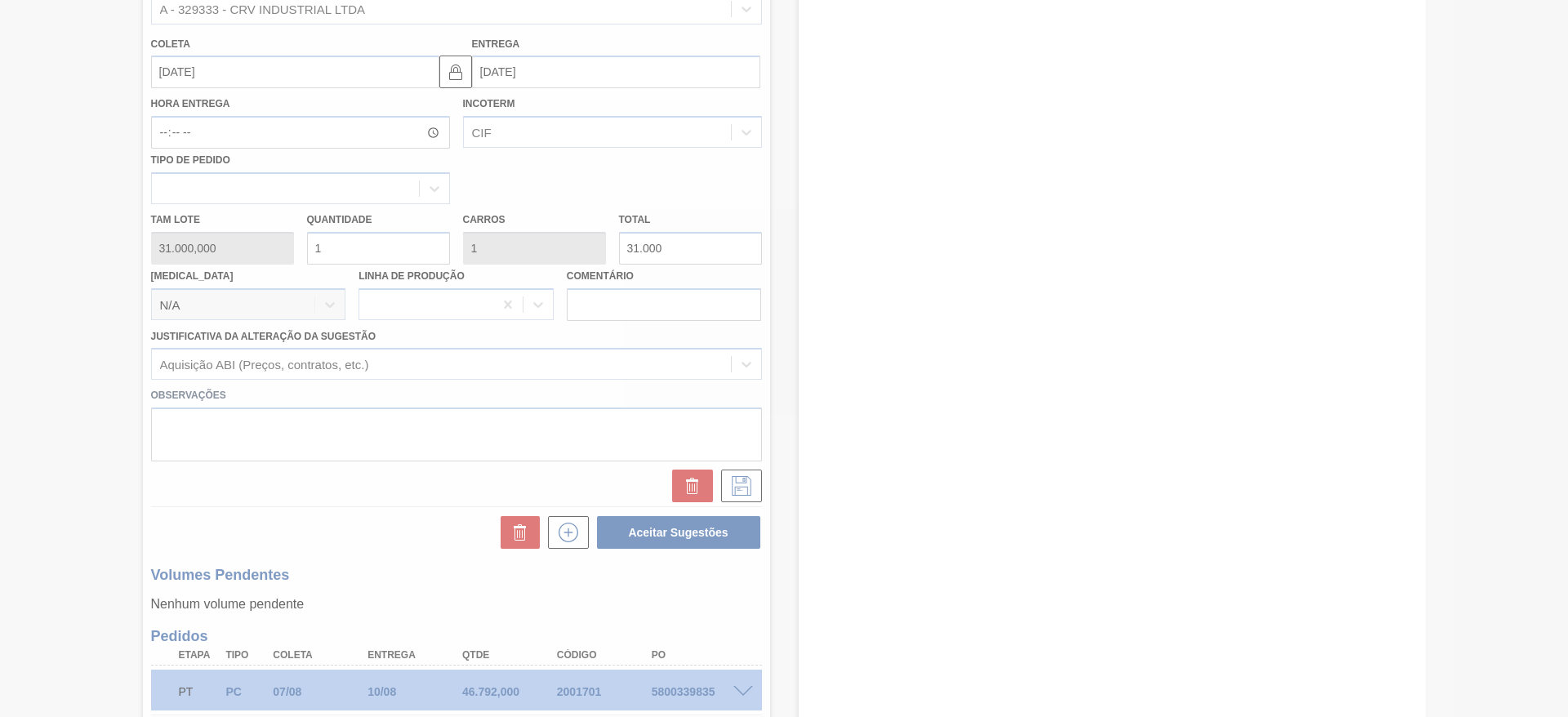
scroll to position [254, 0]
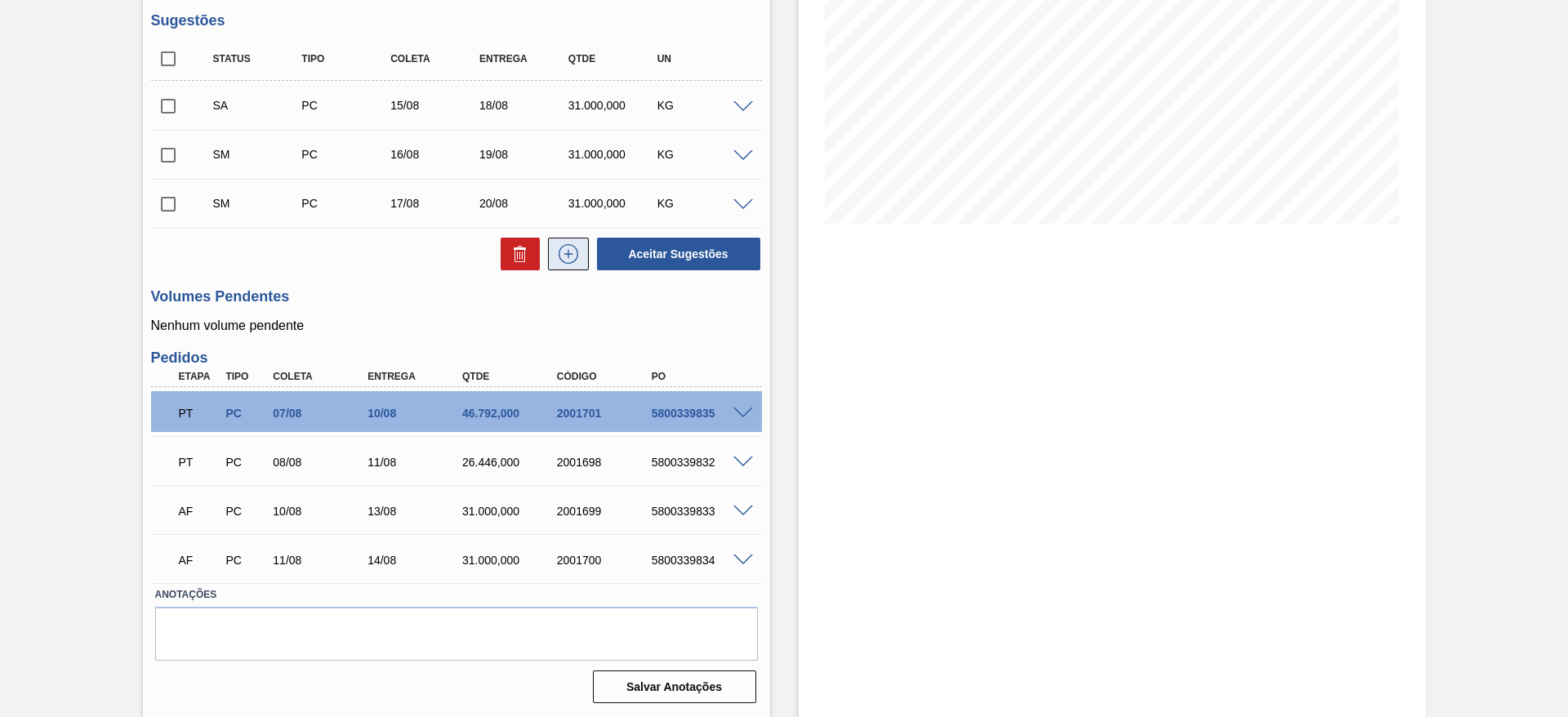
click at [584, 257] on button at bounding box center [568, 254] width 41 height 33
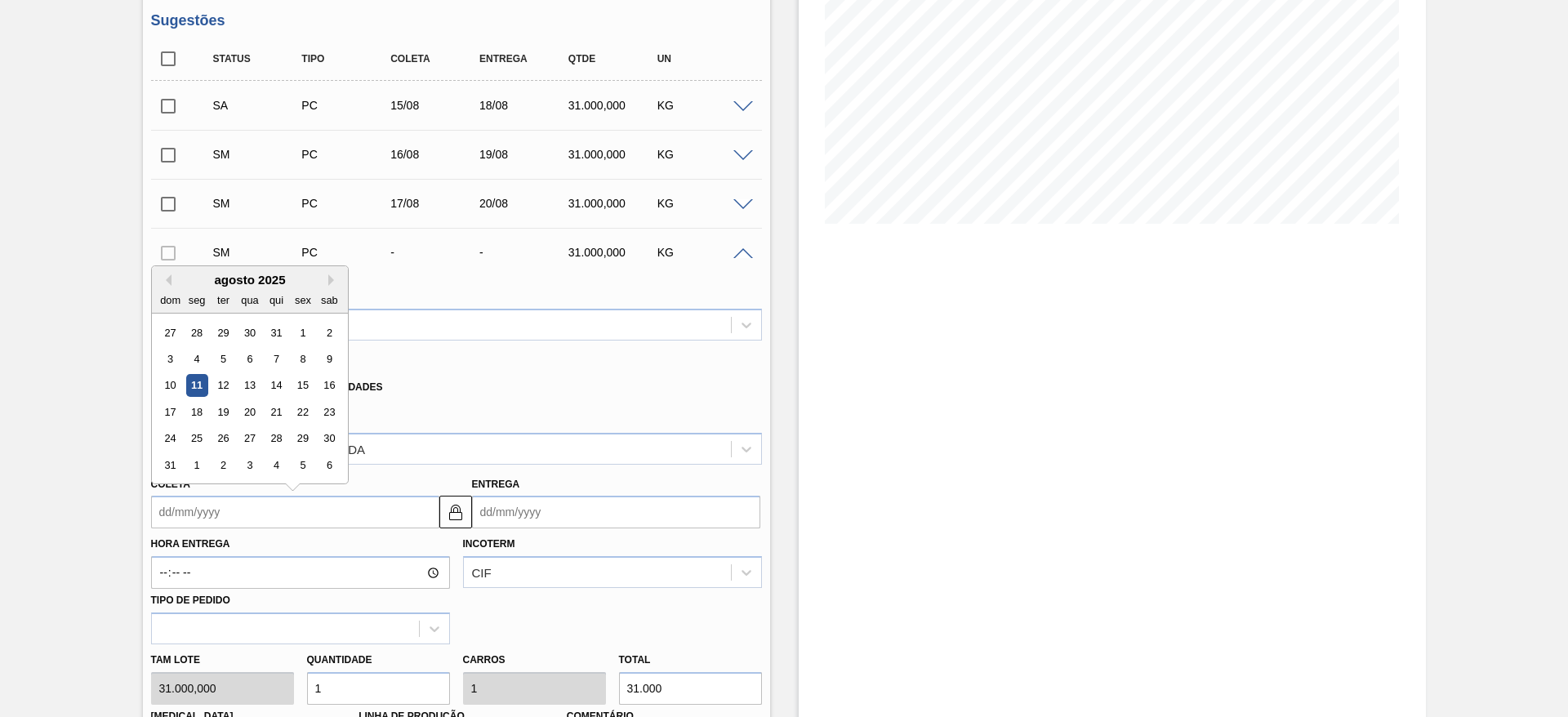
click at [198, 516] on input "Coleta" at bounding box center [295, 511] width 288 height 33
click at [198, 412] on div "18" at bounding box center [196, 412] width 22 height 22
type input "[DATE]"
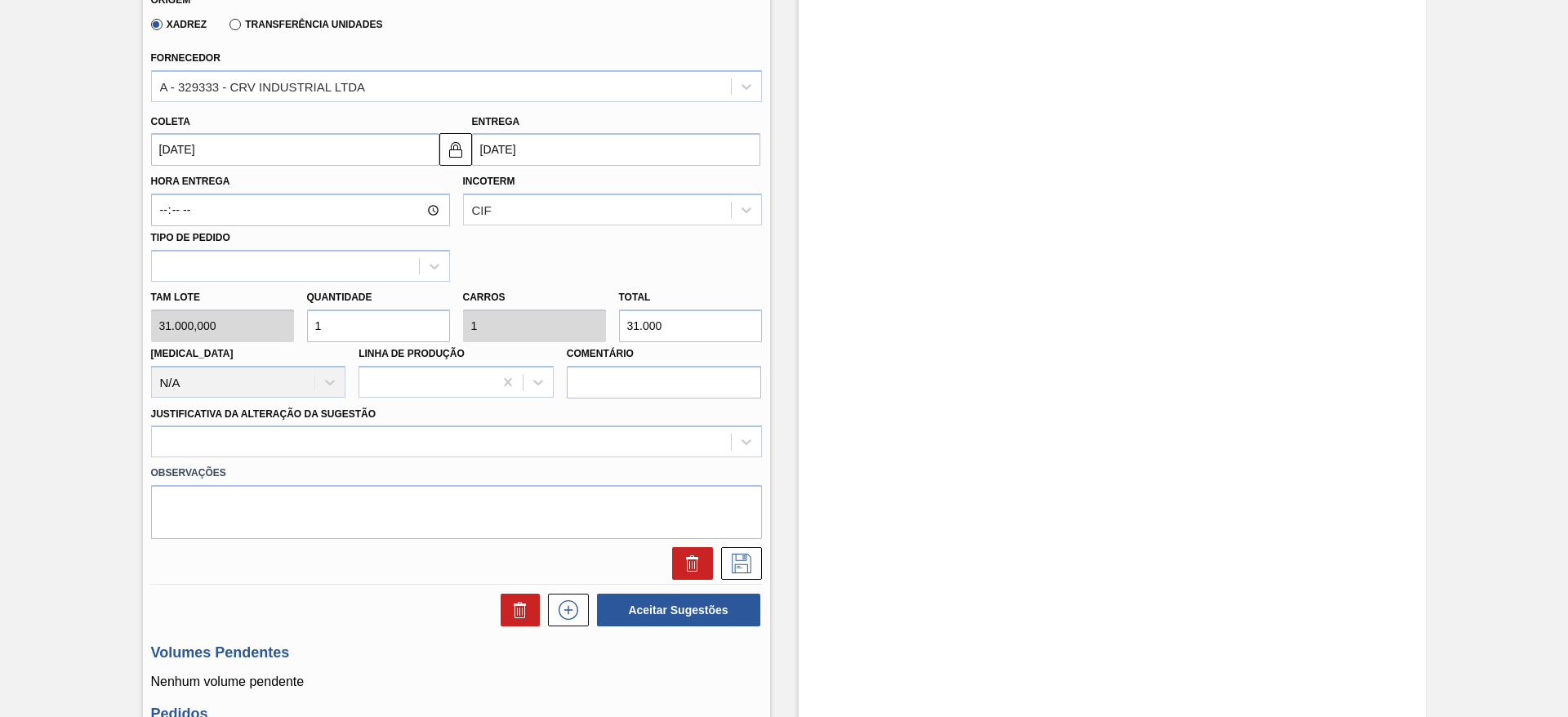
scroll to position [618, 0]
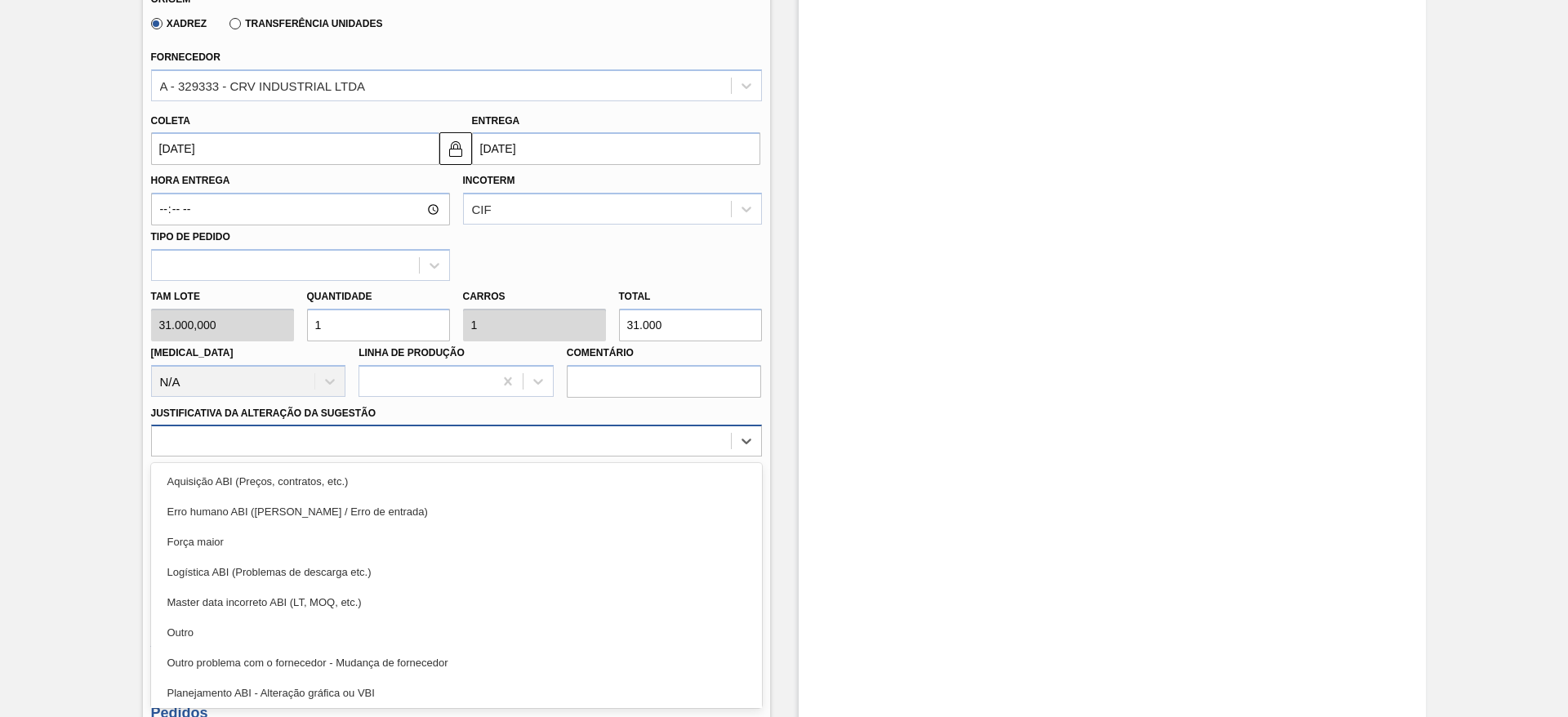
click at [627, 439] on div at bounding box center [441, 441] width 579 height 23
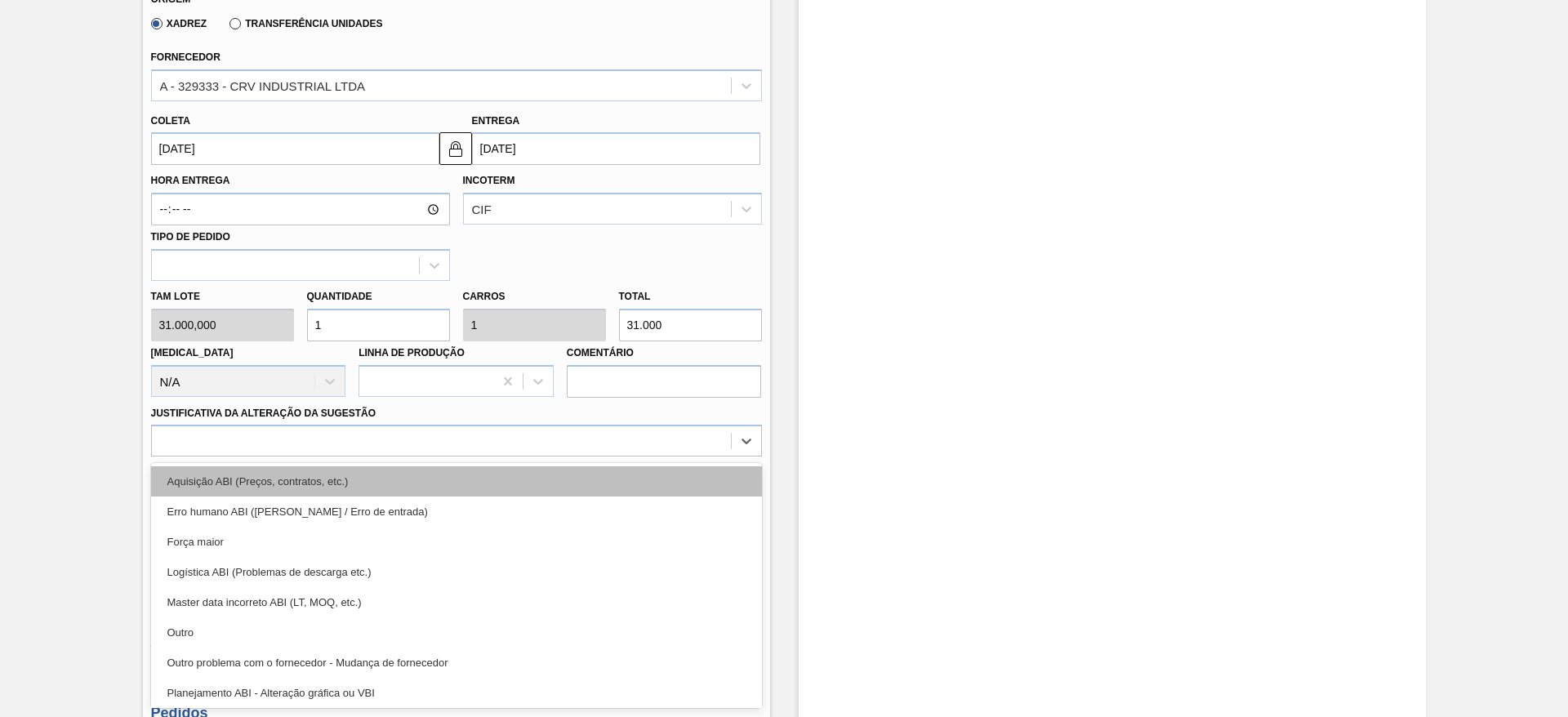
click at [629, 469] on div "Aquisição ABI (Preços, contratos, etc.)" at bounding box center [456, 481] width 611 height 30
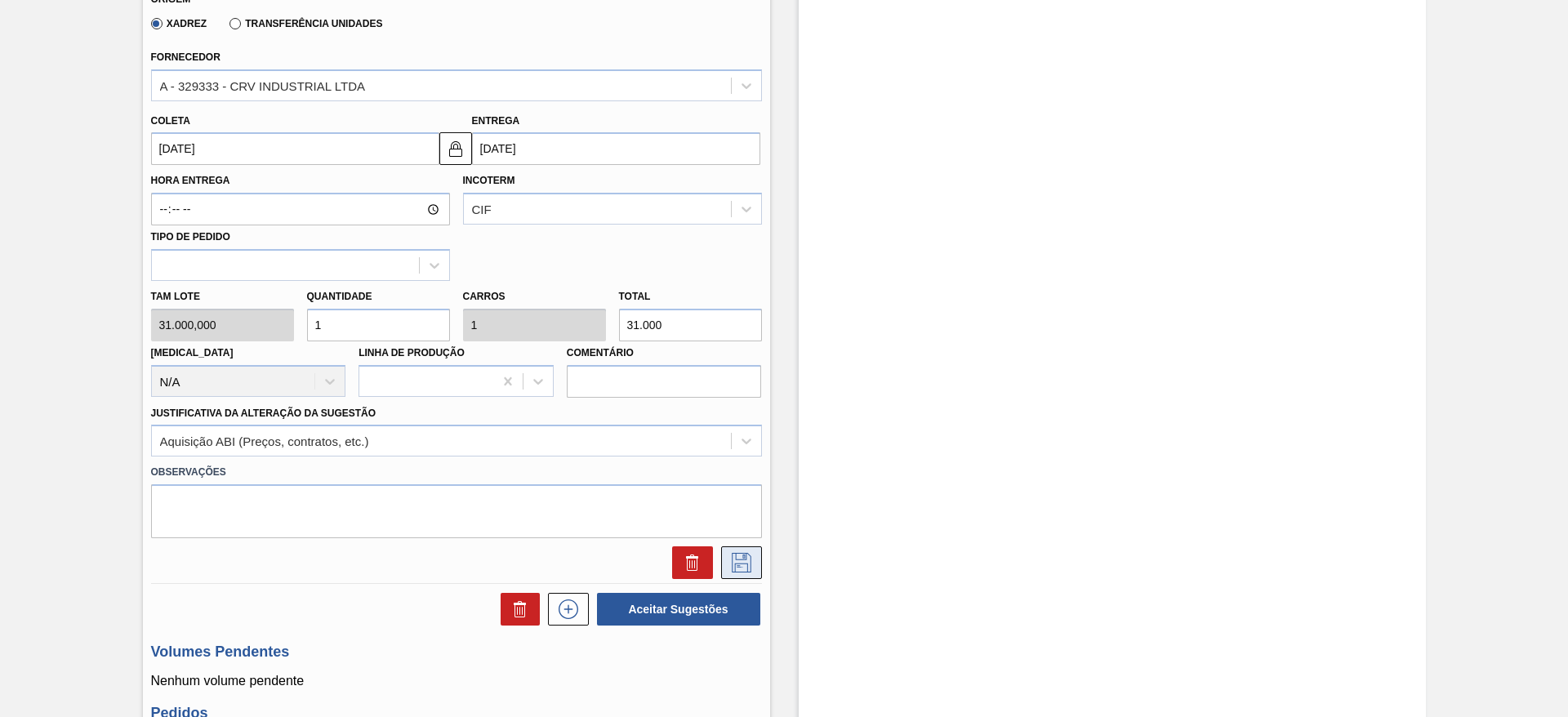
click at [739, 566] on icon at bounding box center [741, 562] width 26 height 19
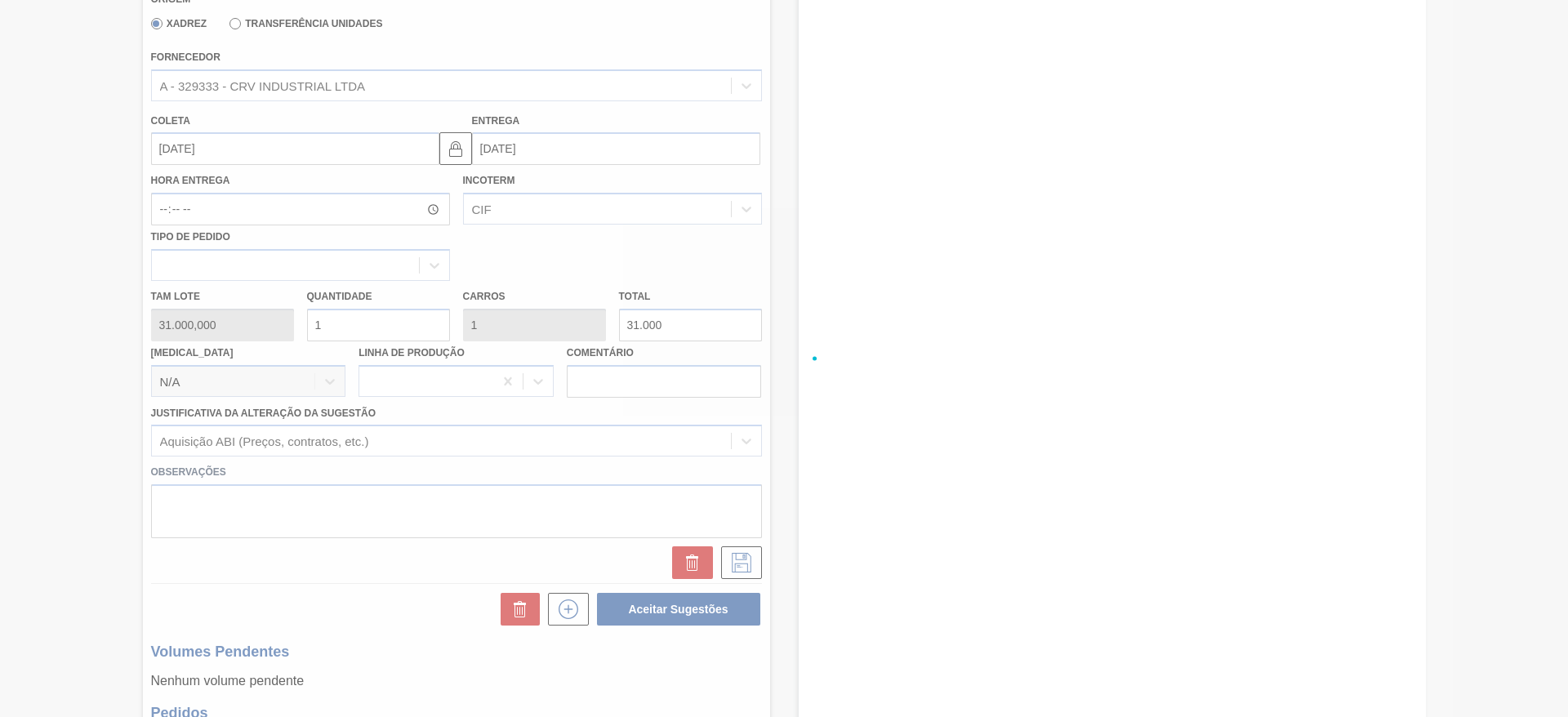
scroll to position [303, 0]
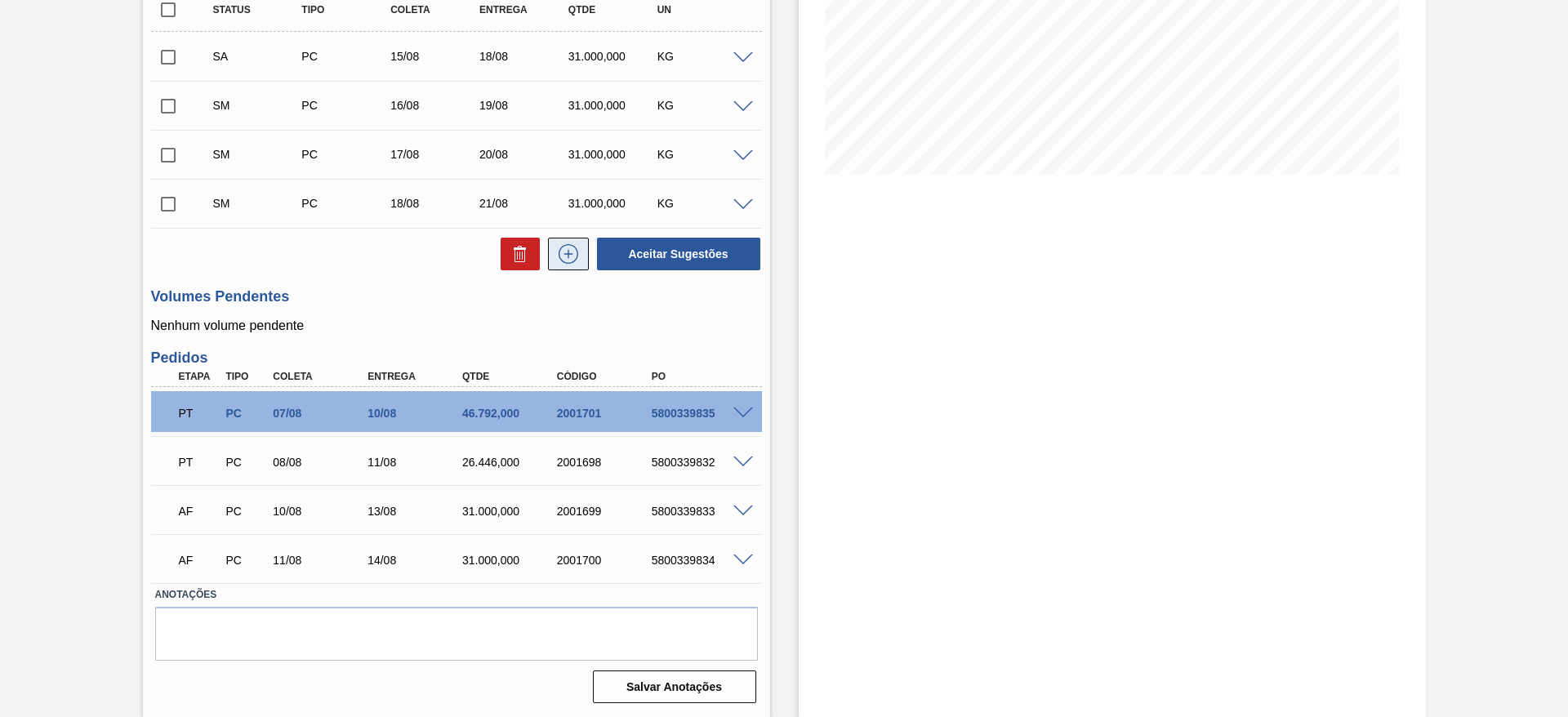
click at [578, 254] on icon at bounding box center [568, 253] width 26 height 19
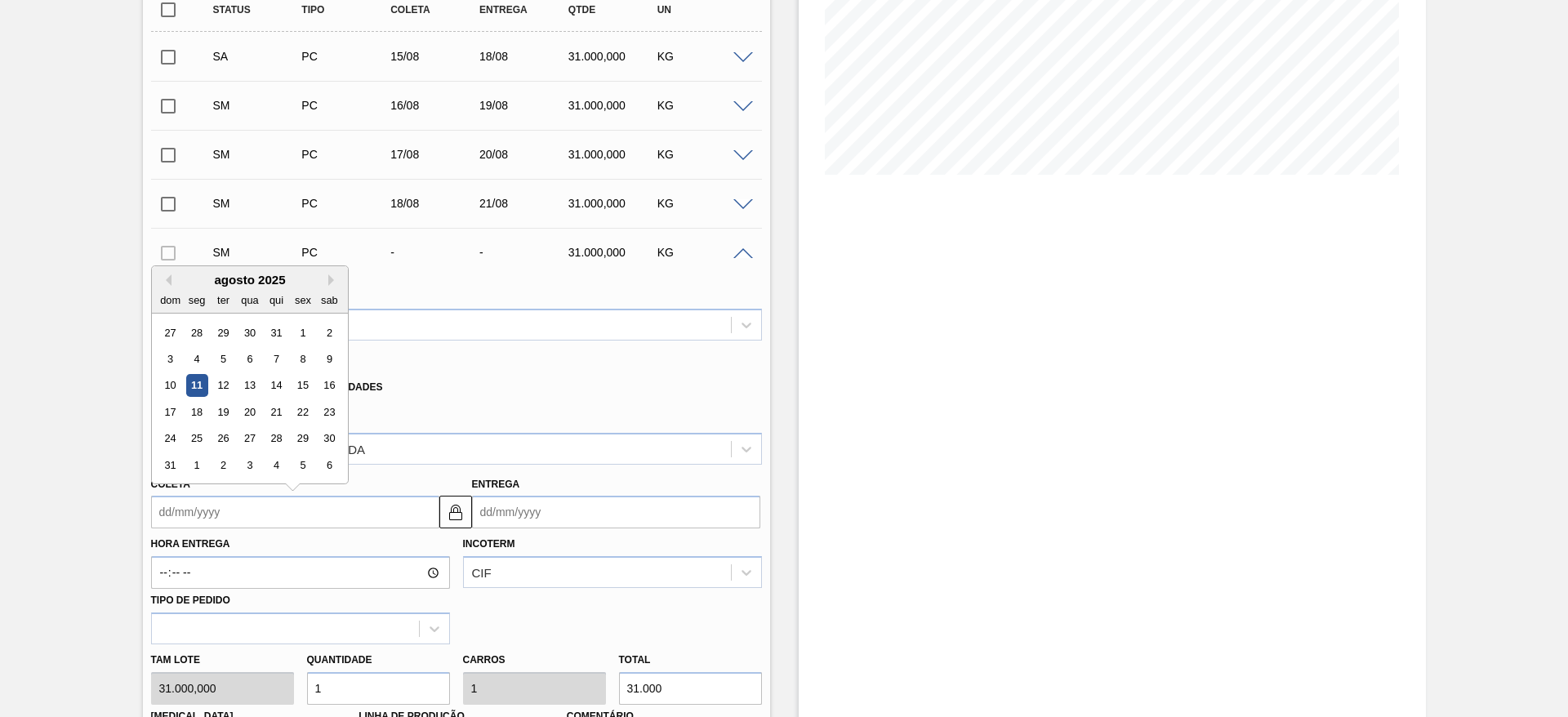
click at [216, 521] on input "Coleta" at bounding box center [295, 511] width 288 height 33
click at [221, 407] on div "19" at bounding box center [222, 412] width 22 height 22
type input "[DATE]"
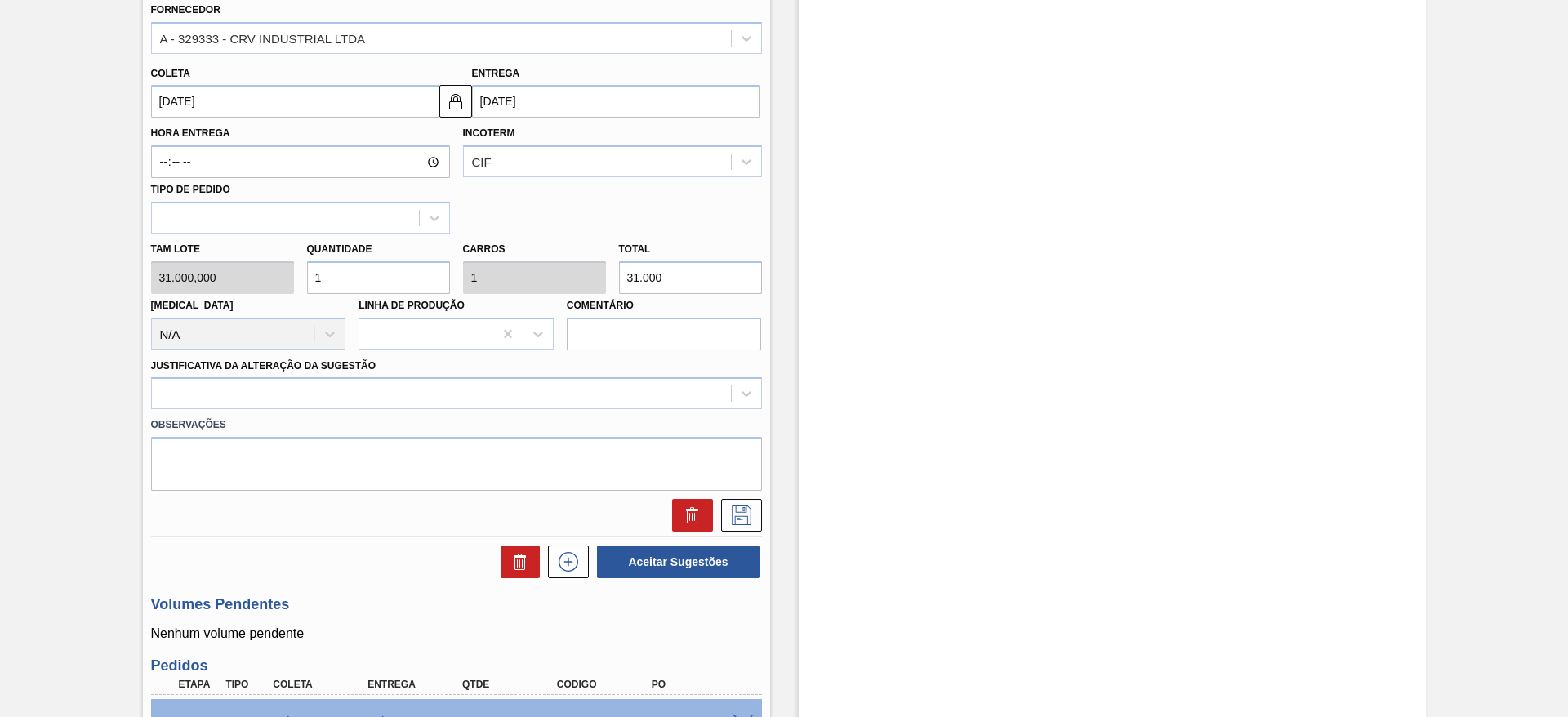
scroll to position [735, 0]
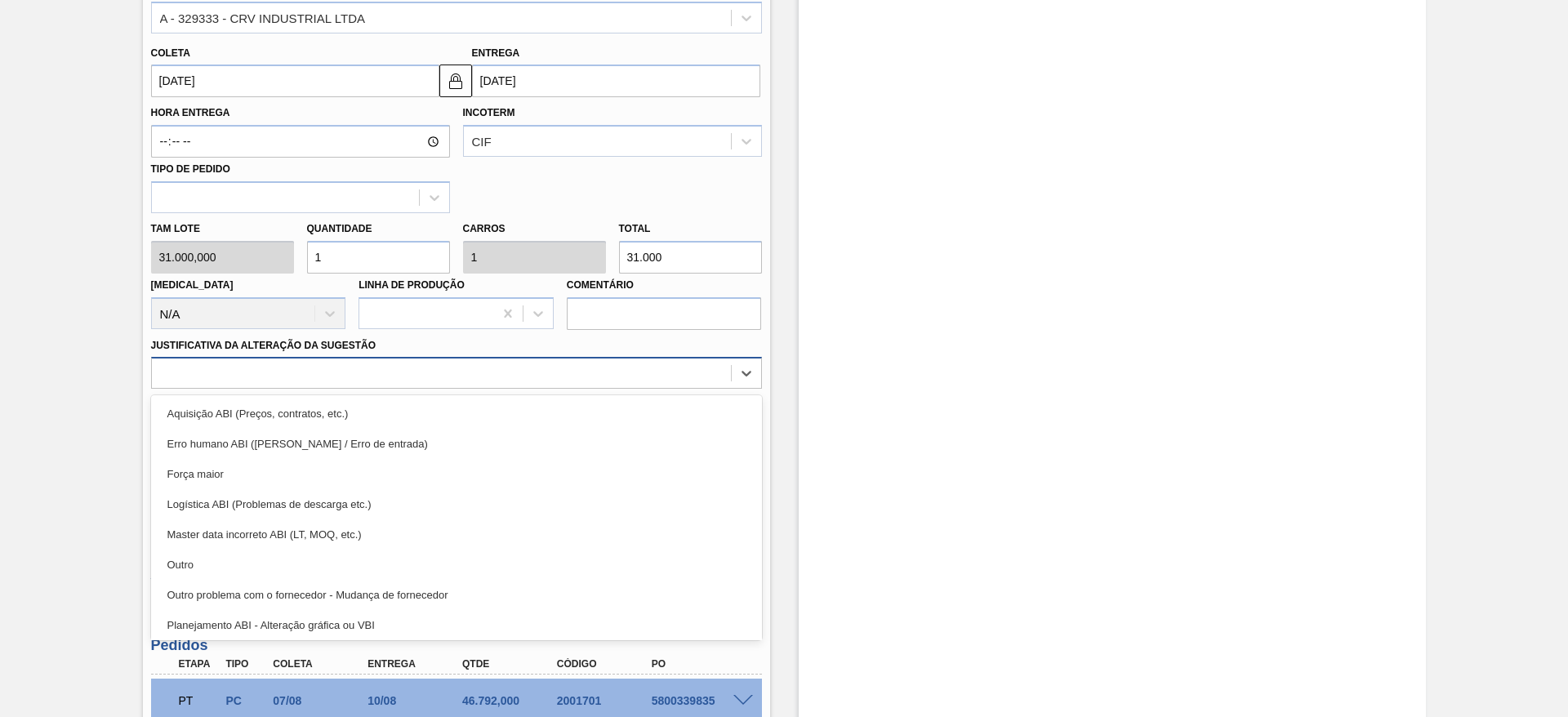
click at [609, 376] on div at bounding box center [441, 374] width 579 height 23
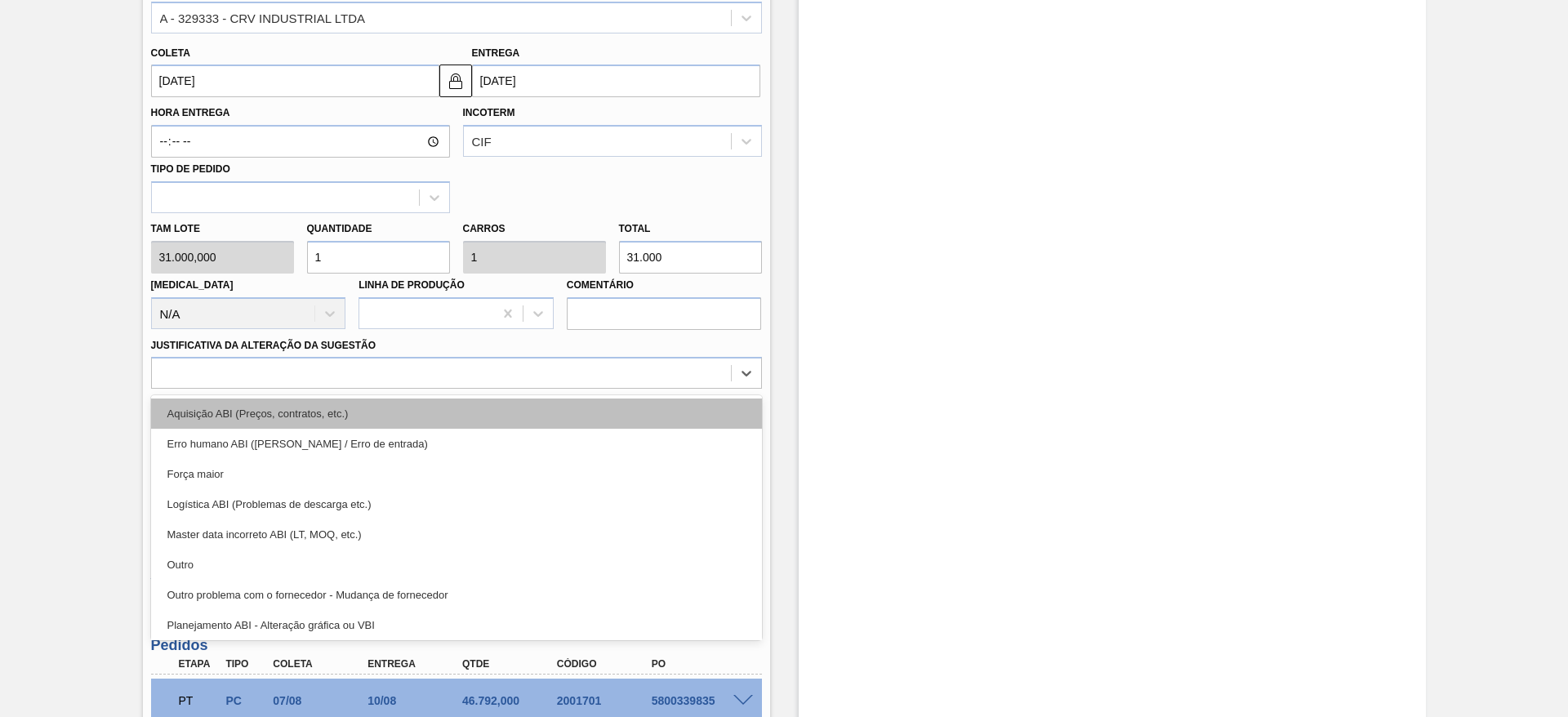
click at [629, 417] on div "Aquisição ABI (Preços, contratos, etc.)" at bounding box center [456, 414] width 611 height 30
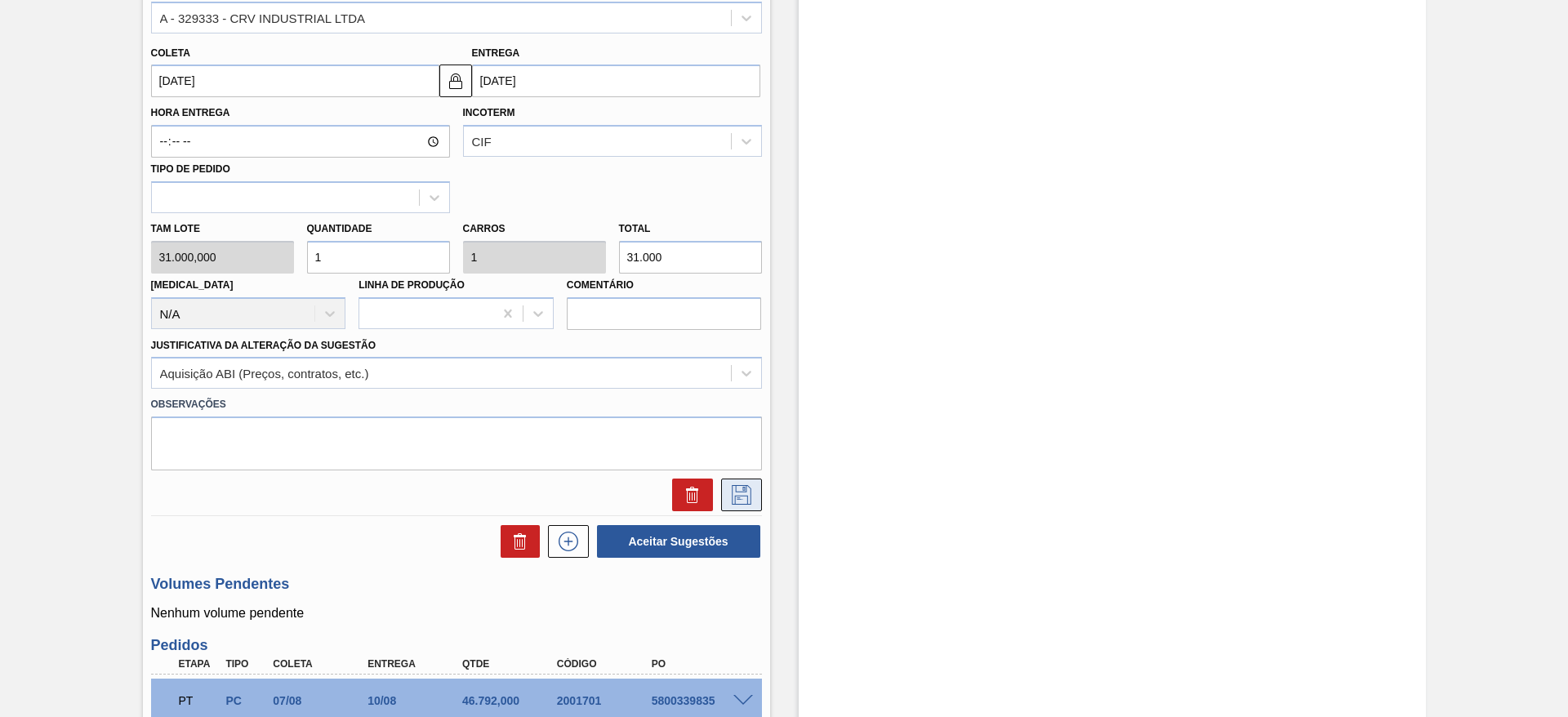
click at [740, 505] on button at bounding box center [741, 495] width 41 height 33
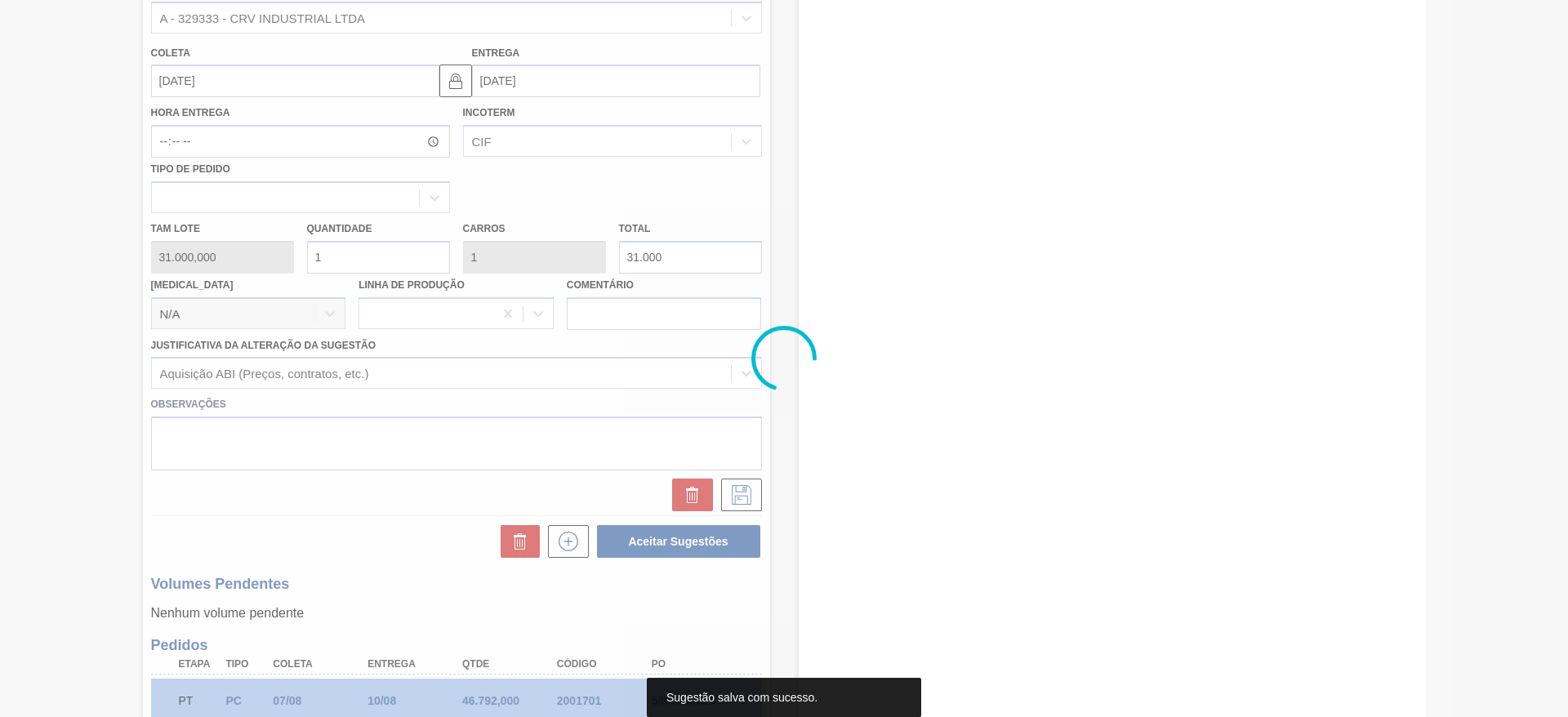
scroll to position [107, 0]
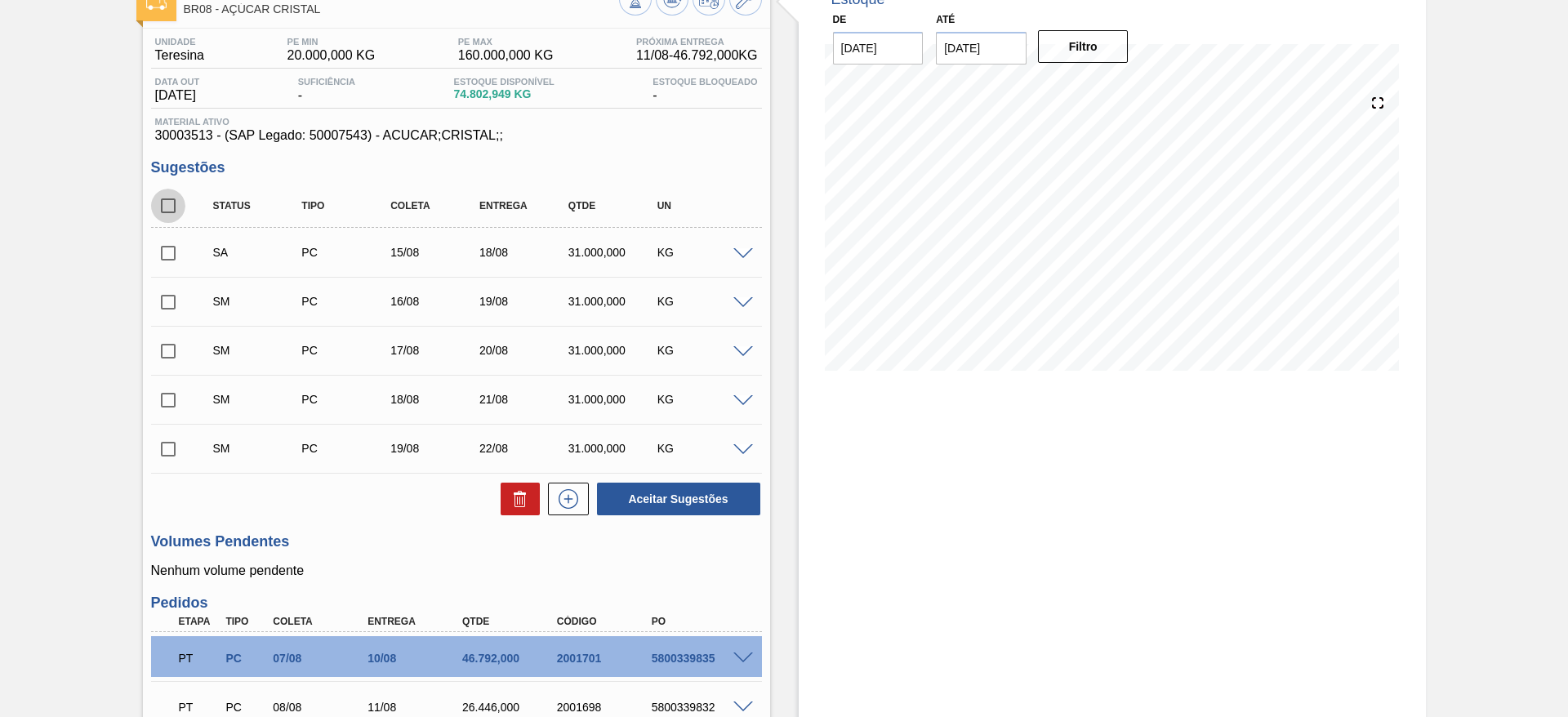
click at [173, 196] on input "checkbox" at bounding box center [168, 206] width 34 height 34
checkbox input "true"
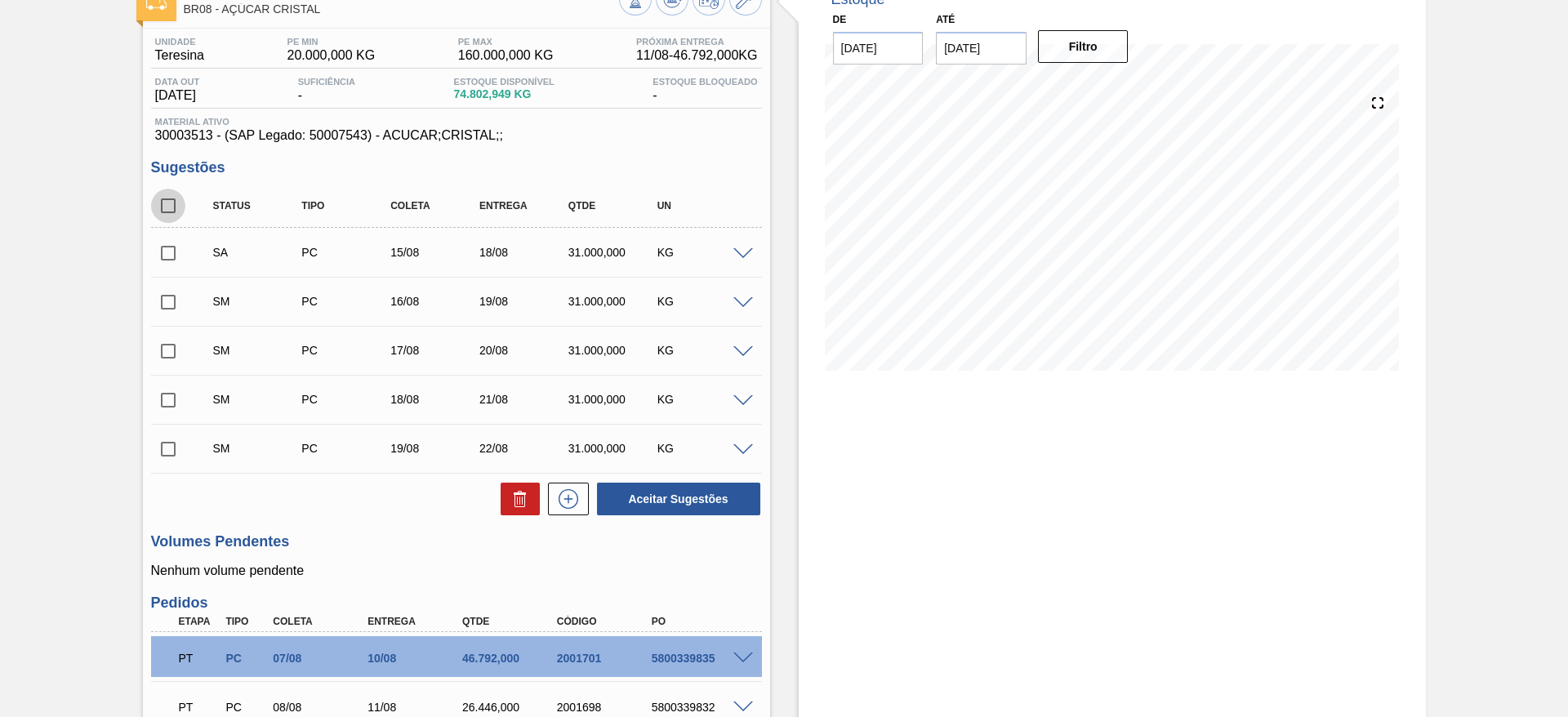
checkbox input "true"
click at [640, 492] on button "Aceitar Sugestões" at bounding box center [679, 499] width 164 height 33
checkbox input "false"
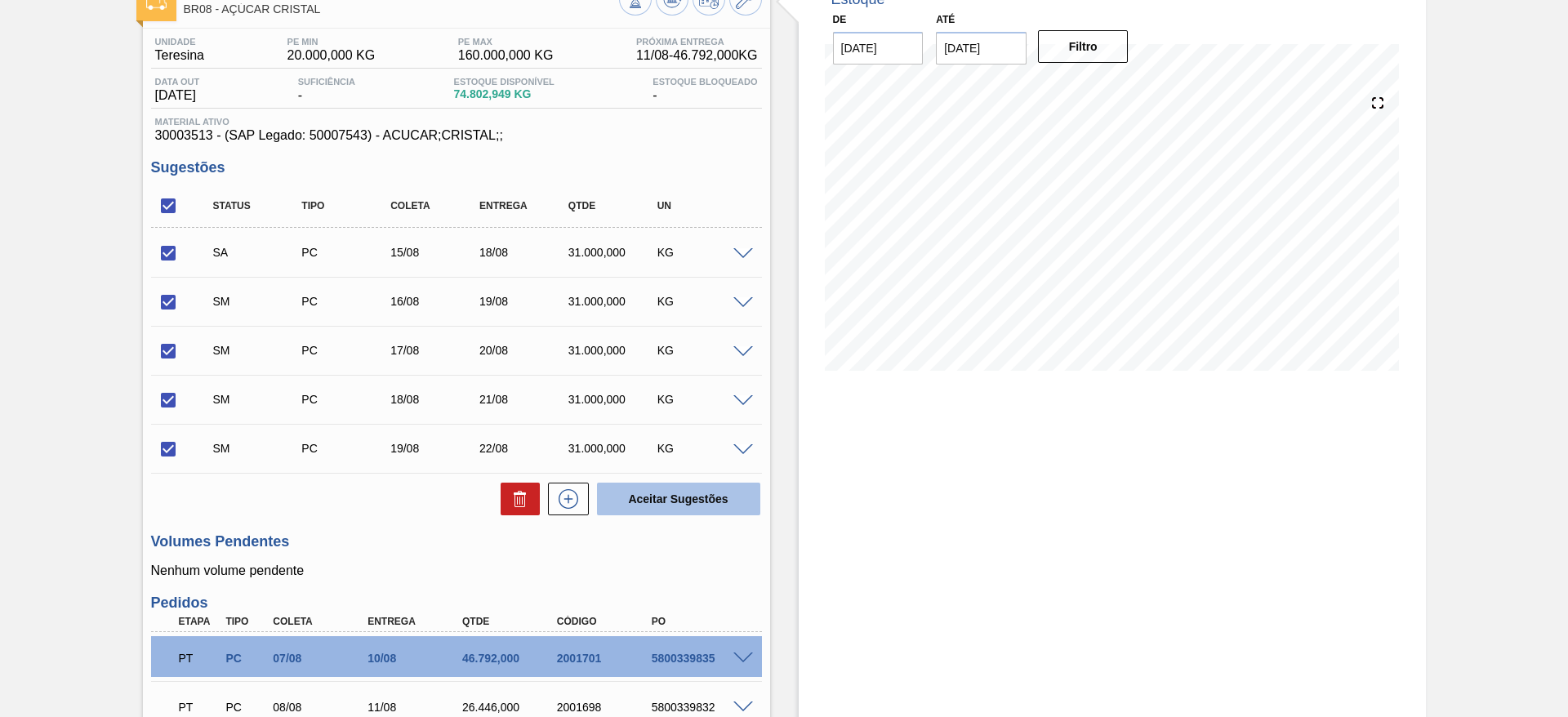
checkbox input "false"
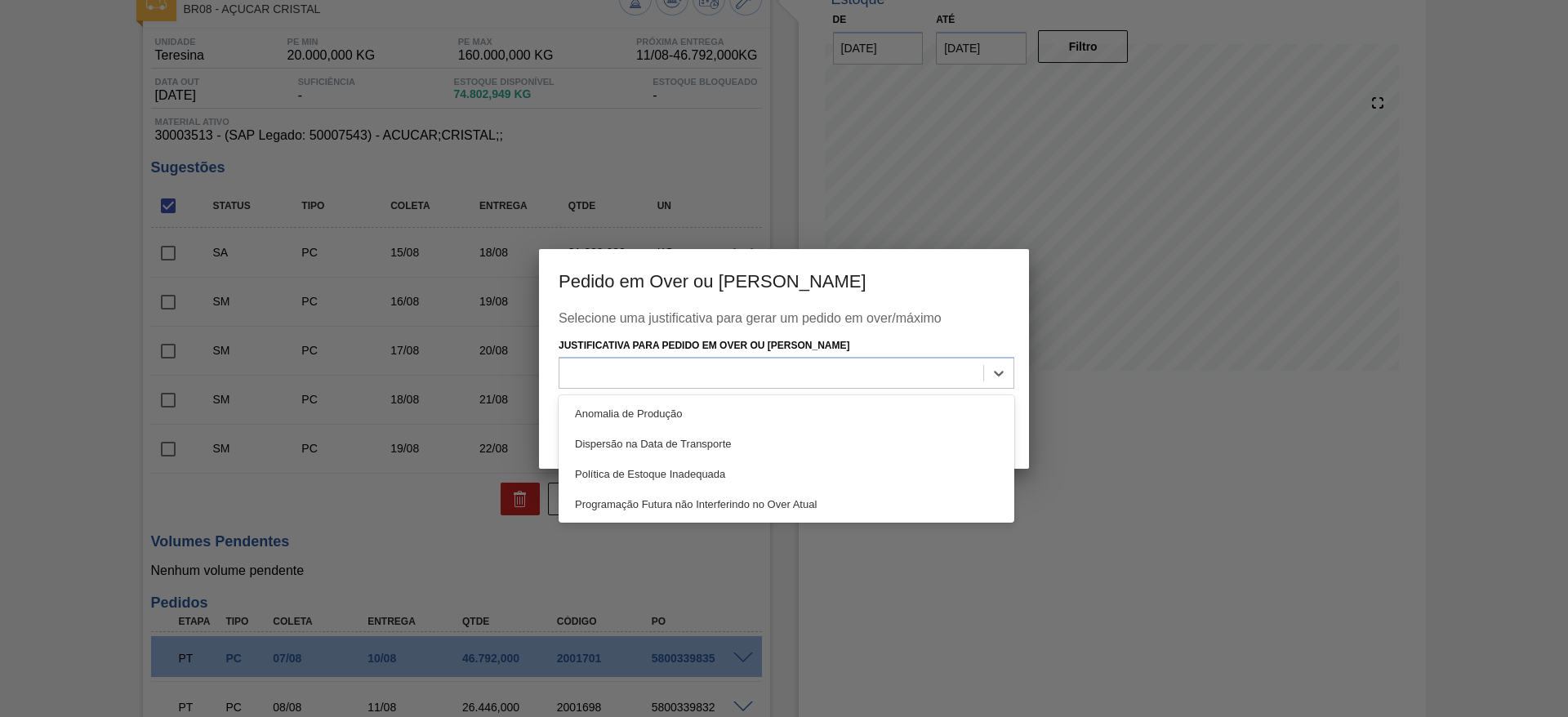
click at [790, 386] on div at bounding box center [787, 373] width 456 height 32
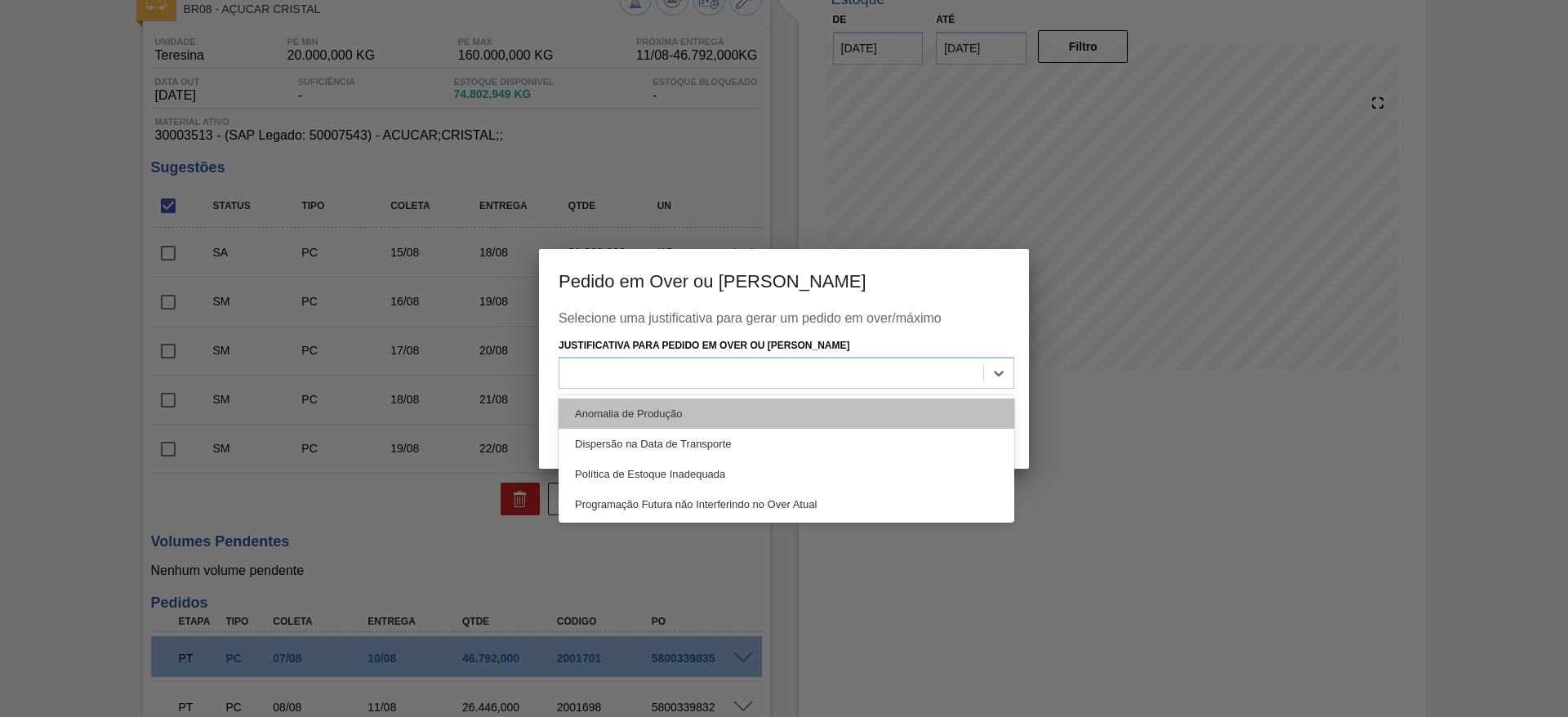
click at [799, 399] on div "Anomalia de Produção" at bounding box center [787, 414] width 456 height 30
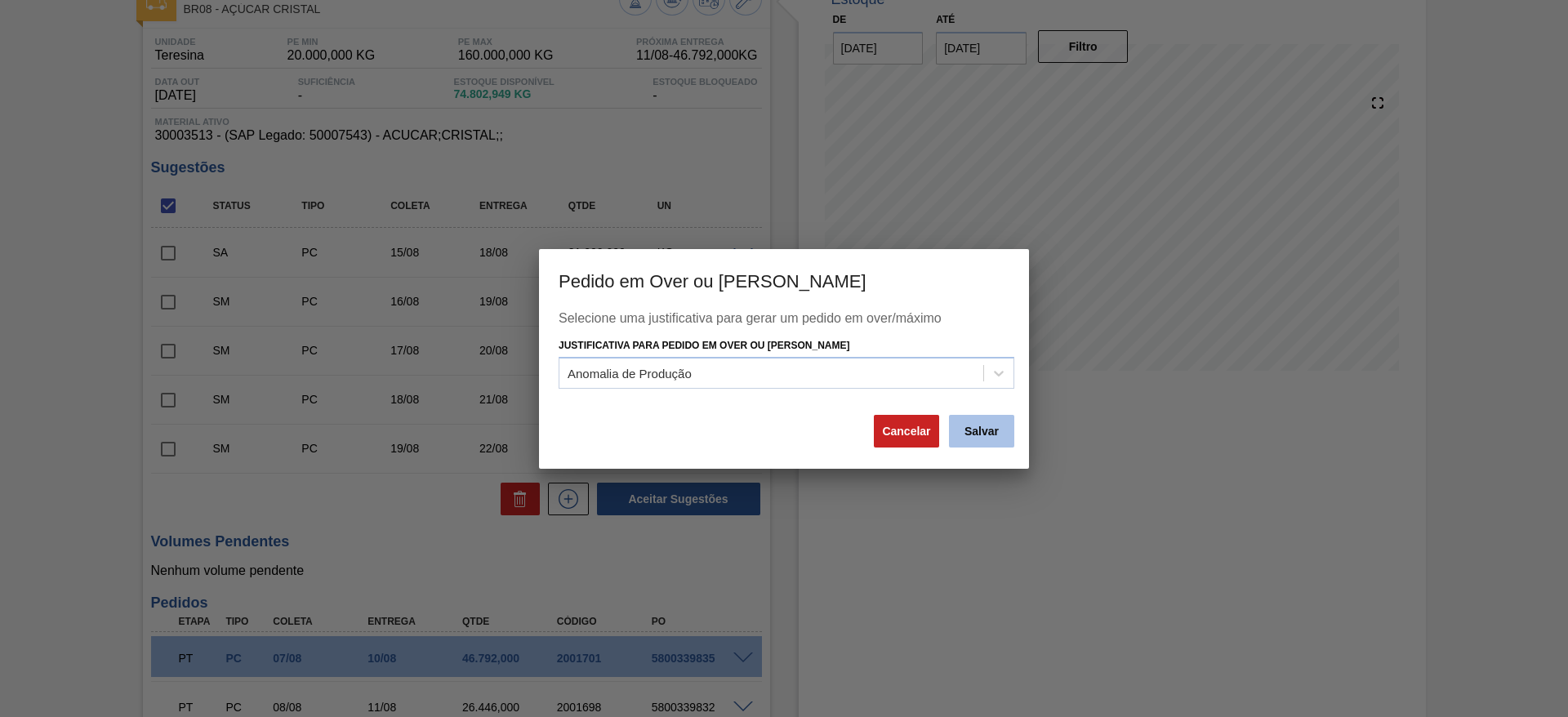
click at [987, 425] on button "Salvar" at bounding box center [982, 431] width 65 height 33
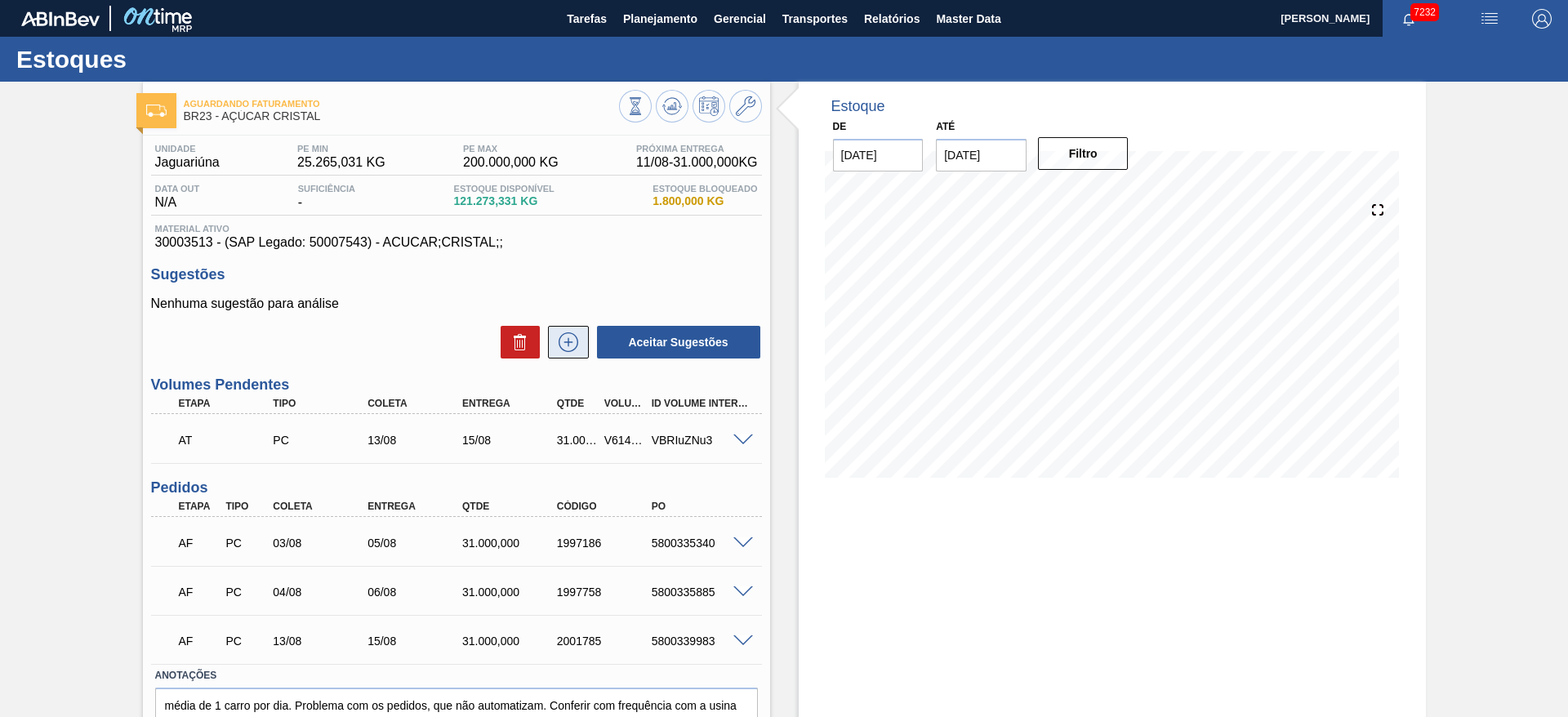
click at [585, 357] on button at bounding box center [568, 342] width 41 height 33
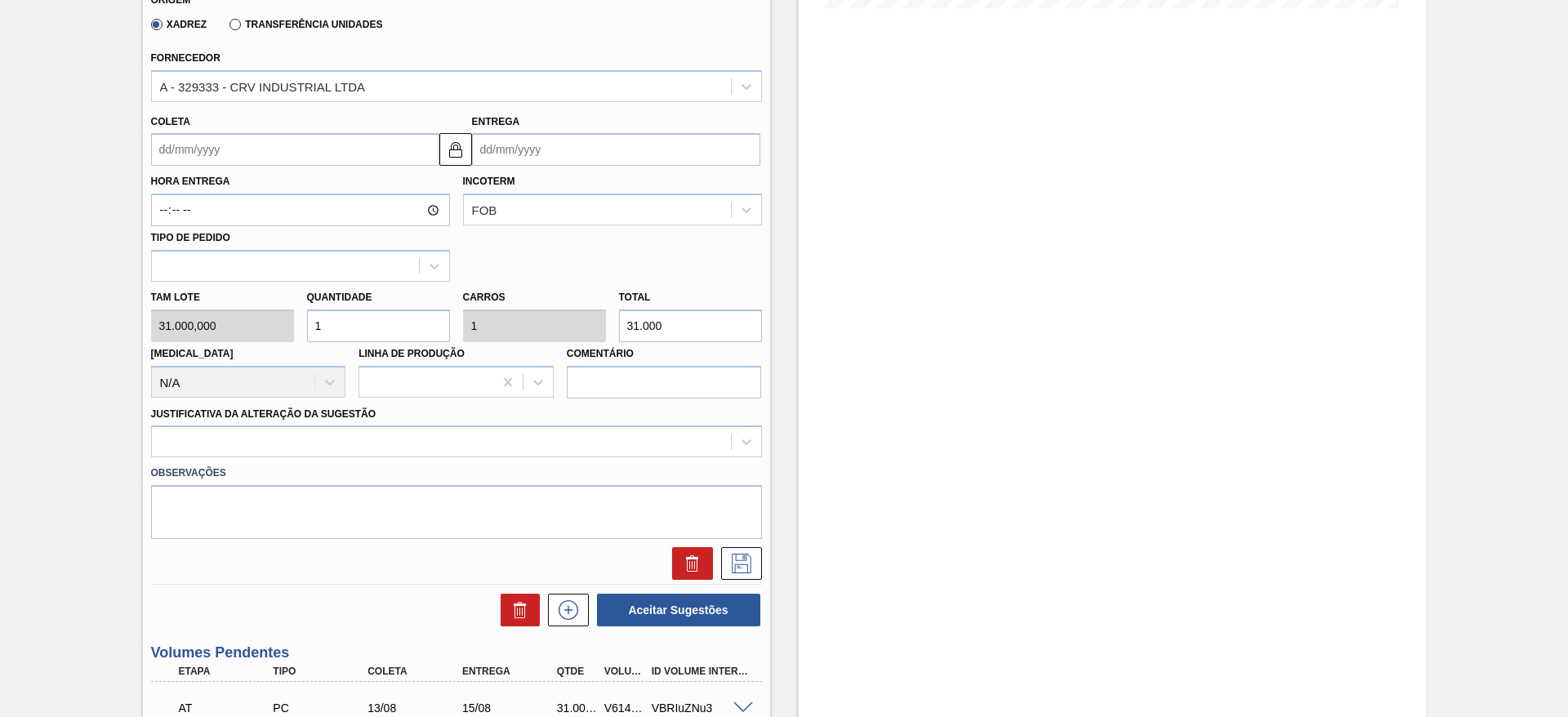
scroll to position [470, 0]
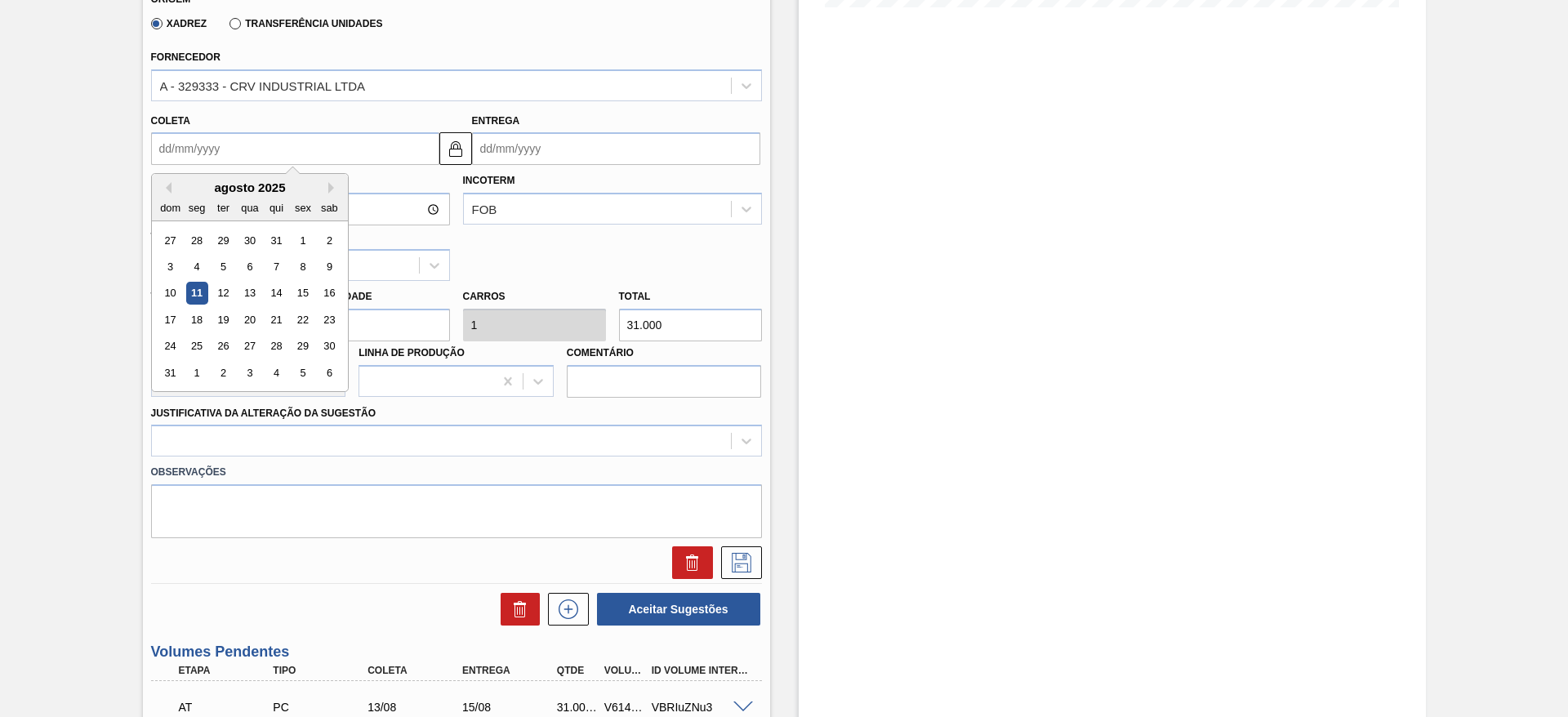
click at [194, 134] on input "Coleta" at bounding box center [295, 148] width 288 height 33
click at [189, 190] on div "agosto 2025" at bounding box center [250, 187] width 196 height 14
click at [321, 292] on div "16" at bounding box center [328, 293] width 22 height 22
type input "[DATE]"
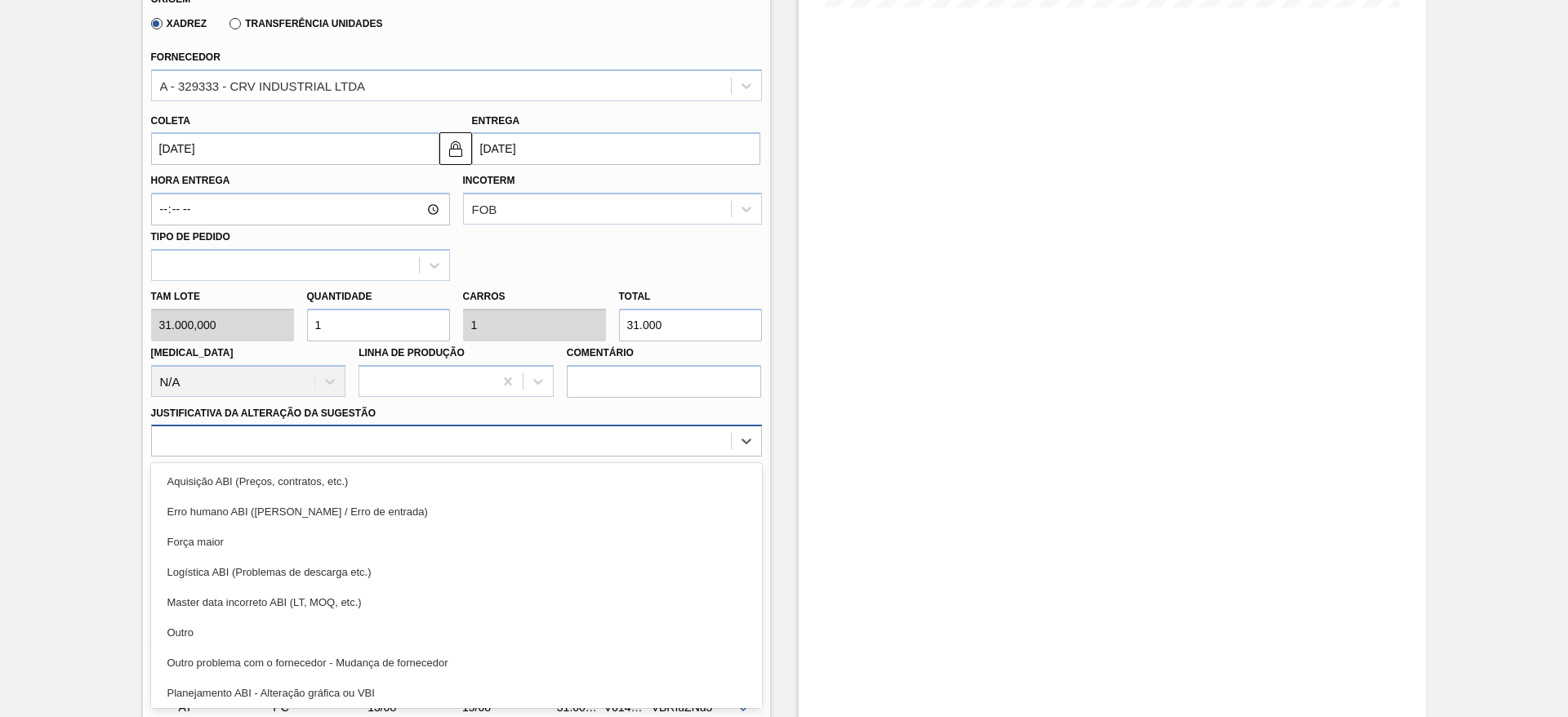
click at [540, 445] on div at bounding box center [441, 441] width 579 height 23
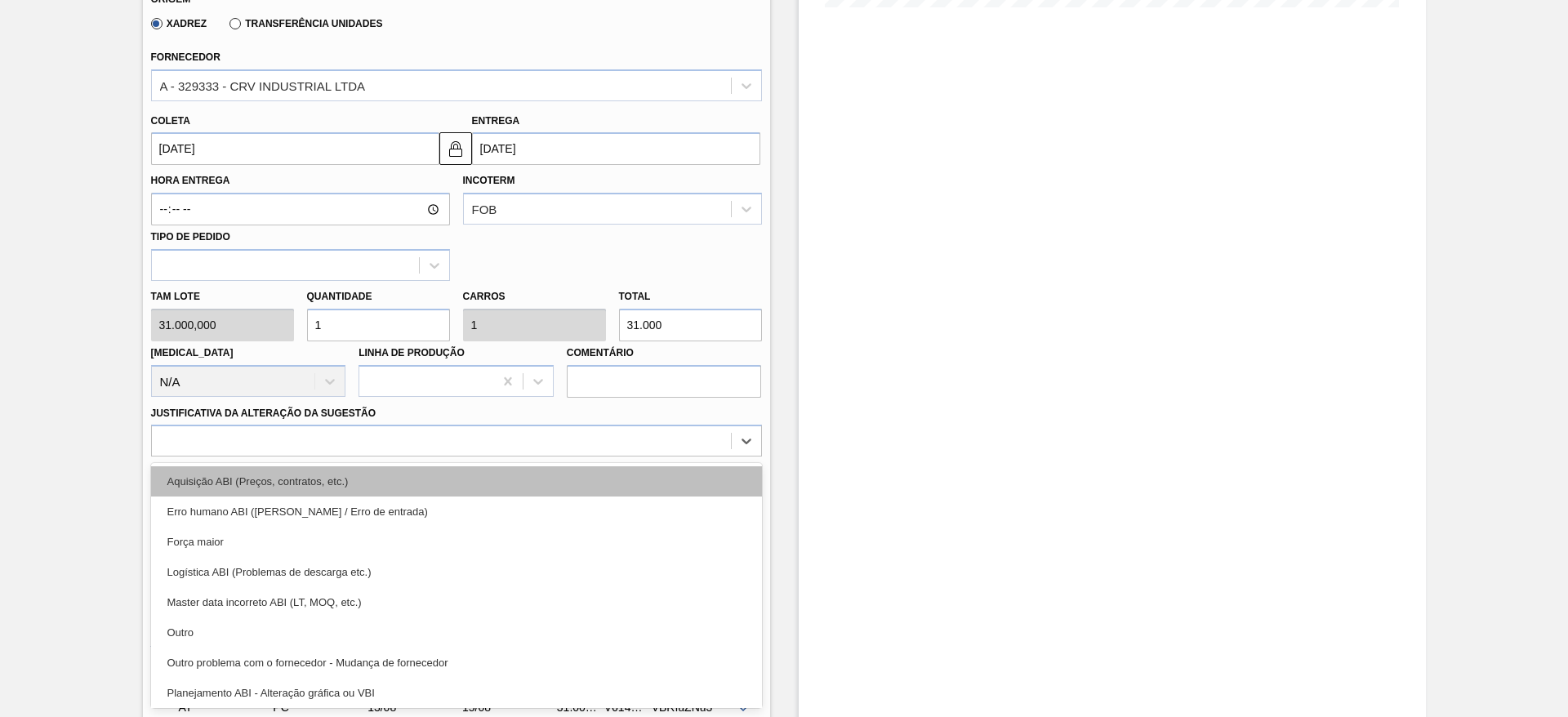
click at [561, 484] on div "Aquisição ABI (Preços, contratos, etc.)" at bounding box center [456, 481] width 611 height 30
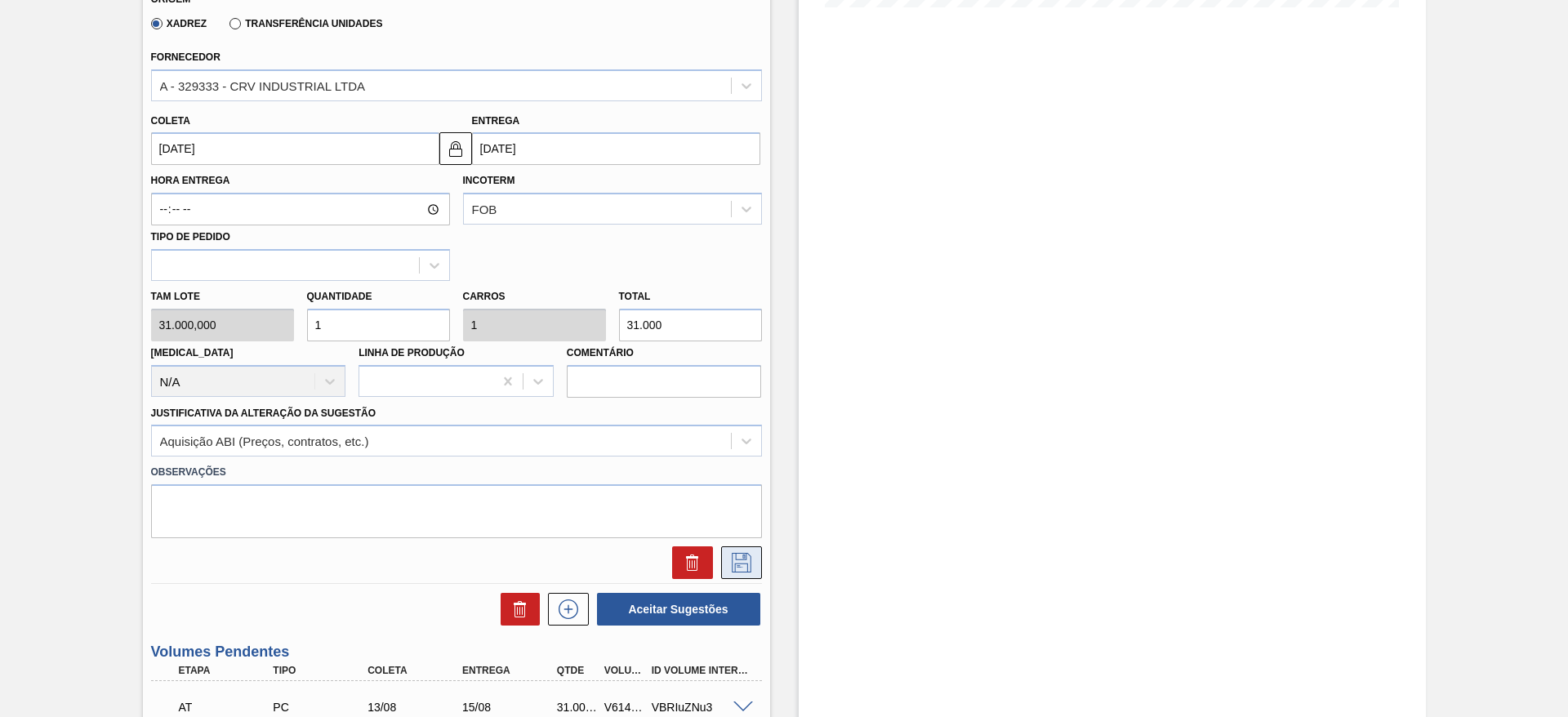
click at [758, 570] on button at bounding box center [741, 562] width 41 height 33
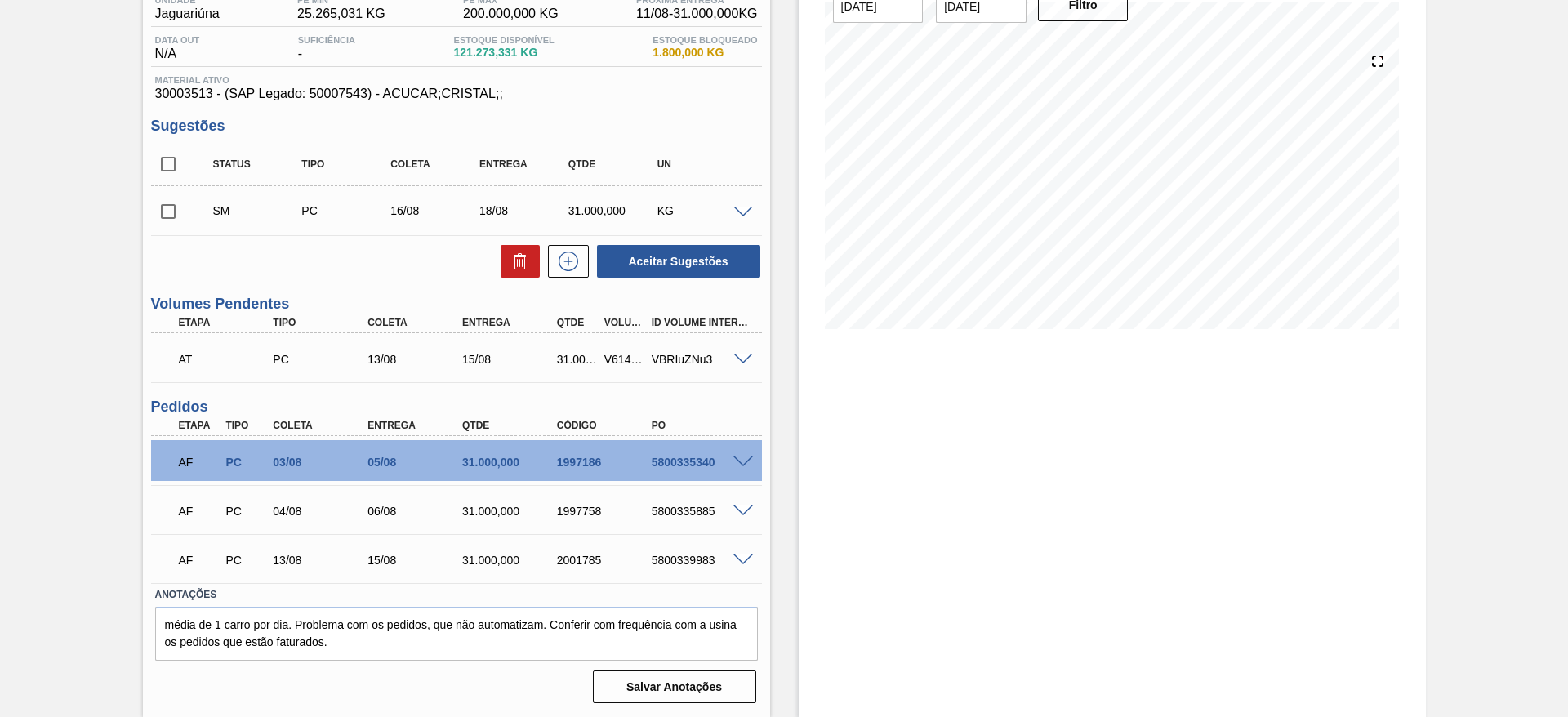
scroll to position [149, 0]
click at [571, 256] on icon at bounding box center [568, 261] width 26 height 19
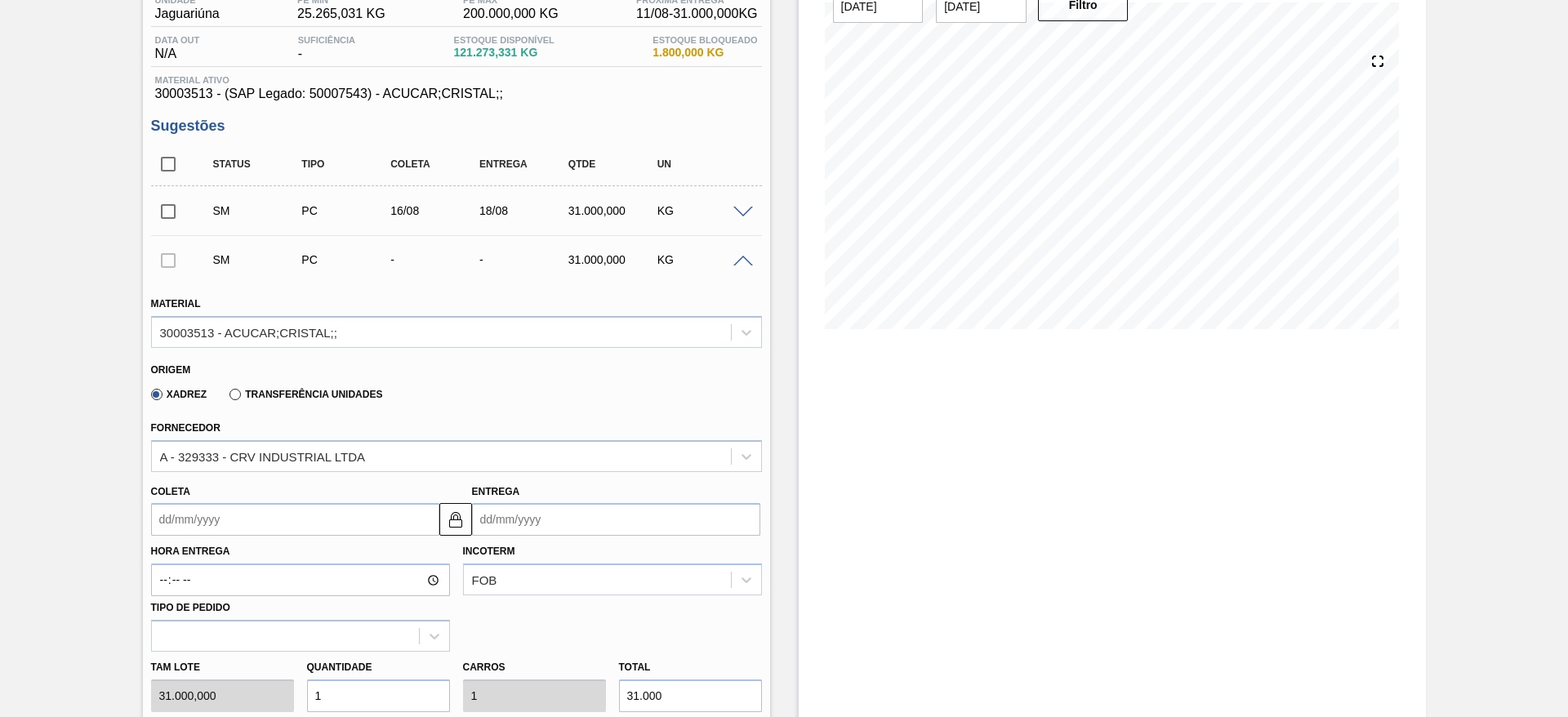
click at [213, 531] on input "Coleta" at bounding box center [295, 519] width 288 height 33
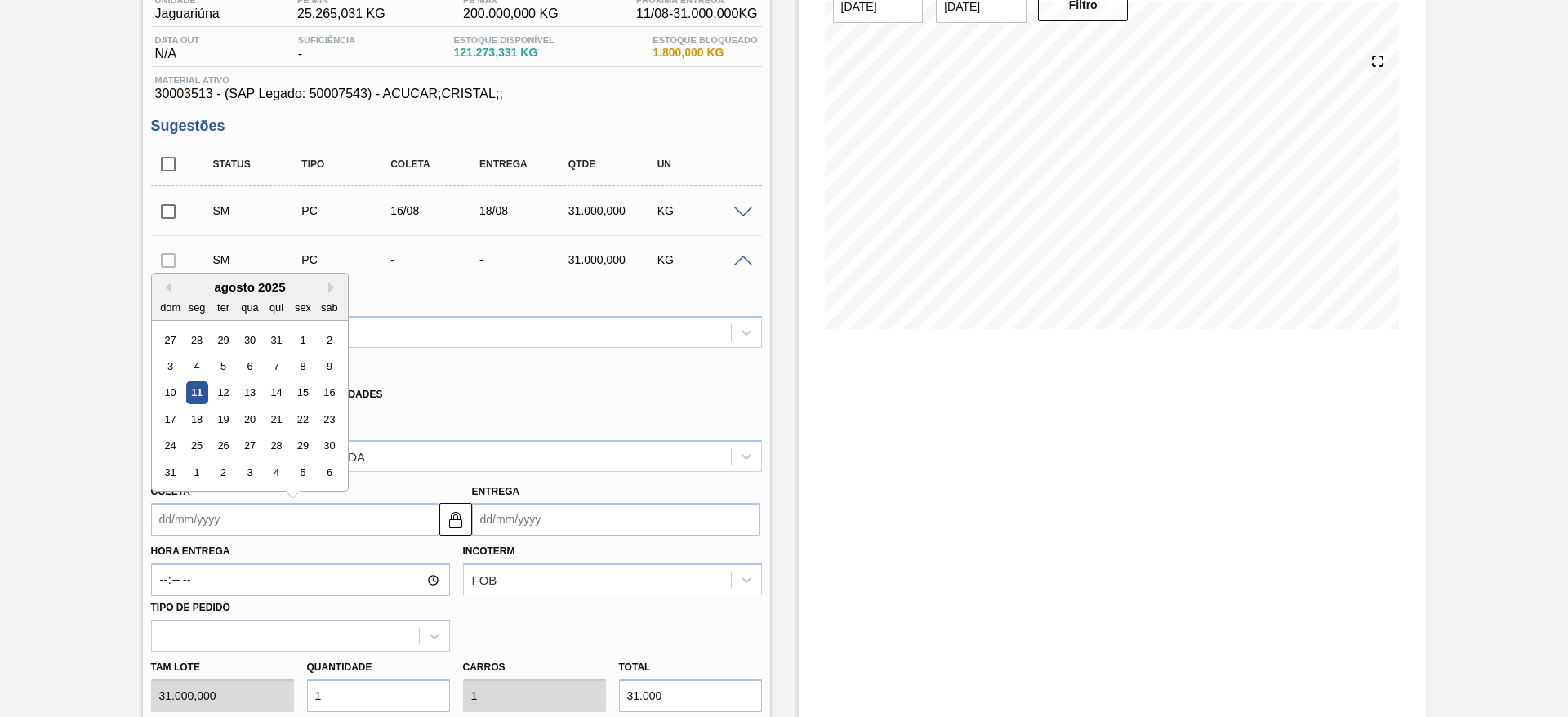
click at [199, 287] on div "agosto 2025" at bounding box center [250, 287] width 196 height 14
click at [165, 422] on div "17" at bounding box center [170, 420] width 22 height 22
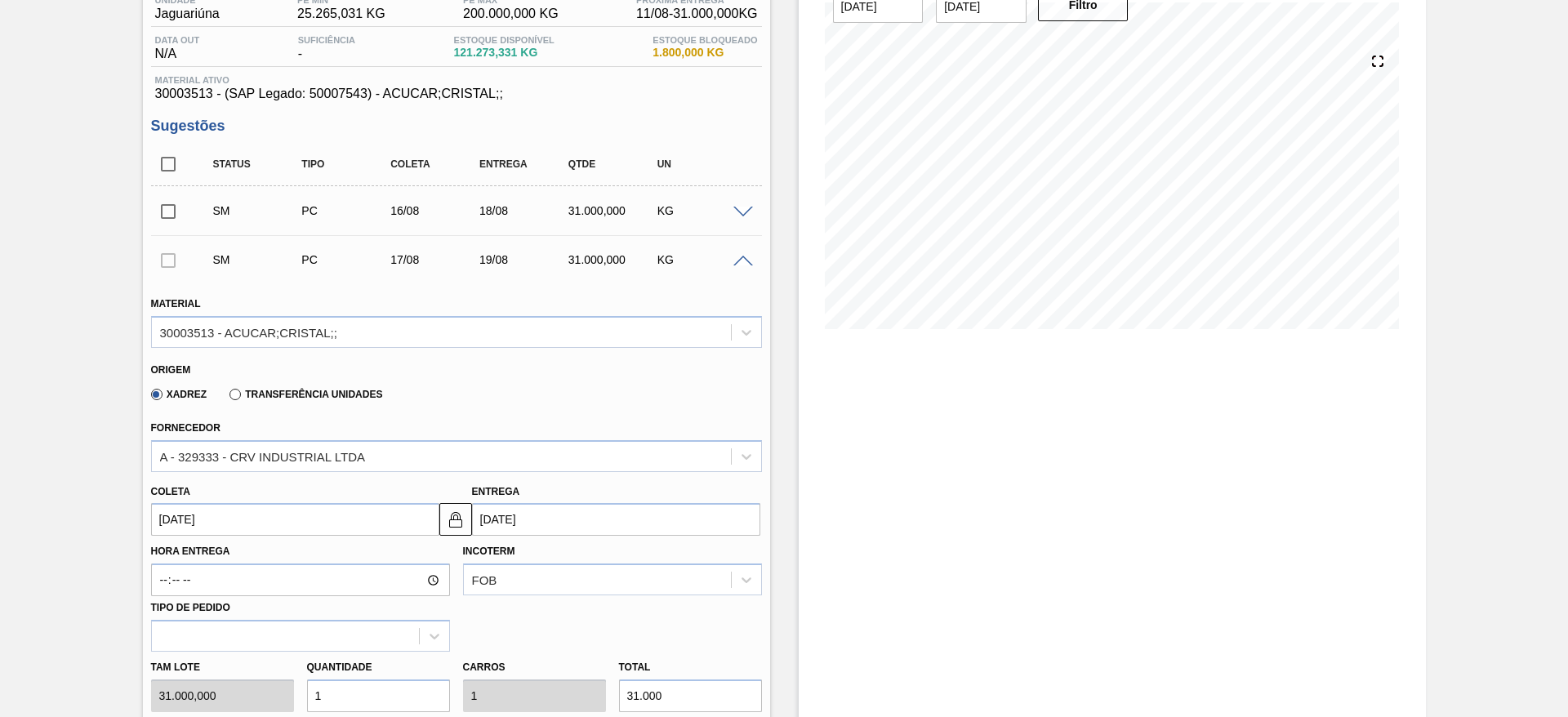
type input "17/08/2025"
type input "19/08/2025"
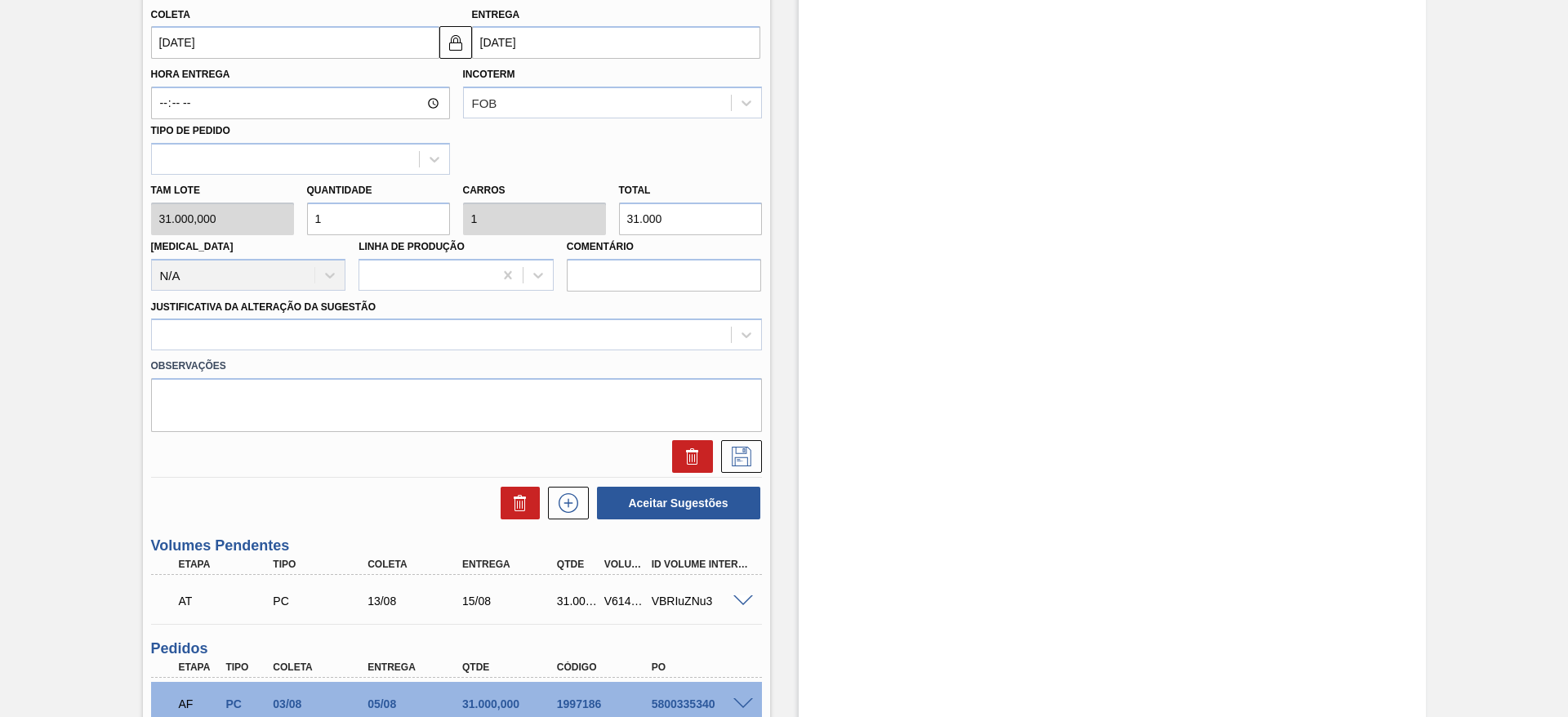
scroll to position [636, 0]
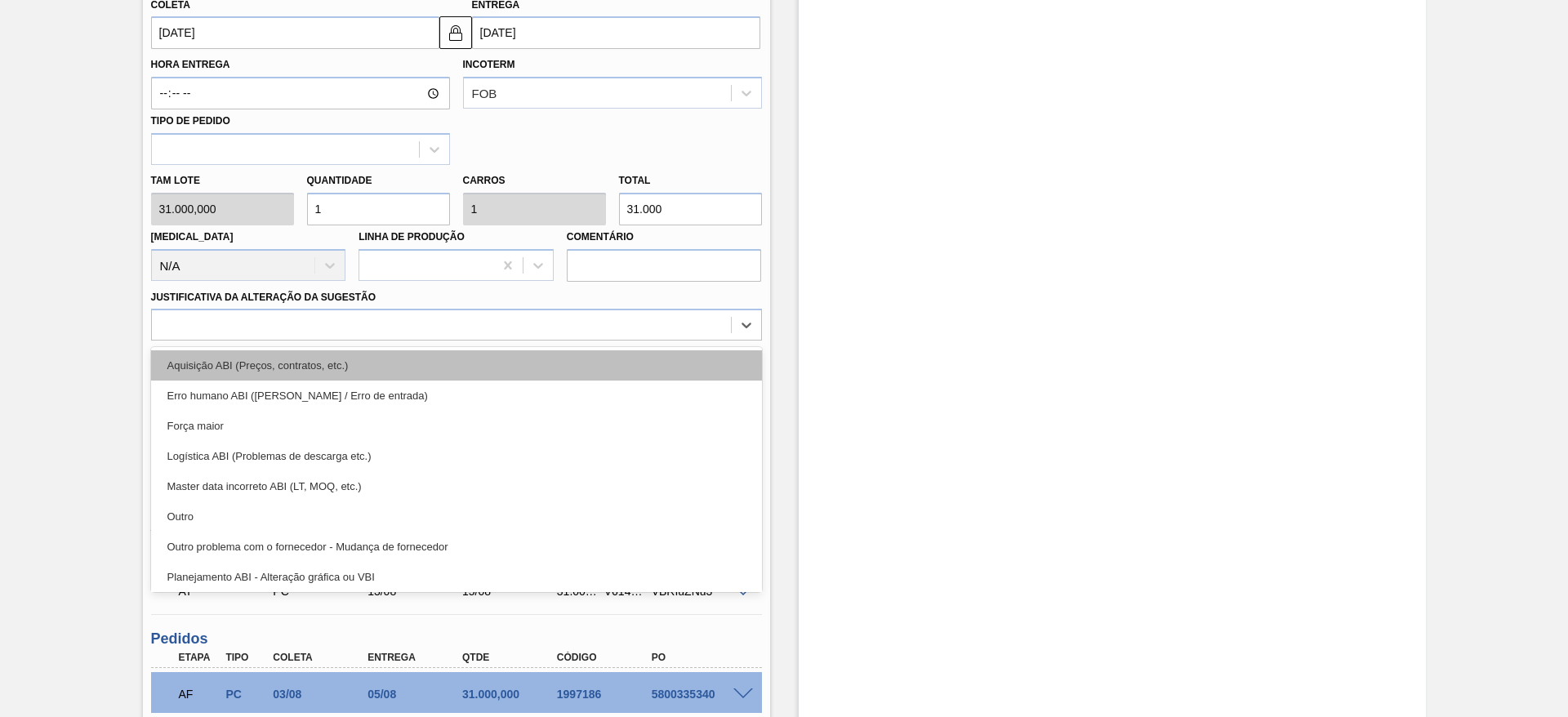
drag, startPoint x: 511, startPoint y: 324, endPoint x: 529, endPoint y: 371, distance: 50.3
click at [529, 341] on div "option Aquisição ABI (Preços, contratos, etc.) focused, 1 of 18. 18 results ava…" at bounding box center [456, 325] width 611 height 32
click at [529, 371] on div "Aquisição ABI (Preços, contratos, etc.)" at bounding box center [456, 365] width 611 height 30
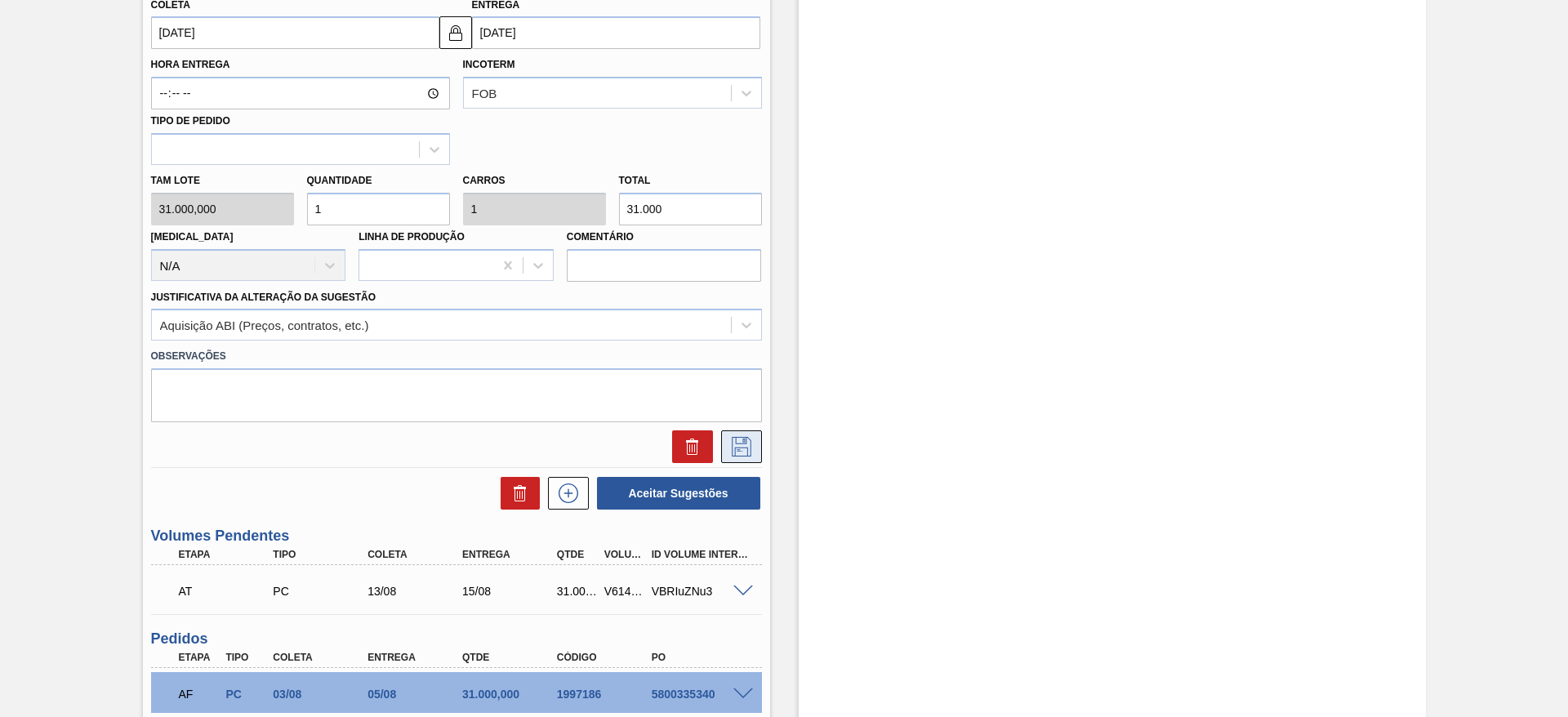
click at [738, 431] on button at bounding box center [741, 446] width 41 height 33
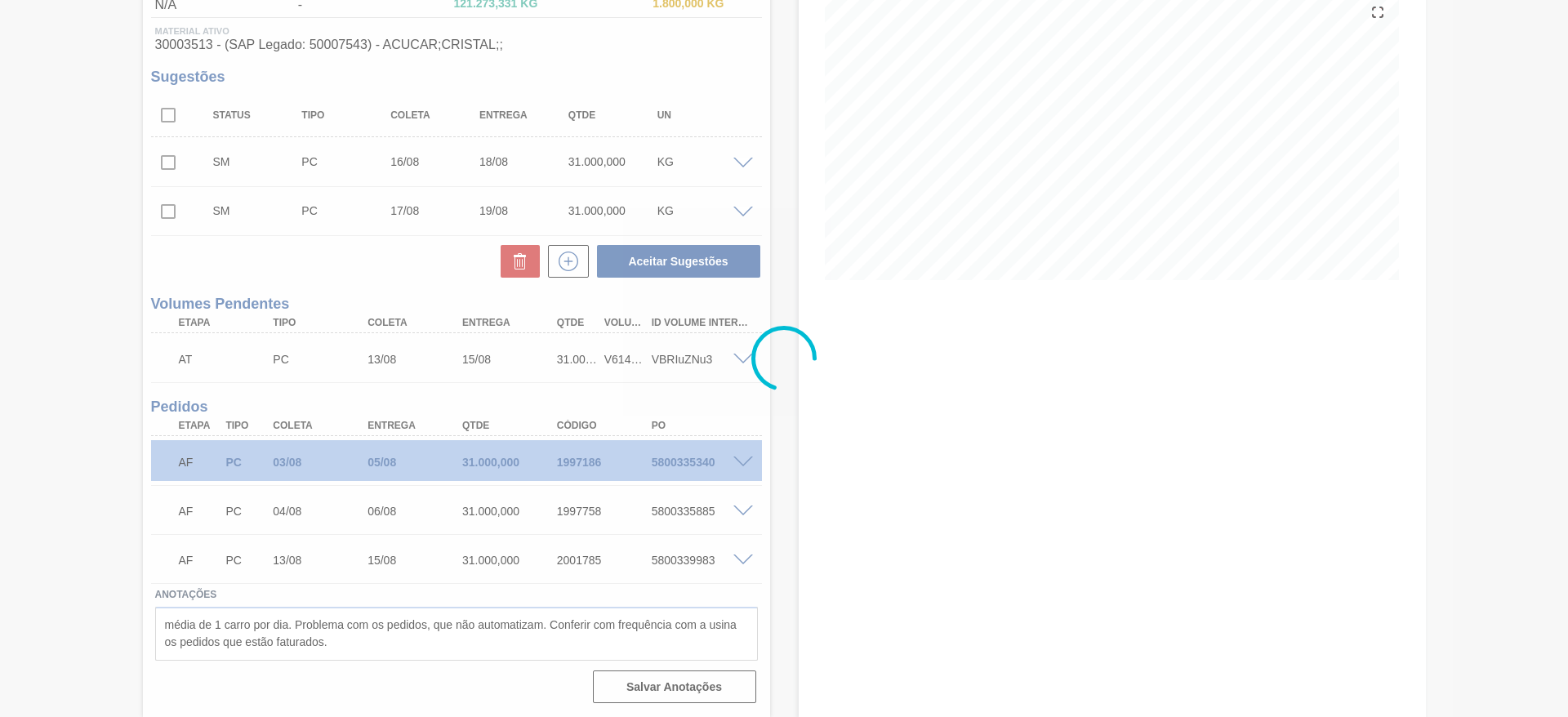
scroll to position [198, 0]
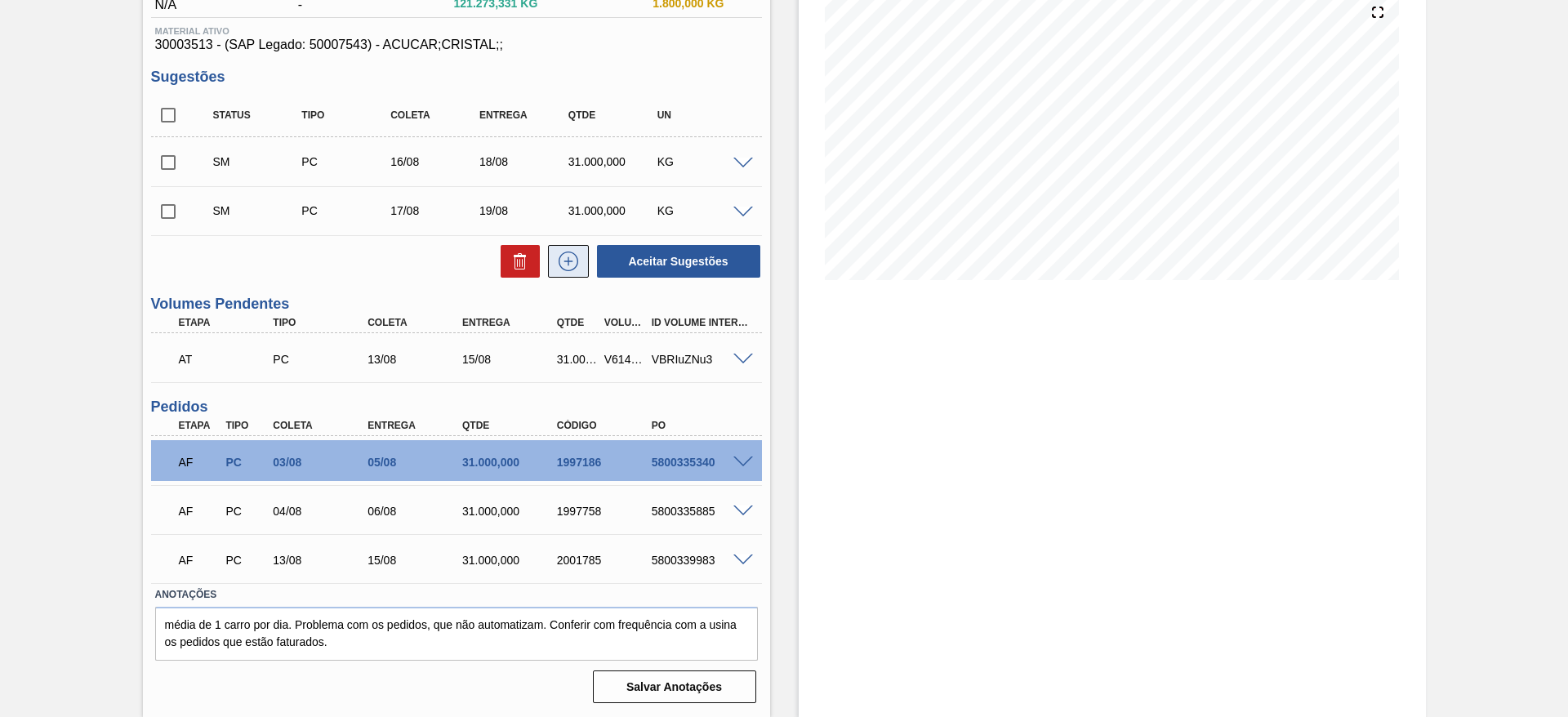
click at [584, 262] on button at bounding box center [568, 261] width 41 height 33
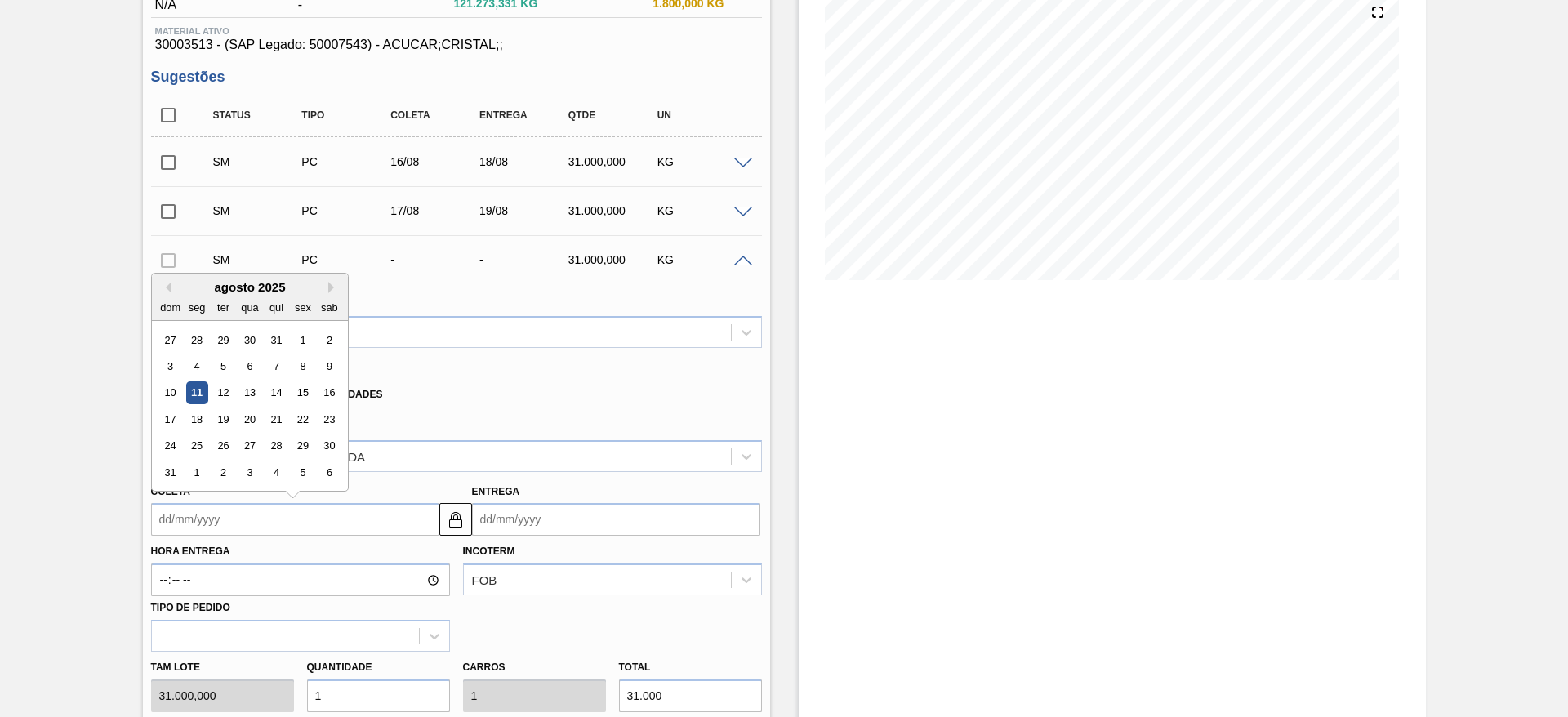
click at [200, 531] on input "Coleta" at bounding box center [295, 519] width 288 height 33
click at [186, 424] on div "18" at bounding box center [196, 420] width 22 height 22
type input "18/08/2025"
type input "20/08/2025"
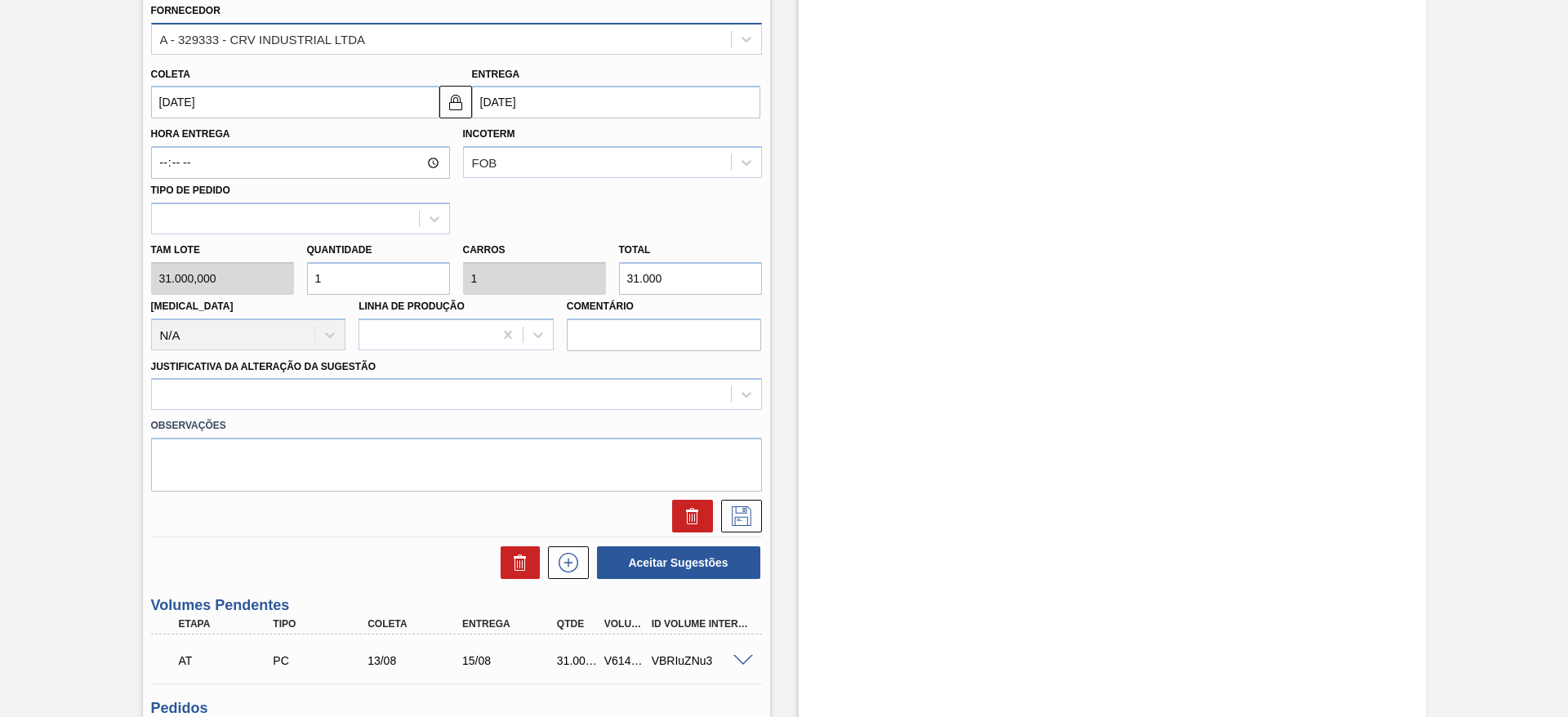
scroll to position [617, 0]
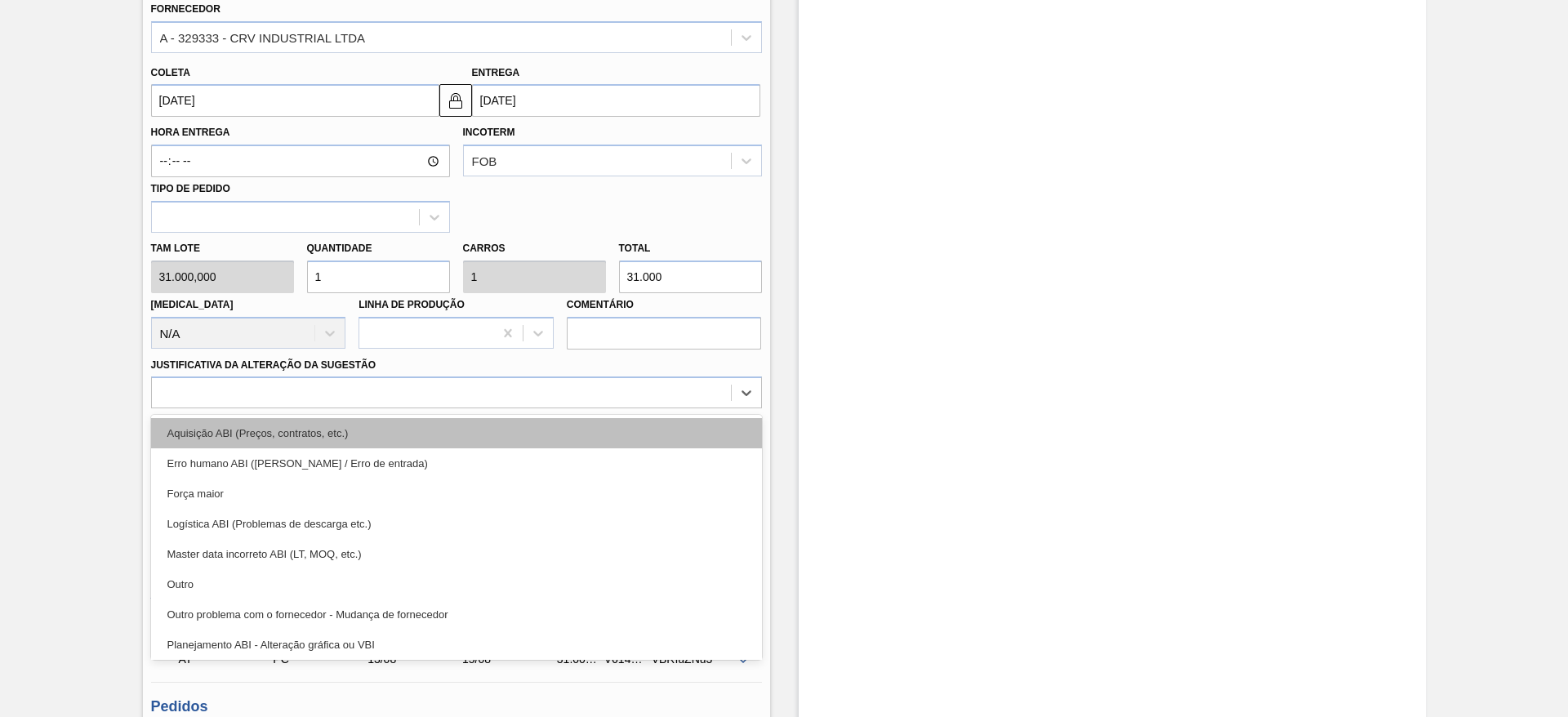
drag, startPoint x: 472, startPoint y: 398, endPoint x: 476, endPoint y: 446, distance: 48.2
click at [476, 409] on div "option Aquisição ABI (Preços, contratos, etc.) focused, 1 of 18. 18 results ava…" at bounding box center [456, 393] width 611 height 32
click at [476, 446] on div "Aquisição ABI (Preços, contratos, etc.)" at bounding box center [456, 434] width 611 height 30
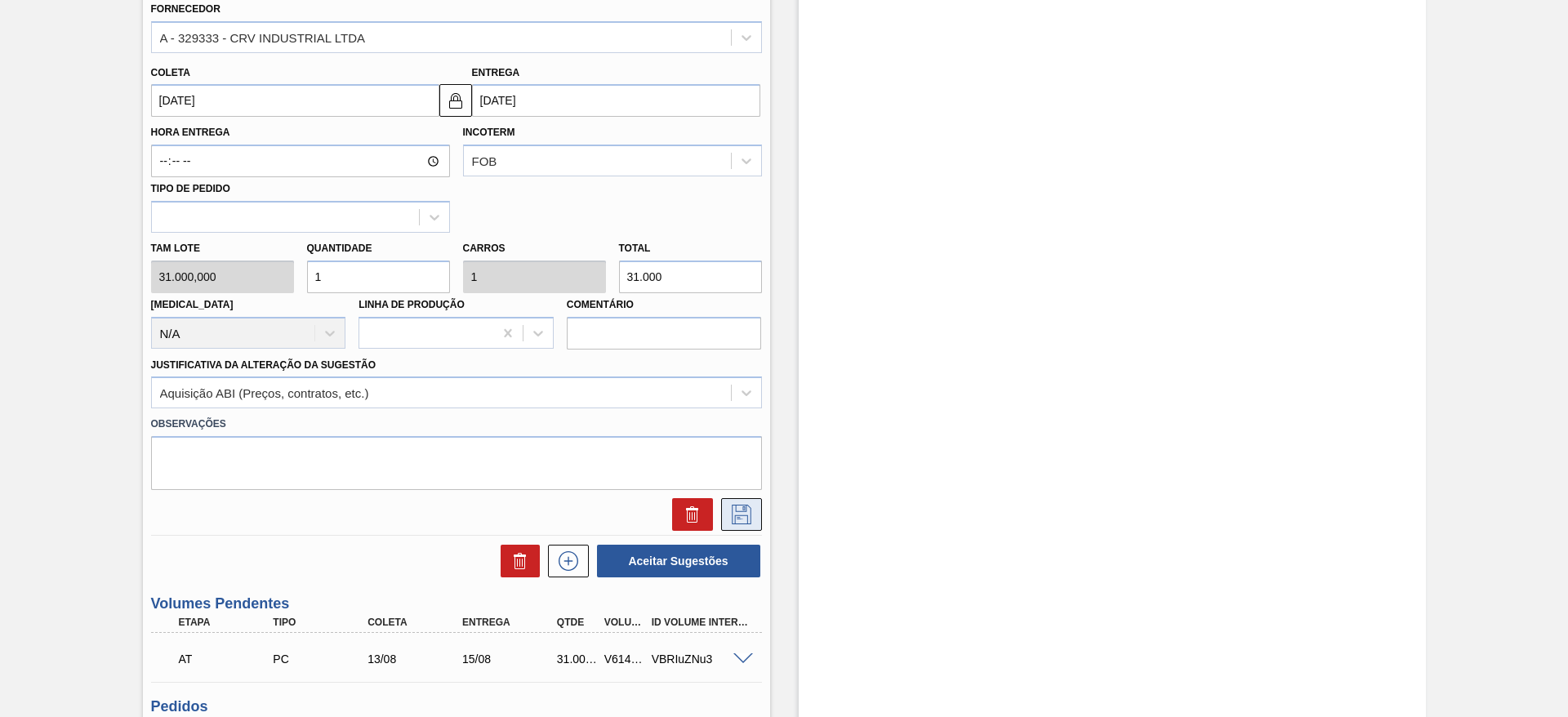
click at [743, 516] on icon at bounding box center [741, 514] width 26 height 19
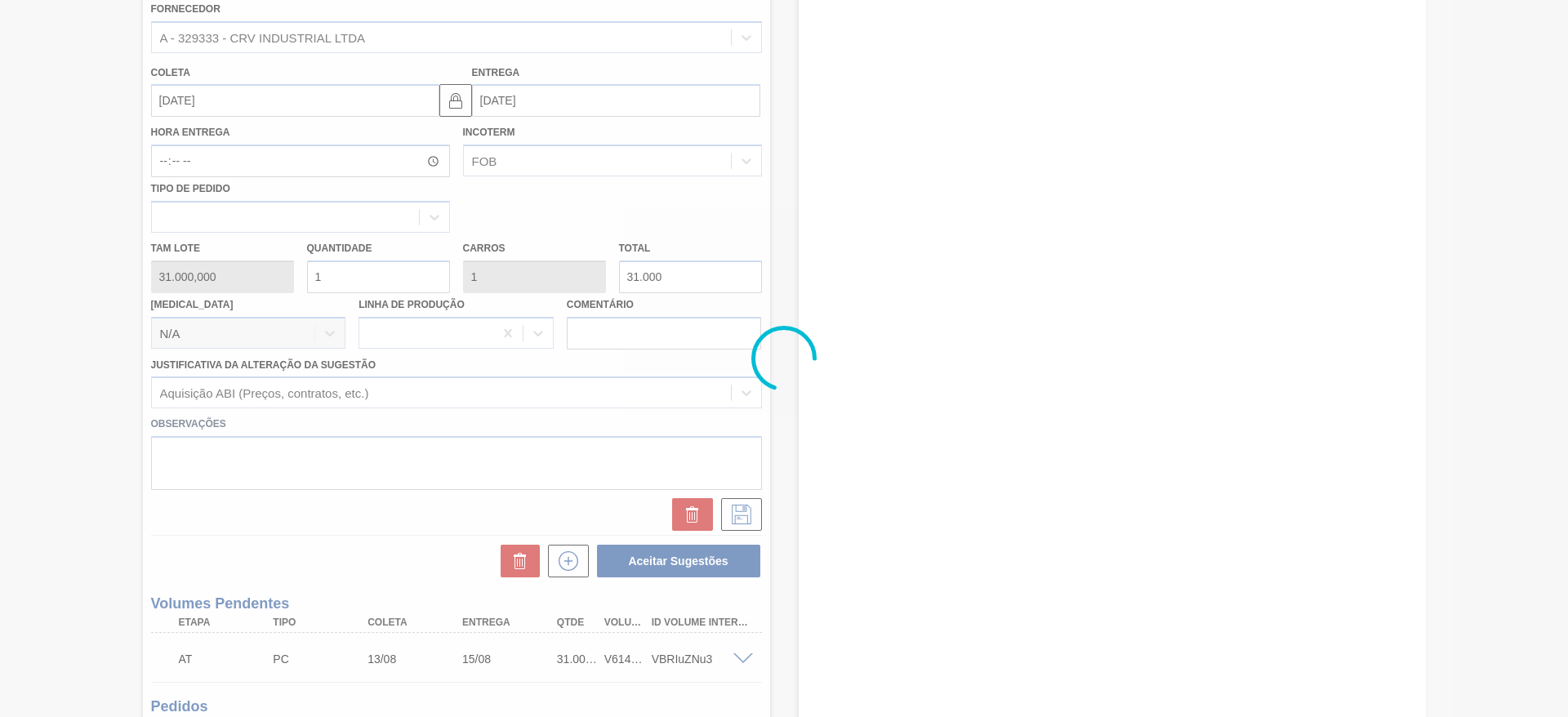
scroll to position [247, 0]
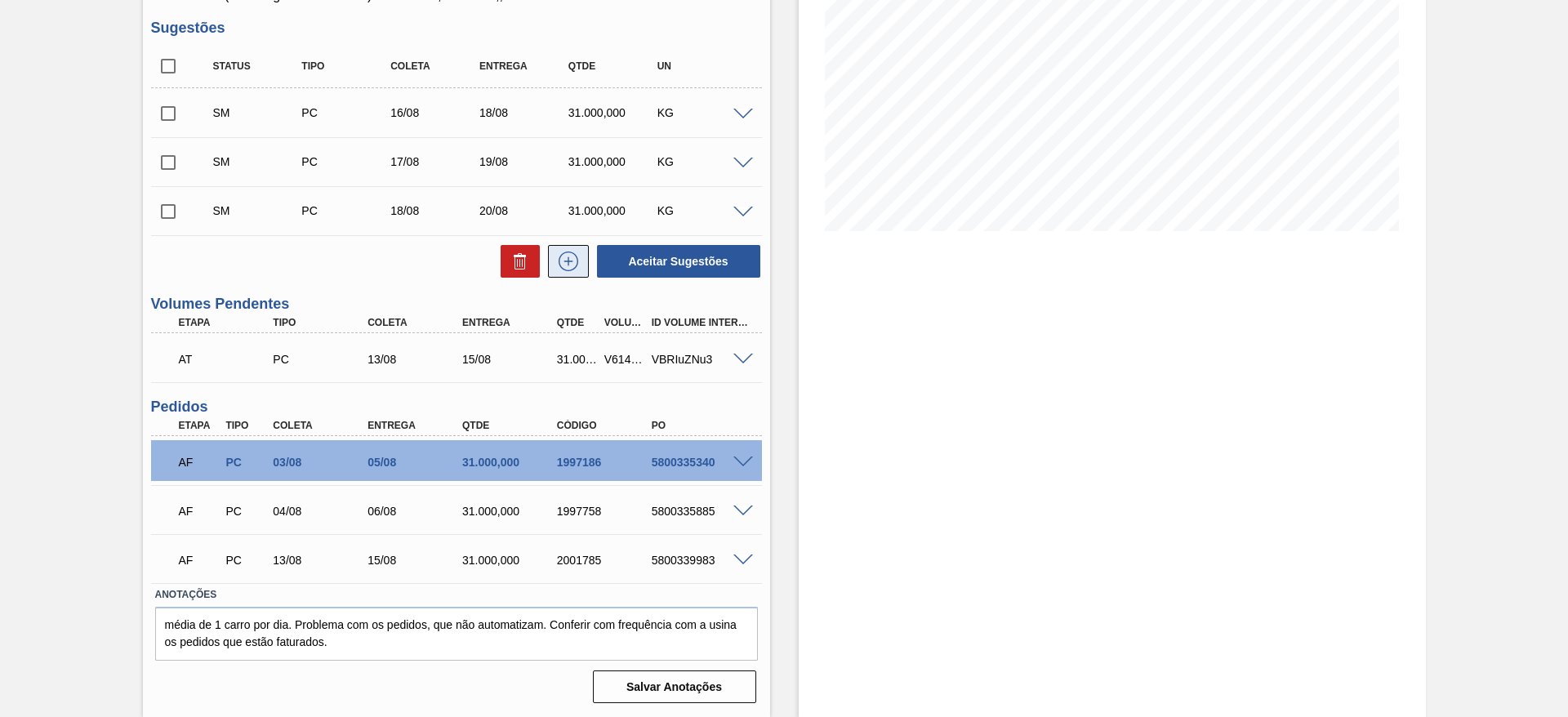
click at [570, 246] on button at bounding box center [568, 261] width 41 height 33
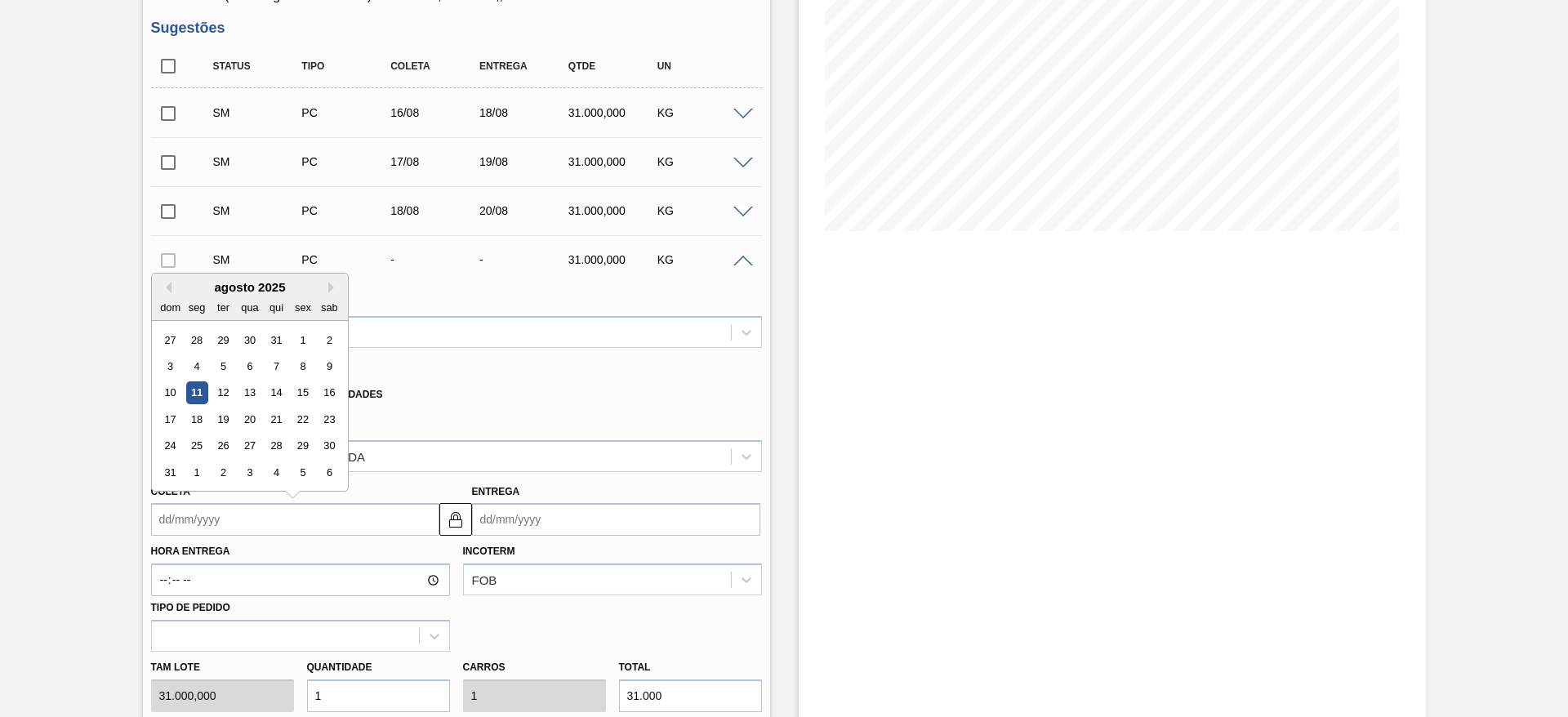
click at [206, 527] on input "Coleta" at bounding box center [295, 519] width 288 height 33
click at [218, 420] on div "19" at bounding box center [222, 420] width 22 height 22
type input "[DATE]"
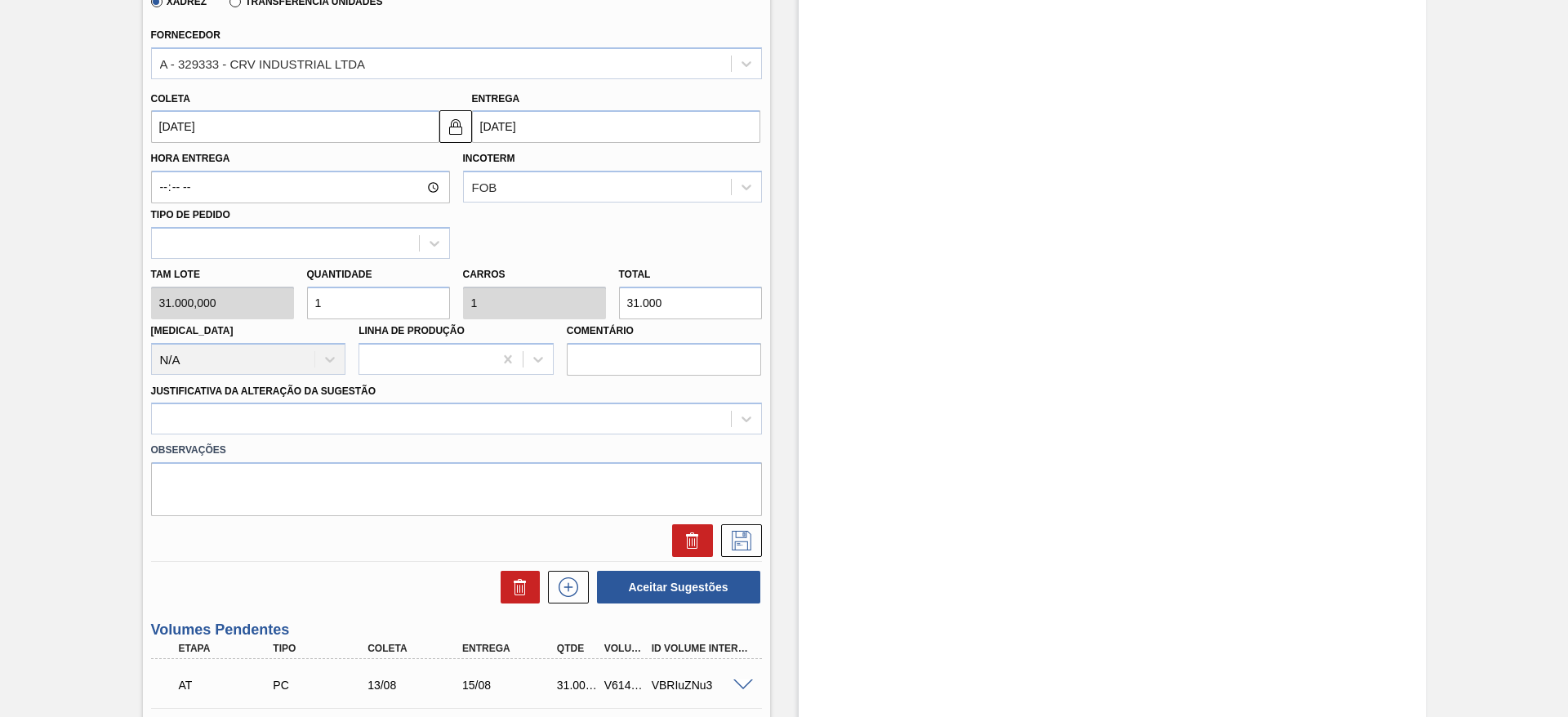
scroll to position [642, 0]
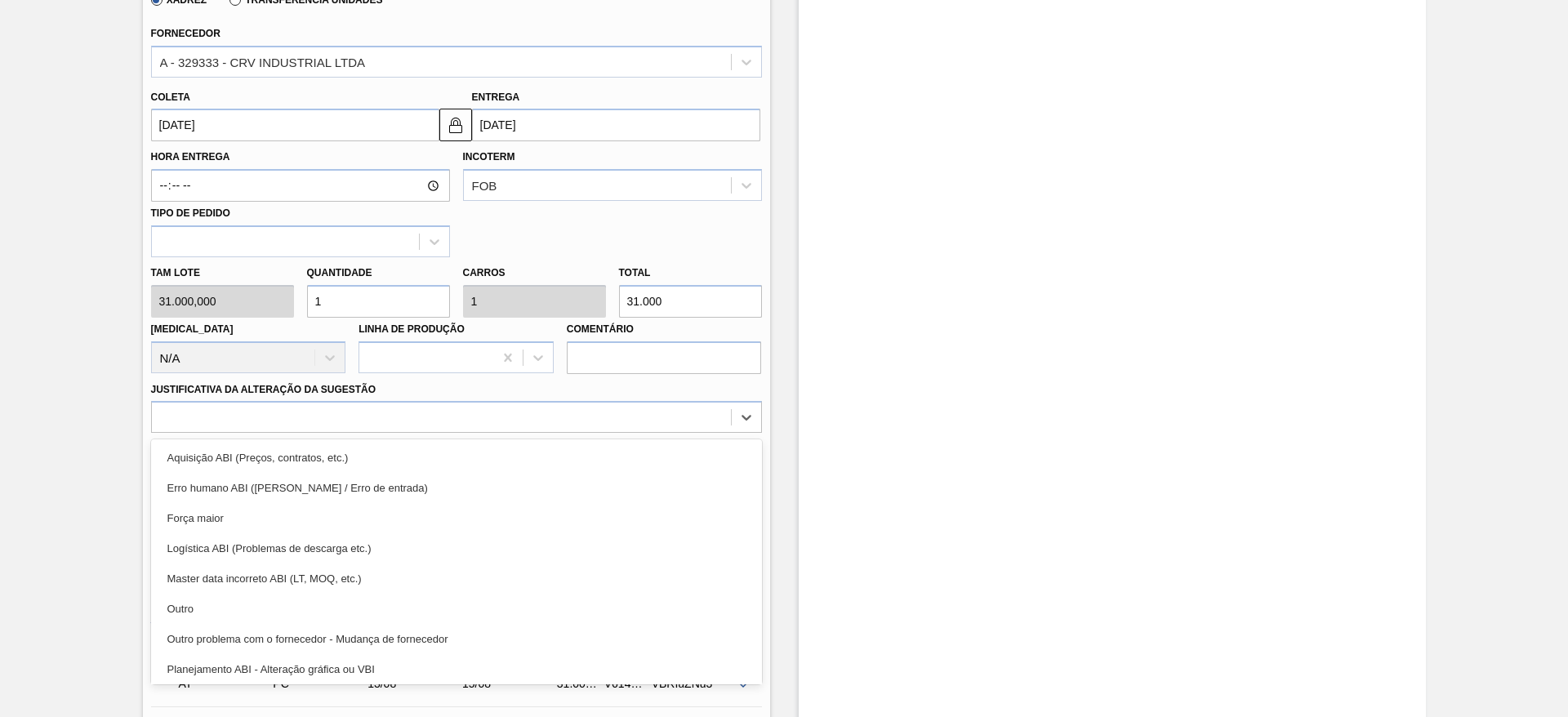
drag, startPoint x: 505, startPoint y: 418, endPoint x: 508, endPoint y: 441, distance: 23.2
click at [508, 433] on div "option Aquisição ABI (Preços, contratos, etc.) focused, 1 of 18. 18 results ava…" at bounding box center [456, 417] width 611 height 32
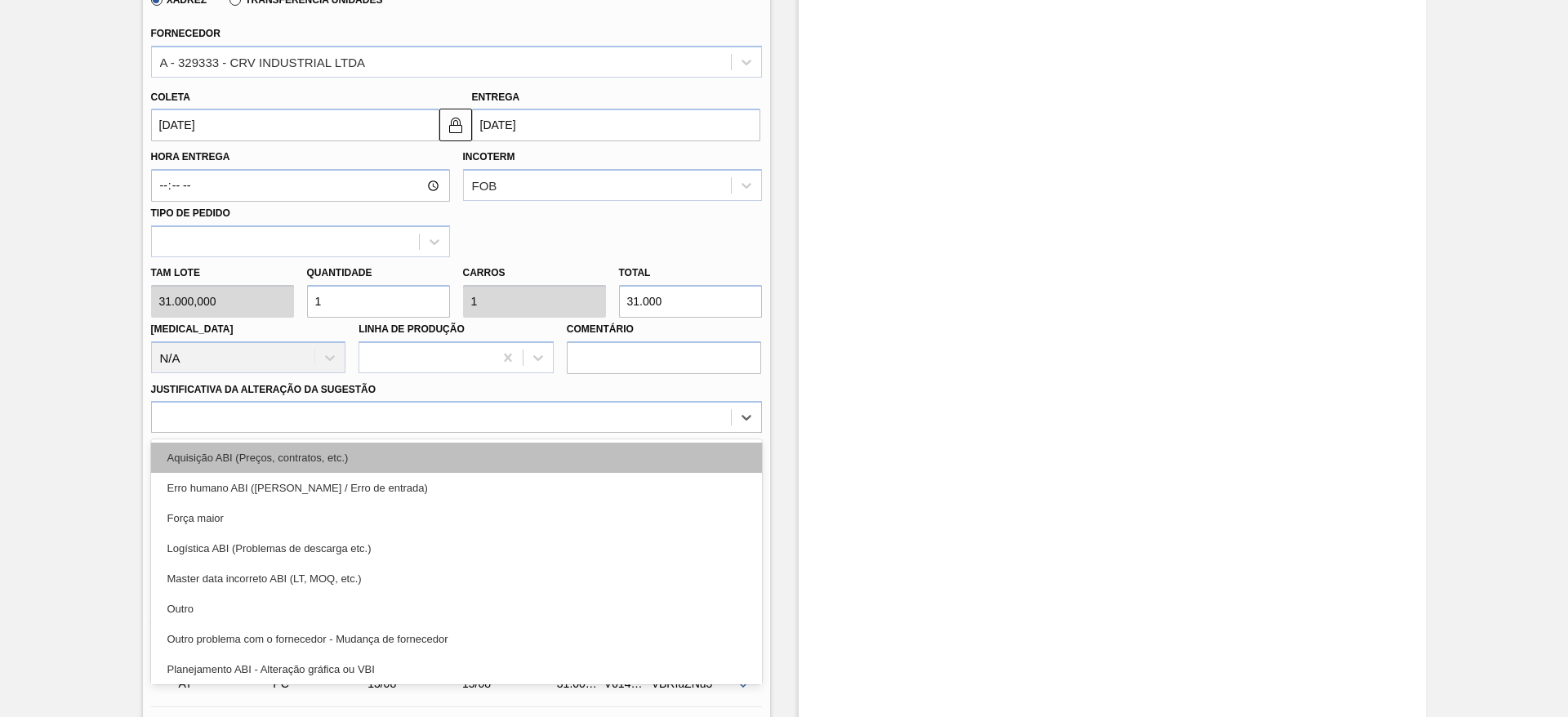
drag, startPoint x: 508, startPoint y: 441, endPoint x: 514, endPoint y: 453, distance: 13.4
click at [514, 453] on div "Aquisição ABI (Preços, contratos, etc.) Erro humano ABI (Cálculo / Erro de entr…" at bounding box center [456, 562] width 611 height 245
click at [514, 453] on div "Aquisição ABI (Preços, contratos, etc.)" at bounding box center [456, 458] width 611 height 30
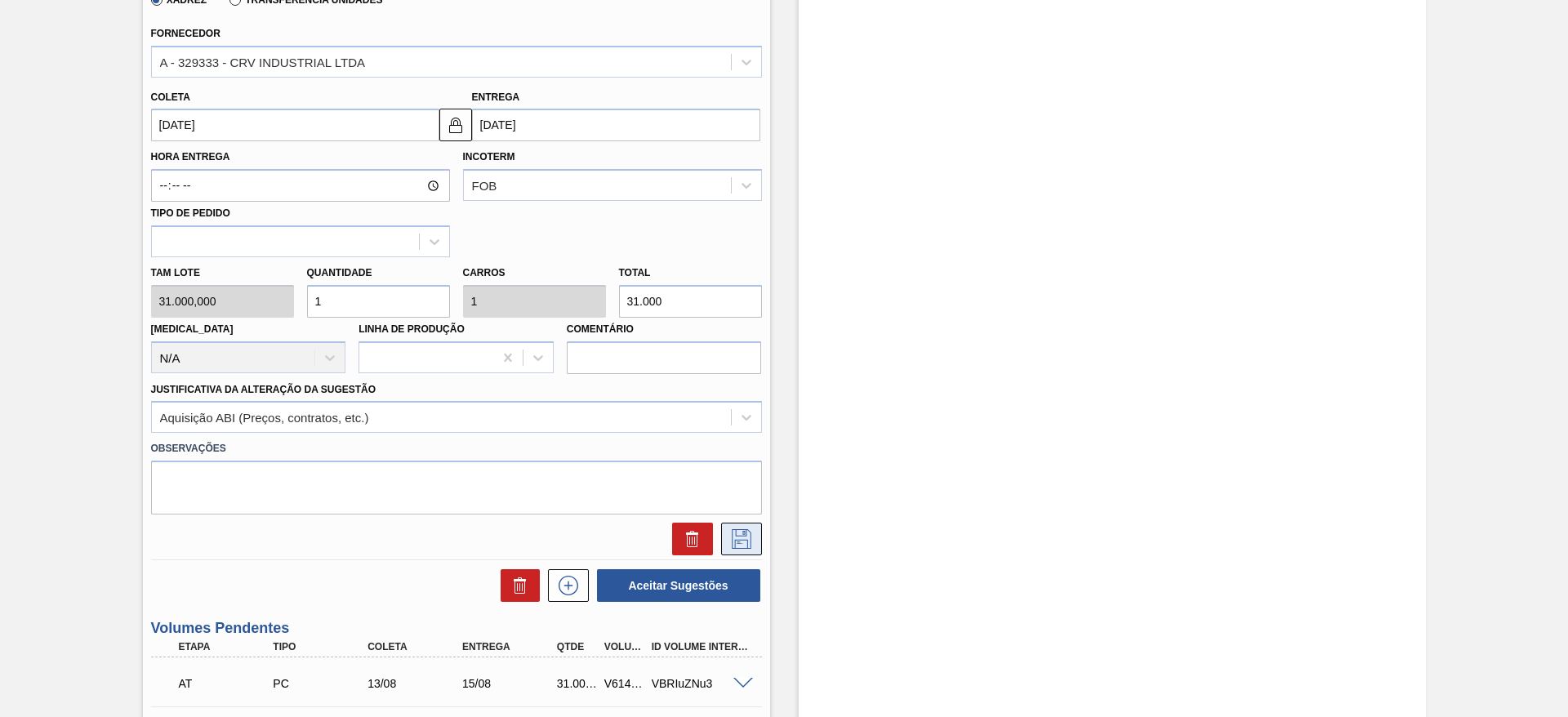
click at [744, 555] on button at bounding box center [741, 539] width 41 height 33
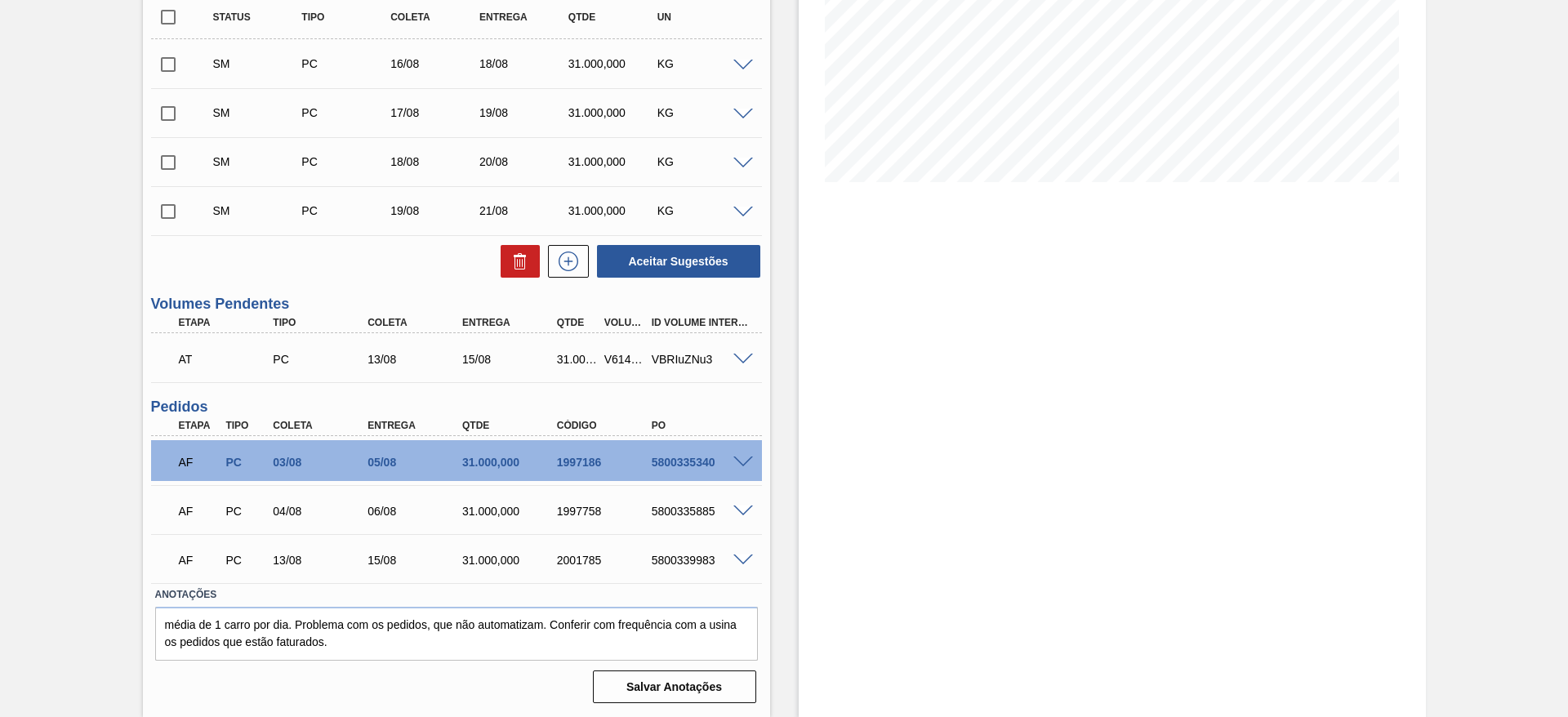
scroll to position [296, 0]
click at [571, 270] on icon at bounding box center [568, 261] width 19 height 19
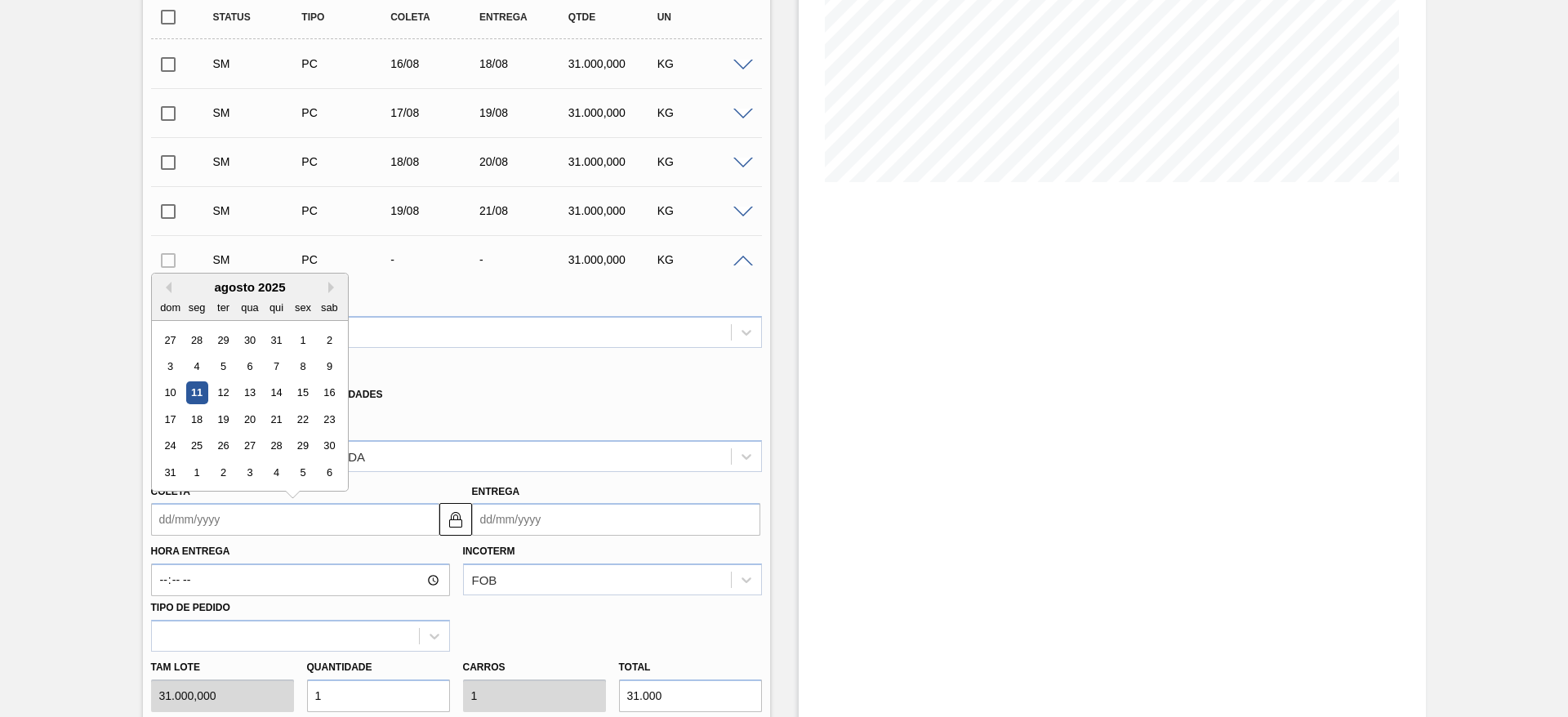
click at [198, 526] on input "Coleta" at bounding box center [295, 519] width 288 height 33
click at [239, 420] on div "20" at bounding box center [250, 420] width 22 height 22
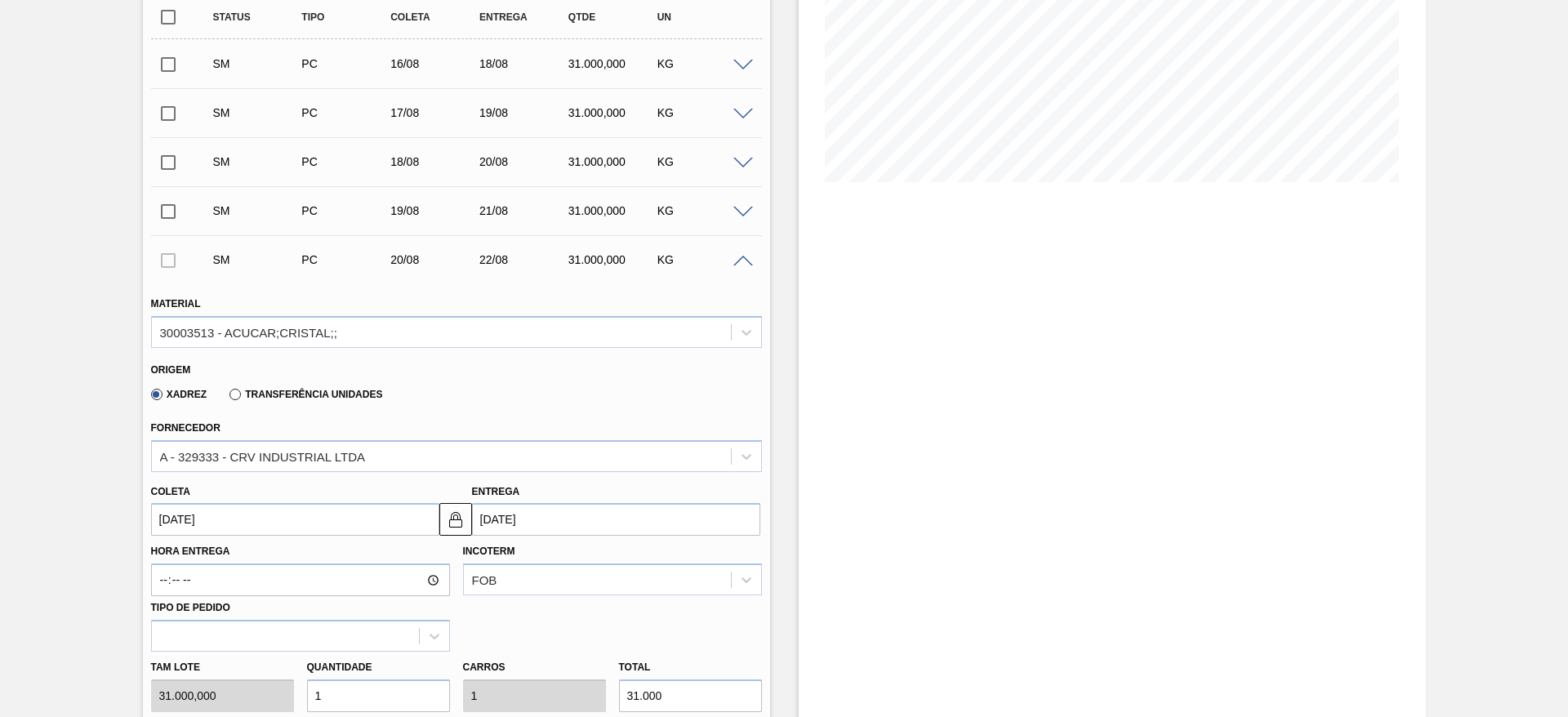
type input "[DATE]"
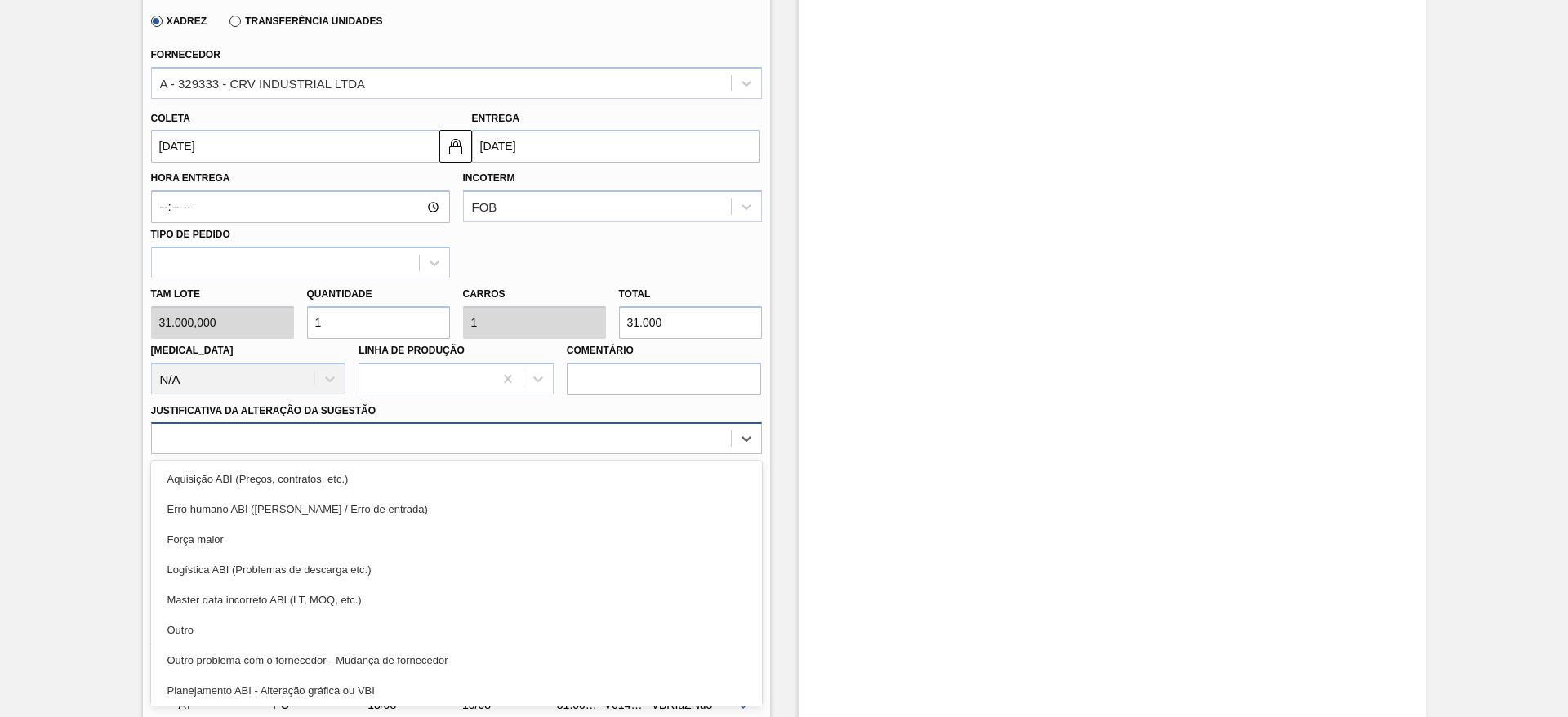
click at [446, 430] on div at bounding box center [441, 439] width 579 height 23
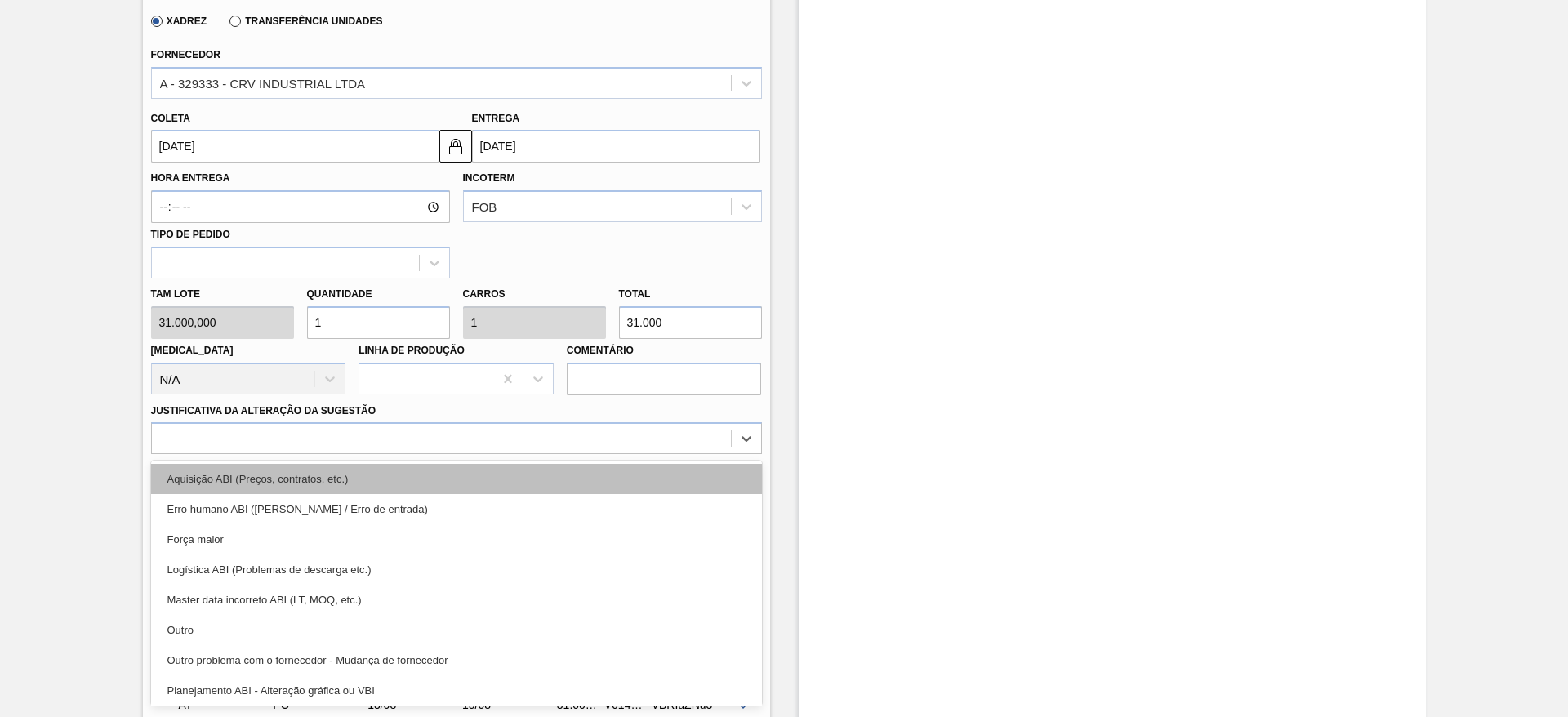
click at [459, 476] on div "Aquisição ABI (Preços, contratos, etc.)" at bounding box center [456, 479] width 611 height 30
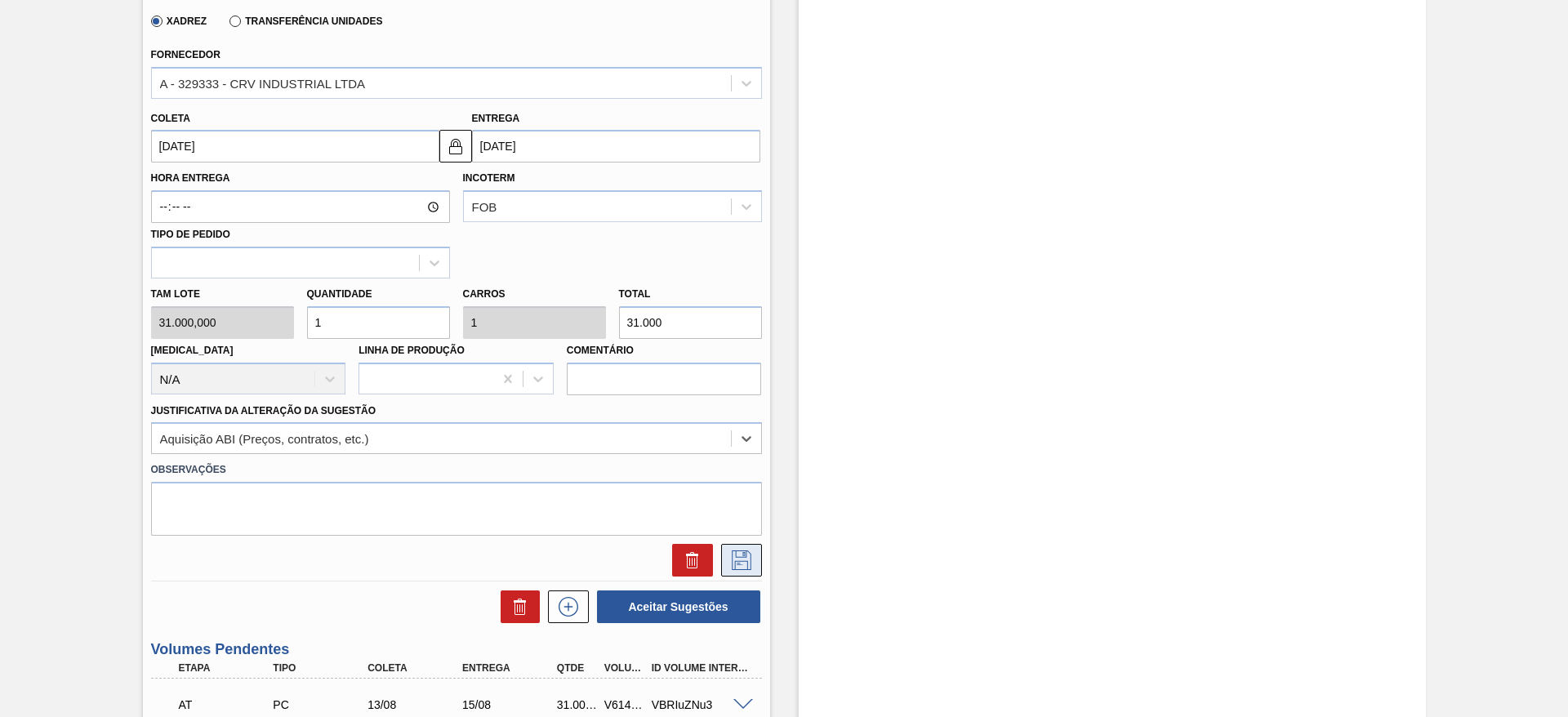
click at [738, 560] on icon at bounding box center [741, 560] width 26 height 19
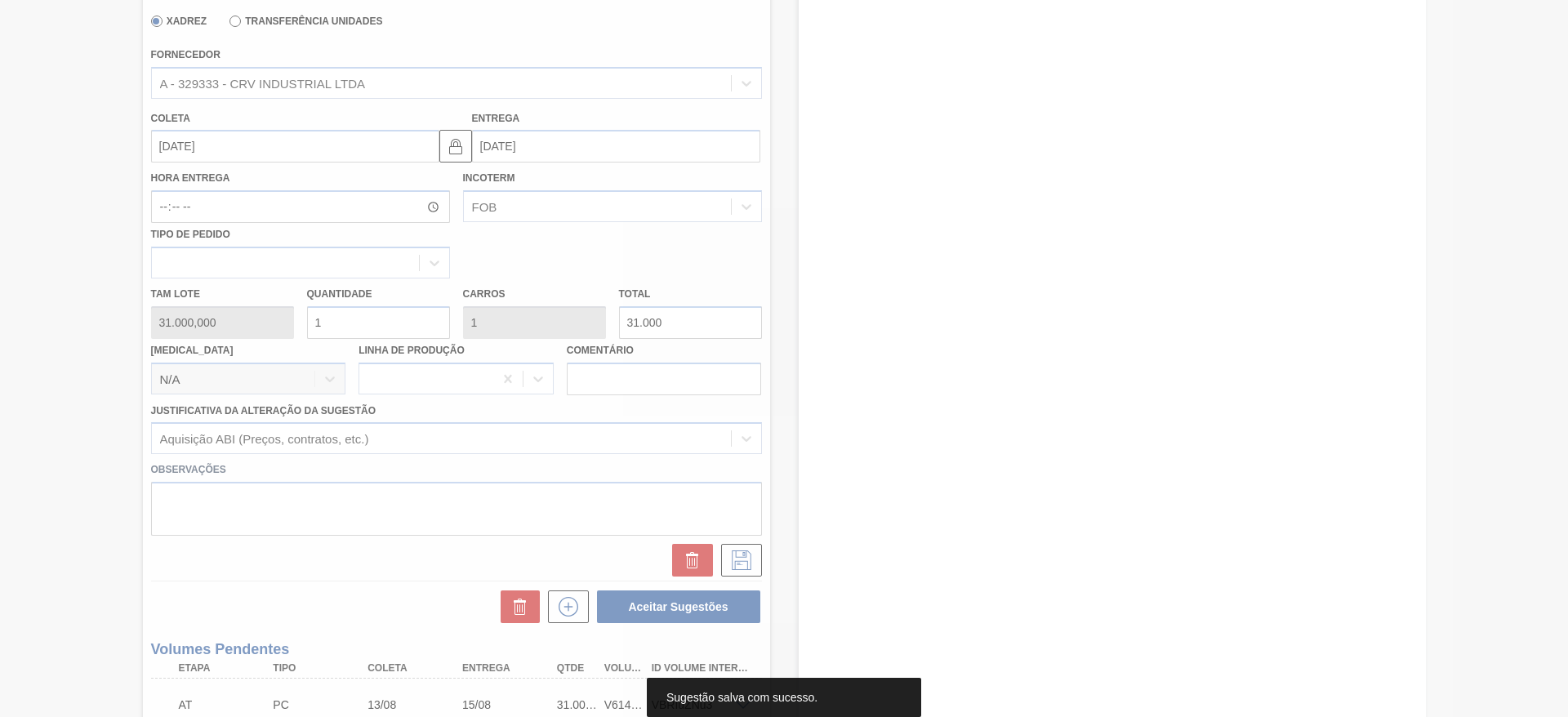
scroll to position [42, 0]
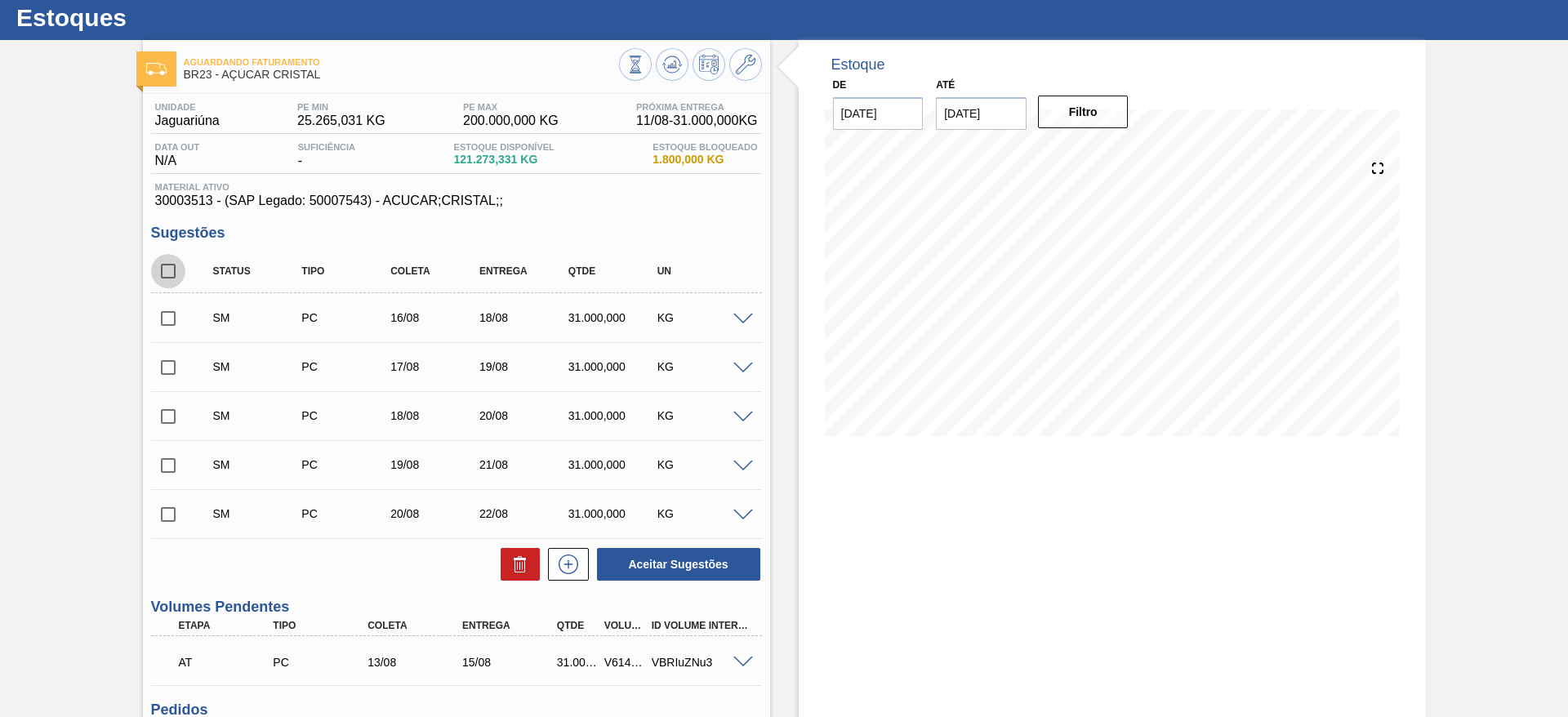
click at [164, 266] on input "checkbox" at bounding box center [168, 271] width 34 height 34
checkbox input "true"
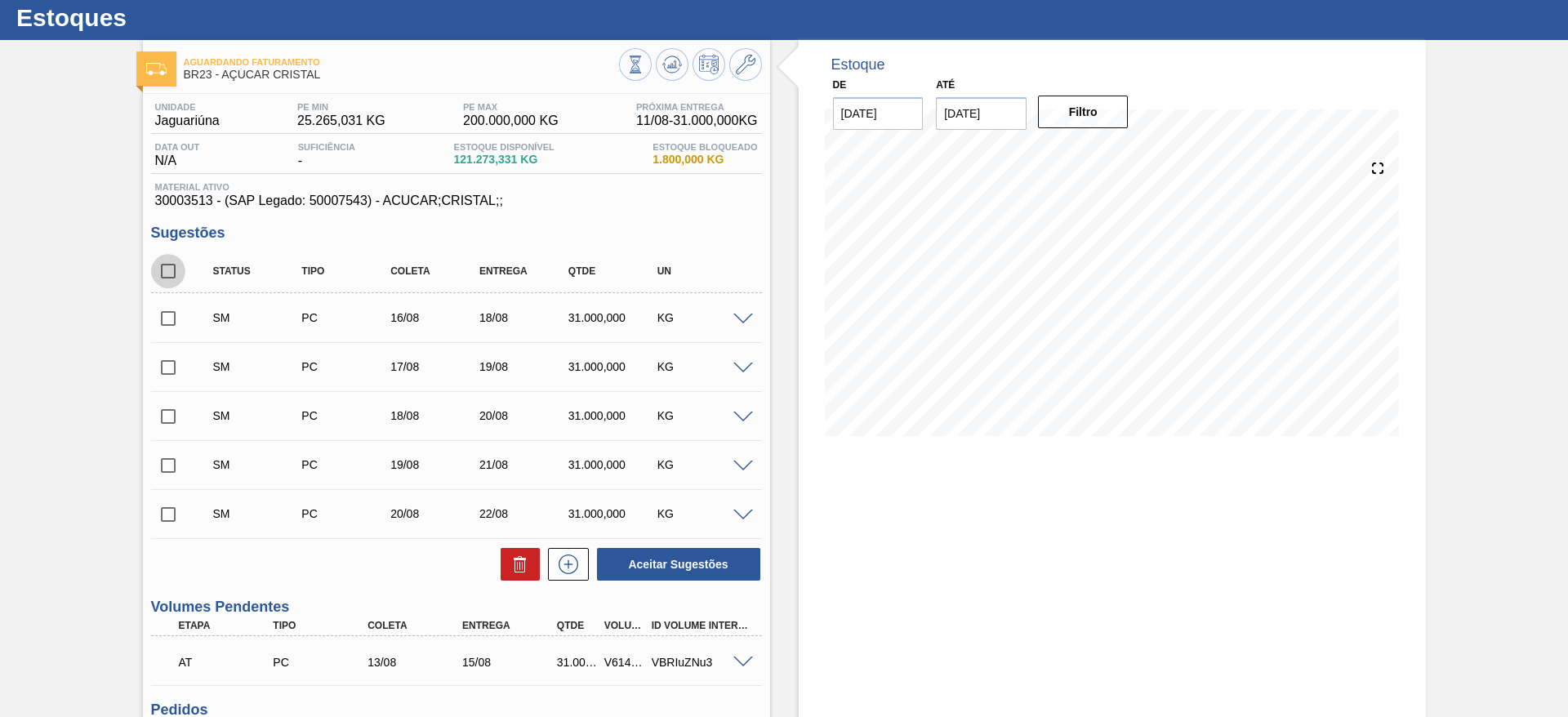
checkbox input "true"
click at [686, 573] on button "Aceitar Sugestões" at bounding box center [679, 564] width 164 height 33
checkbox input "false"
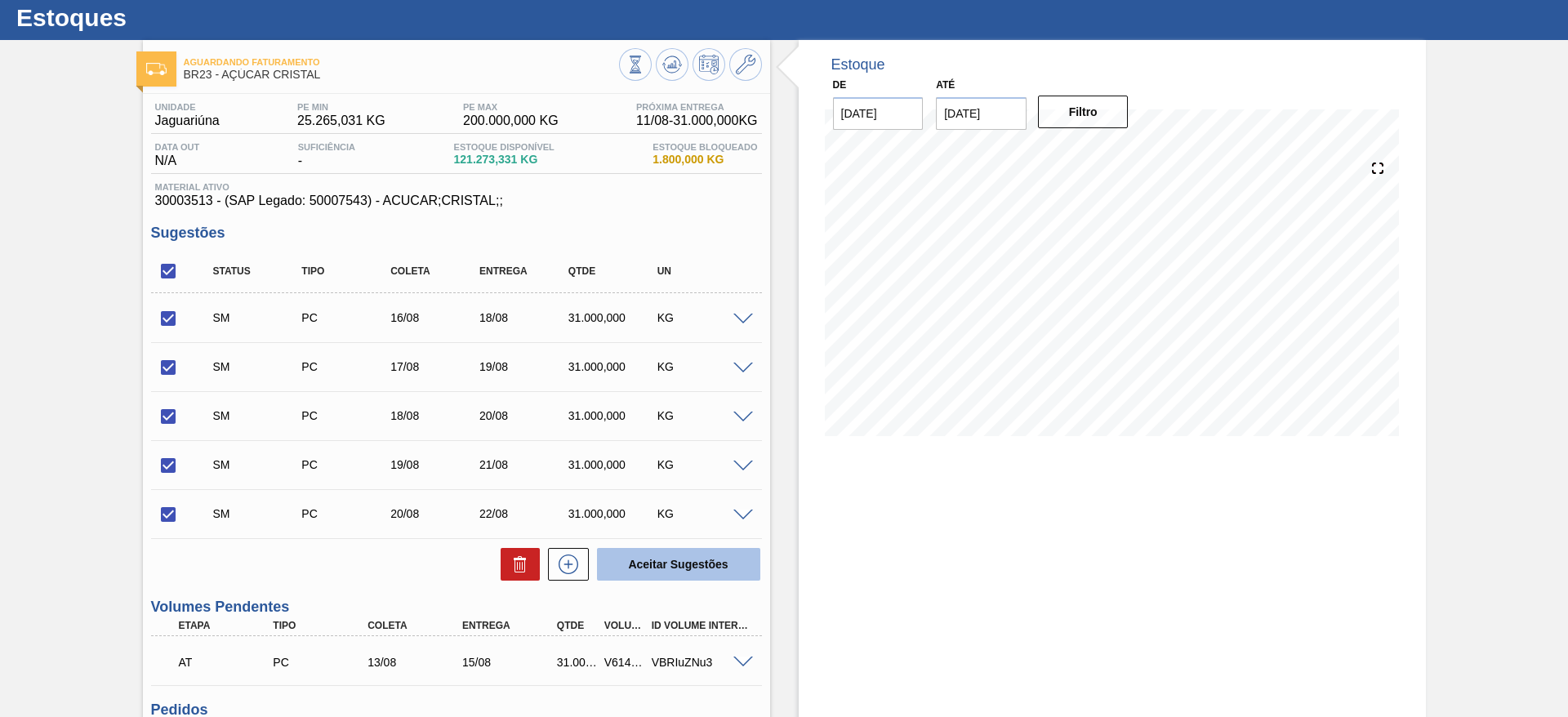
checkbox input "false"
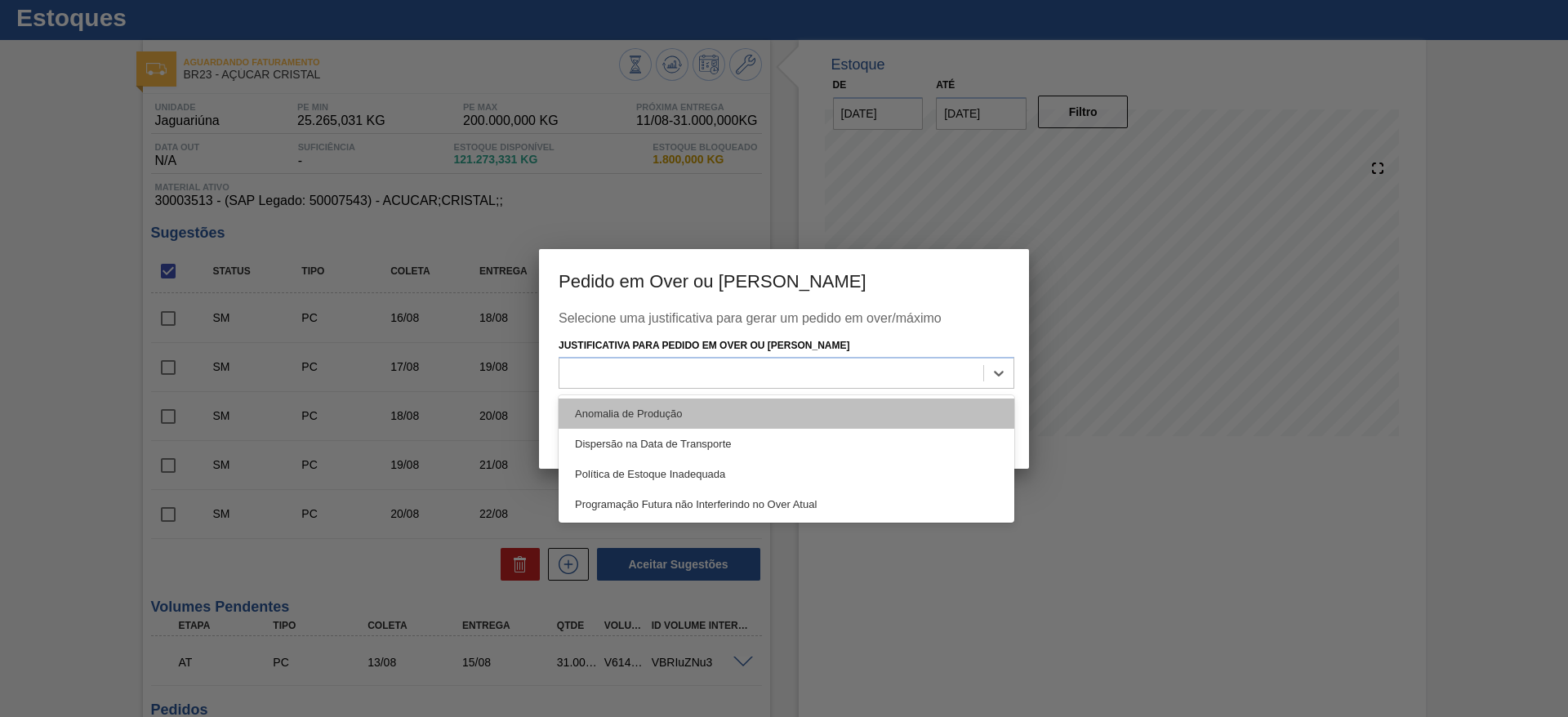
drag, startPoint x: 770, startPoint y: 364, endPoint x: 778, endPoint y: 413, distance: 49.6
click at [778, 389] on div "option Anomalia de Produção focused, 1 of 4. 4 results available. Use Up and Do…" at bounding box center [787, 373] width 456 height 32
click at [778, 413] on div "Anomalia de Produção" at bounding box center [787, 414] width 456 height 30
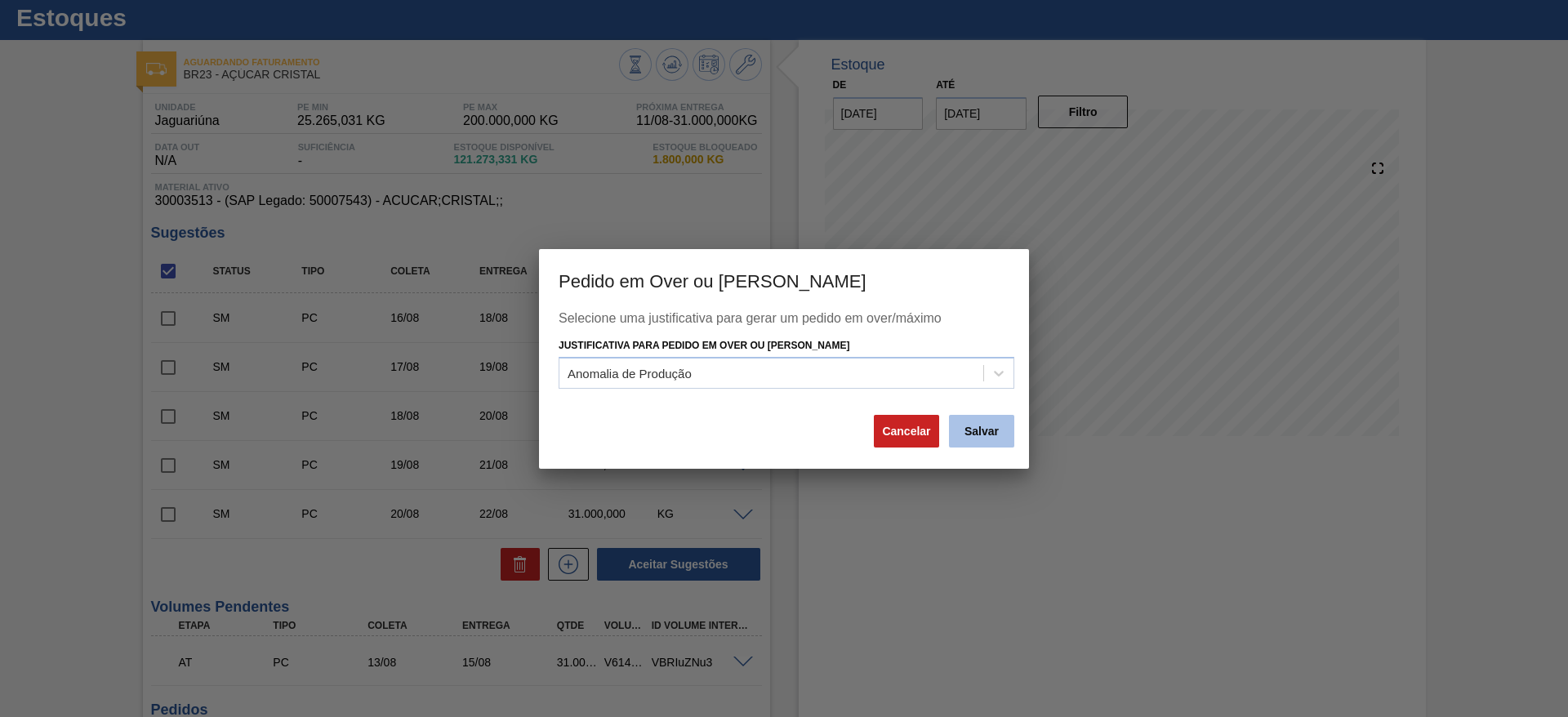
click at [972, 428] on button "Salvar" at bounding box center [982, 431] width 65 height 33
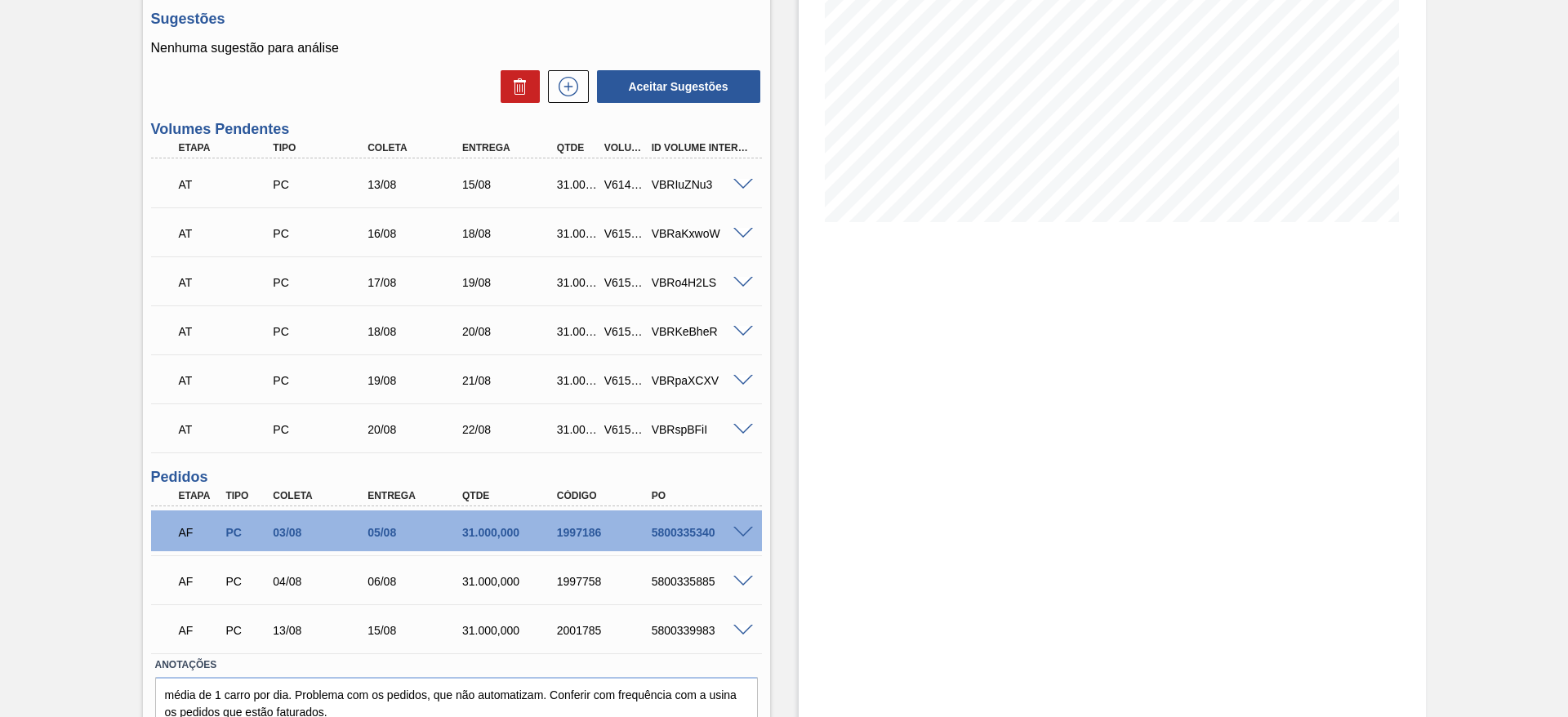
scroll to position [0, 0]
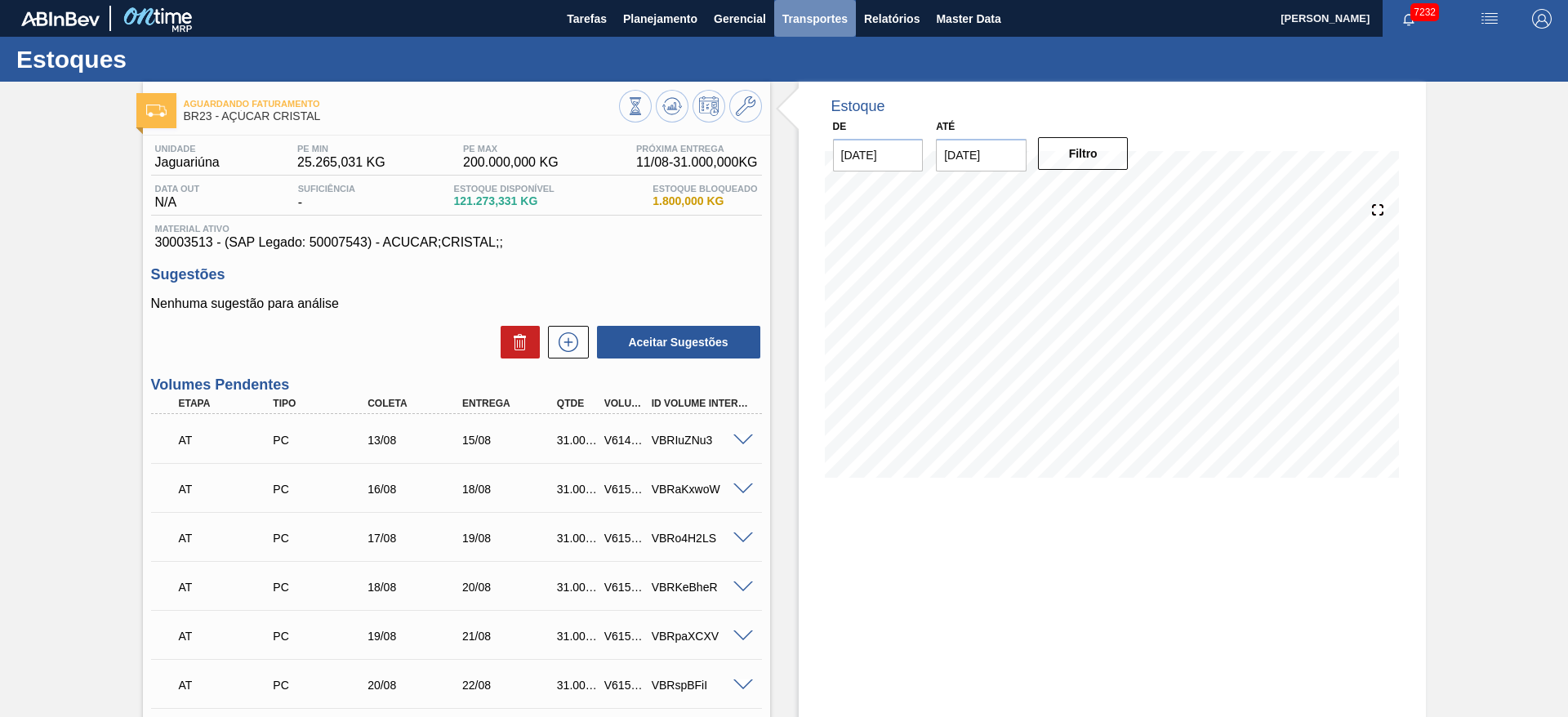
click at [803, 9] on span "Transportes" at bounding box center [815, 18] width 65 height 19
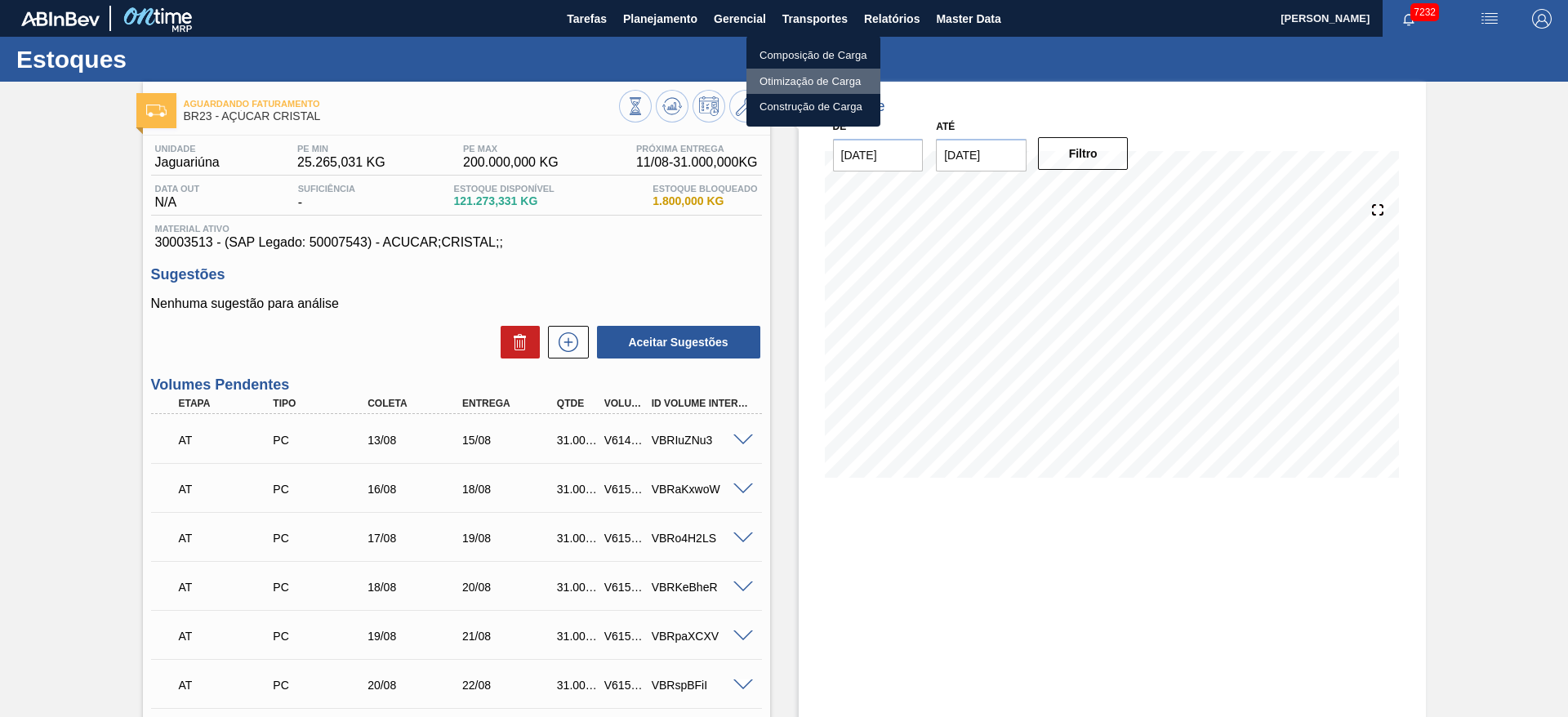
click at [782, 79] on li "Otimização de Carga" at bounding box center [814, 81] width 134 height 26
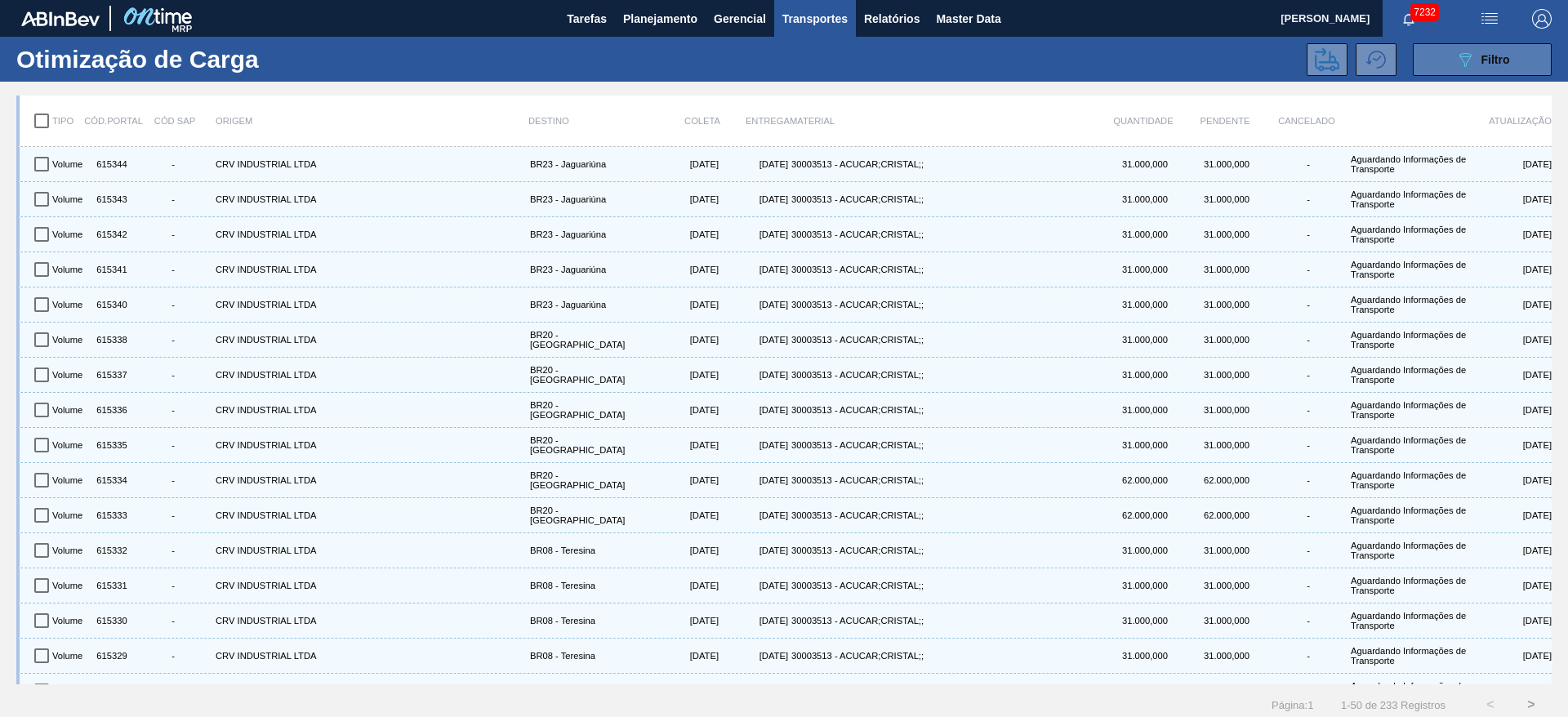
click at [1455, 50] on icon "089F7B8B-B2A5-4AFE-B5C0-19BA573D28AC" at bounding box center [1464, 59] width 19 height 19
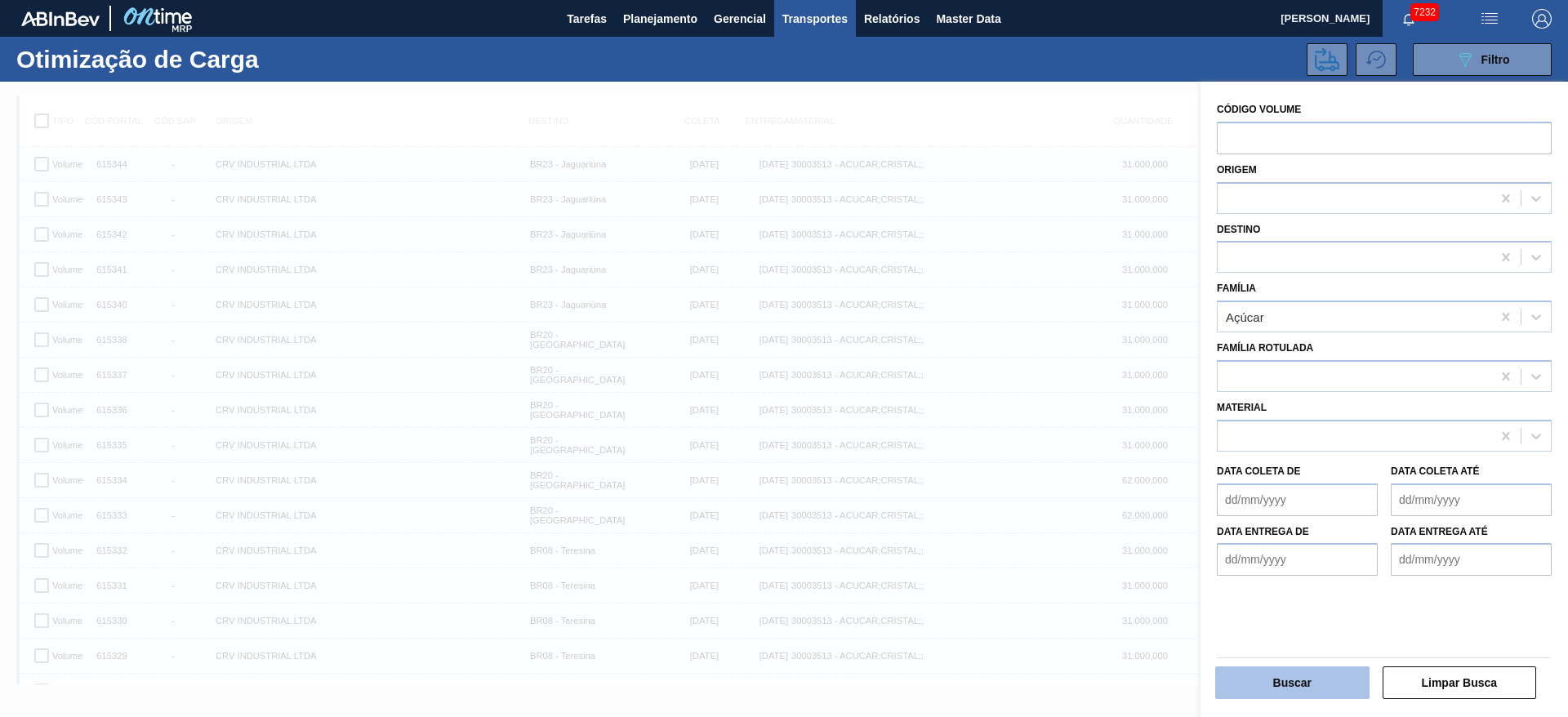
click at [1278, 671] on button "Buscar" at bounding box center [1292, 683] width 155 height 33
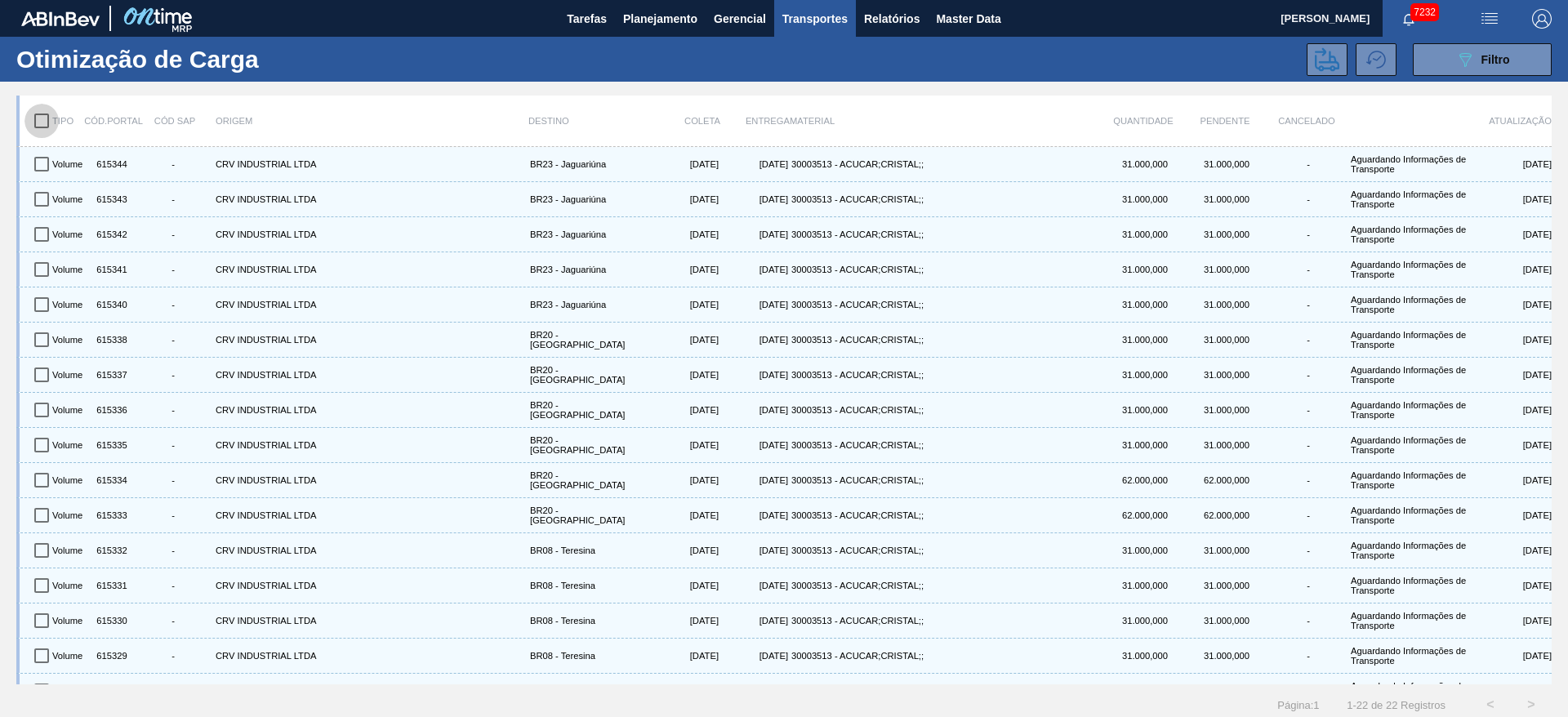
click at [34, 127] on input "checkbox" at bounding box center [41, 120] width 34 height 34
checkbox input "true"
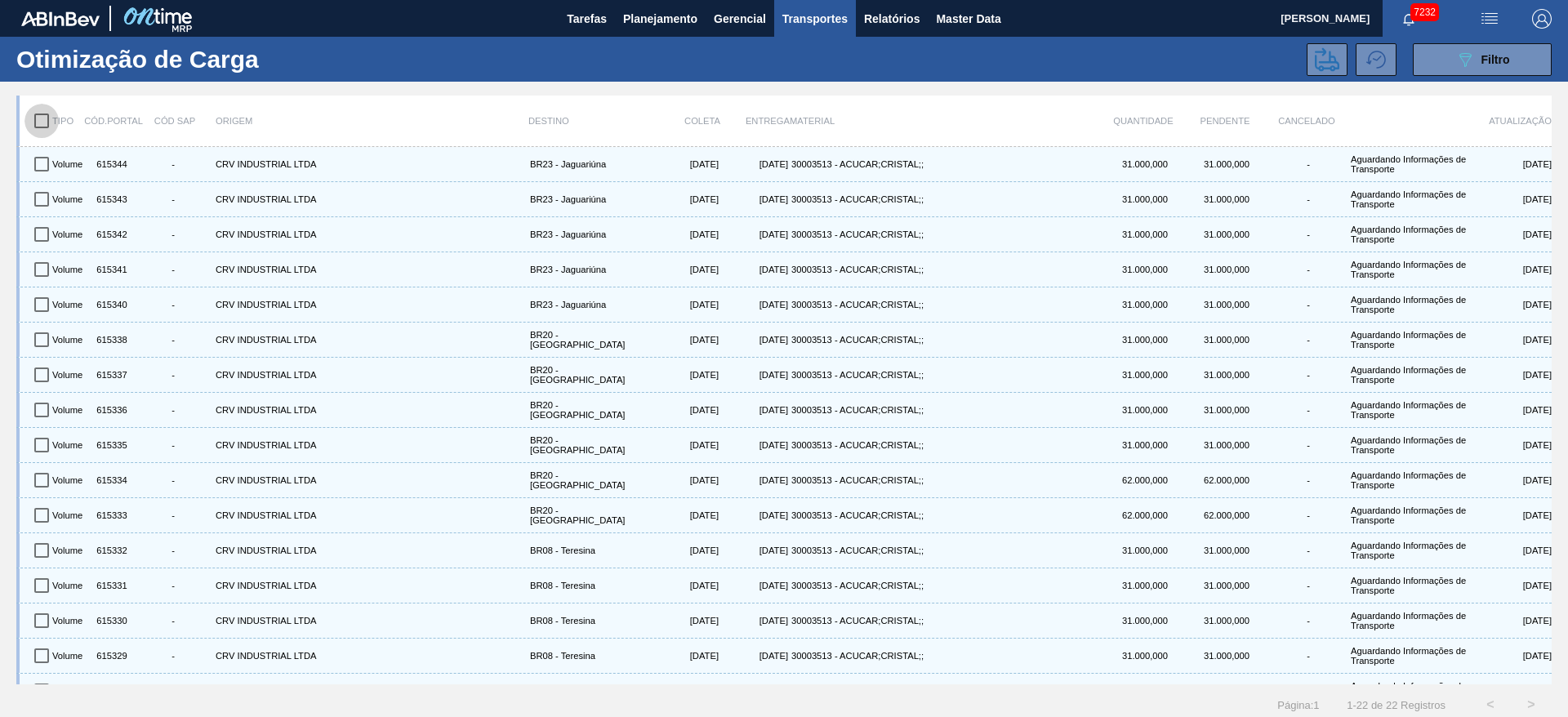
checkbox input "true"
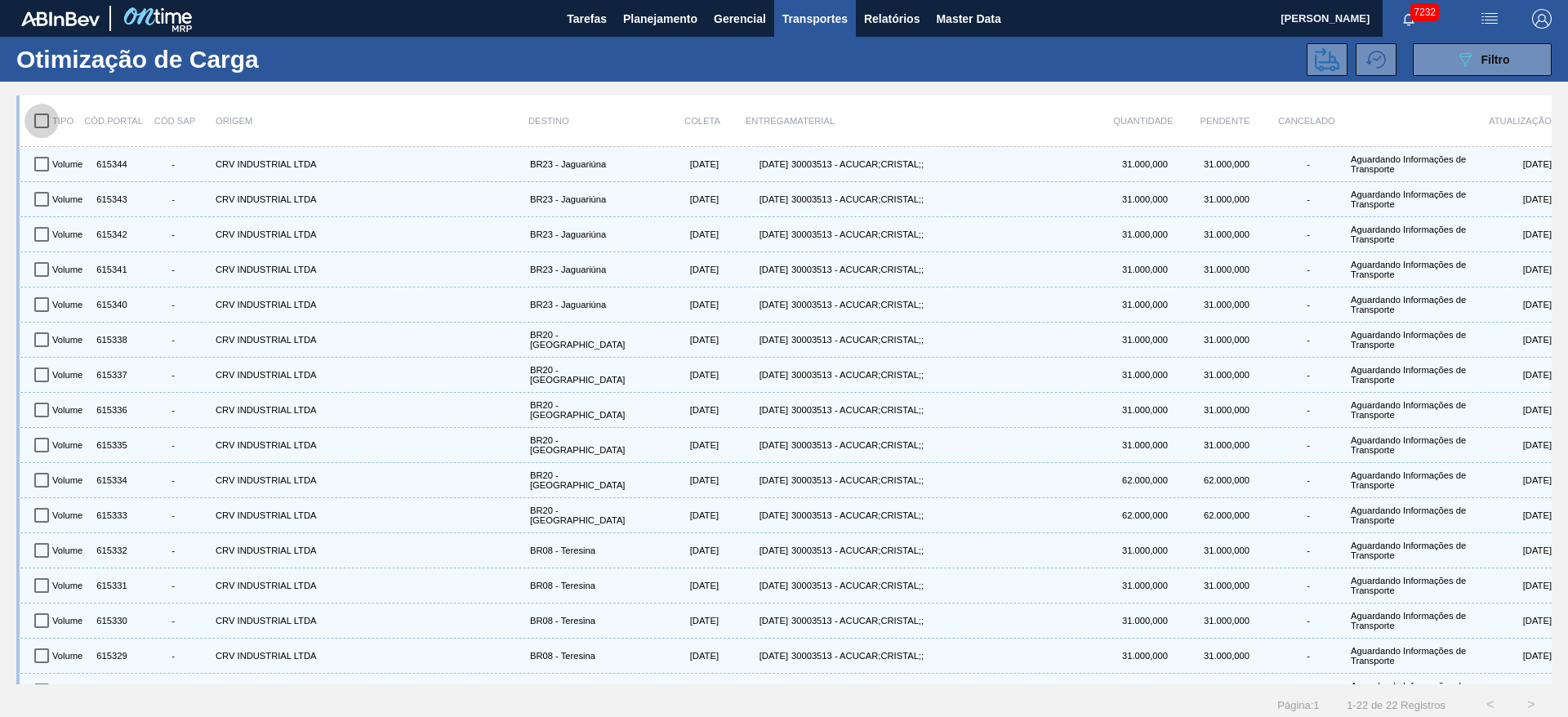
checkbox input "true"
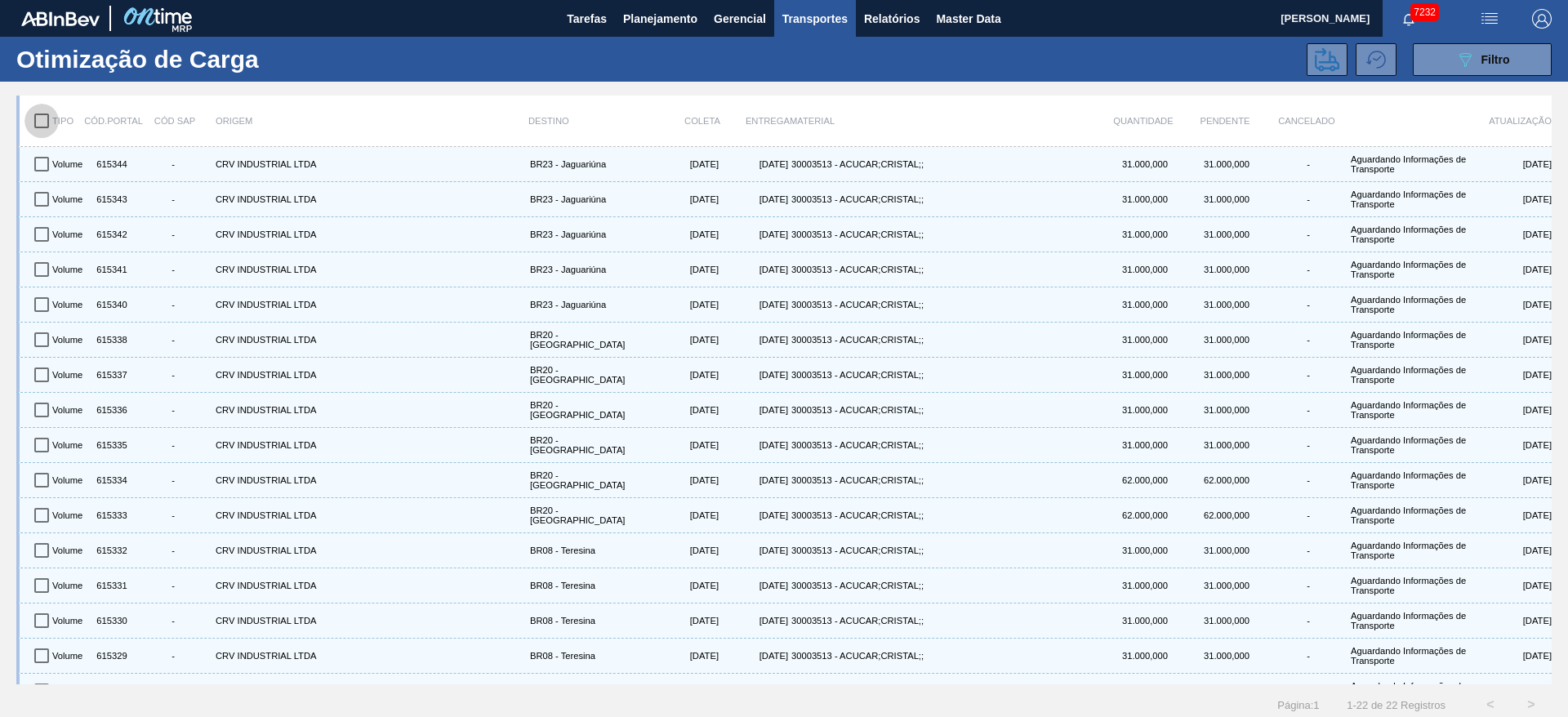
checkbox input "true"
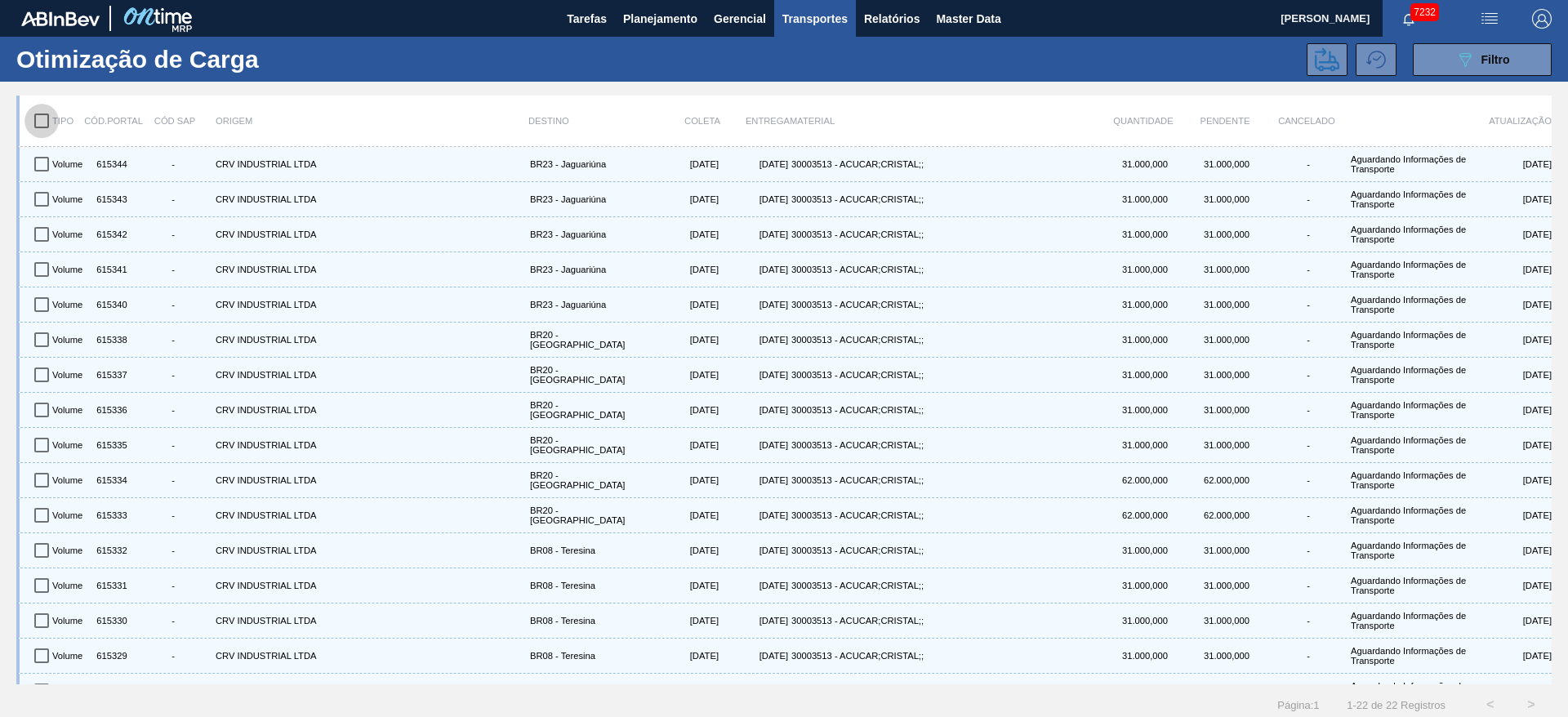
checkbox input "true"
click at [1344, 68] on button at bounding box center [1327, 59] width 41 height 33
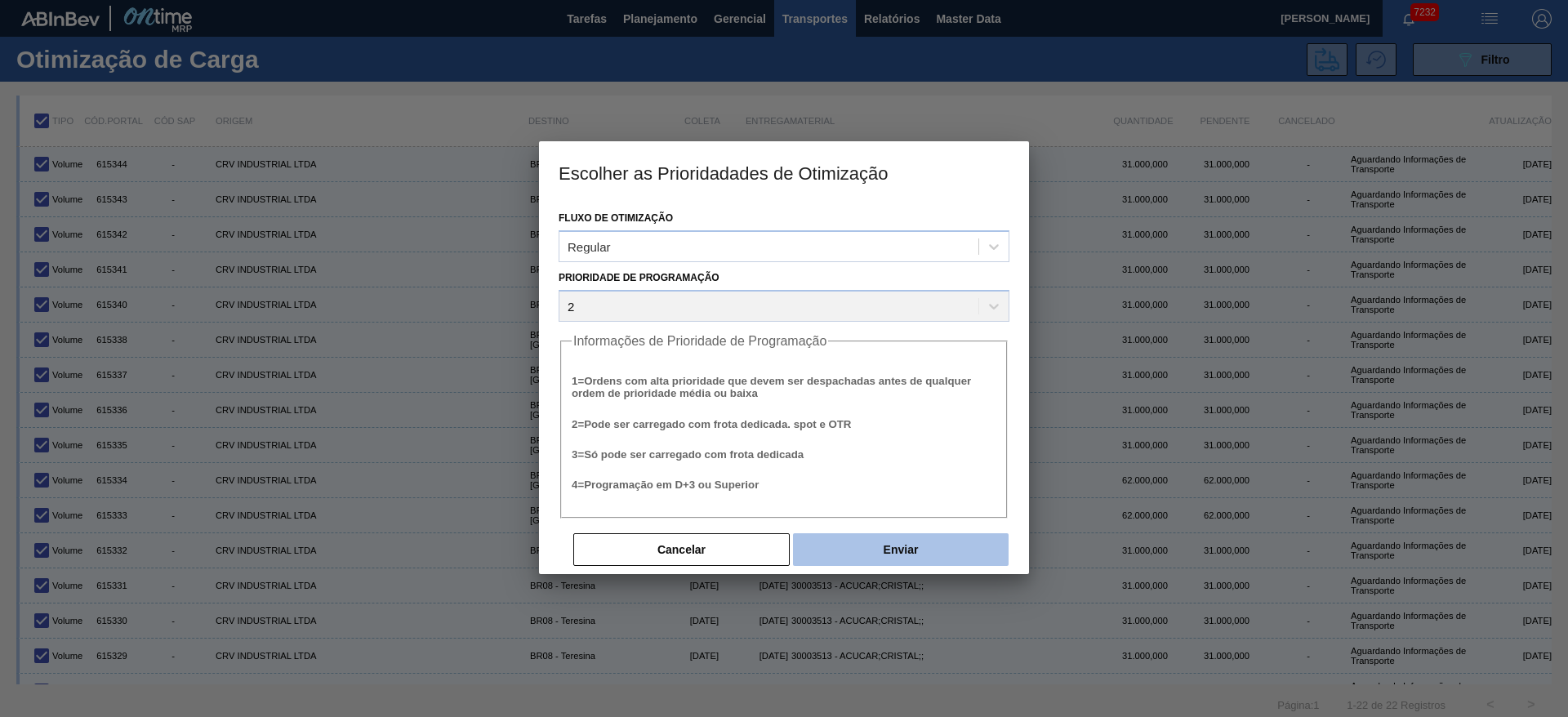
click at [850, 552] on button "Enviar" at bounding box center [901, 549] width 216 height 33
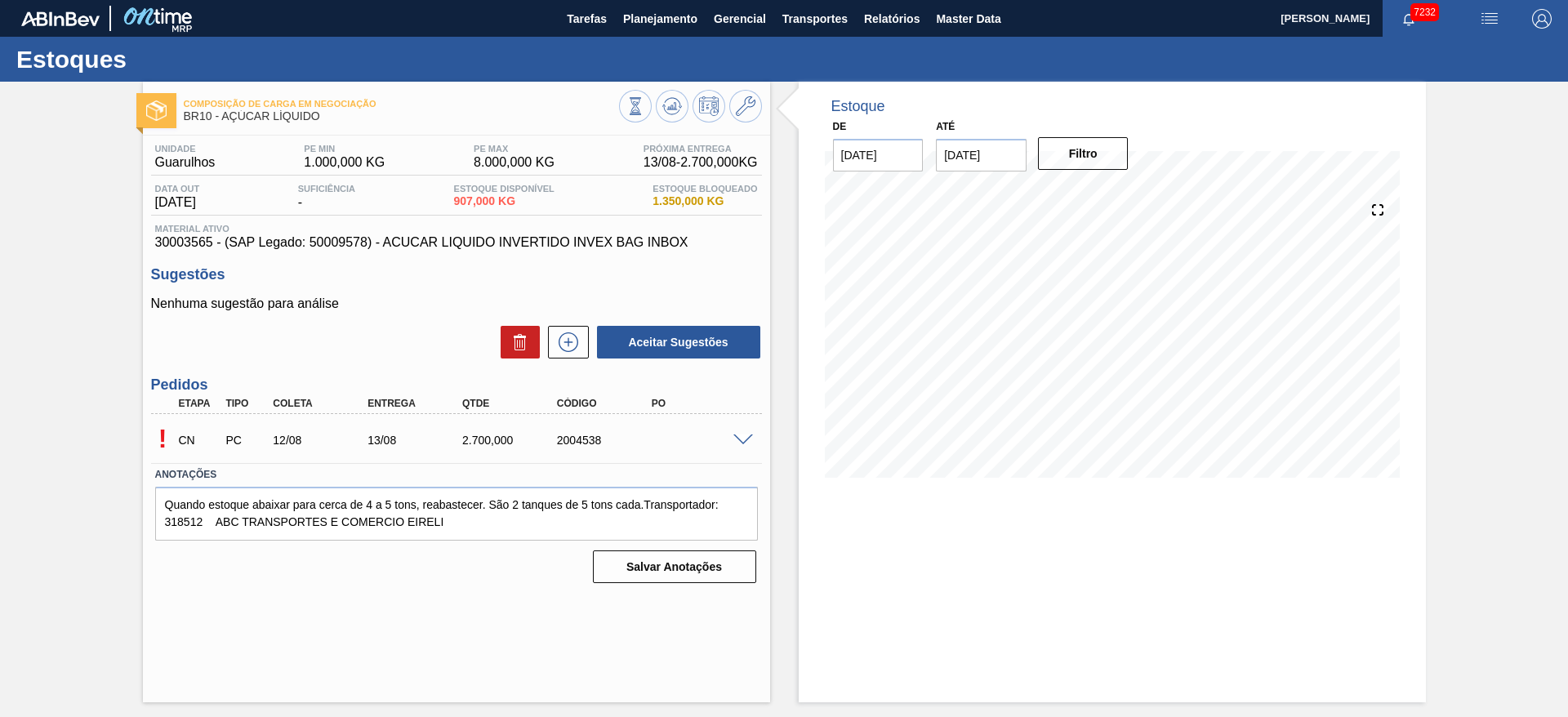
click at [730, 443] on div at bounding box center [745, 439] width 33 height 13
click at [743, 439] on span at bounding box center [743, 440] width 19 height 13
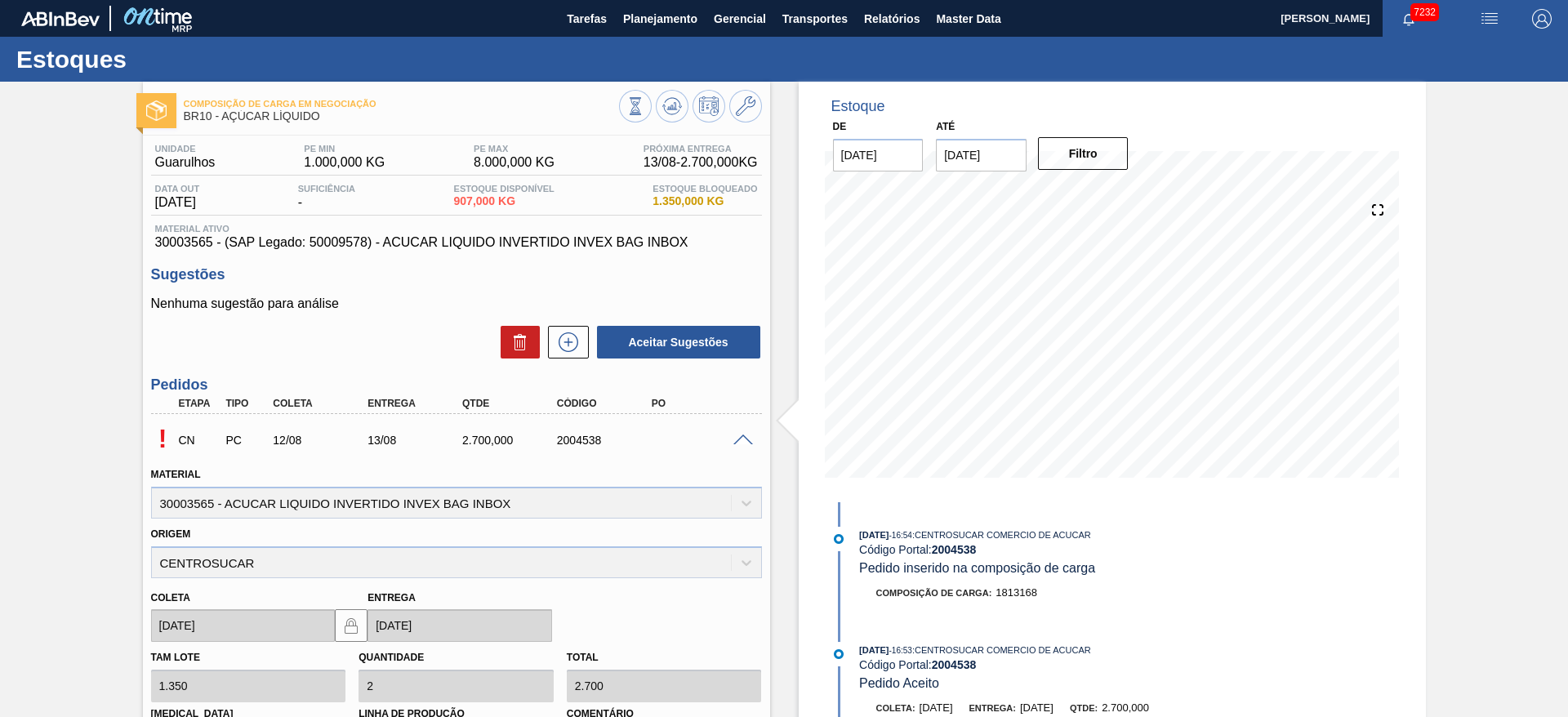
scroll to position [276, 0]
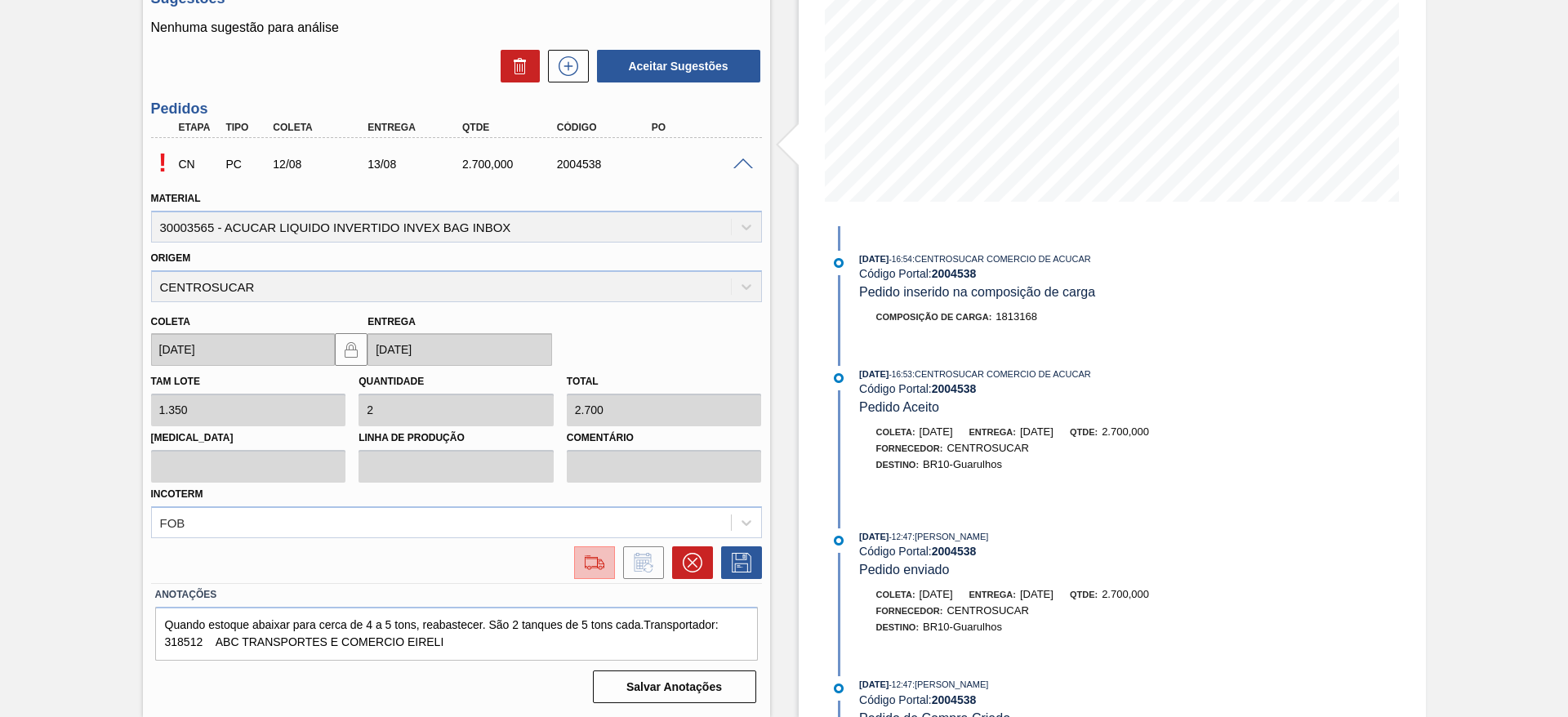
click at [601, 571] on img at bounding box center [594, 562] width 26 height 19
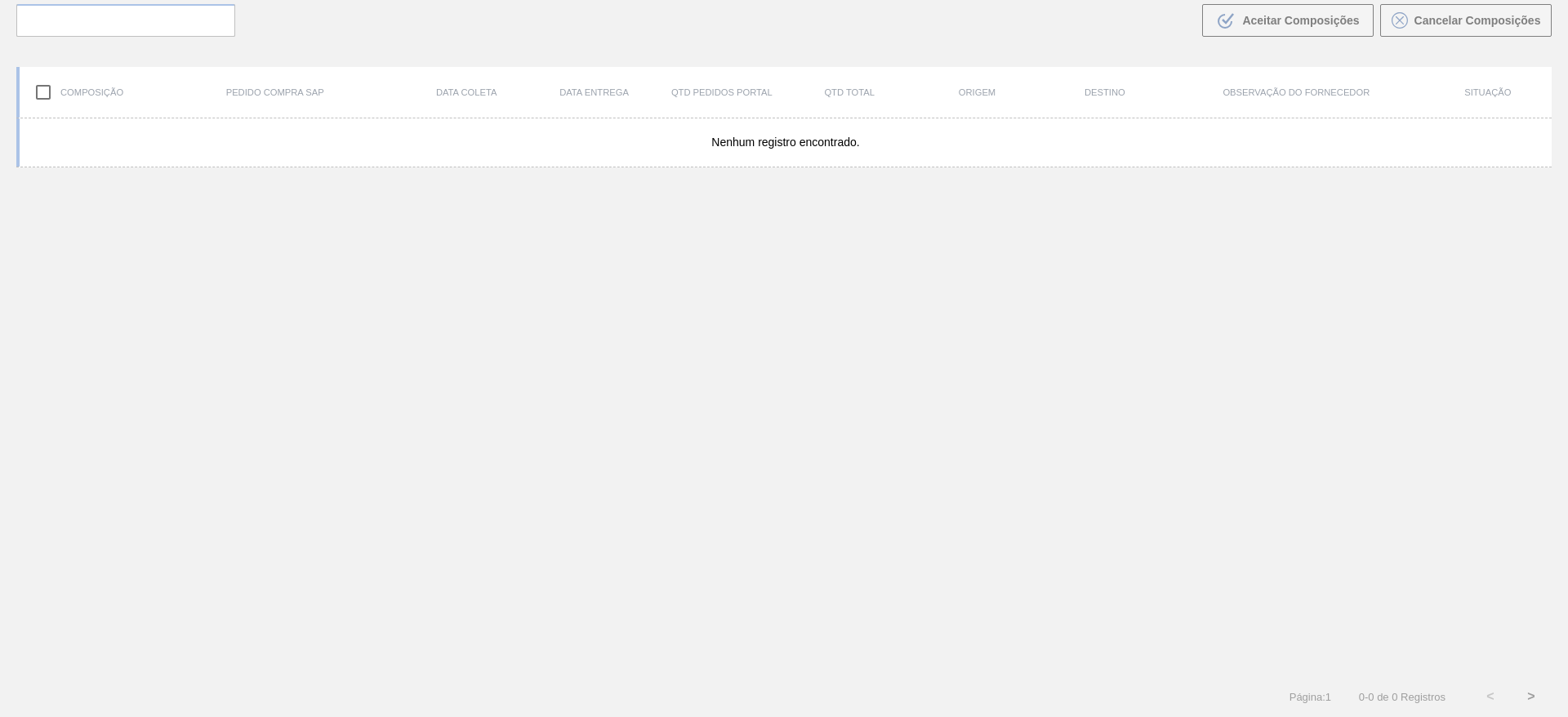
scroll to position [118, 0]
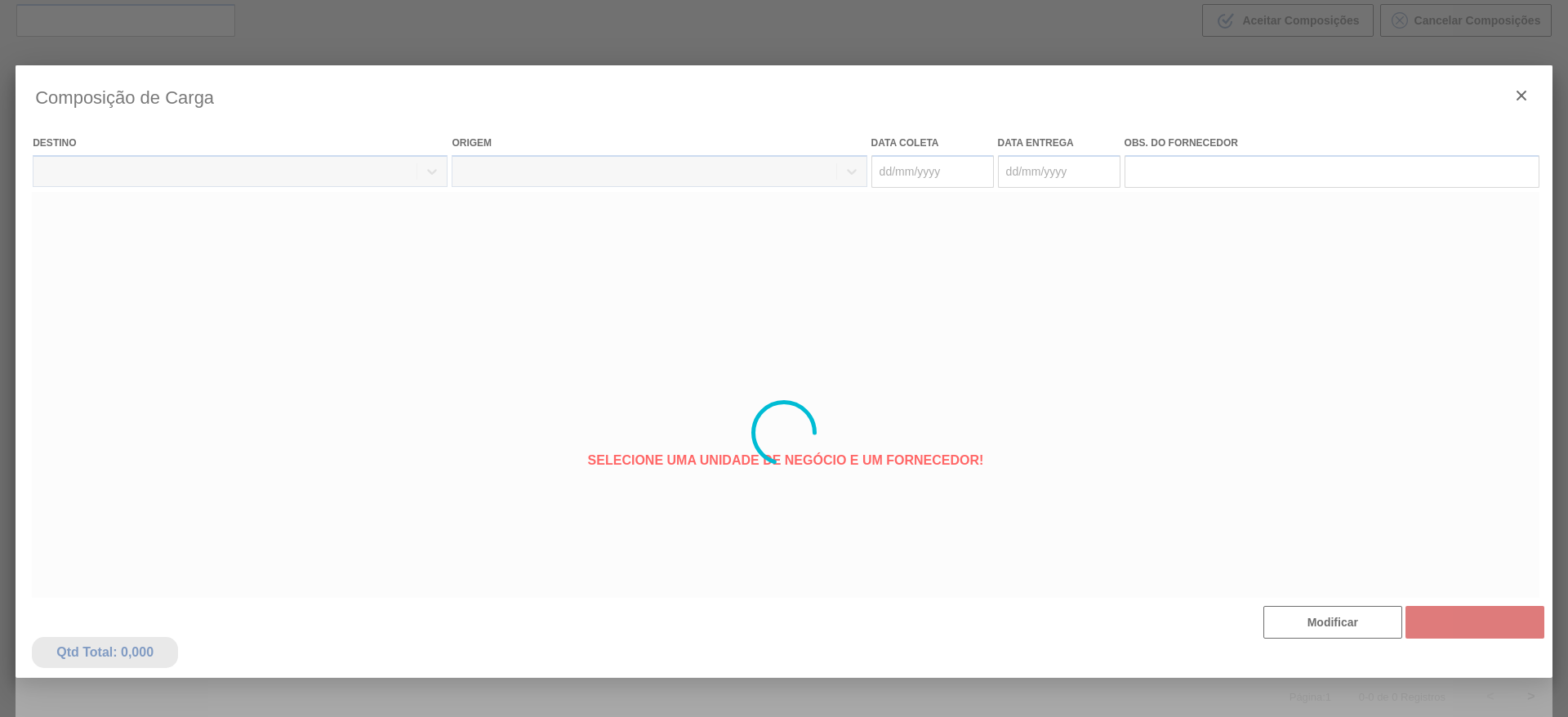
type coleta "[DATE]"
type entrega "[DATE]"
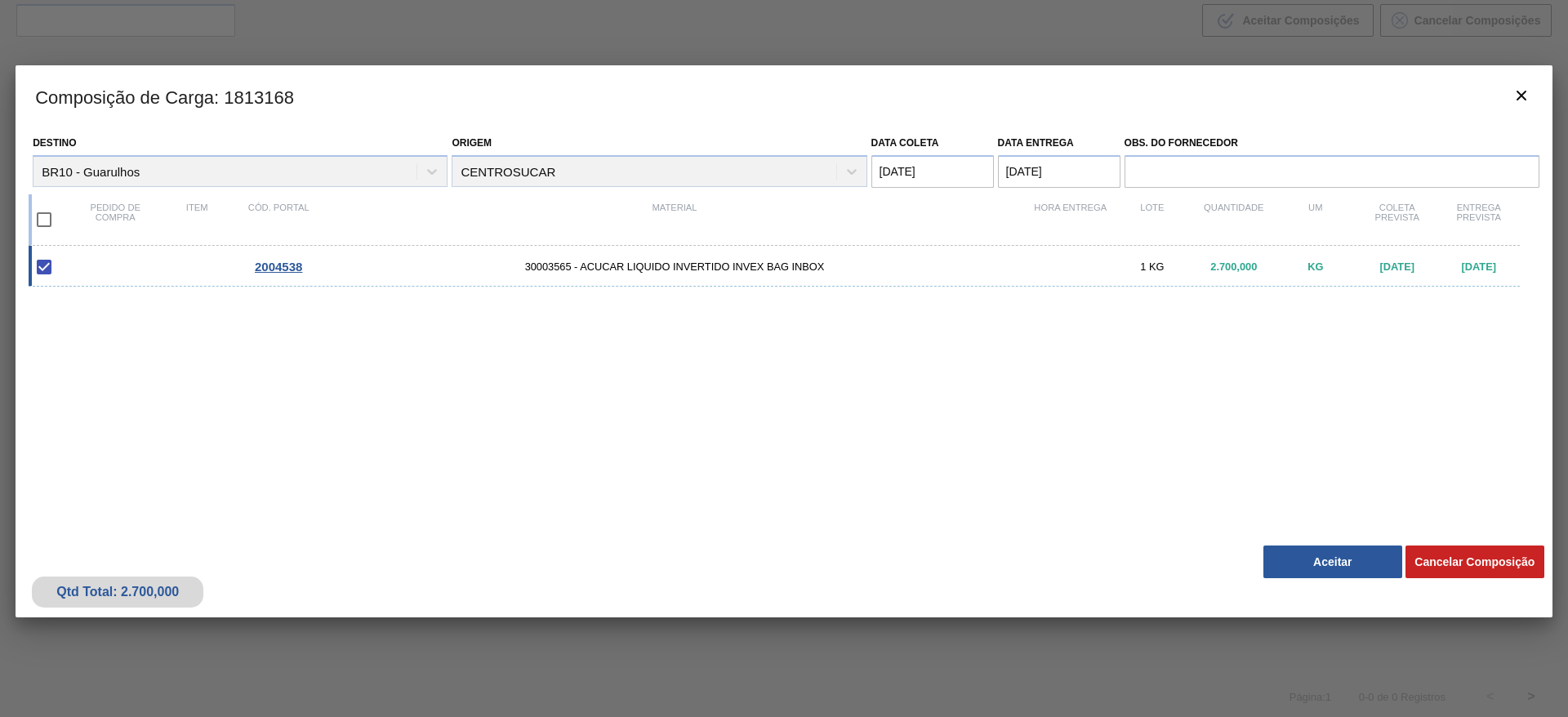
click at [1324, 562] on button "Aceitar" at bounding box center [1333, 562] width 139 height 33
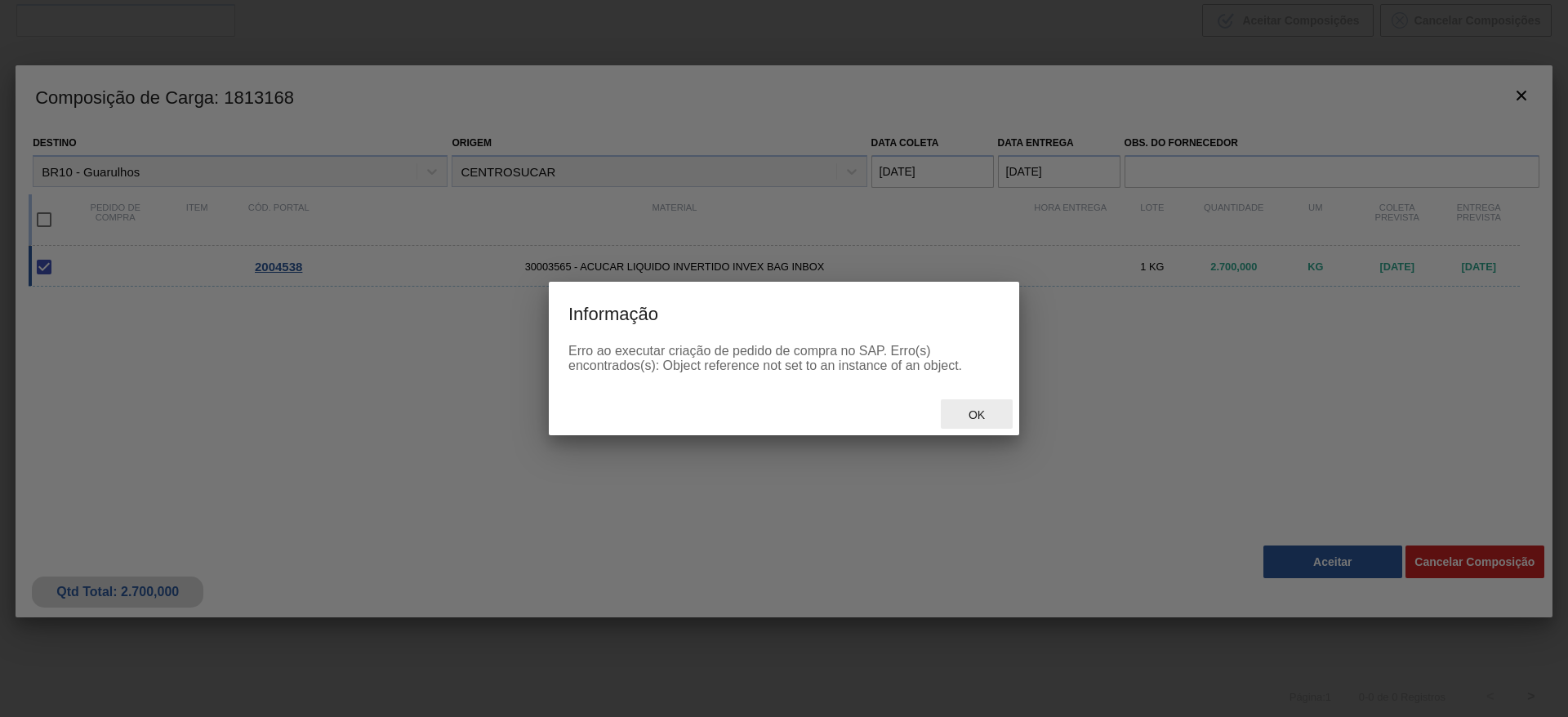
click at [992, 414] on span "Ok" at bounding box center [977, 415] width 43 height 13
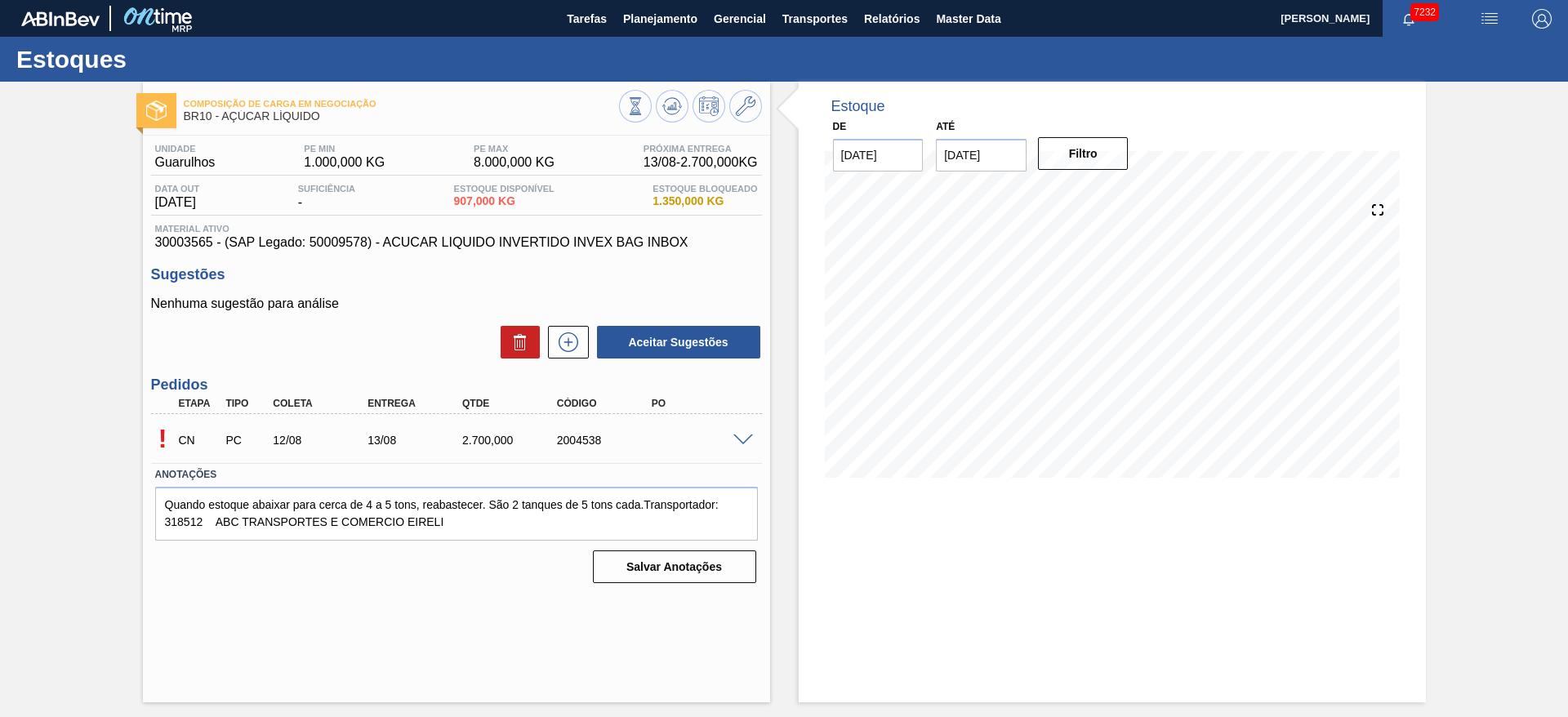
click at [748, 435] on span at bounding box center [743, 440] width 19 height 13
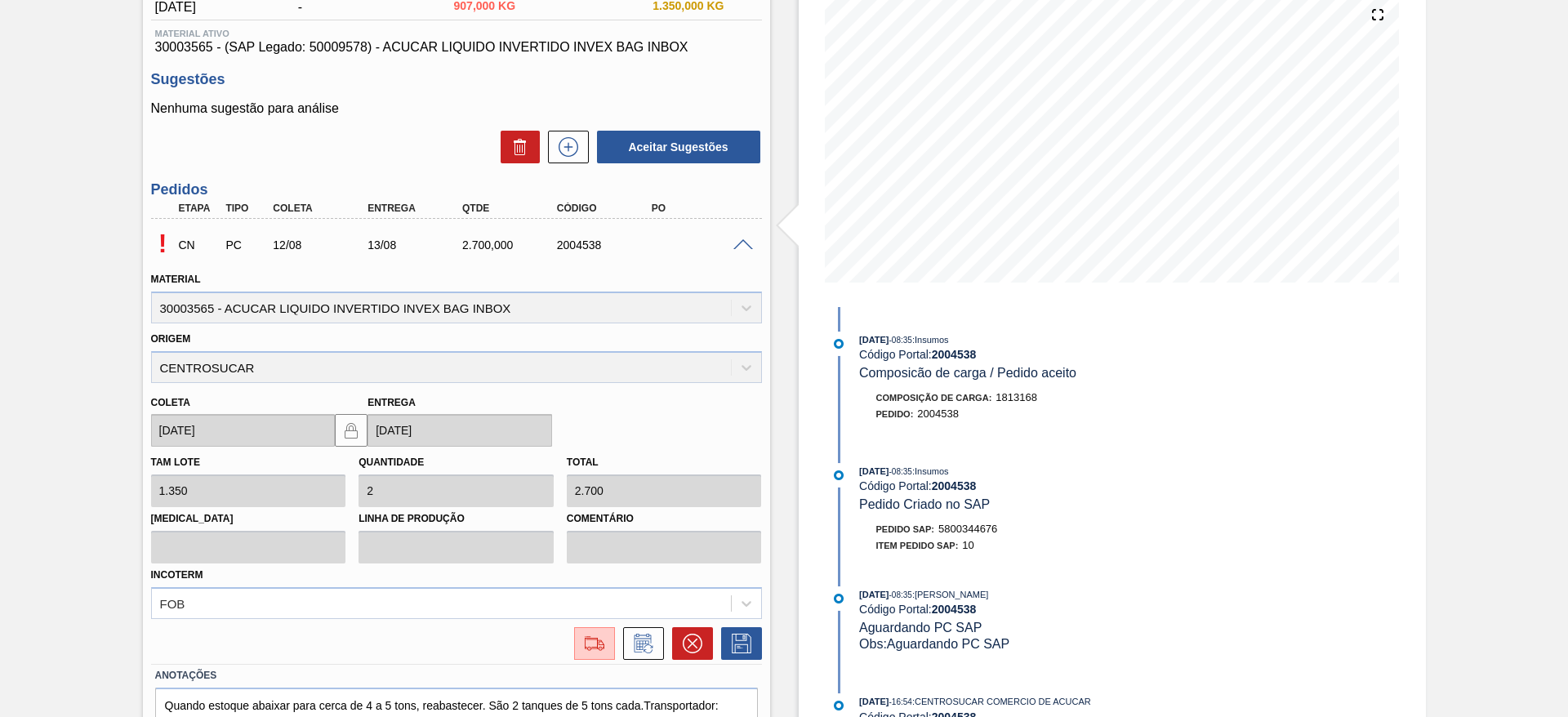
scroll to position [196, 0]
click at [962, 526] on span "5800344676" at bounding box center [967, 528] width 58 height 13
copy span "5800344676"
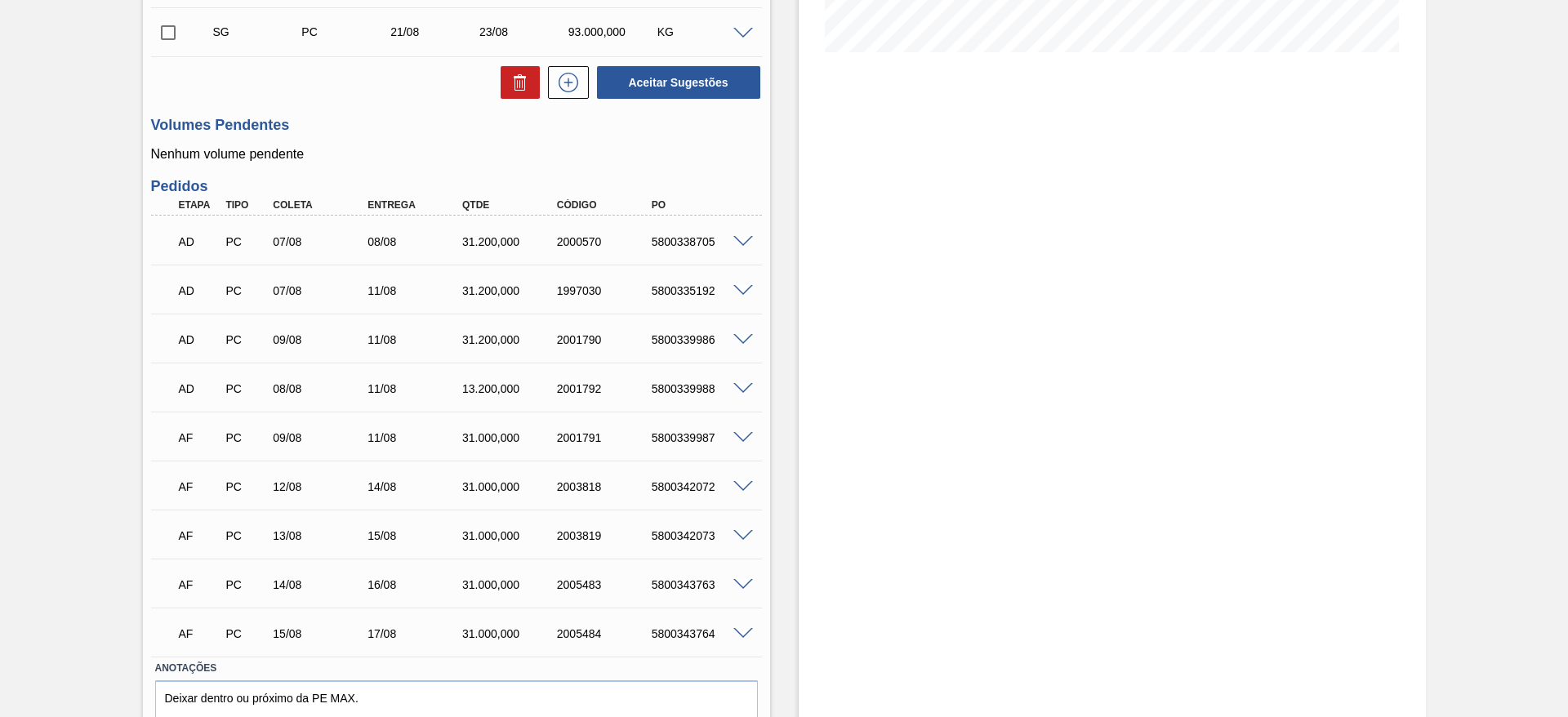
scroll to position [424, 0]
click at [741, 437] on span at bounding box center [743, 440] width 19 height 13
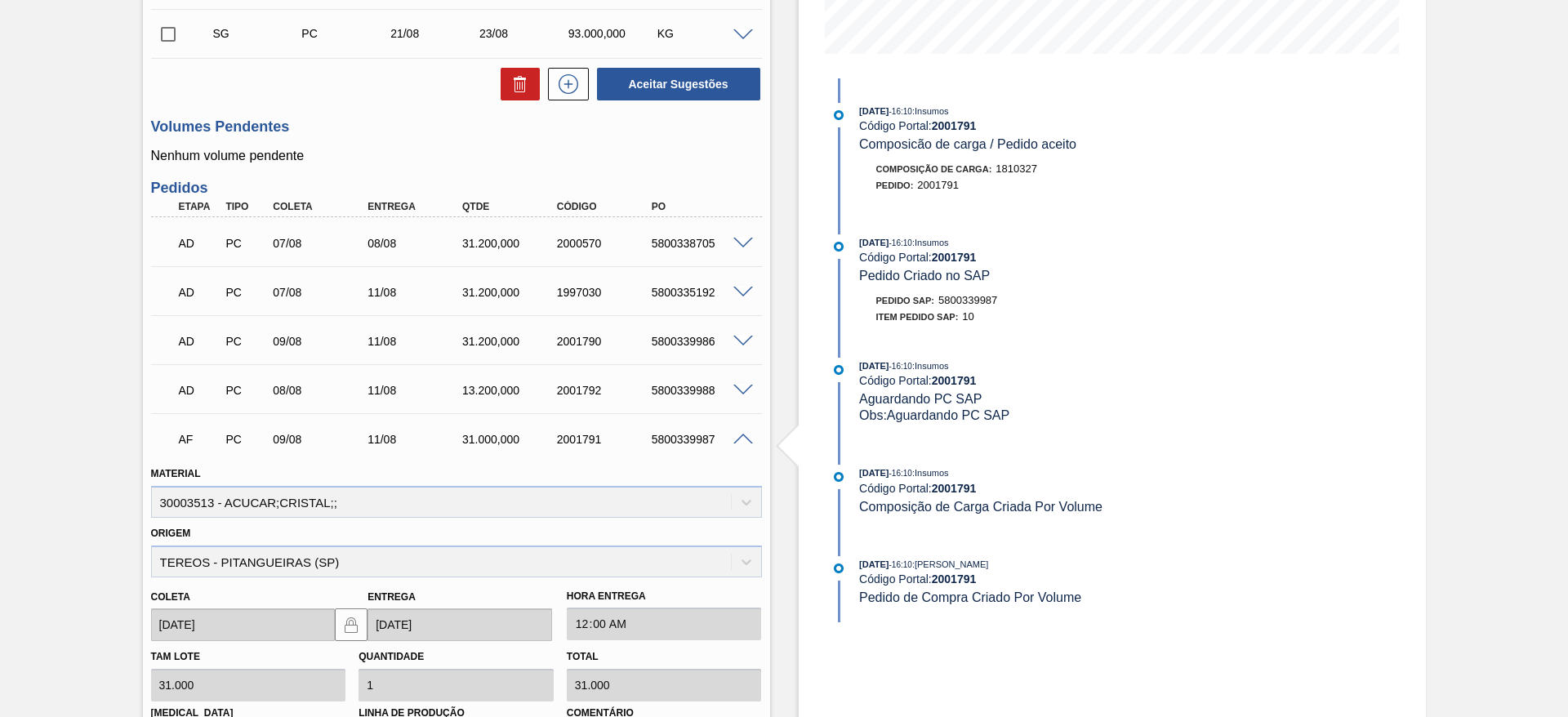
scroll to position [785, 0]
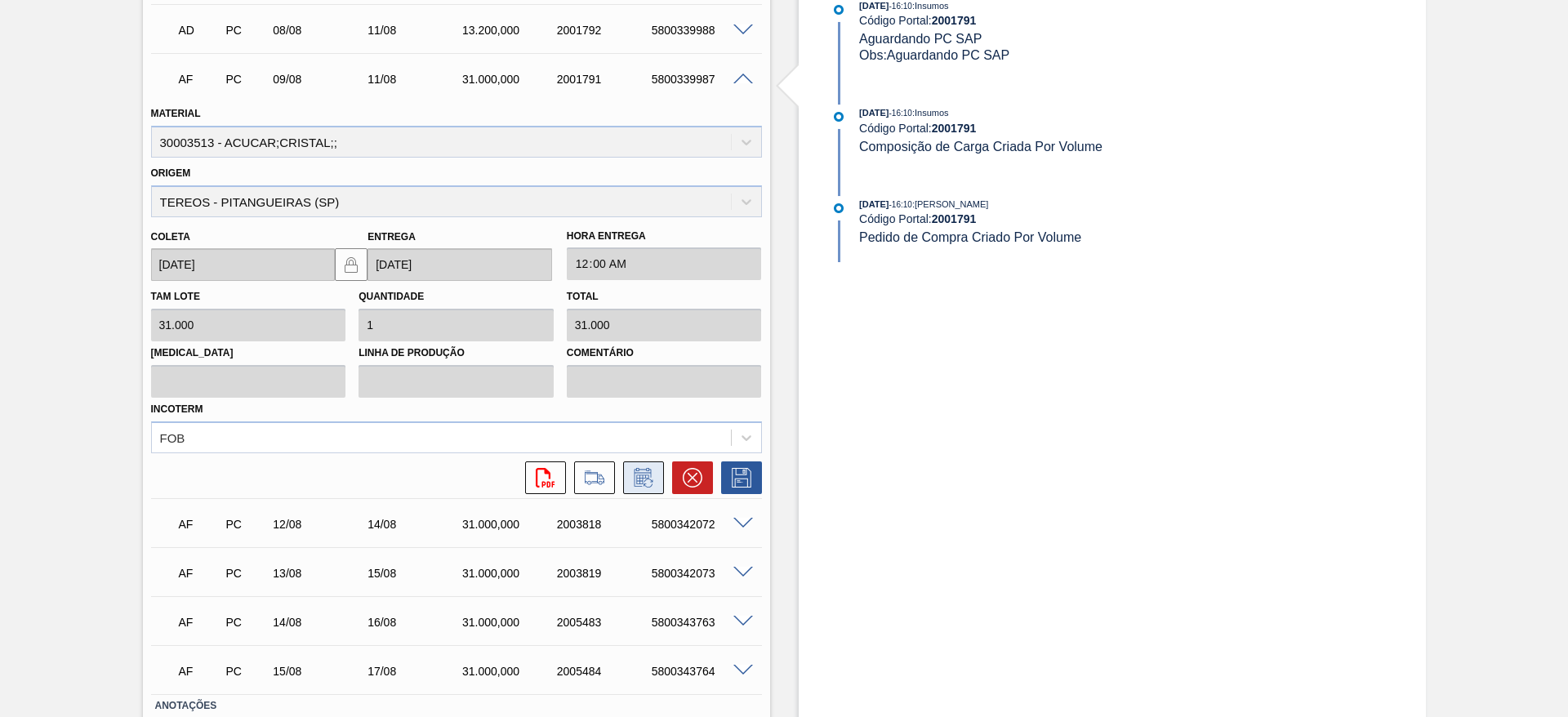
click at [658, 483] on button at bounding box center [643, 477] width 41 height 33
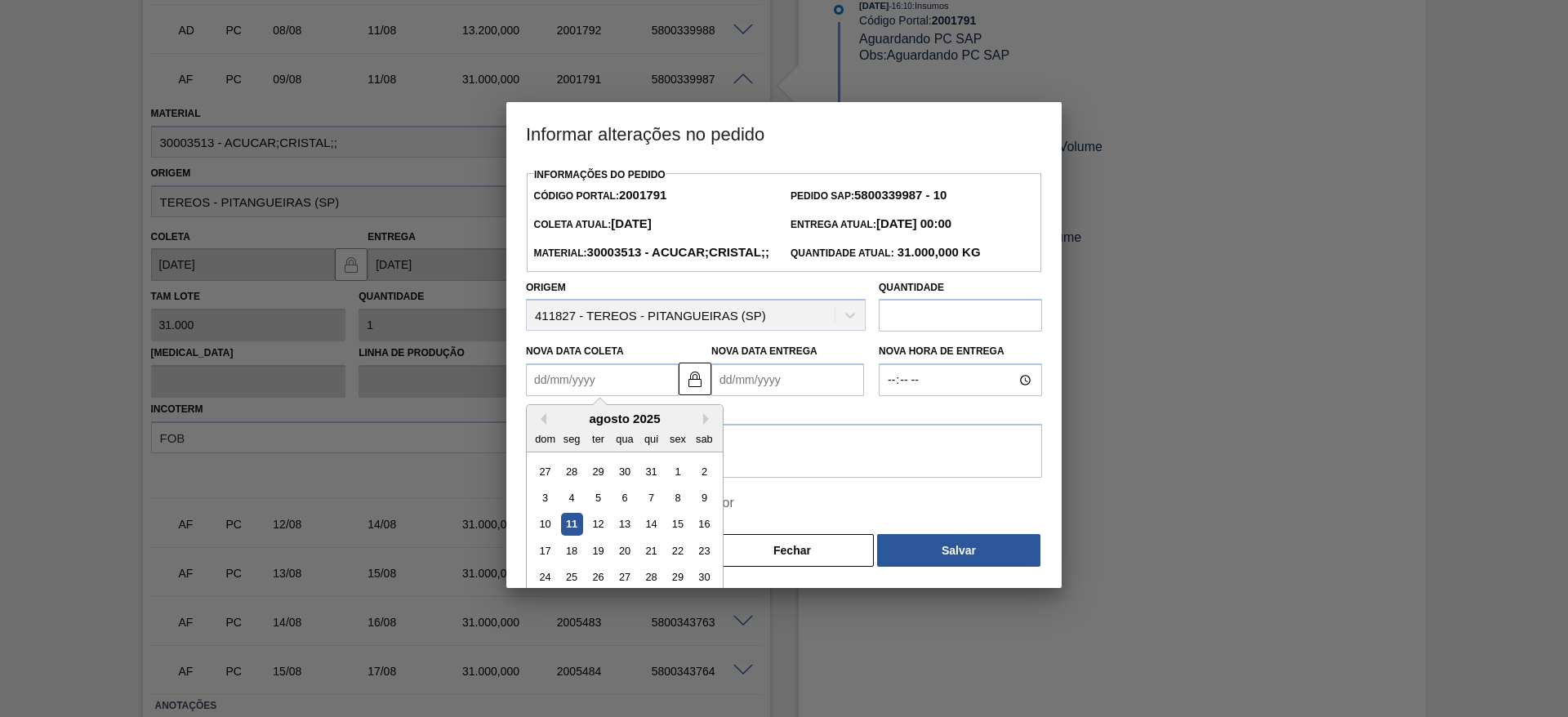
click at [590, 396] on Coleta "Nova Data Coleta" at bounding box center [602, 379] width 153 height 33
click at [561, 425] on div "agosto 2025" at bounding box center [625, 419] width 196 height 14
click at [642, 536] on div "14" at bounding box center [652, 525] width 22 height 22
type Coleta "[DATE]"
type Entrega "[DATE]"
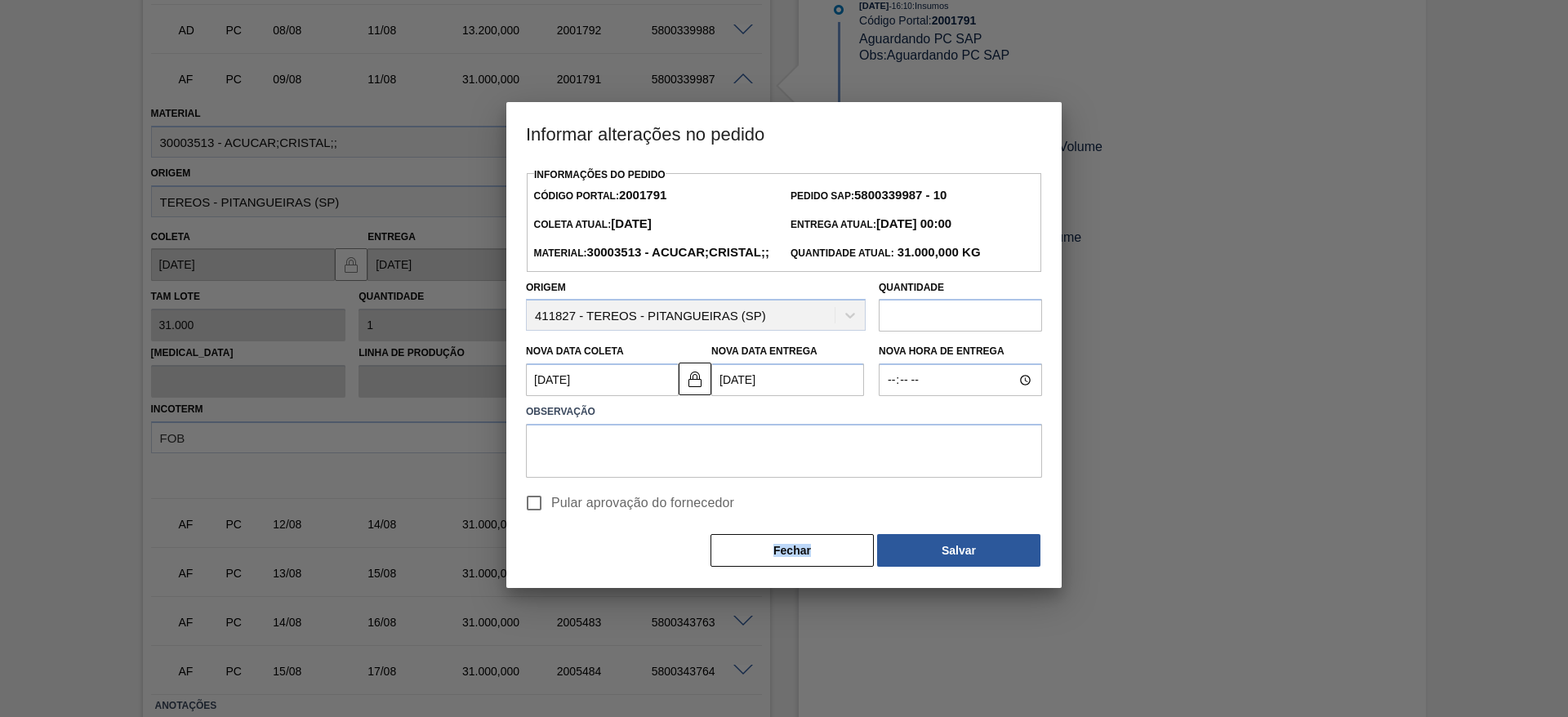
click at [642, 557] on div "Informações do Pedido Código Portal: 2001791 Pedido SAP: 5800339987 - 10 Coleta…" at bounding box center [784, 367] width 516 height 406
click at [540, 521] on input "Pular aprovação do fornecedor" at bounding box center [534, 503] width 34 height 34
checkbox input "true"
click at [956, 567] on button "Salvar" at bounding box center [959, 550] width 164 height 33
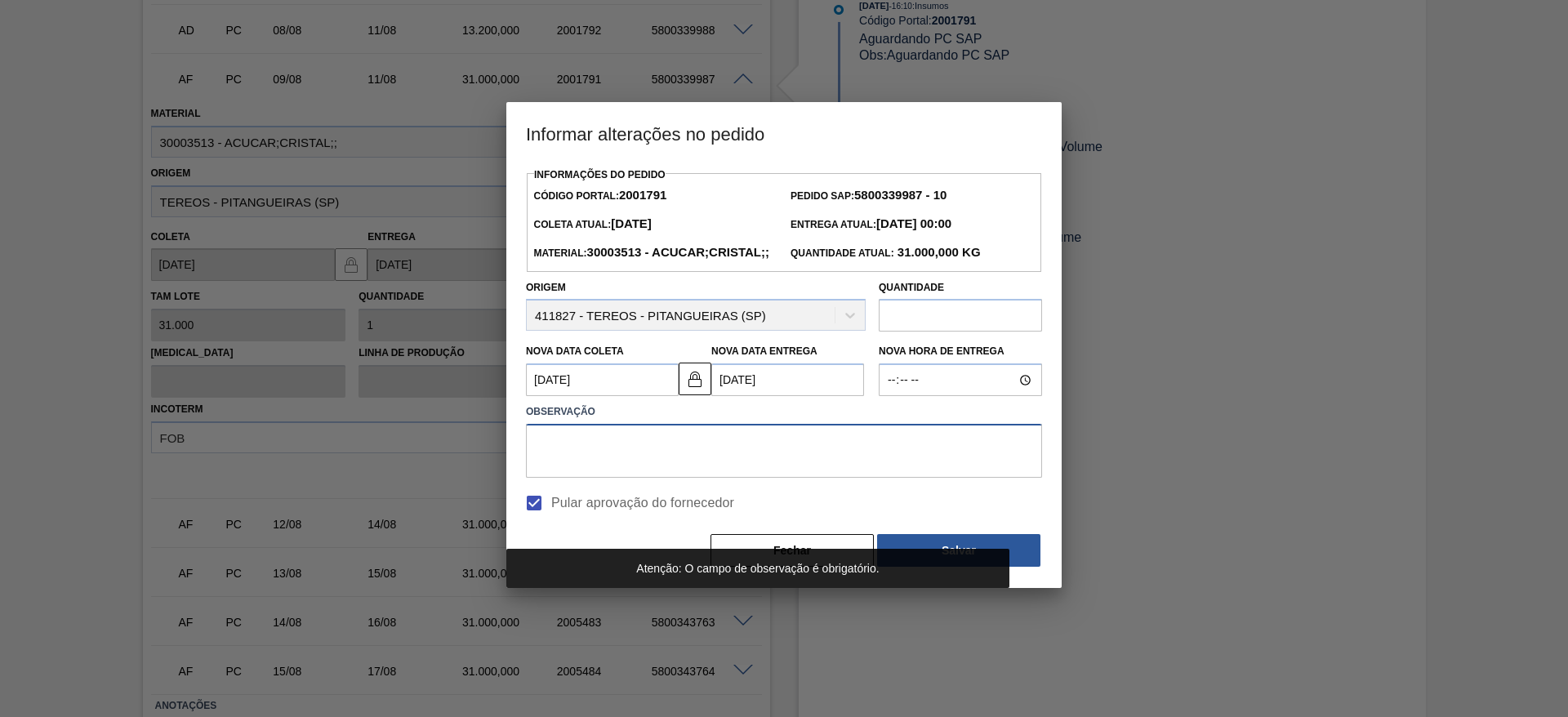
click at [830, 478] on textarea at bounding box center [784, 450] width 516 height 54
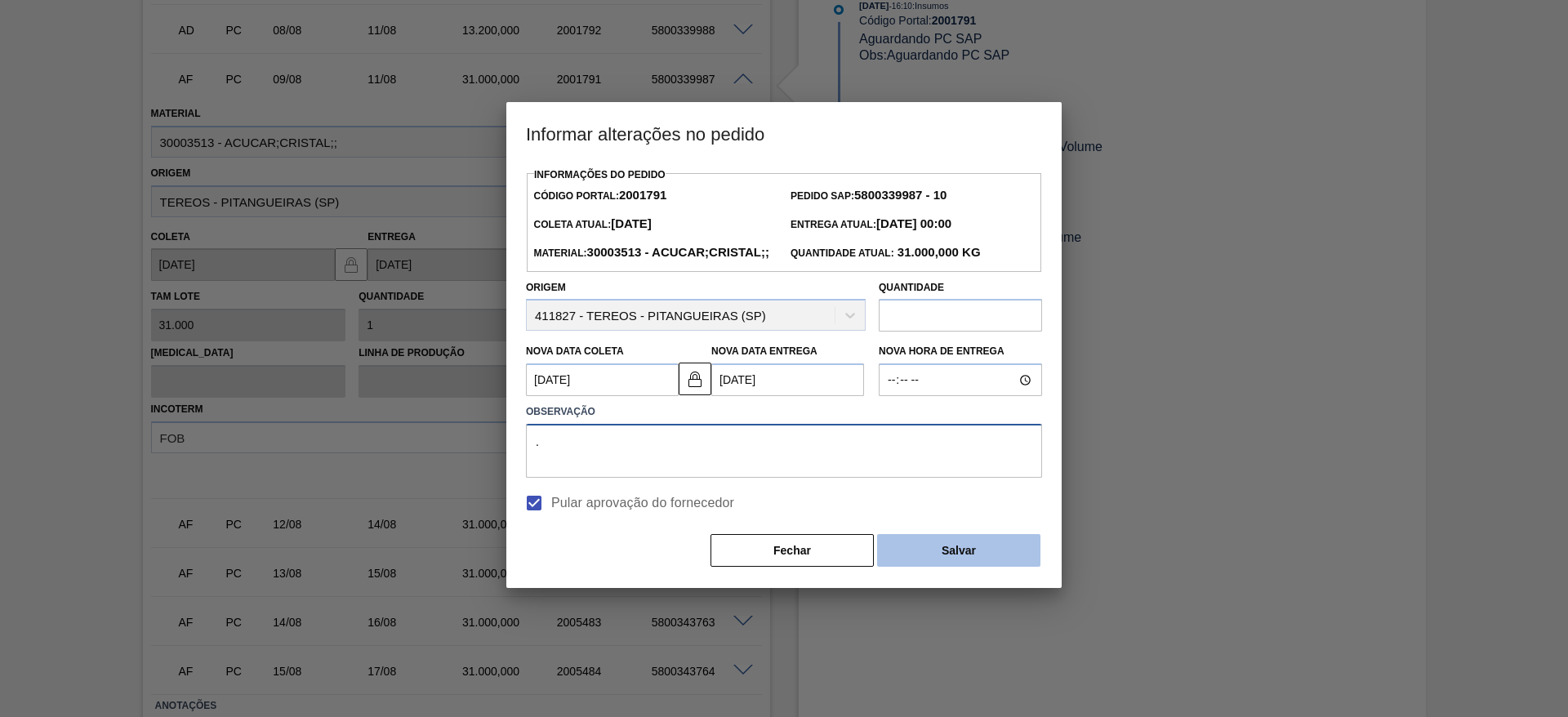
type textarea "."
click at [959, 567] on button "Salvar" at bounding box center [959, 550] width 164 height 33
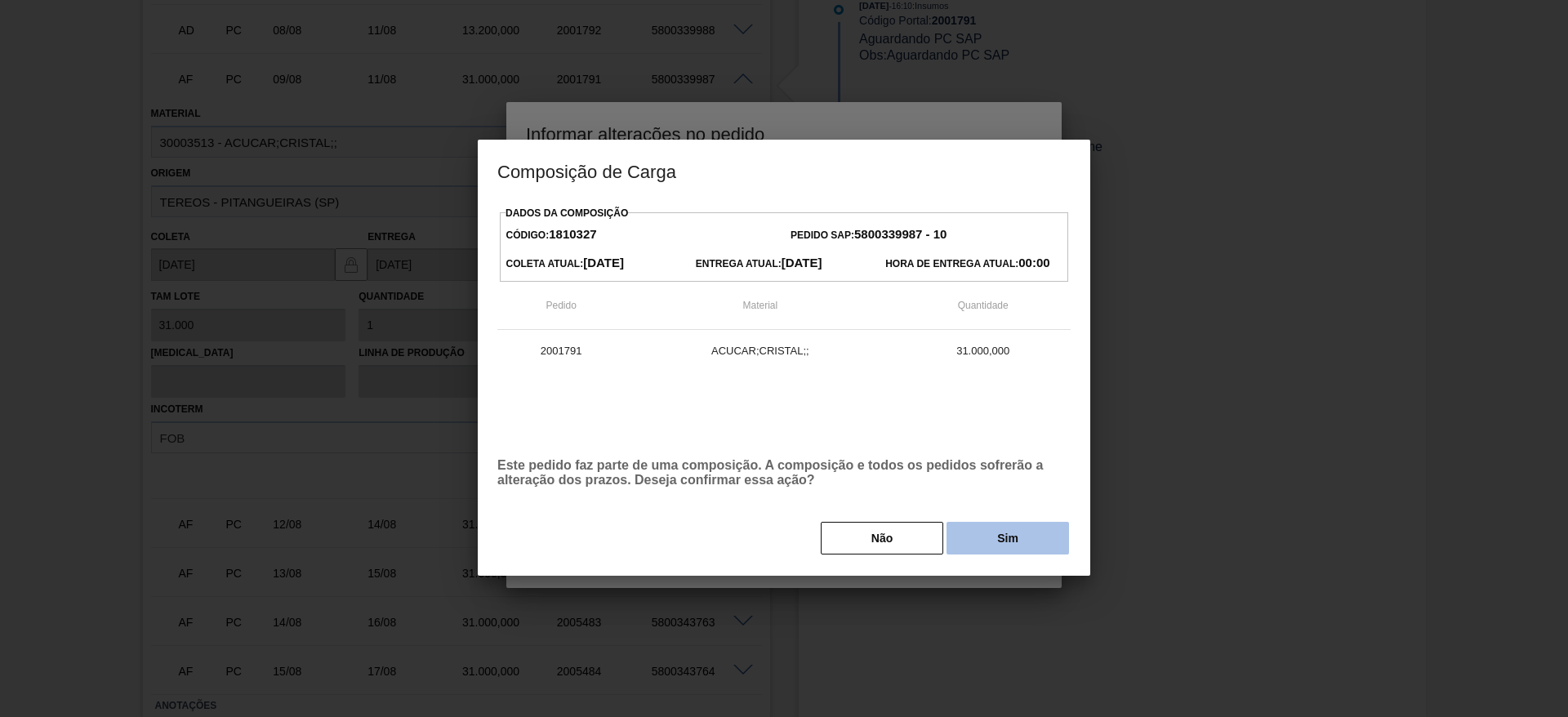
click at [994, 547] on button "Sim" at bounding box center [1007, 538] width 123 height 33
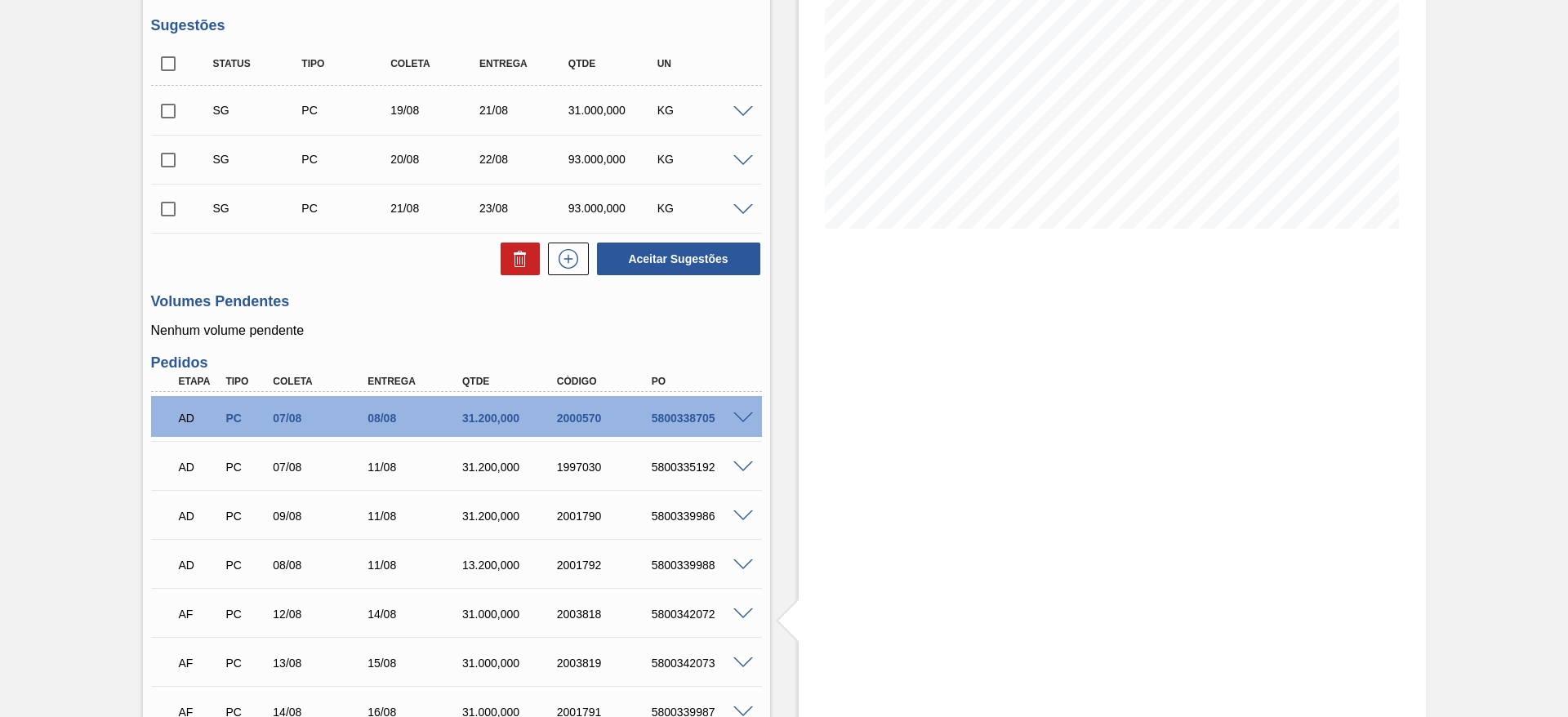
scroll to position [220, 0]
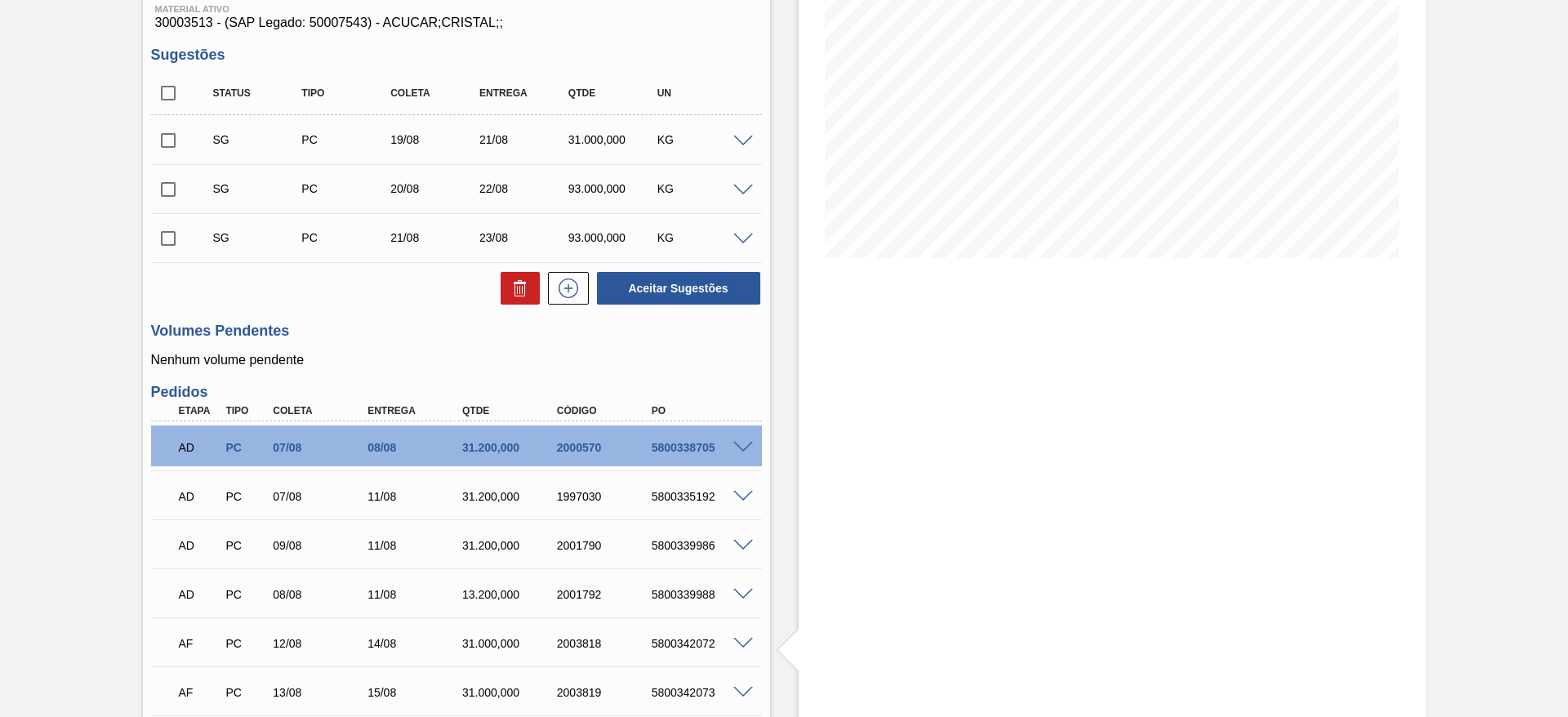
click at [743, 129] on div "SG PC 19/08 21/08 31.000,000 KG" at bounding box center [456, 140] width 611 height 41
click at [743, 138] on span at bounding box center [743, 141] width 19 height 13
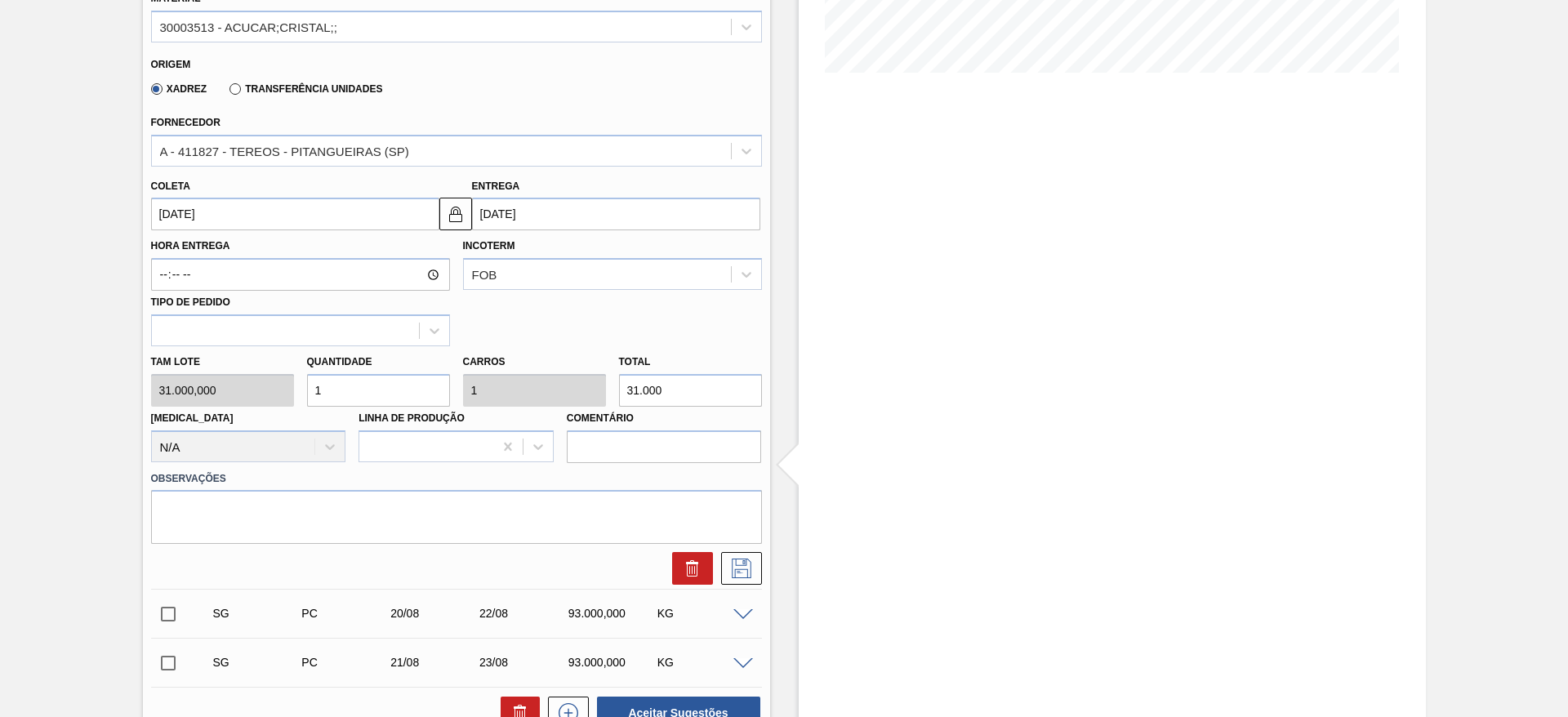
scroll to position [411, 0]
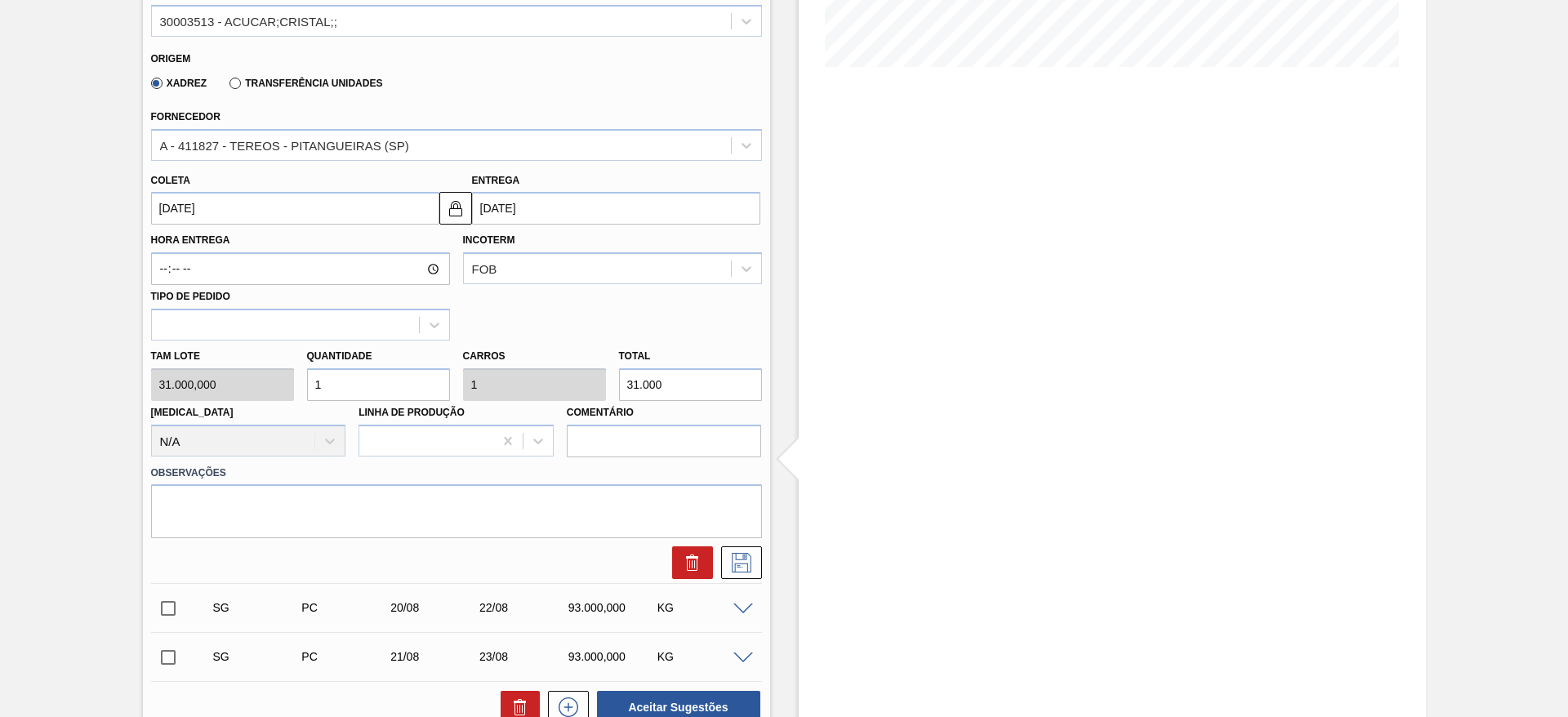
click at [321, 387] on input "1" at bounding box center [378, 384] width 143 height 33
type input "2"
type input "62.000"
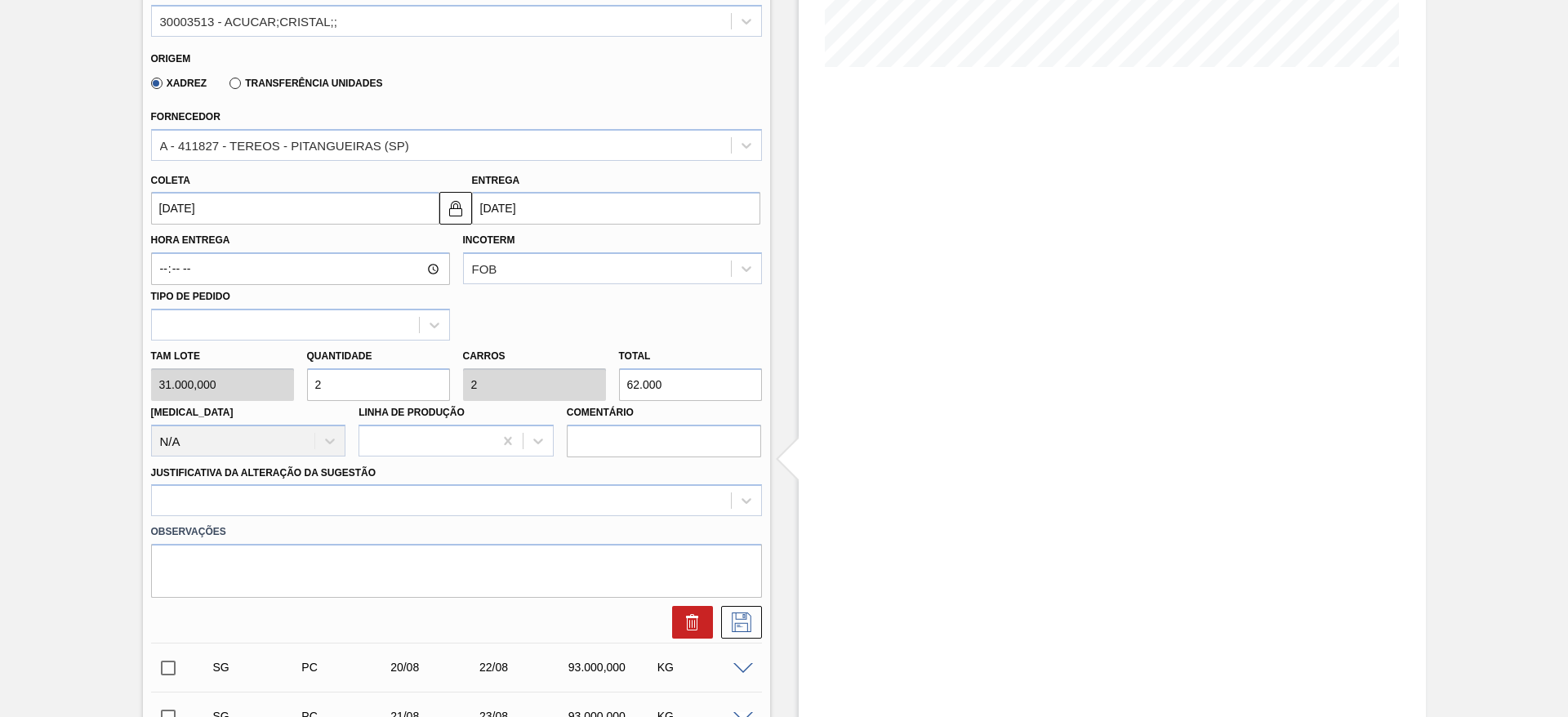
click at [321, 387] on input "2" at bounding box center [378, 384] width 143 height 33
type input "2"
click at [197, 204] on input "[DATE]" at bounding box center [295, 208] width 288 height 33
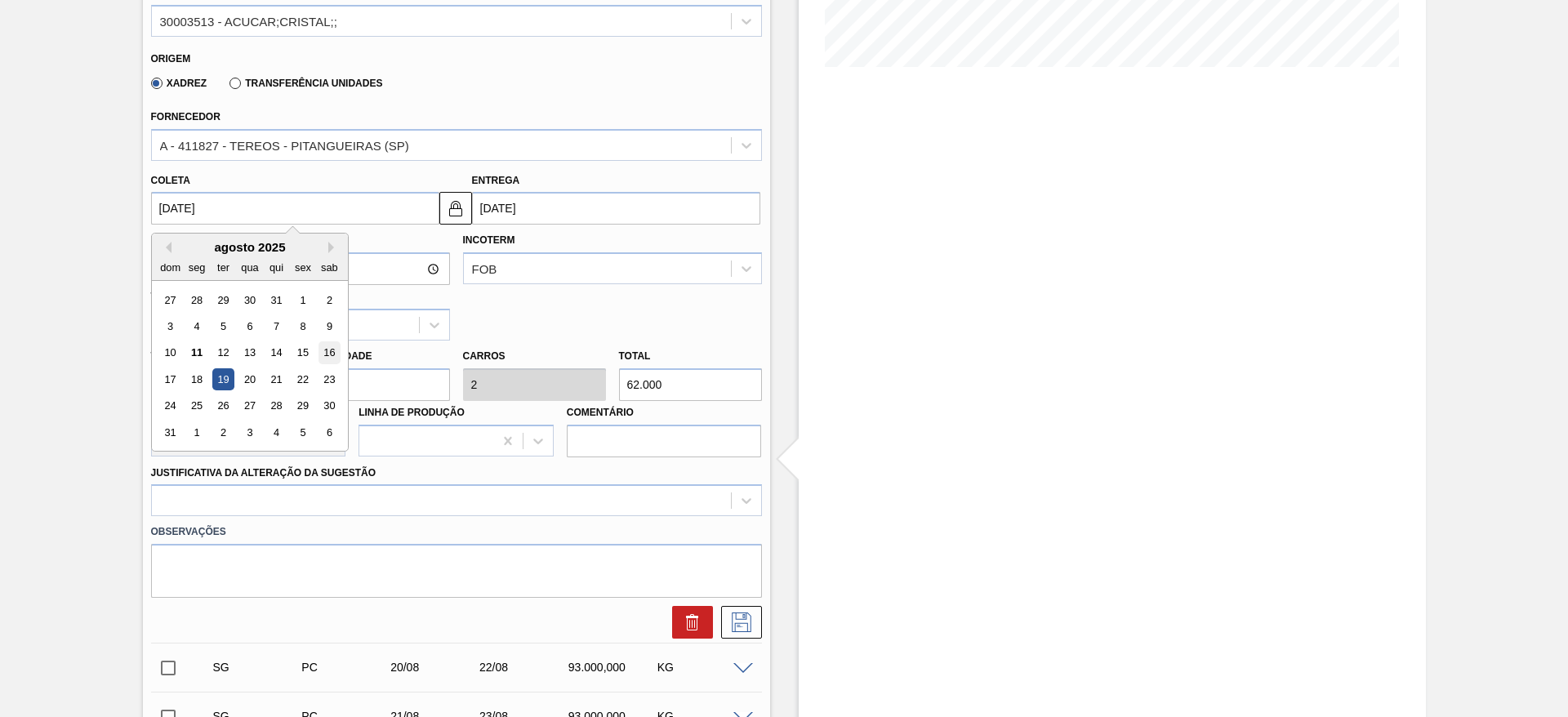
click at [320, 353] on div "16" at bounding box center [328, 353] width 22 height 22
type input "[DATE]"
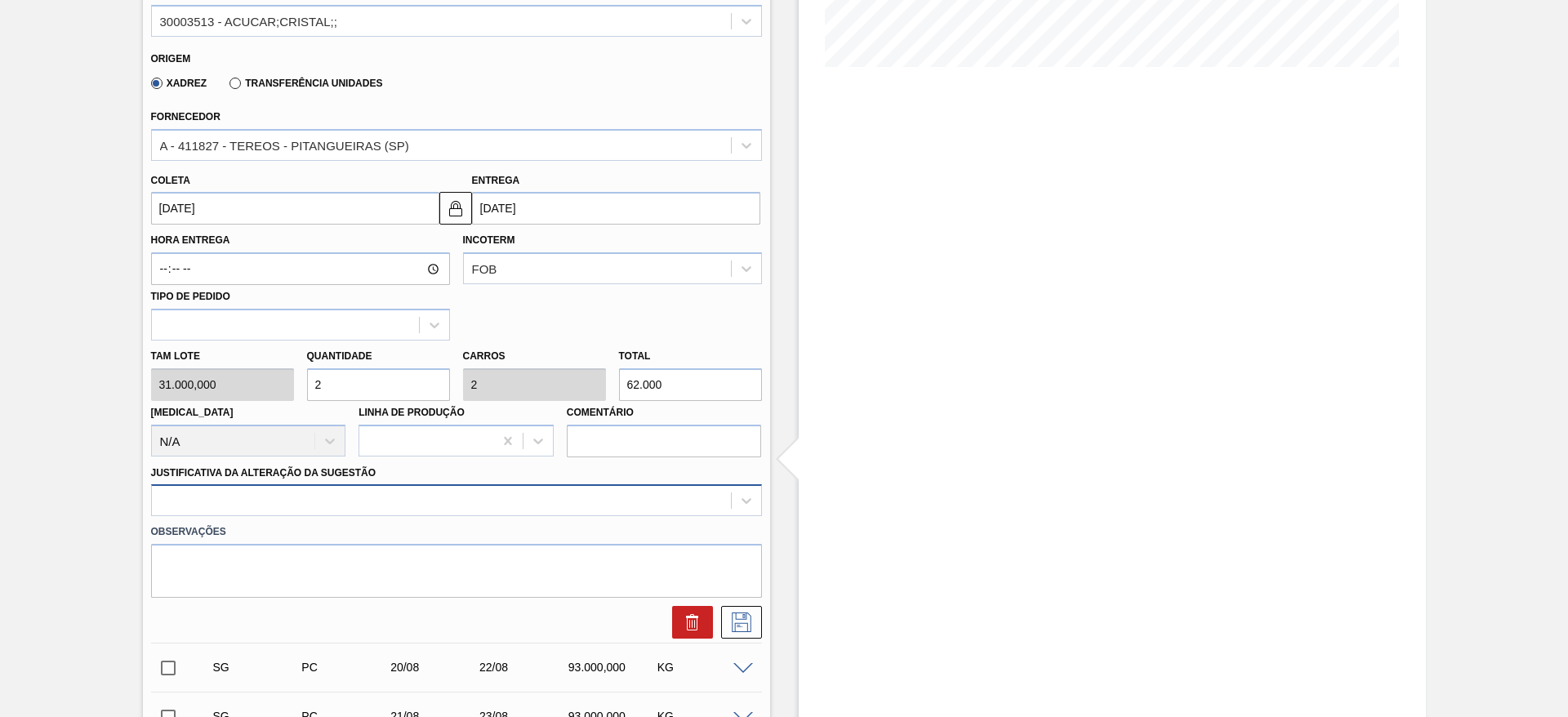
scroll to position [468, 0]
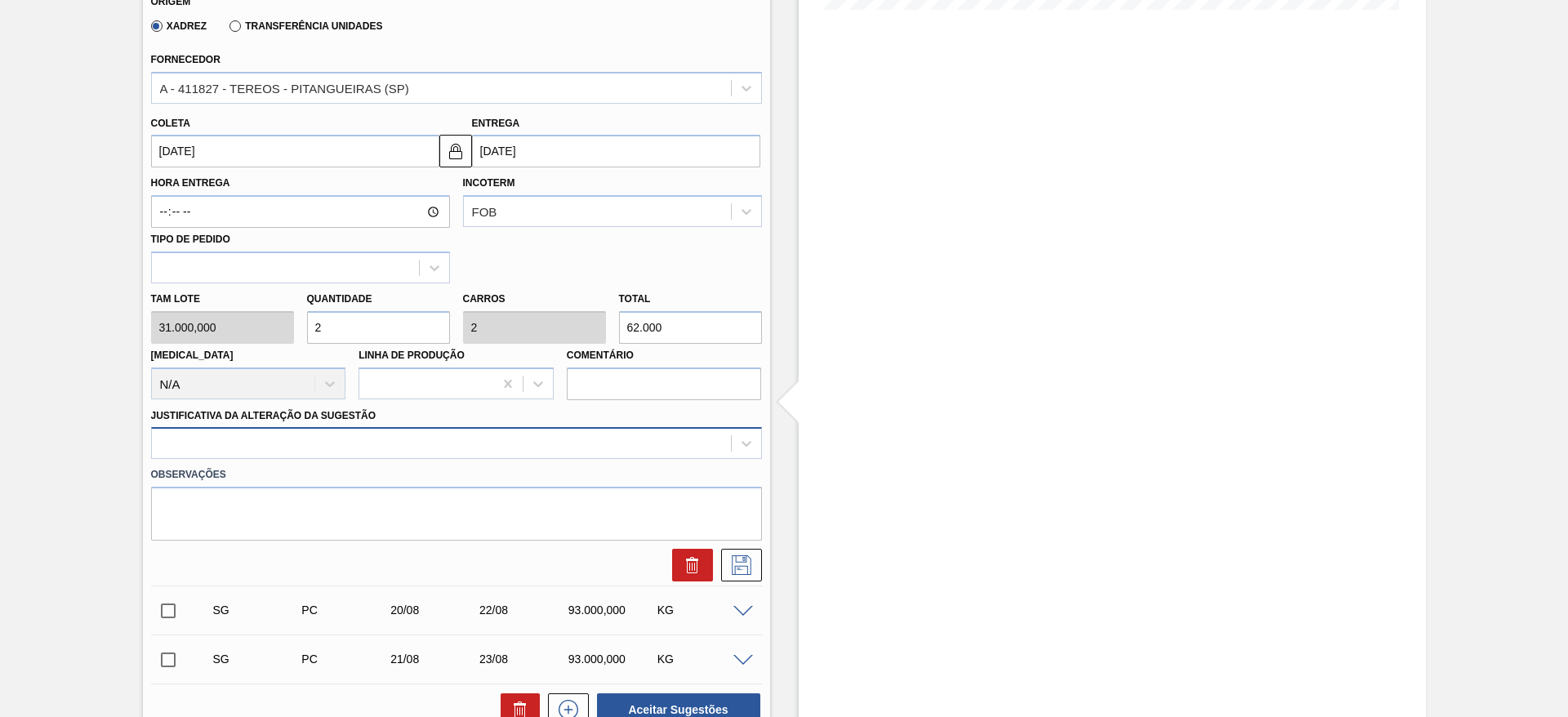
click at [569, 459] on div at bounding box center [456, 443] width 611 height 32
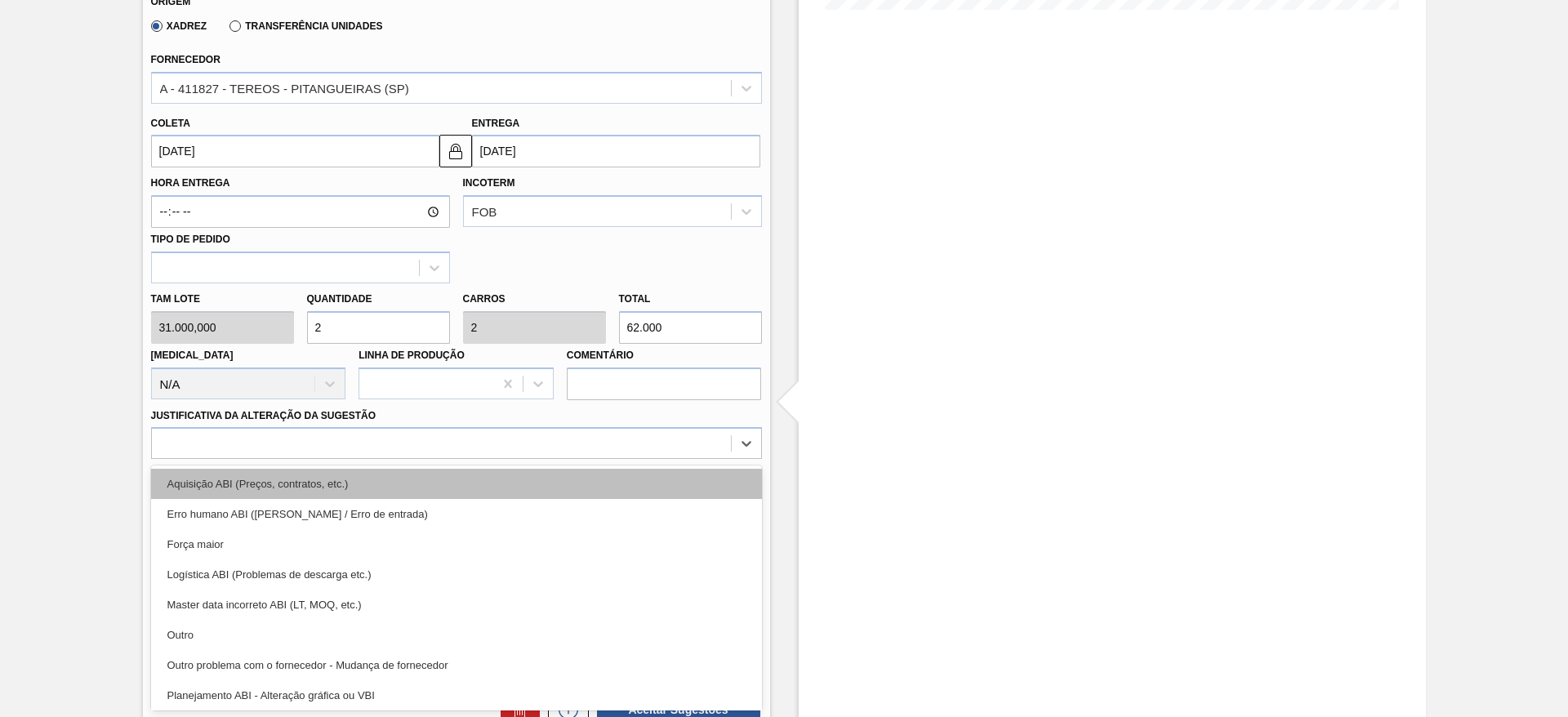
click at [592, 478] on div "Aquisição ABI (Preços, contratos, etc.)" at bounding box center [456, 484] width 611 height 30
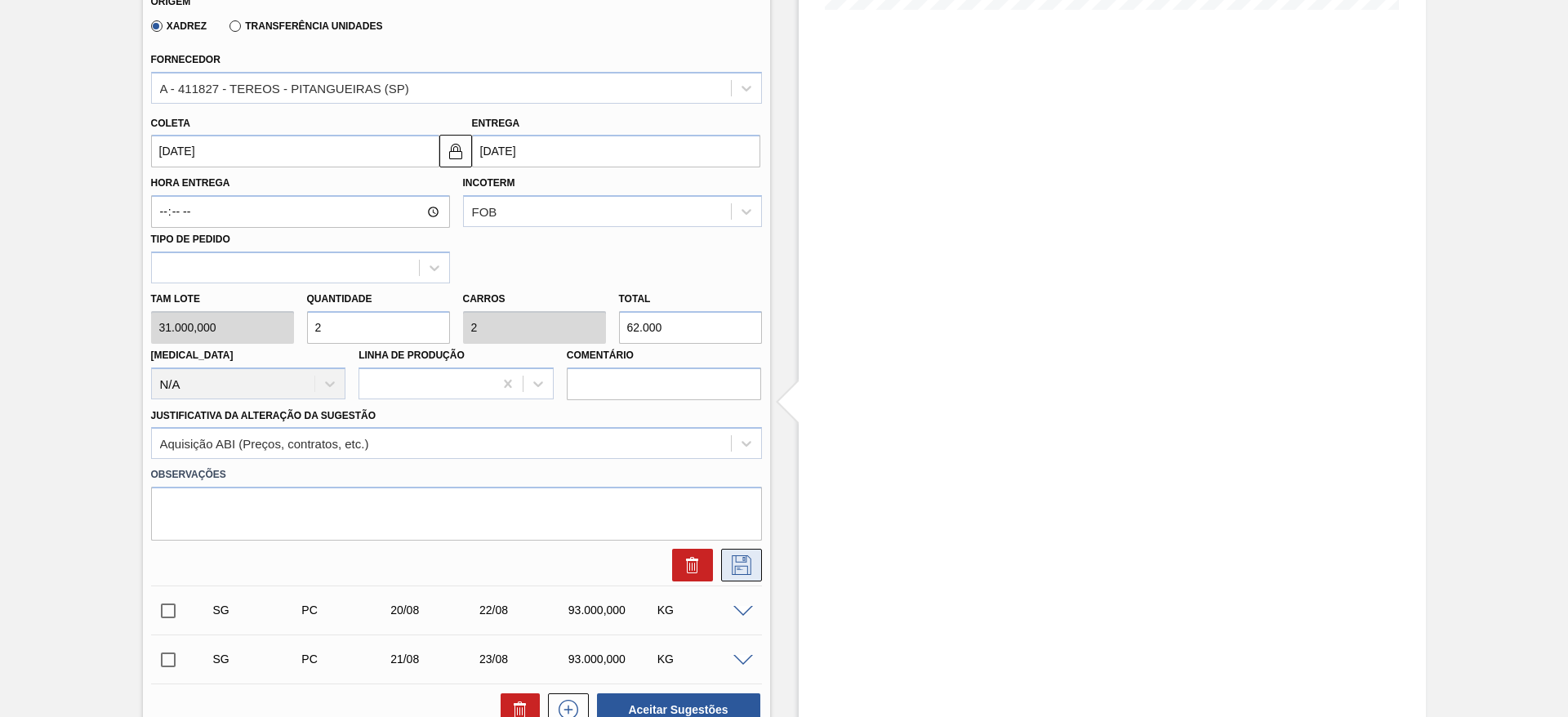
click at [745, 569] on icon at bounding box center [741, 565] width 26 height 19
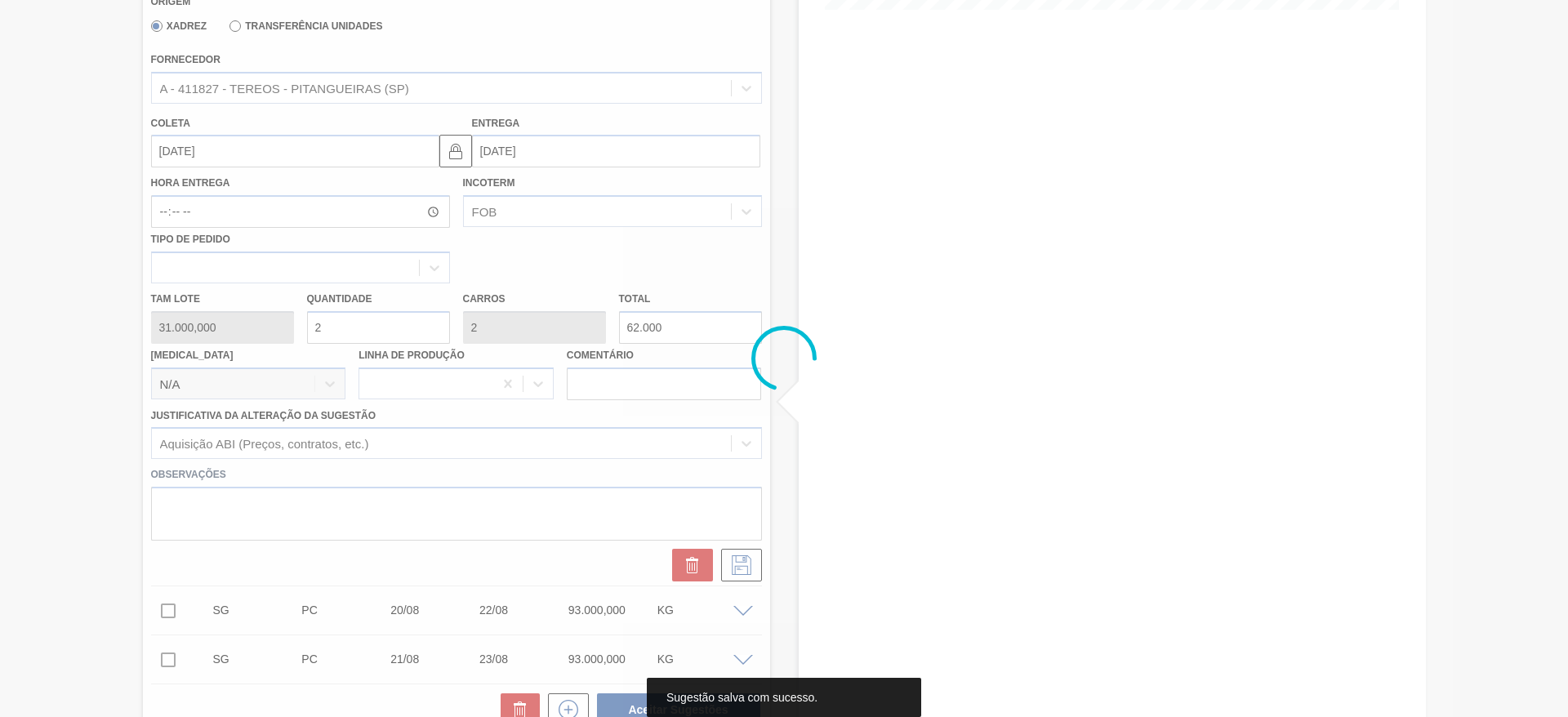
scroll to position [0, 0]
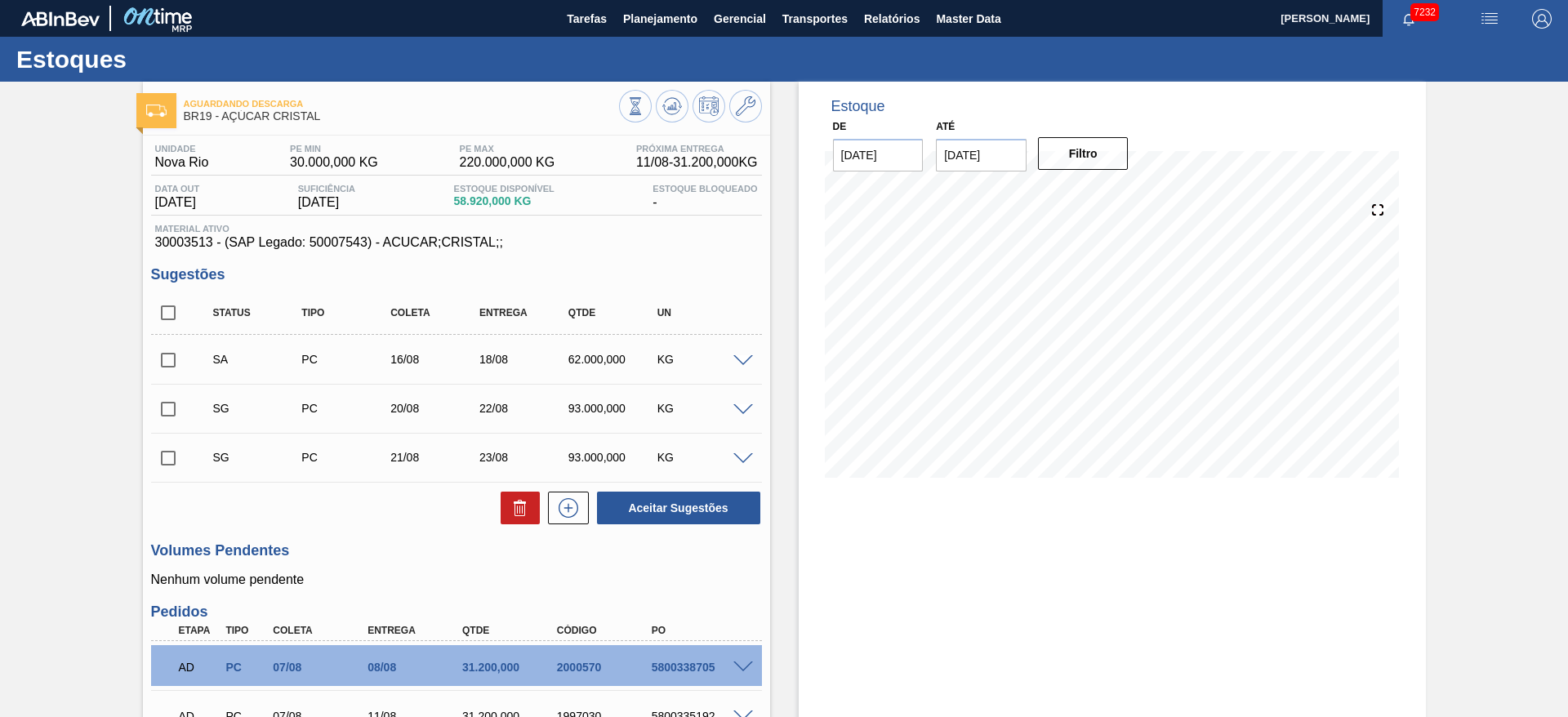
click at [733, 407] on span at bounding box center [743, 410] width 19 height 13
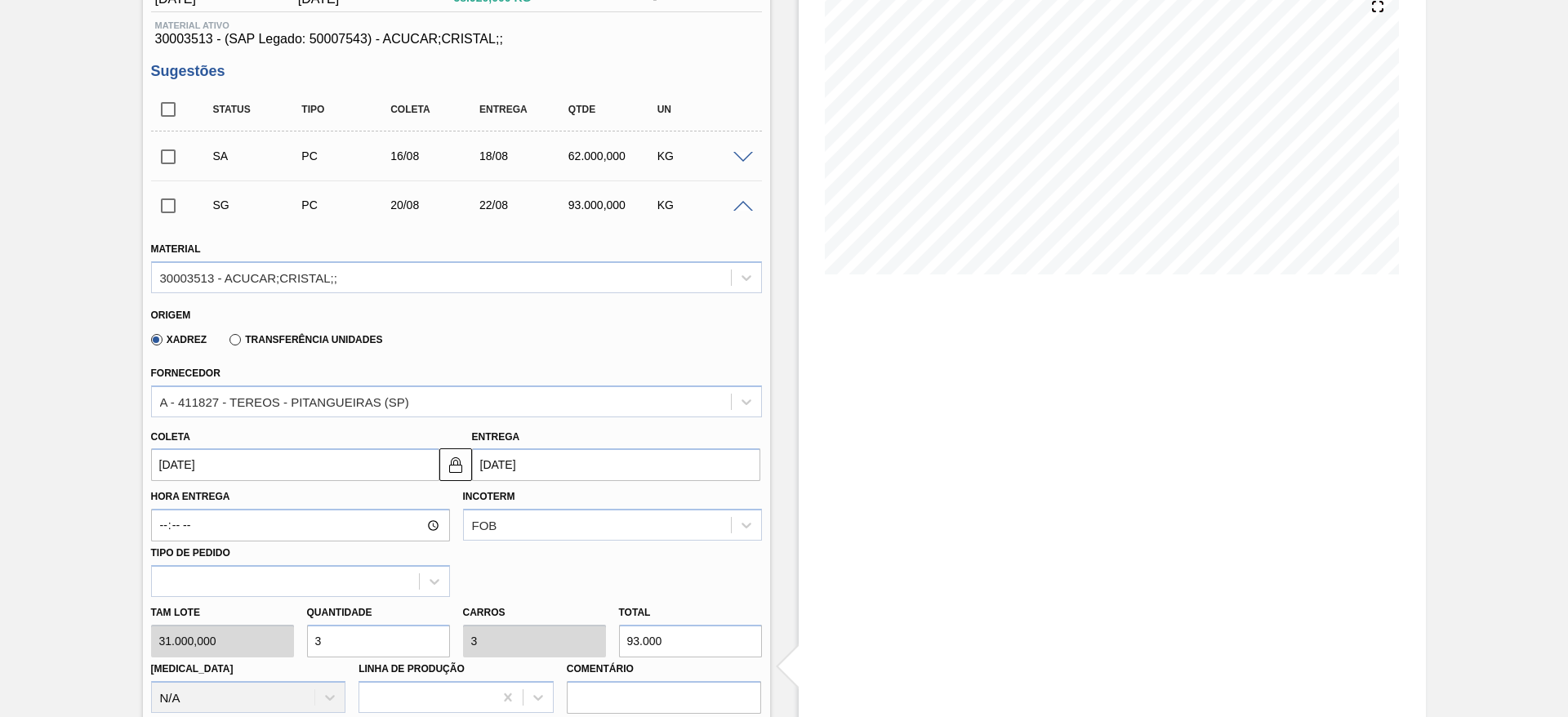
scroll to position [211, 0]
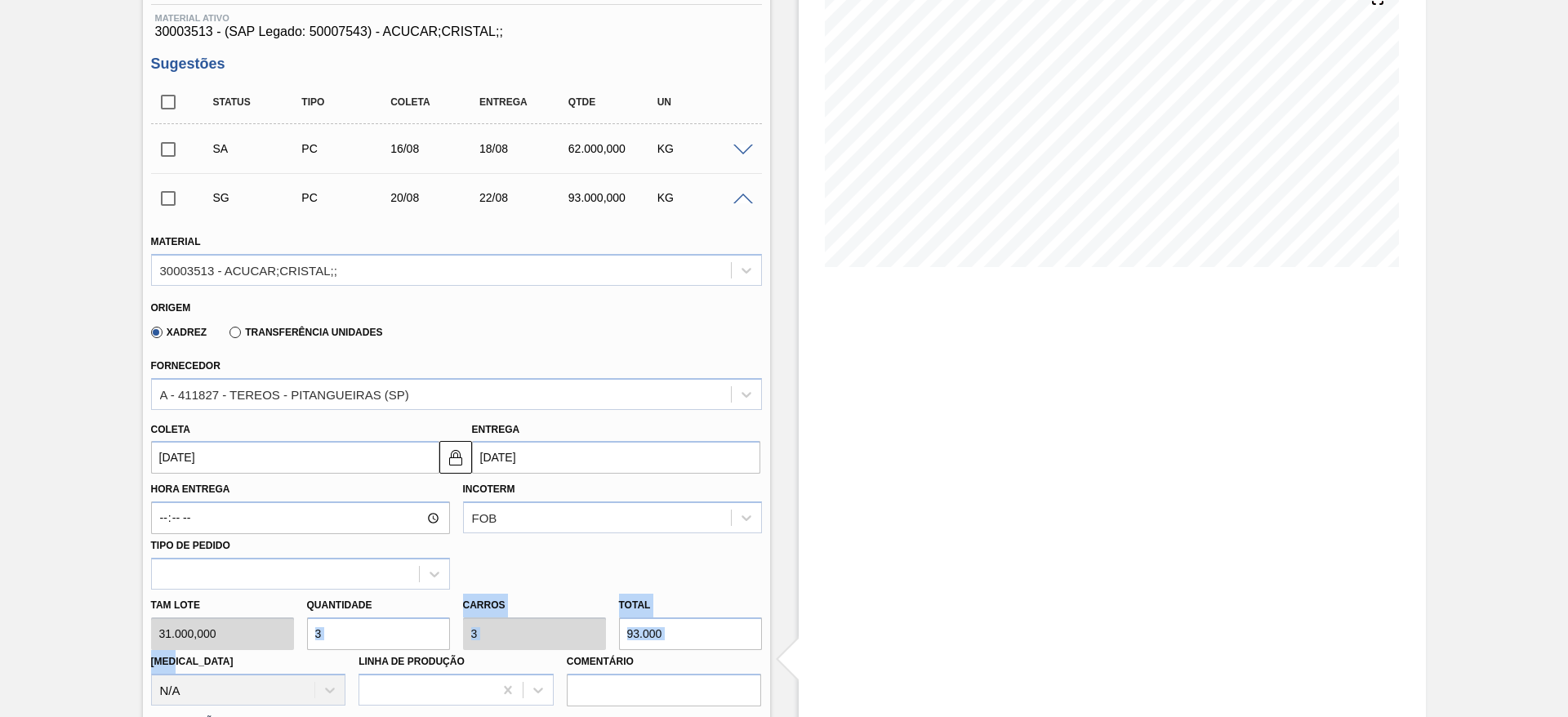
drag, startPoint x: 326, startPoint y: 652, endPoint x: 341, endPoint y: 630, distance: 26.6
click at [341, 630] on div "Tam lote 31.000,000 Quantidade 3 Carros 3 Total 93.000 [MEDICAL_DATA] N/A Linha…" at bounding box center [456, 648] width 624 height 117
click at [341, 630] on input "3" at bounding box center [378, 633] width 143 height 33
type input "2"
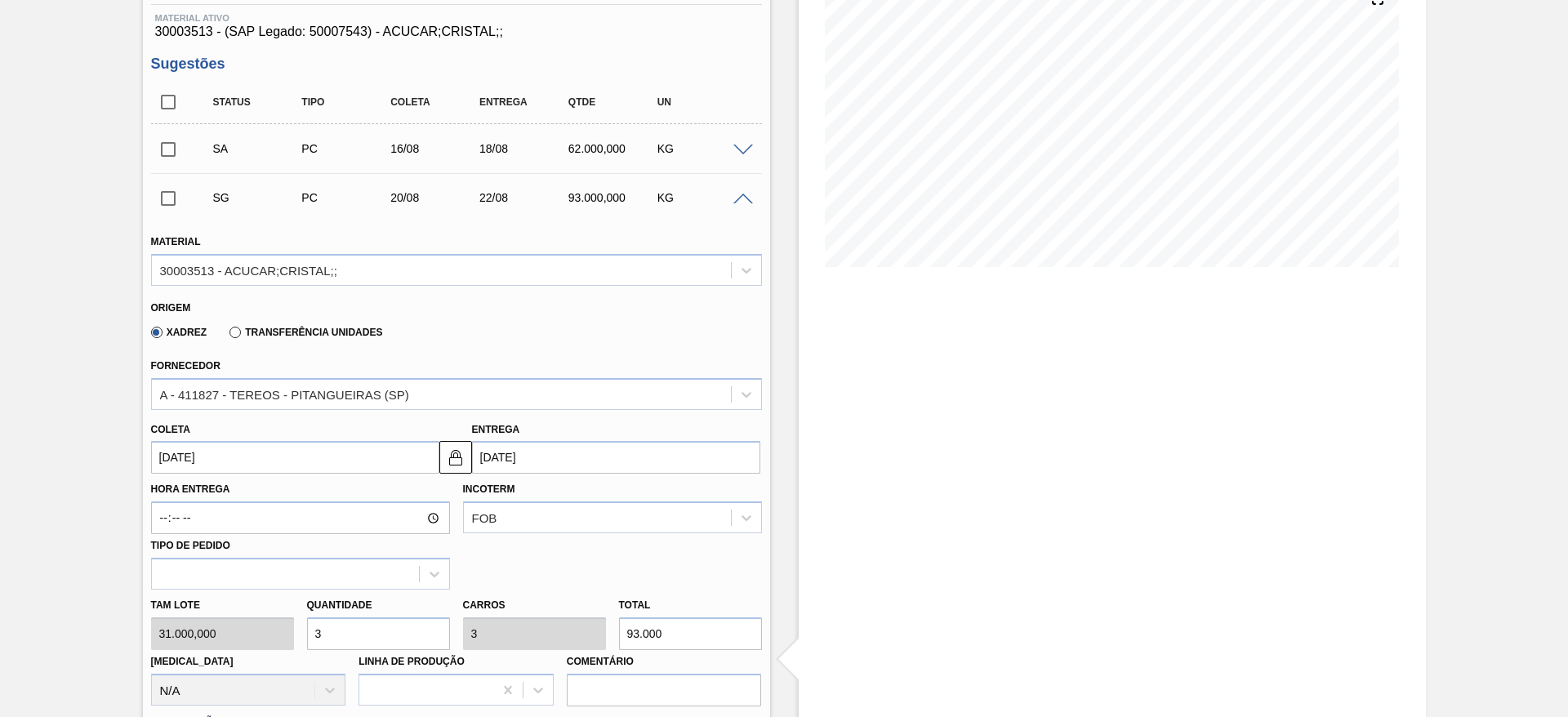
type input "62.000"
click at [341, 630] on input "2" at bounding box center [378, 633] width 143 height 33
type input "2"
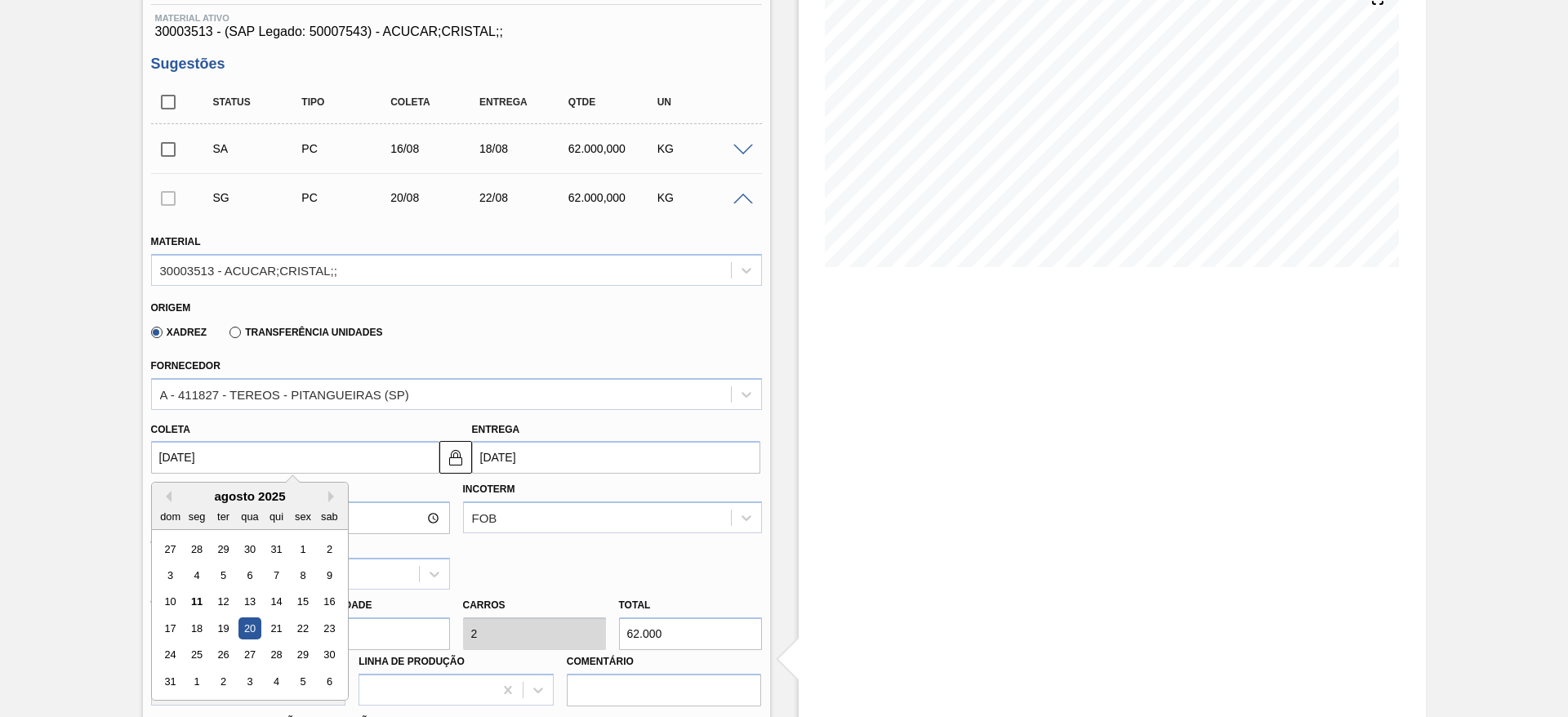
click at [201, 457] on input "20/08/2025" at bounding box center [295, 457] width 288 height 33
click at [191, 631] on div "18" at bounding box center [196, 628] width 22 height 22
type input "18/08/2025"
type input "20/08/2025"
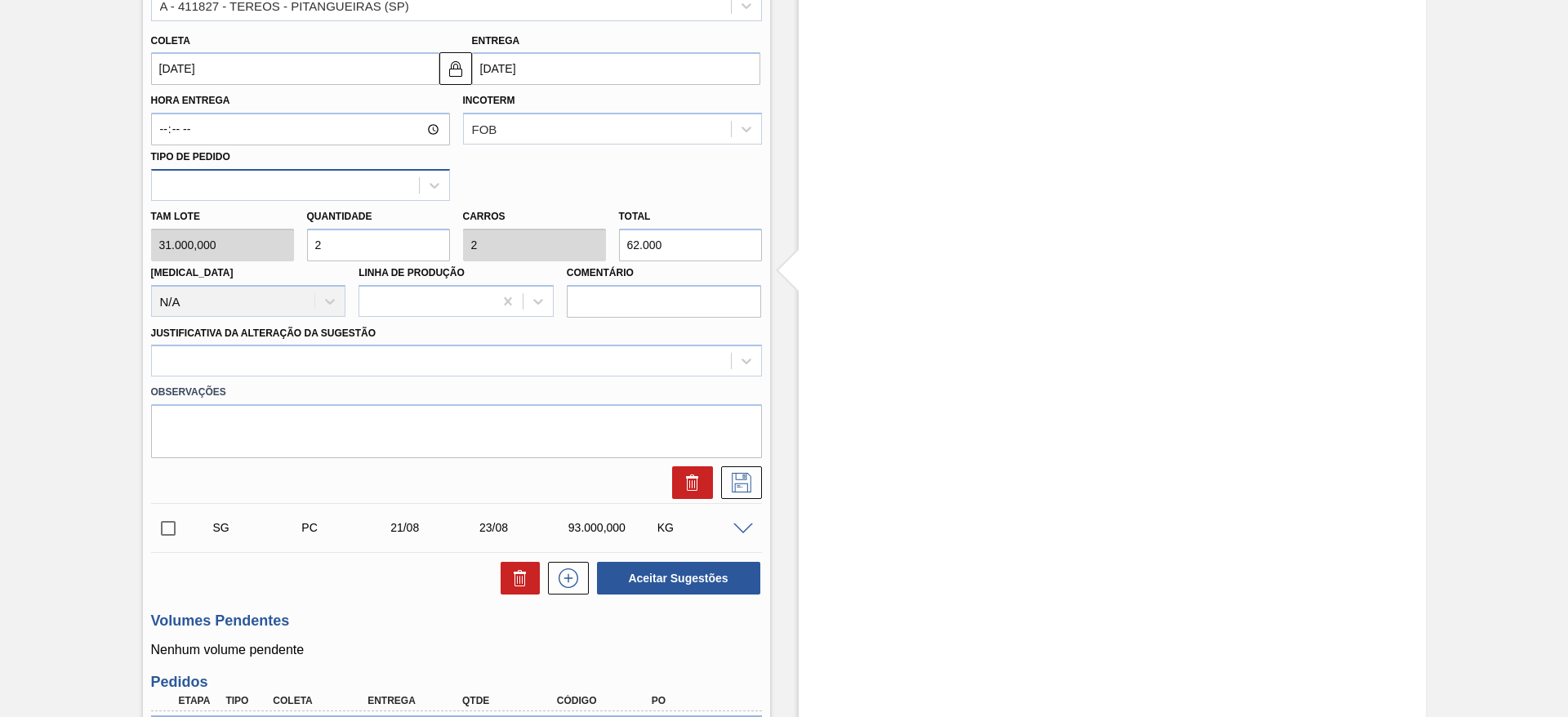
scroll to position [601, 0]
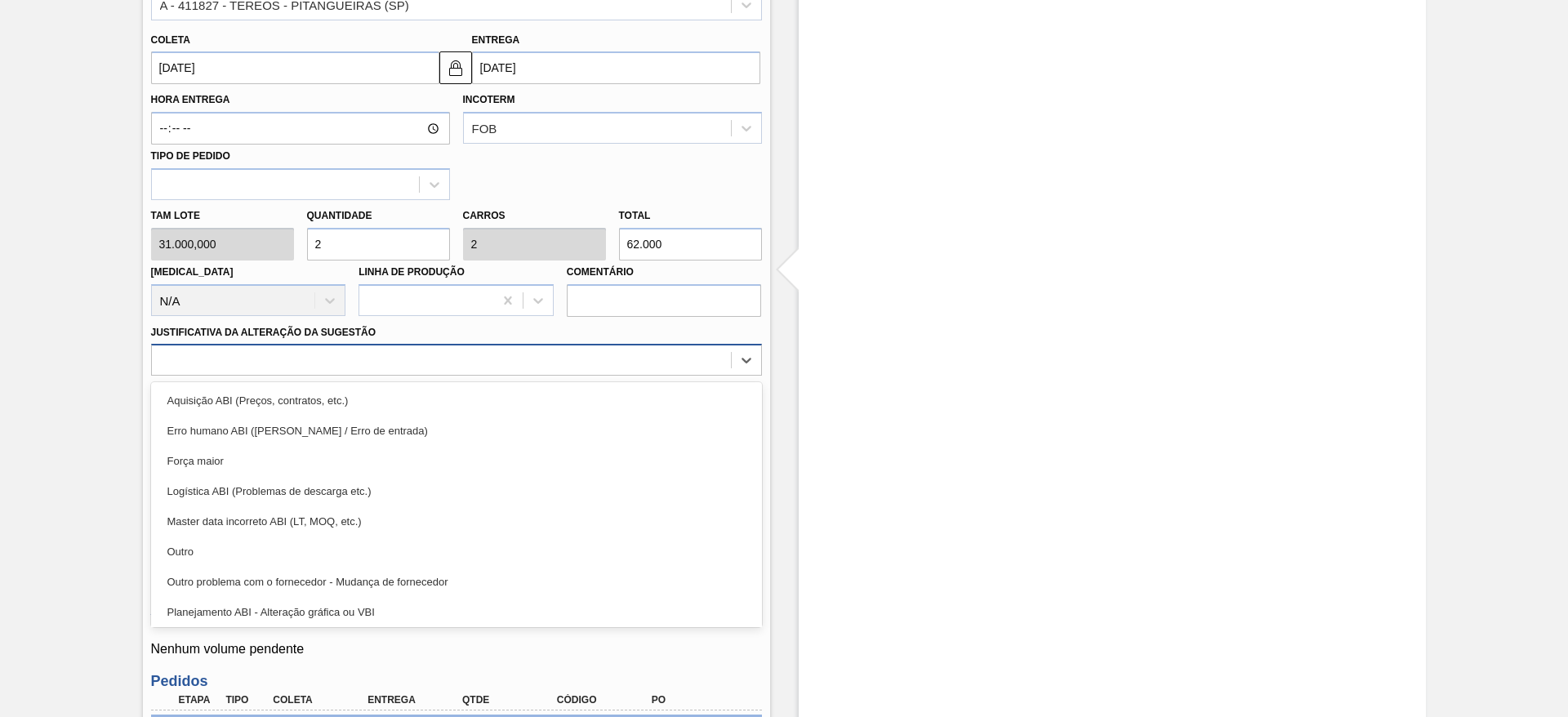
click at [653, 364] on div at bounding box center [441, 360] width 579 height 23
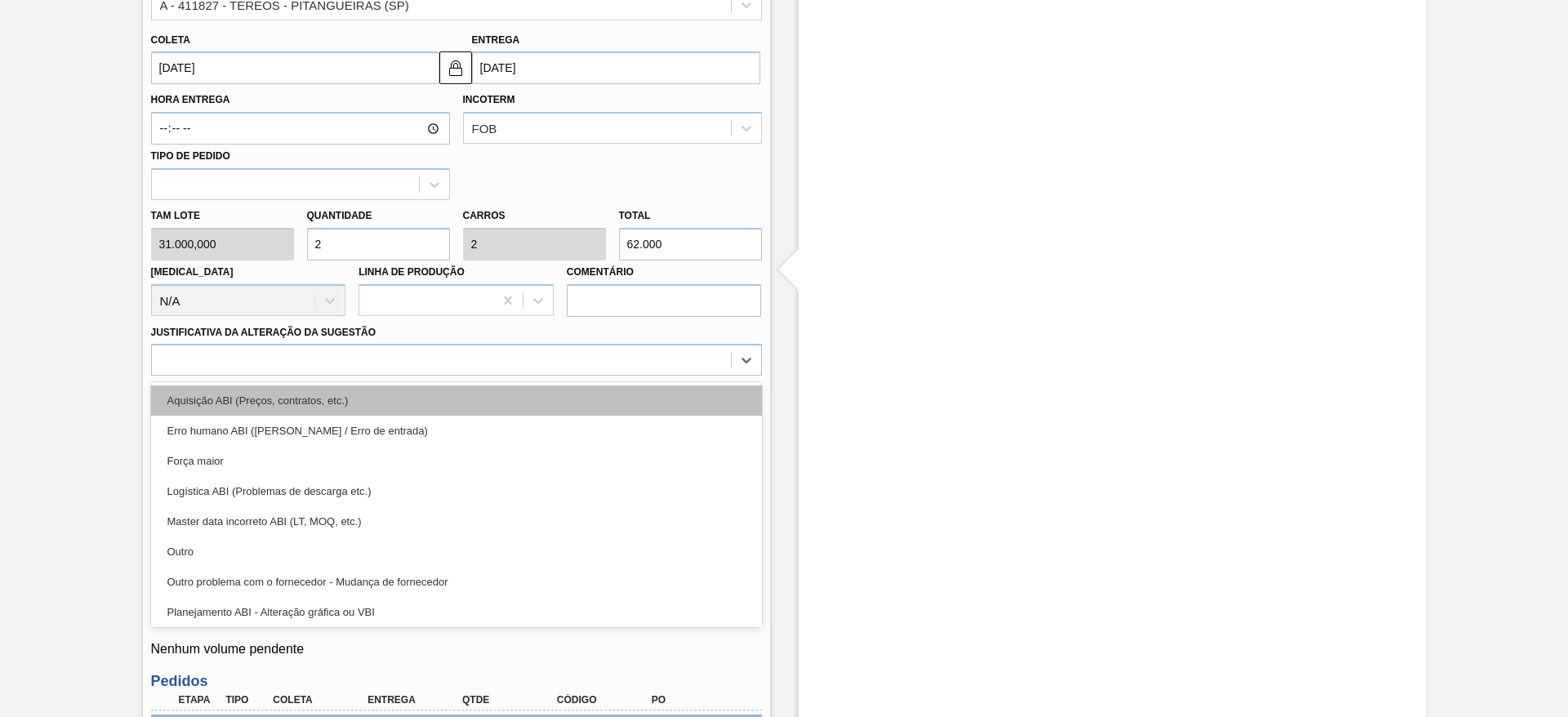
click at [653, 395] on div "Aquisição ABI (Preços, contratos, etc.)" at bounding box center [456, 400] width 611 height 30
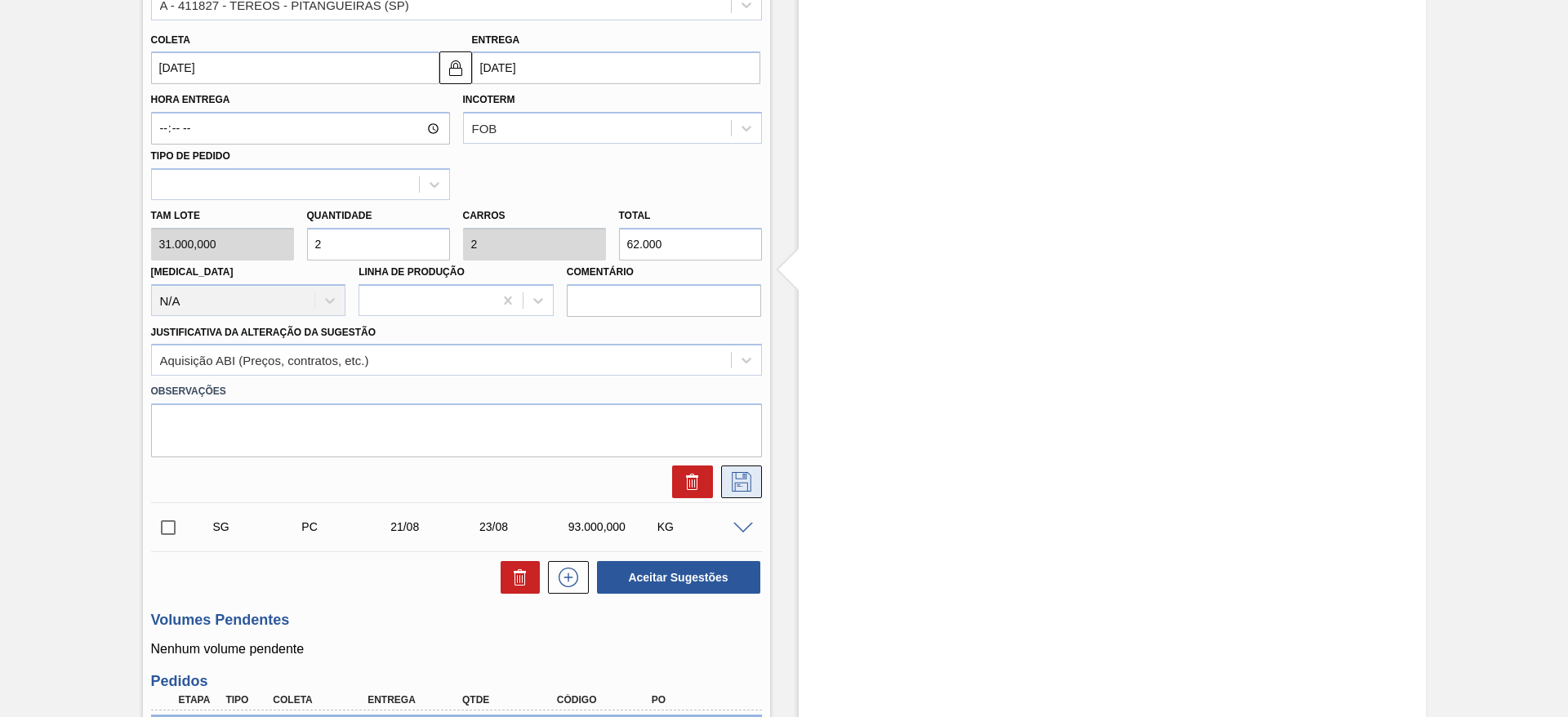
click at [738, 495] on button at bounding box center [741, 481] width 41 height 33
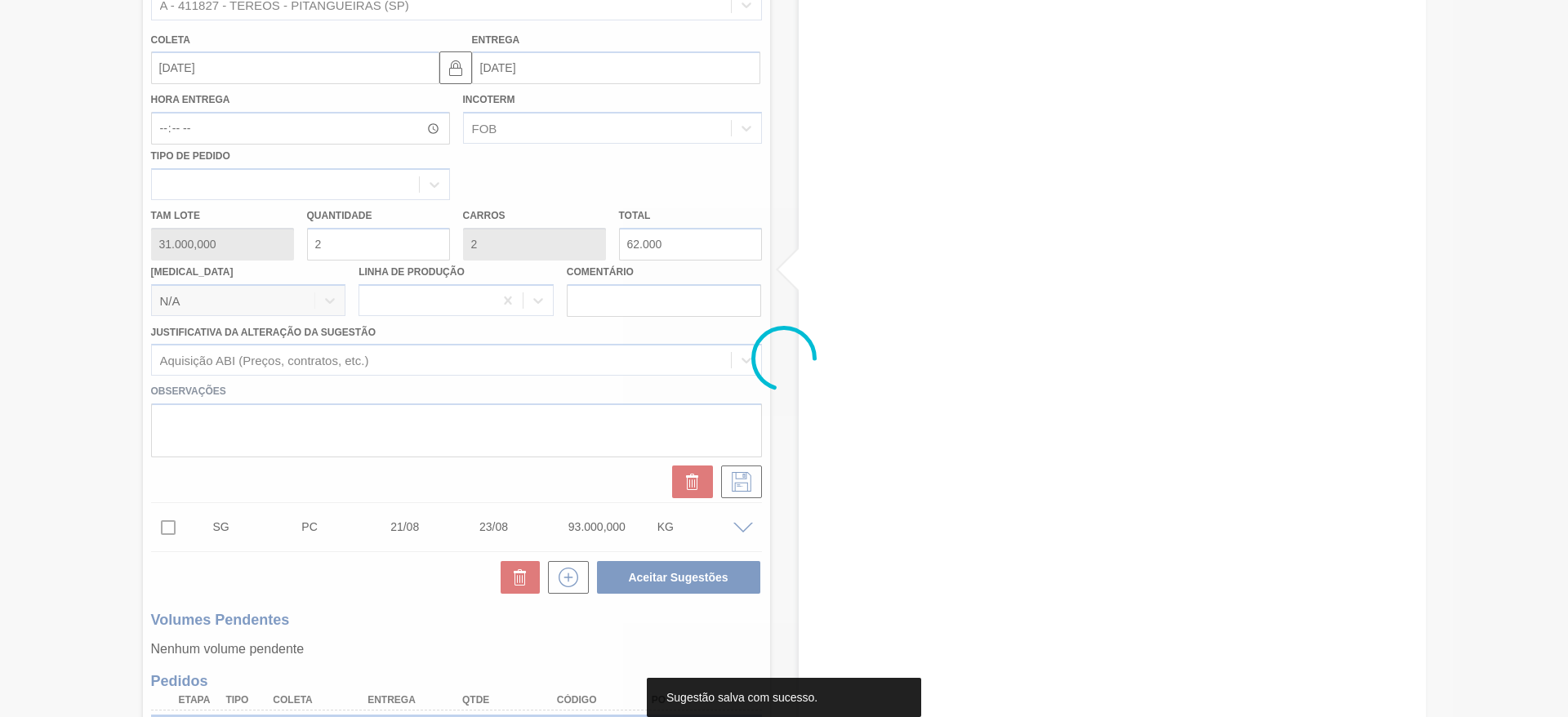
scroll to position [0, 0]
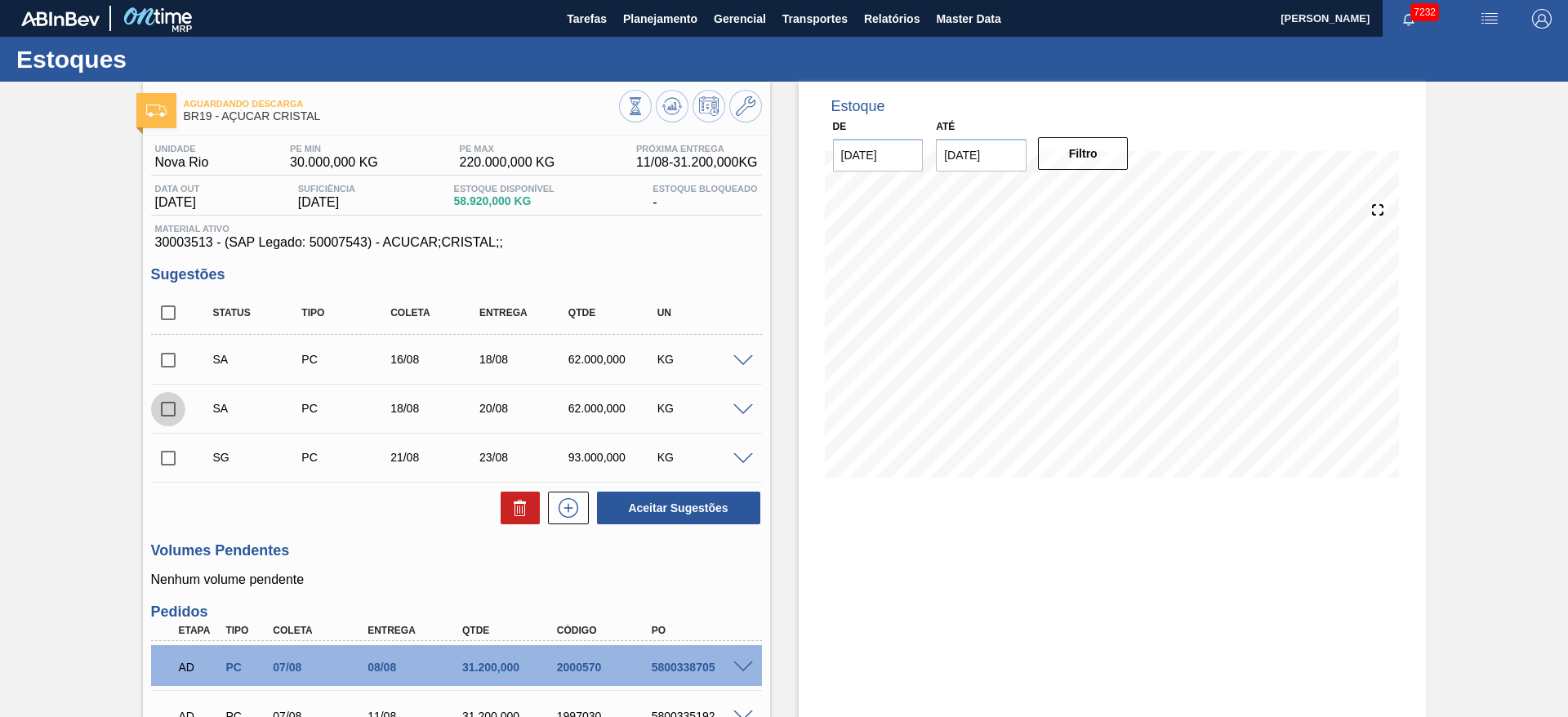
click at [170, 407] on input "checkbox" at bounding box center [168, 409] width 34 height 34
checkbox input "true"
click at [175, 358] on input "checkbox" at bounding box center [168, 360] width 34 height 34
click at [655, 506] on button "Aceitar Sugestões" at bounding box center [679, 508] width 164 height 33
checkbox input "false"
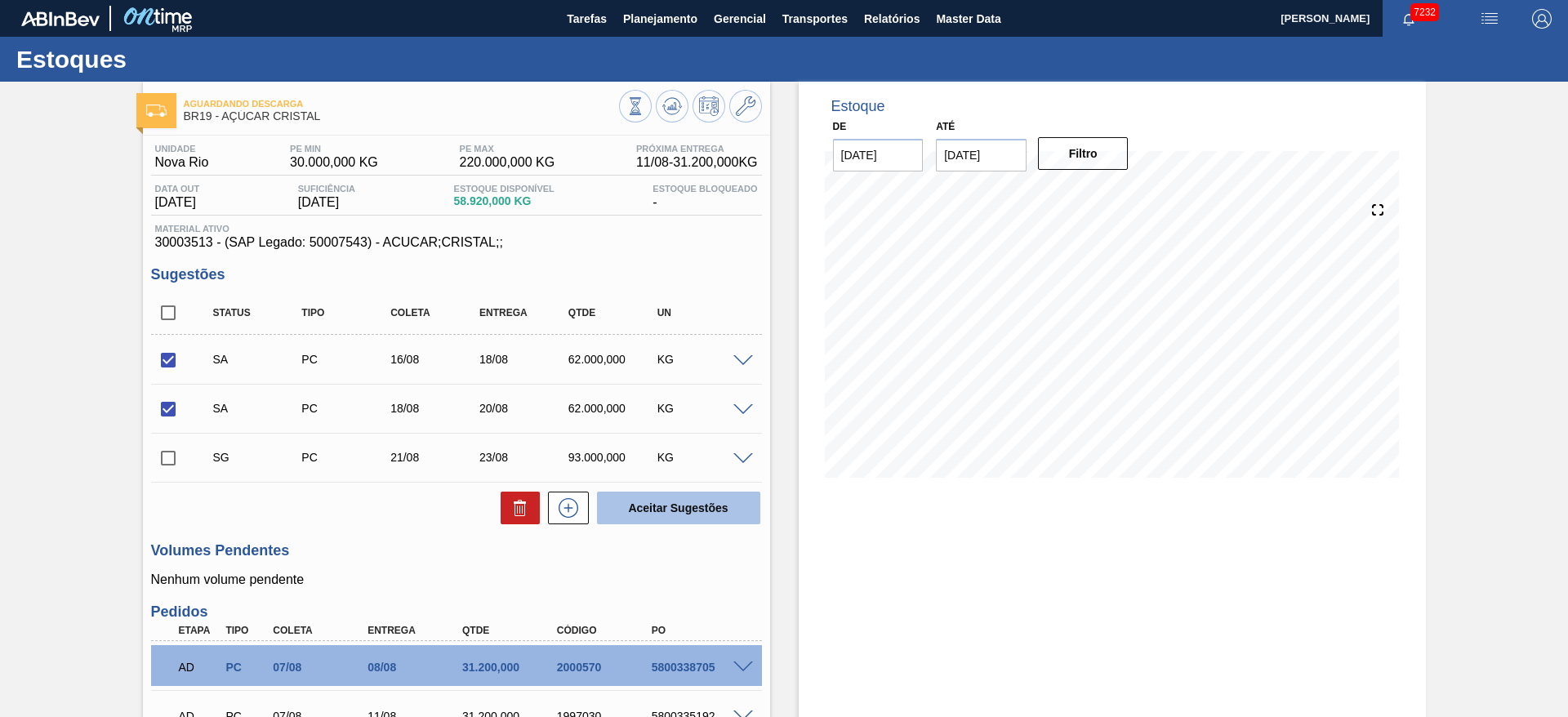
checkbox input "false"
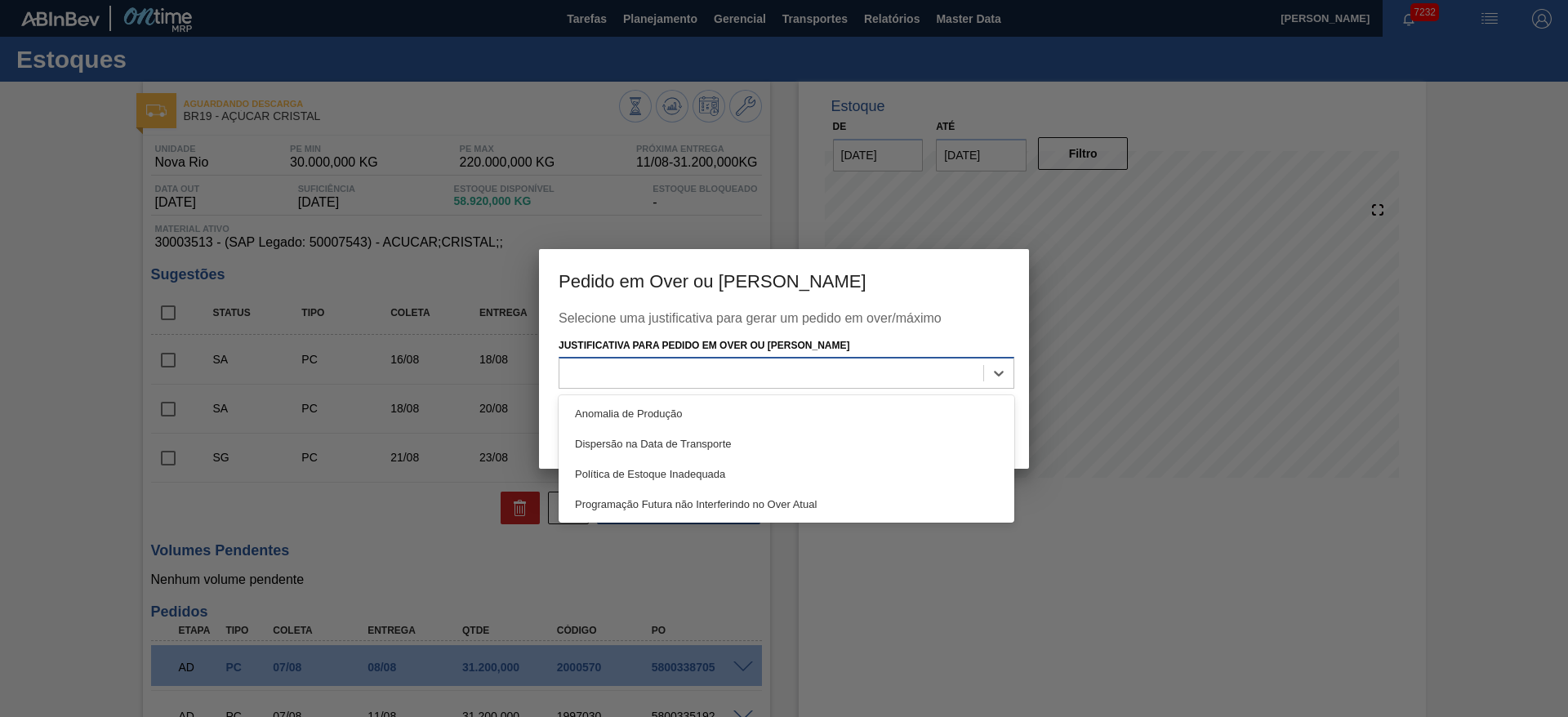
click at [796, 357] on div at bounding box center [787, 373] width 456 height 32
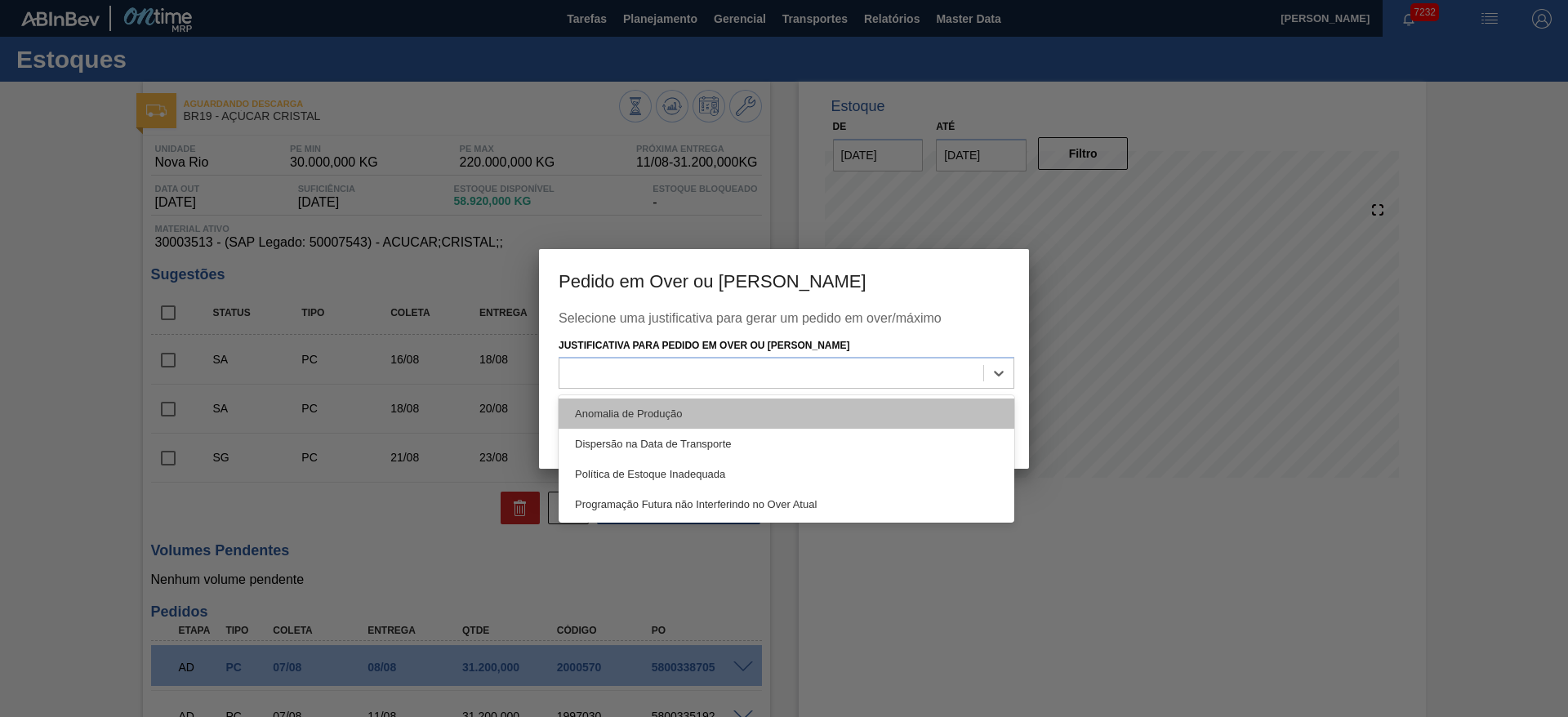
click at [821, 412] on div "Anomalia de Produção" at bounding box center [787, 414] width 456 height 30
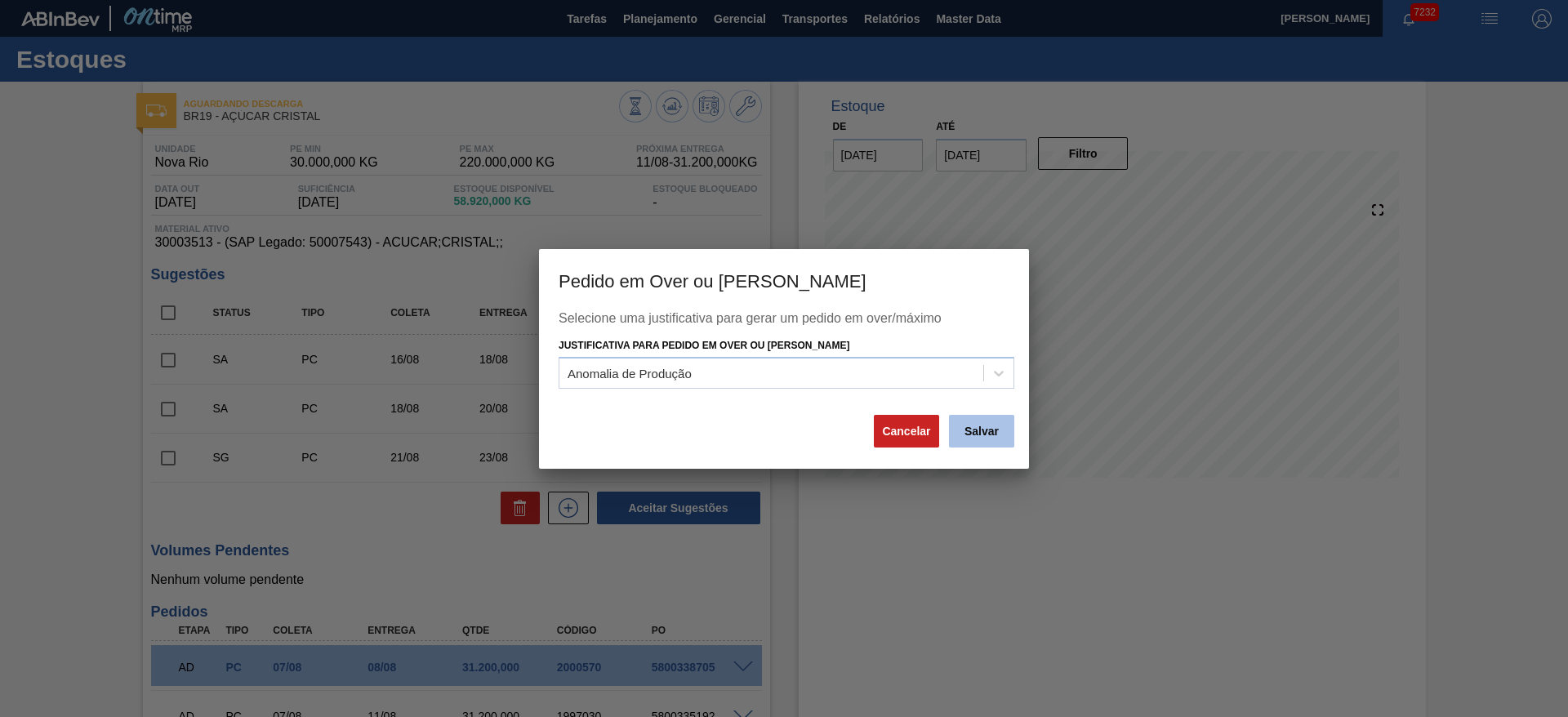
click at [981, 418] on button "Salvar" at bounding box center [982, 431] width 65 height 33
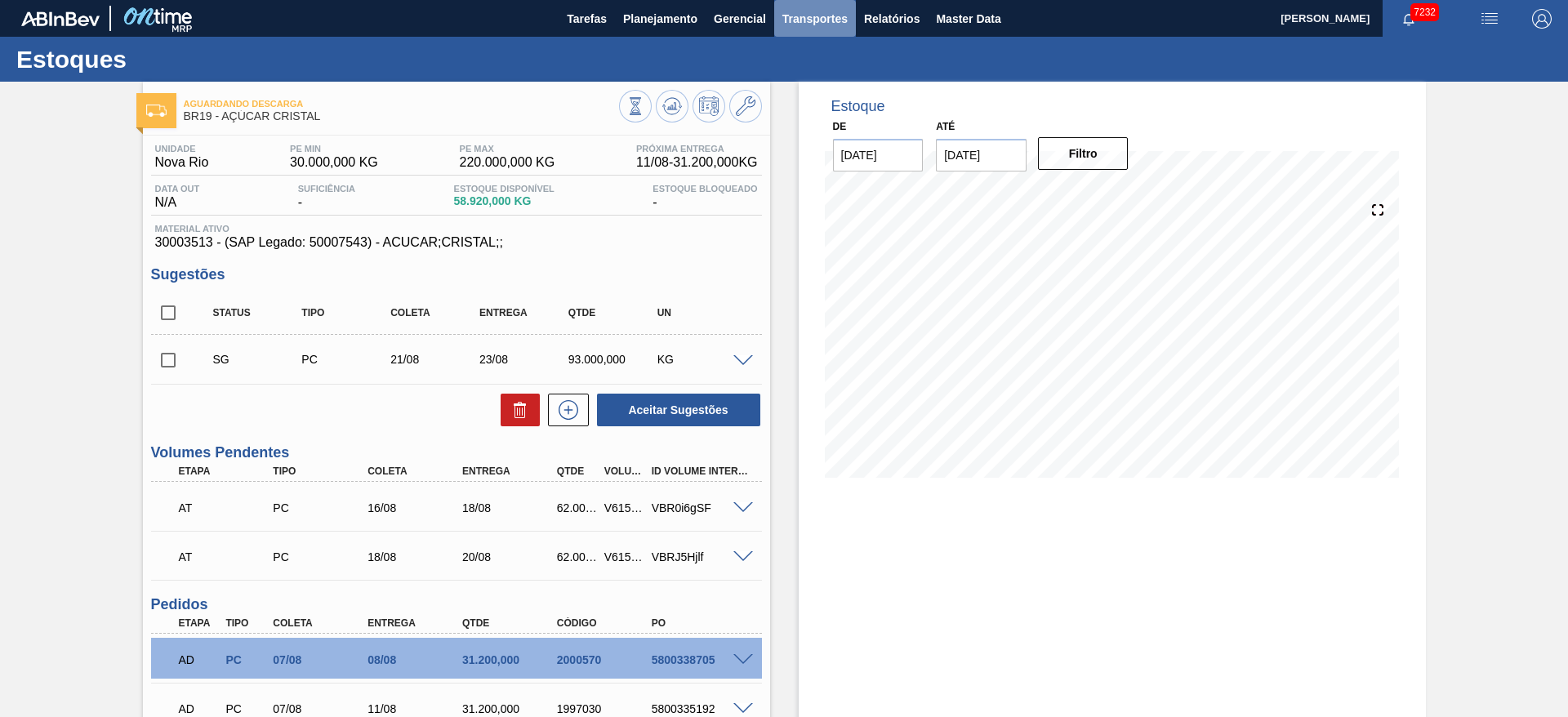
click at [809, 17] on span "Transportes" at bounding box center [815, 18] width 65 height 19
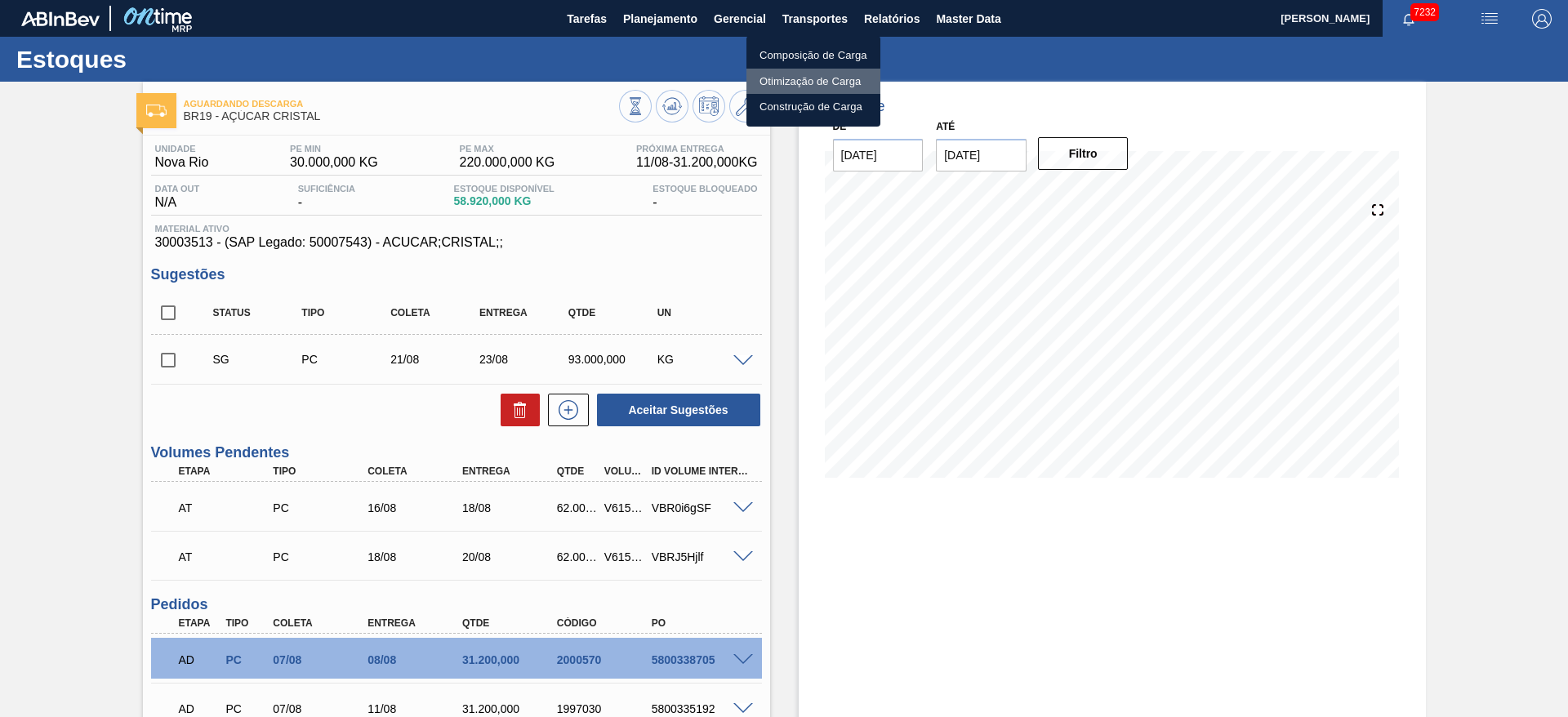
click at [812, 75] on li "Otimização de Carga" at bounding box center [814, 81] width 134 height 26
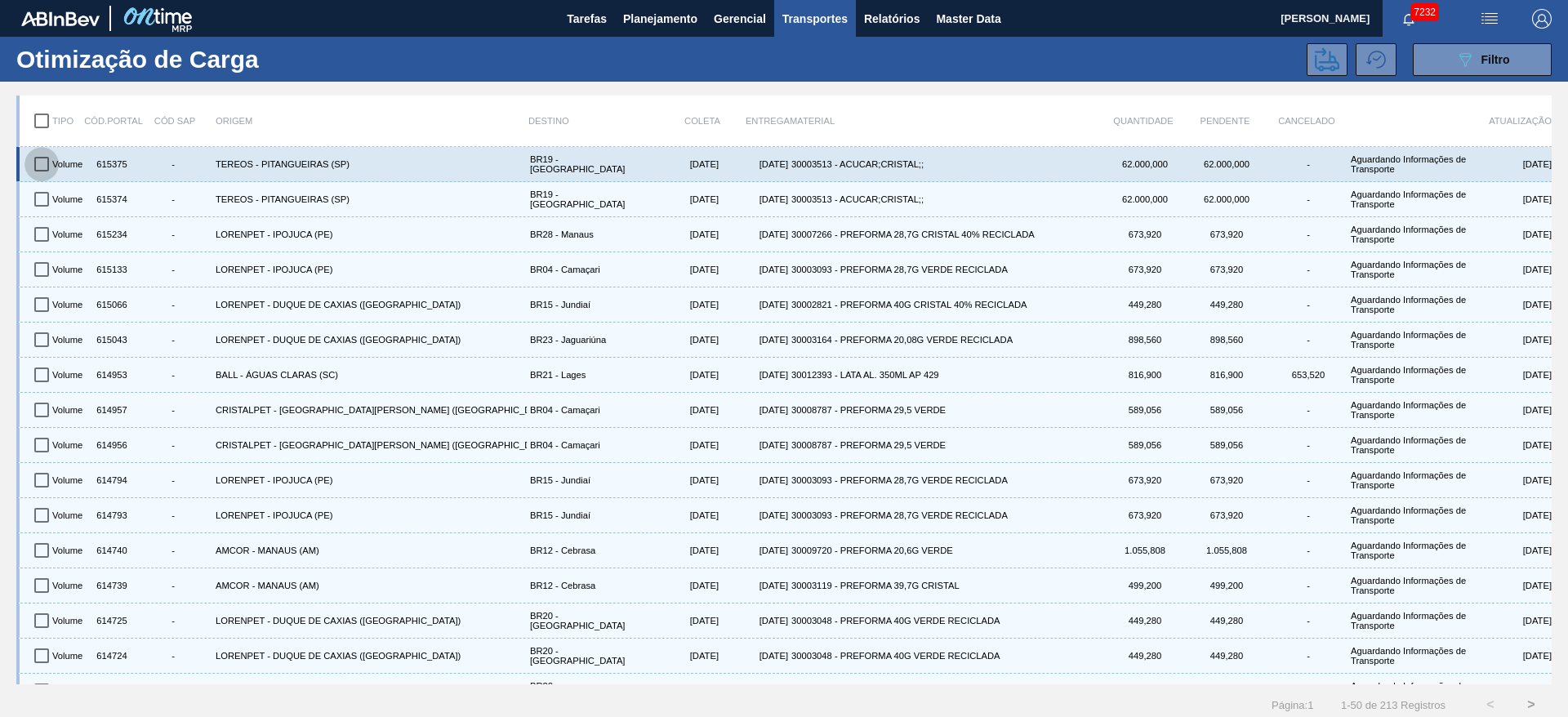
click at [47, 170] on input "checkbox" at bounding box center [41, 164] width 34 height 34
checkbox input "true"
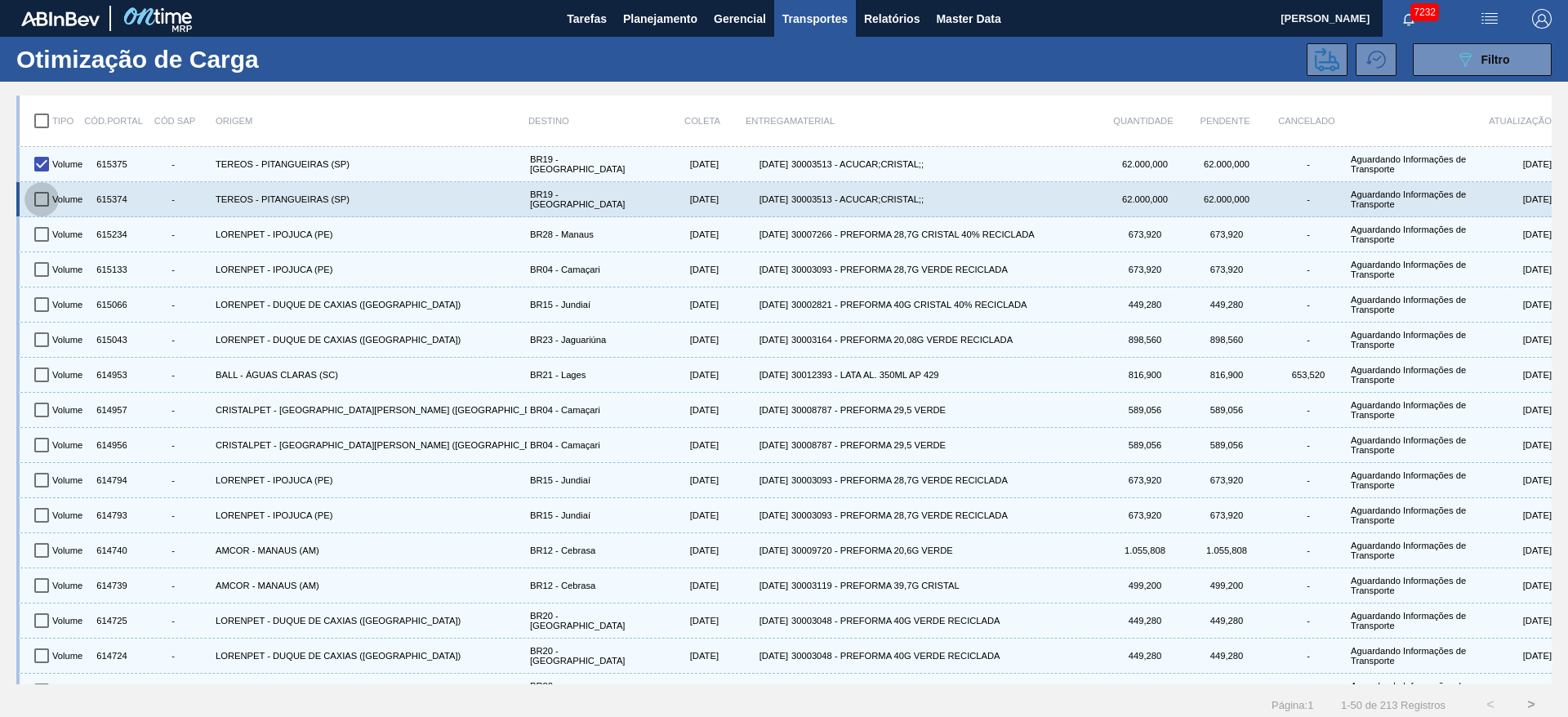
click at [45, 196] on input "checkbox" at bounding box center [41, 199] width 34 height 34
checkbox input "true"
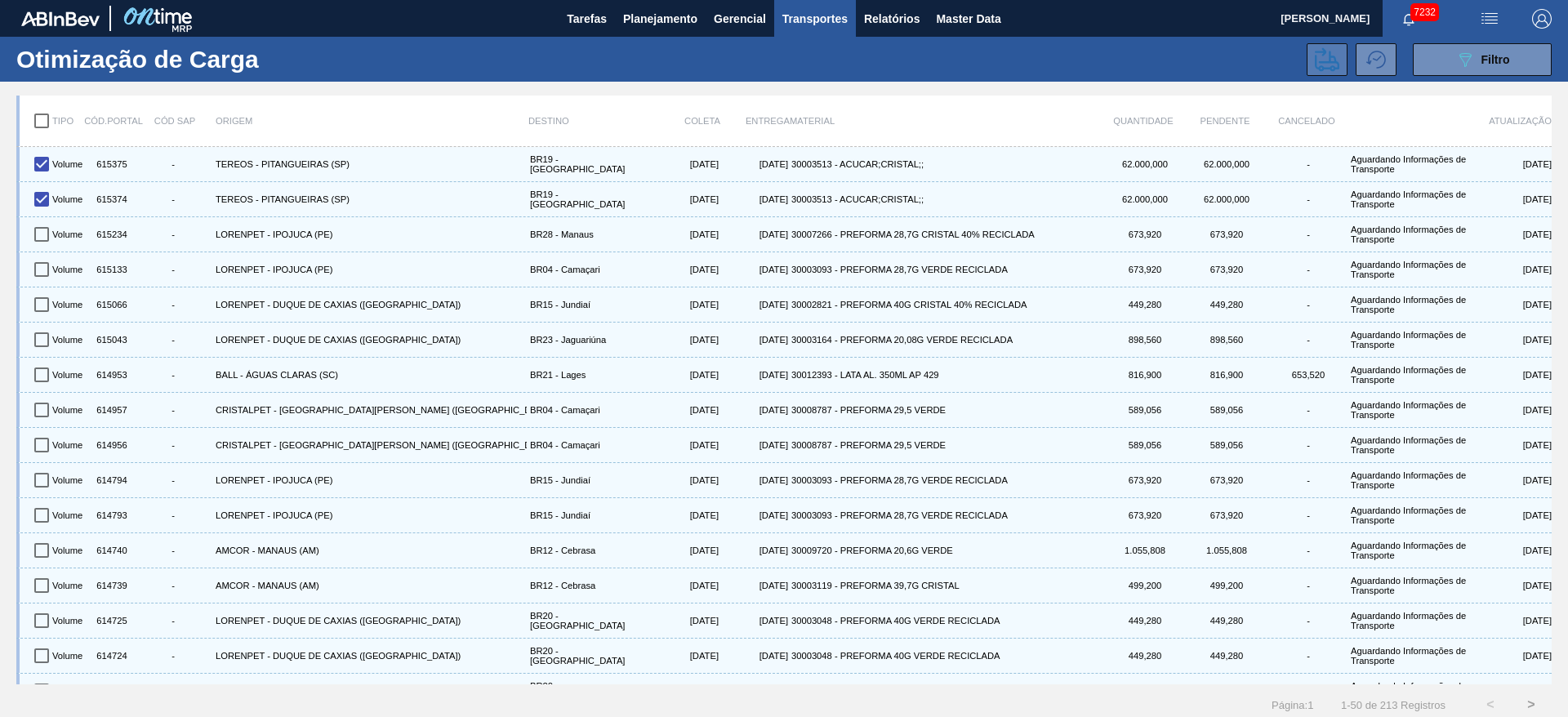
click at [1315, 55] on icon at bounding box center [1327, 59] width 24 height 24
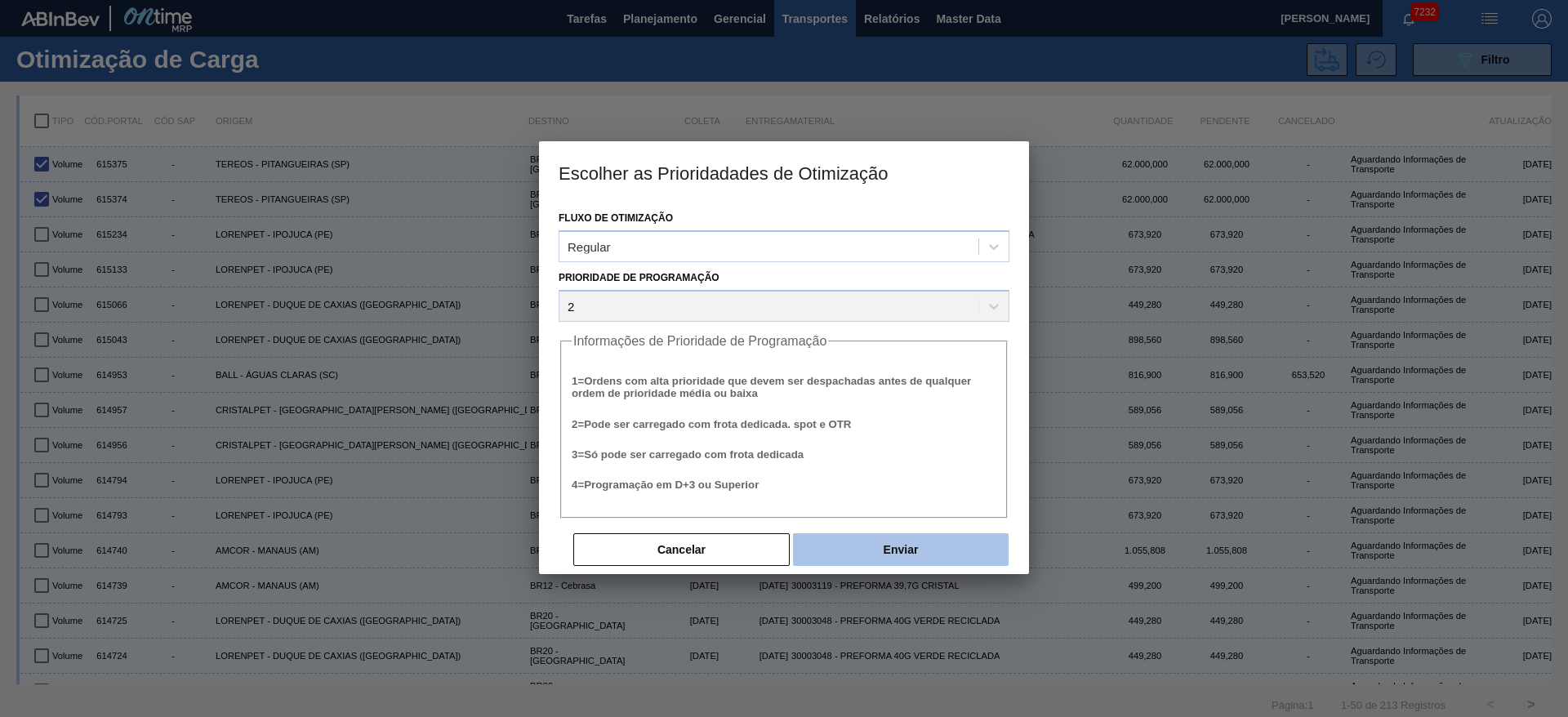
click at [889, 562] on button "Enviar" at bounding box center [901, 549] width 216 height 33
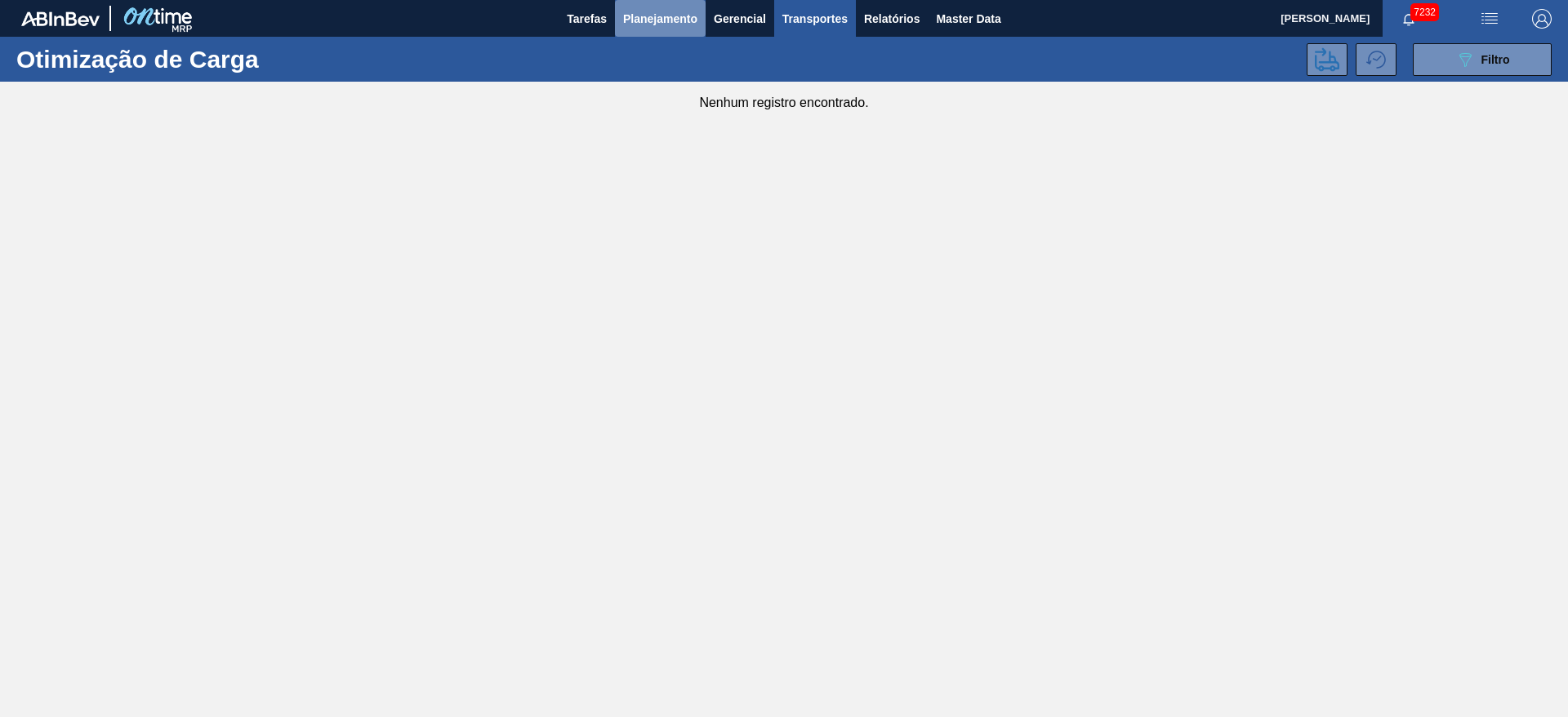
click at [653, 36] on button "Planejamento" at bounding box center [660, 18] width 91 height 37
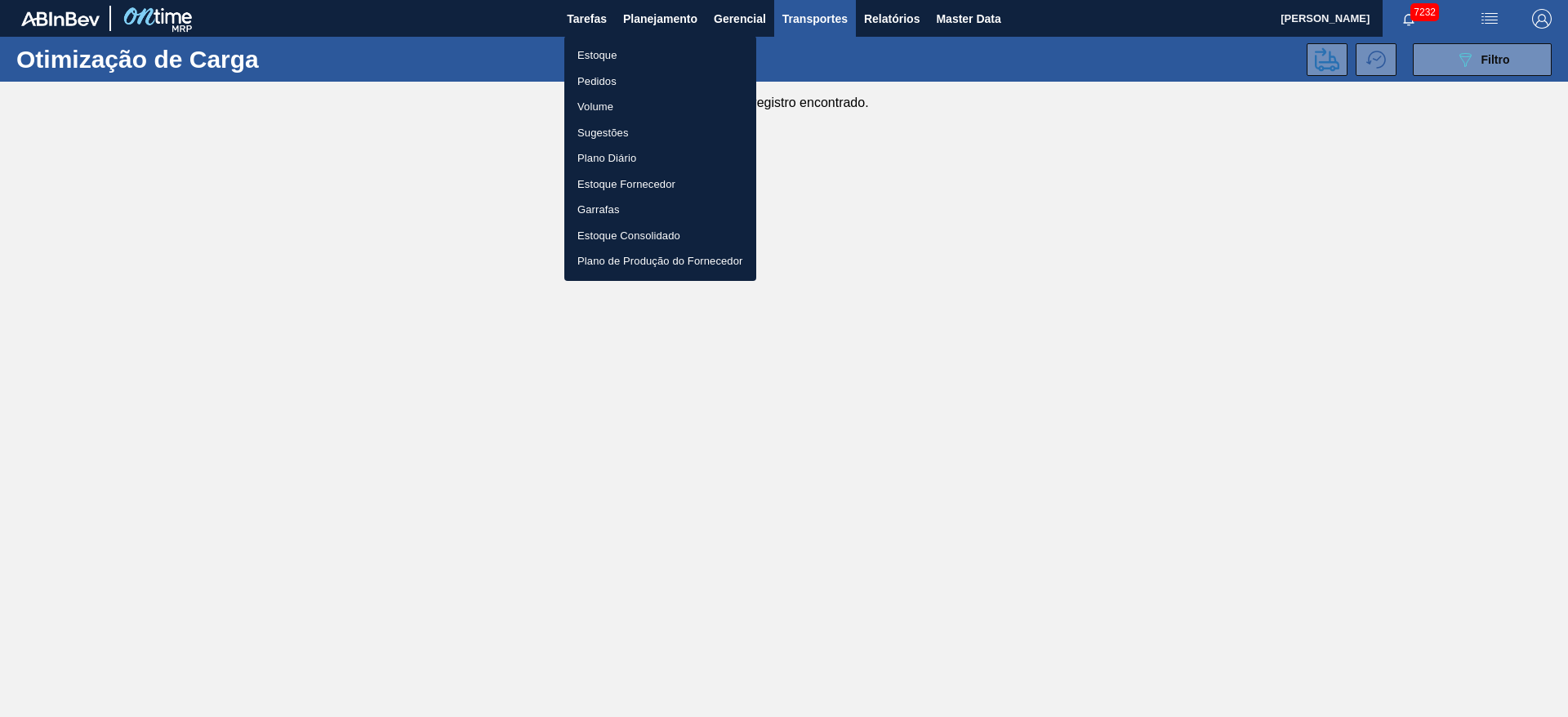
click at [635, 57] on li "Estoque" at bounding box center [661, 55] width 192 height 26
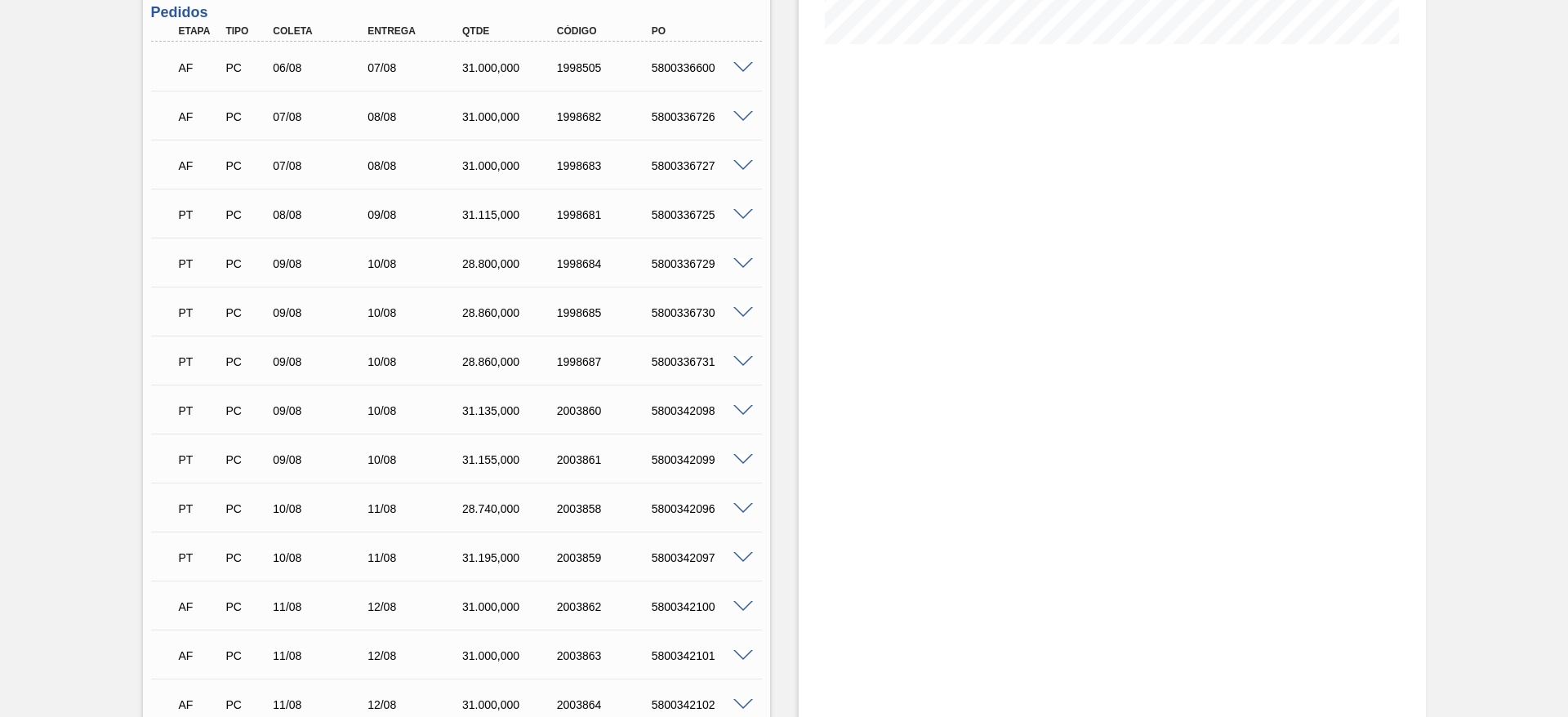
scroll to position [435, 0]
